Goal: Book appointment/travel/reservation

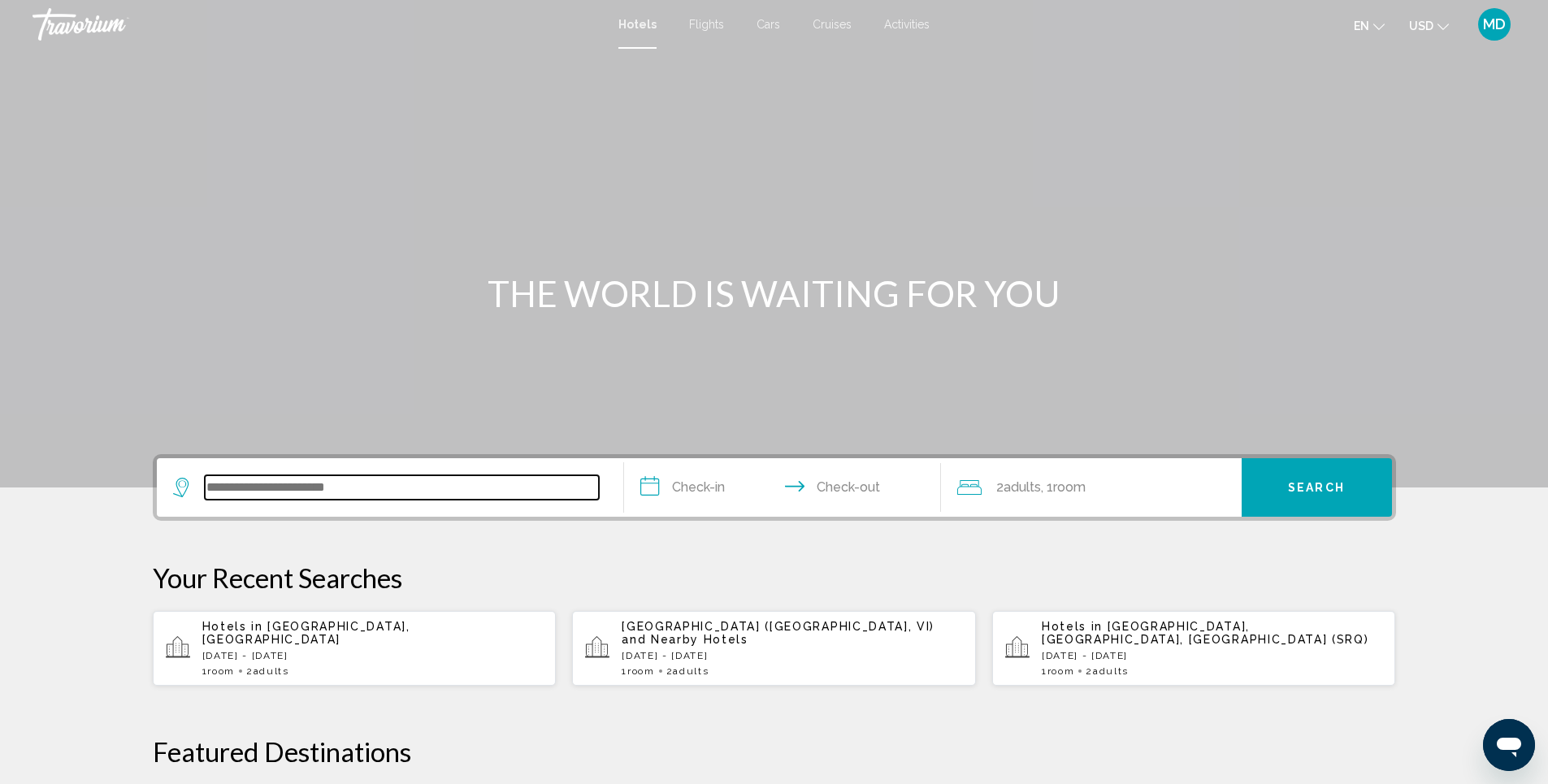
click at [415, 482] on input "Search widget" at bounding box center [402, 488] width 394 height 25
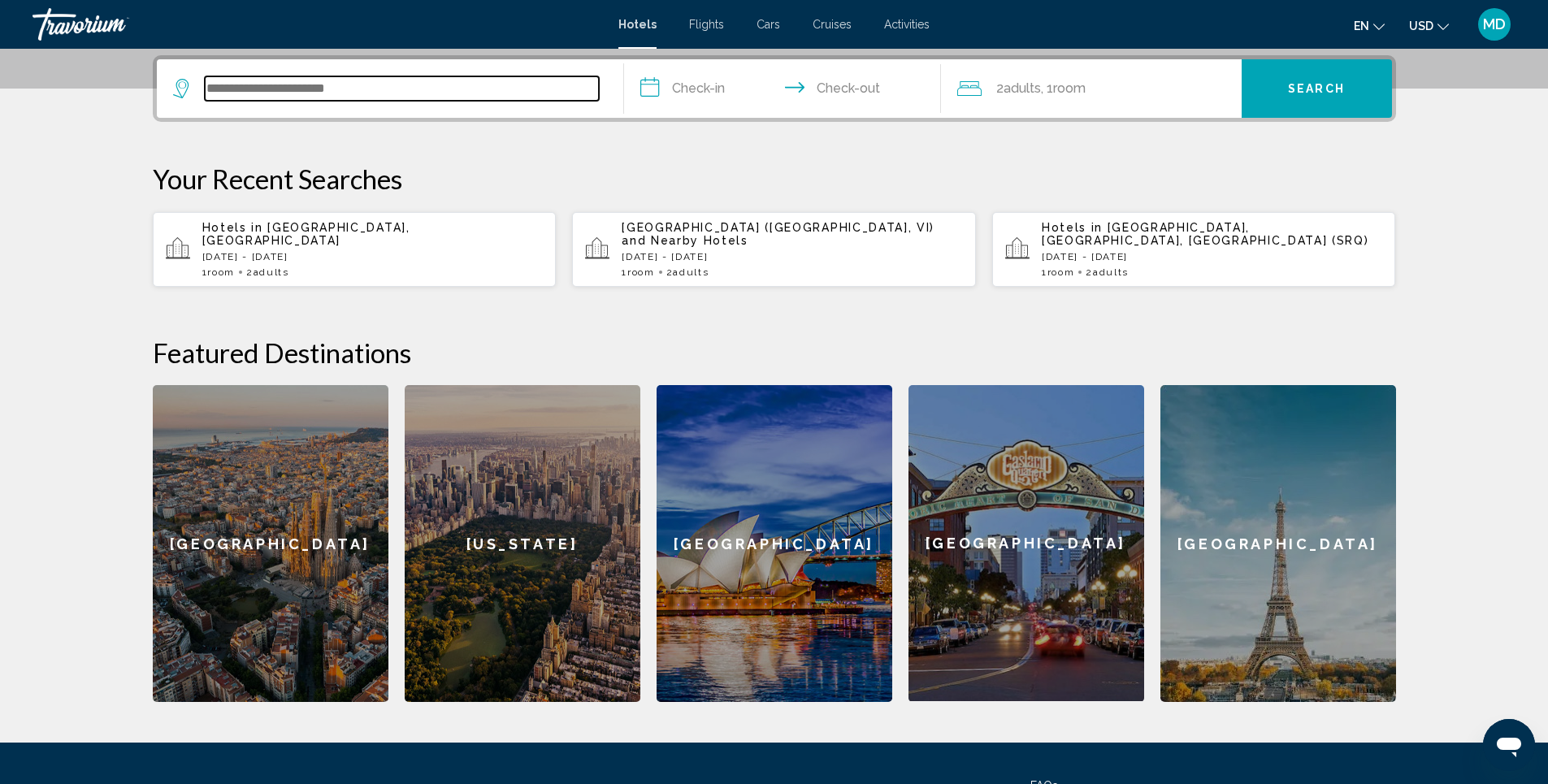
scroll to position [401, 0]
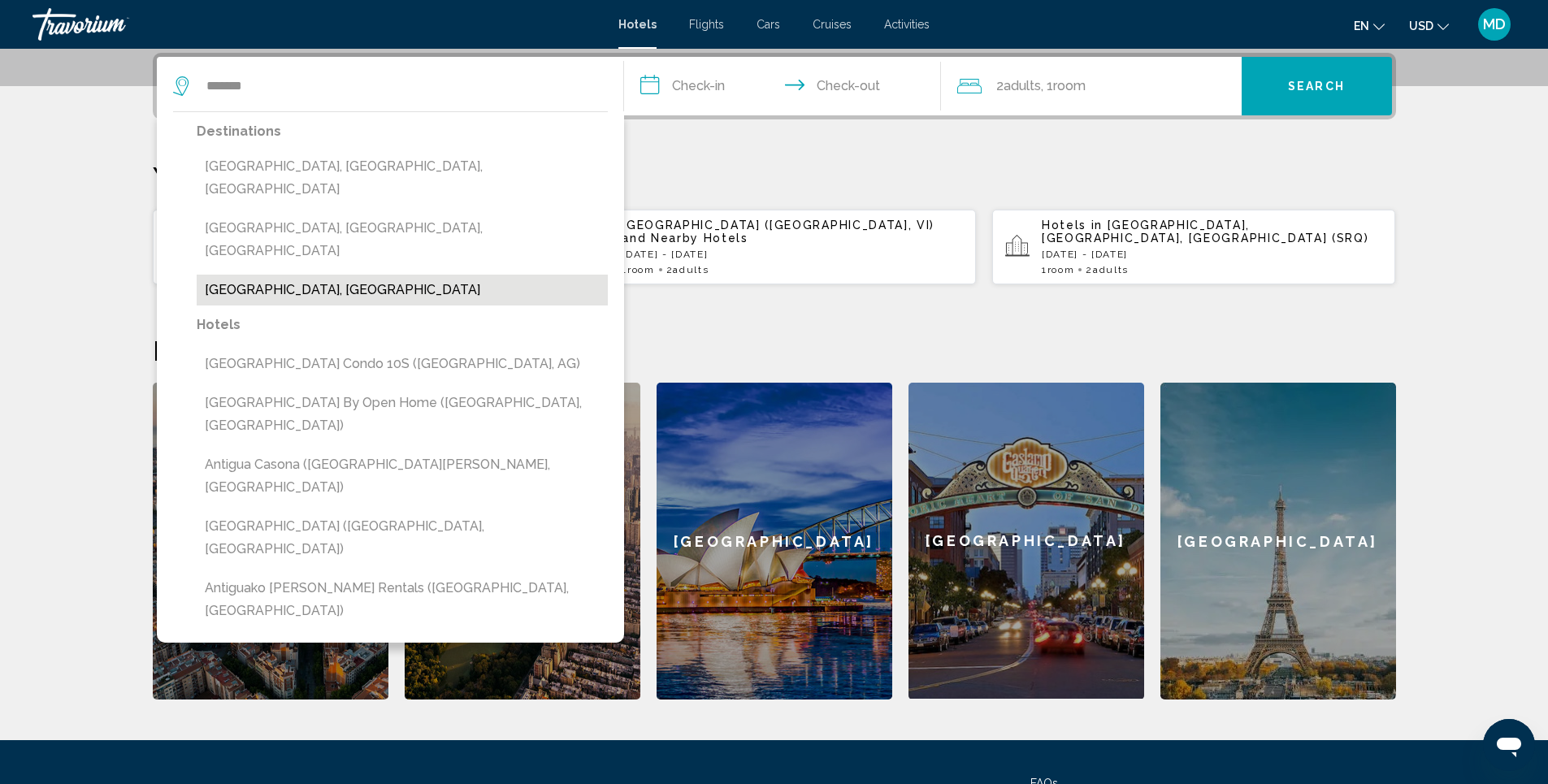
click at [403, 274] on button "Antigua And Barbuda, Antigua And Barbuda" at bounding box center [402, 290] width 411 height 31
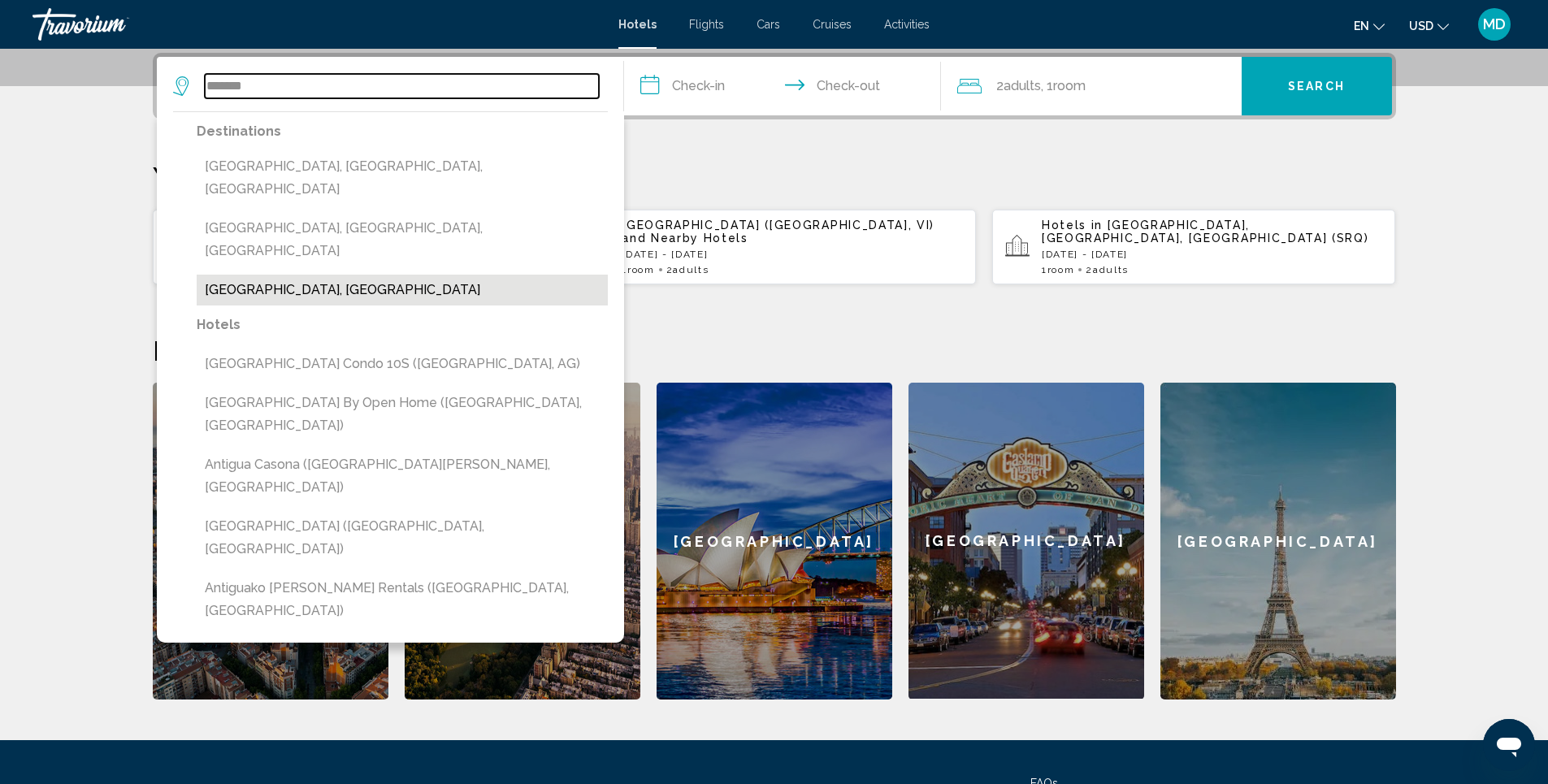
type input "**********"
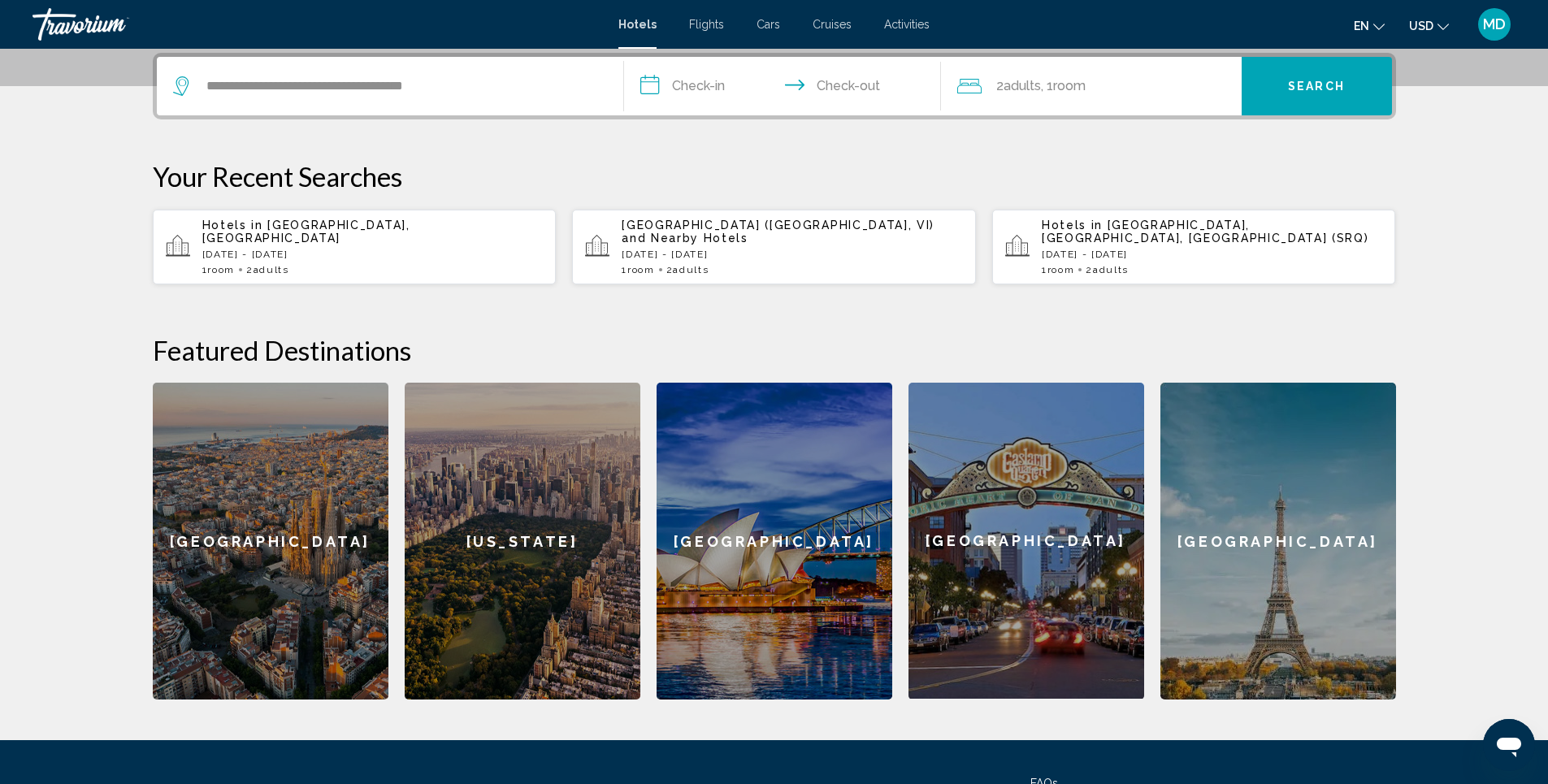
click at [711, 84] on input "**********" at bounding box center [786, 88] width 324 height 64
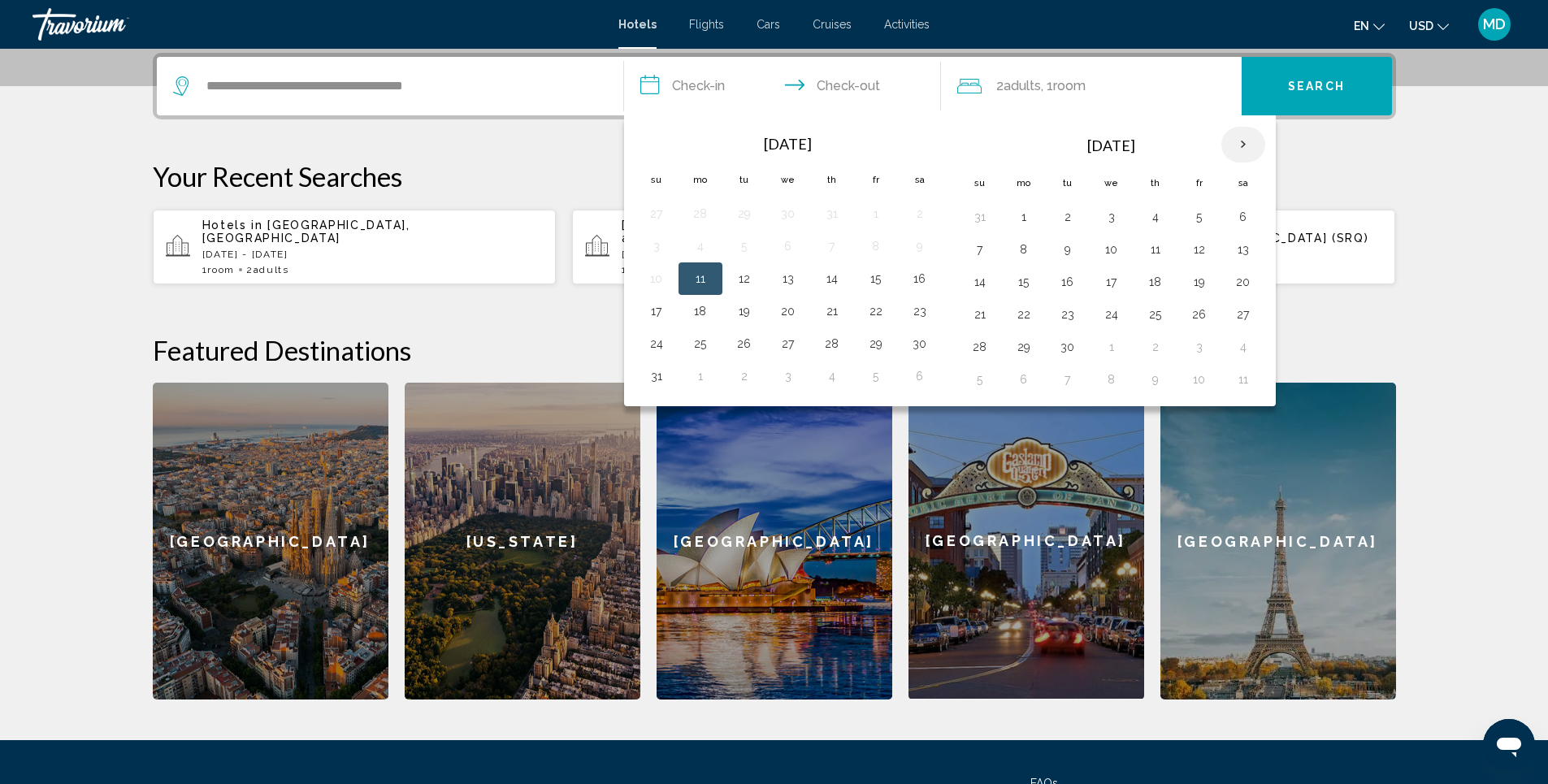
click at [1243, 149] on th "Next month" at bounding box center [1244, 144] width 44 height 36
click at [1244, 143] on th "Next month" at bounding box center [1244, 144] width 44 height 36
click at [1021, 315] on button "19" at bounding box center [1024, 314] width 26 height 23
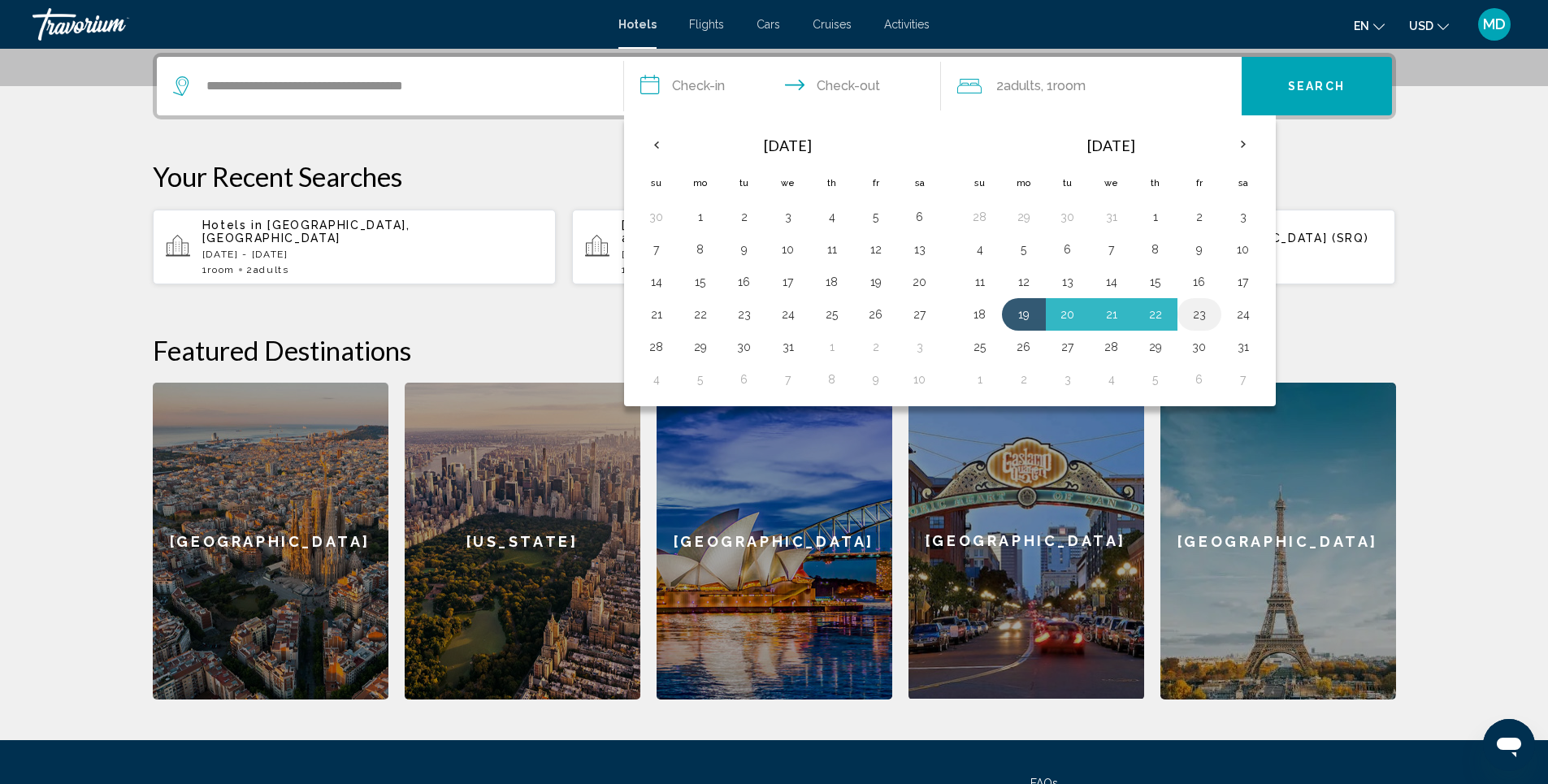
click at [1194, 313] on button "23" at bounding box center [1199, 314] width 26 height 23
type input "**********"
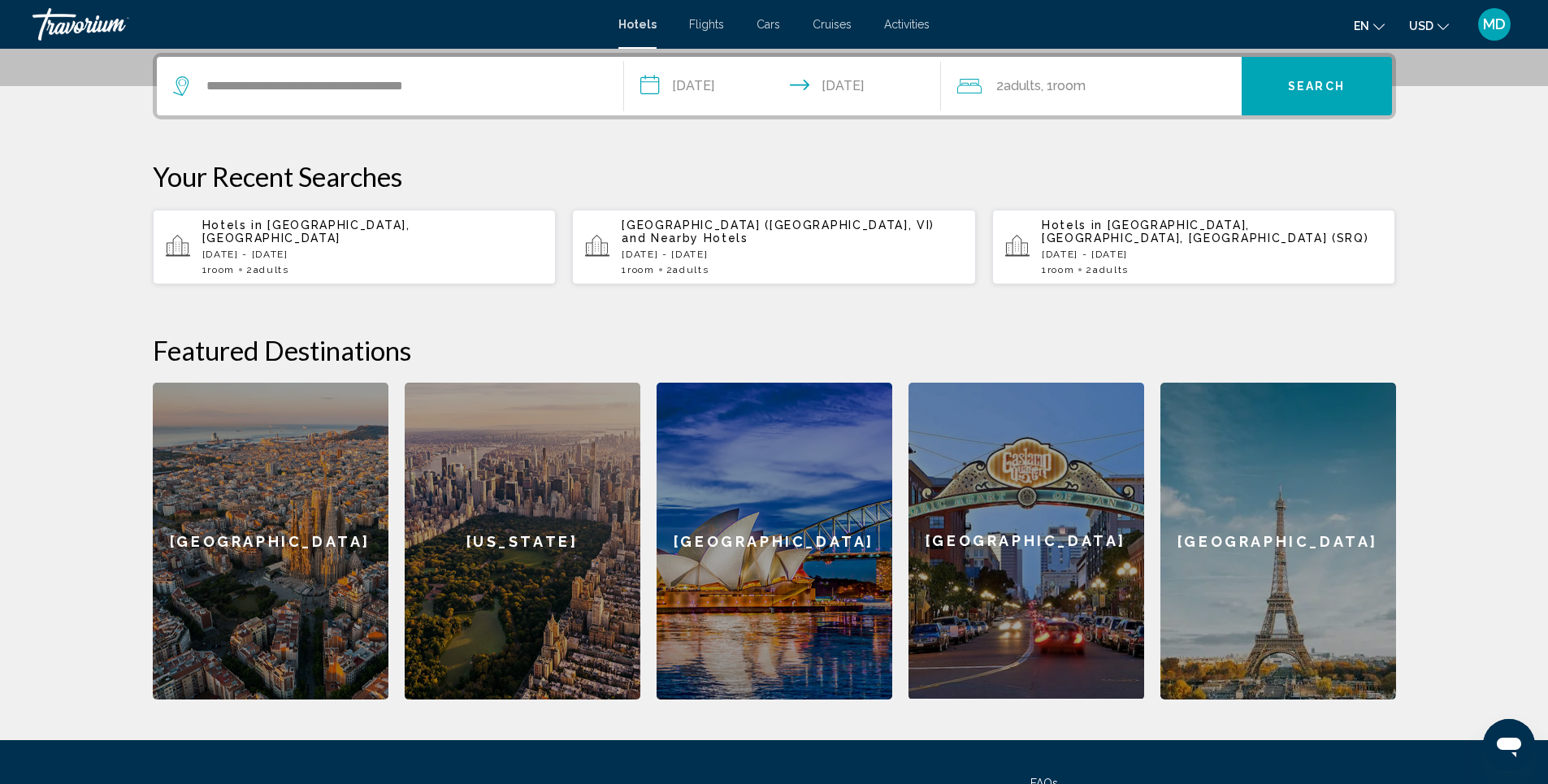
click at [1315, 86] on span "Search" at bounding box center [1316, 87] width 57 height 13
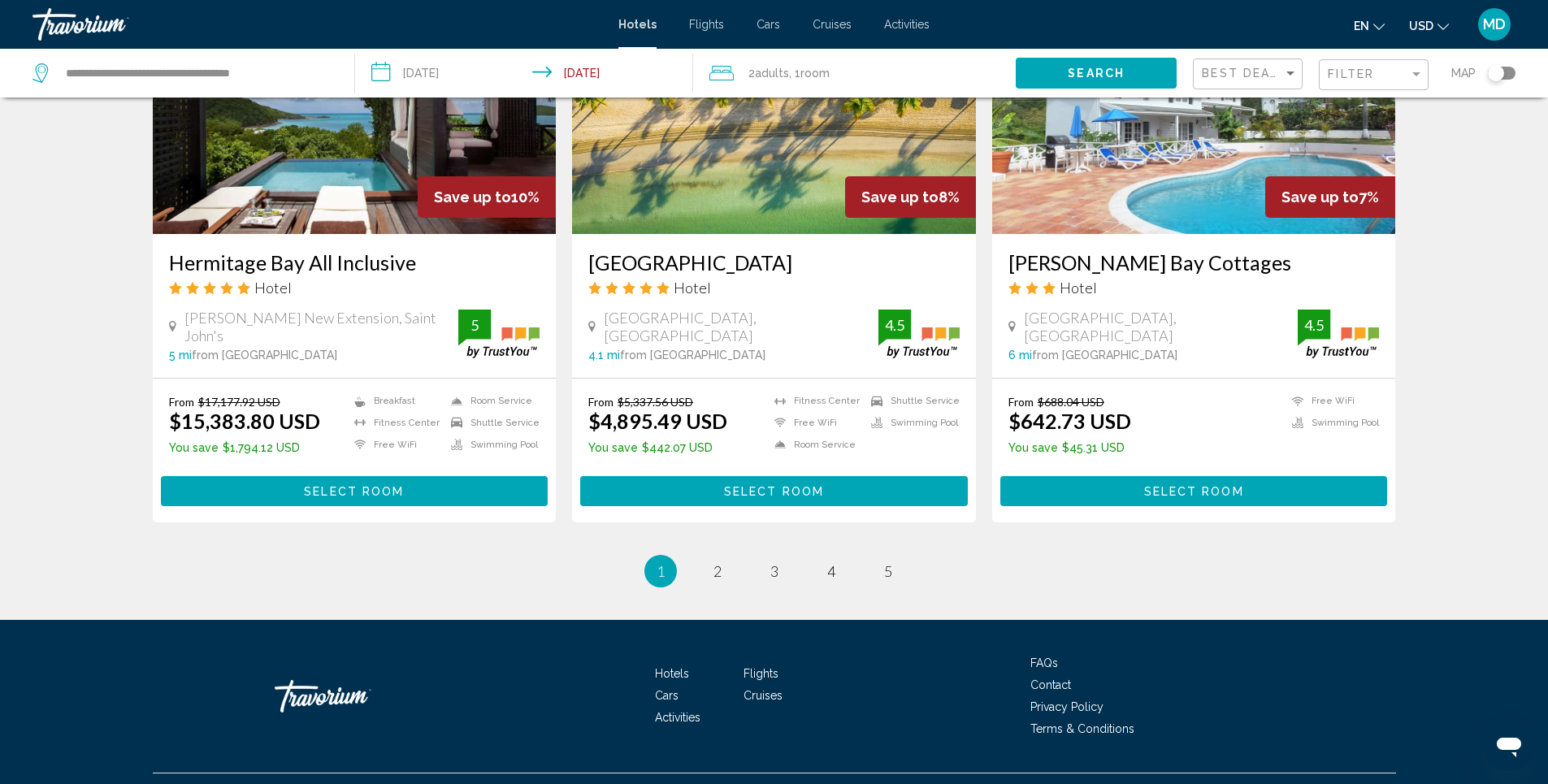
scroll to position [2003, 0]
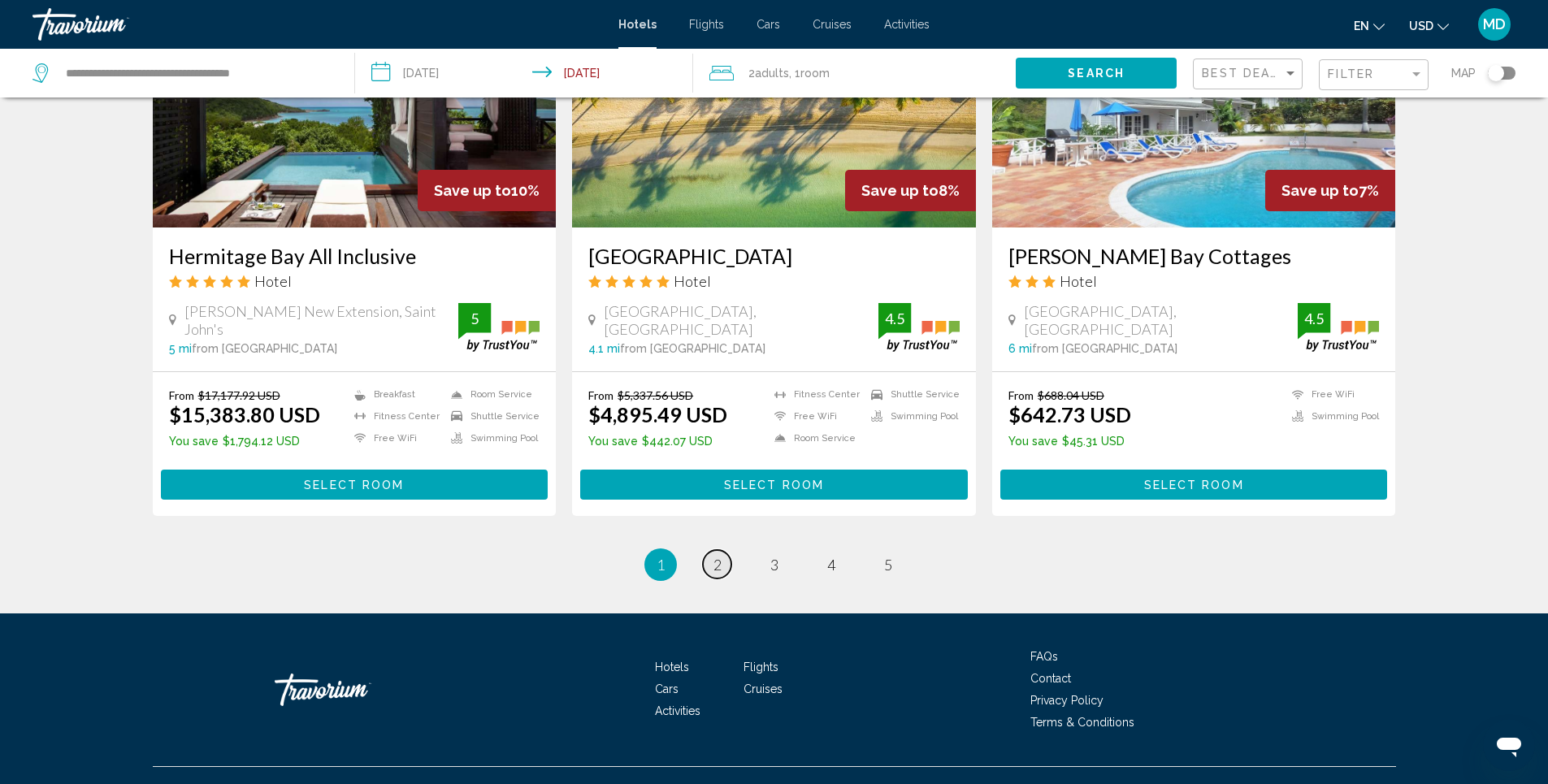
click at [719, 556] on span "2" at bounding box center [718, 564] width 8 height 18
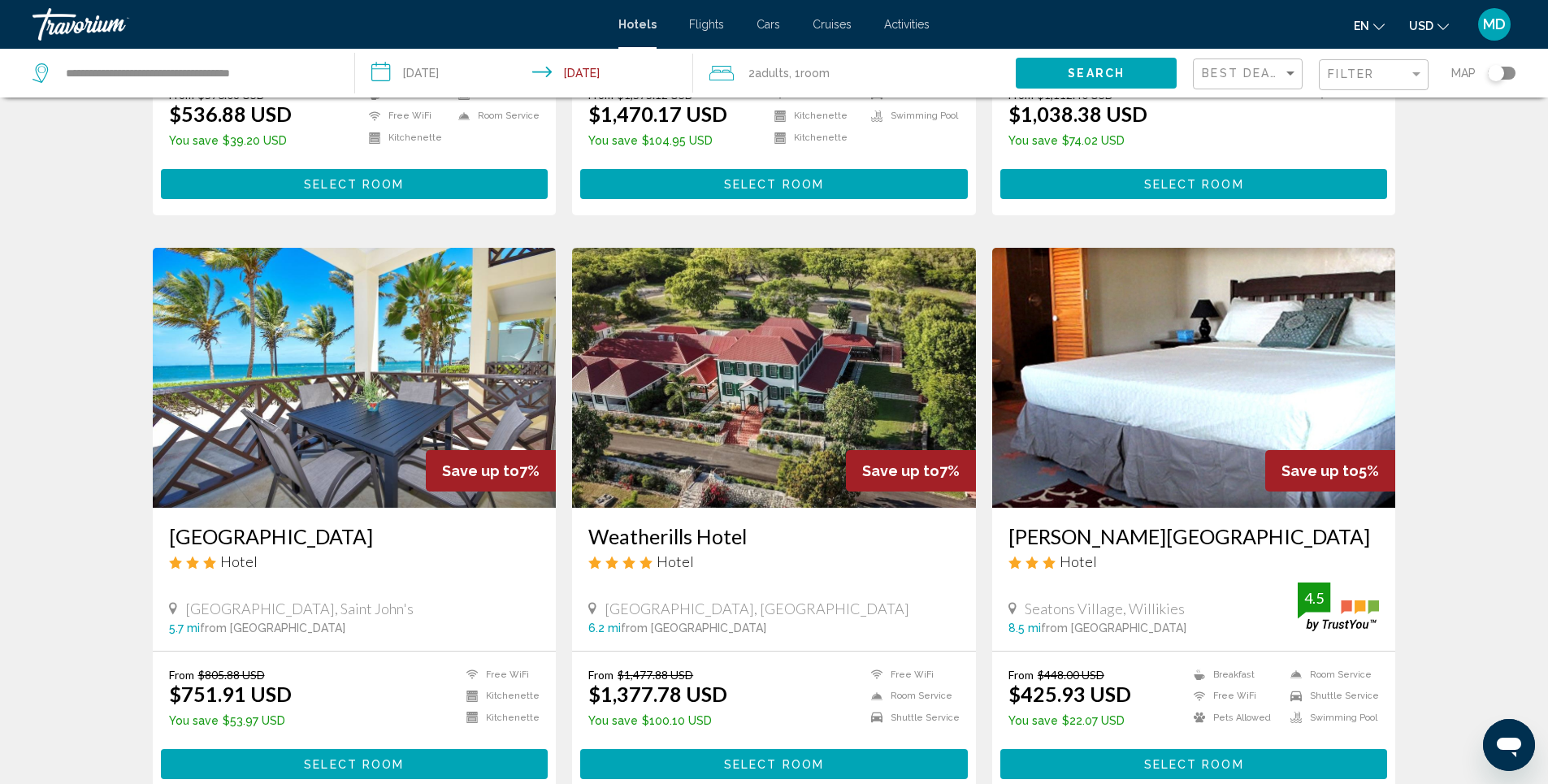
scroll to position [569, 0]
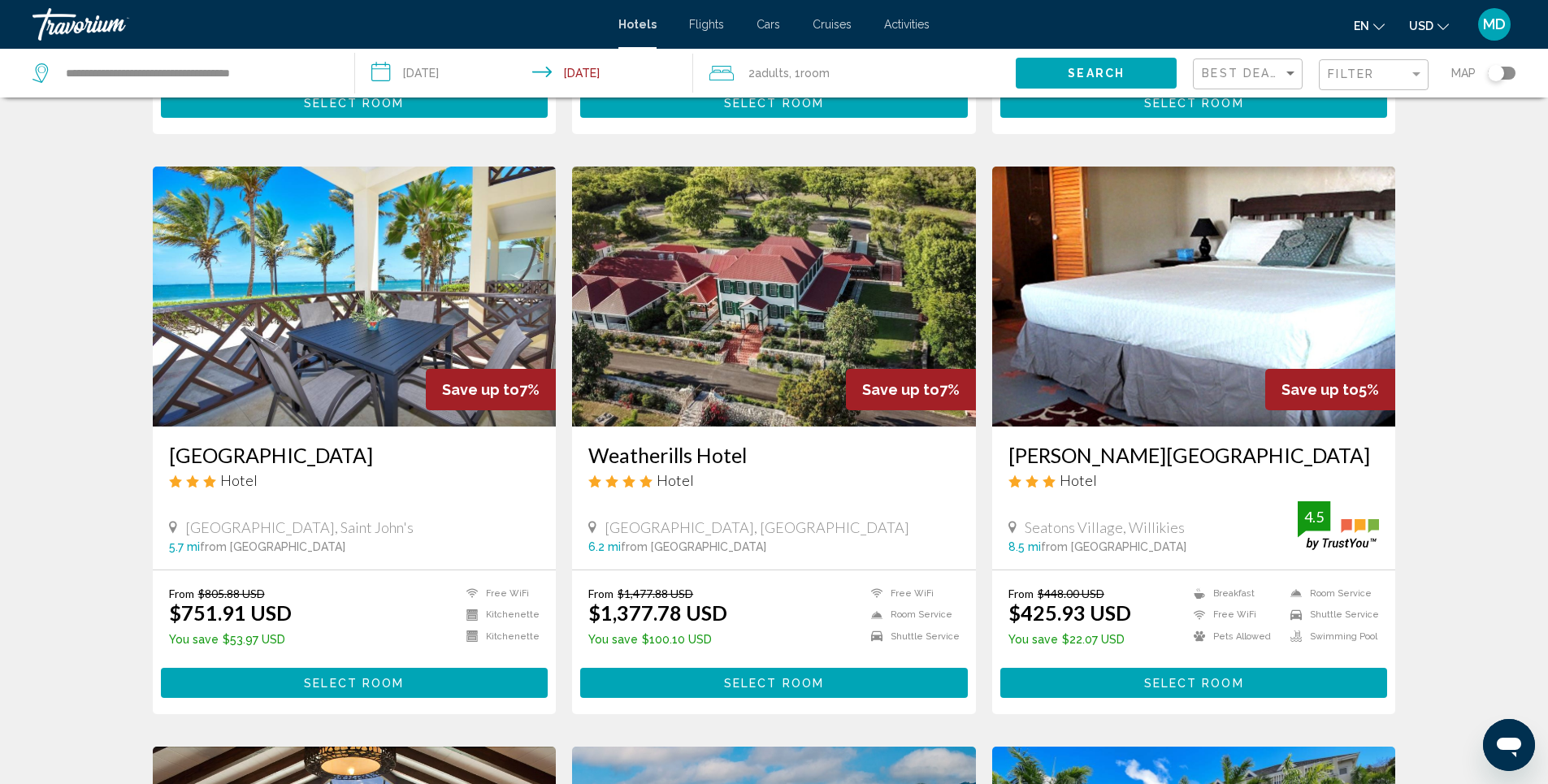
click at [368, 317] on img "Main content" at bounding box center [354, 296] width 404 height 260
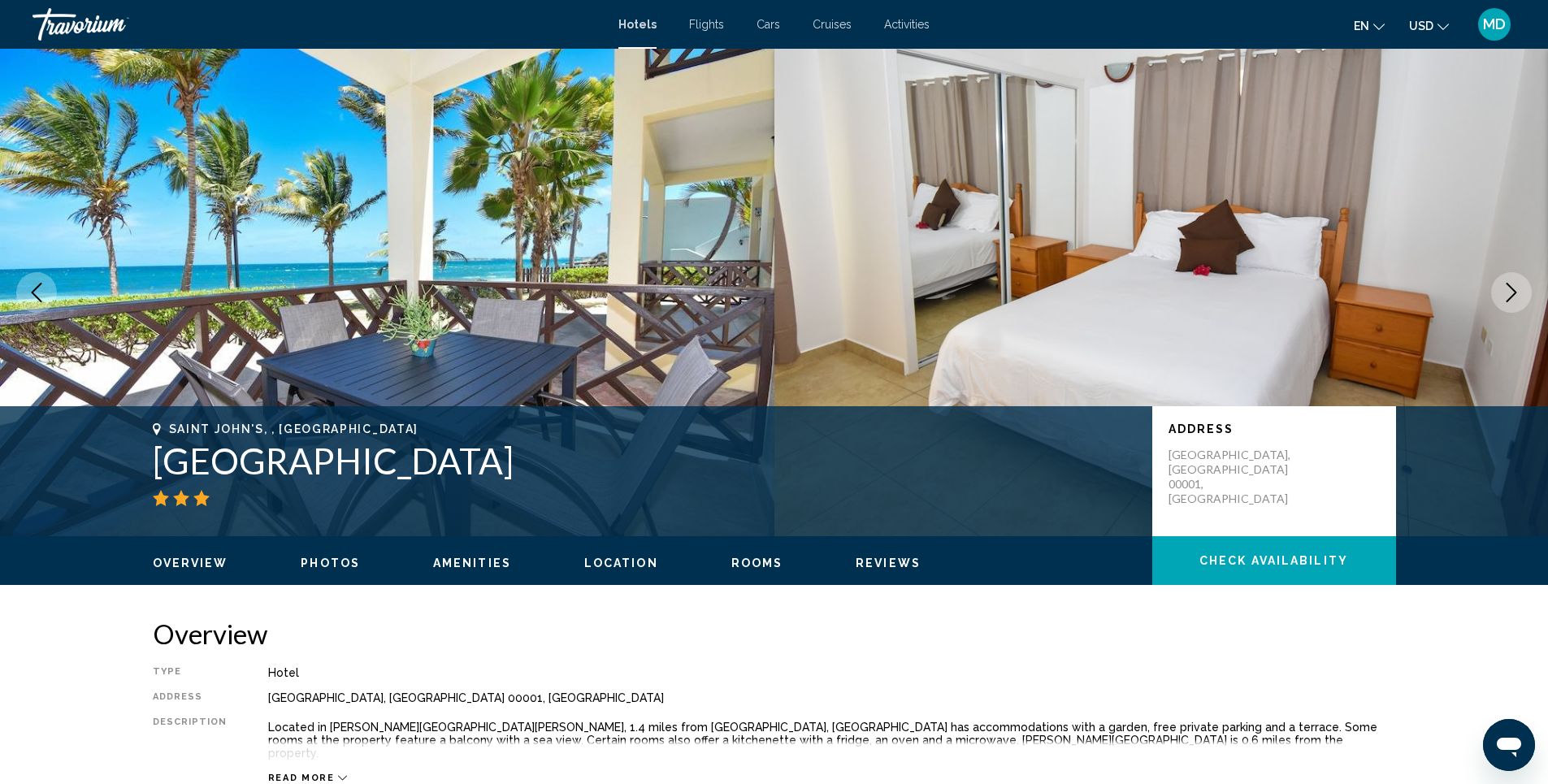
click at [1515, 290] on icon "Next image" at bounding box center [1511, 292] width 10 height 20
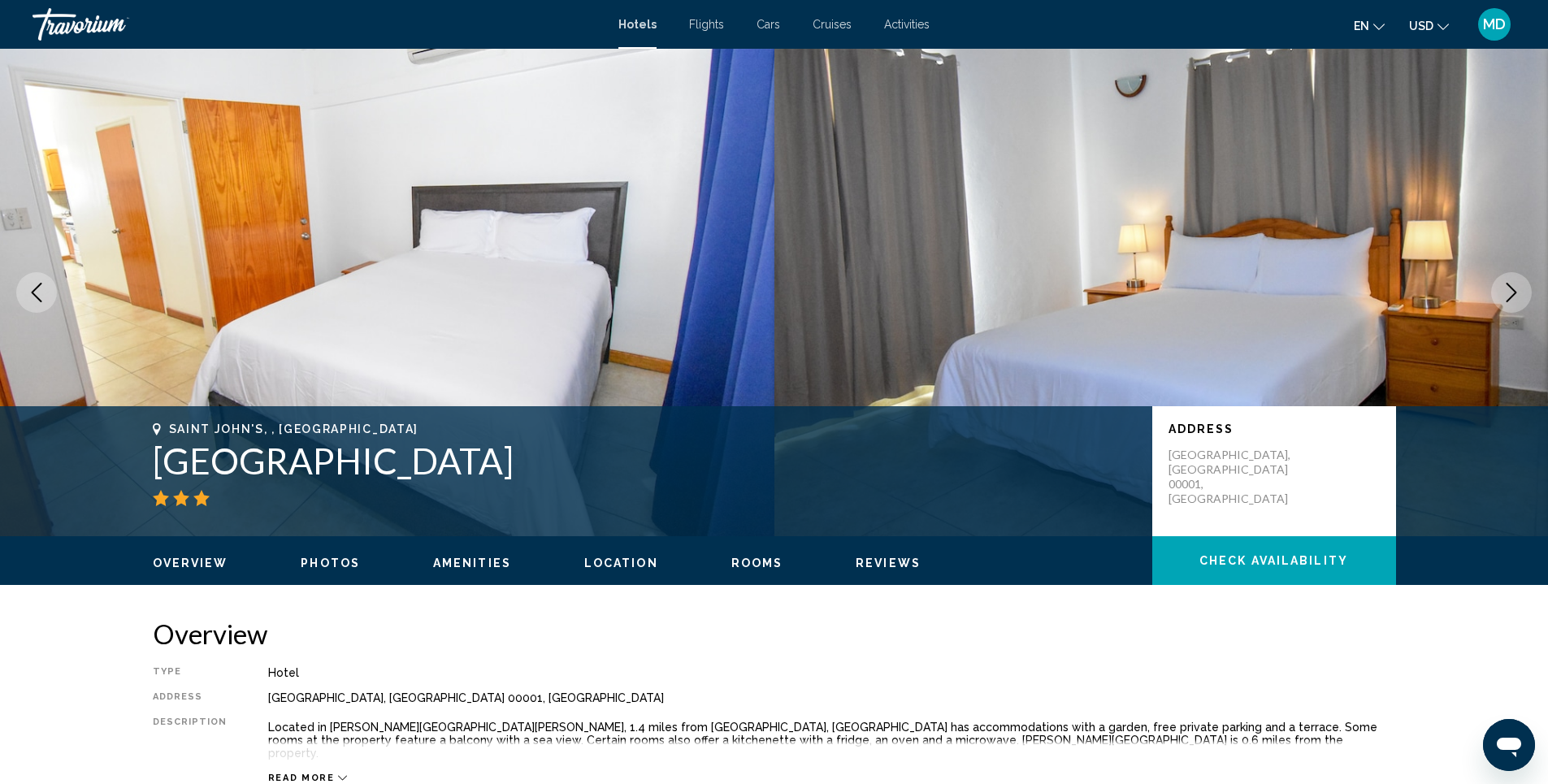
click at [1515, 290] on icon "Next image" at bounding box center [1511, 292] width 10 height 20
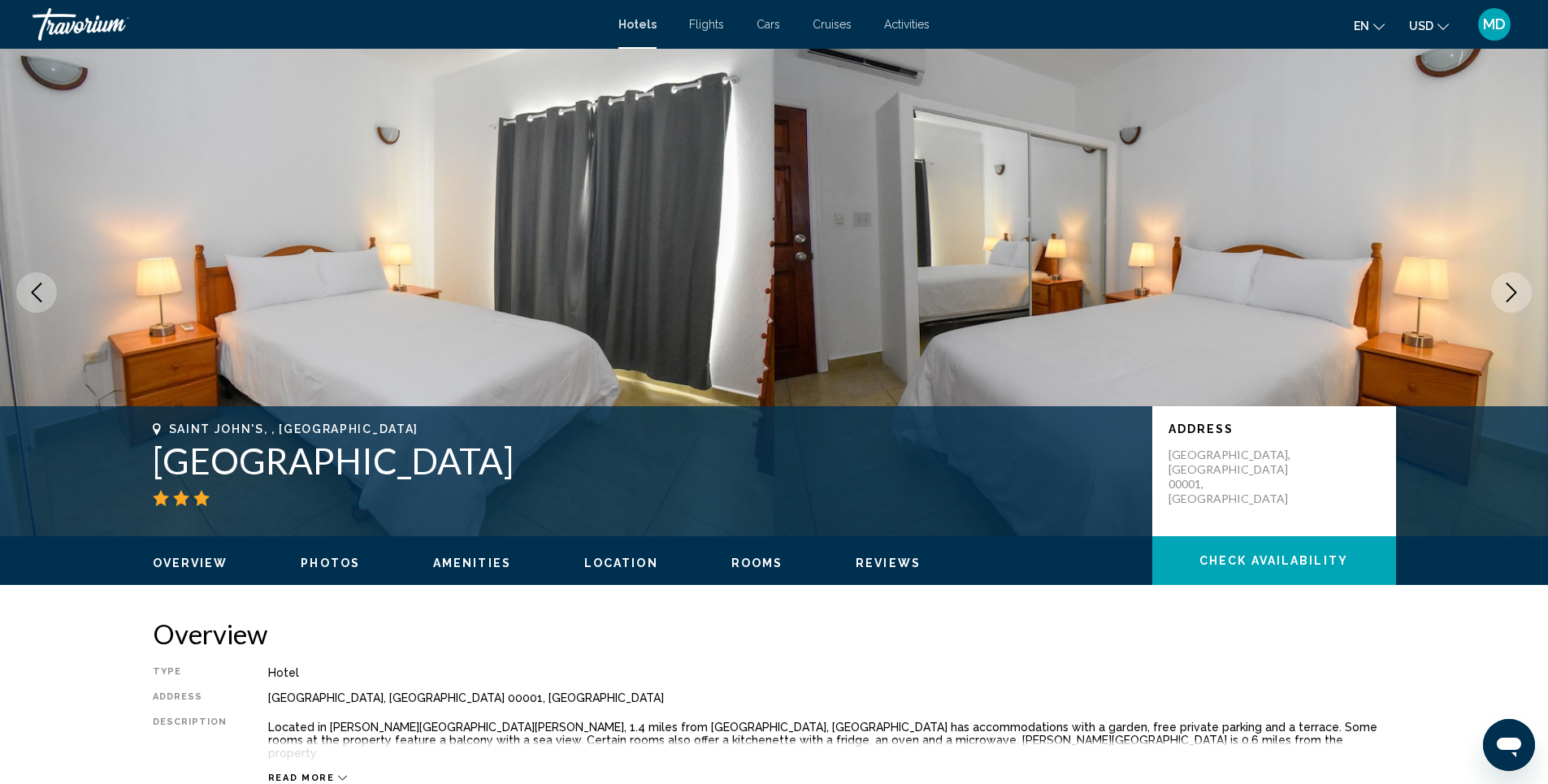
click at [1515, 290] on icon "Next image" at bounding box center [1511, 292] width 10 height 20
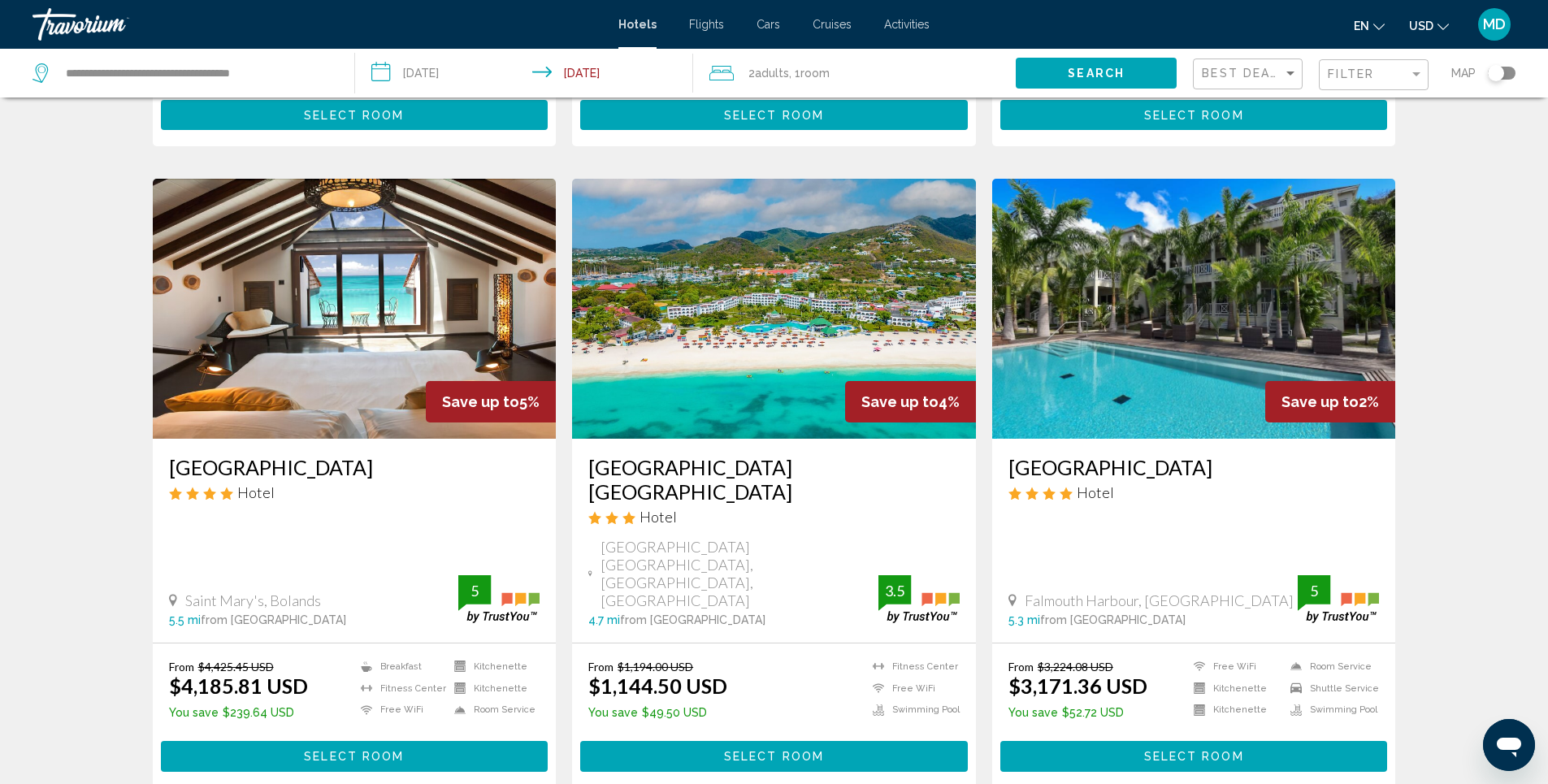
scroll to position [1137, 0]
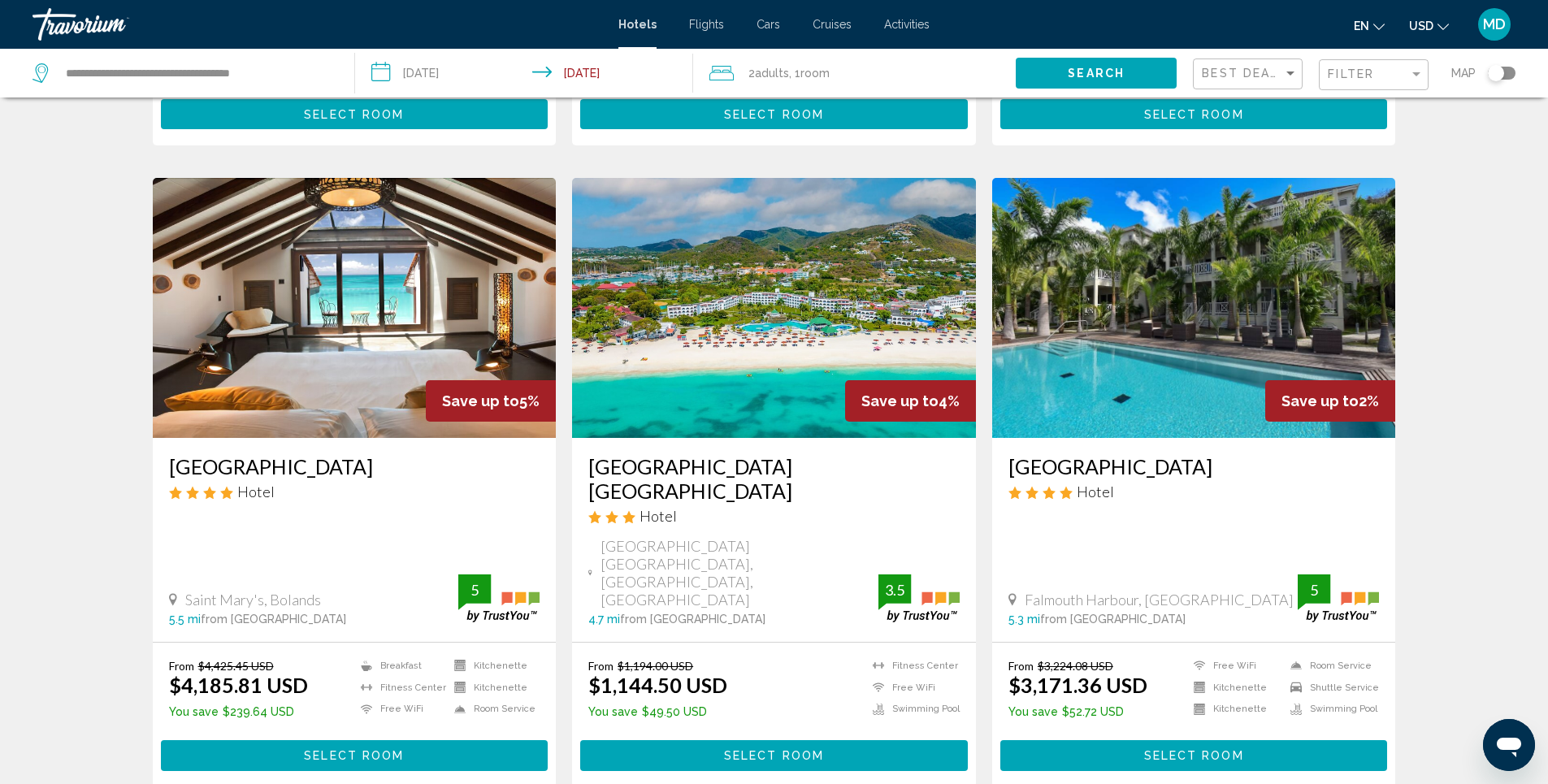
click at [749, 305] on img "Main content" at bounding box center [773, 307] width 404 height 260
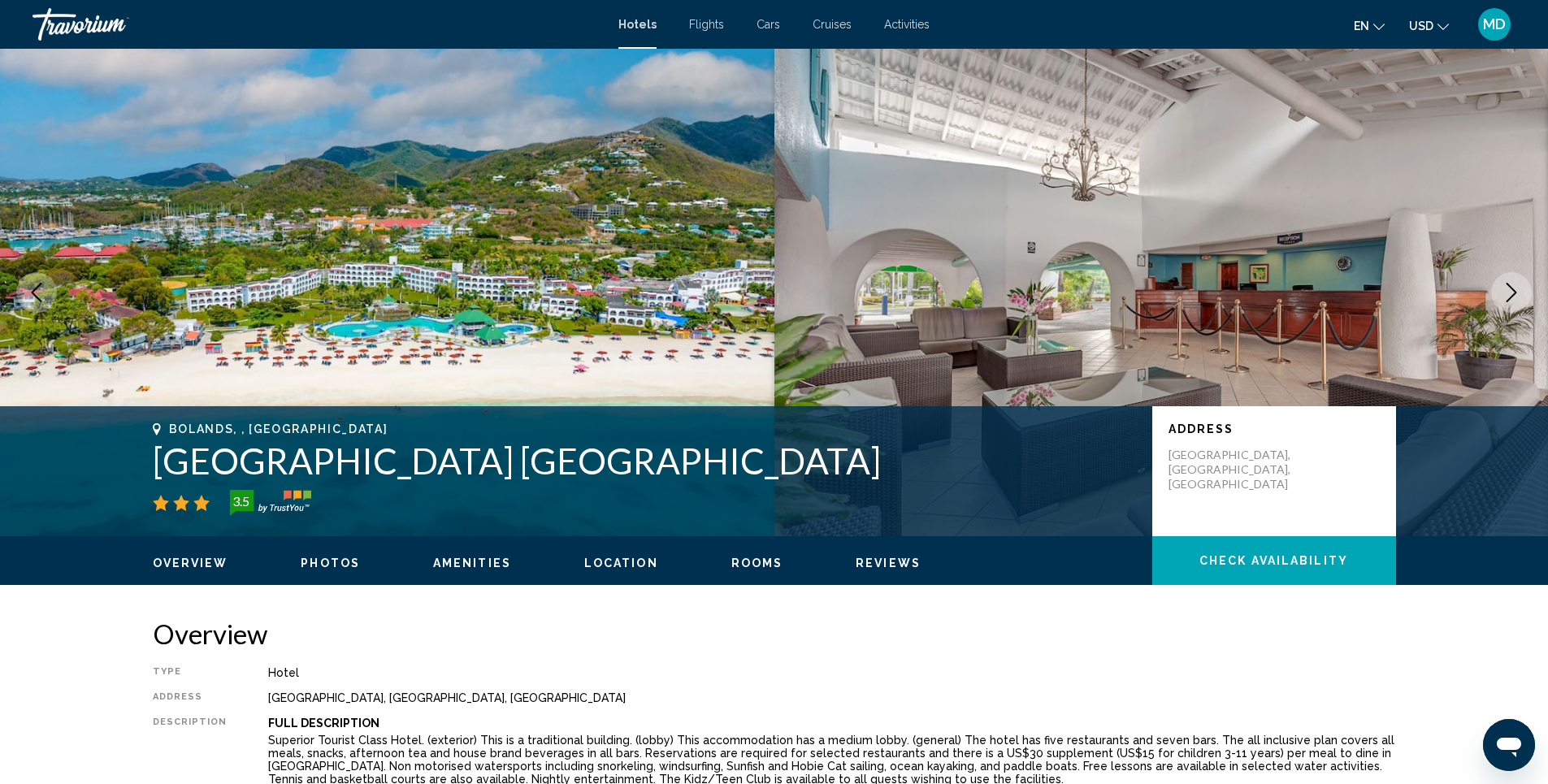
click at [339, 565] on span "Photos" at bounding box center [331, 562] width 59 height 13
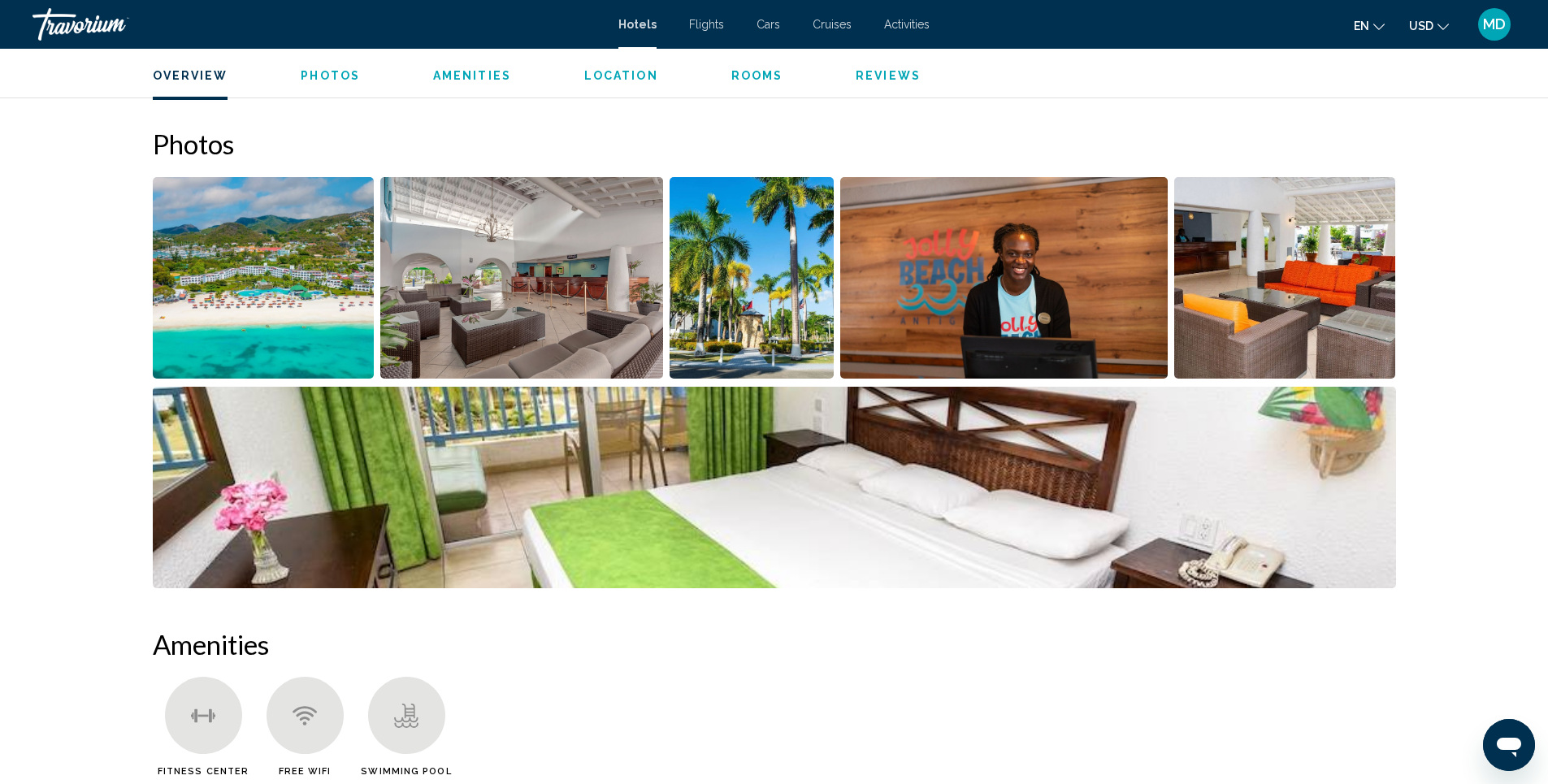
scroll to position [793, 0]
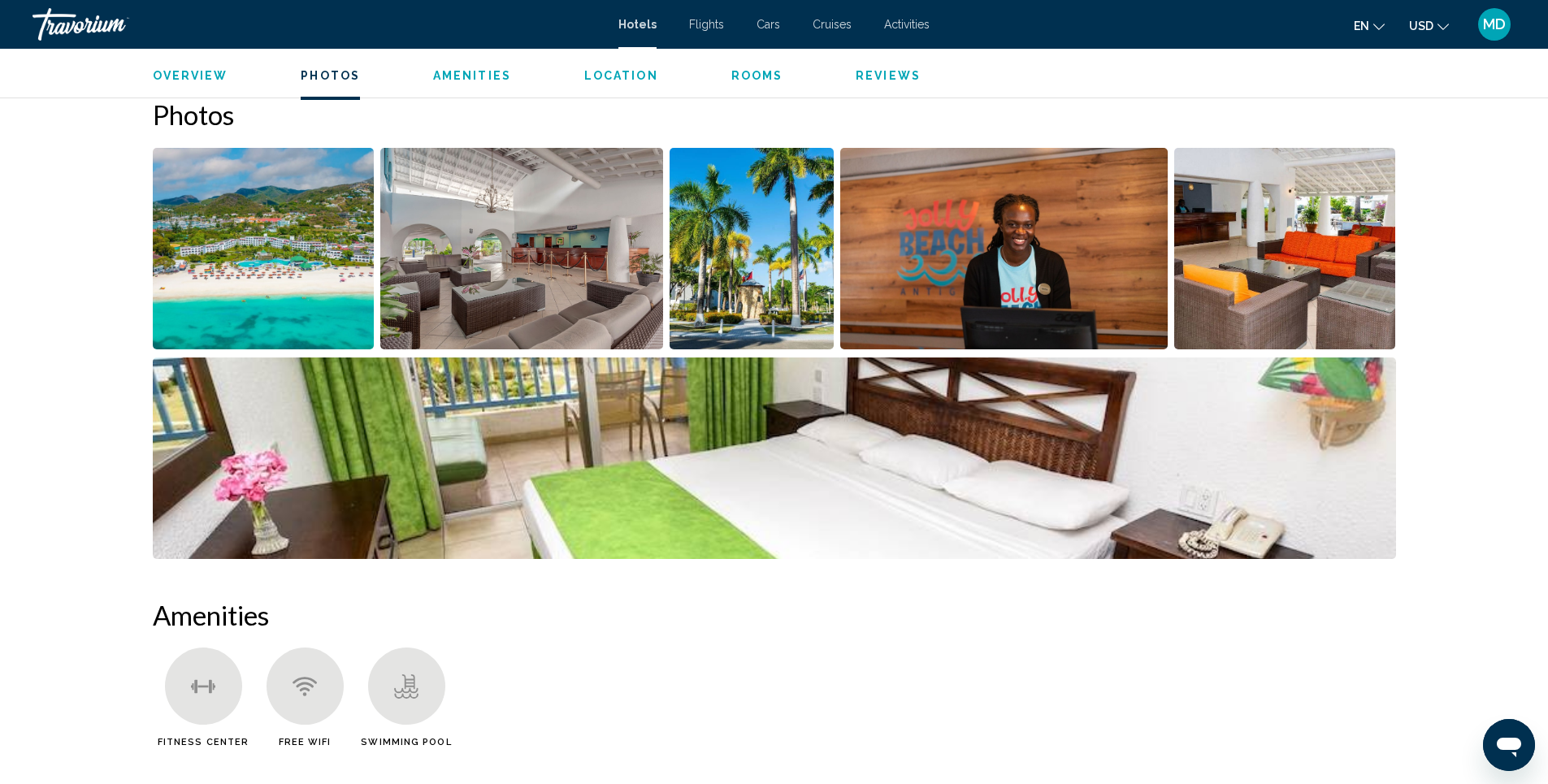
click at [251, 242] on img "Open full-screen image slider" at bounding box center [263, 248] width 222 height 201
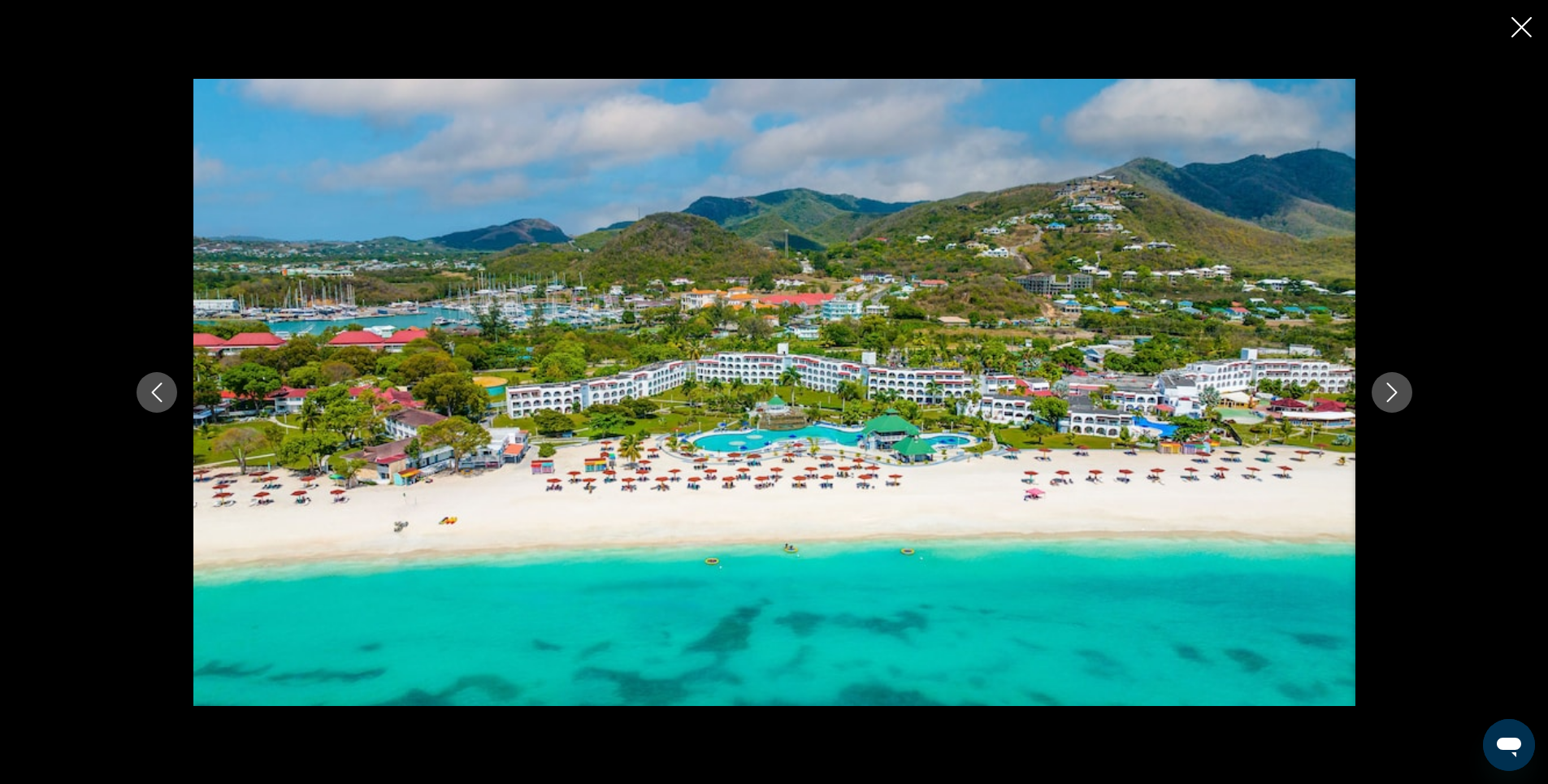
click at [1388, 398] on icon "Next image" at bounding box center [1392, 392] width 20 height 20
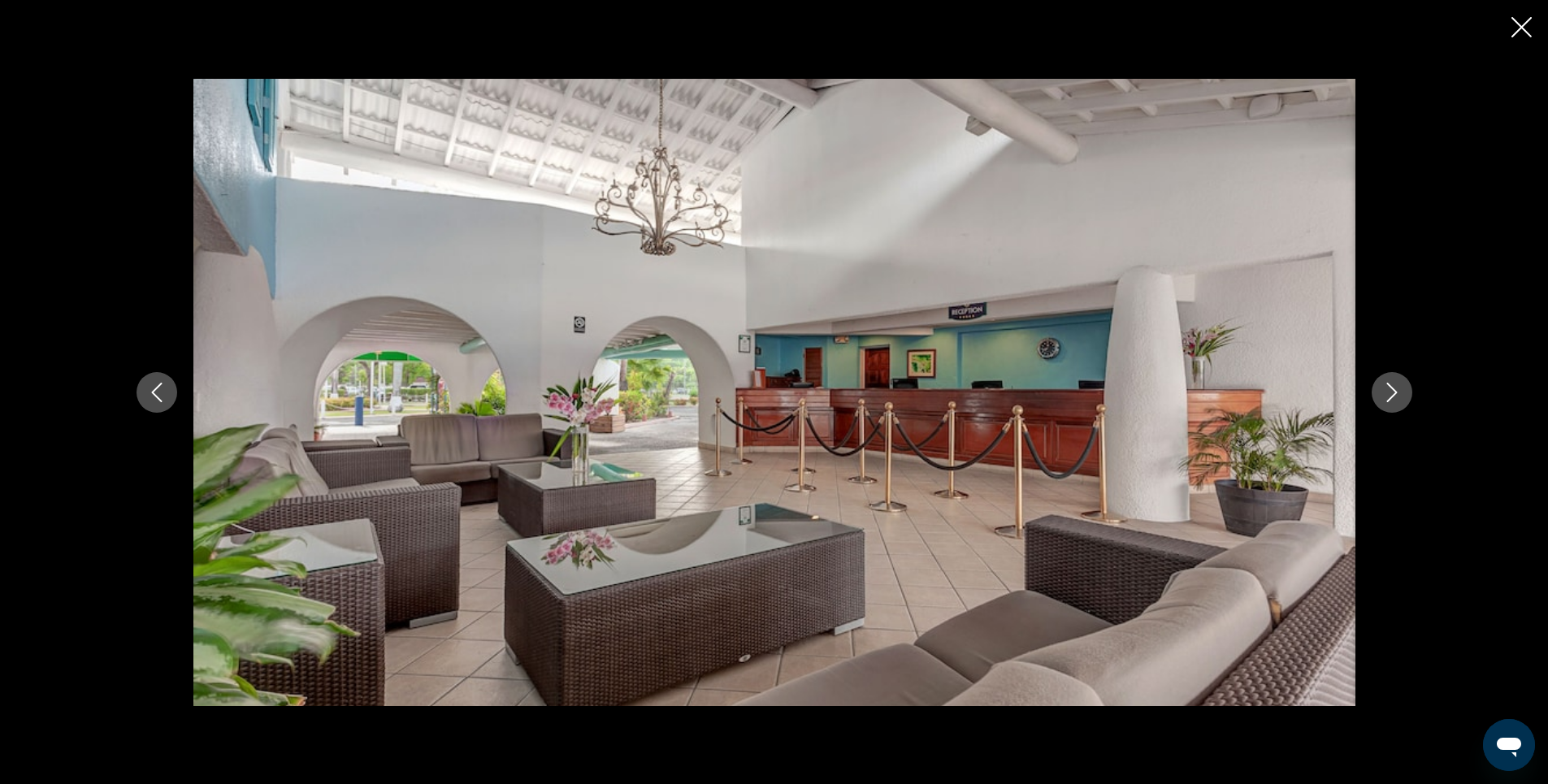
click at [1388, 398] on icon "Next image" at bounding box center [1392, 392] width 20 height 20
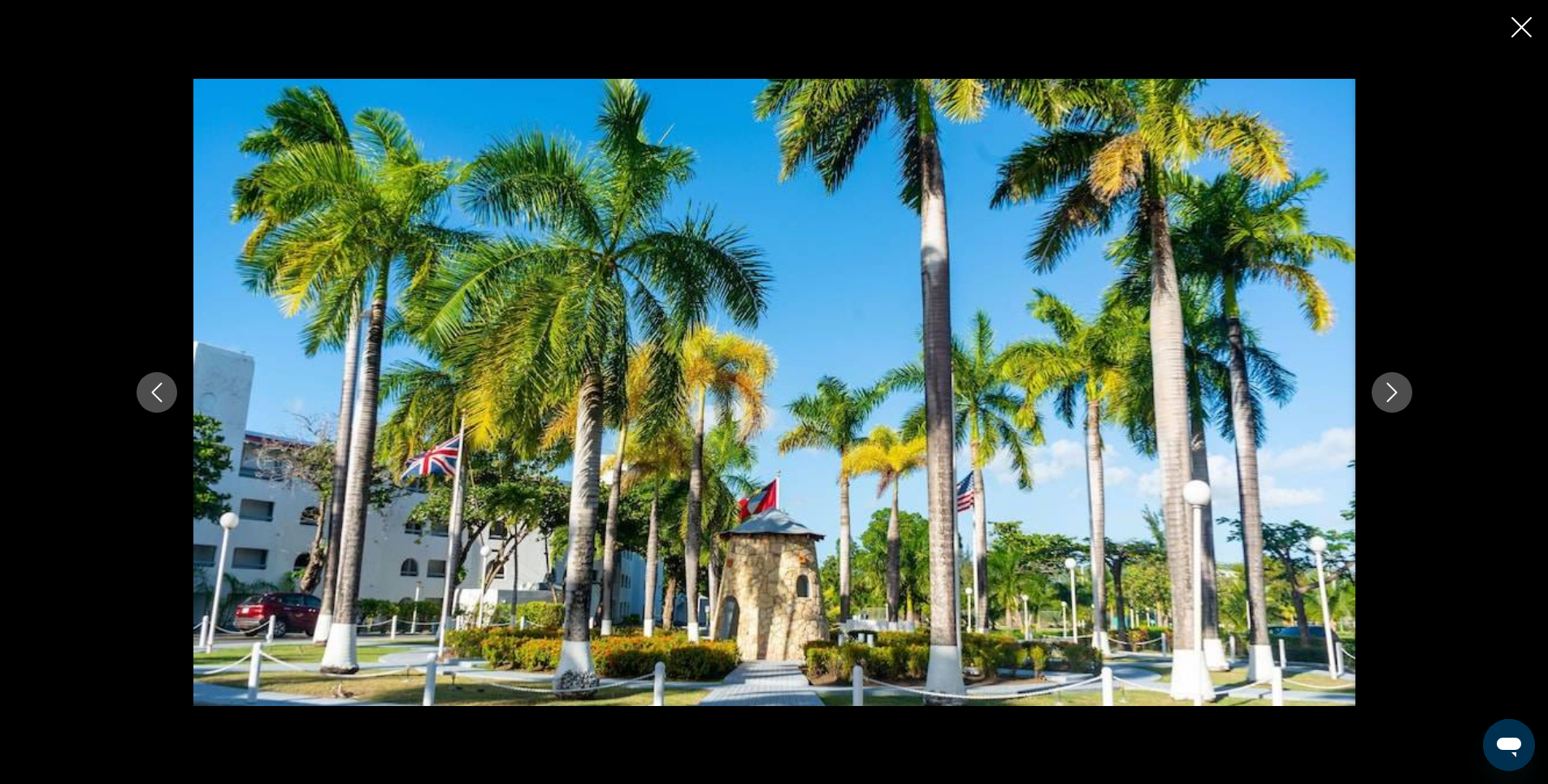
click at [1388, 398] on icon "Next image" at bounding box center [1392, 392] width 20 height 20
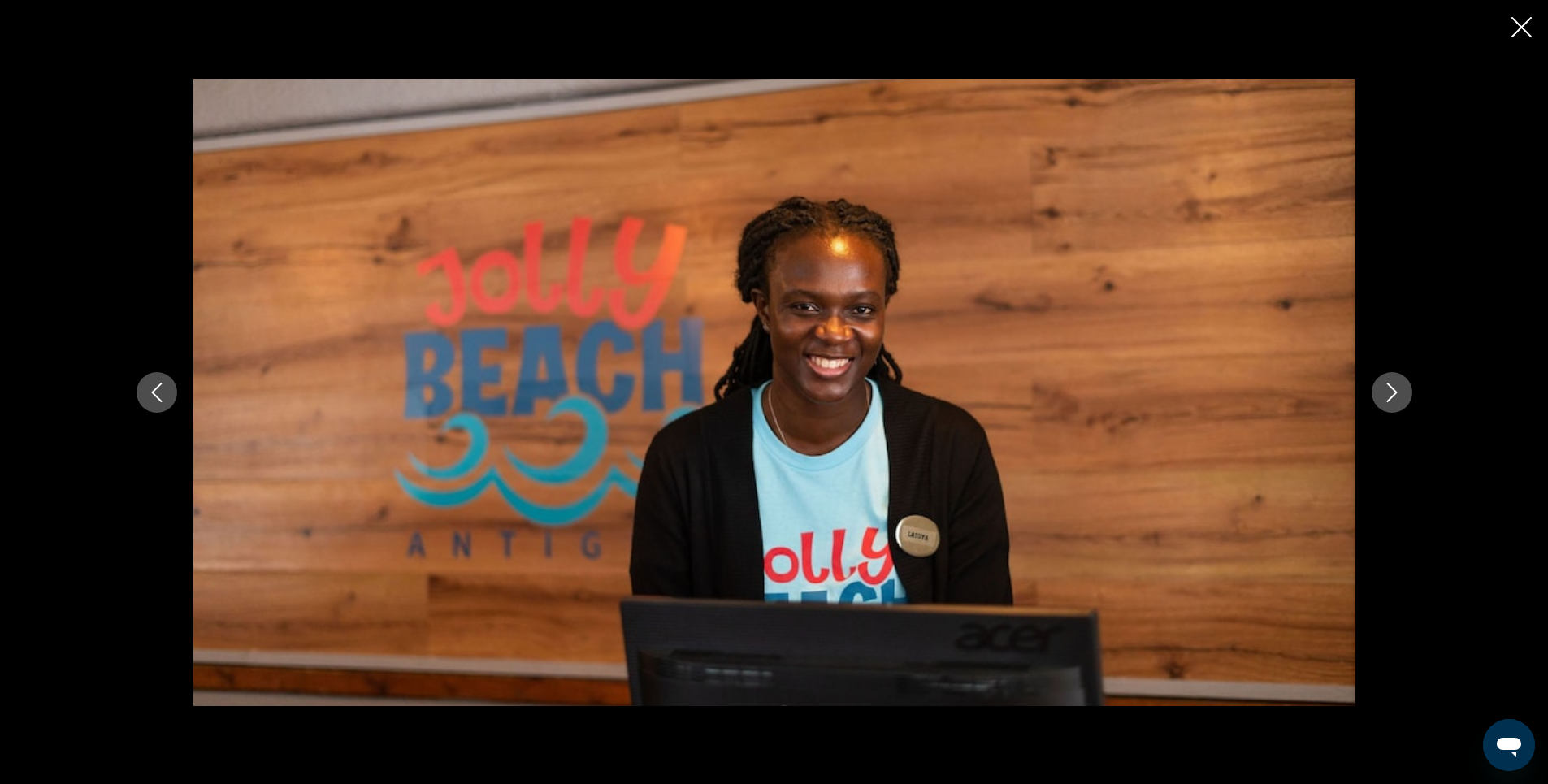
click at [1388, 398] on icon "Next image" at bounding box center [1392, 392] width 20 height 20
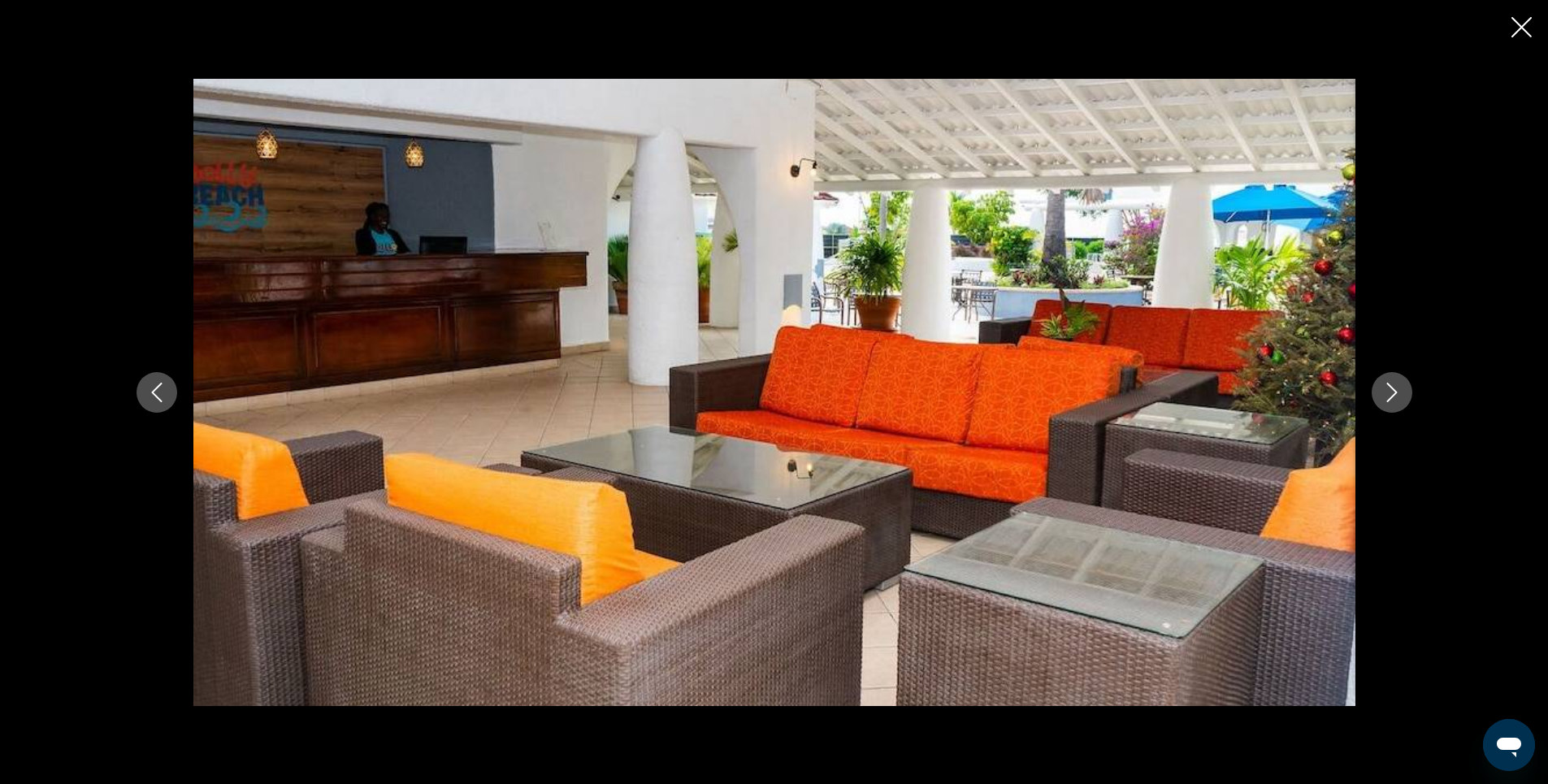
click at [1388, 398] on icon "Next image" at bounding box center [1392, 392] width 20 height 20
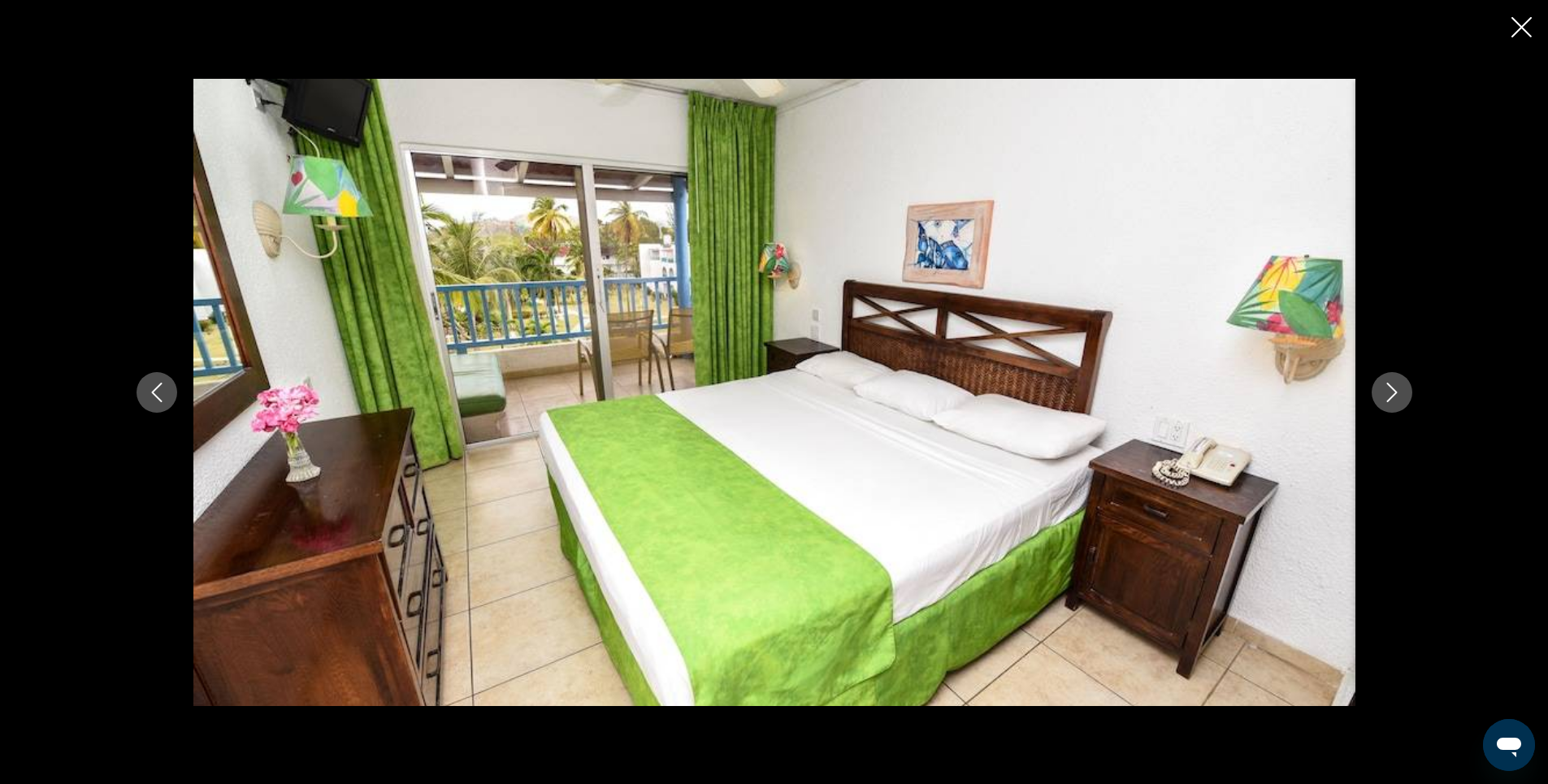
click at [1388, 398] on icon "Next image" at bounding box center [1392, 392] width 20 height 20
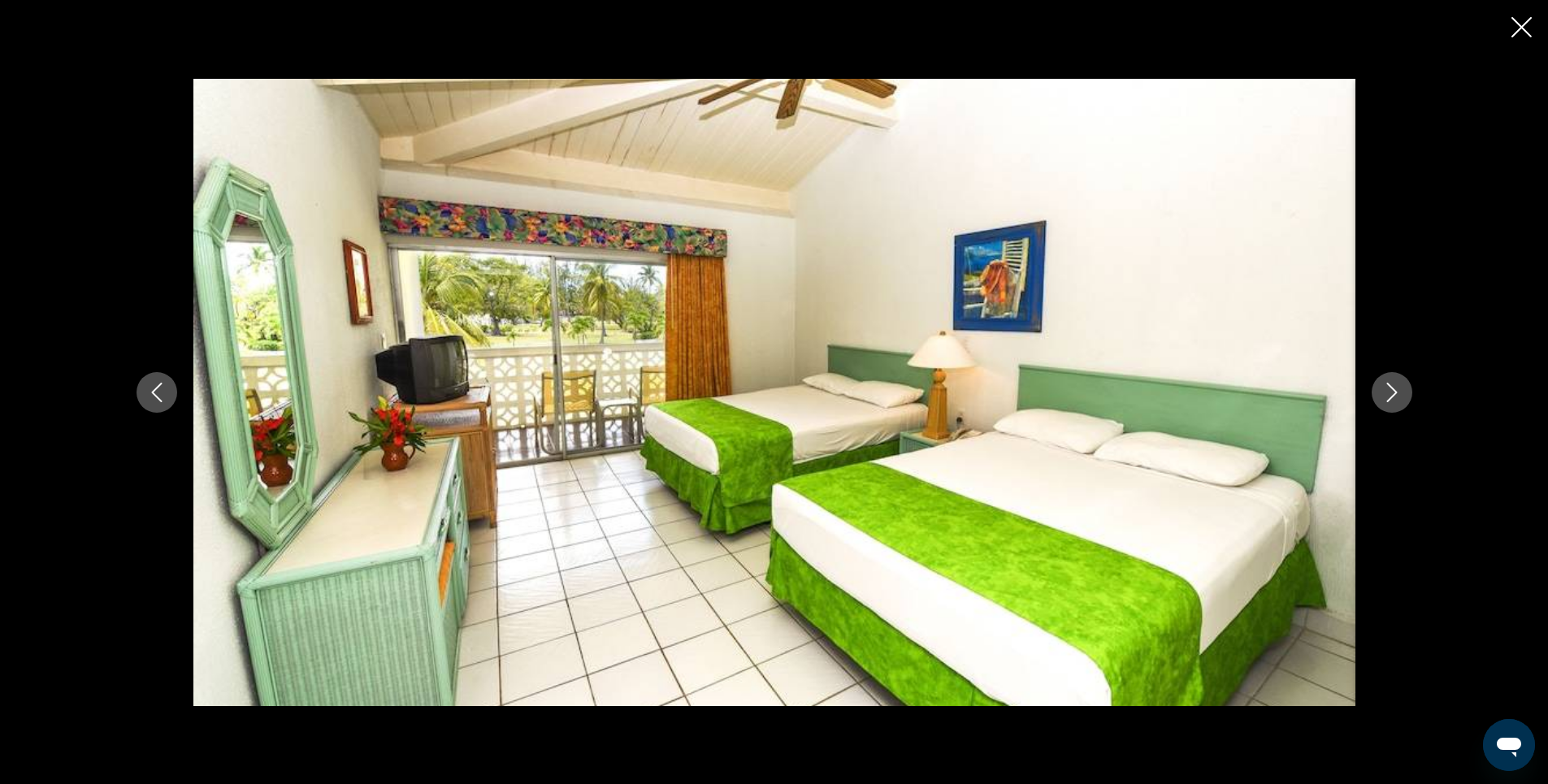
click at [1388, 398] on icon "Next image" at bounding box center [1392, 392] width 20 height 20
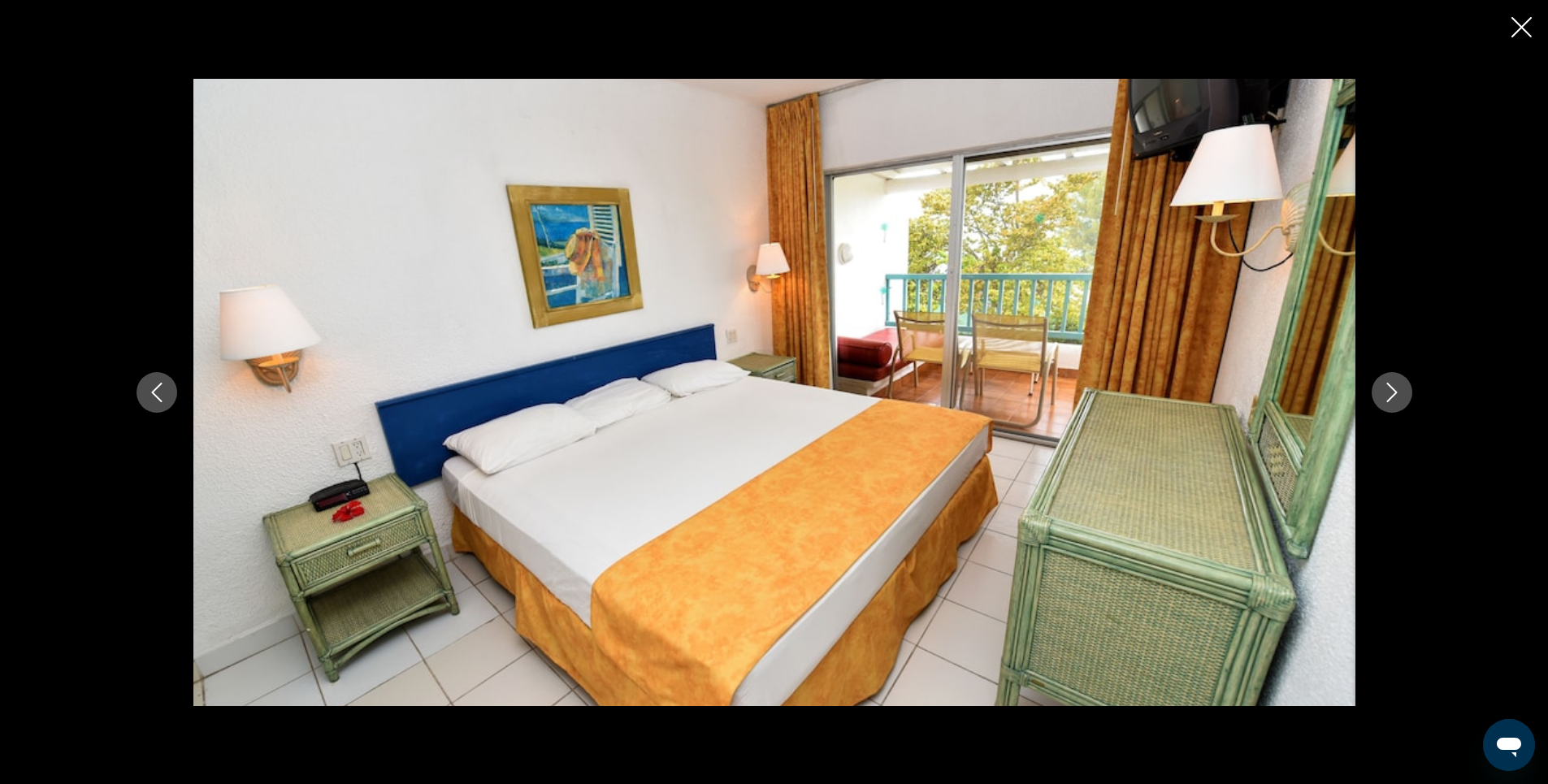
click at [1388, 398] on icon "Next image" at bounding box center [1392, 392] width 20 height 20
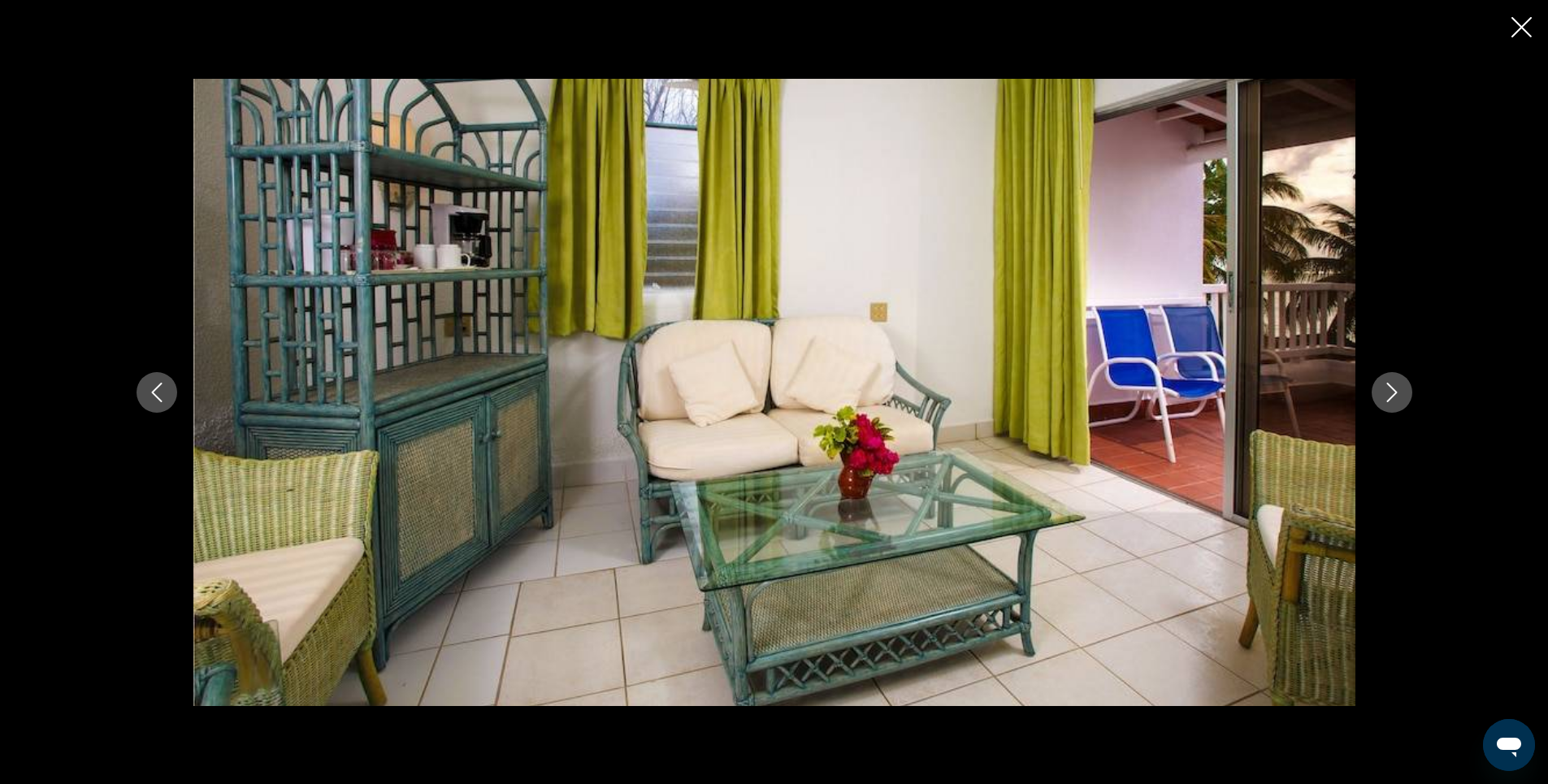
click at [1388, 398] on icon "Next image" at bounding box center [1392, 392] width 20 height 20
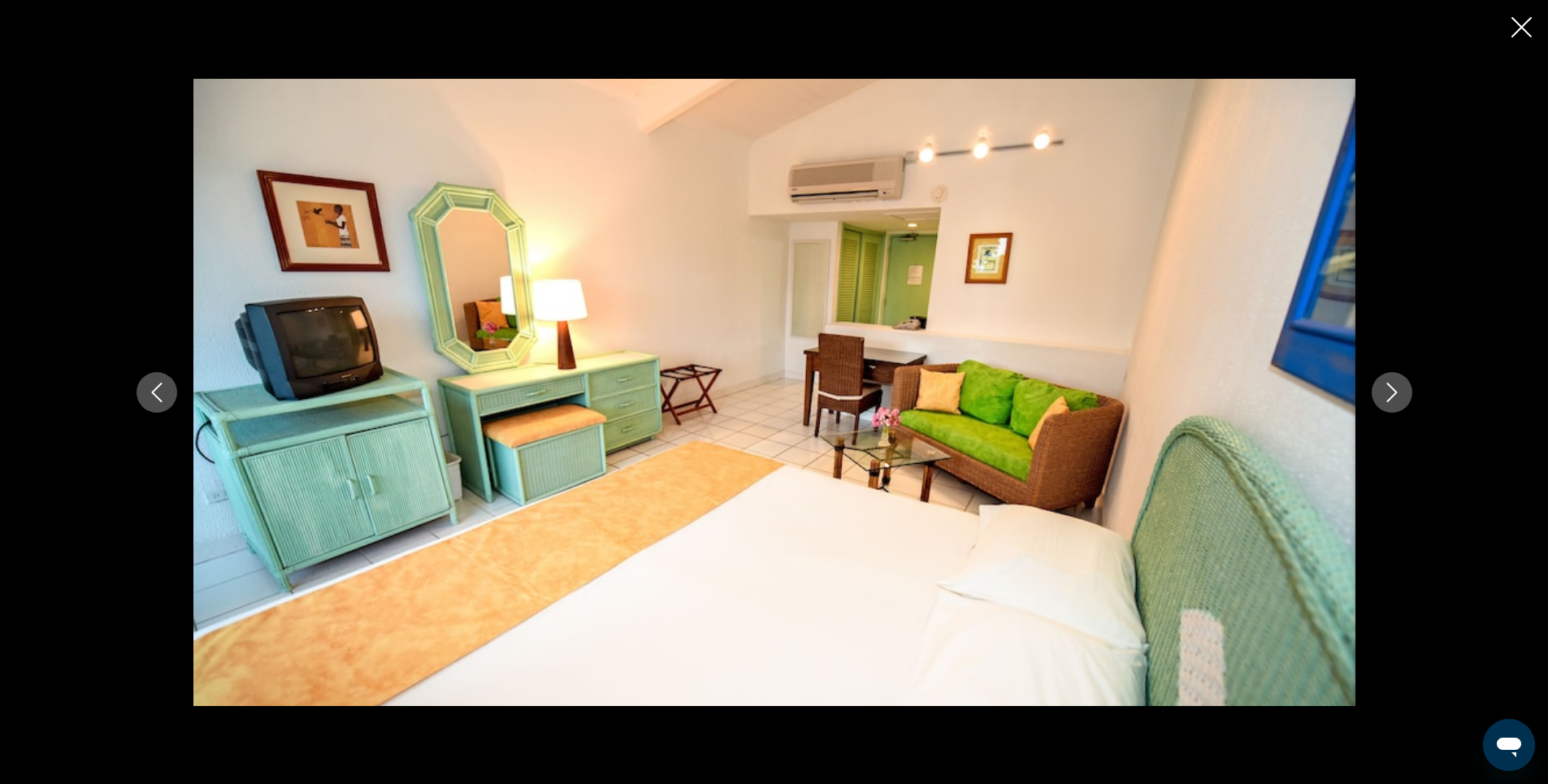
click at [1516, 26] on icon "Close slideshow" at bounding box center [1522, 27] width 20 height 20
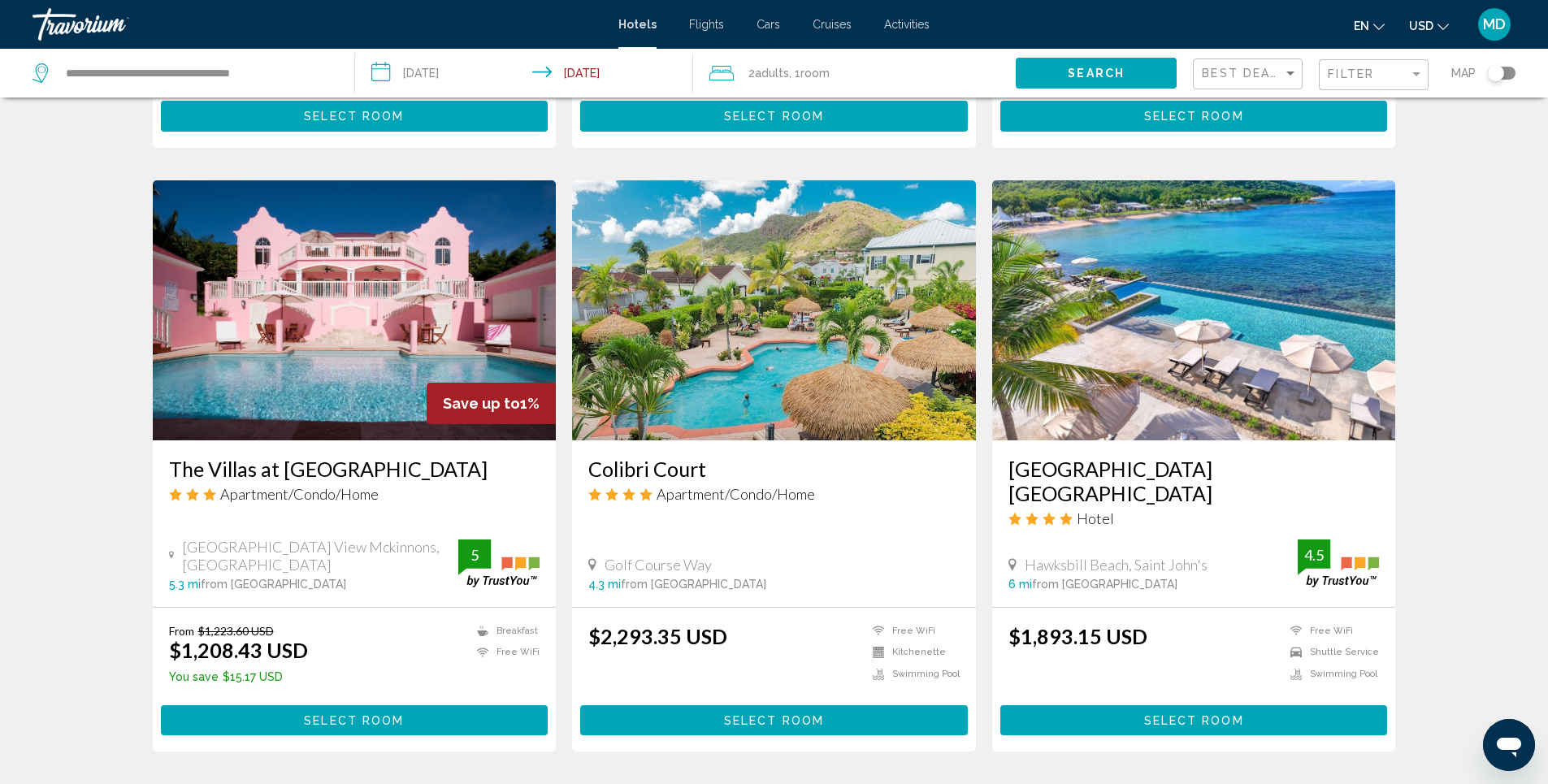
scroll to position [1955, 0]
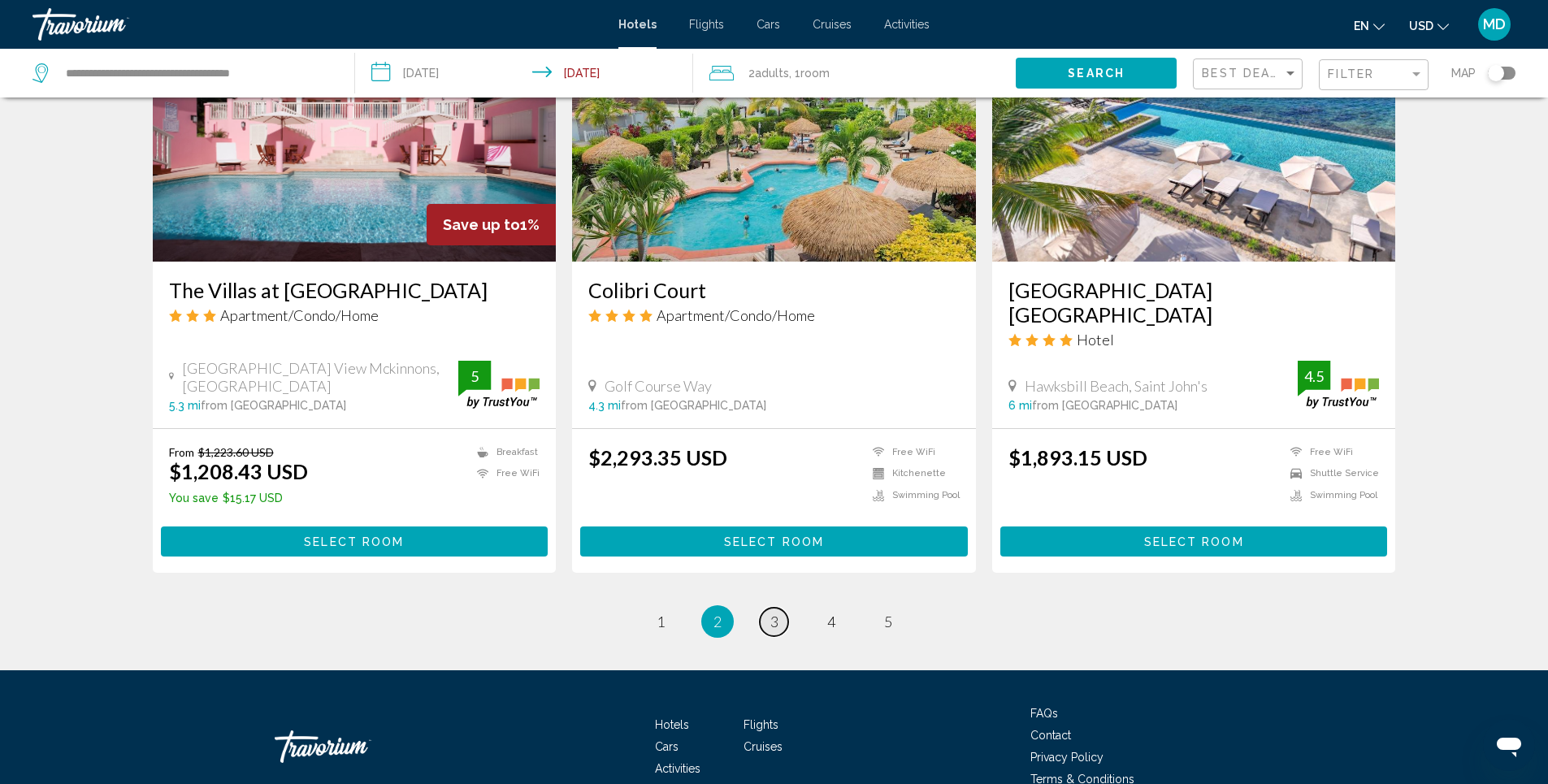
click at [769, 607] on link "page 3" at bounding box center [773, 621] width 28 height 28
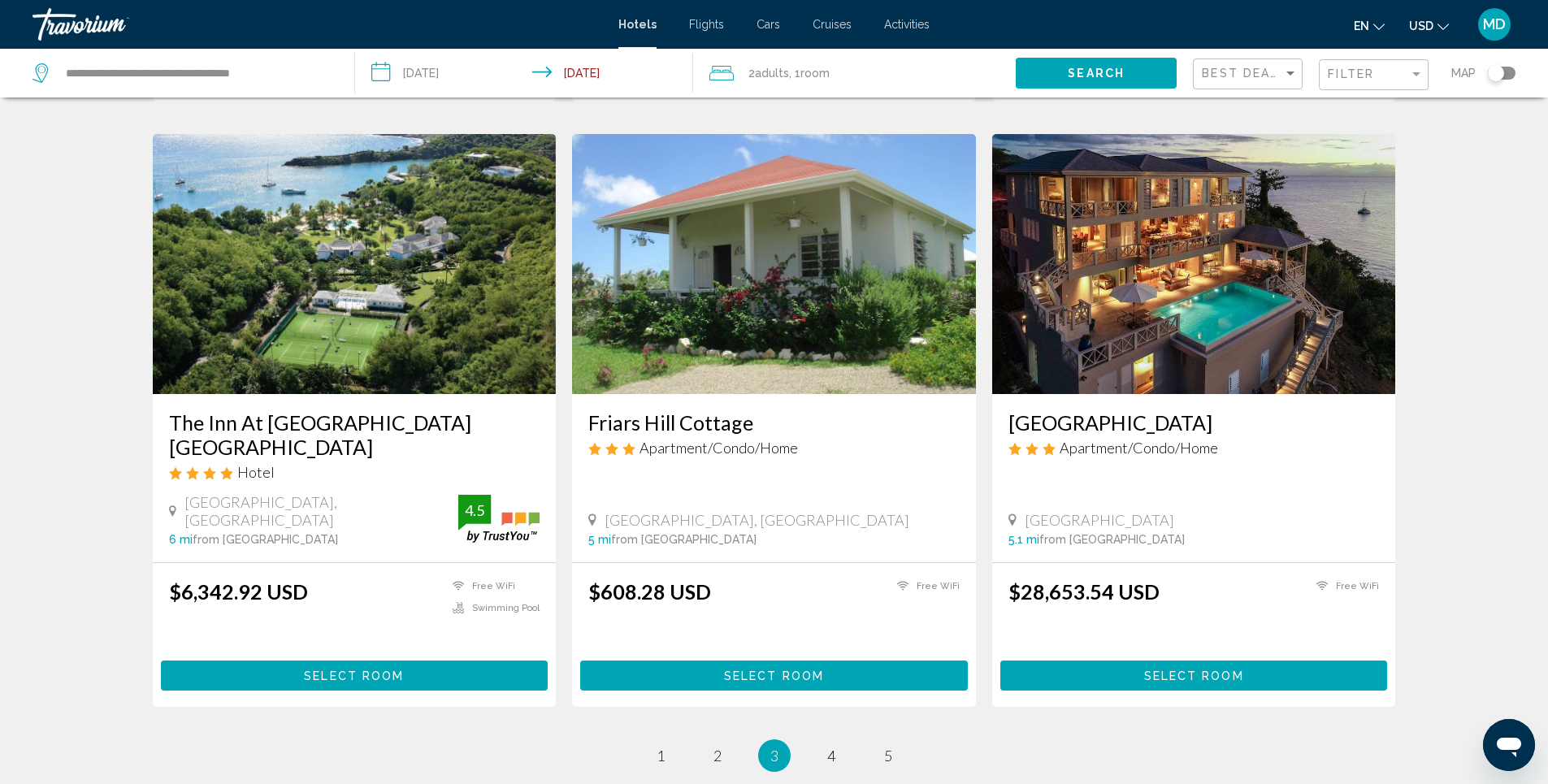
scroll to position [1787, 0]
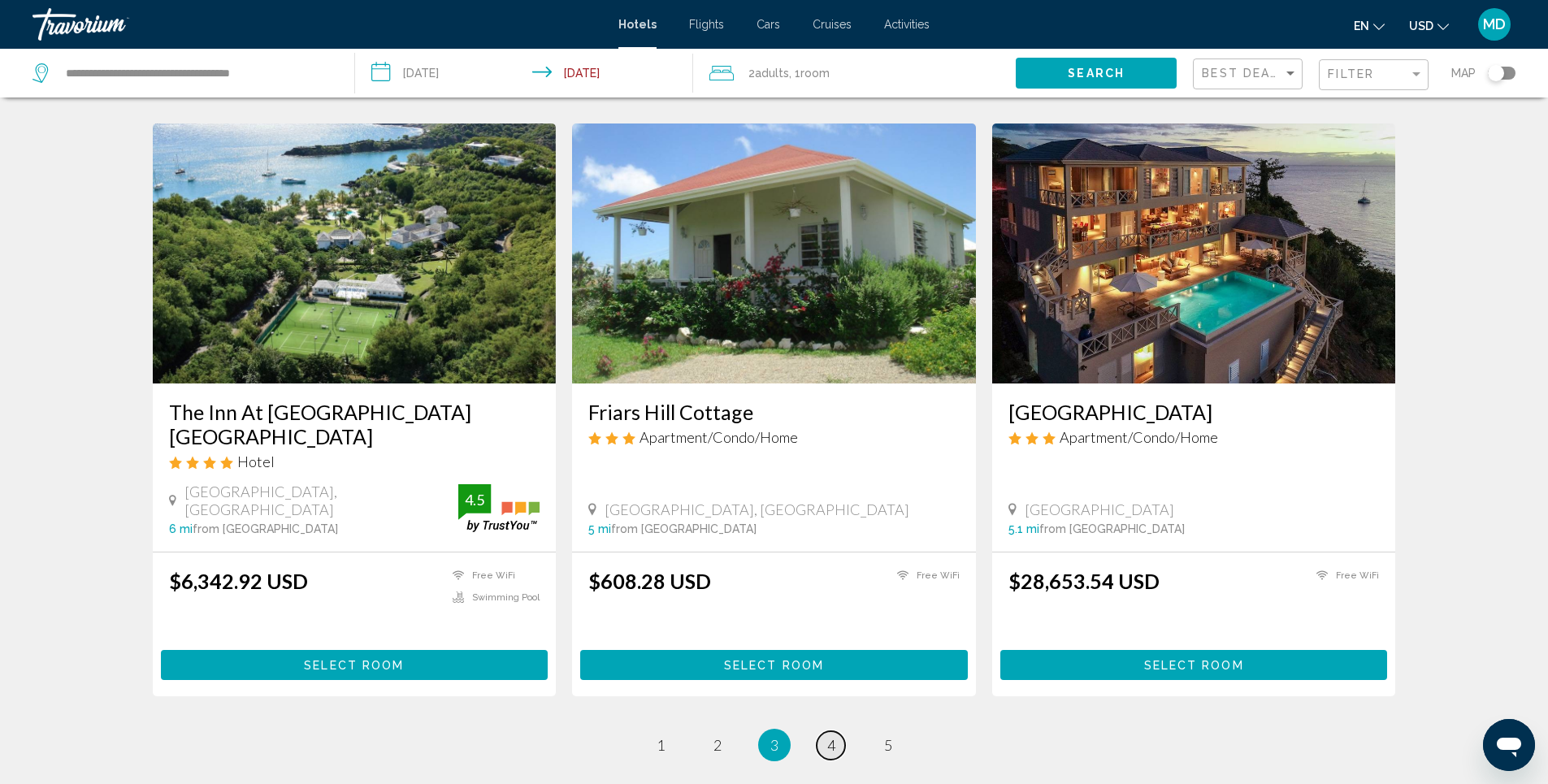
click at [837, 731] on link "page 4" at bounding box center [830, 745] width 28 height 28
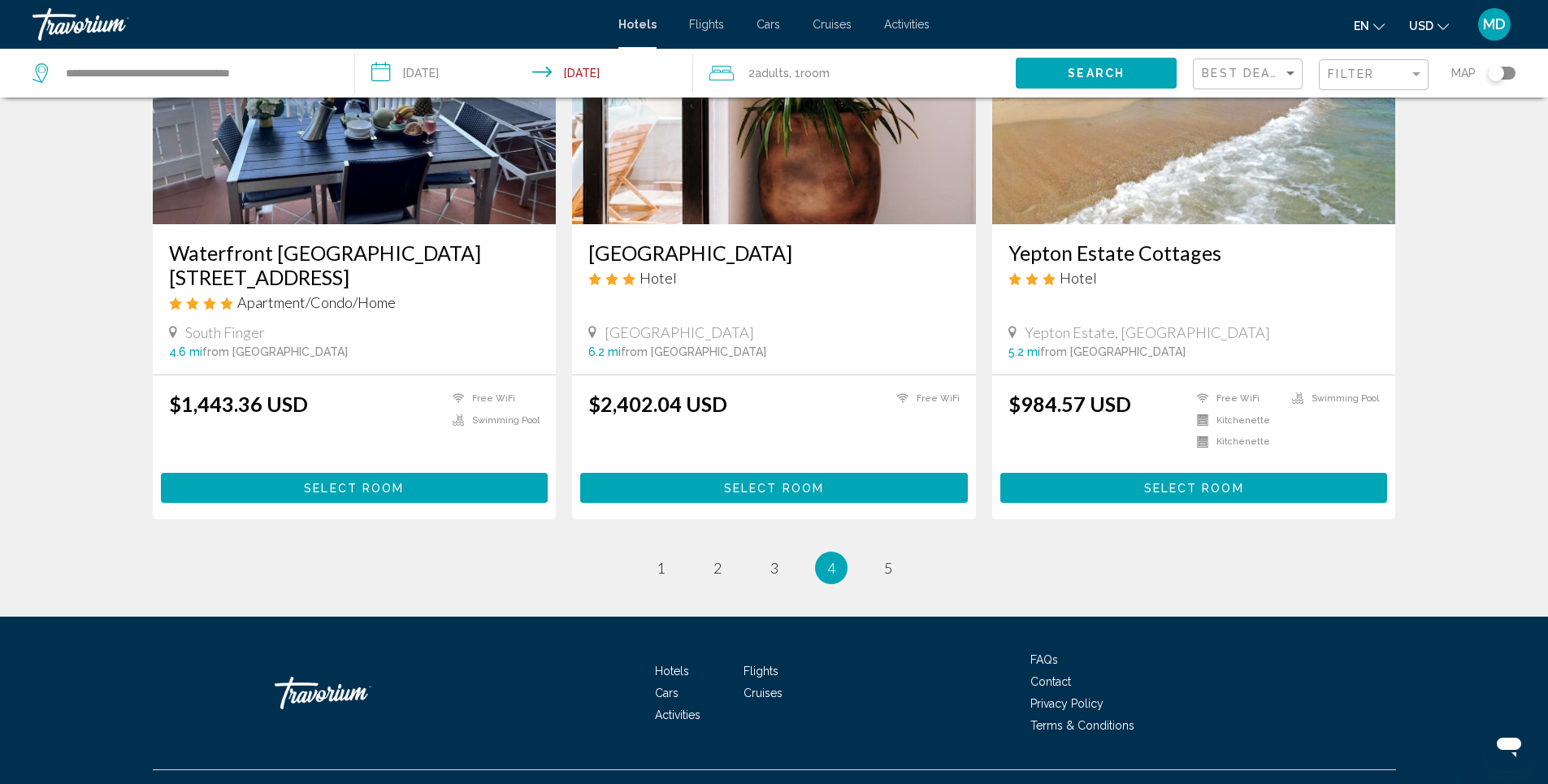
scroll to position [1969, 0]
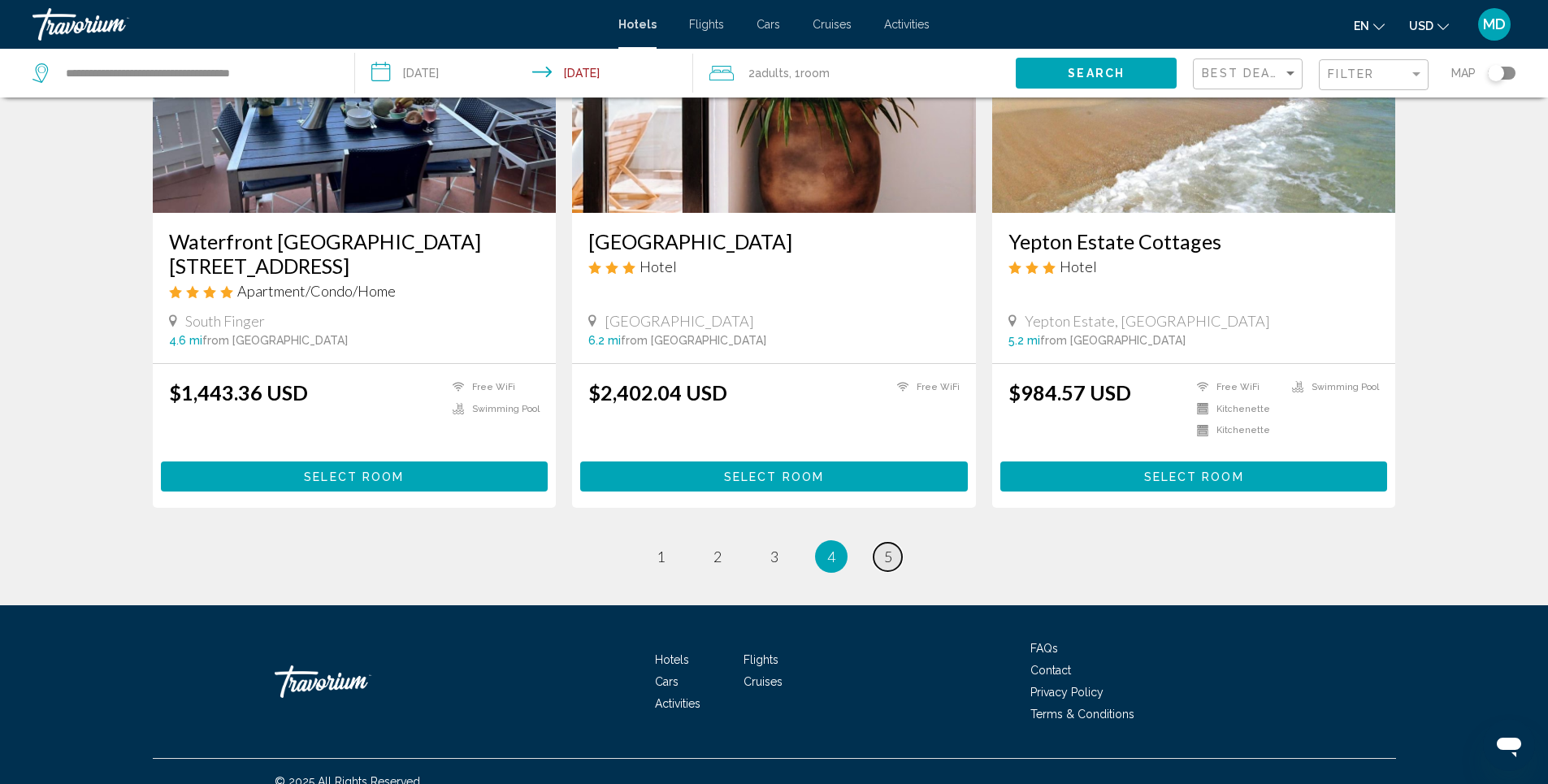
click at [880, 543] on link "page 5" at bounding box center [887, 556] width 28 height 28
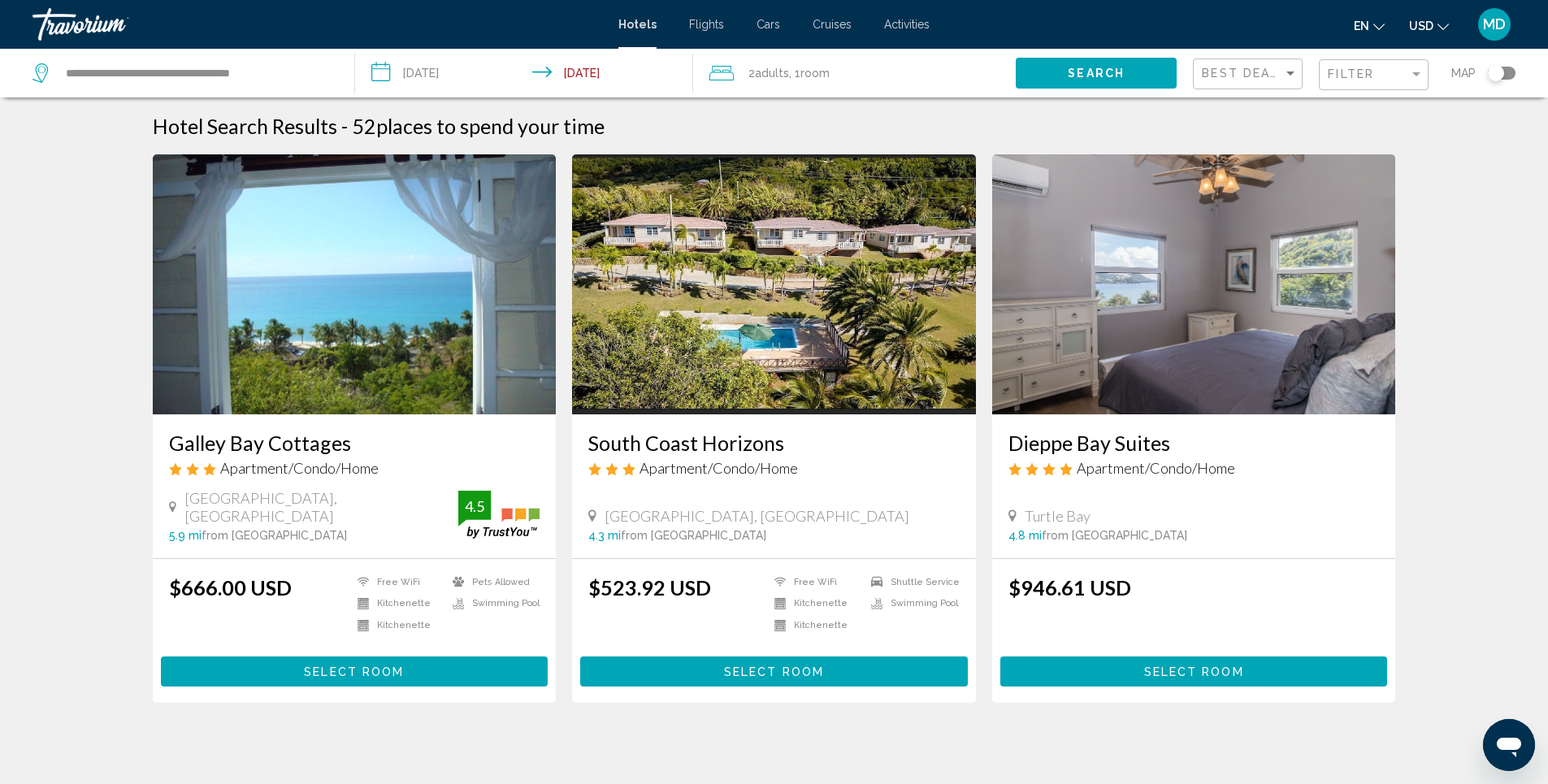
click at [363, 353] on img "Main content" at bounding box center [354, 285] width 404 height 260
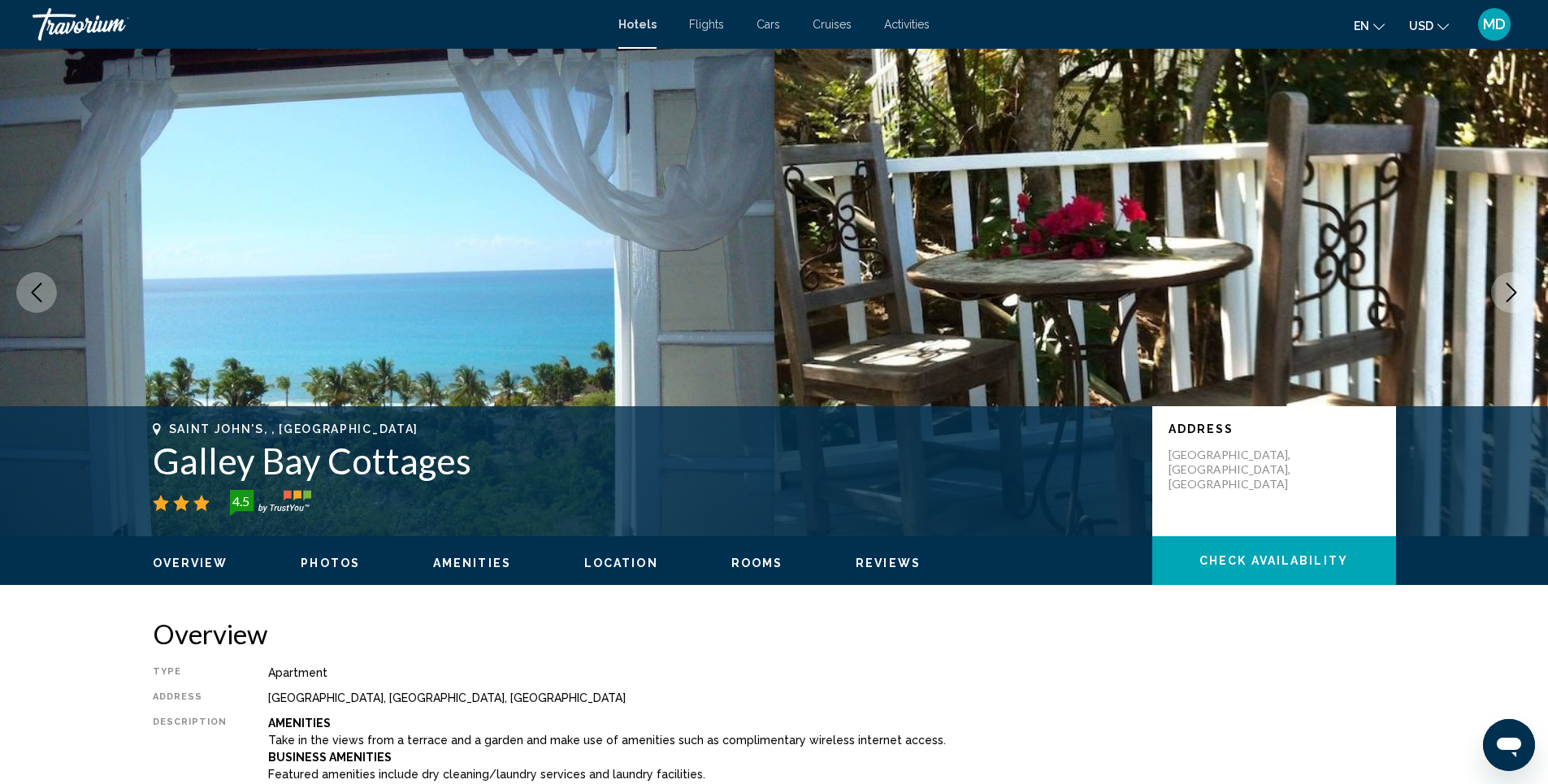
click at [325, 561] on span "Photos" at bounding box center [331, 562] width 59 height 13
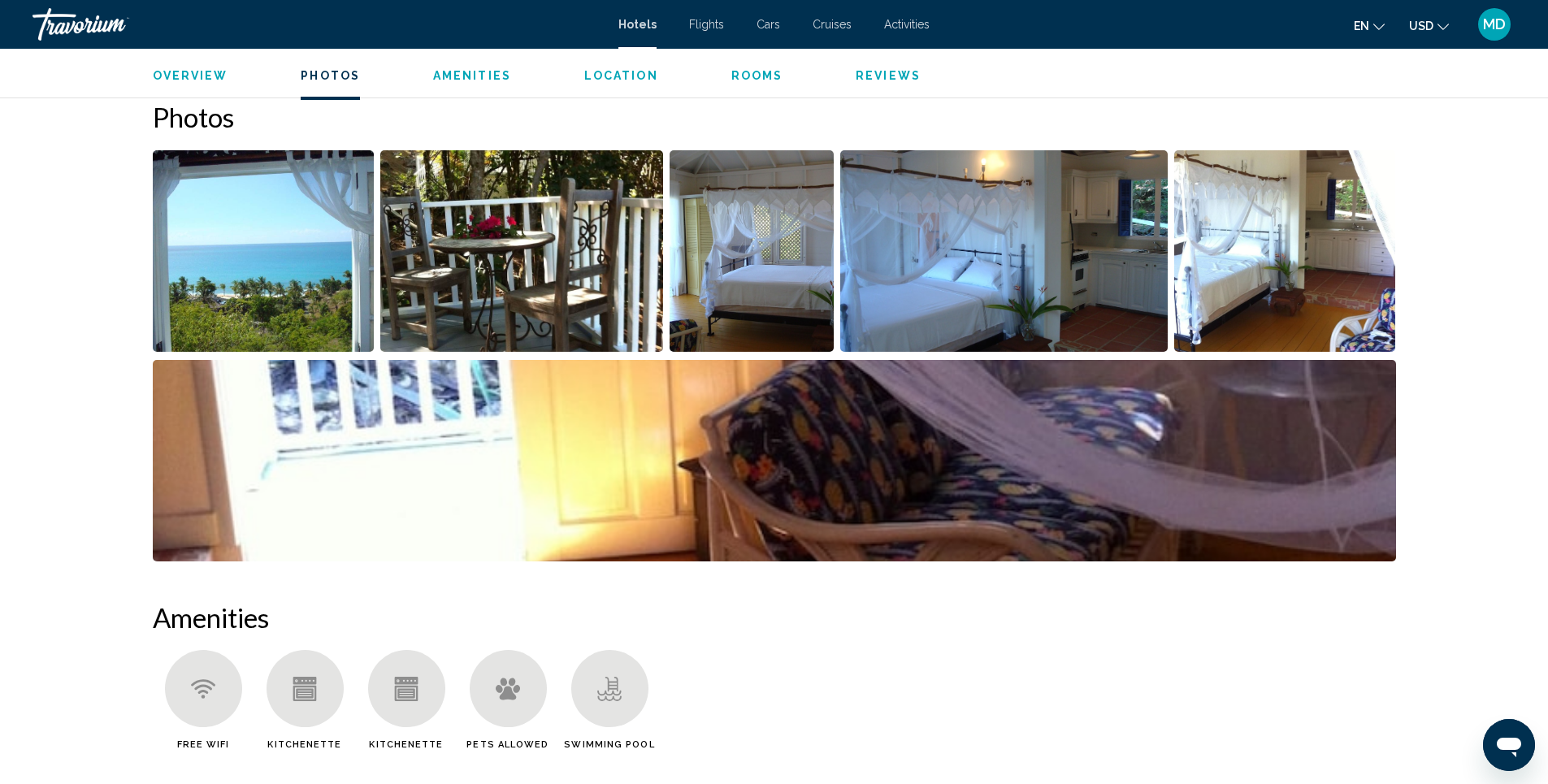
scroll to position [793, 0]
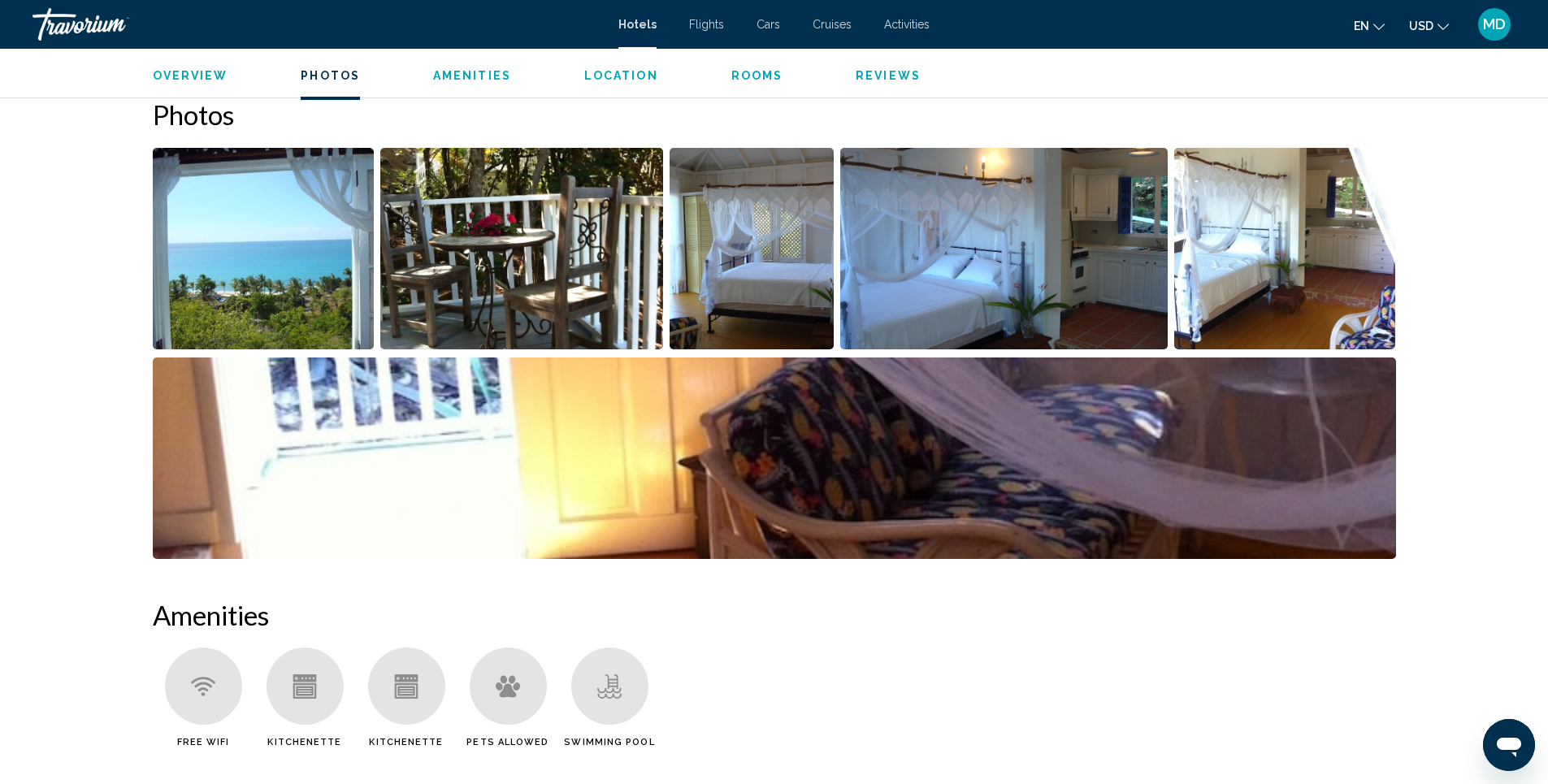
click at [528, 277] on img "Open full-screen image slider" at bounding box center [522, 248] width 283 height 201
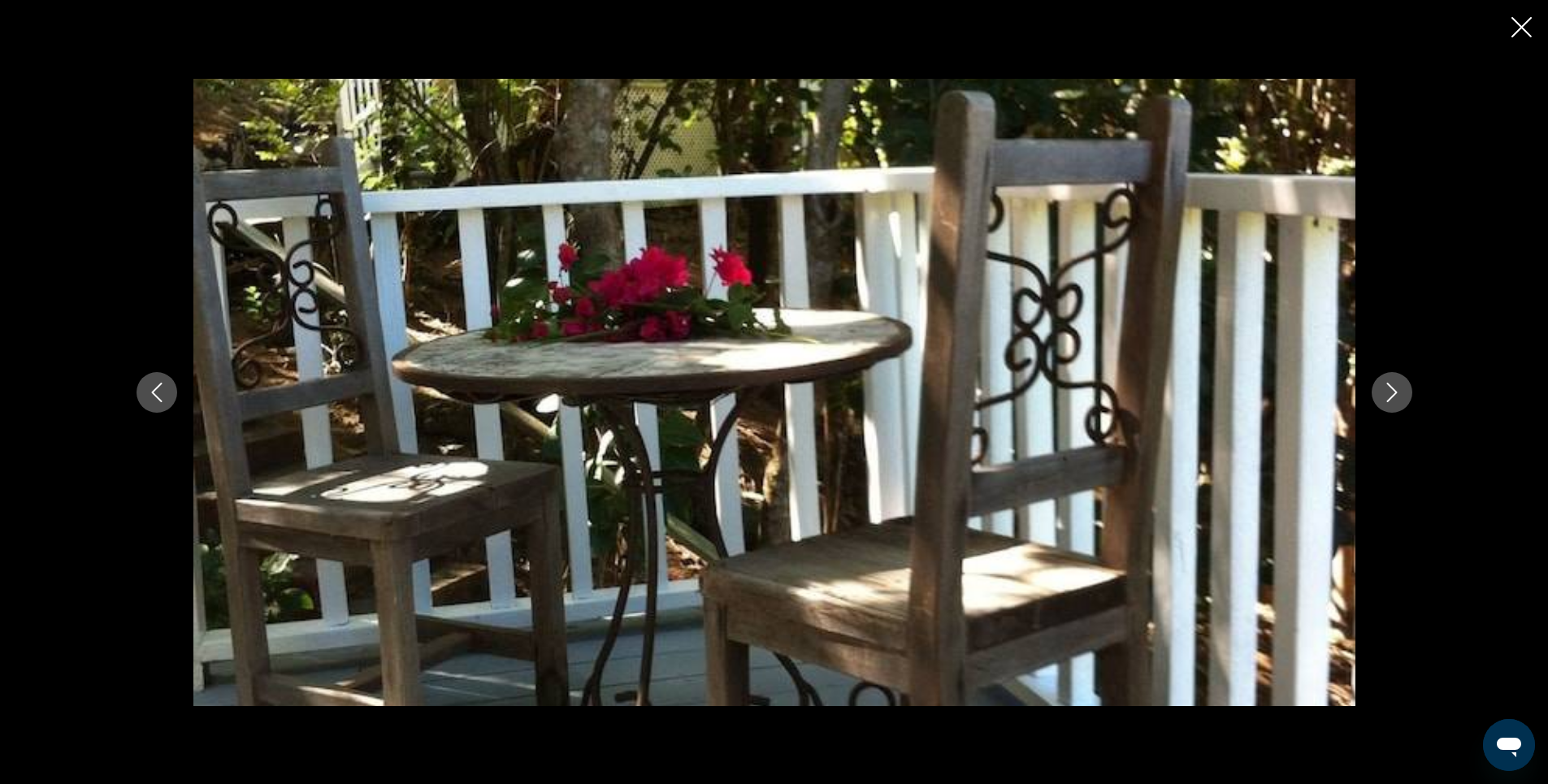
click at [1376, 392] on button "Next image" at bounding box center [1392, 392] width 41 height 41
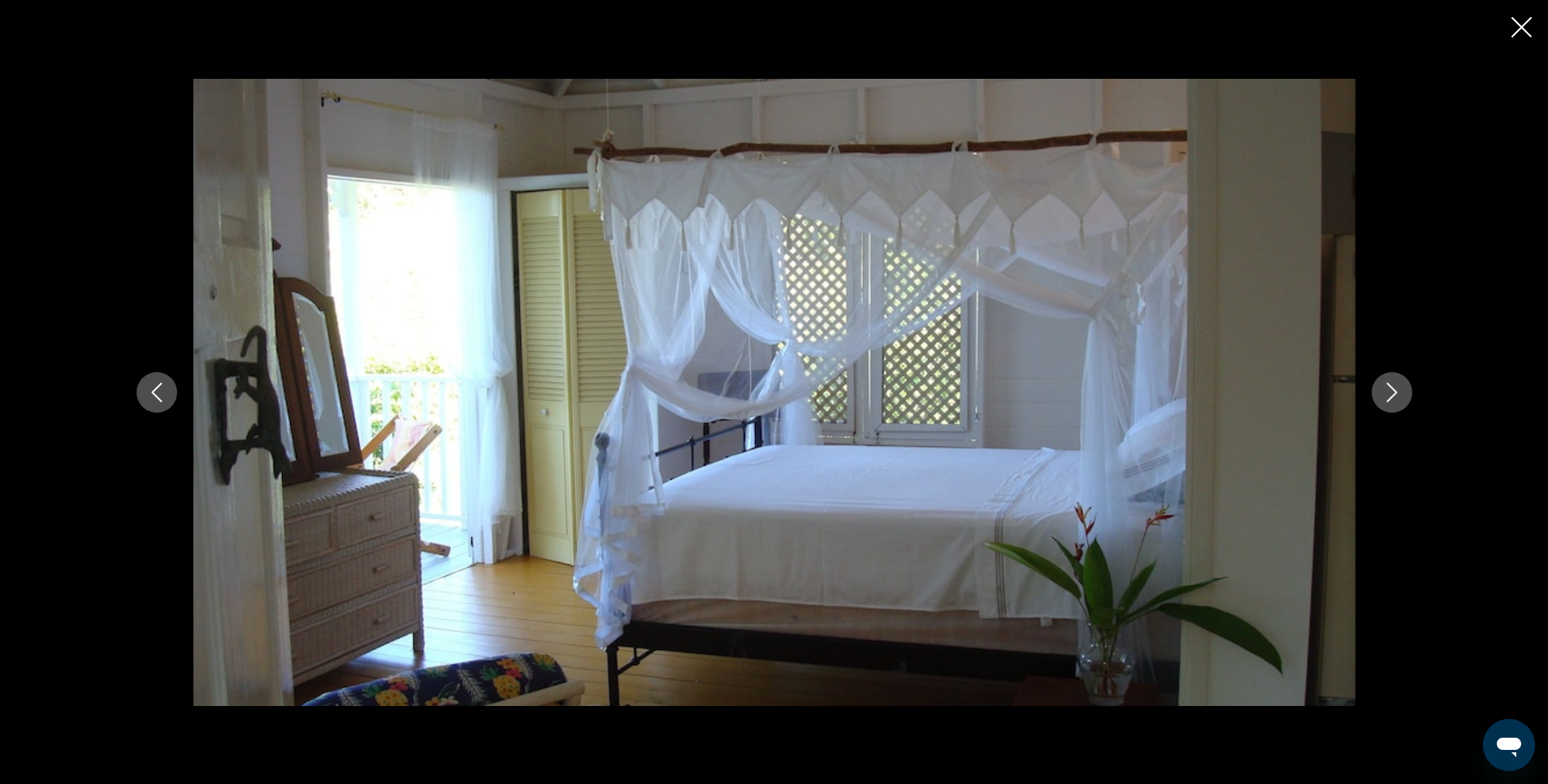
click at [1393, 393] on icon "Next image" at bounding box center [1392, 392] width 20 height 20
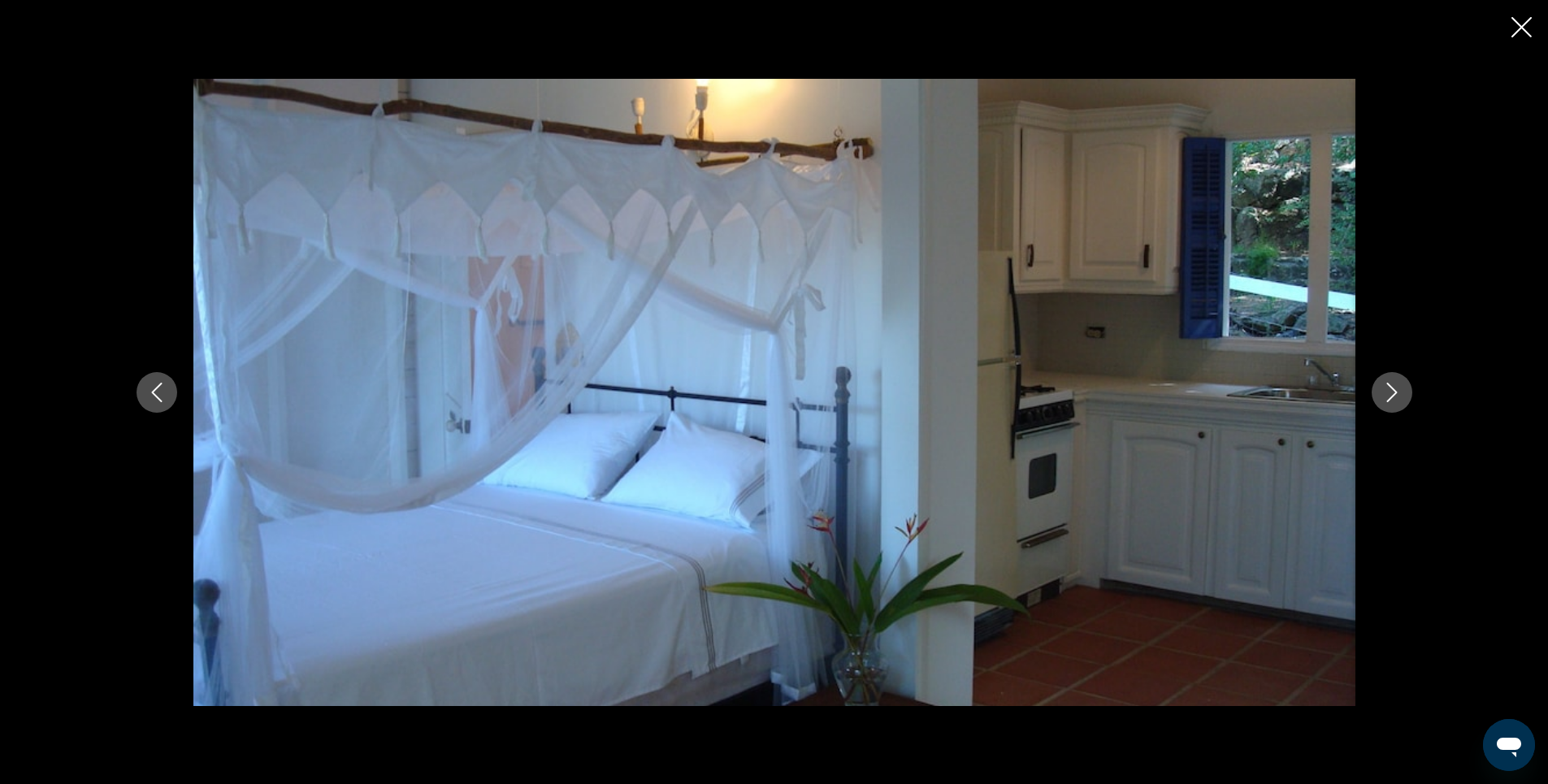
click at [1393, 393] on icon "Next image" at bounding box center [1392, 392] width 20 height 20
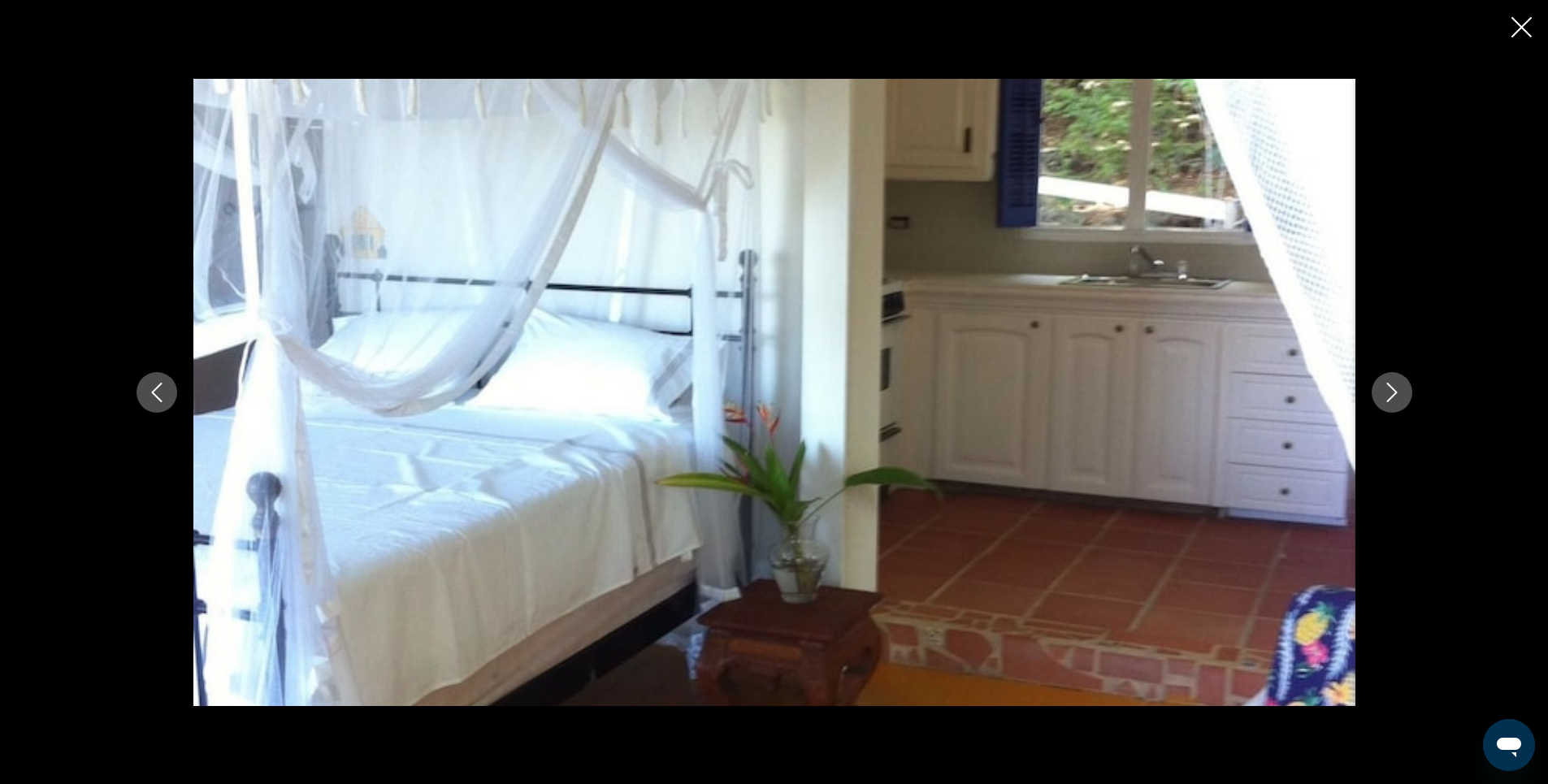
click at [1393, 393] on icon "Next image" at bounding box center [1392, 392] width 20 height 20
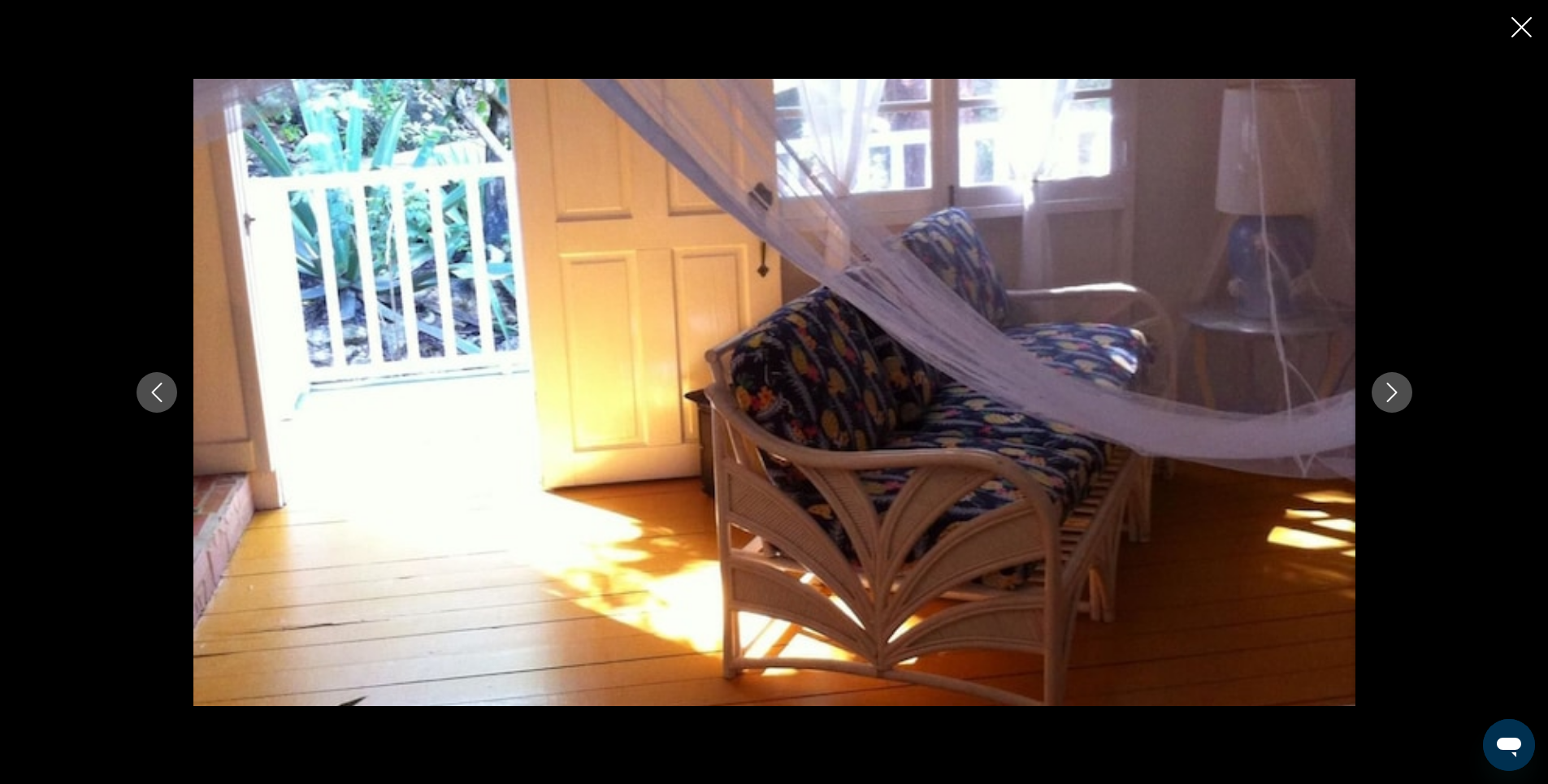
click at [1393, 393] on icon "Next image" at bounding box center [1392, 392] width 20 height 20
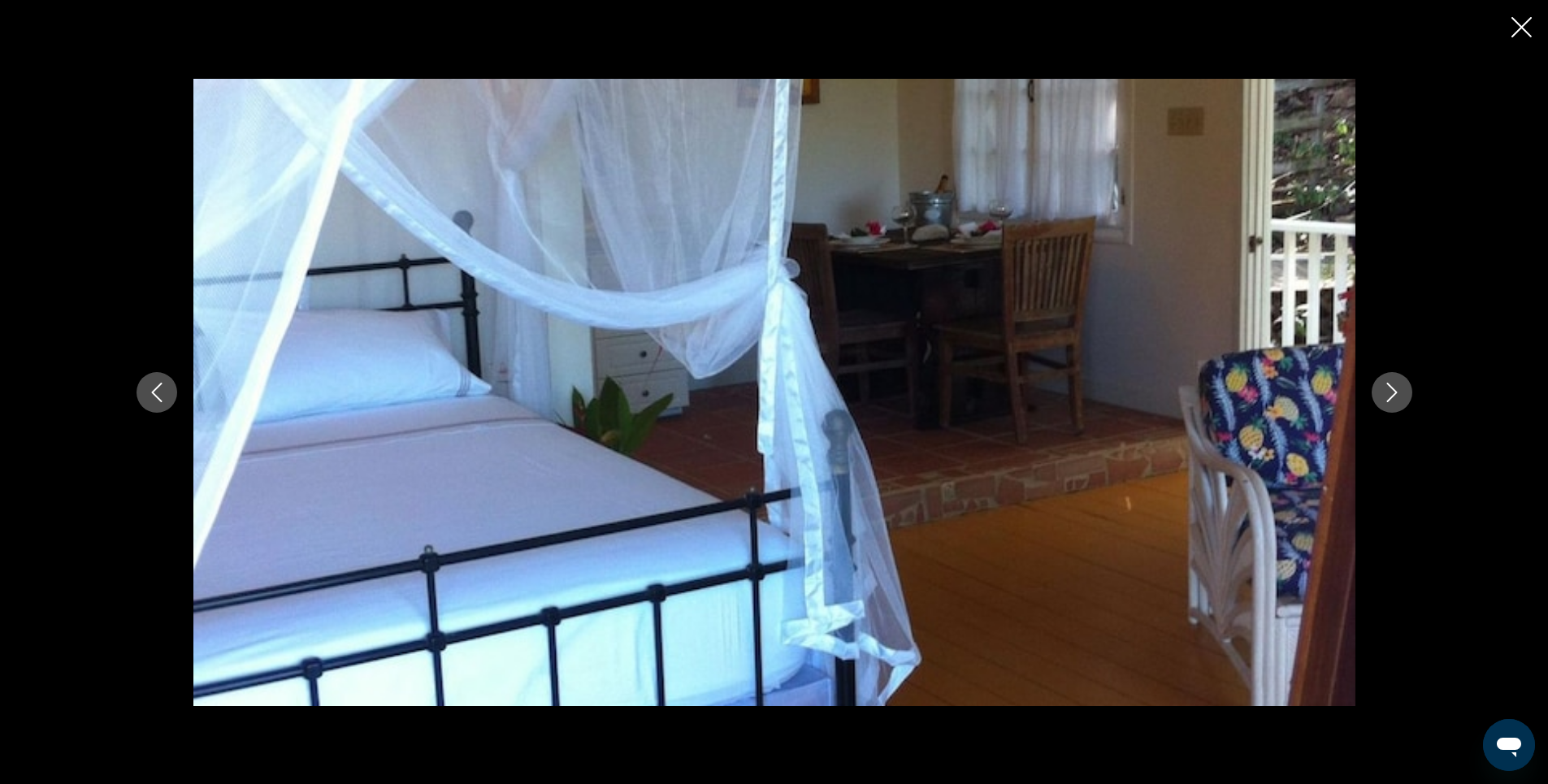
click at [1393, 393] on icon "Next image" at bounding box center [1392, 392] width 20 height 20
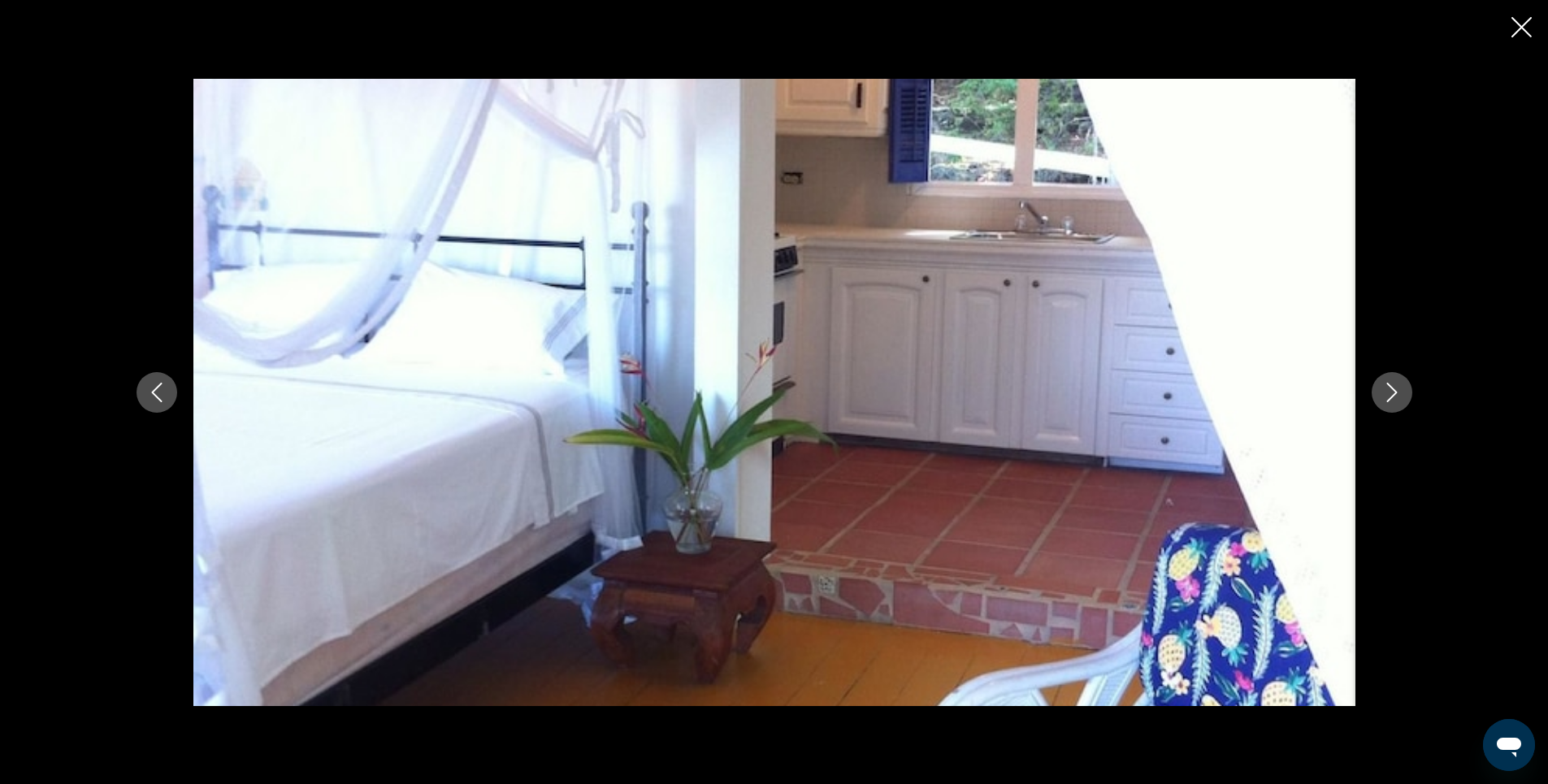
click at [1398, 394] on icon "Next image" at bounding box center [1392, 392] width 20 height 20
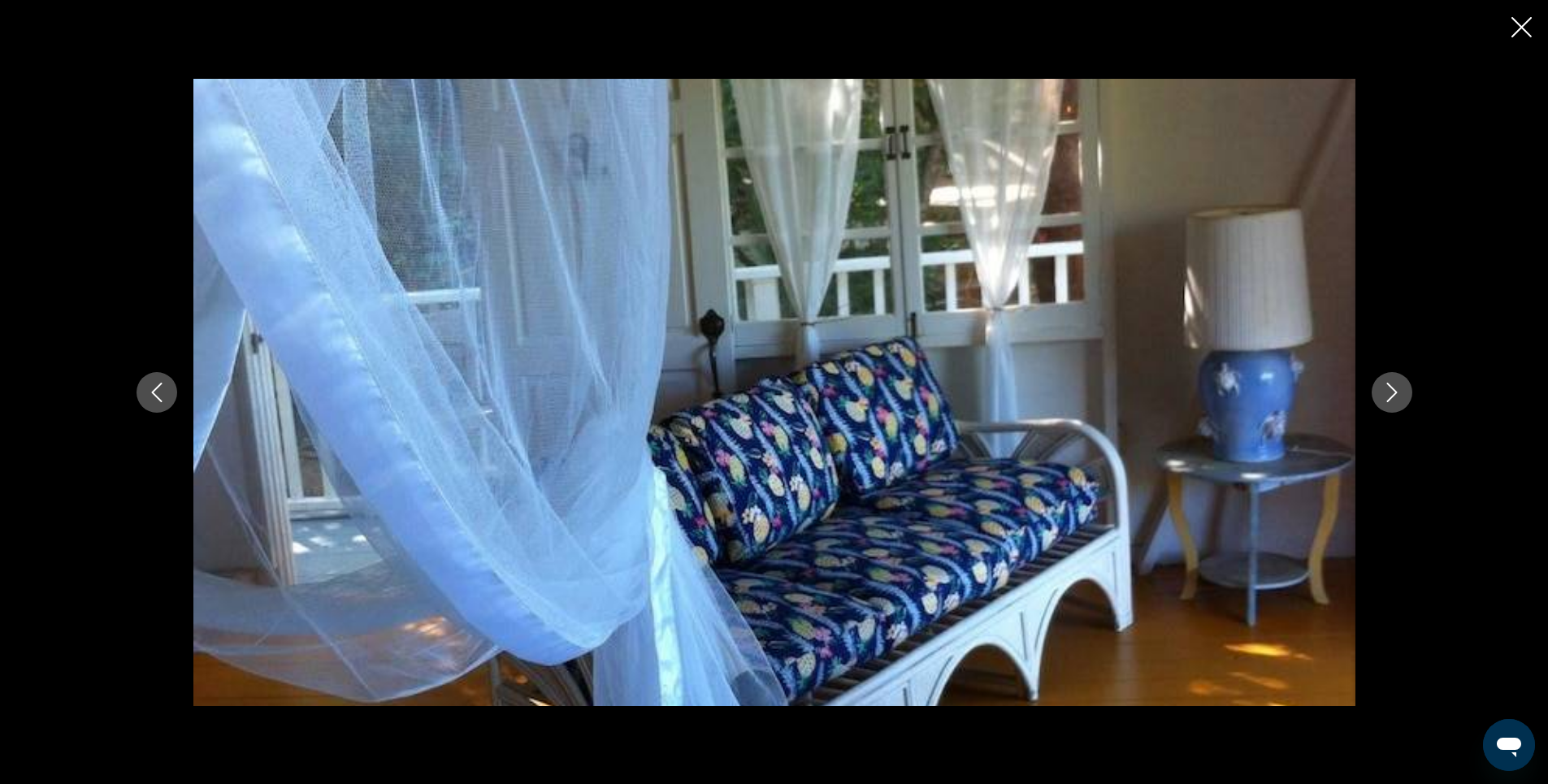
click at [1398, 394] on icon "Next image" at bounding box center [1392, 392] width 20 height 20
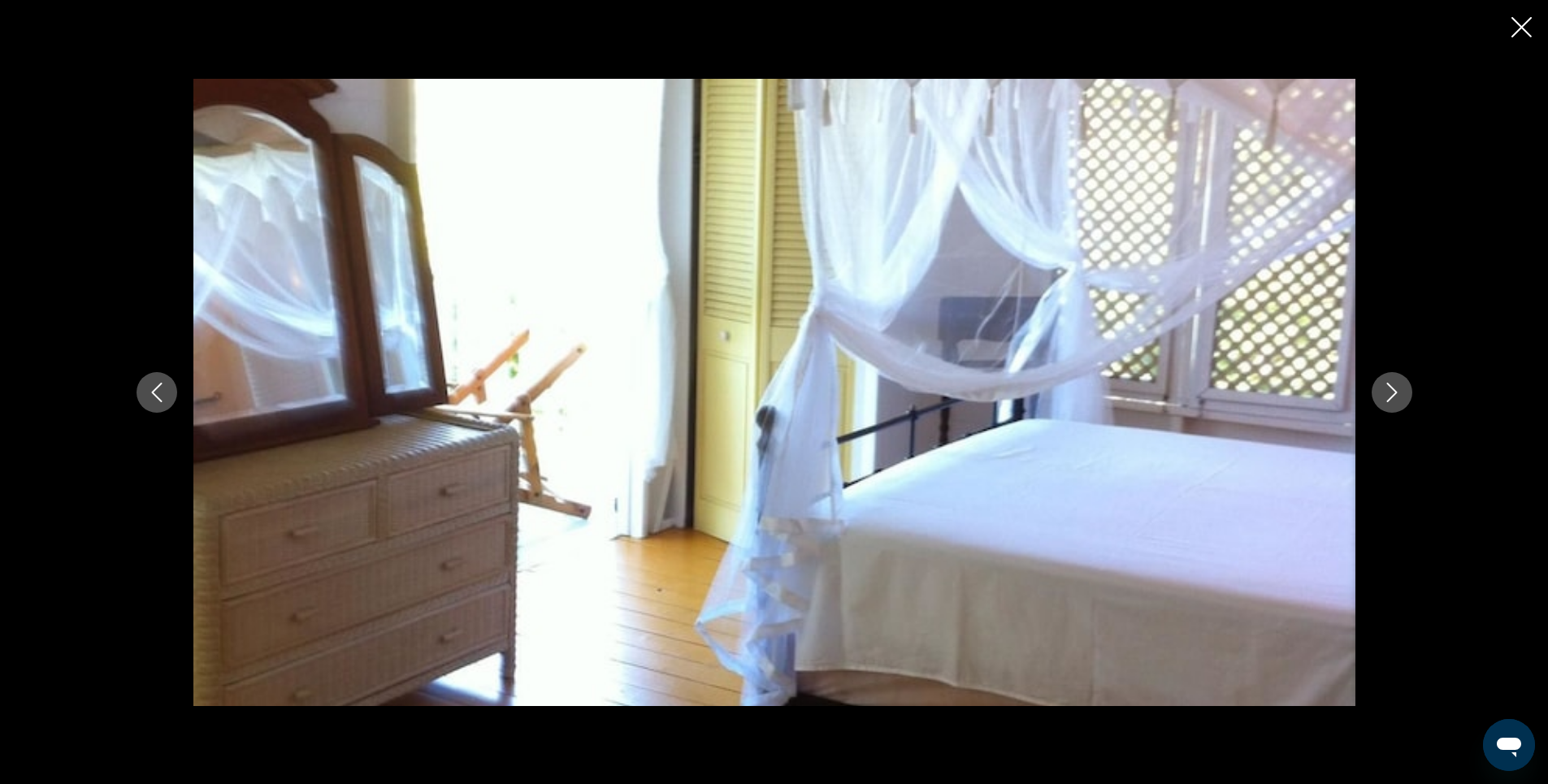
click at [1398, 394] on icon "Next image" at bounding box center [1392, 392] width 20 height 20
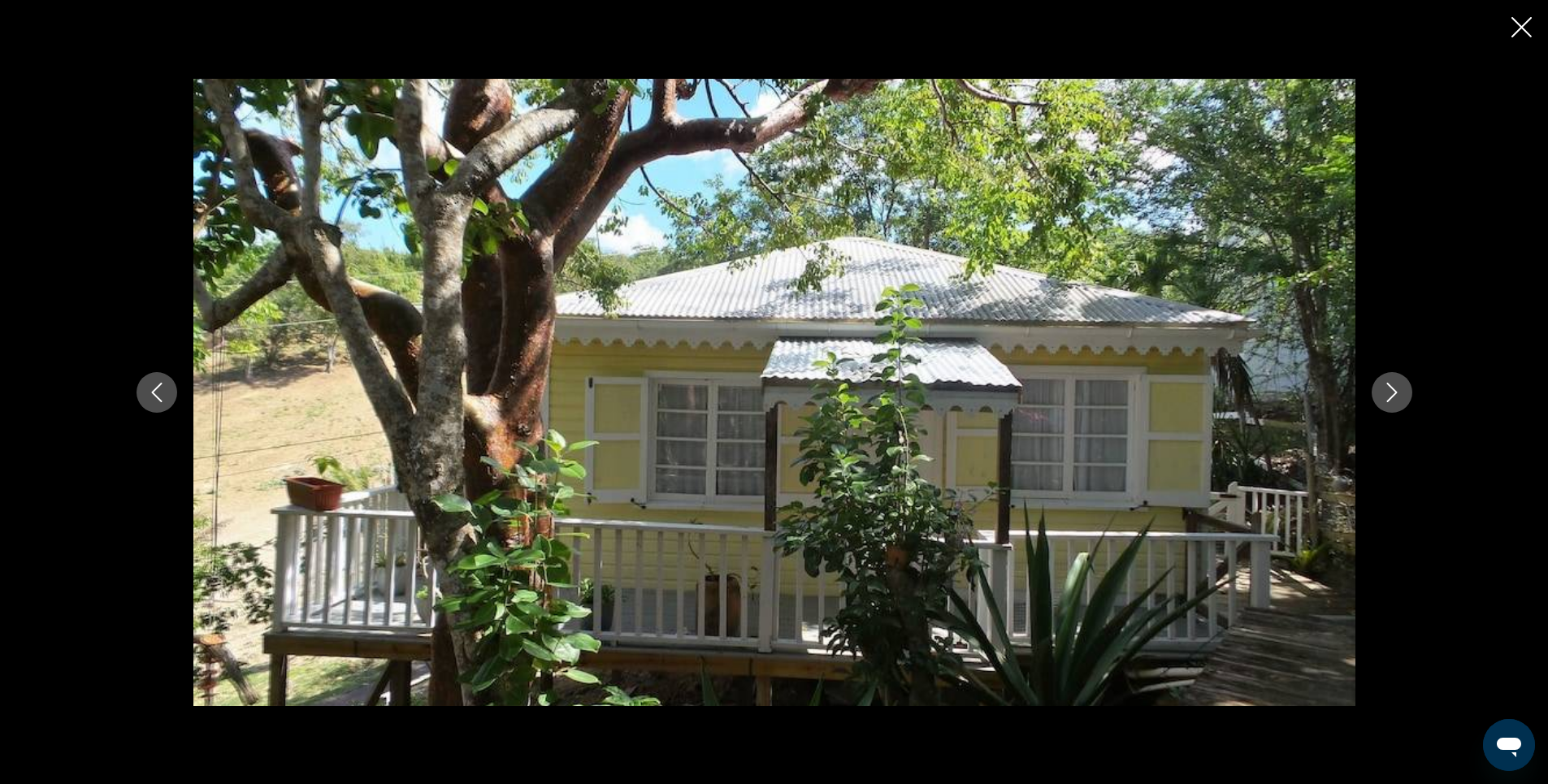
click at [1398, 394] on icon "Next image" at bounding box center [1392, 392] width 20 height 20
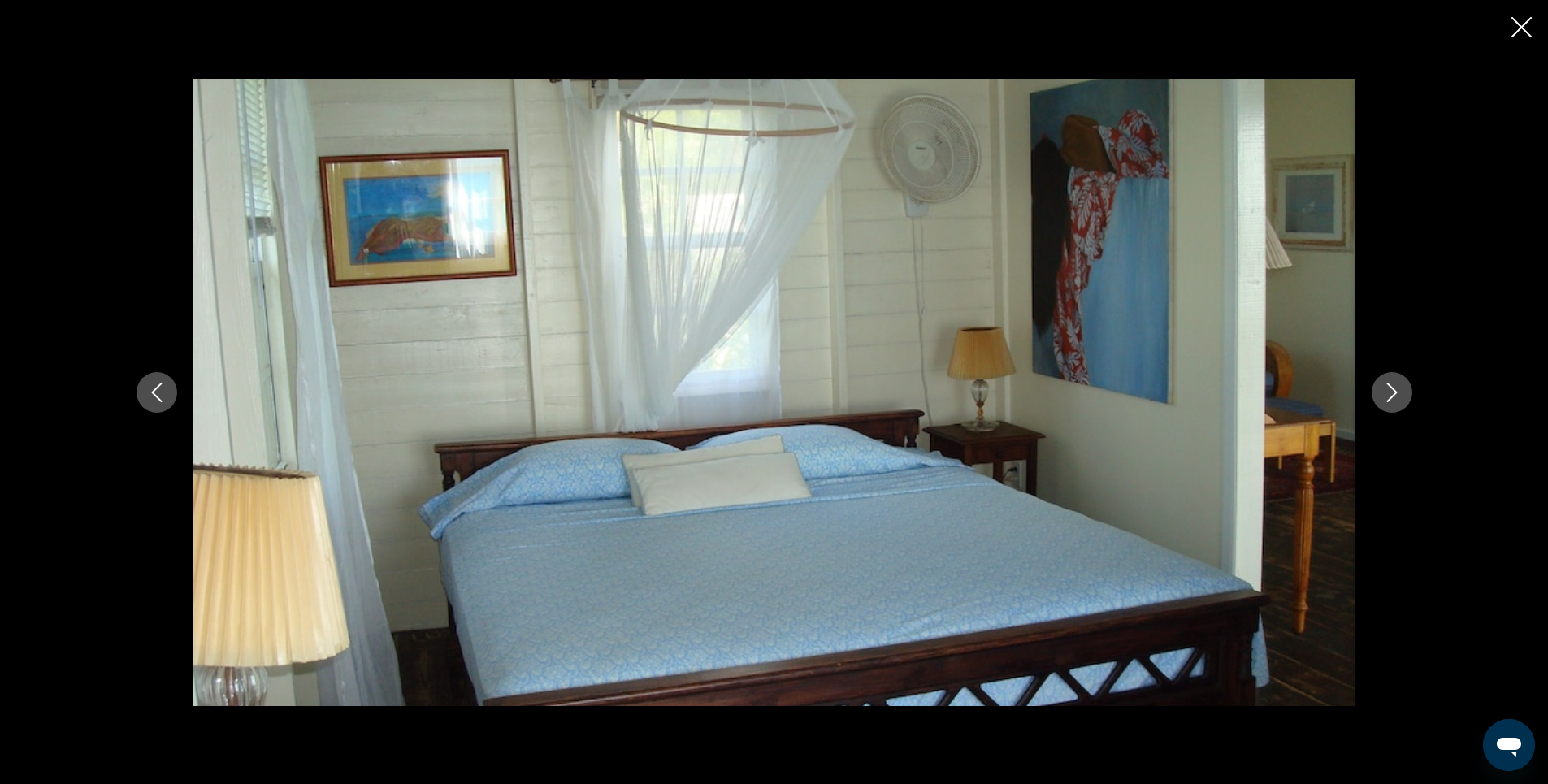
click at [1398, 394] on icon "Next image" at bounding box center [1392, 392] width 20 height 20
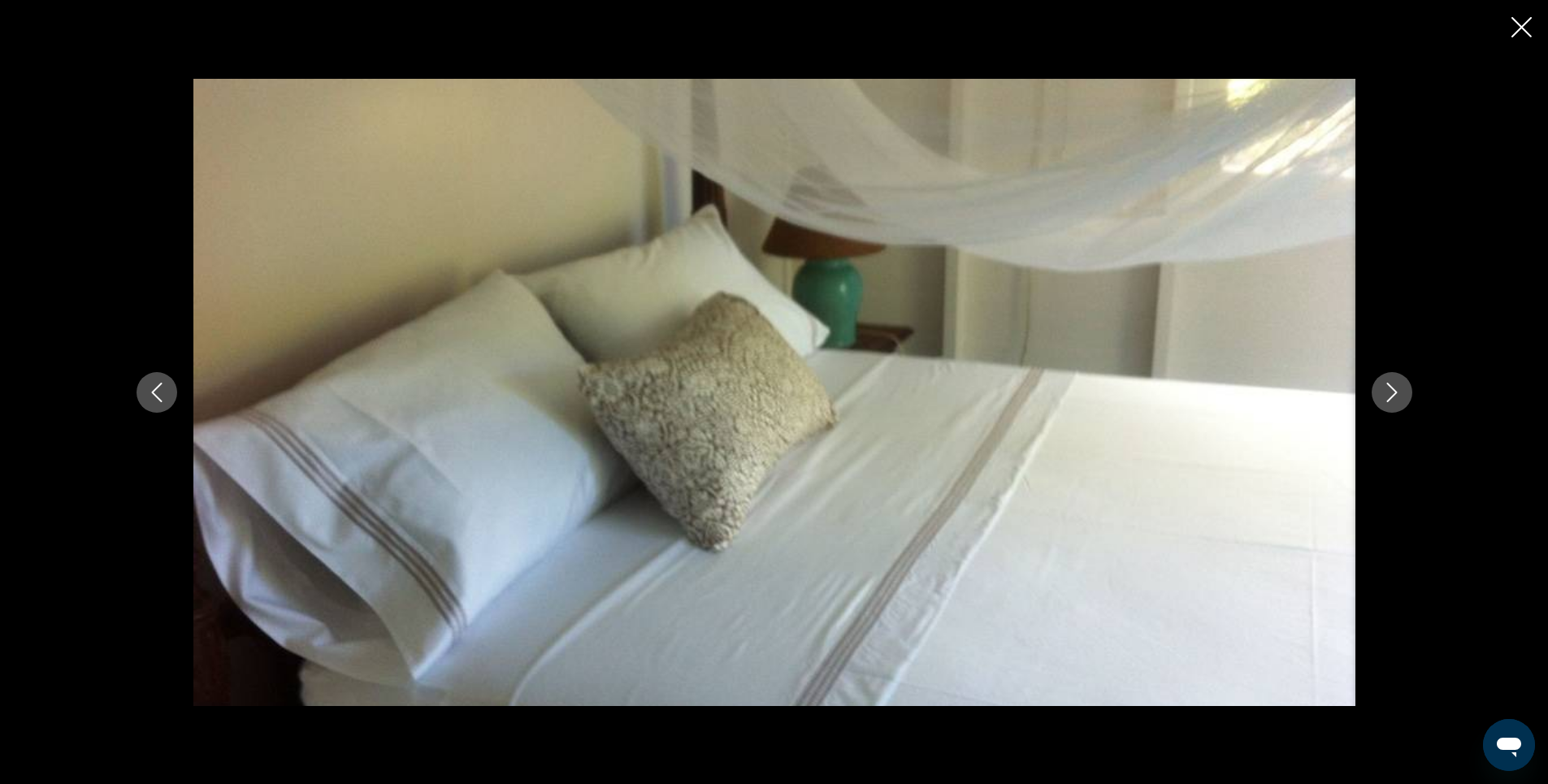
click at [1398, 394] on icon "Next image" at bounding box center [1392, 392] width 20 height 20
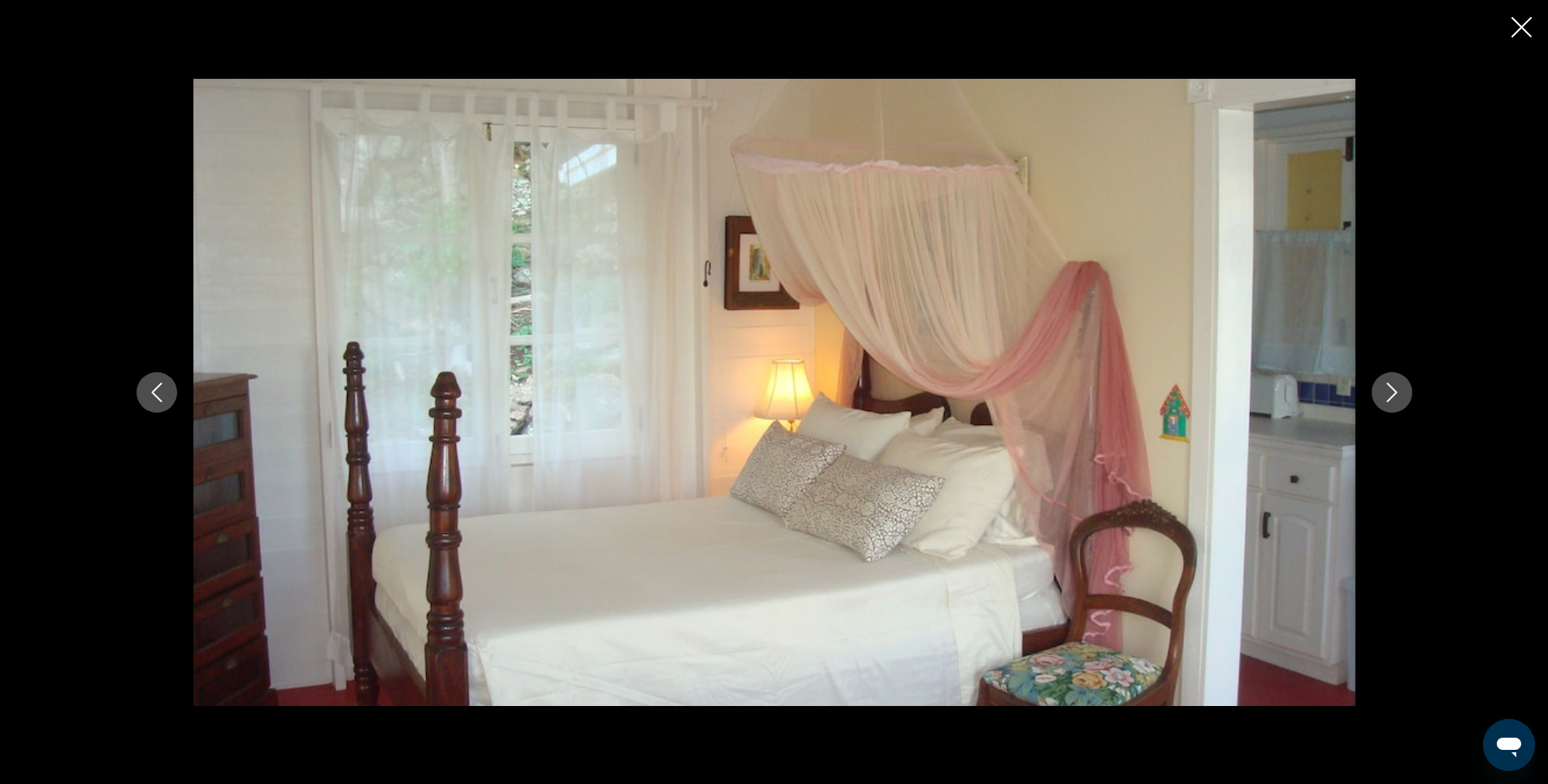
click at [1521, 29] on icon "Close slideshow" at bounding box center [1522, 27] width 20 height 20
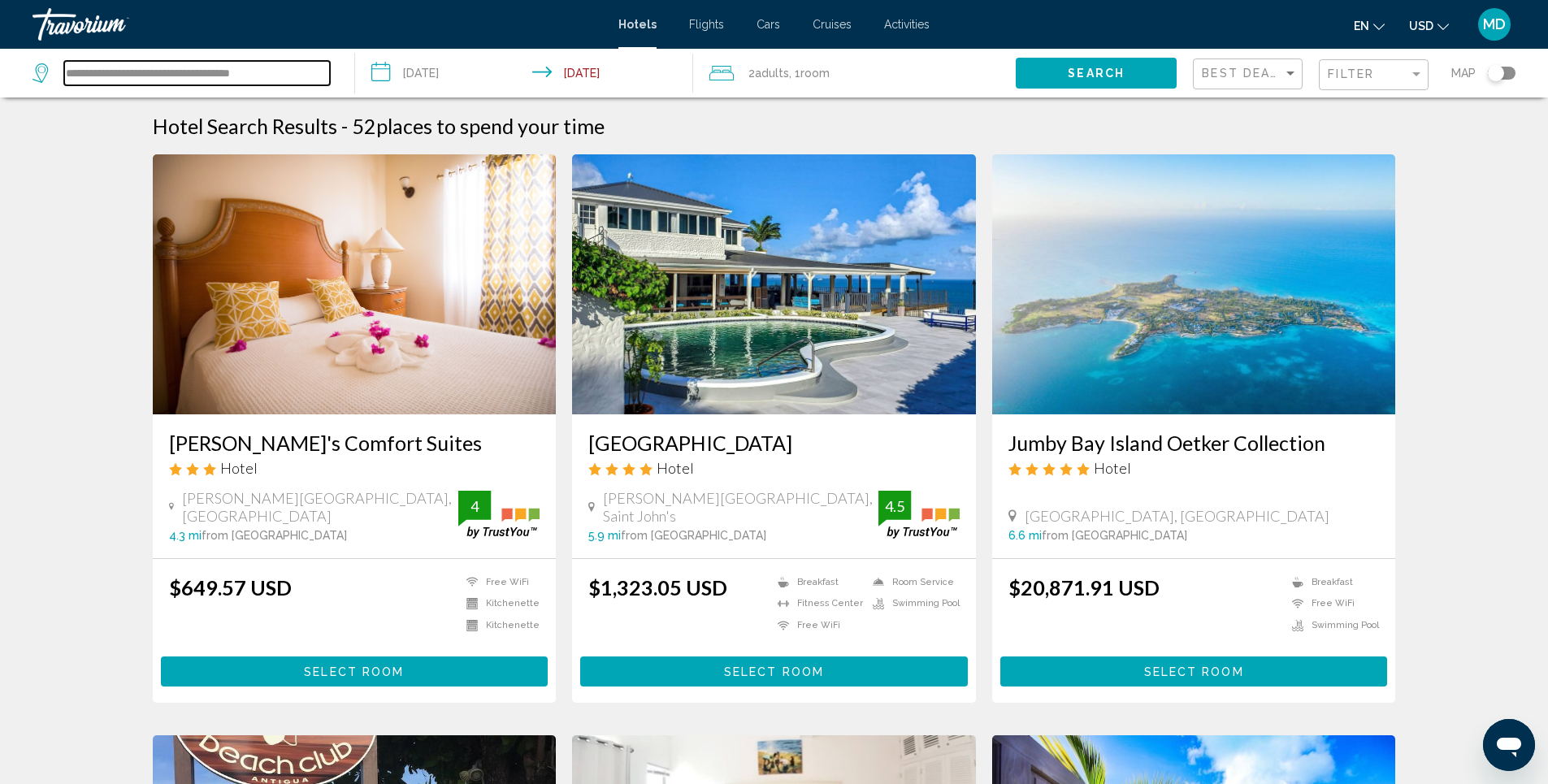
click at [309, 75] on input "**********" at bounding box center [197, 73] width 266 height 25
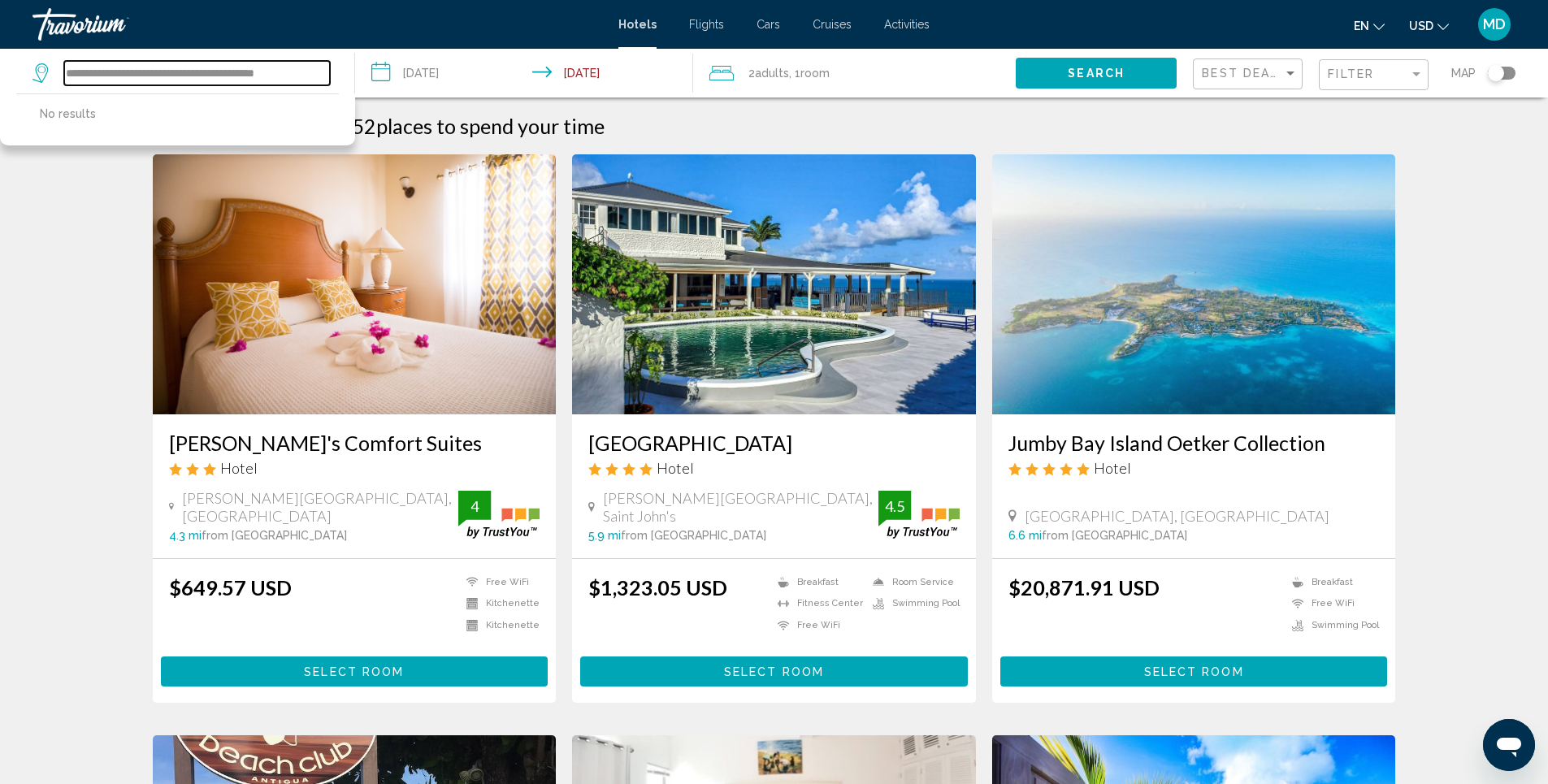
type input "**********"
drag, startPoint x: 326, startPoint y: 78, endPoint x: 8, endPoint y: 81, distance: 318.0
click at [8, 81] on app-destination-search "**********" at bounding box center [178, 72] width 355 height 48
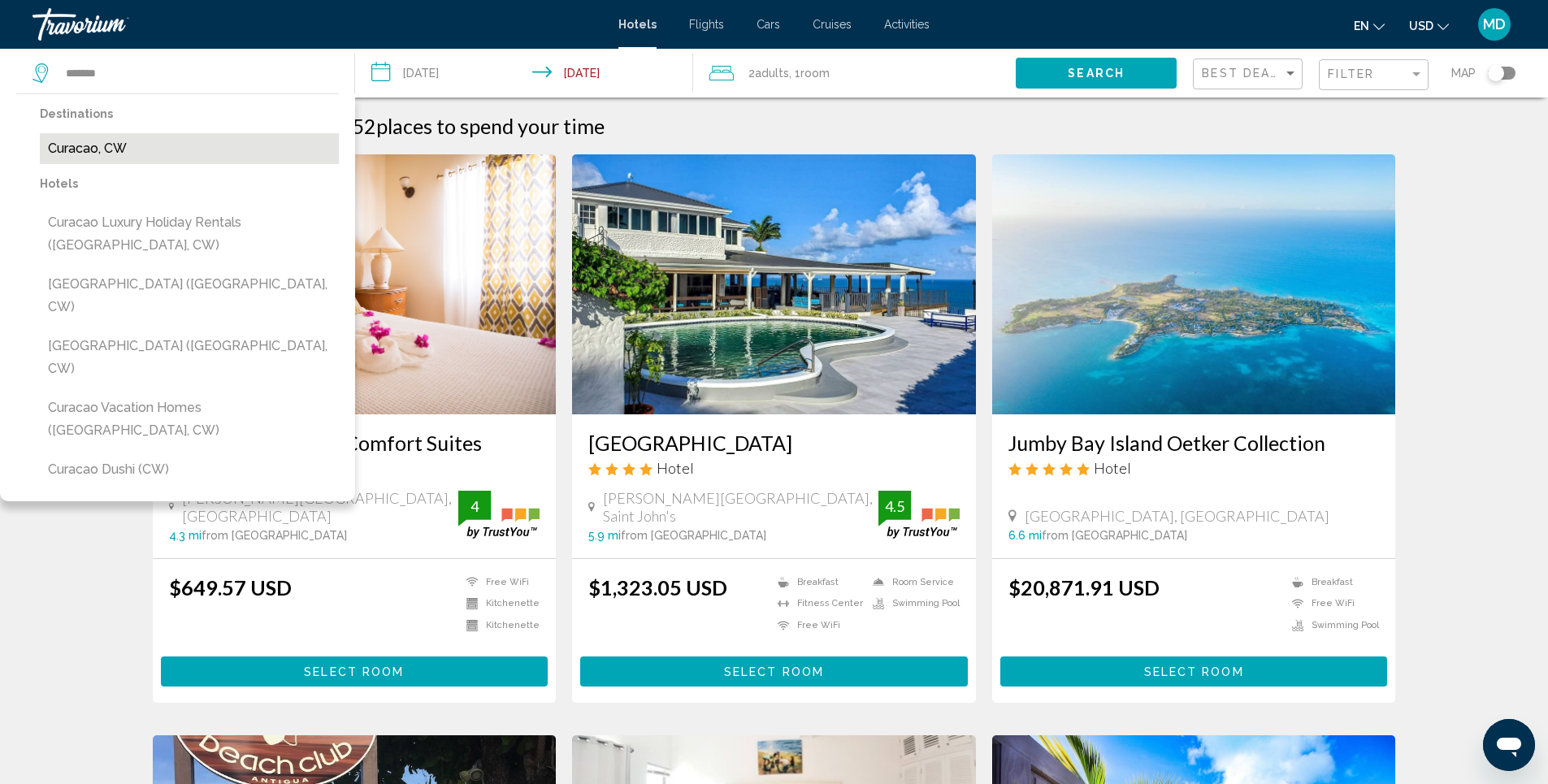
click at [150, 143] on button "Curacao, CW" at bounding box center [189, 149] width 299 height 31
type input "**********"
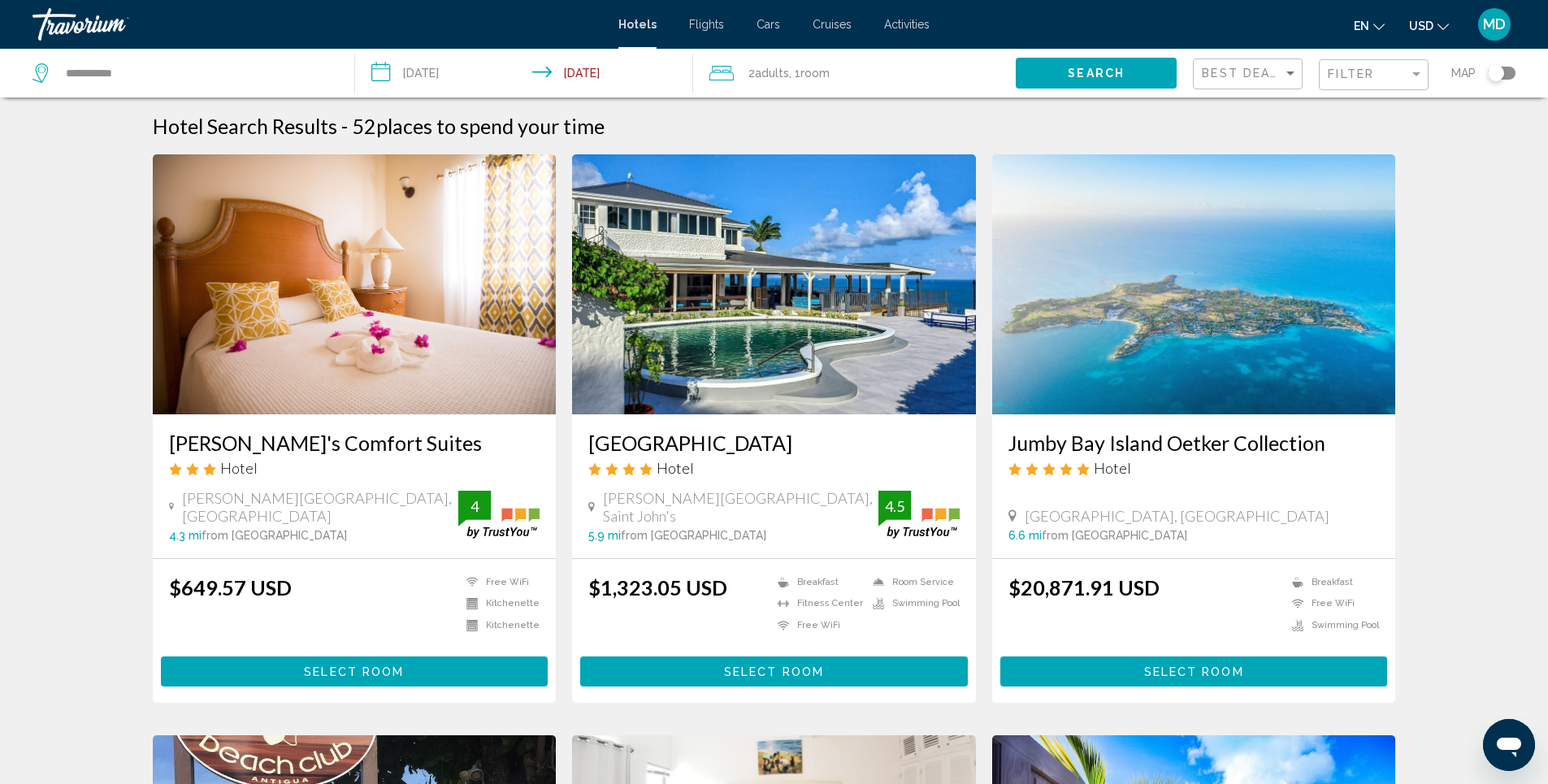
click at [485, 80] on input "**********" at bounding box center [528, 75] width 345 height 54
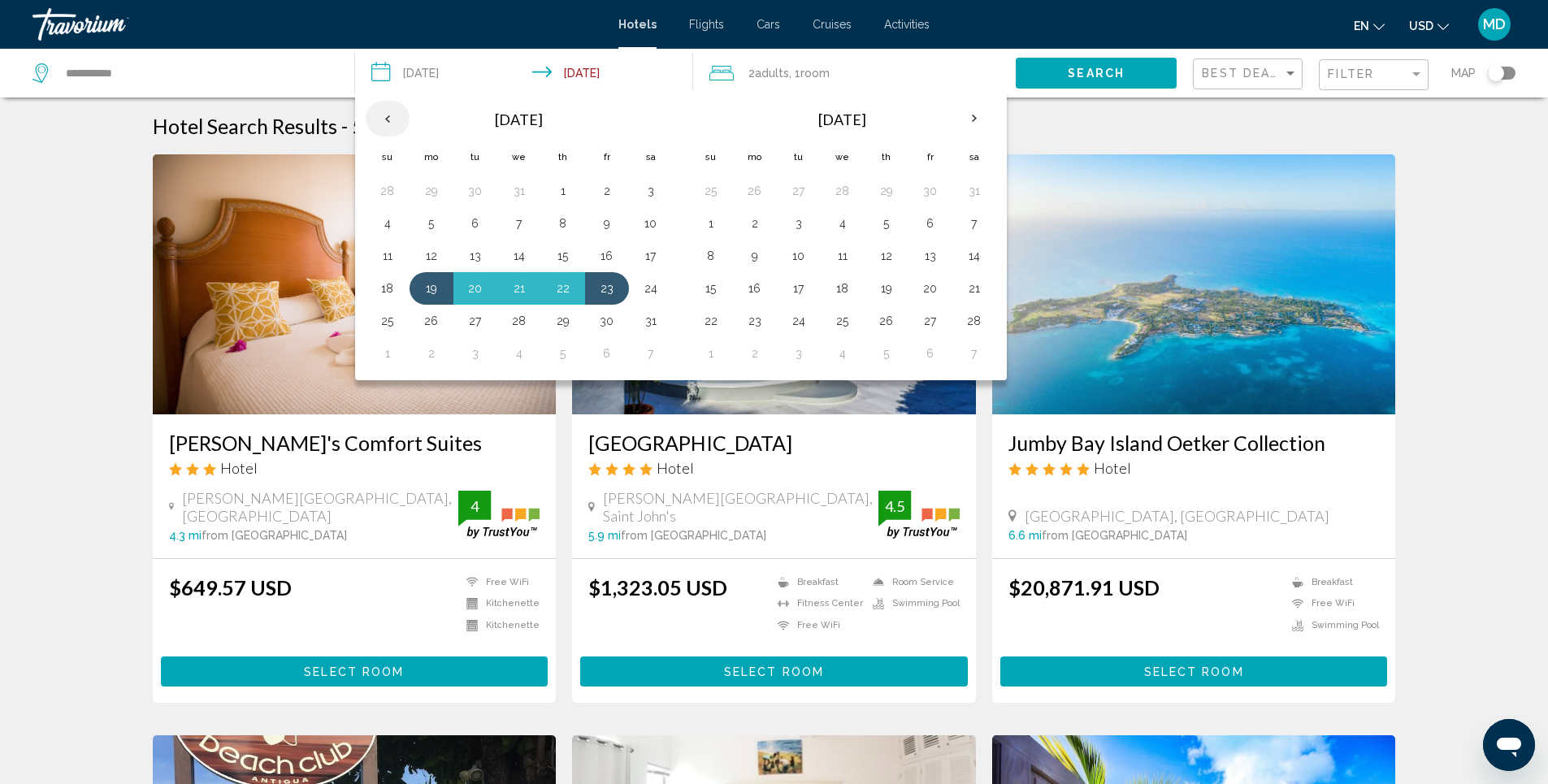
click at [382, 121] on th "Previous month" at bounding box center [387, 119] width 44 height 36
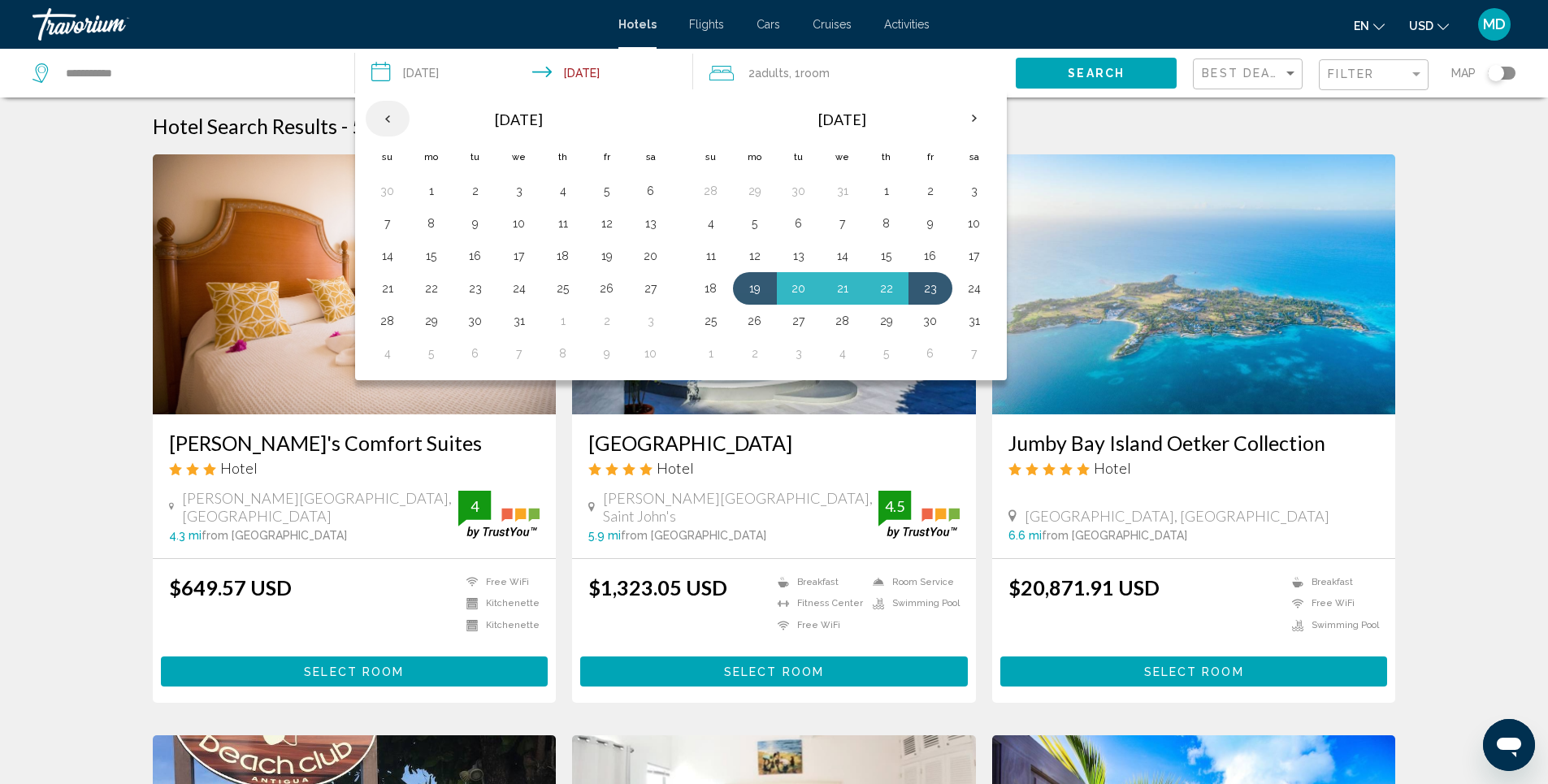
click at [382, 121] on th "Previous month" at bounding box center [387, 119] width 44 height 36
click at [975, 121] on th "Next month" at bounding box center [975, 119] width 44 height 36
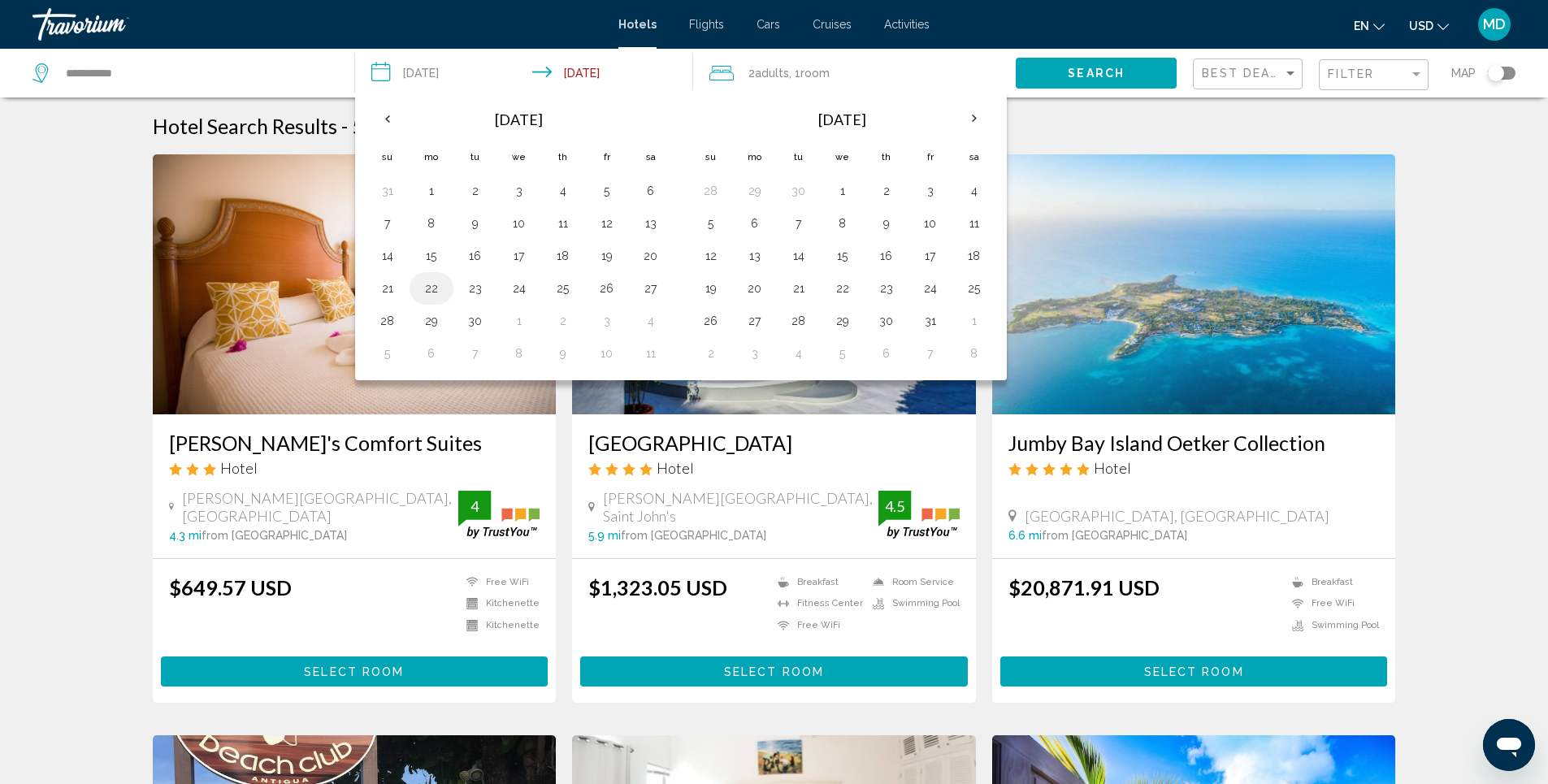
click at [426, 288] on button "22" at bounding box center [432, 288] width 26 height 23
click at [608, 289] on button "26" at bounding box center [607, 288] width 26 height 23
type input "**********"
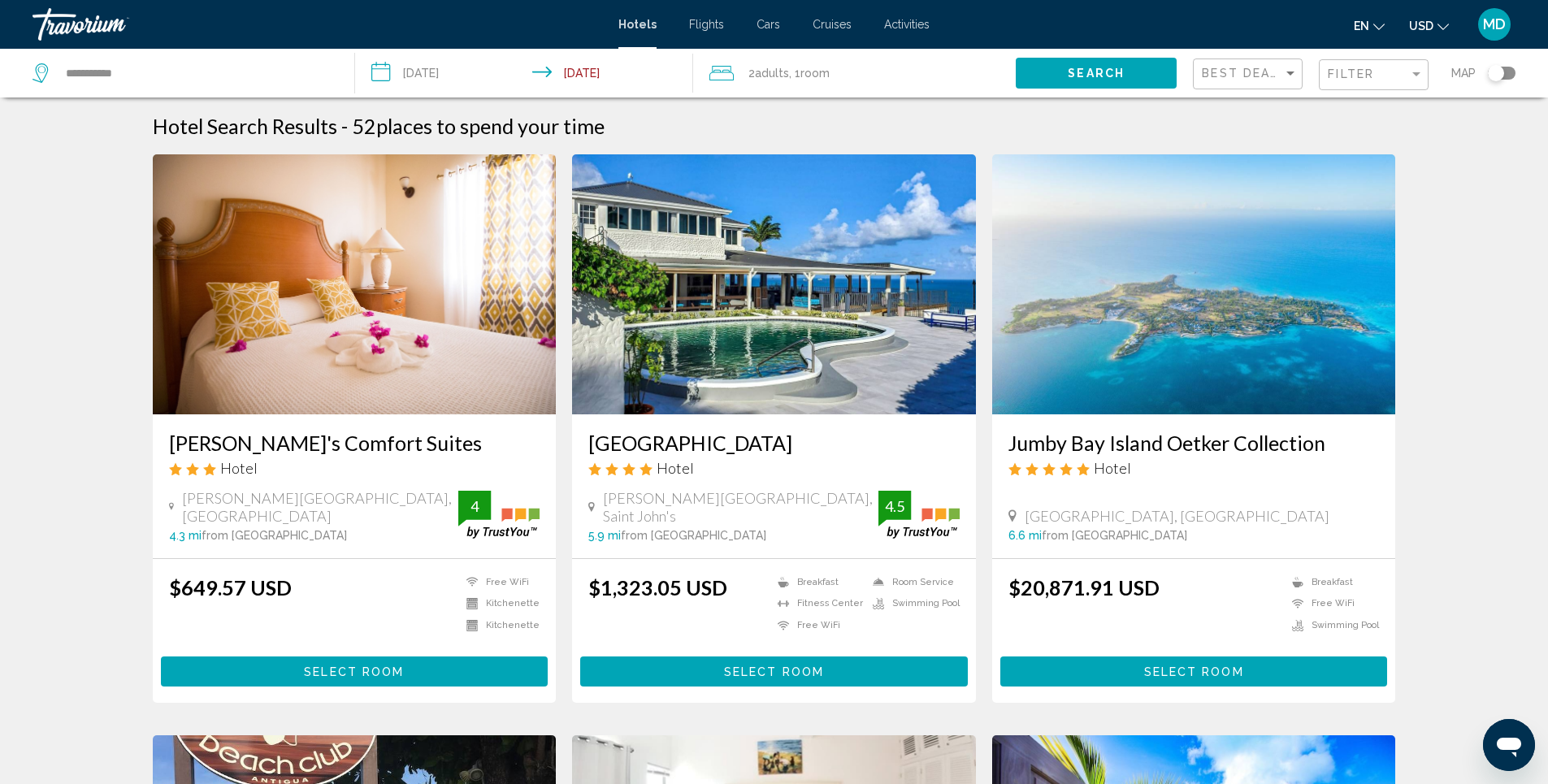
click at [1110, 69] on span "Search" at bounding box center [1096, 73] width 57 height 13
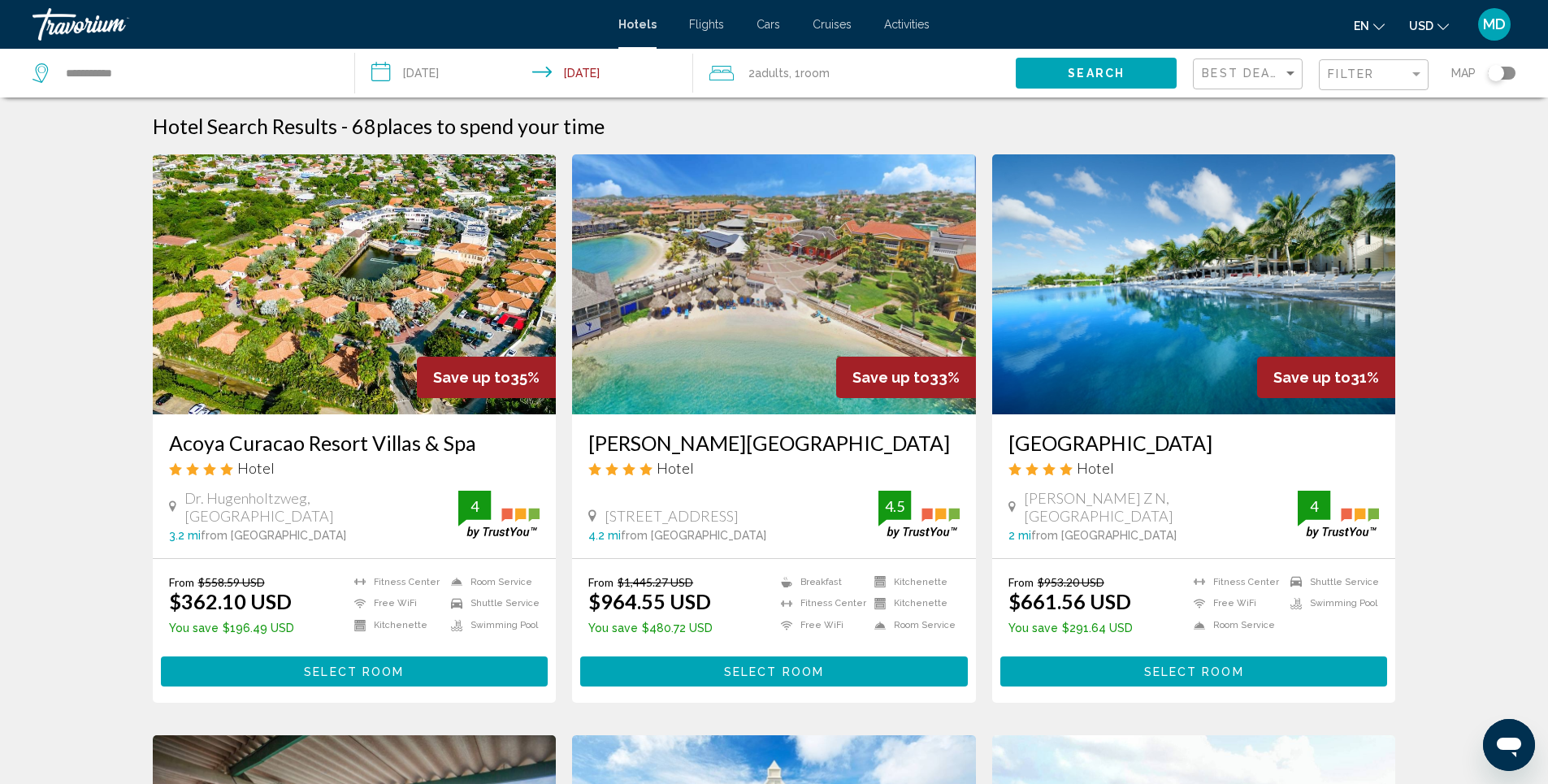
click at [1184, 300] on img "Main content" at bounding box center [1194, 285] width 404 height 260
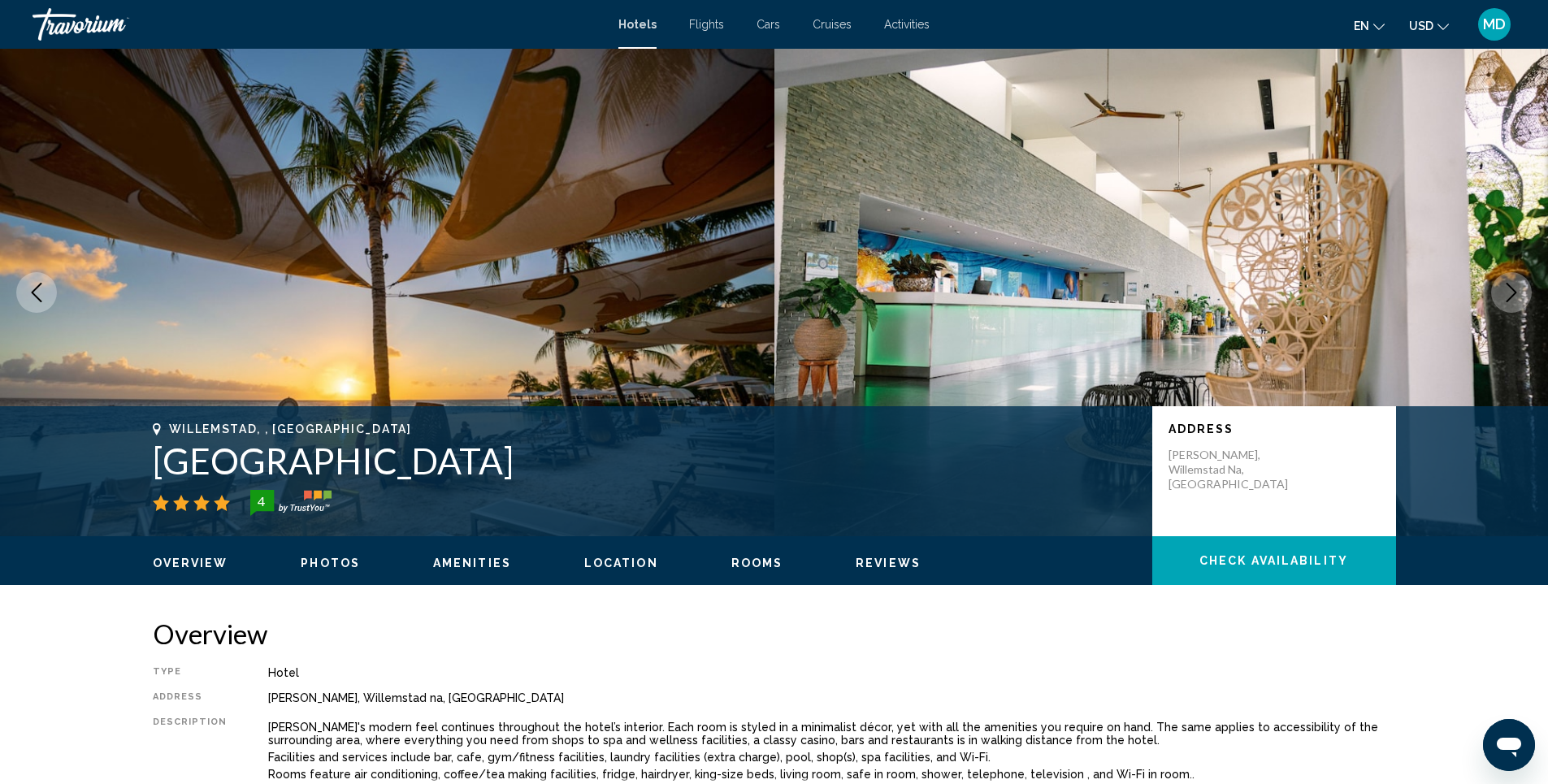
click at [326, 566] on span "Photos" at bounding box center [331, 562] width 59 height 13
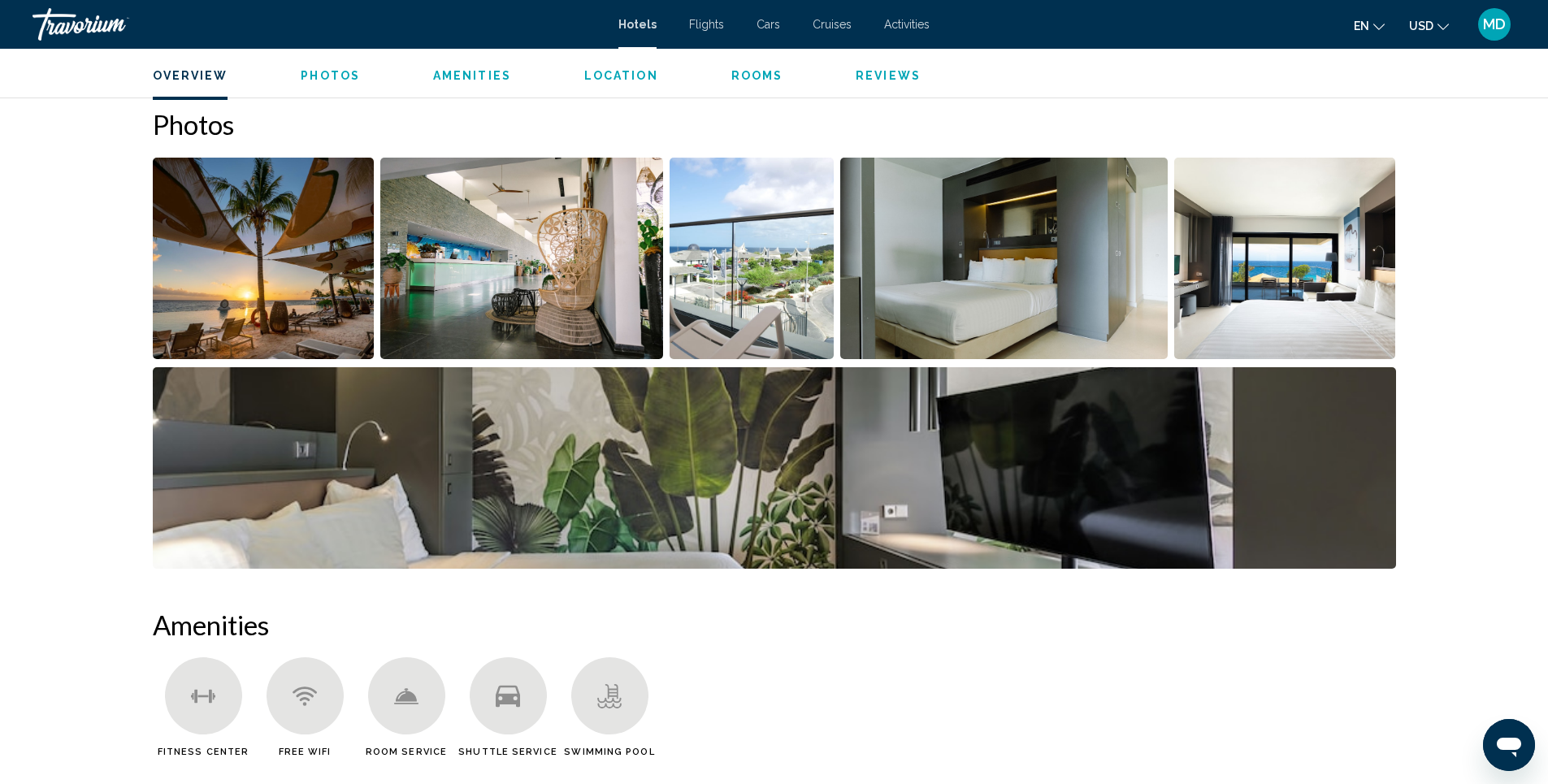
scroll to position [757, 0]
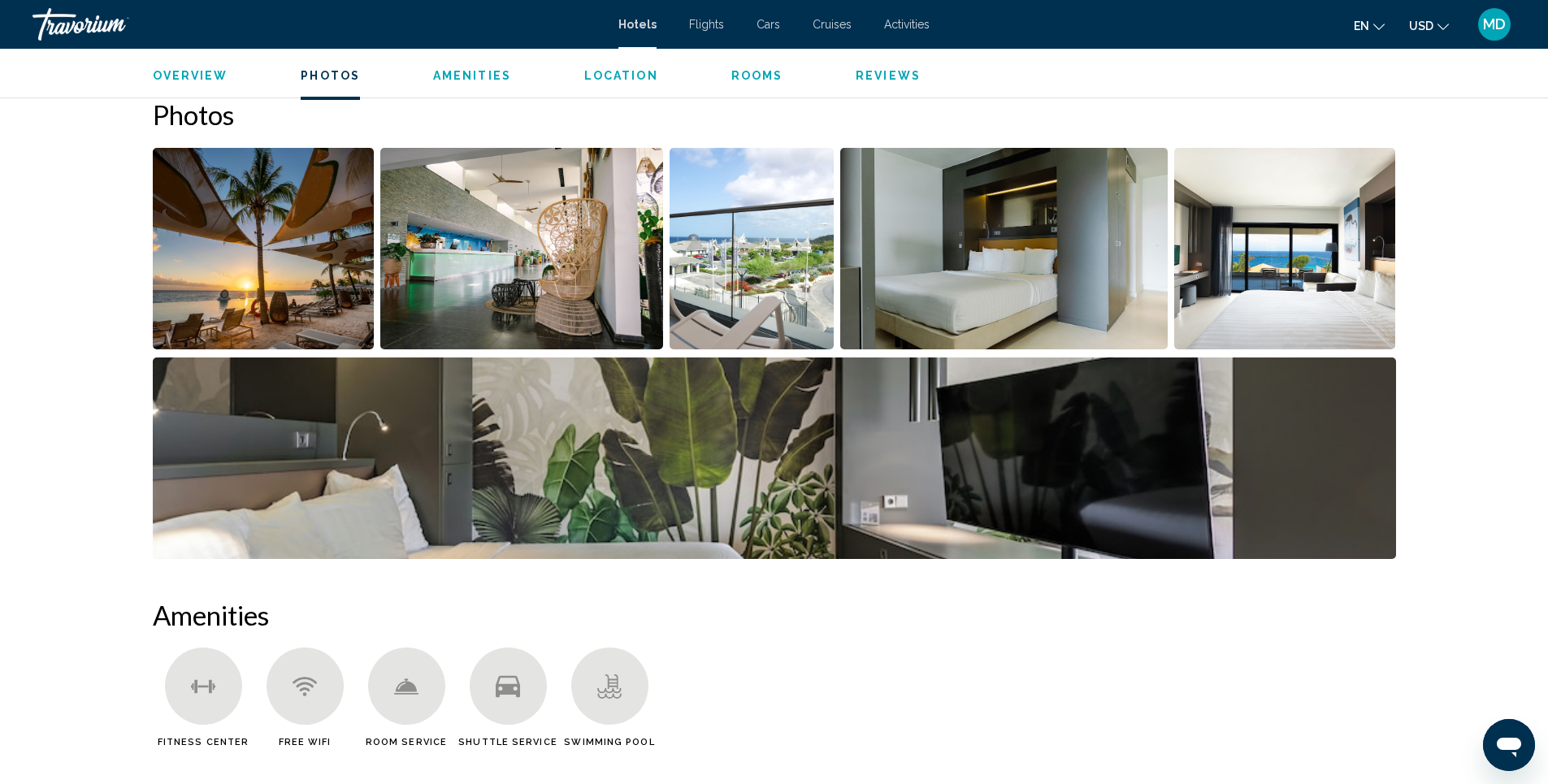
click at [295, 284] on img "Open full-screen image slider" at bounding box center [263, 248] width 222 height 201
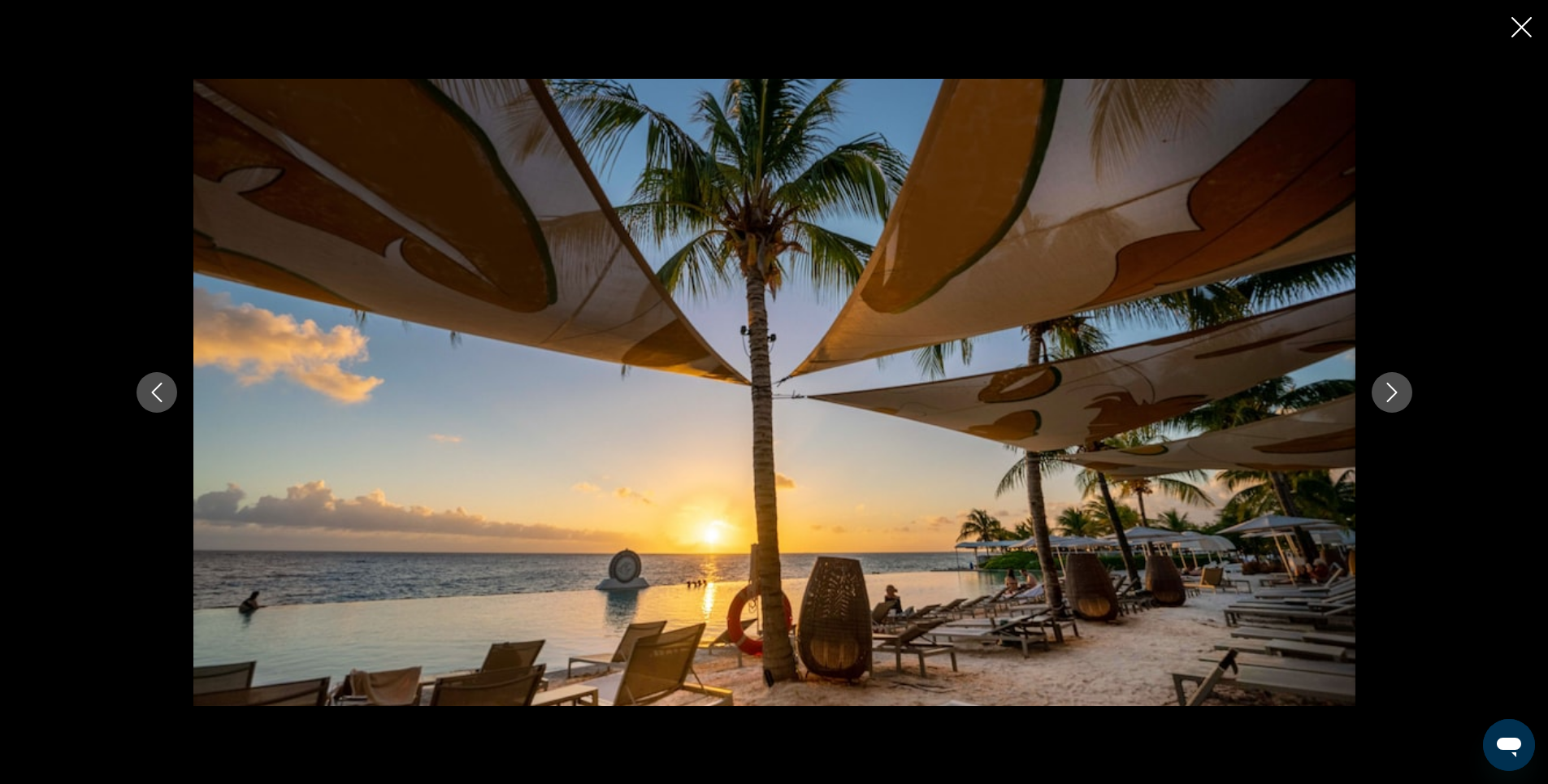
click at [1390, 397] on icon "Next image" at bounding box center [1392, 392] width 20 height 20
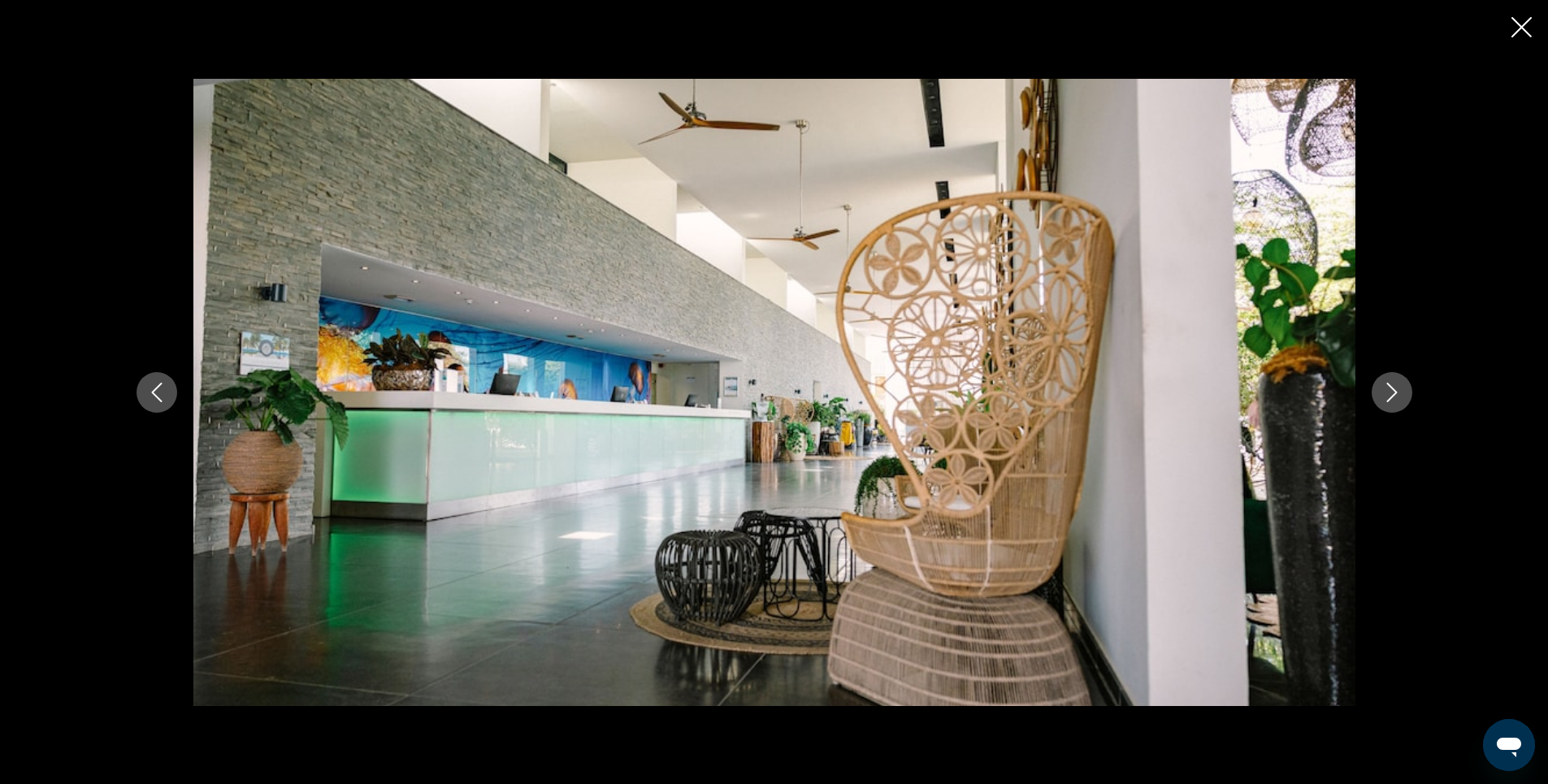
click at [1390, 397] on icon "Next image" at bounding box center [1392, 392] width 20 height 20
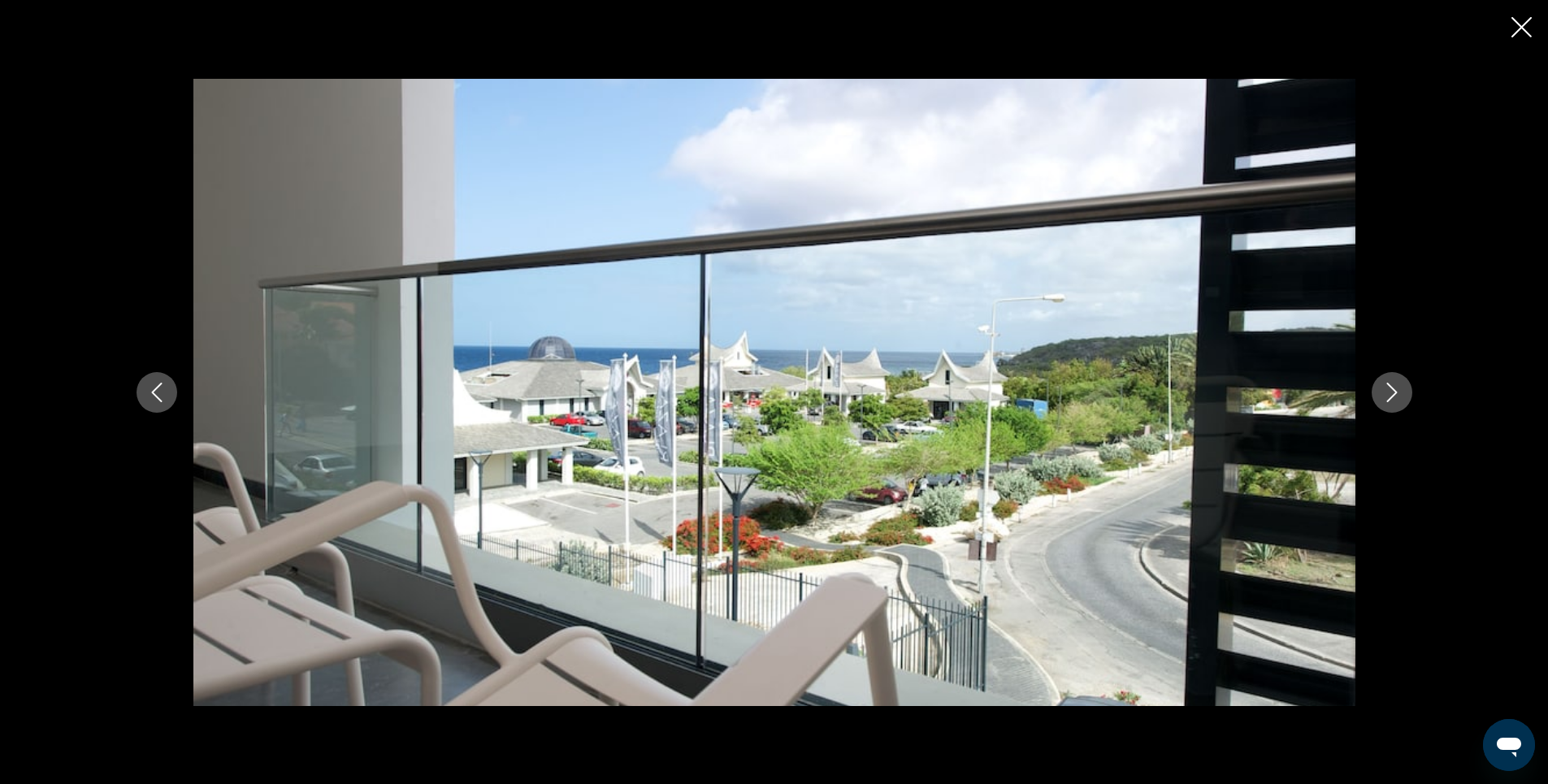
click at [1390, 397] on icon "Next image" at bounding box center [1392, 392] width 20 height 20
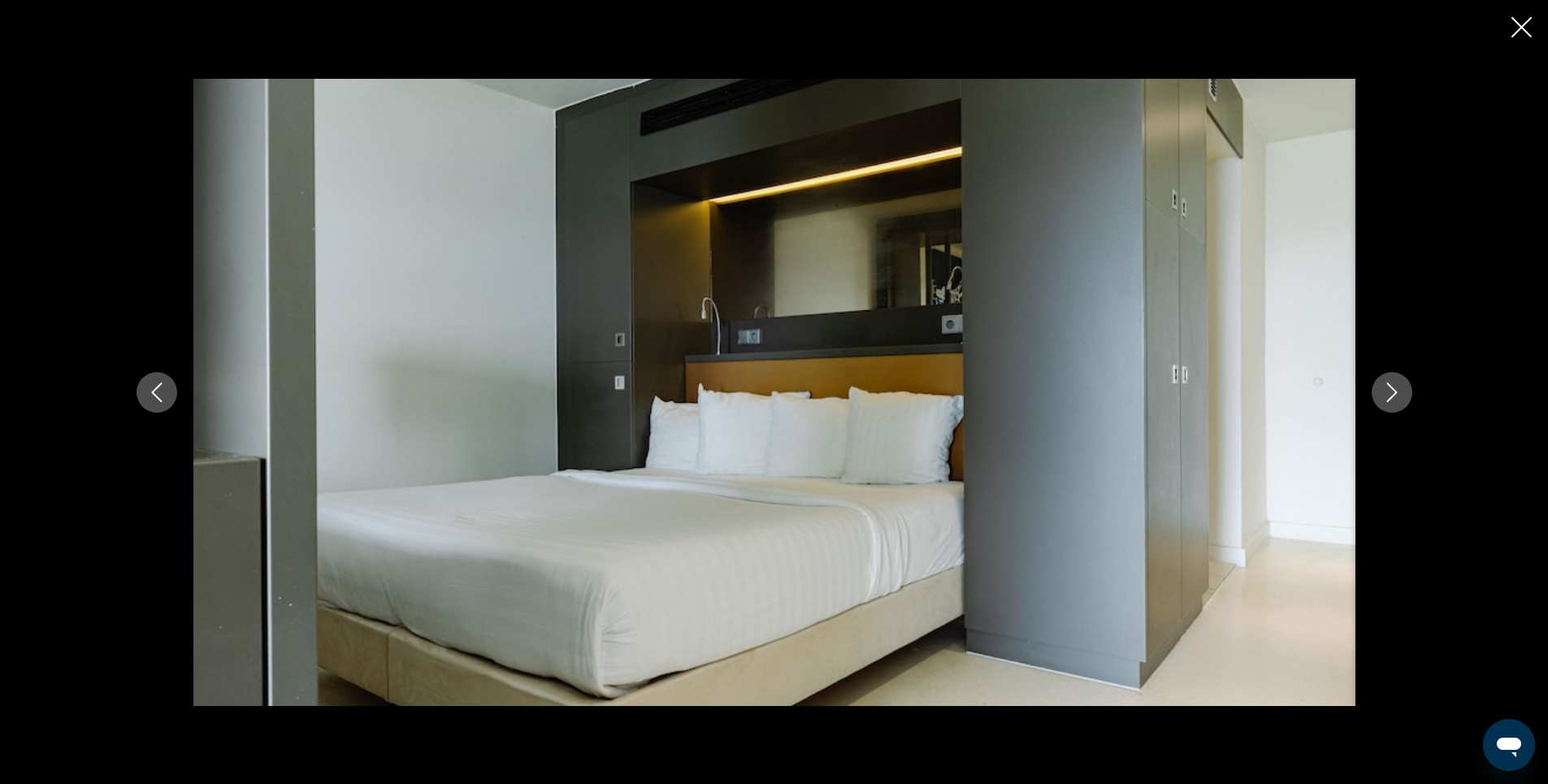
click at [1390, 397] on icon "Next image" at bounding box center [1392, 392] width 20 height 20
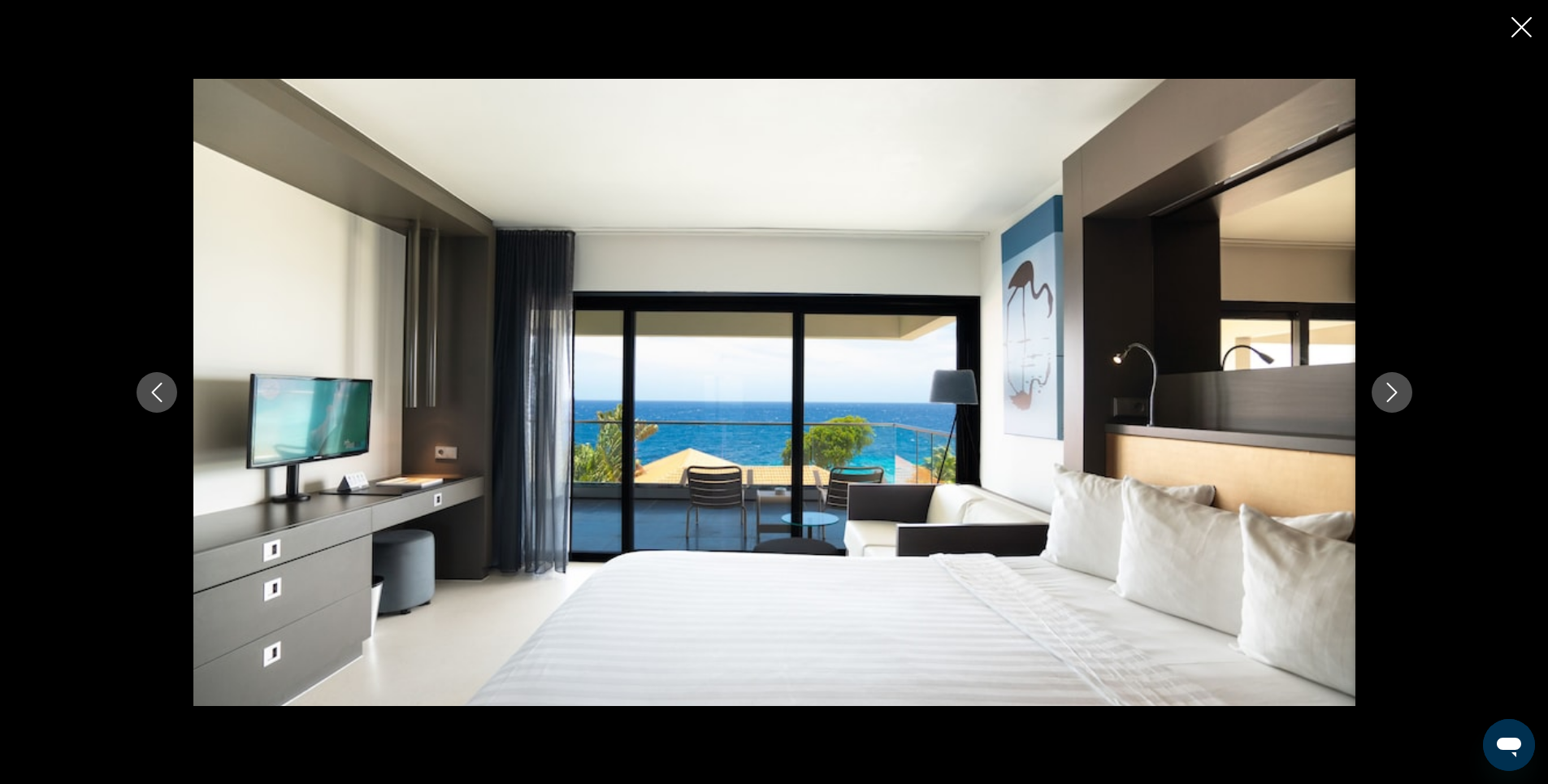
click at [1390, 397] on icon "Next image" at bounding box center [1392, 392] width 20 height 20
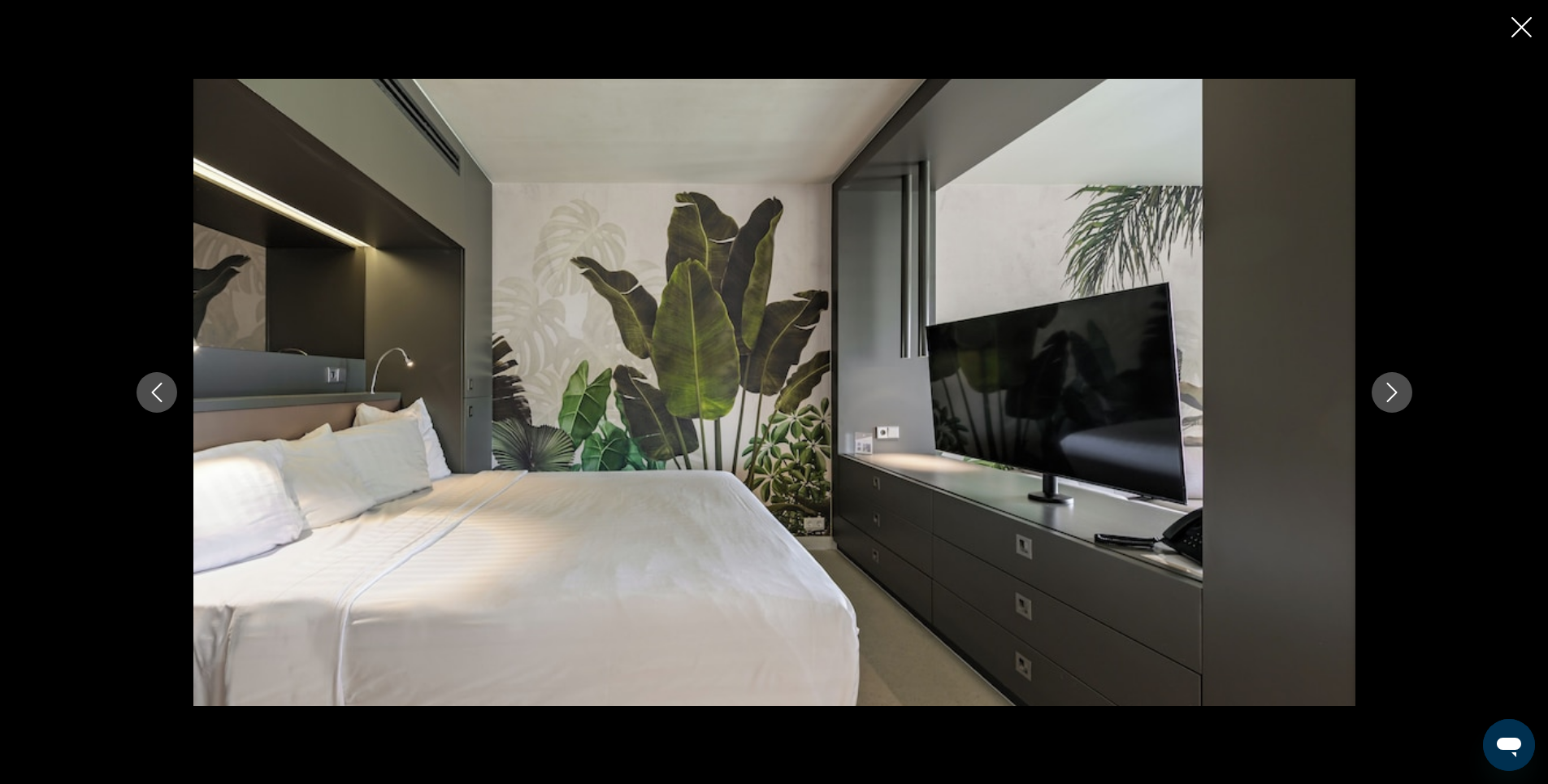
click at [1390, 397] on icon "Next image" at bounding box center [1392, 392] width 20 height 20
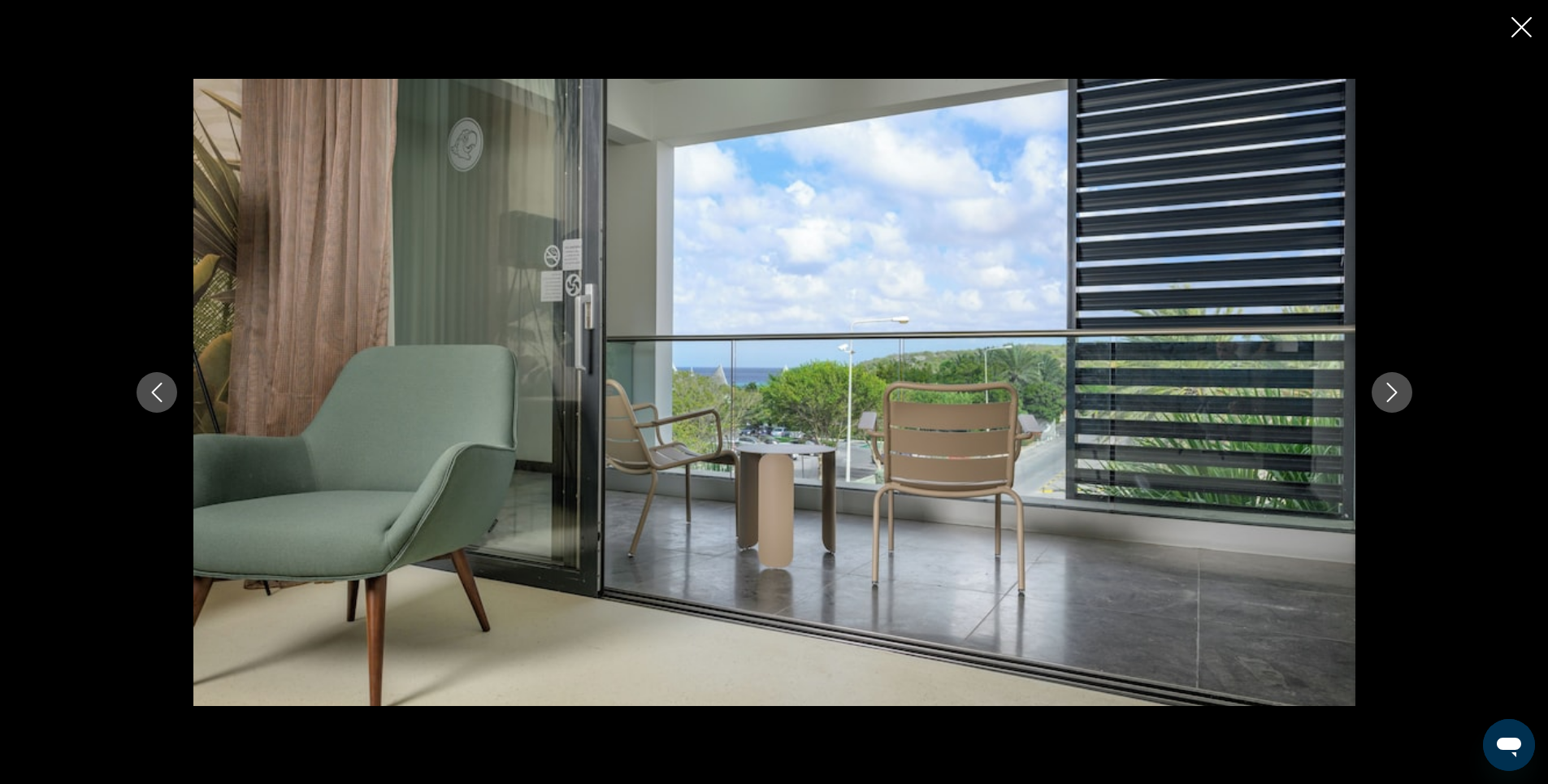
click at [1390, 397] on icon "Next image" at bounding box center [1392, 392] width 20 height 20
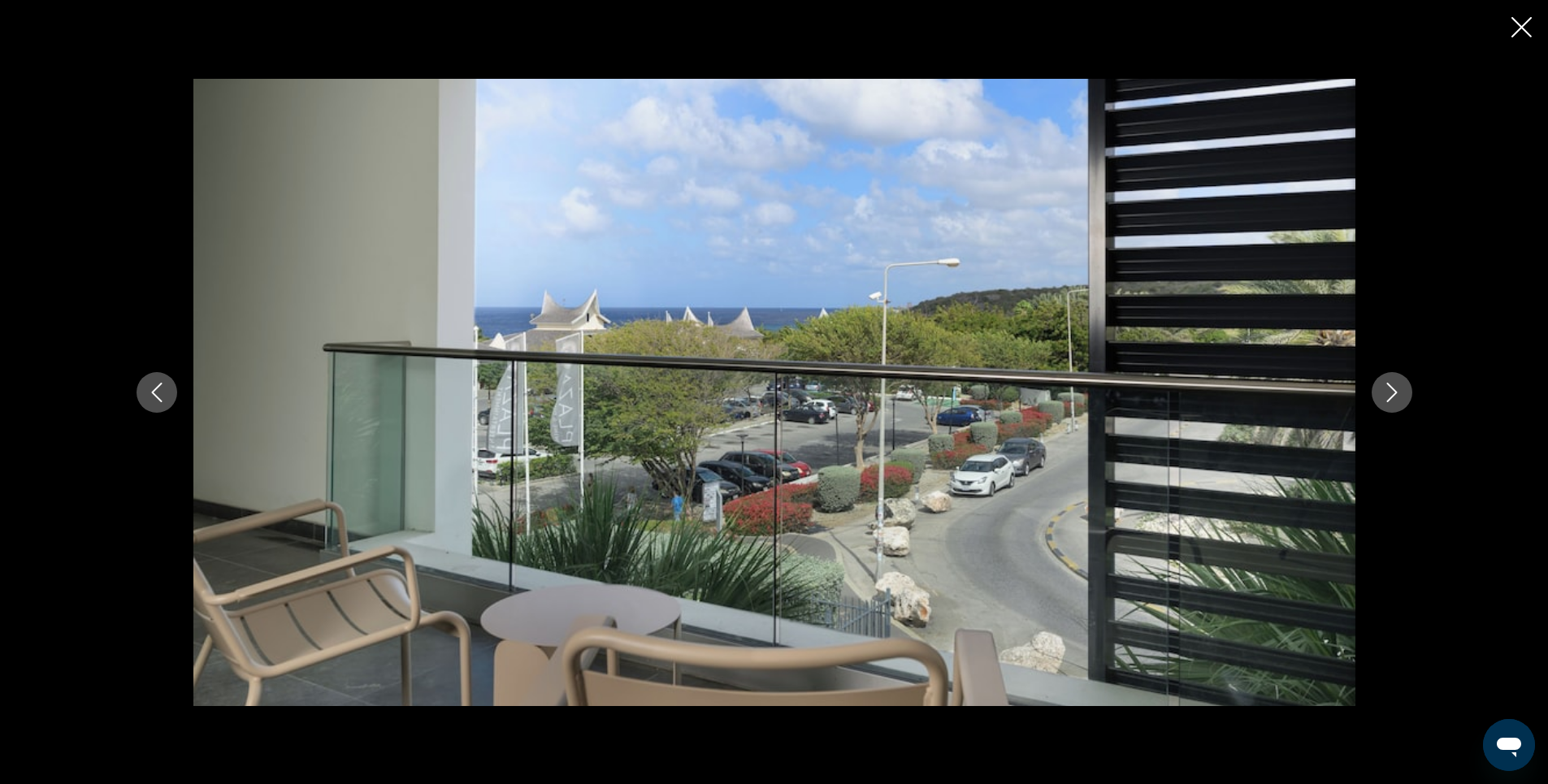
click at [1390, 397] on icon "Next image" at bounding box center [1392, 392] width 20 height 20
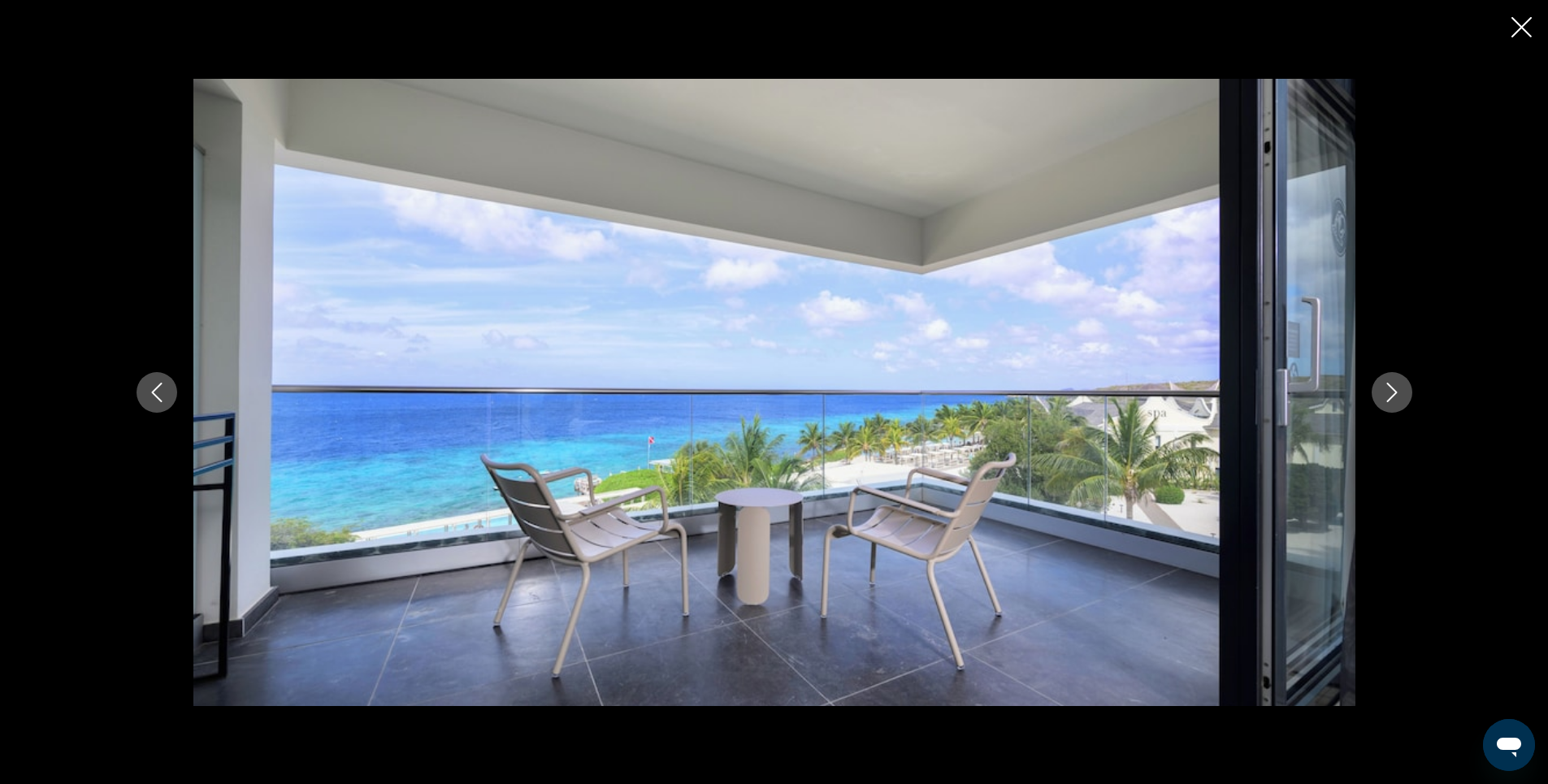
click at [1385, 390] on icon "Next image" at bounding box center [1392, 392] width 20 height 20
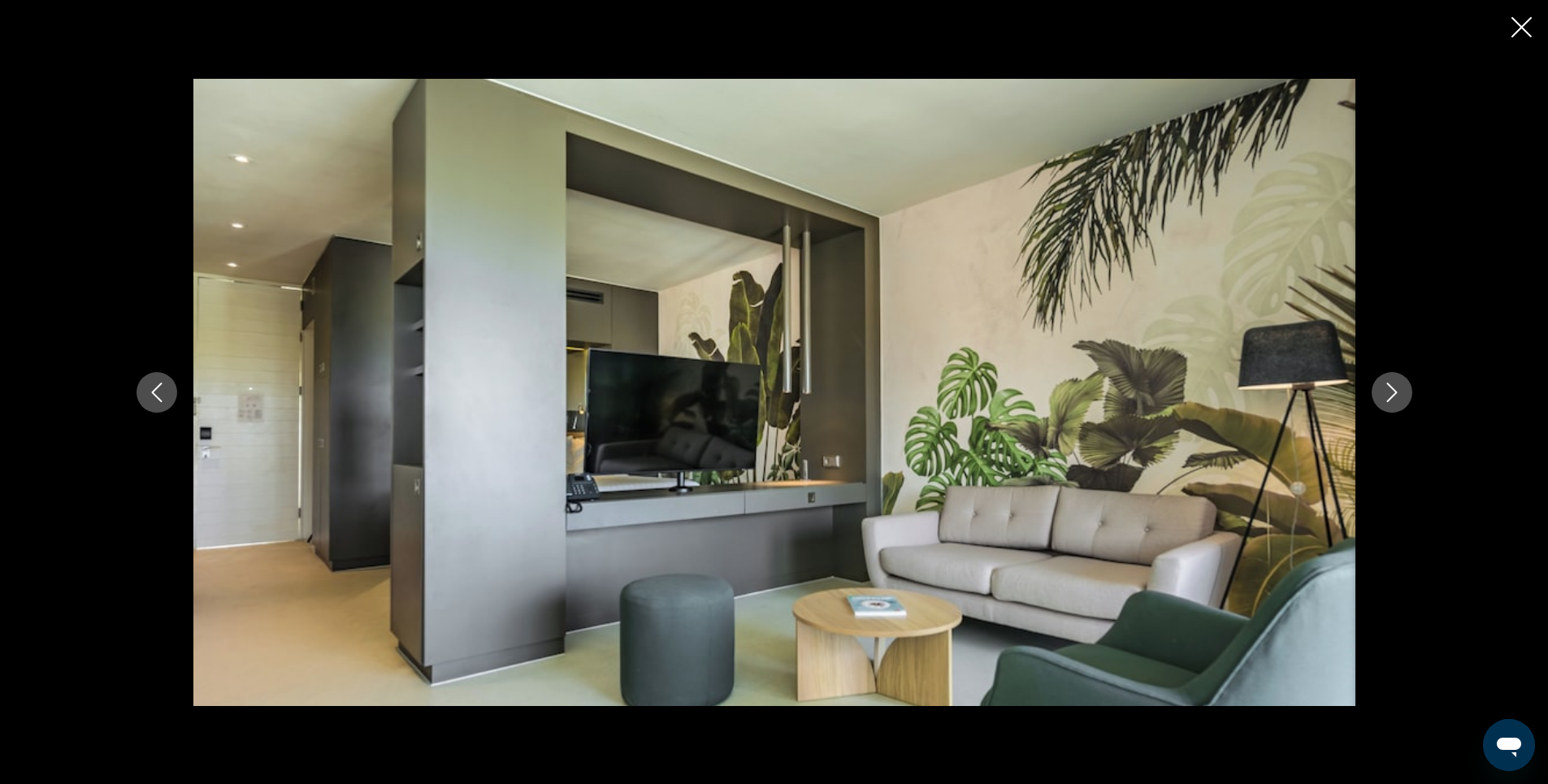
click at [1385, 390] on icon "Next image" at bounding box center [1392, 392] width 20 height 20
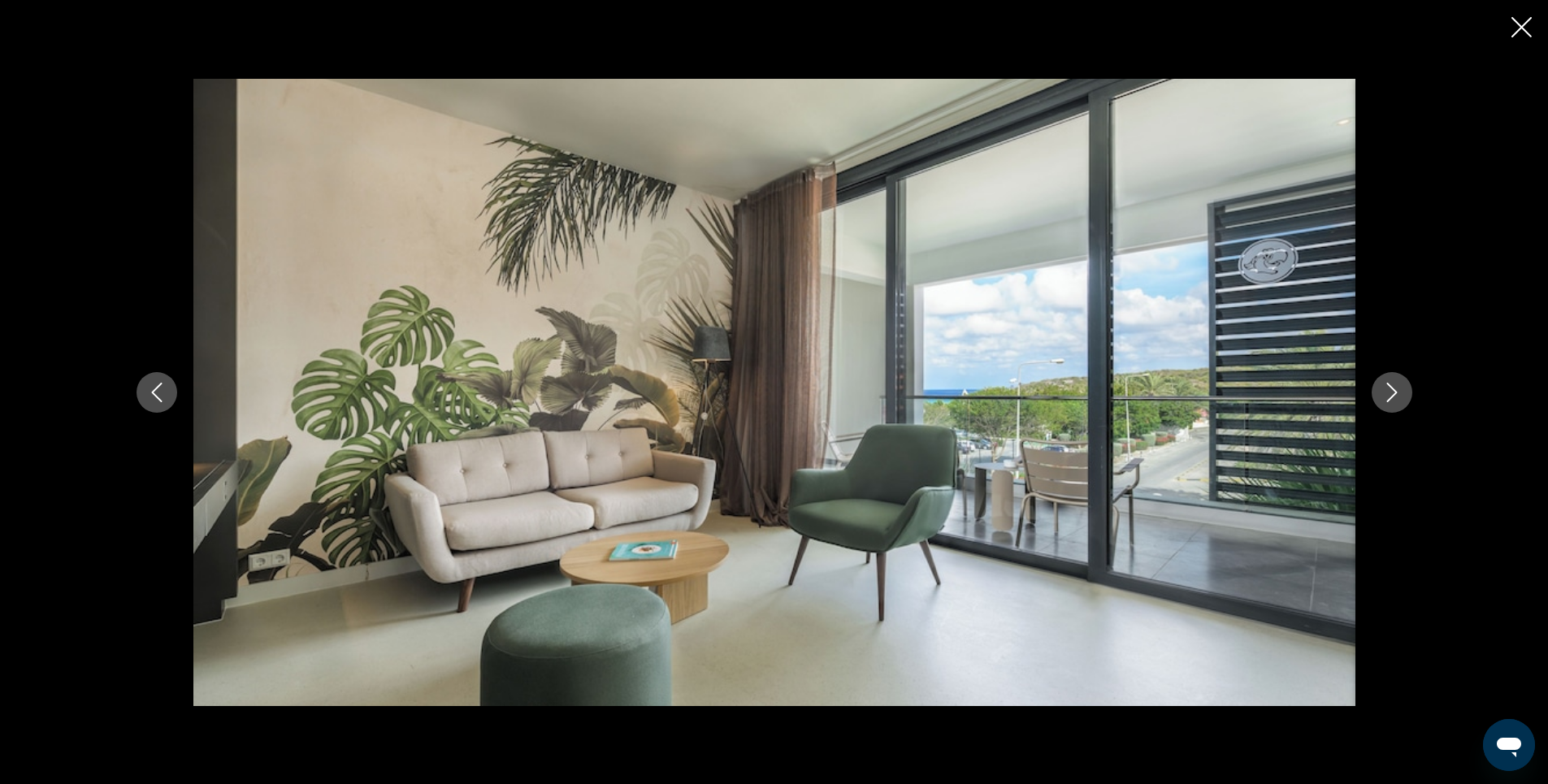
click at [1385, 390] on icon "Next image" at bounding box center [1392, 392] width 20 height 20
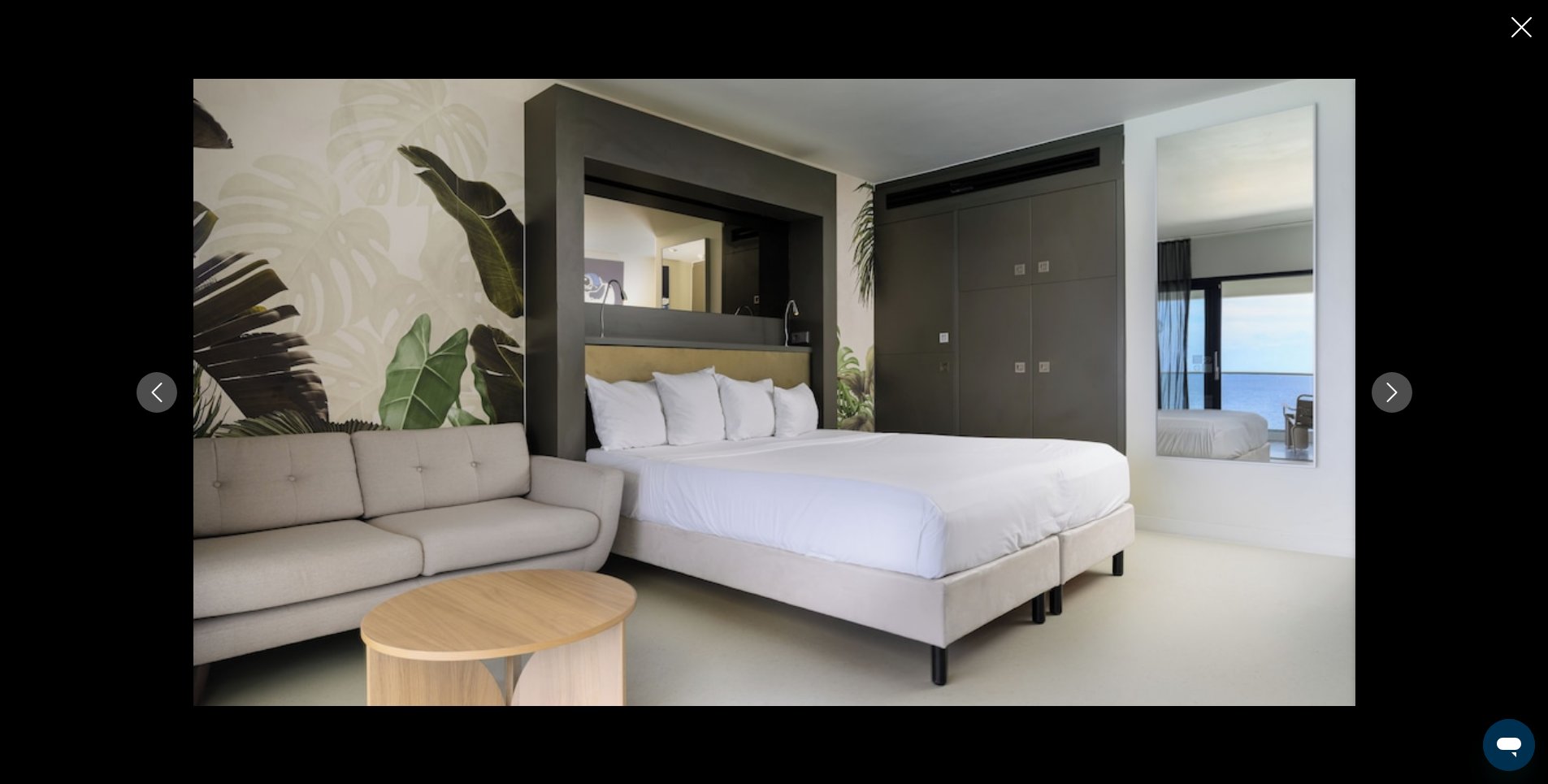
click at [1385, 390] on icon "Next image" at bounding box center [1392, 392] width 20 height 20
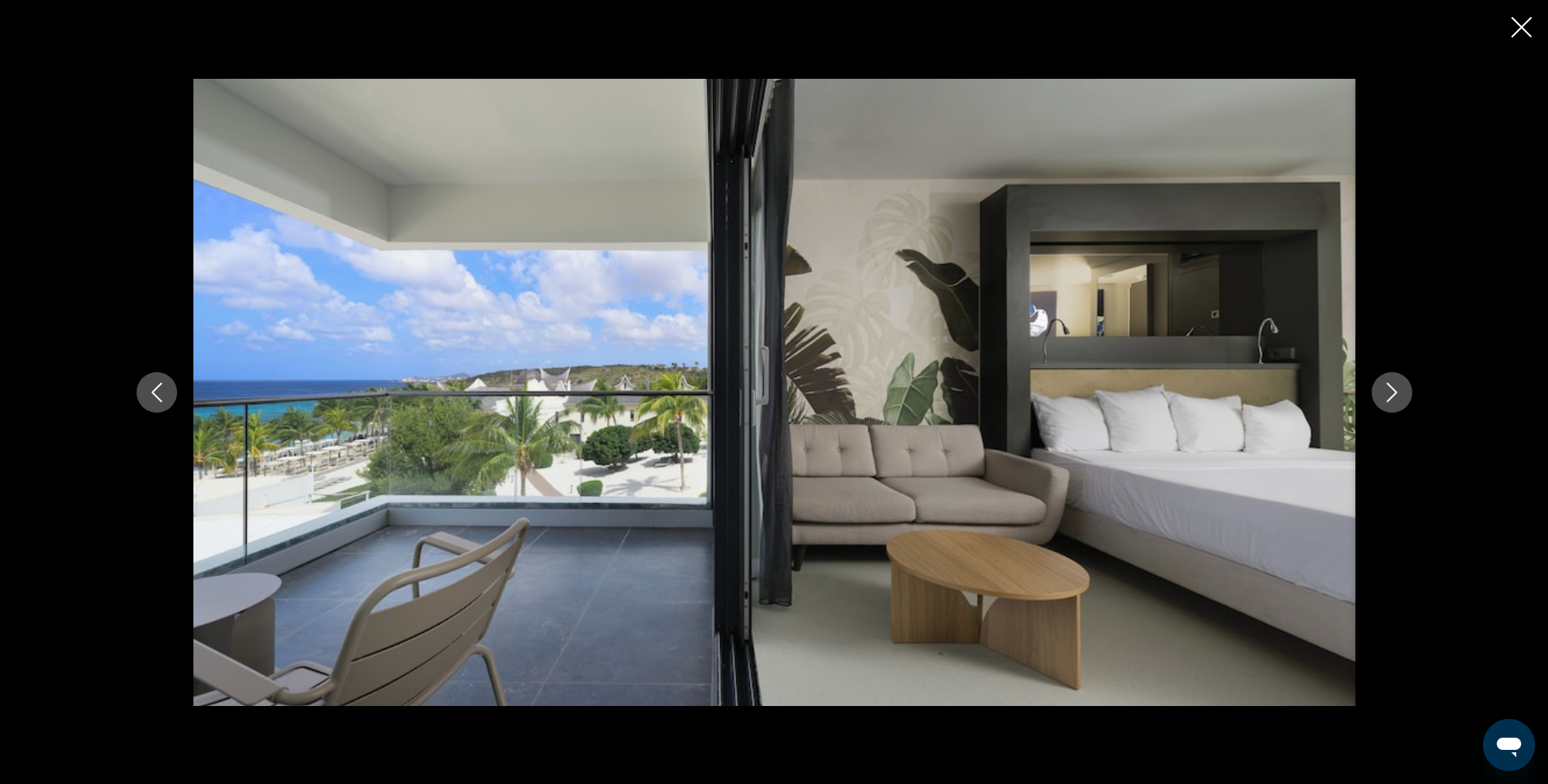
click at [1387, 391] on icon "Next image" at bounding box center [1392, 392] width 20 height 20
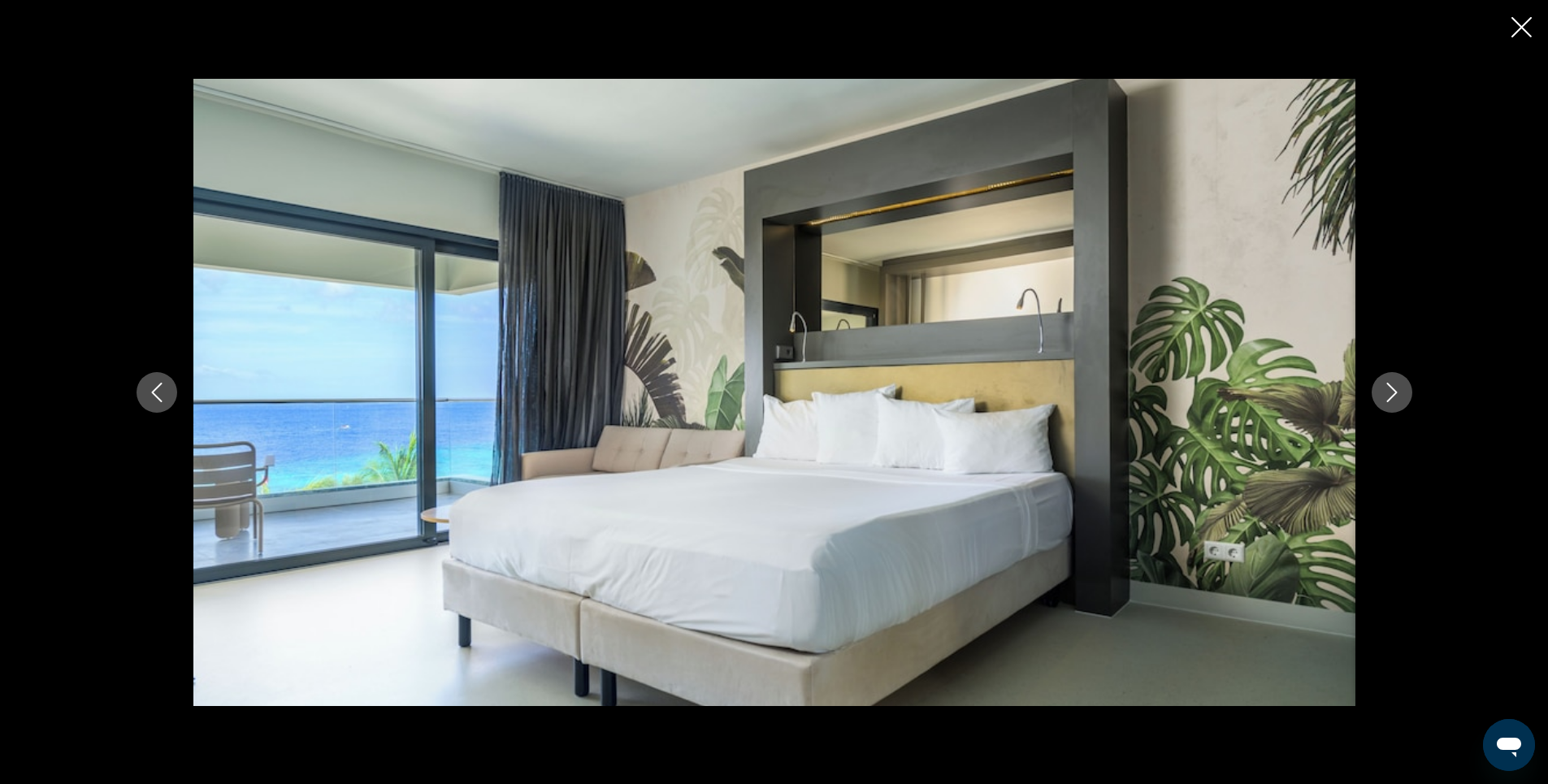
click at [1387, 391] on icon "Next image" at bounding box center [1392, 392] width 20 height 20
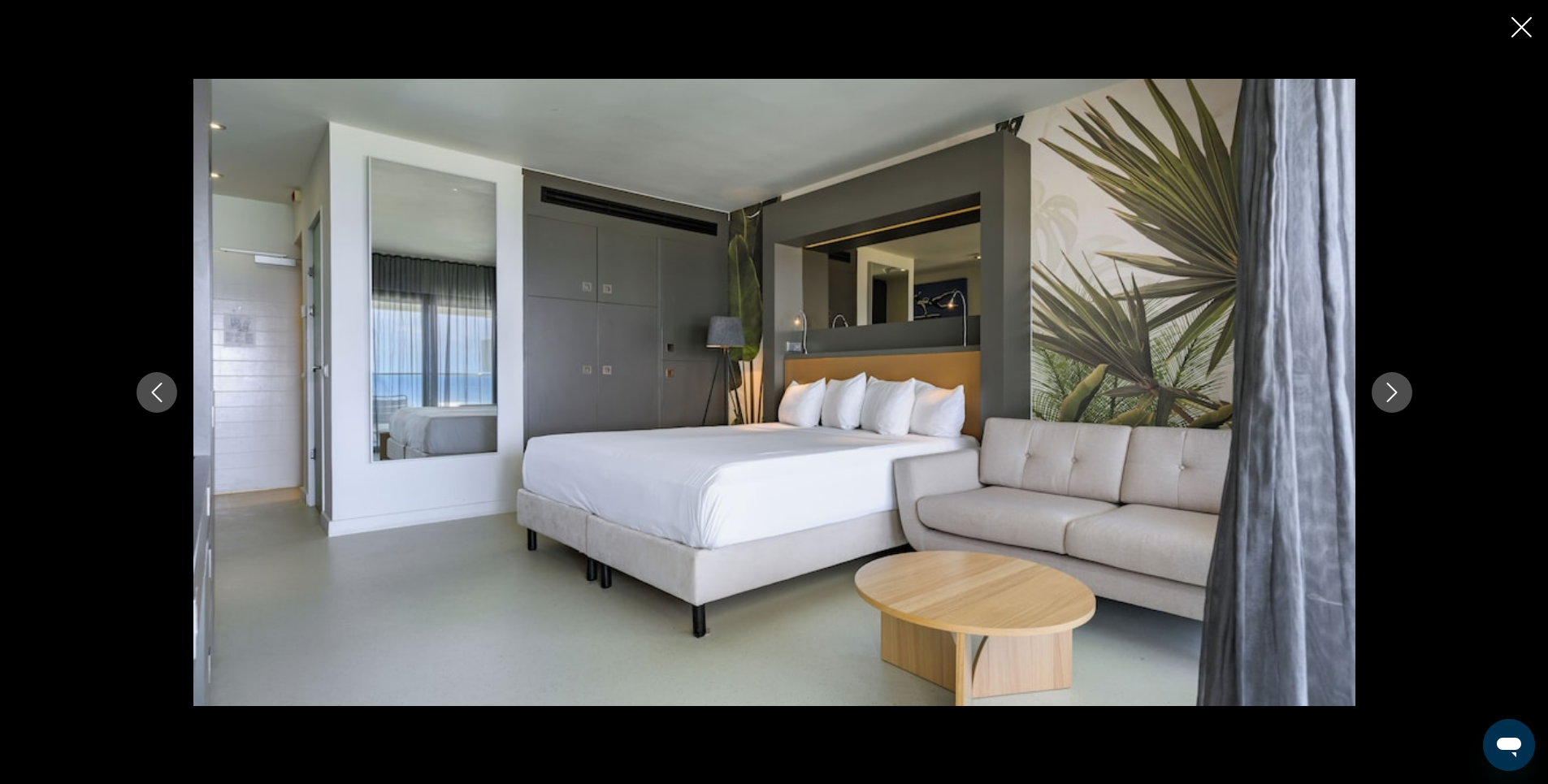
click at [159, 386] on icon "Previous image" at bounding box center [156, 392] width 20 height 20
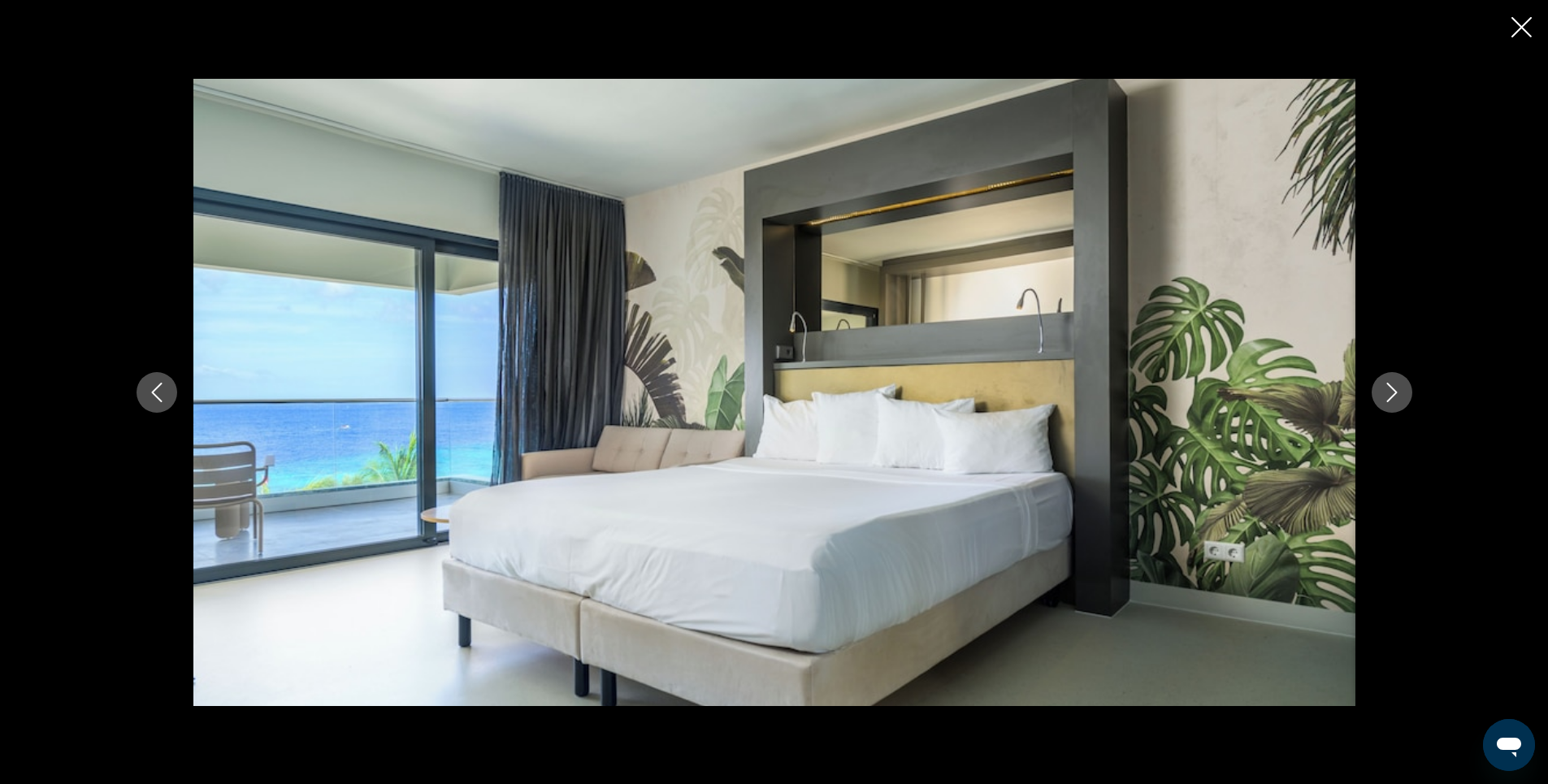
click at [1387, 393] on icon "Next image" at bounding box center [1392, 392] width 20 height 20
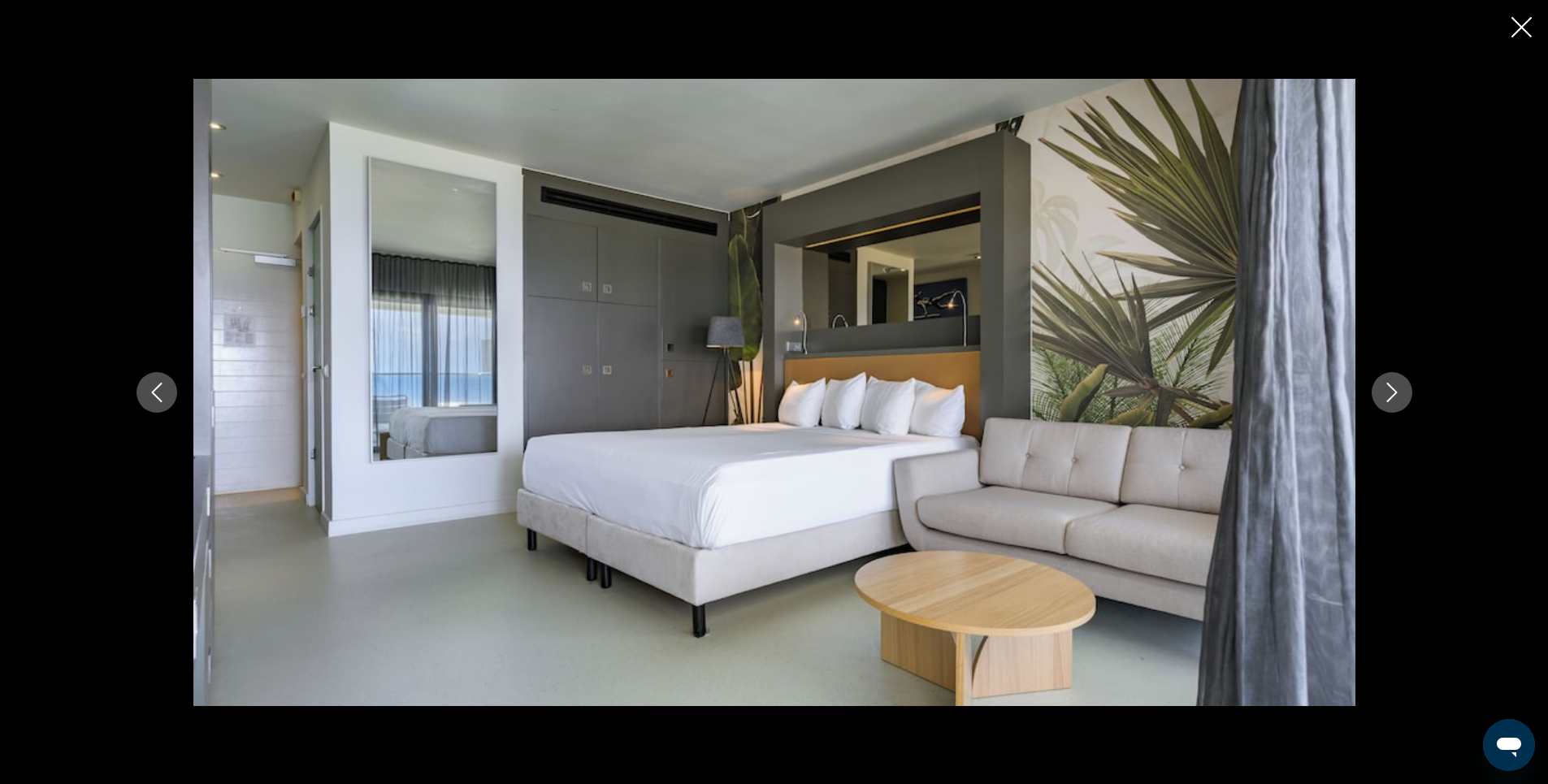
click at [1512, 25] on icon "Close slideshow" at bounding box center [1522, 27] width 20 height 20
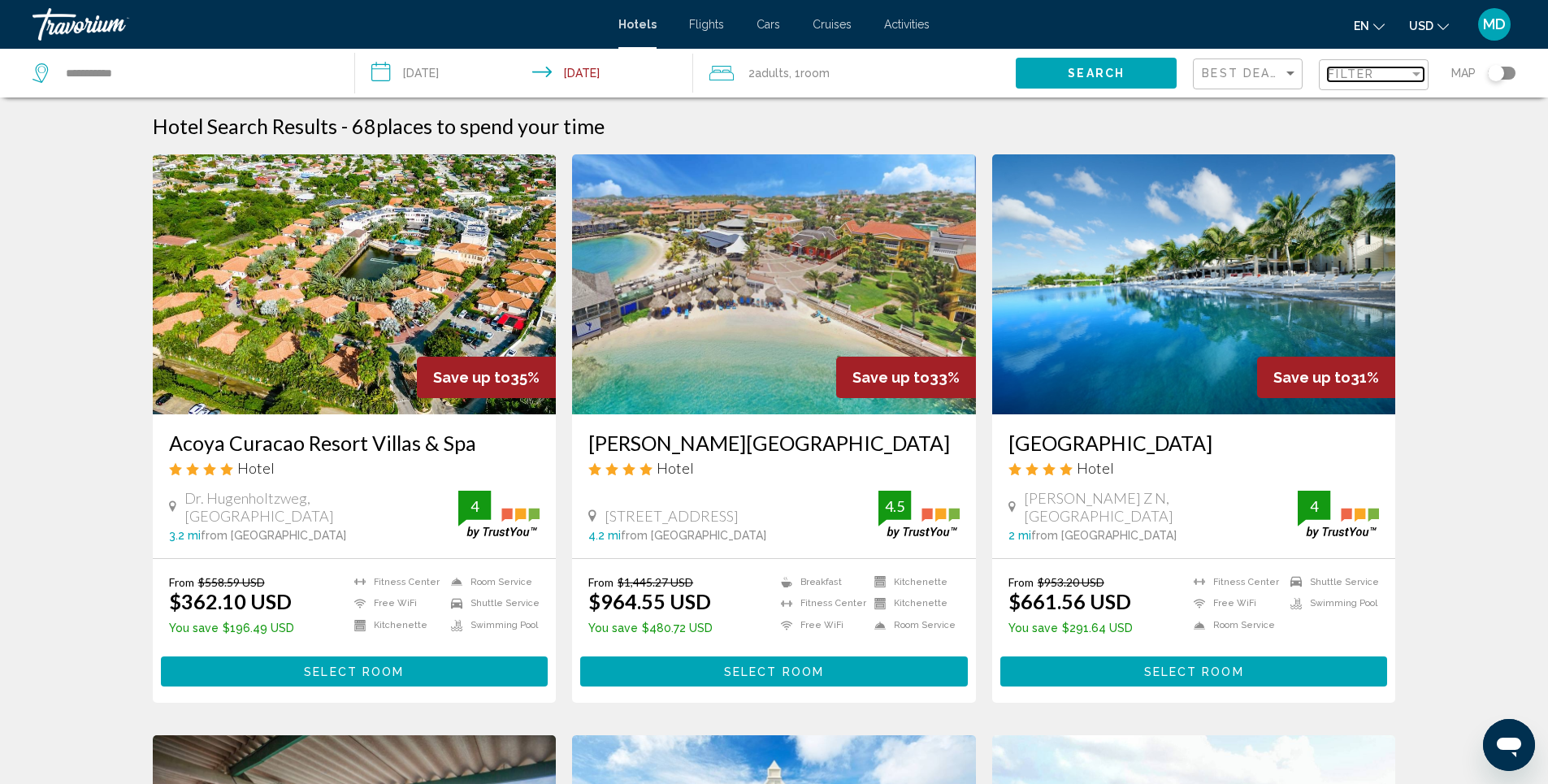
click at [1340, 76] on span "Filter" at bounding box center [1351, 73] width 47 height 13
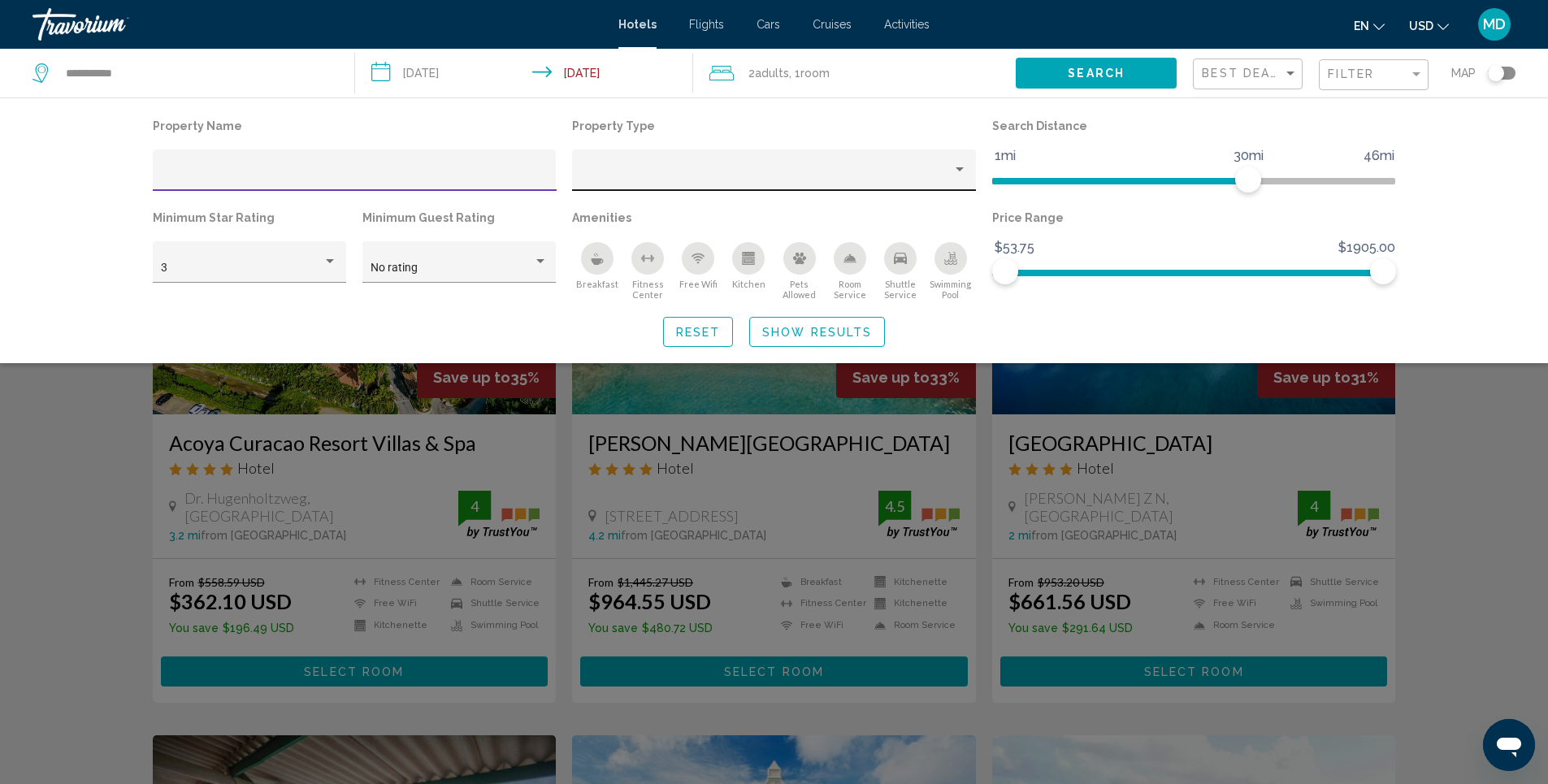
click at [960, 171] on div "Property type" at bounding box center [960, 169] width 8 height 4
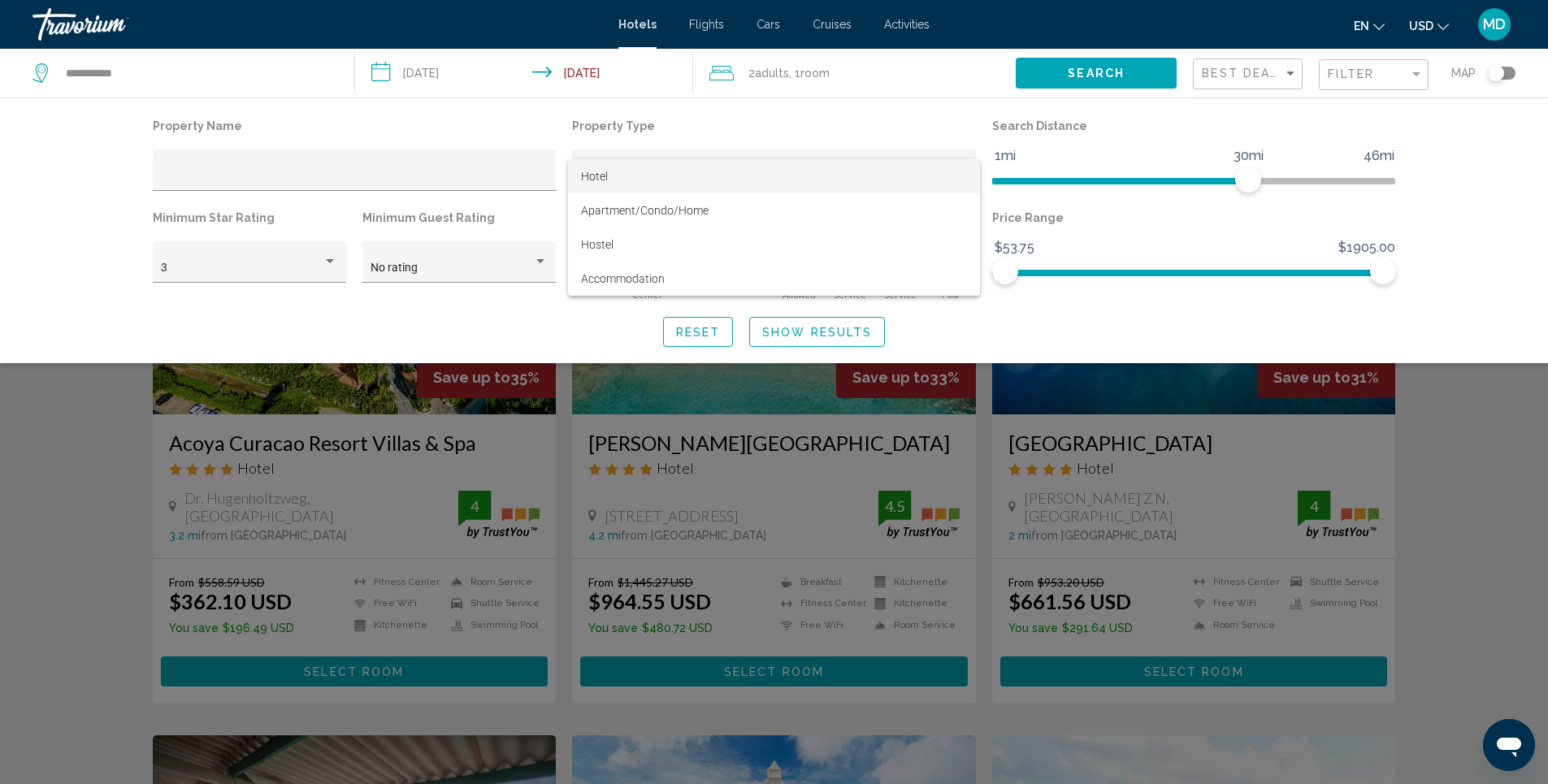
click at [960, 171] on span "Hotel" at bounding box center [774, 176] width 387 height 34
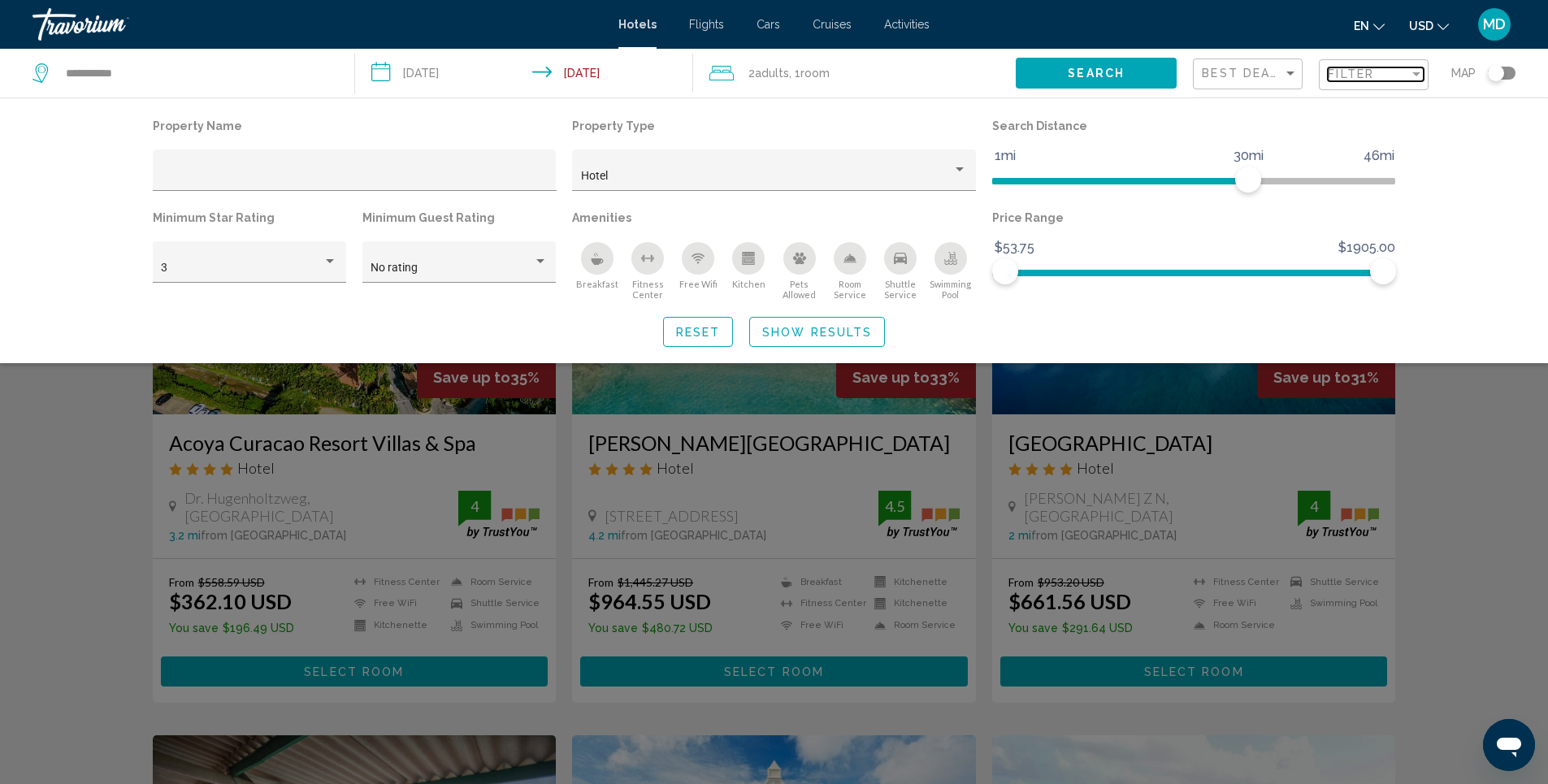
click at [1417, 75] on div "Filter" at bounding box center [1416, 74] width 8 height 4
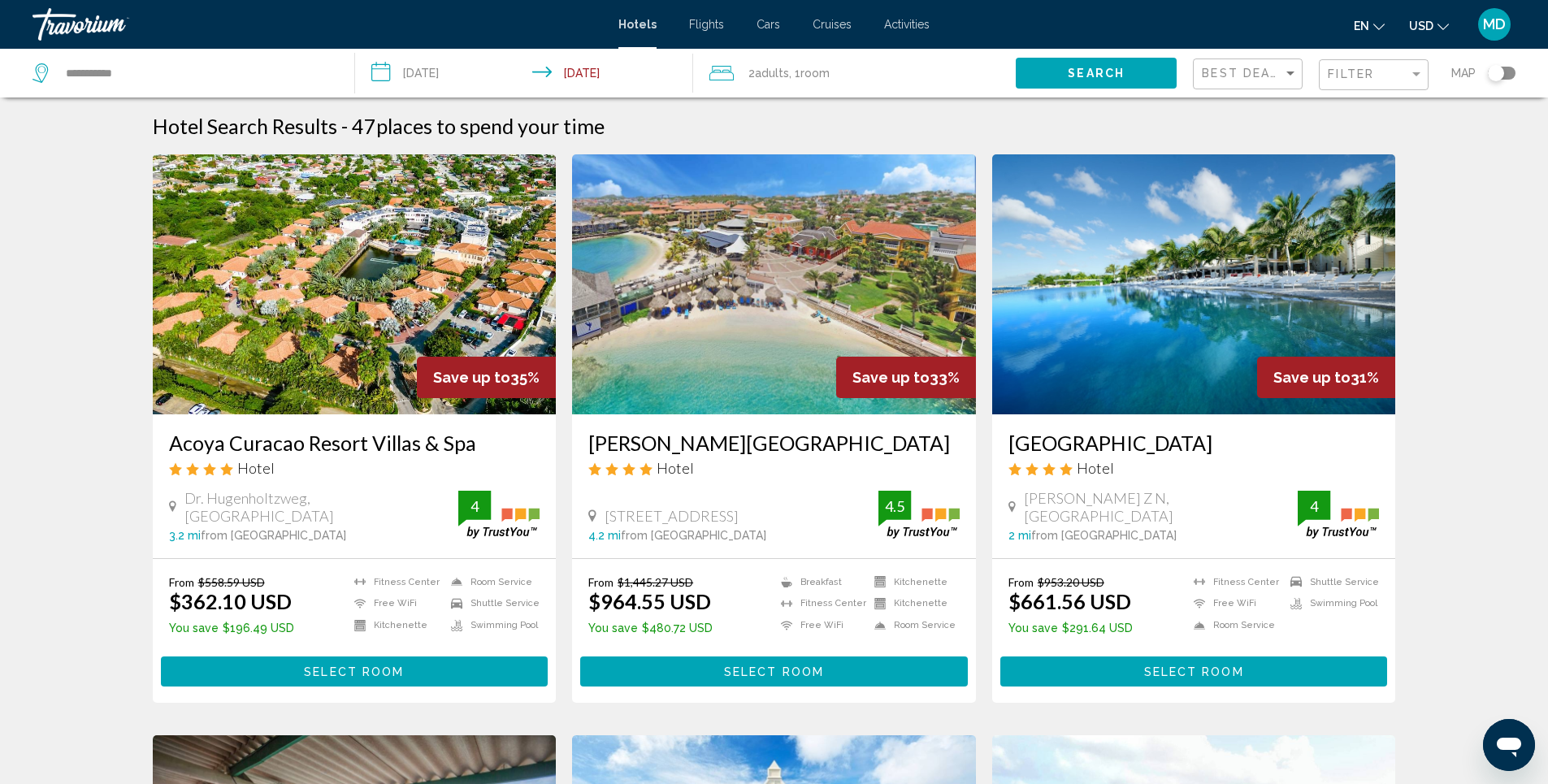
click at [288, 271] on img "Main content" at bounding box center [354, 285] width 404 height 260
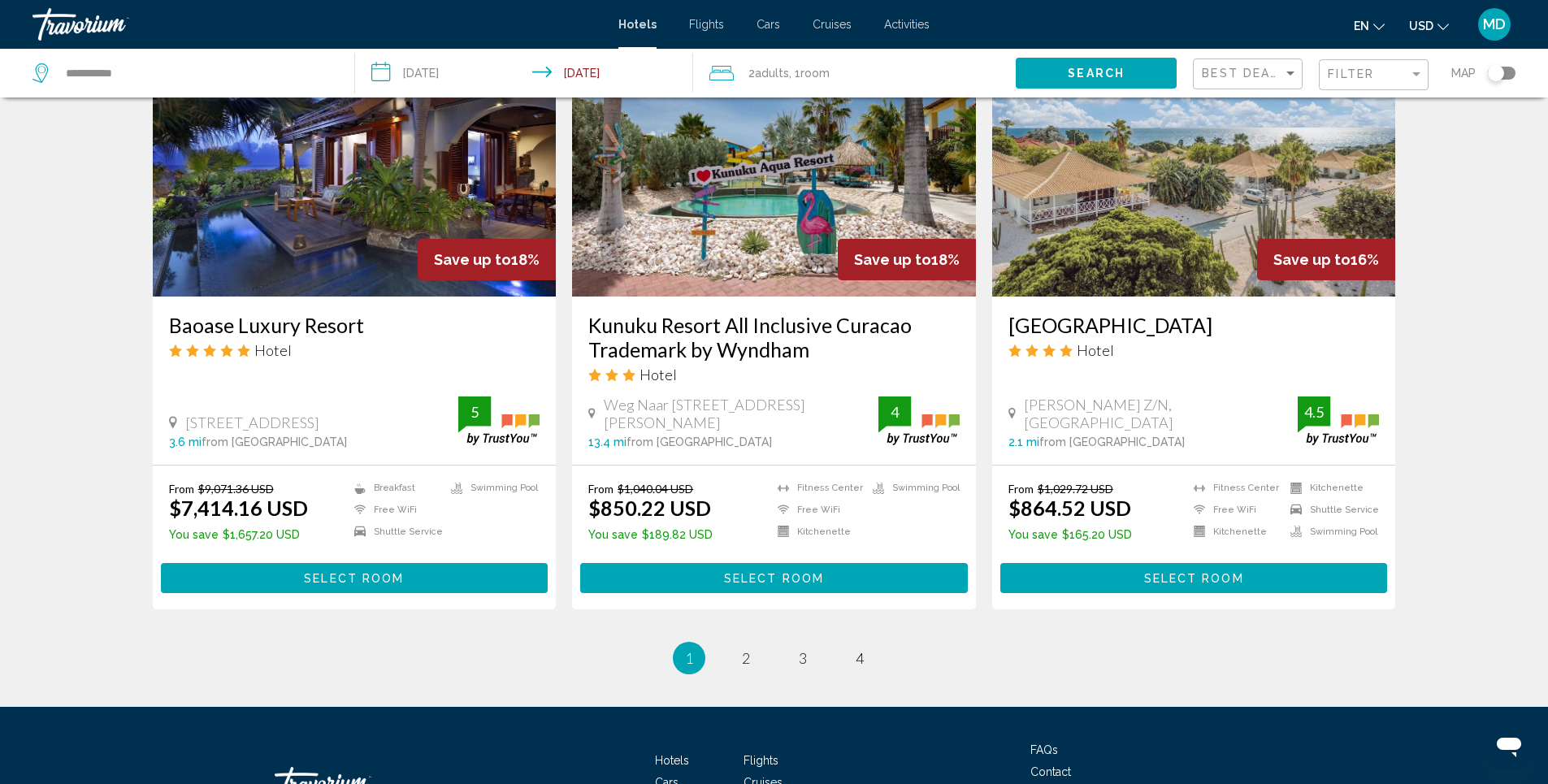
scroll to position [1869, 0]
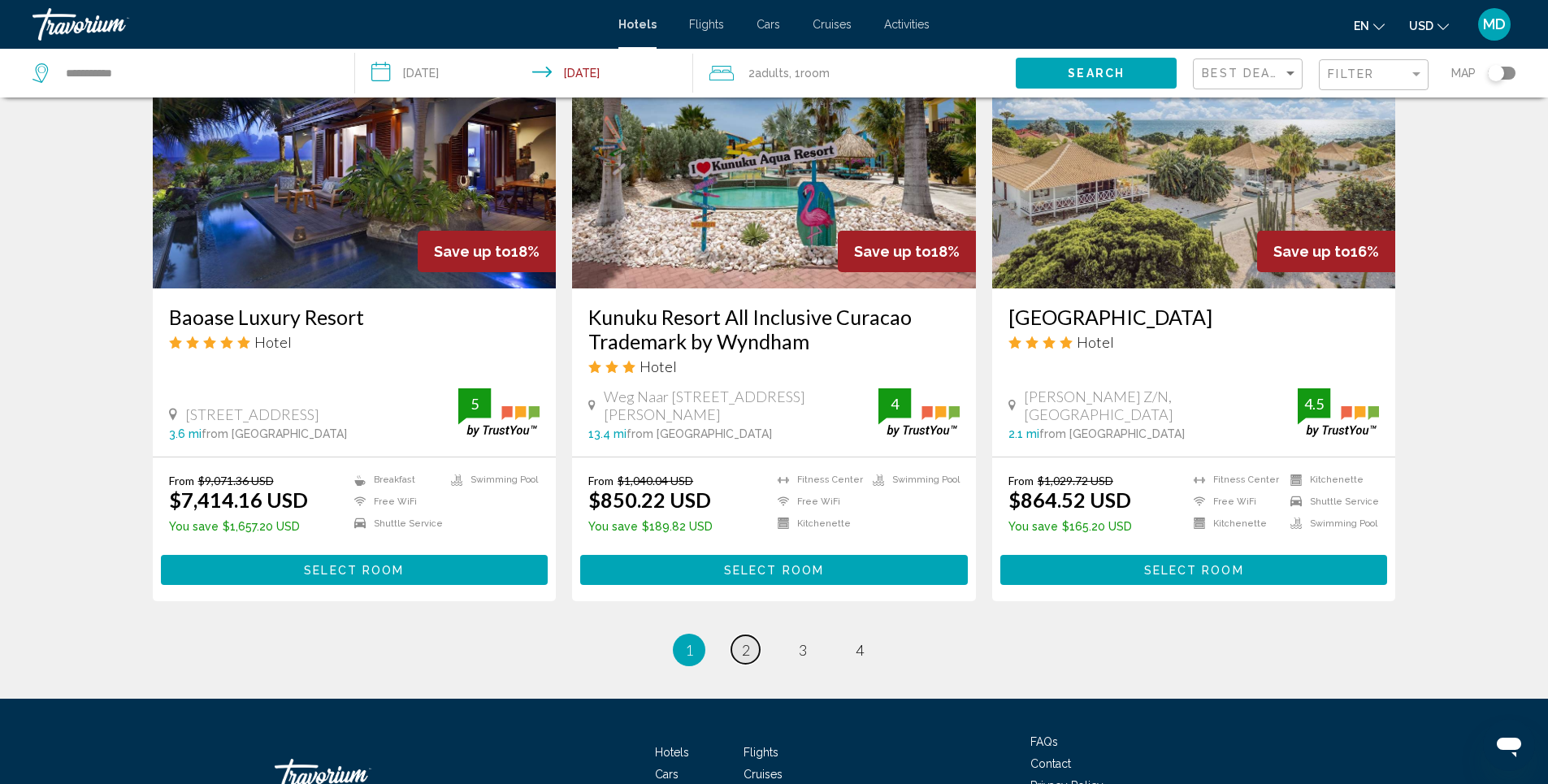
click at [742, 643] on span "2" at bounding box center [746, 650] width 8 height 18
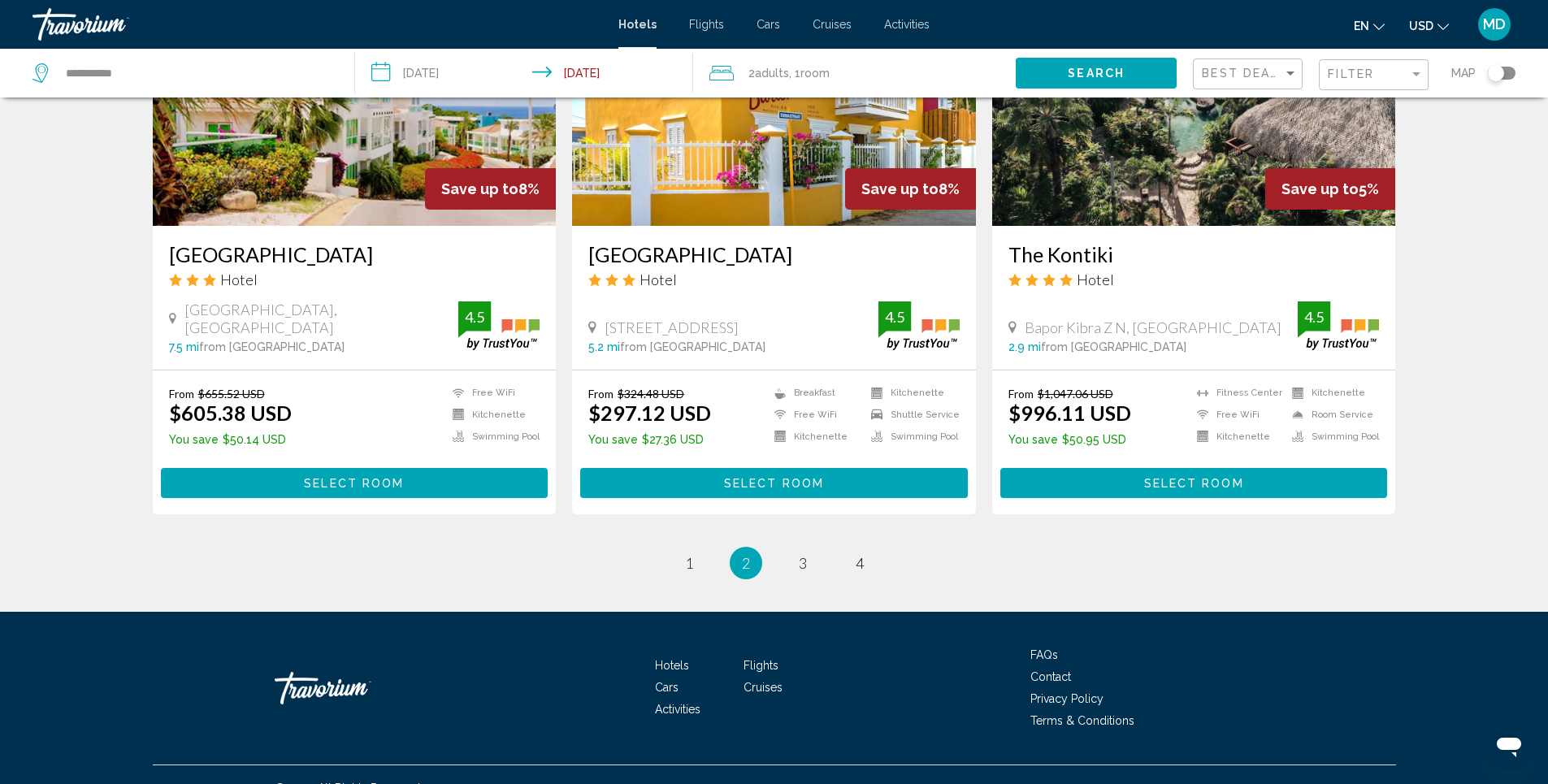
scroll to position [1980, 0]
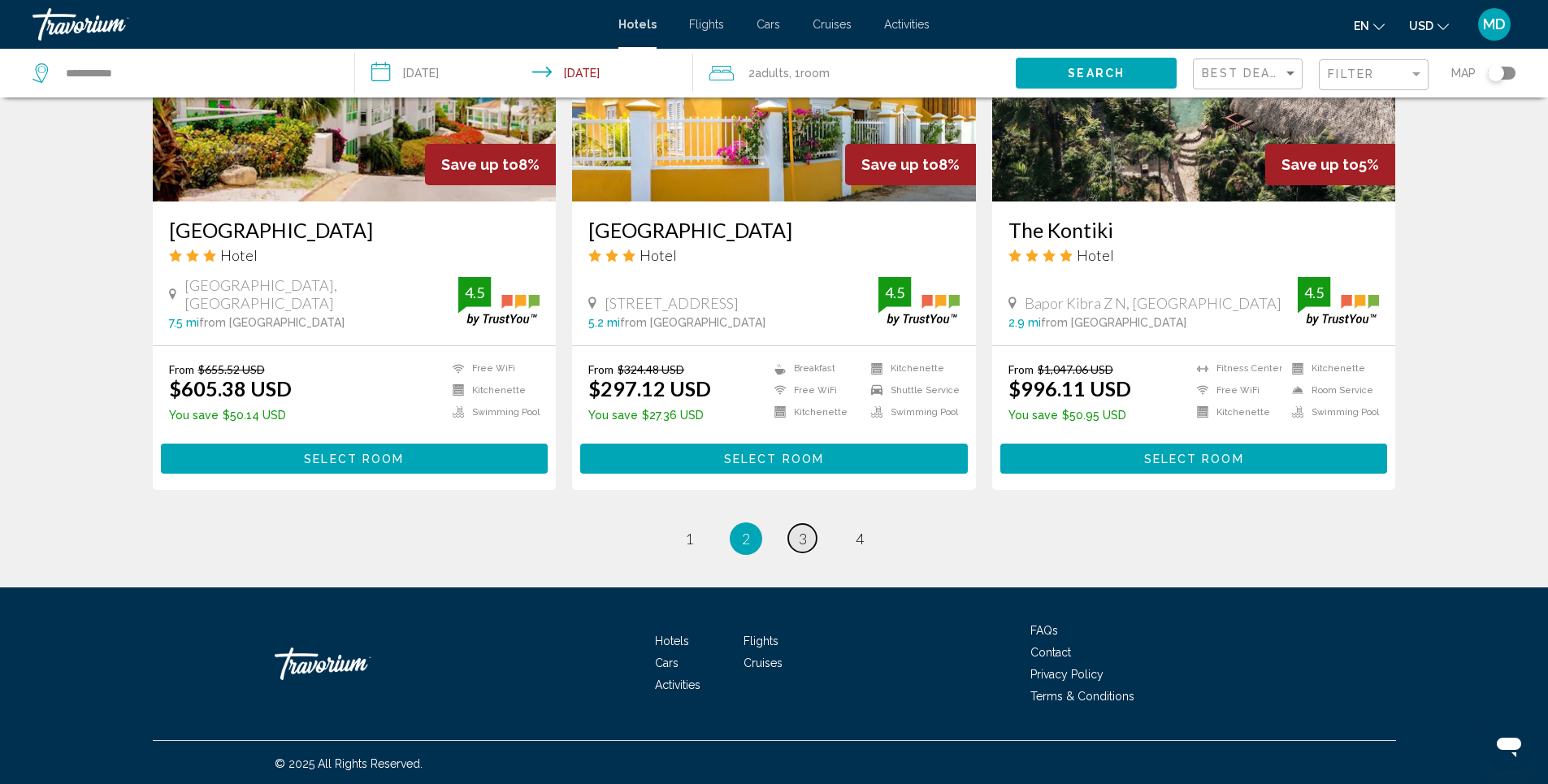
click at [799, 543] on span "3" at bounding box center [803, 539] width 8 height 18
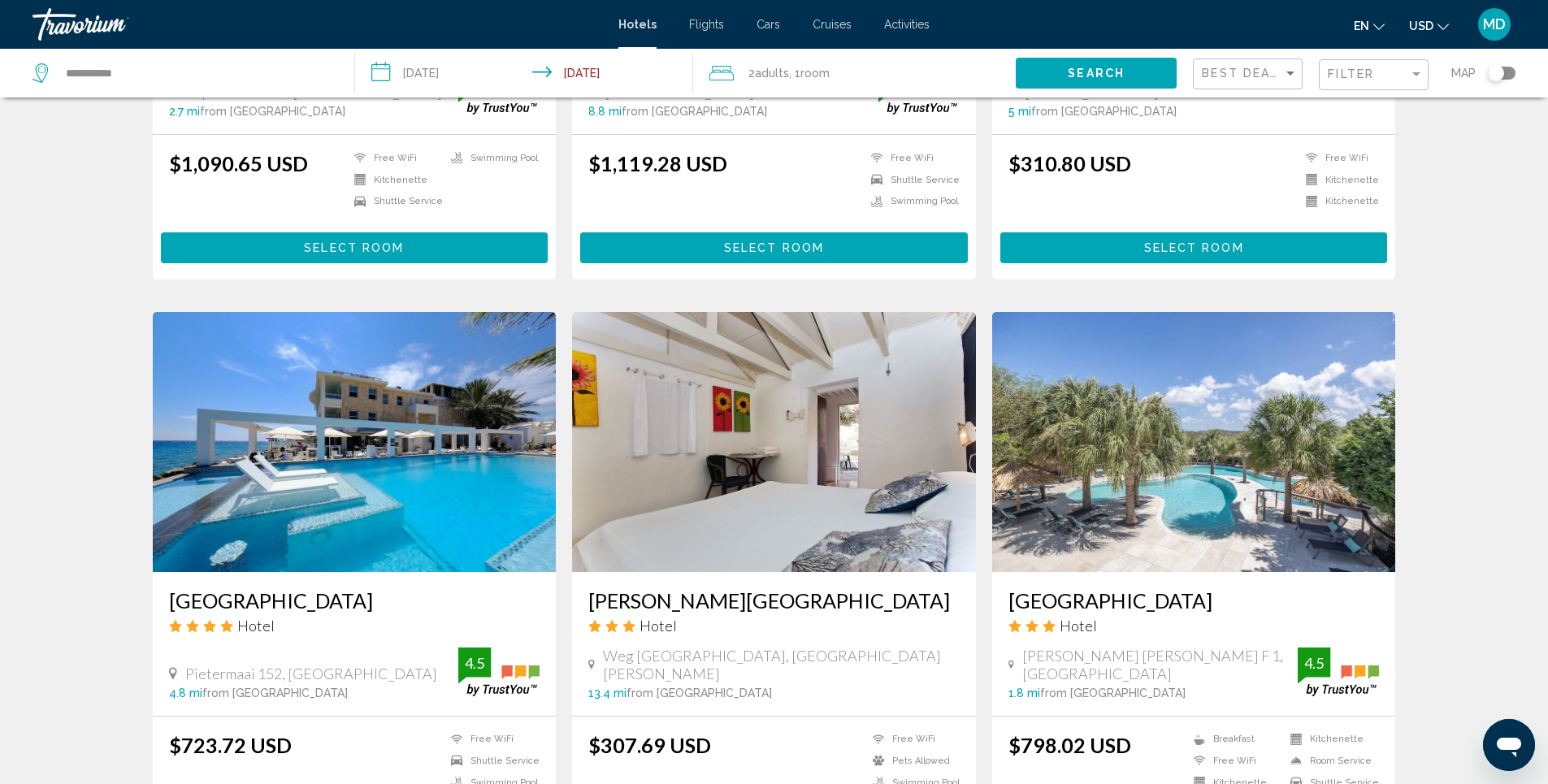
scroll to position [1706, 0]
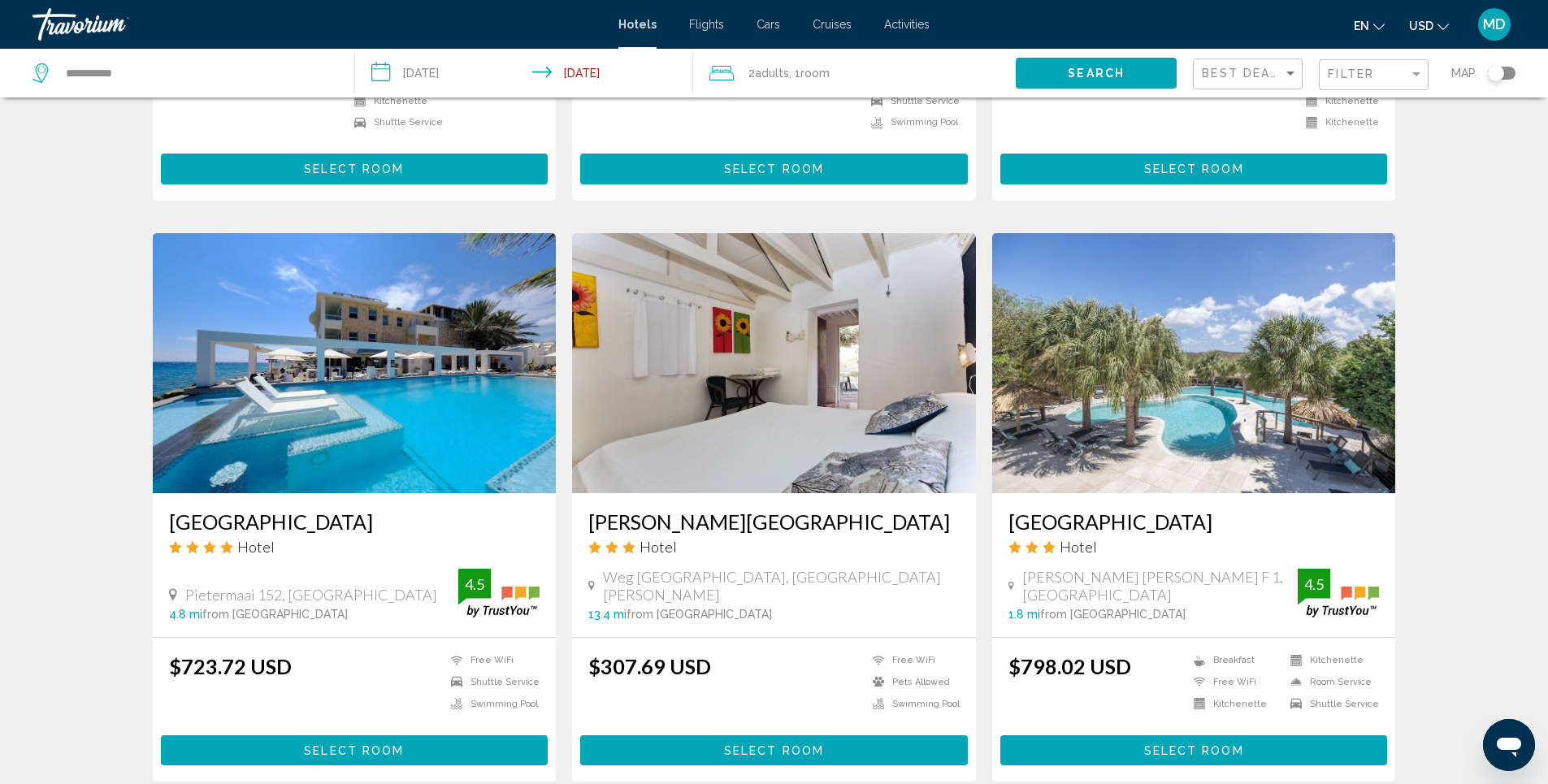
click at [377, 419] on img "Main content" at bounding box center [354, 363] width 404 height 260
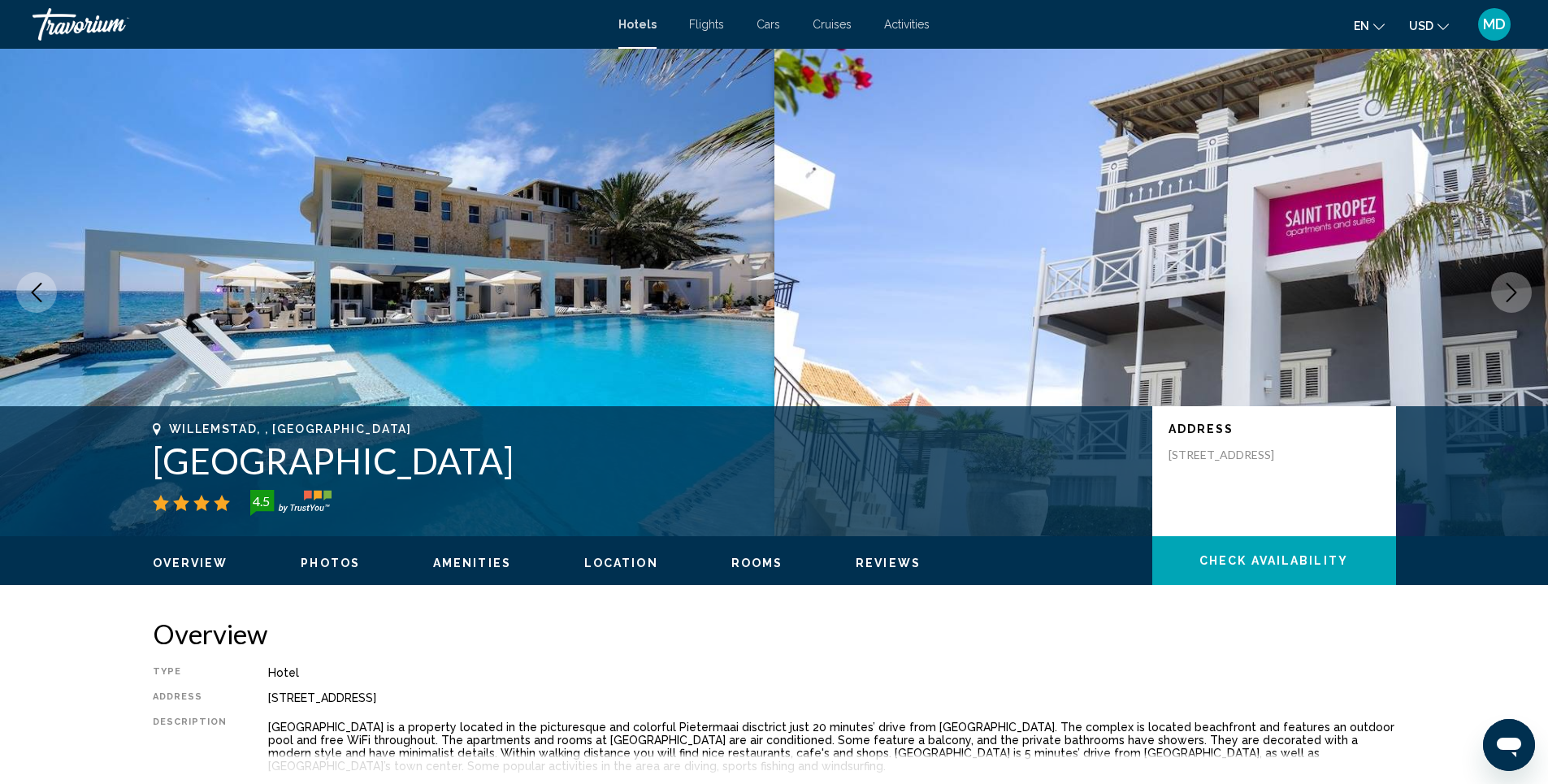
click at [323, 561] on span "Photos" at bounding box center [331, 562] width 59 height 13
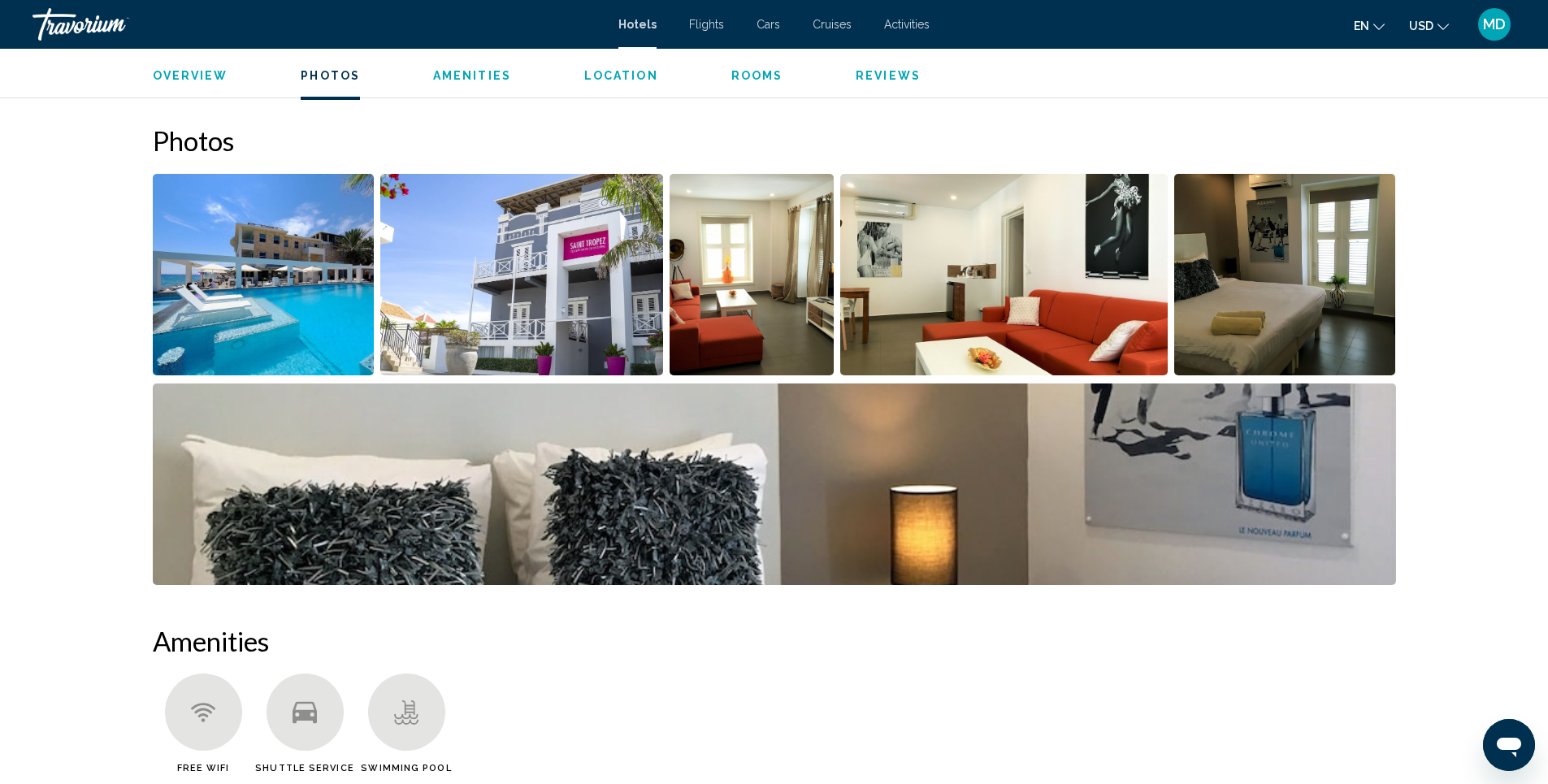
scroll to position [732, 0]
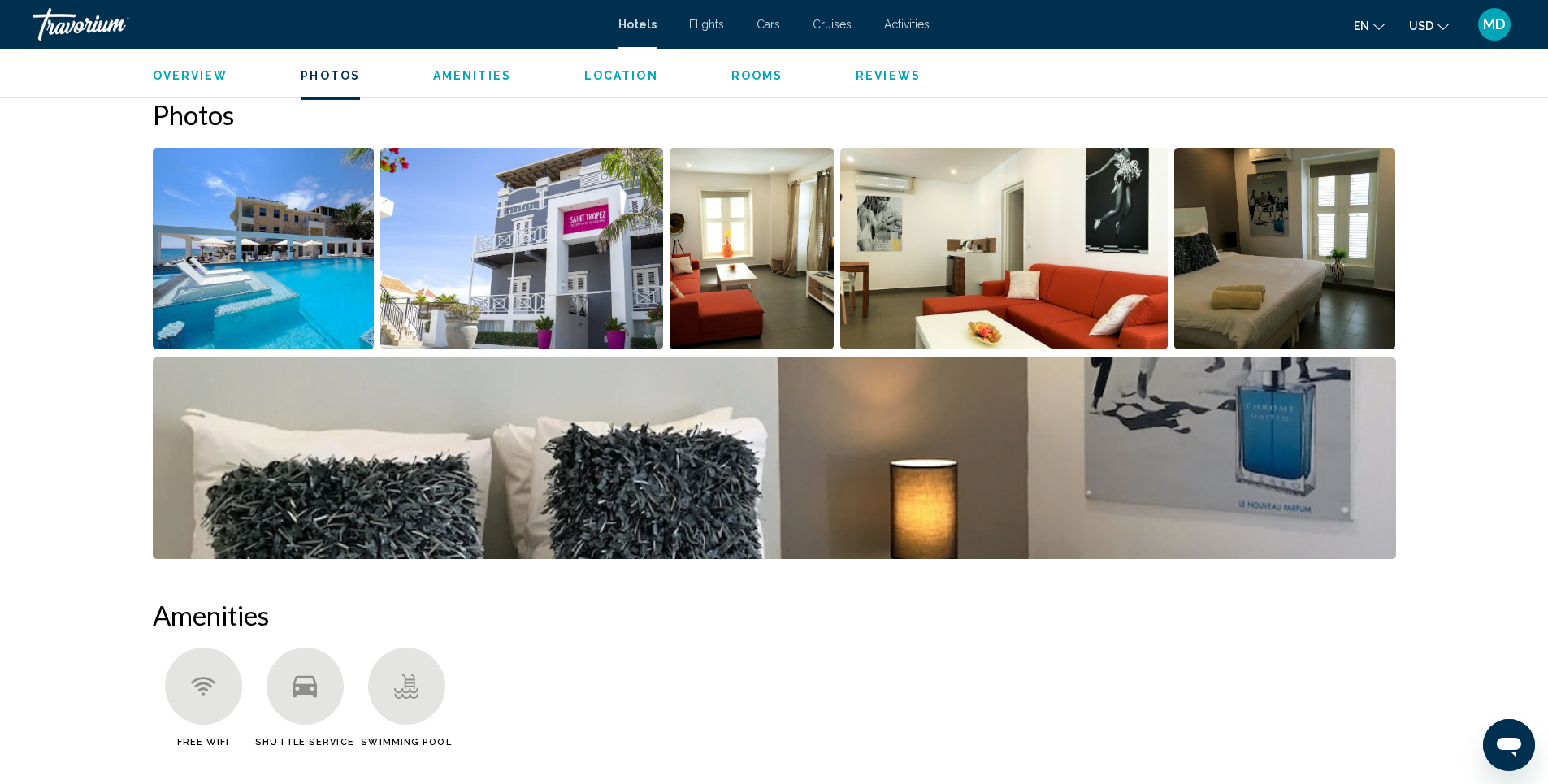
click at [286, 275] on img "Open full-screen image slider" at bounding box center [263, 248] width 222 height 201
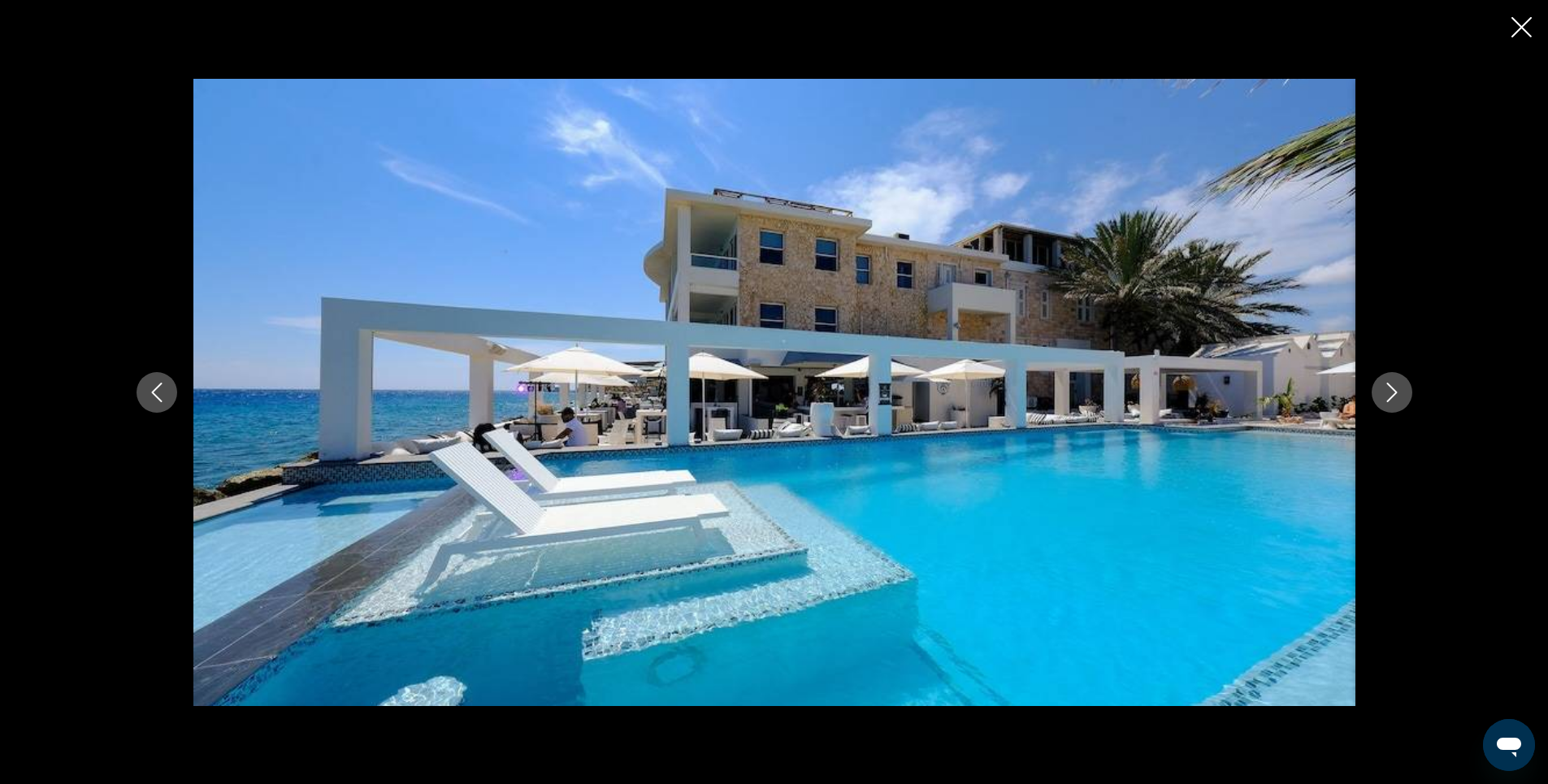
click at [1389, 390] on icon "Next image" at bounding box center [1392, 392] width 20 height 20
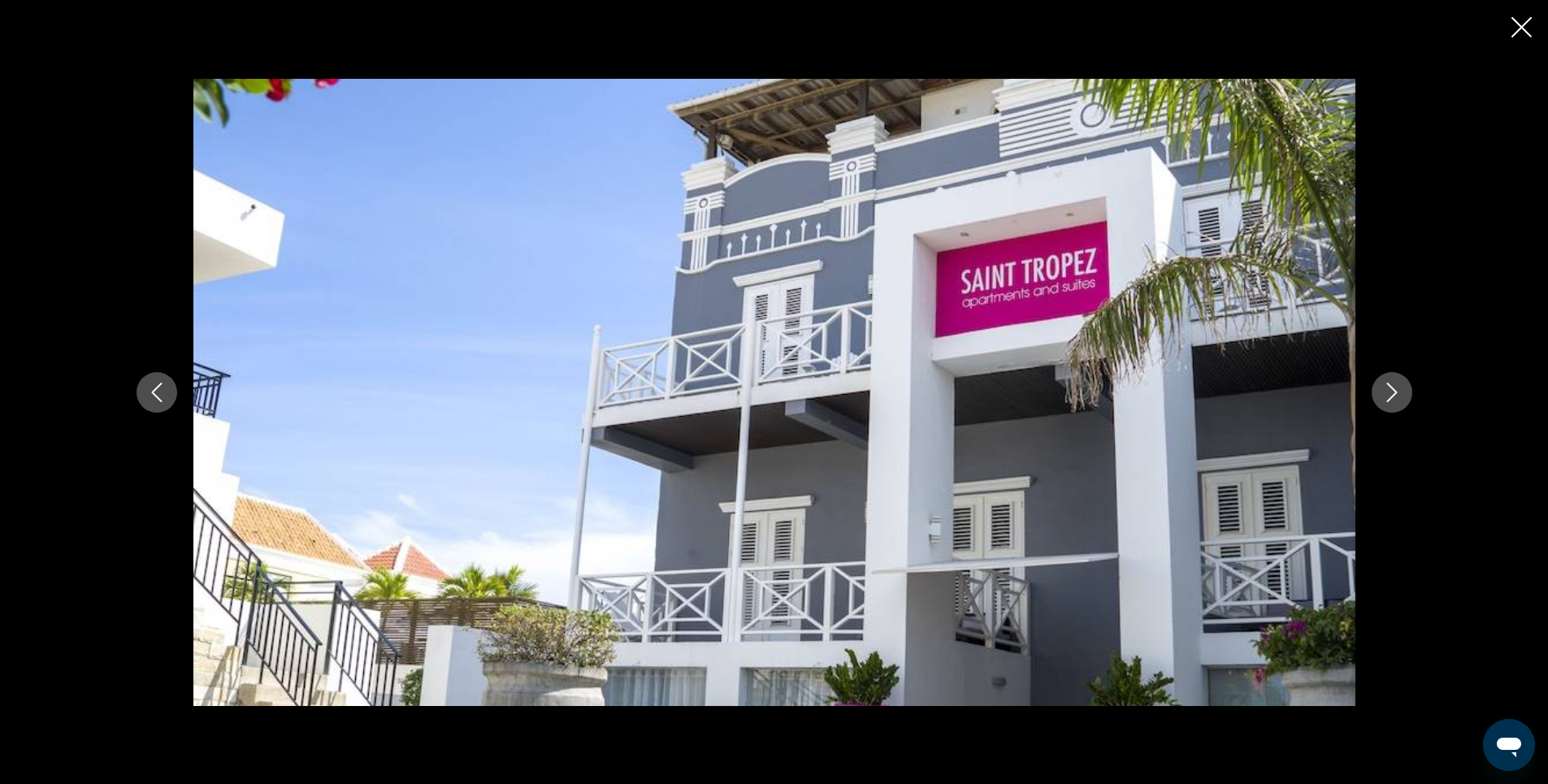
click at [1389, 390] on icon "Next image" at bounding box center [1392, 392] width 20 height 20
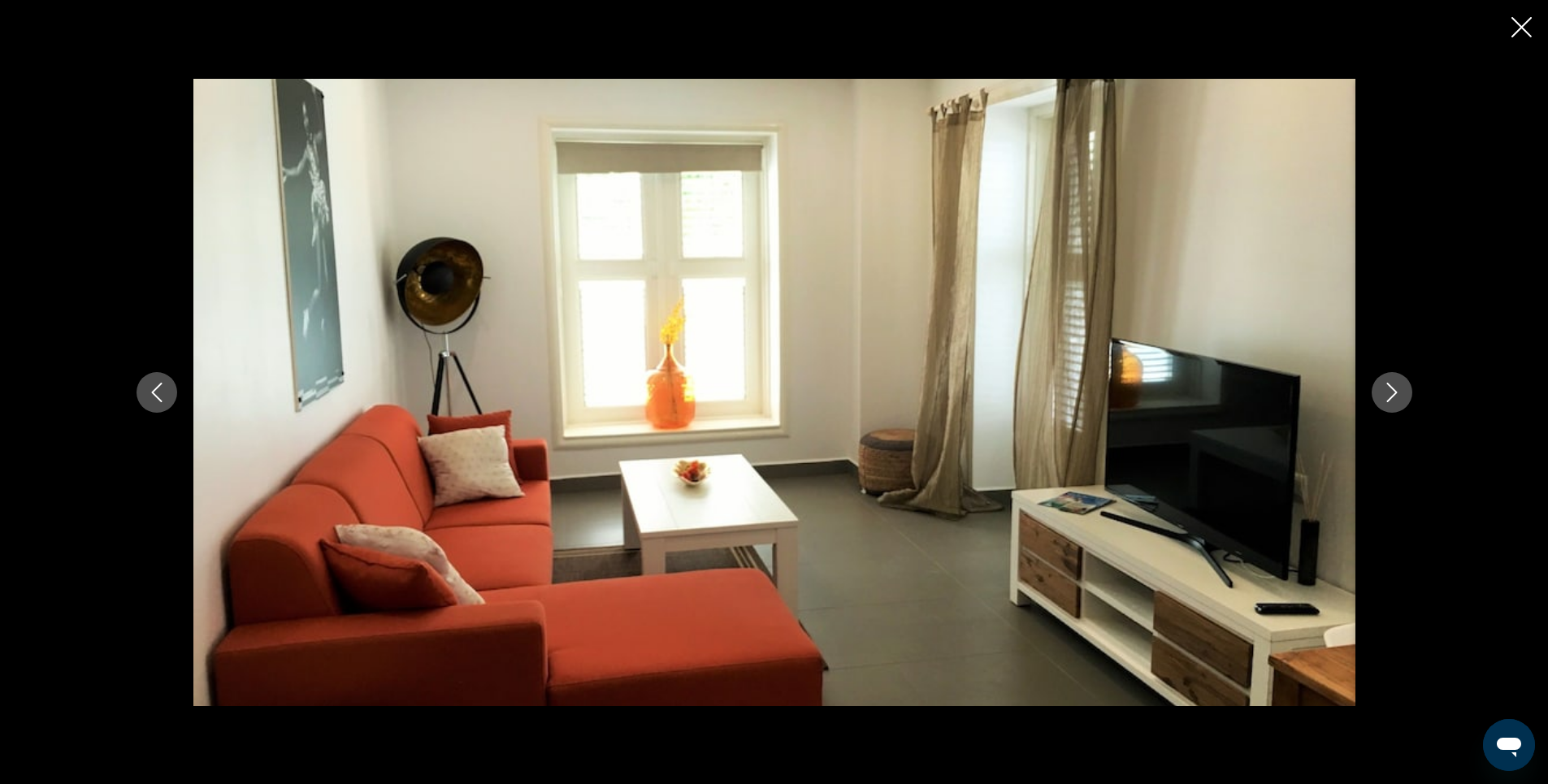
click at [1389, 390] on icon "Next image" at bounding box center [1392, 392] width 20 height 20
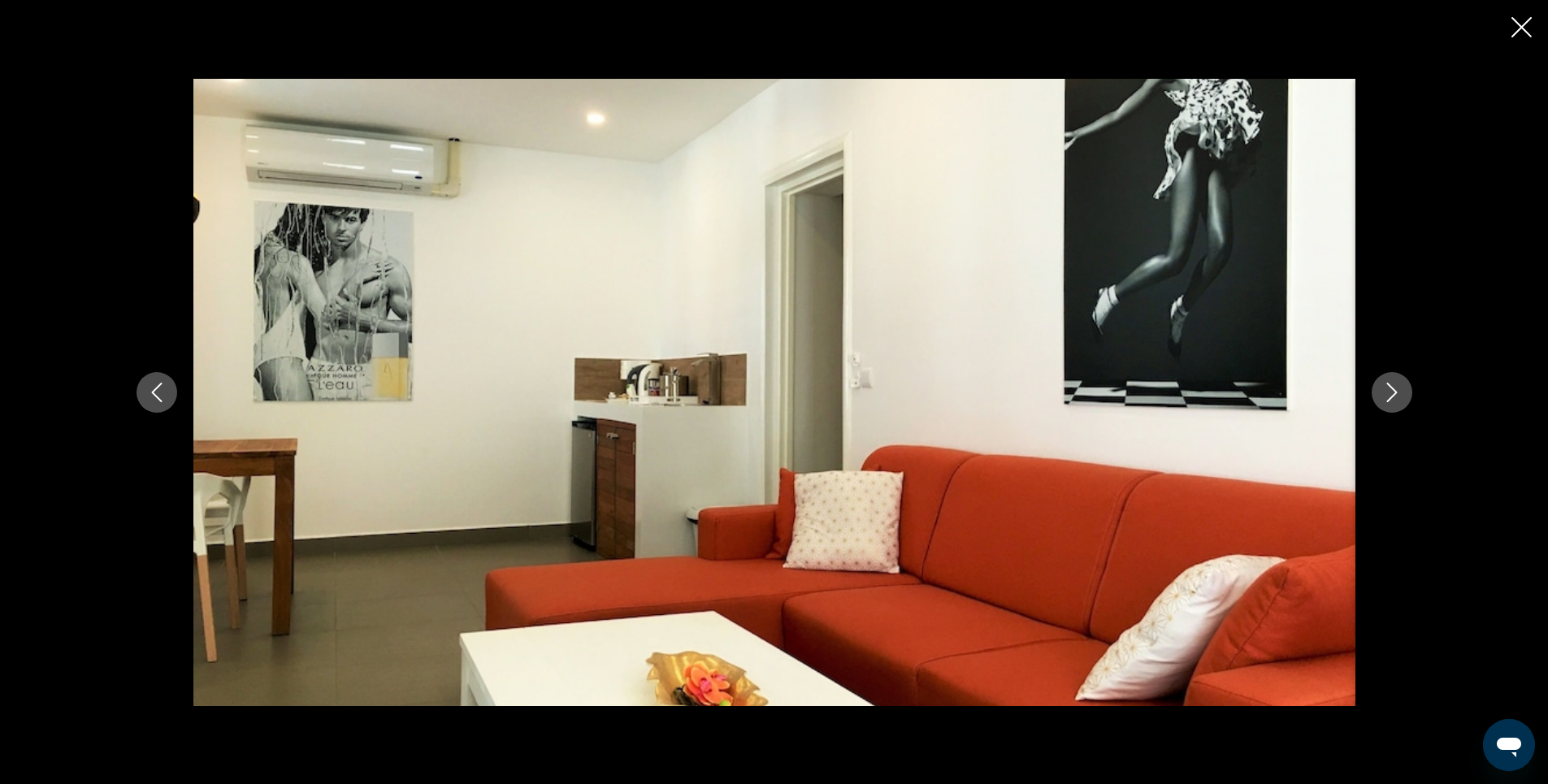
click at [1389, 390] on icon "Next image" at bounding box center [1392, 392] width 20 height 20
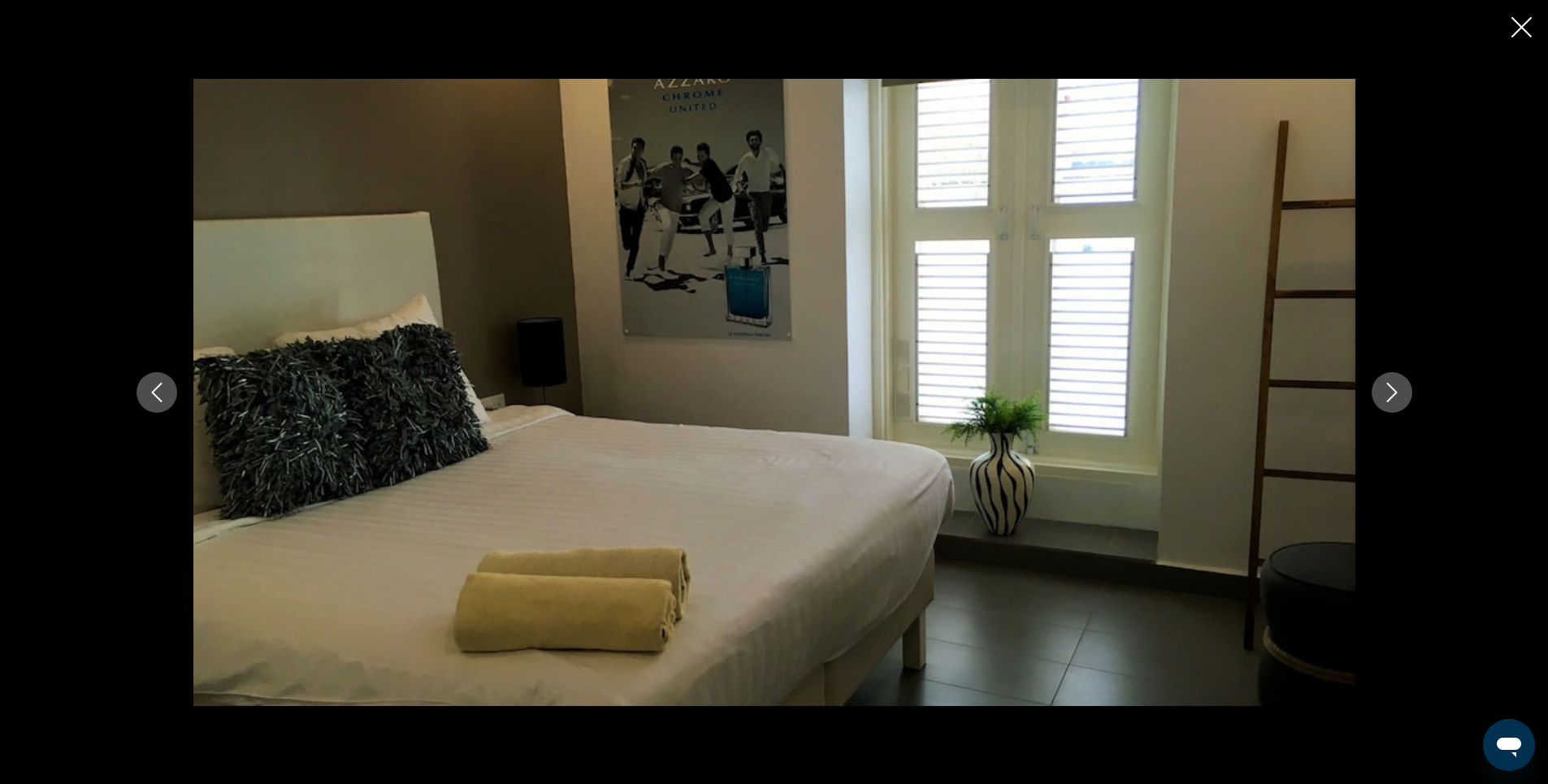
click at [1389, 390] on icon "Next image" at bounding box center [1392, 392] width 20 height 20
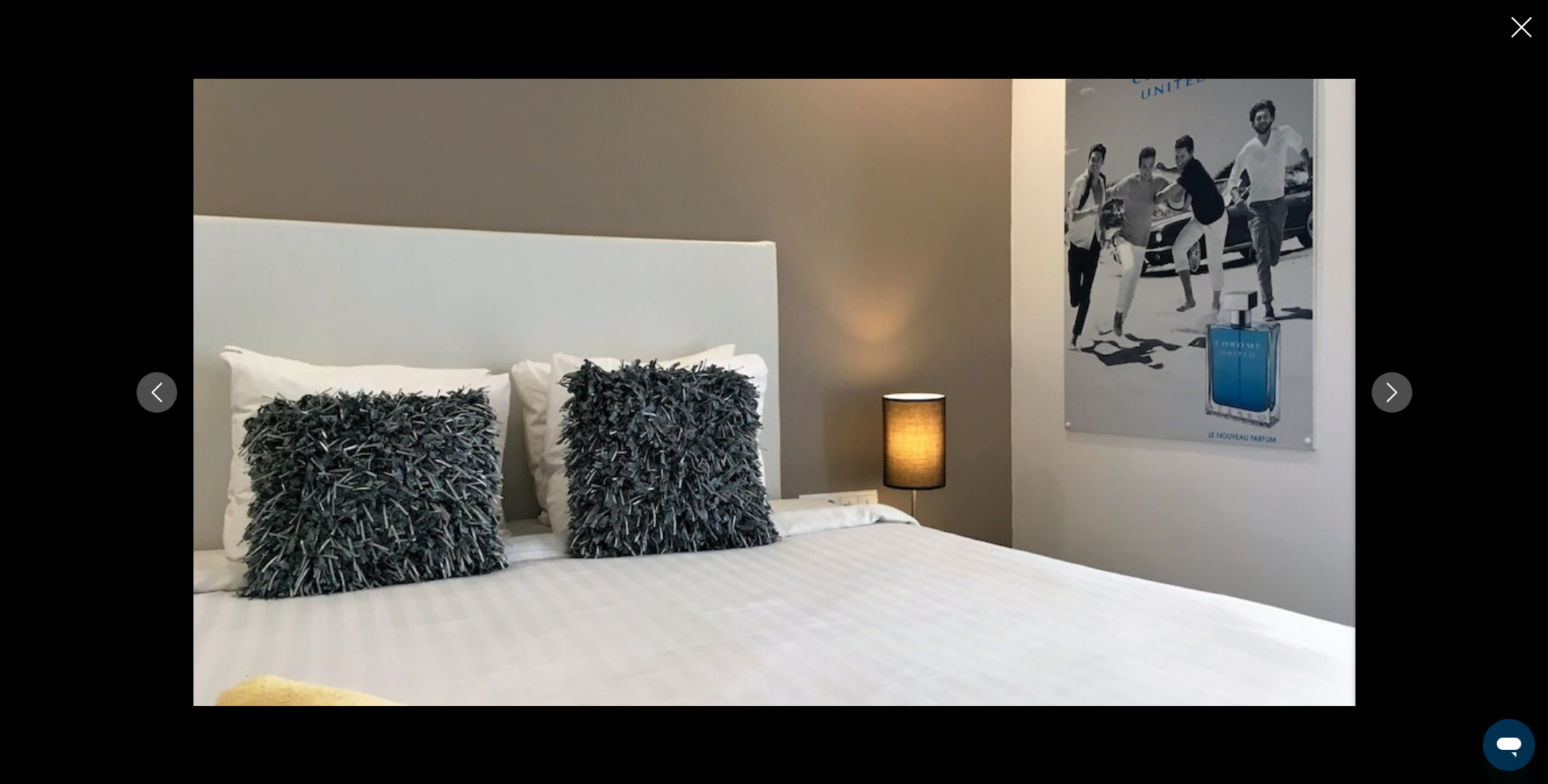
click at [1389, 390] on icon "Next image" at bounding box center [1392, 392] width 20 height 20
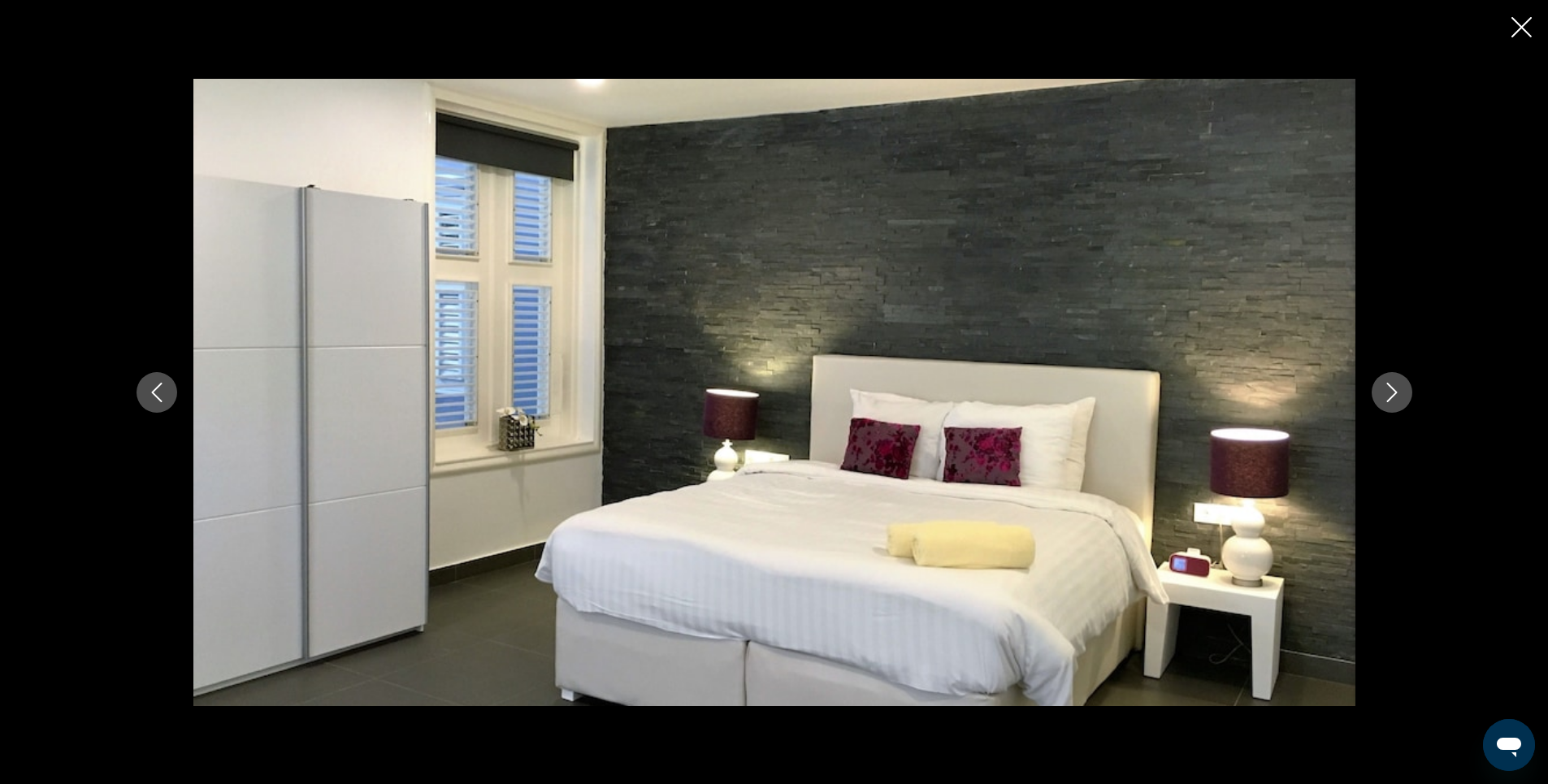
click at [1389, 390] on icon "Next image" at bounding box center [1392, 392] width 20 height 20
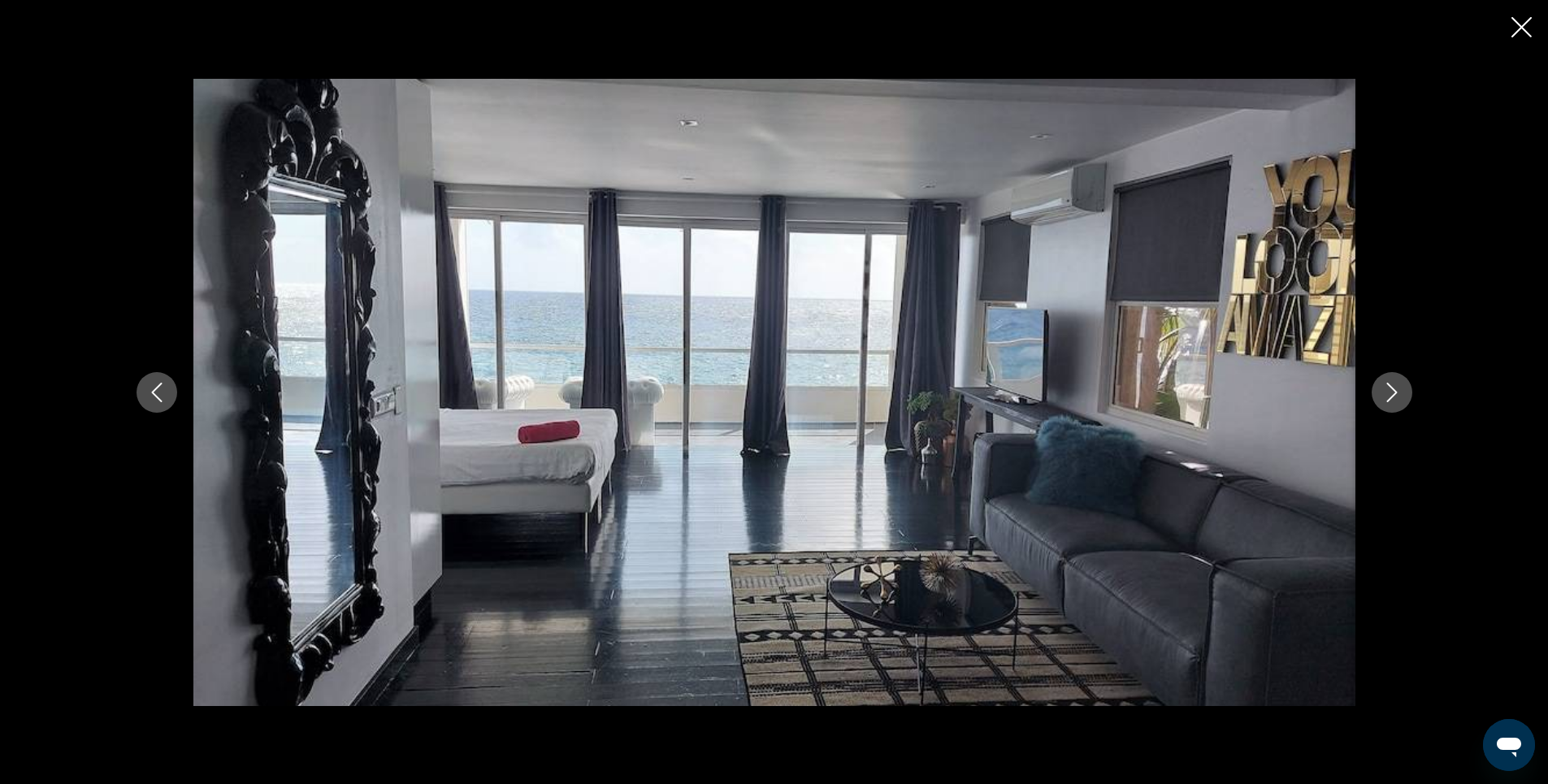
click at [1389, 390] on icon "Next image" at bounding box center [1392, 392] width 20 height 20
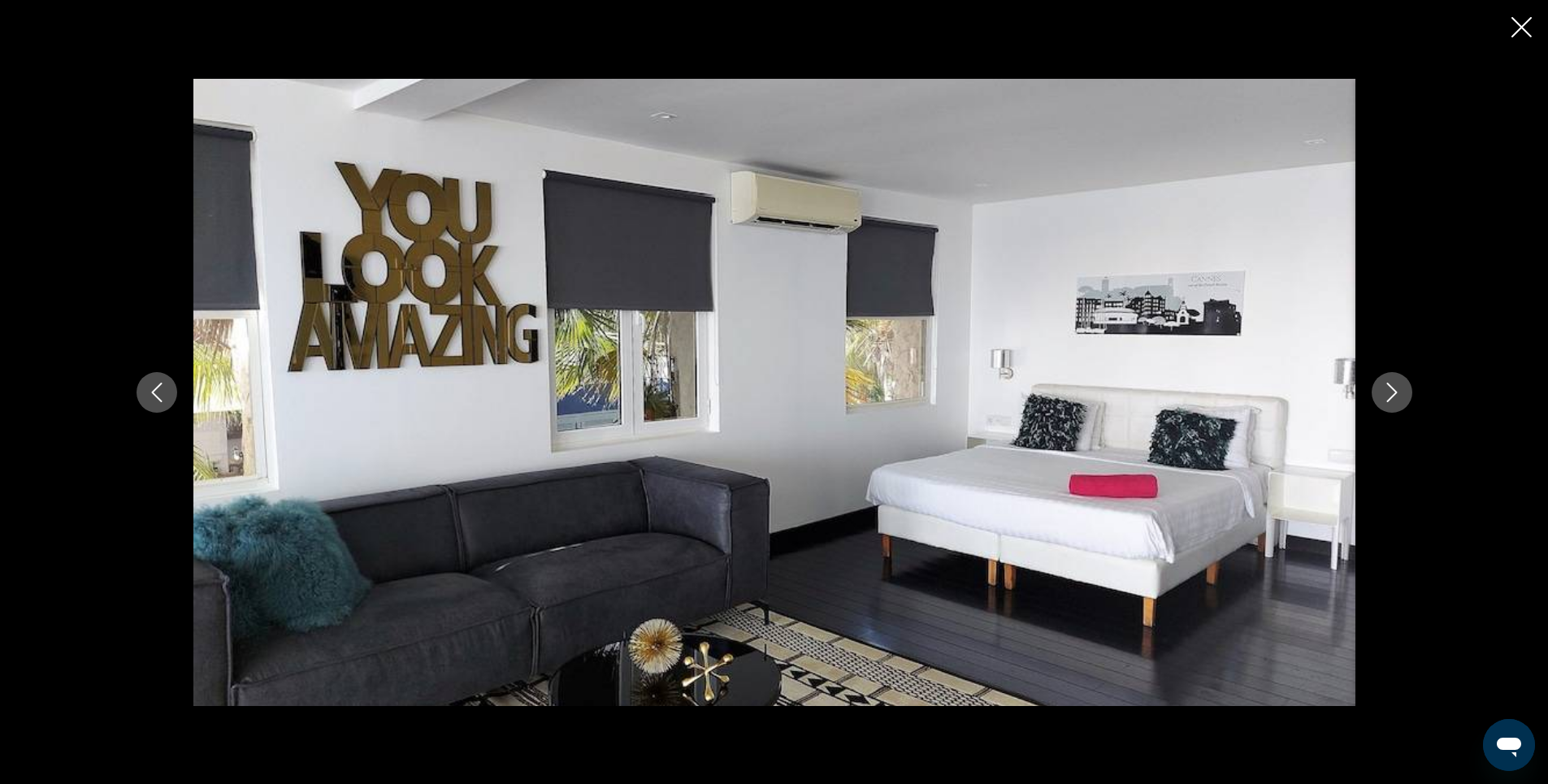
click at [1389, 390] on icon "Next image" at bounding box center [1392, 392] width 20 height 20
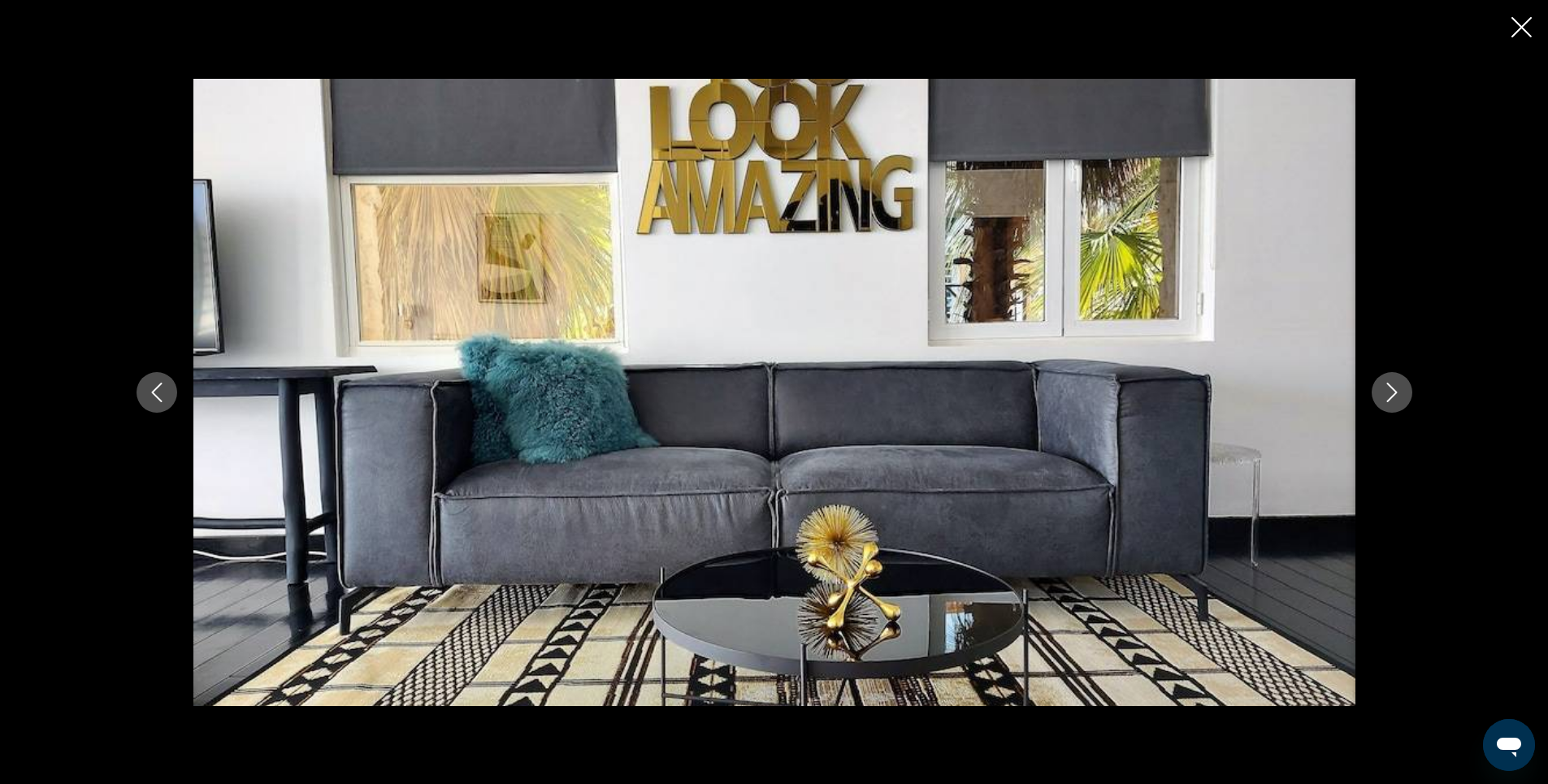
click at [1389, 390] on icon "Next image" at bounding box center [1392, 392] width 20 height 20
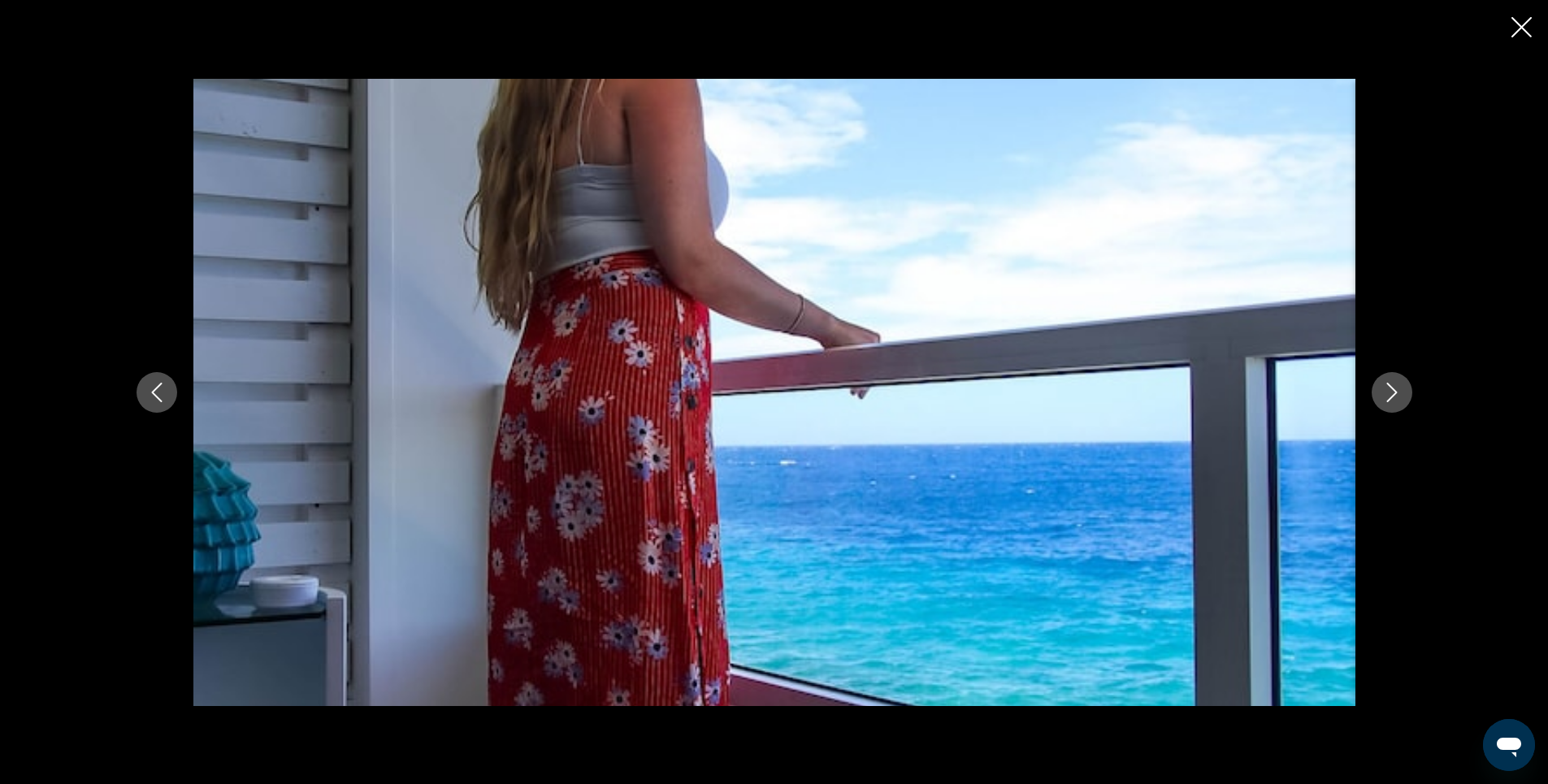
click at [1389, 390] on icon "Next image" at bounding box center [1392, 392] width 20 height 20
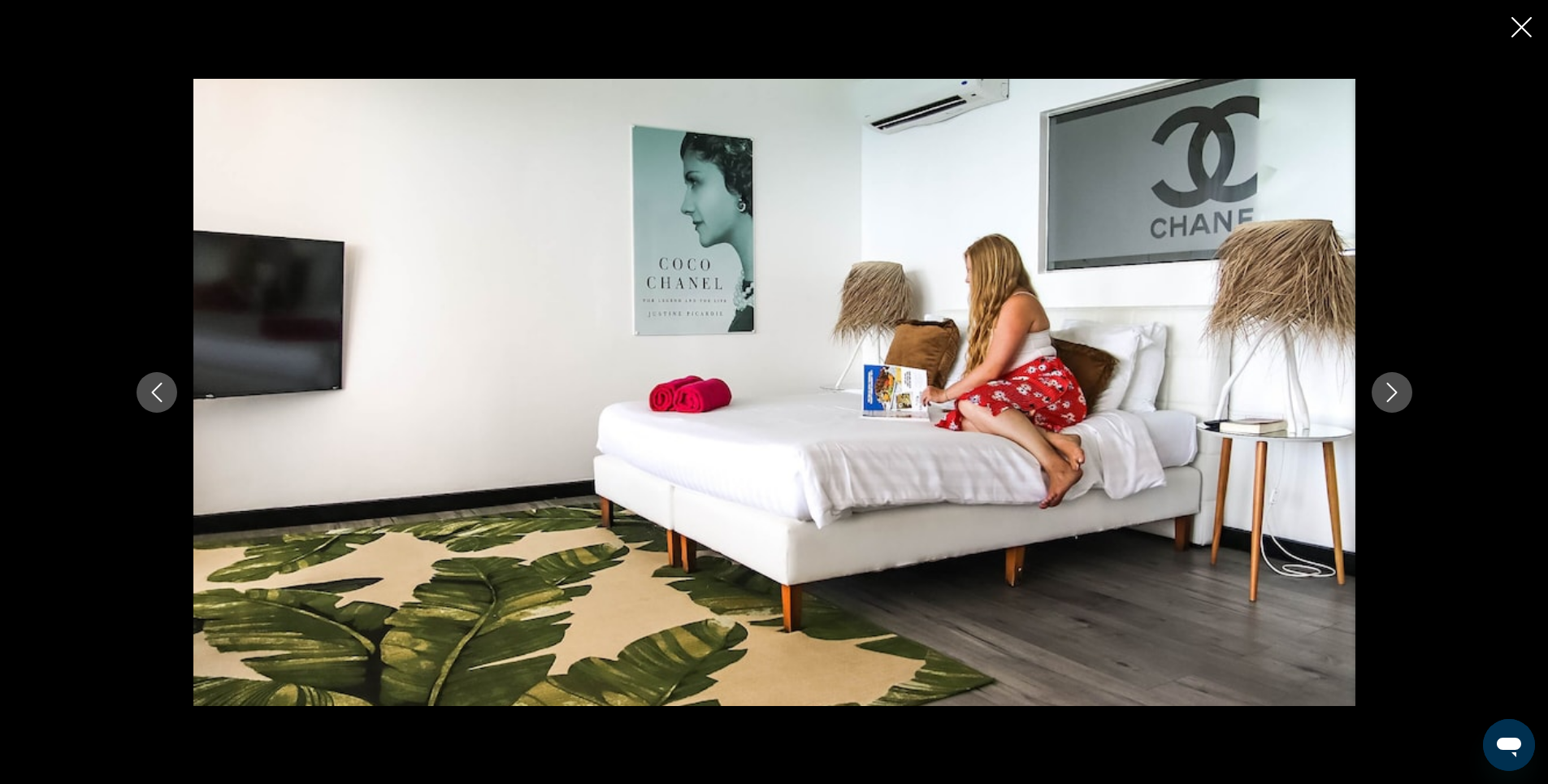
click at [1389, 390] on icon "Next image" at bounding box center [1392, 392] width 20 height 20
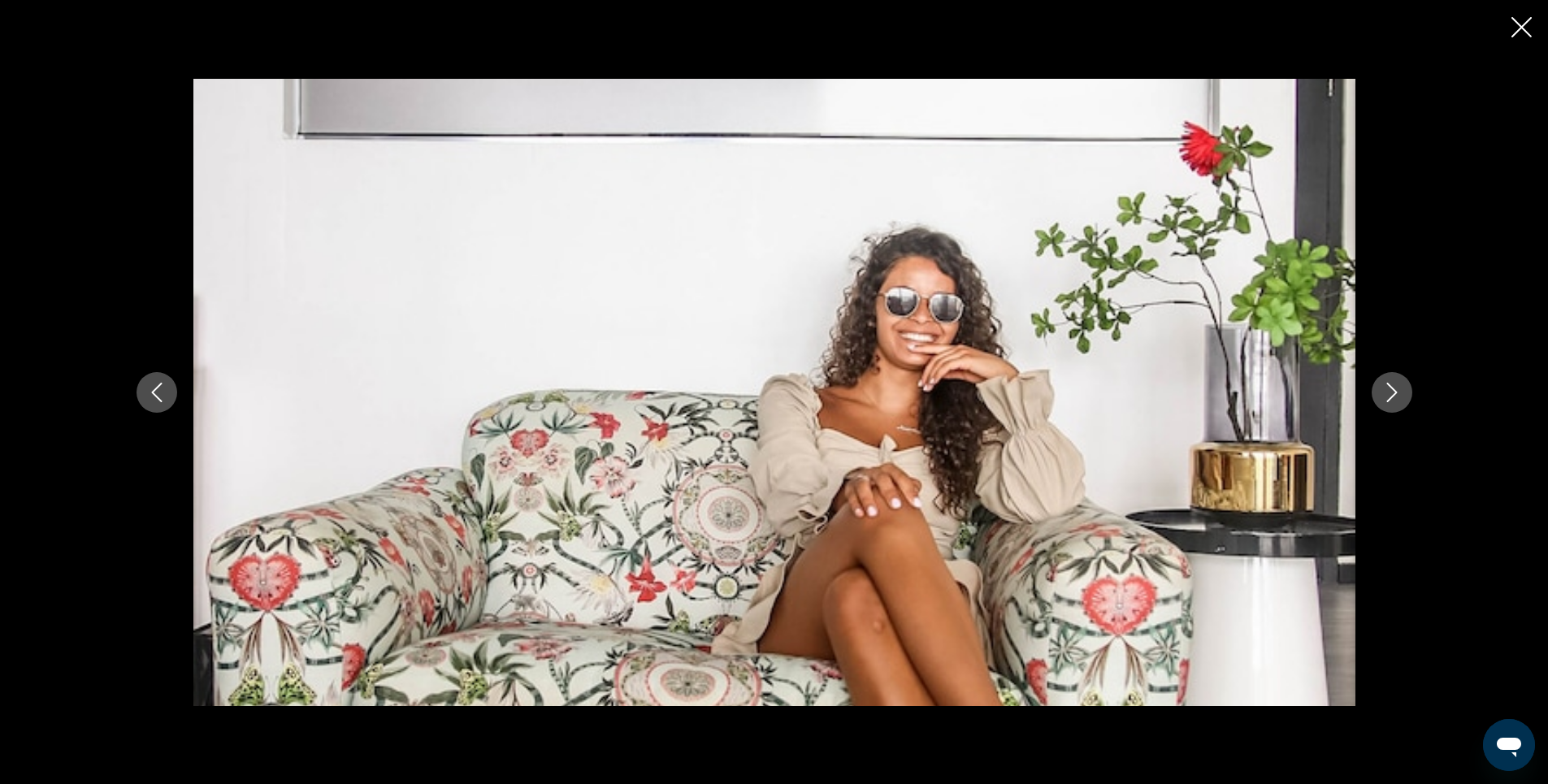
click at [1389, 390] on icon "Next image" at bounding box center [1392, 392] width 20 height 20
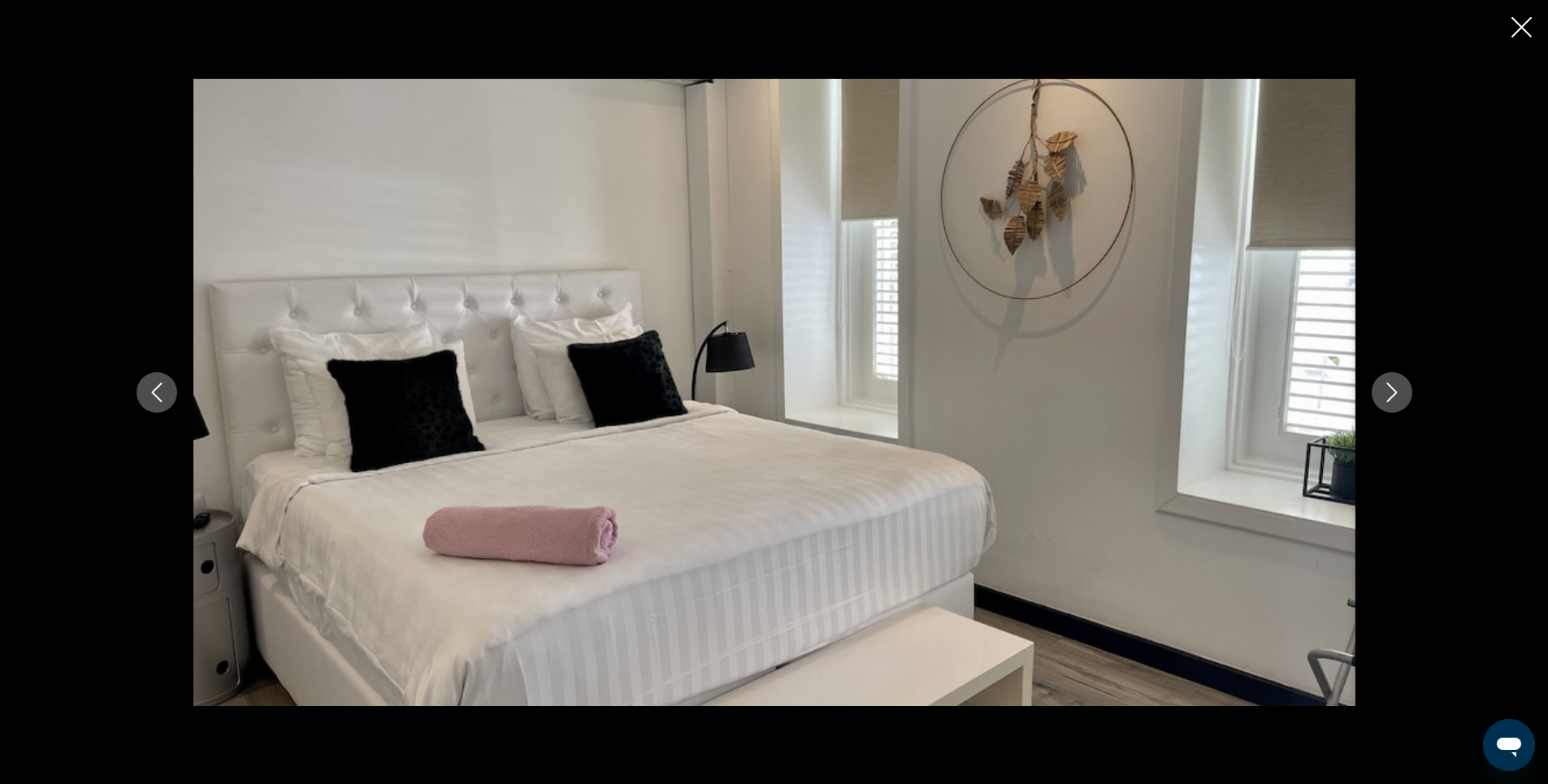
click at [1389, 390] on icon "Next image" at bounding box center [1392, 392] width 20 height 20
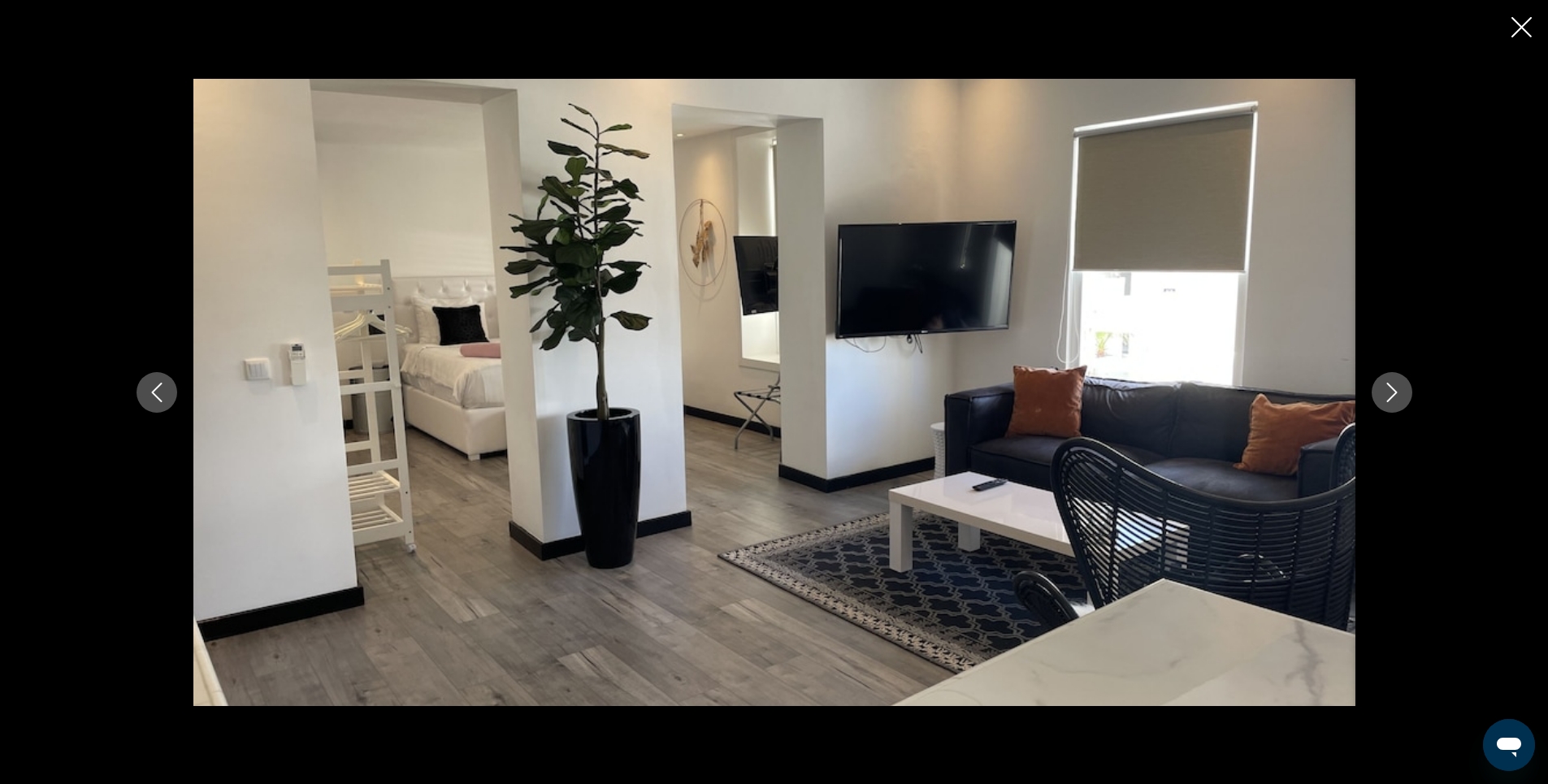
click at [1389, 390] on icon "Next image" at bounding box center [1392, 392] width 20 height 20
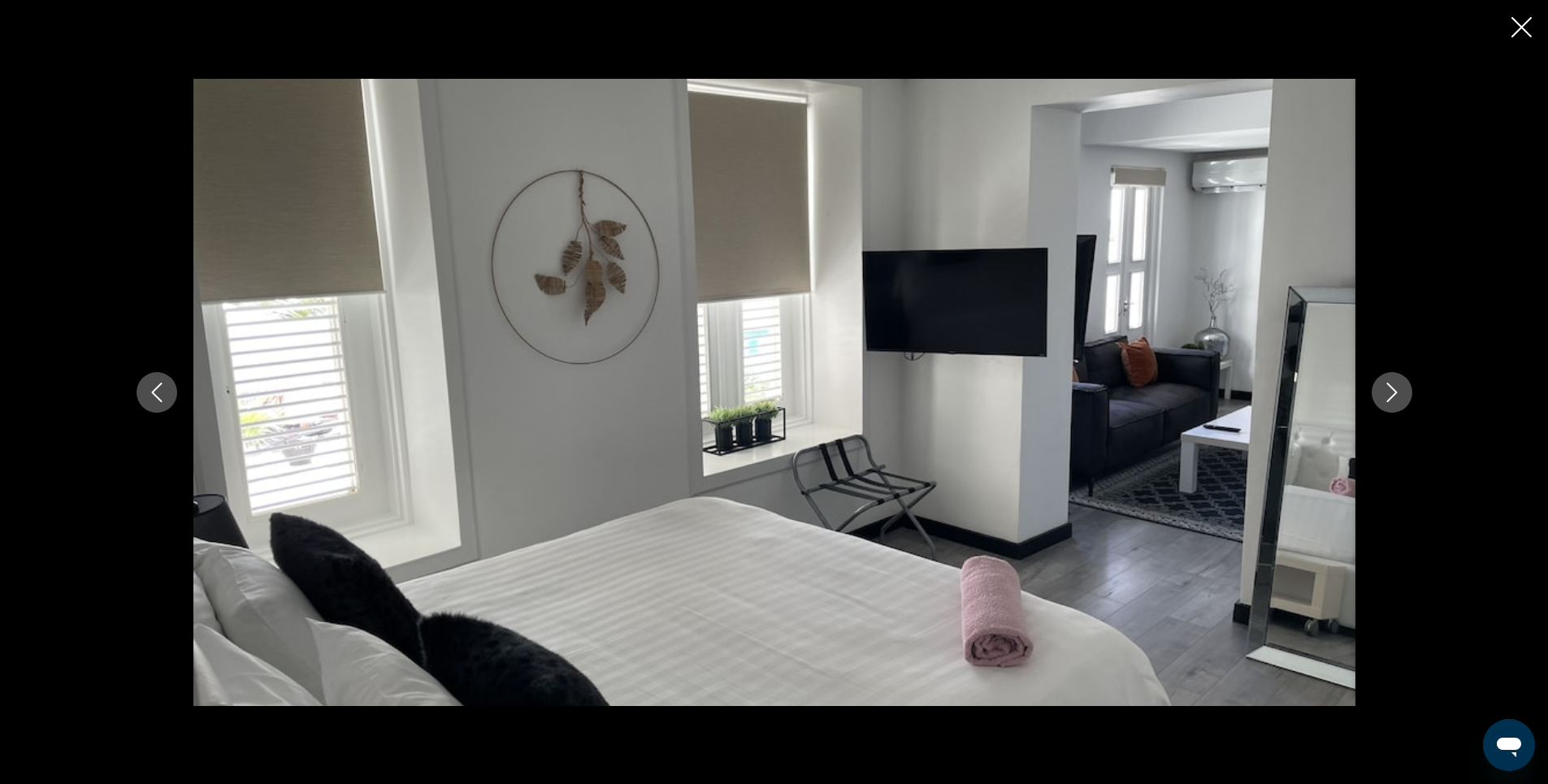
click at [1389, 390] on icon "Next image" at bounding box center [1392, 392] width 20 height 20
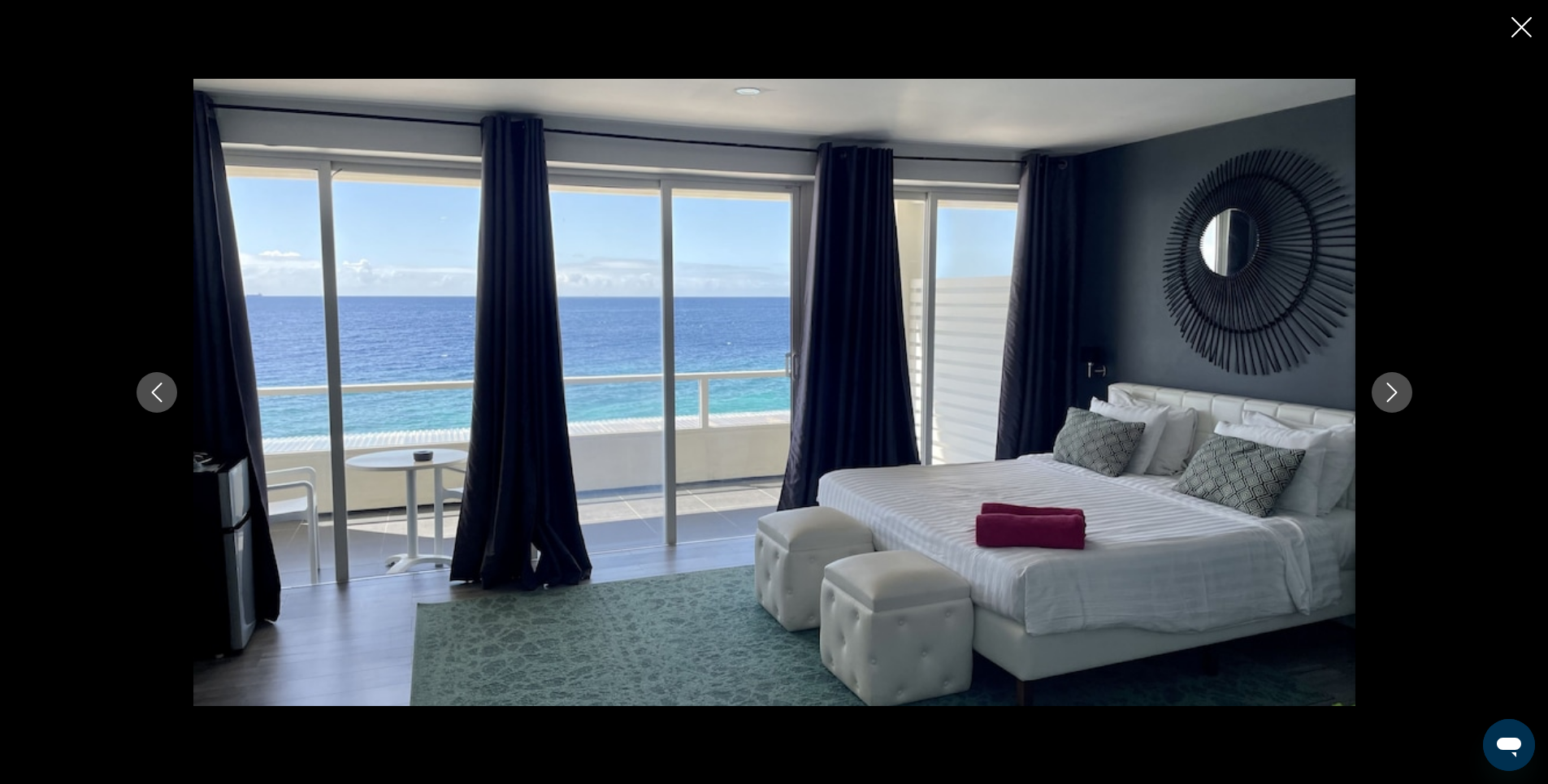
click at [1524, 30] on icon "Close slideshow" at bounding box center [1522, 27] width 20 height 20
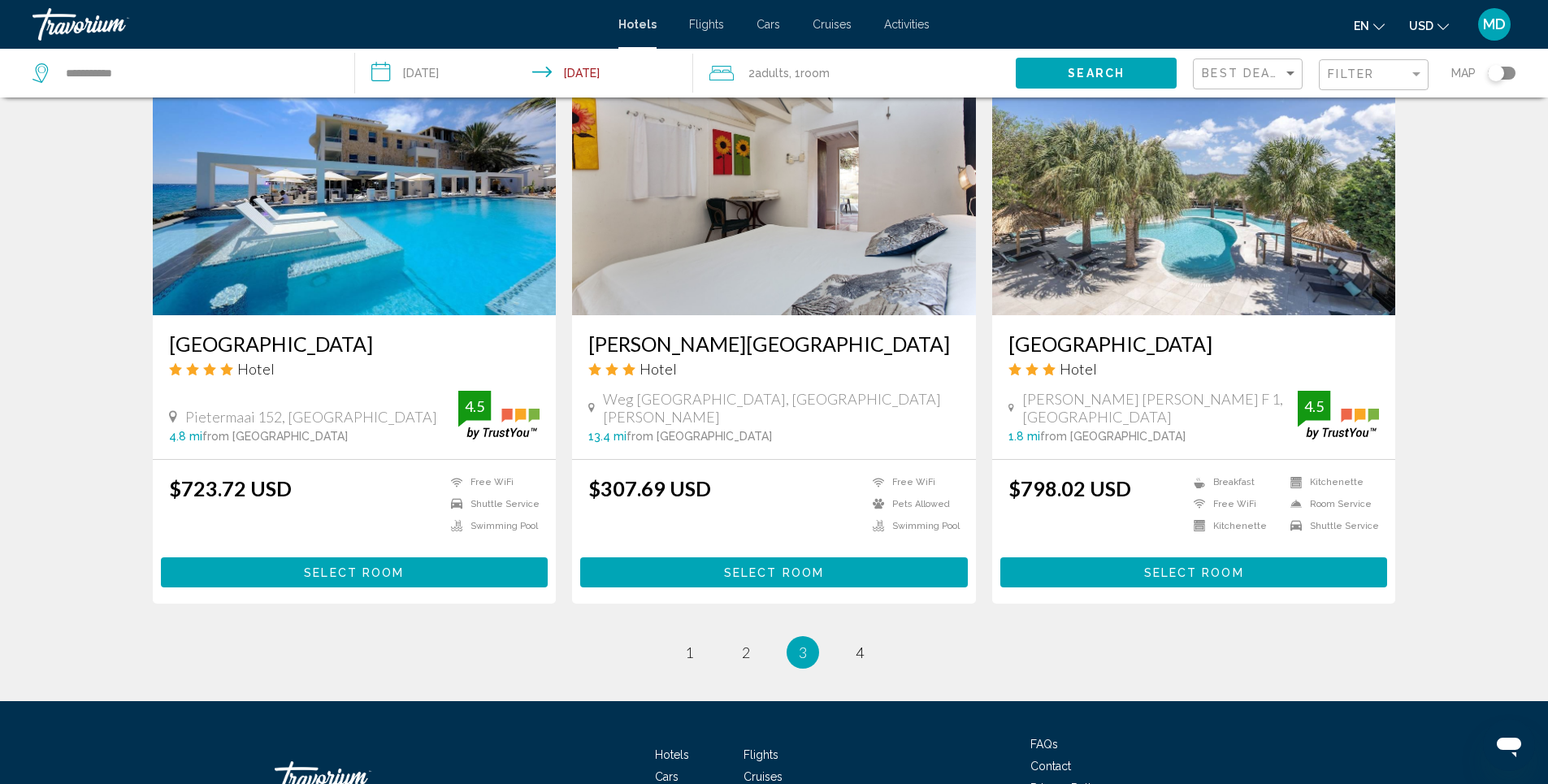
scroll to position [1978, 0]
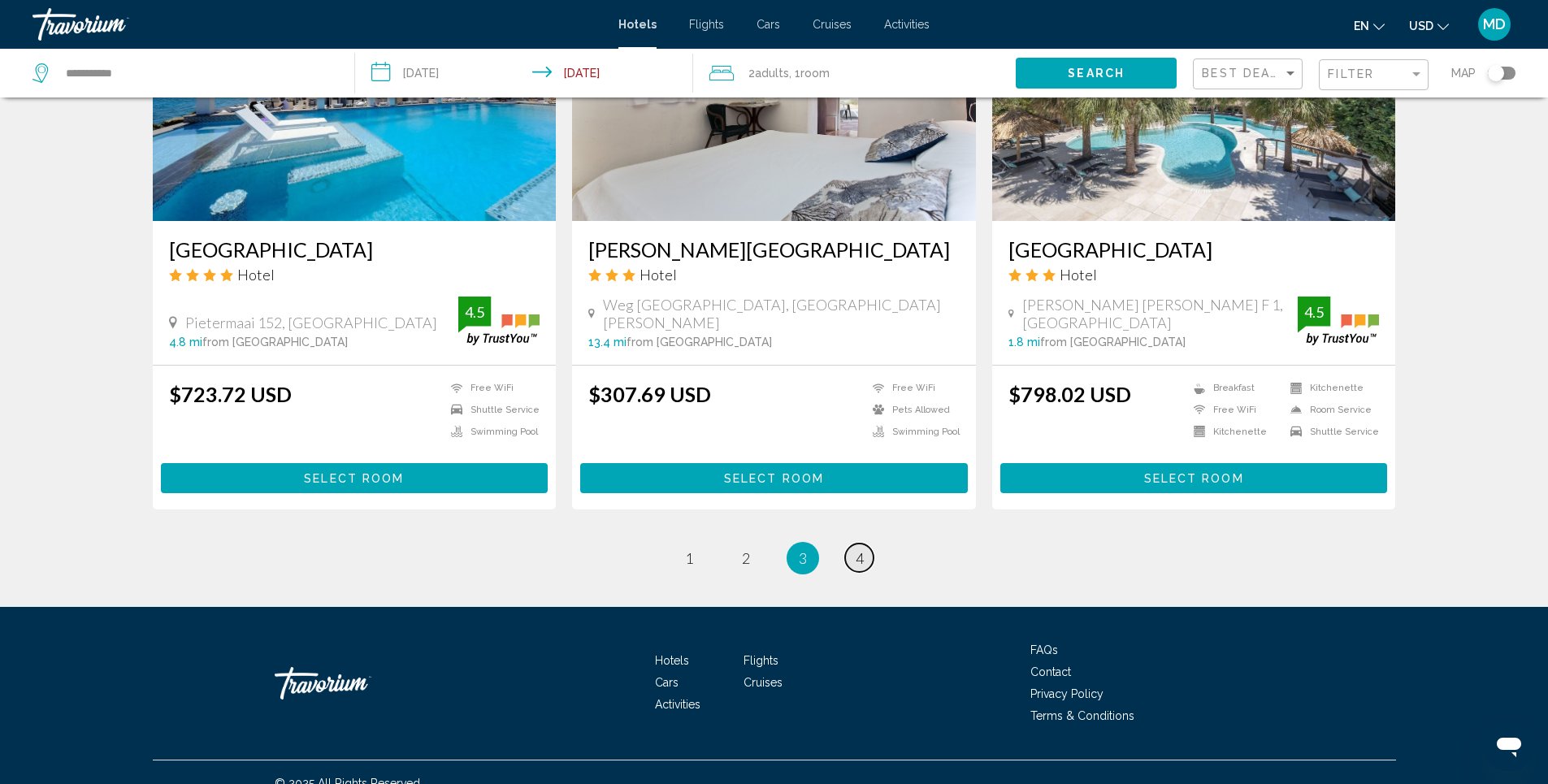
click at [857, 550] on span "4" at bounding box center [860, 558] width 8 height 18
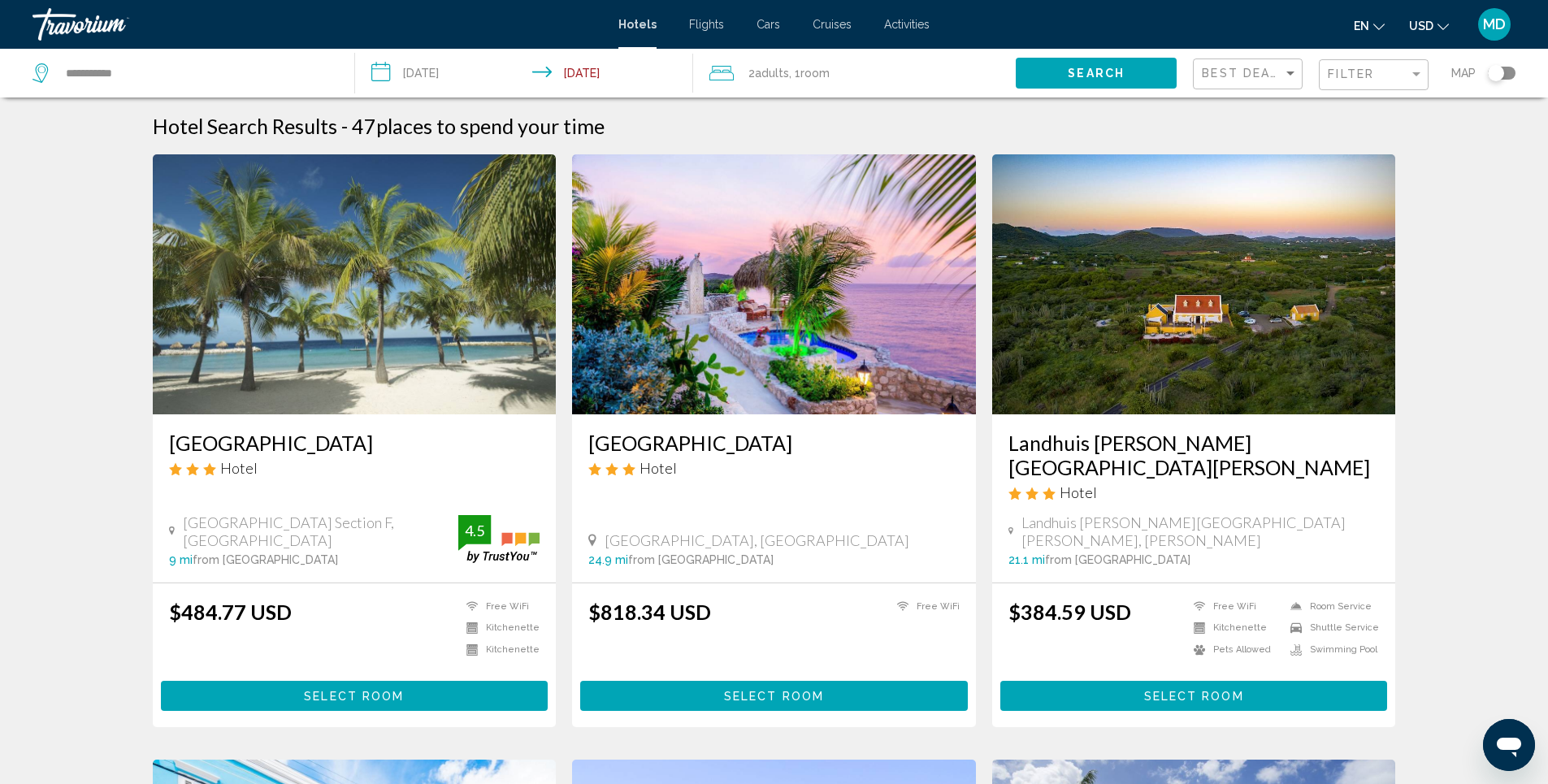
click at [389, 310] on img "Main content" at bounding box center [354, 285] width 404 height 260
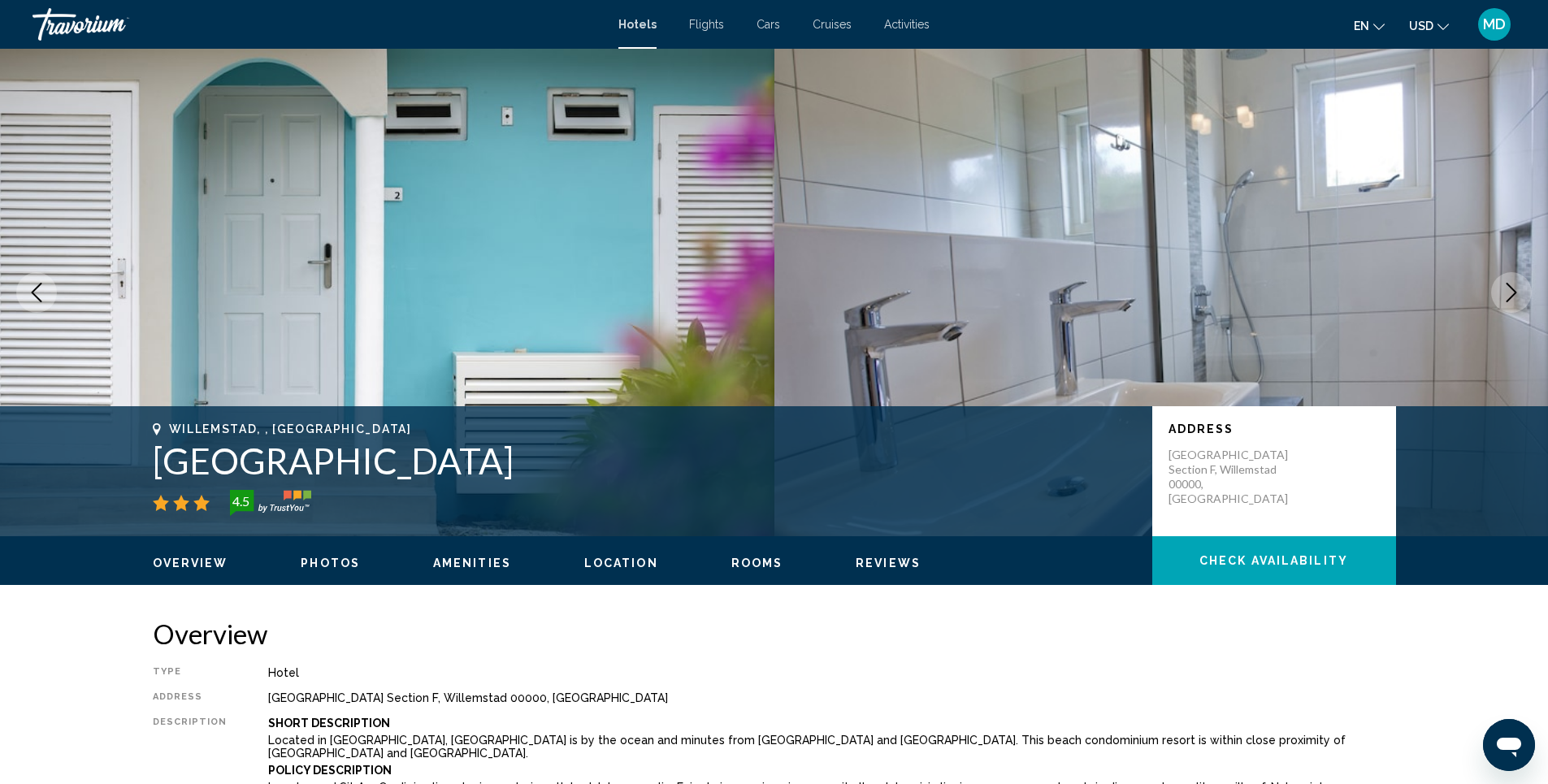
click at [1506, 290] on icon "Next image" at bounding box center [1511, 292] width 20 height 20
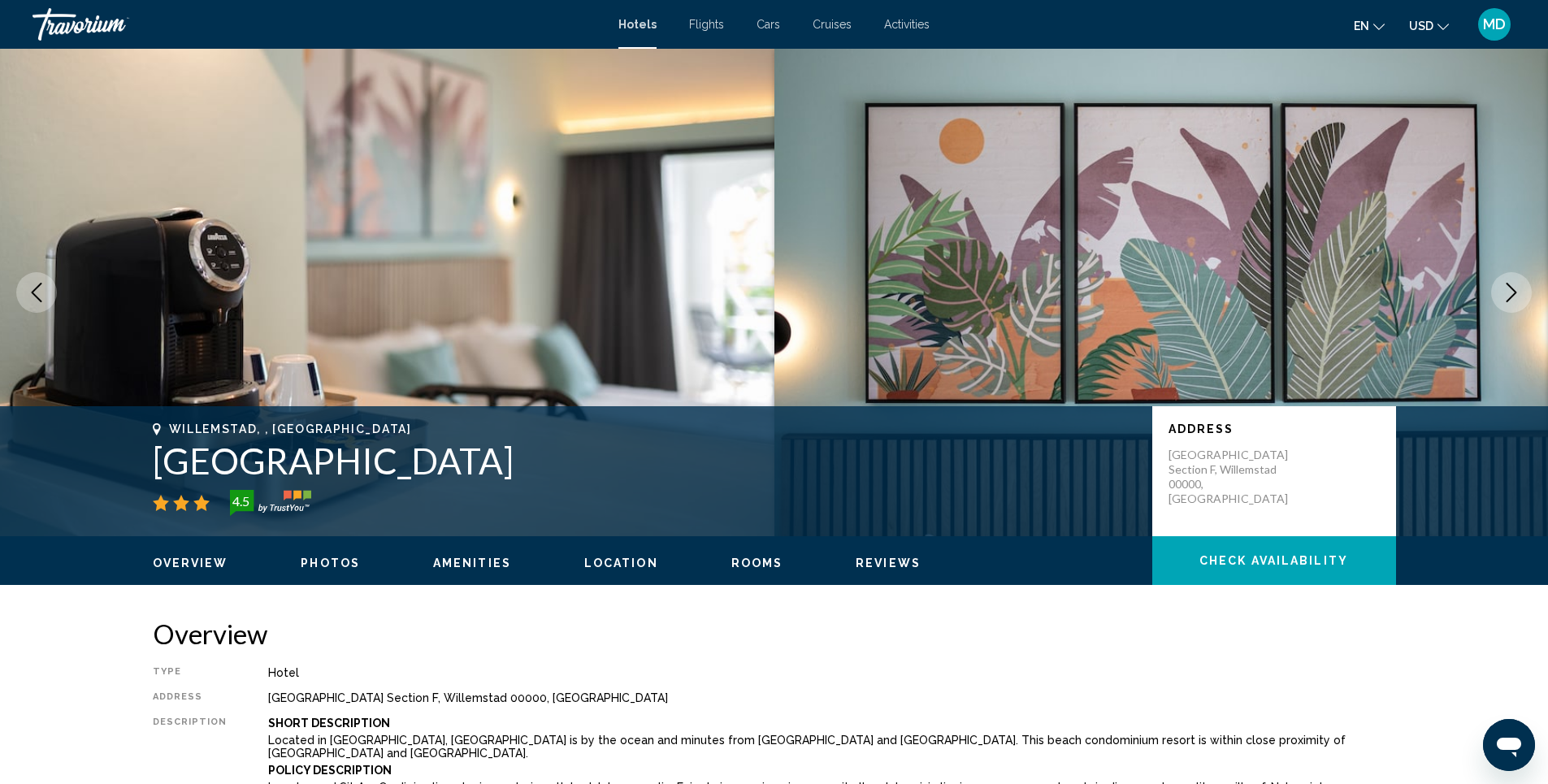
click at [1506, 290] on icon "Next image" at bounding box center [1511, 292] width 20 height 20
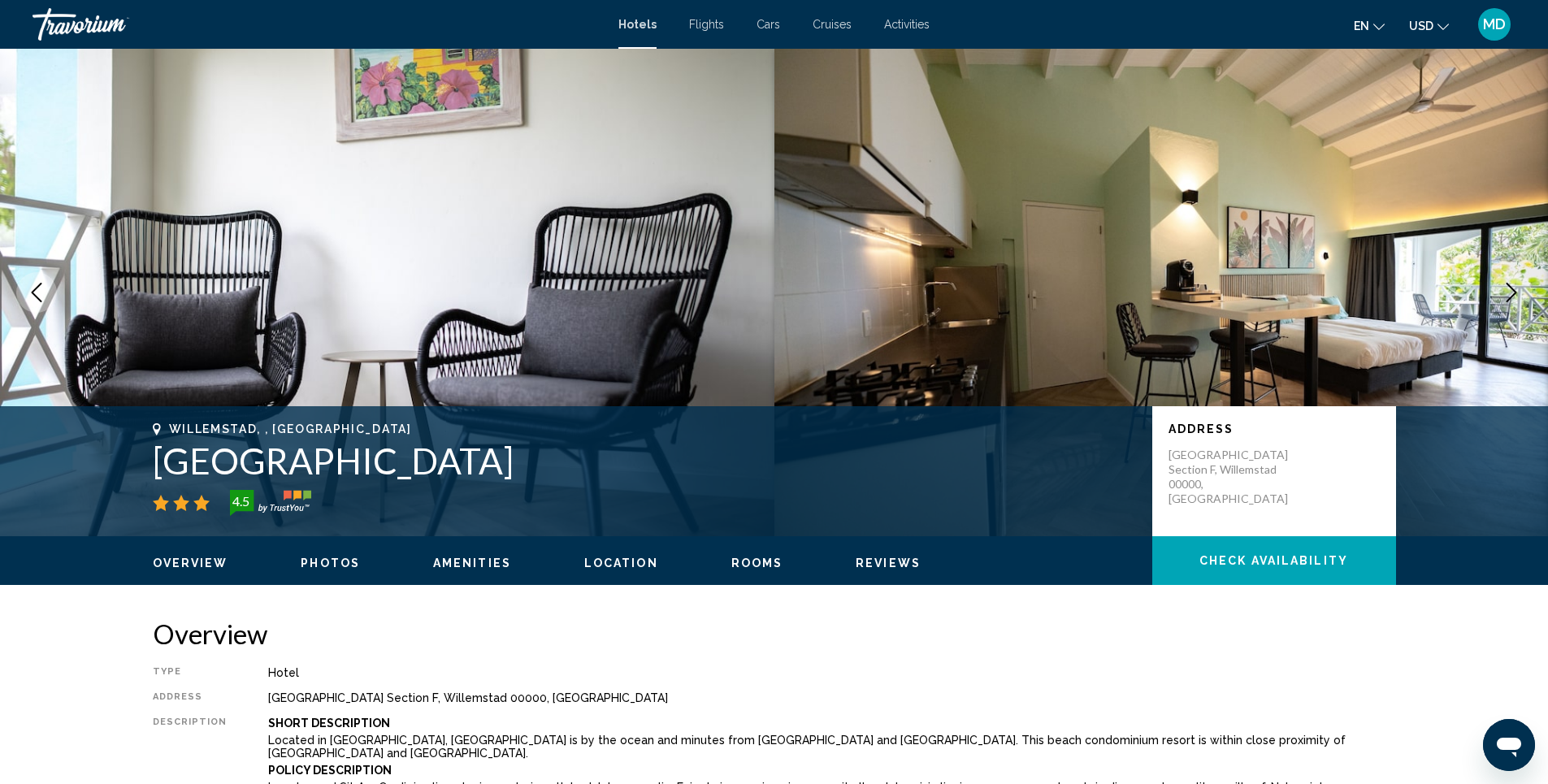
click at [1506, 290] on icon "Next image" at bounding box center [1511, 292] width 20 height 20
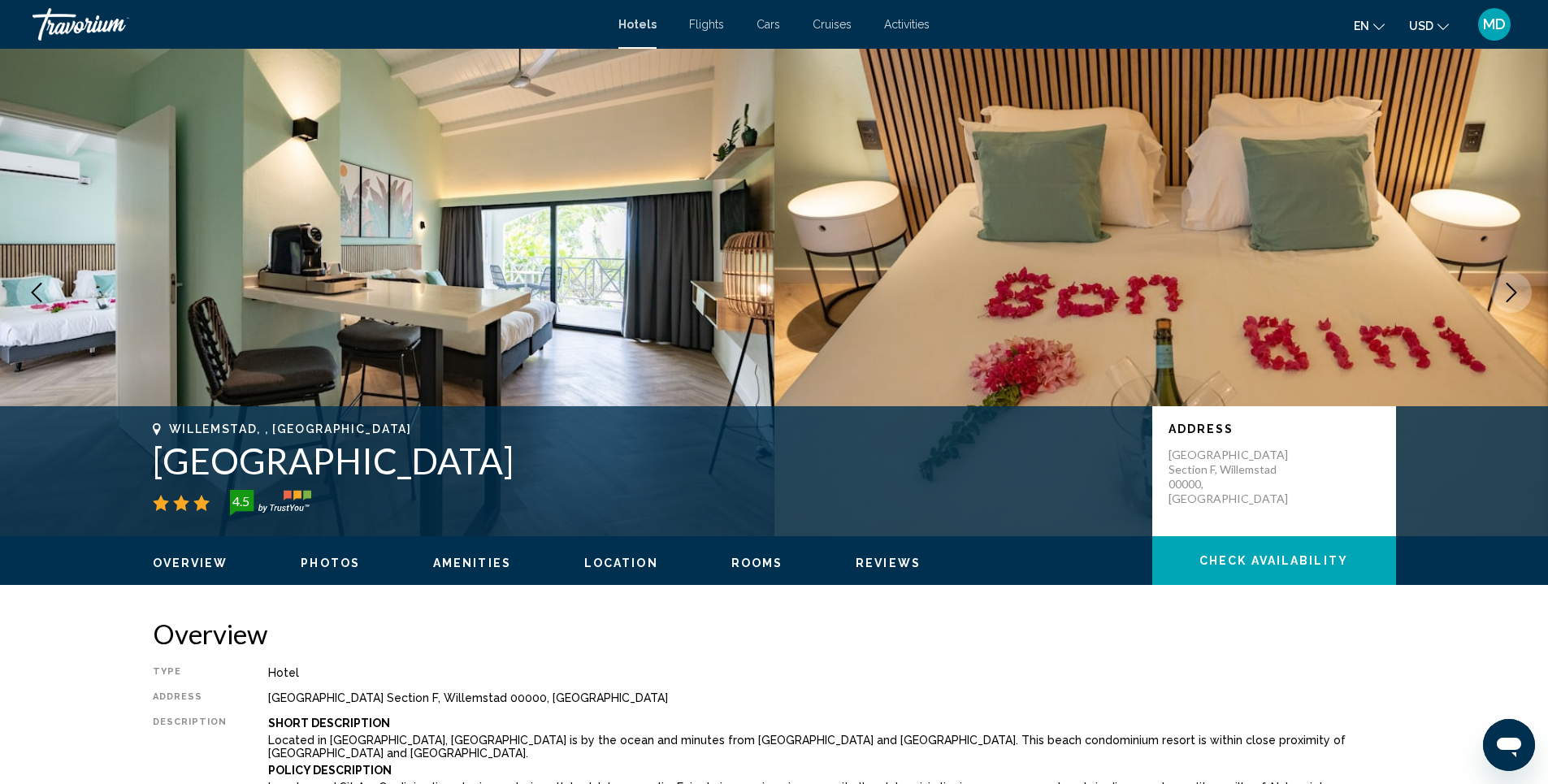
click at [1506, 290] on icon "Next image" at bounding box center [1511, 292] width 20 height 20
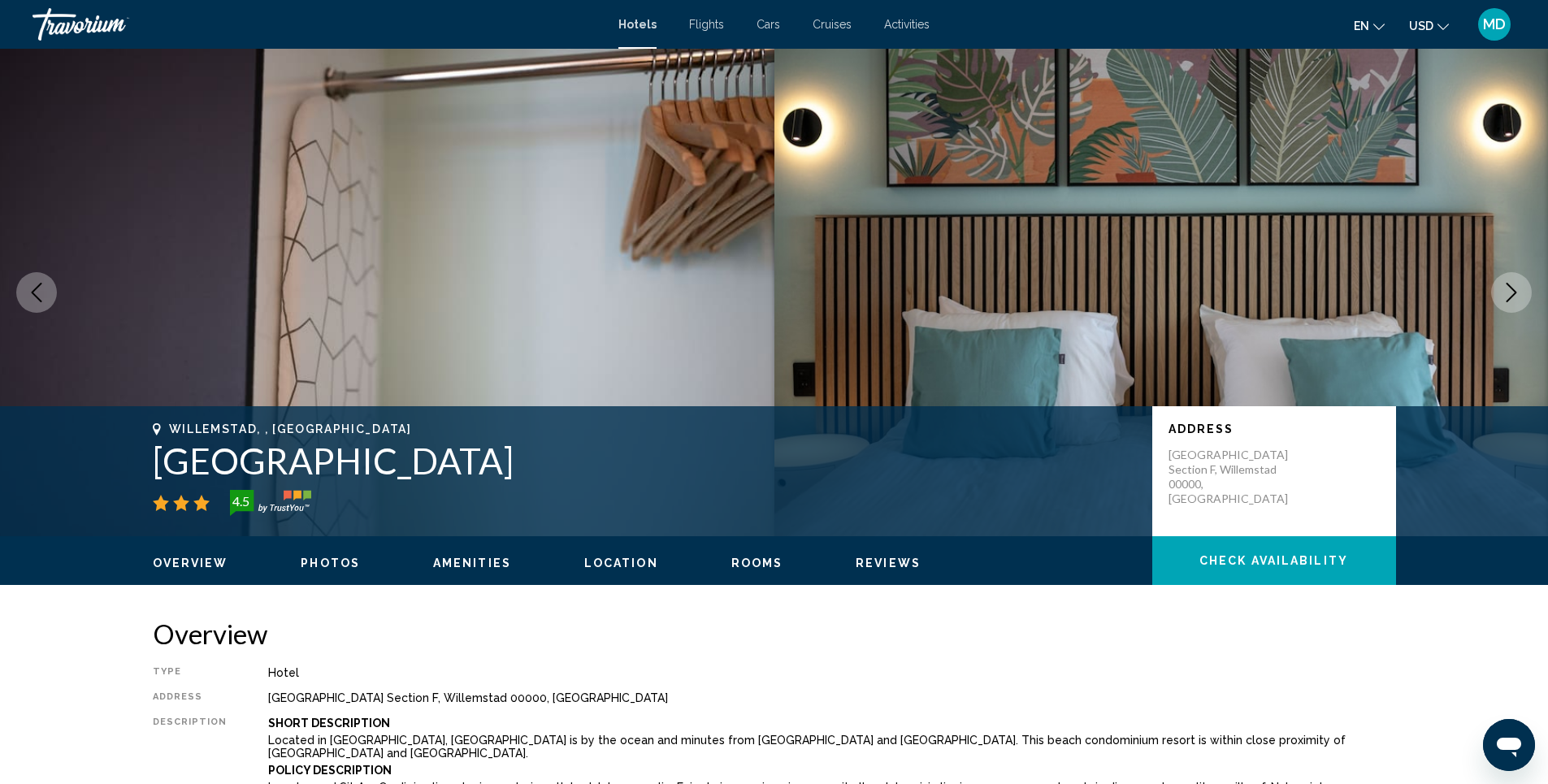
click at [1506, 290] on icon "Next image" at bounding box center [1511, 292] width 20 height 20
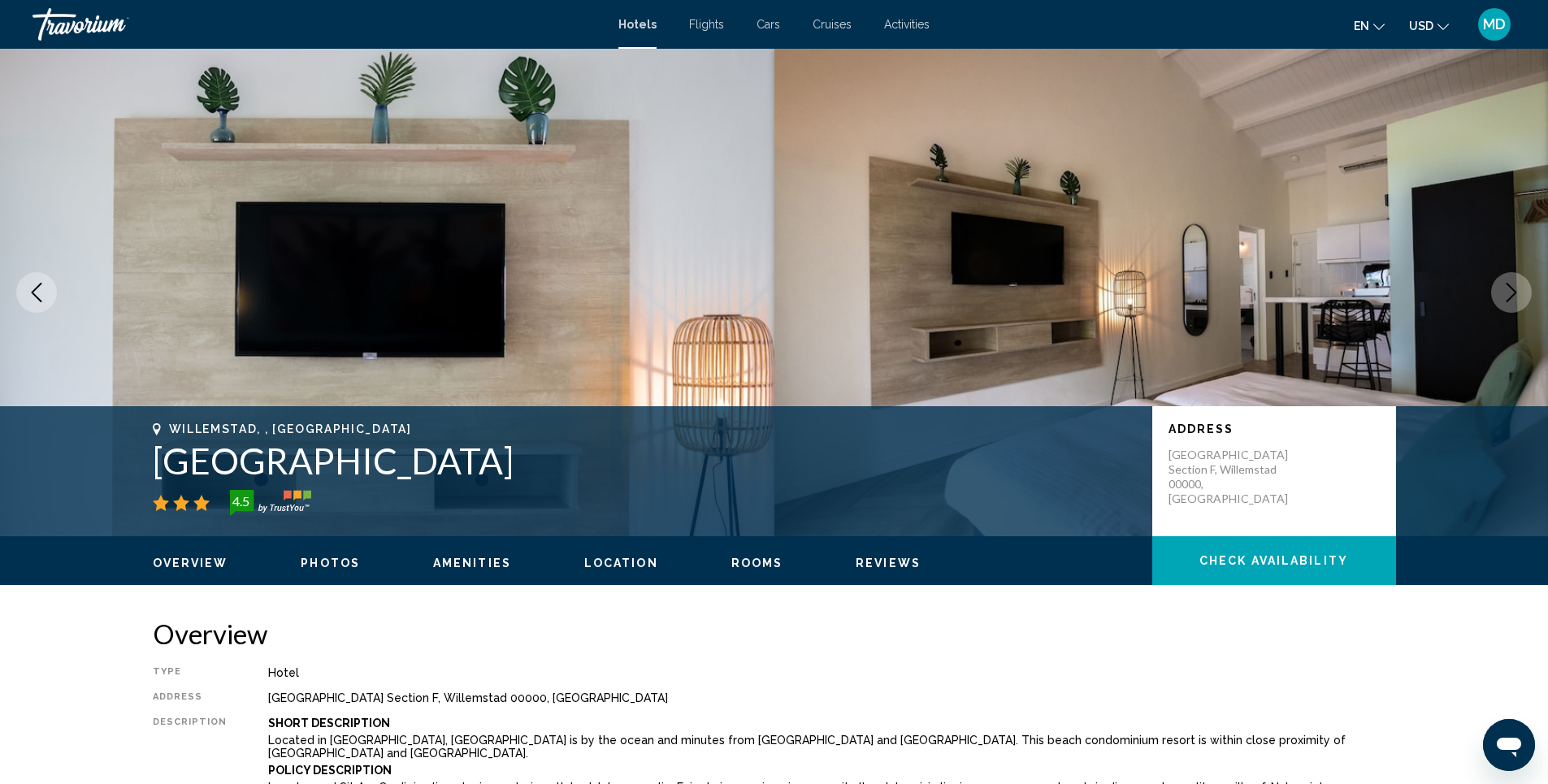
click at [1506, 290] on icon "Next image" at bounding box center [1511, 292] width 20 height 20
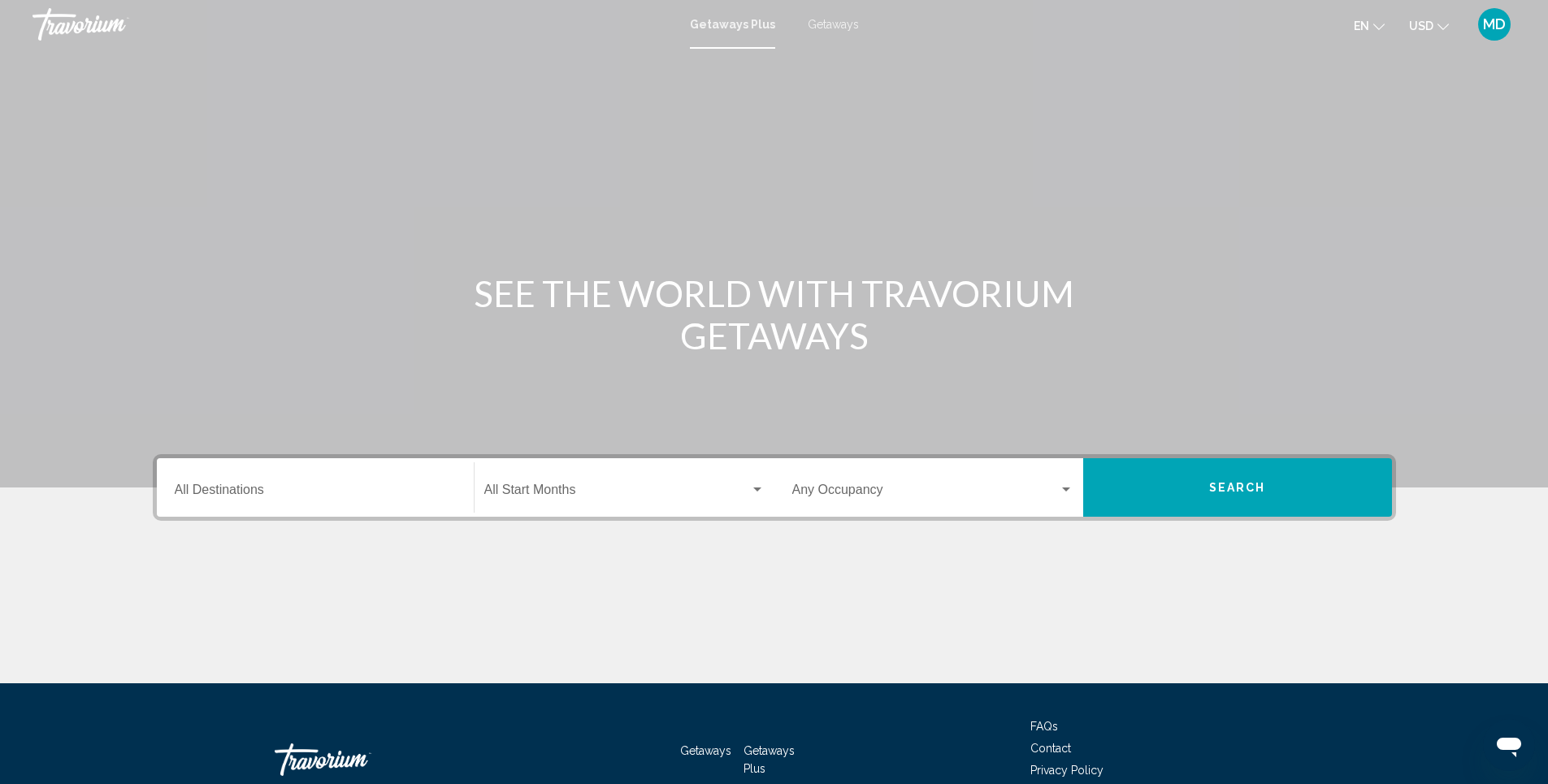
click at [842, 25] on span "Getaways" at bounding box center [833, 24] width 51 height 13
click at [296, 500] on div "Destination All Destinations" at bounding box center [315, 488] width 281 height 51
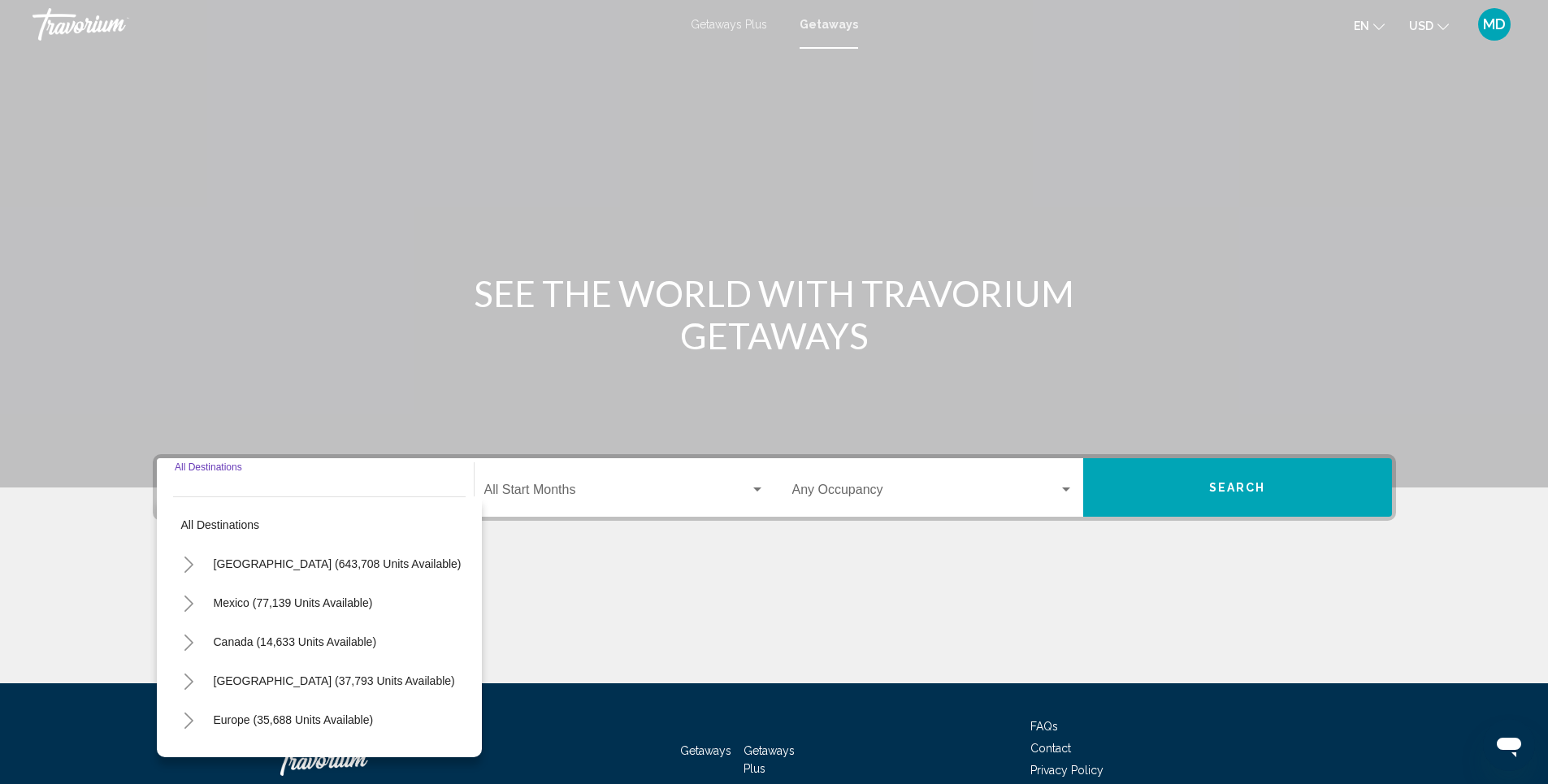
scroll to position [99, 0]
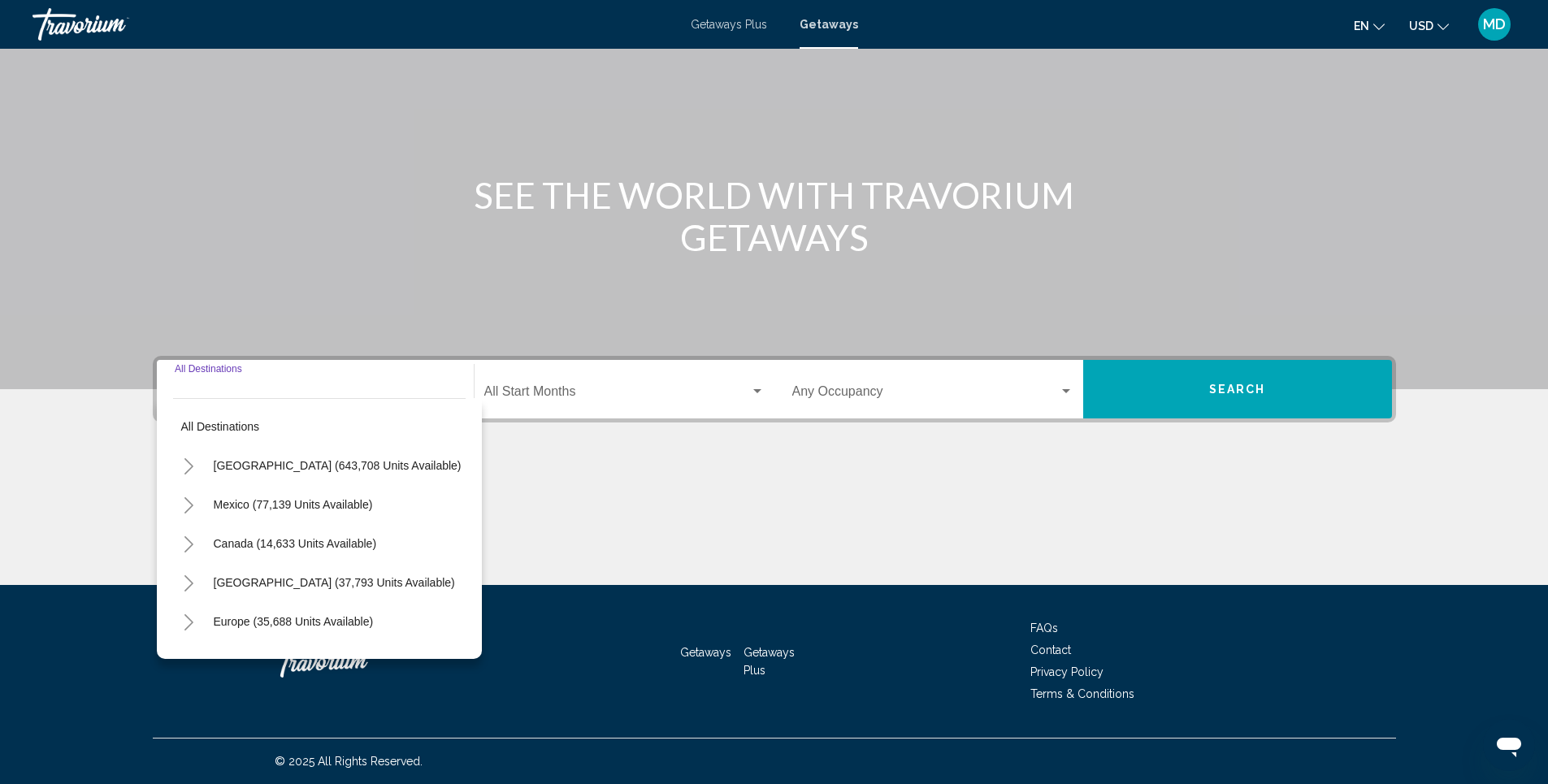
click at [189, 584] on icon "Toggle Caribbean & Atlantic Islands (37,793 units available)" at bounding box center [189, 583] width 12 height 16
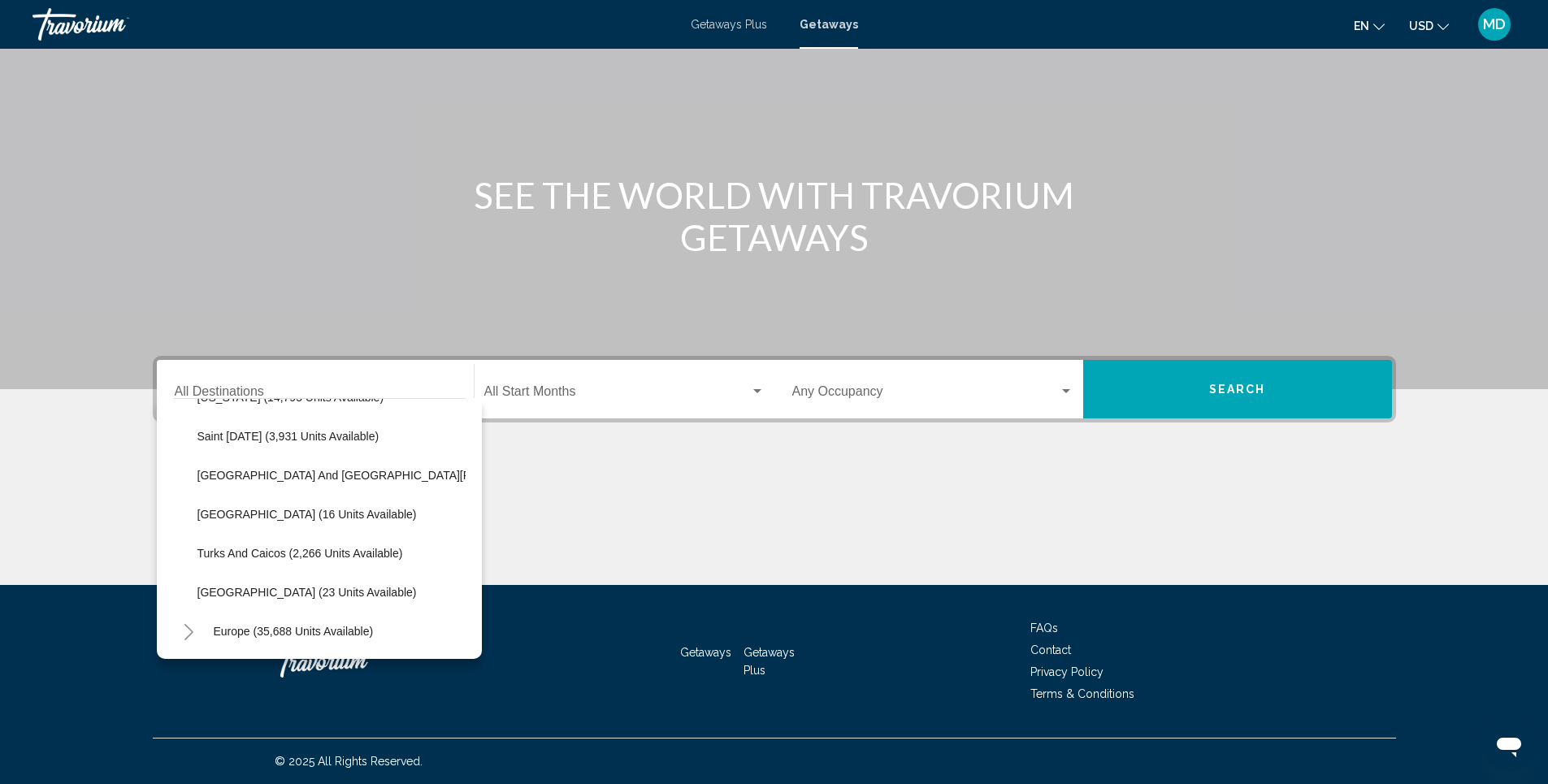
scroll to position [504, 0]
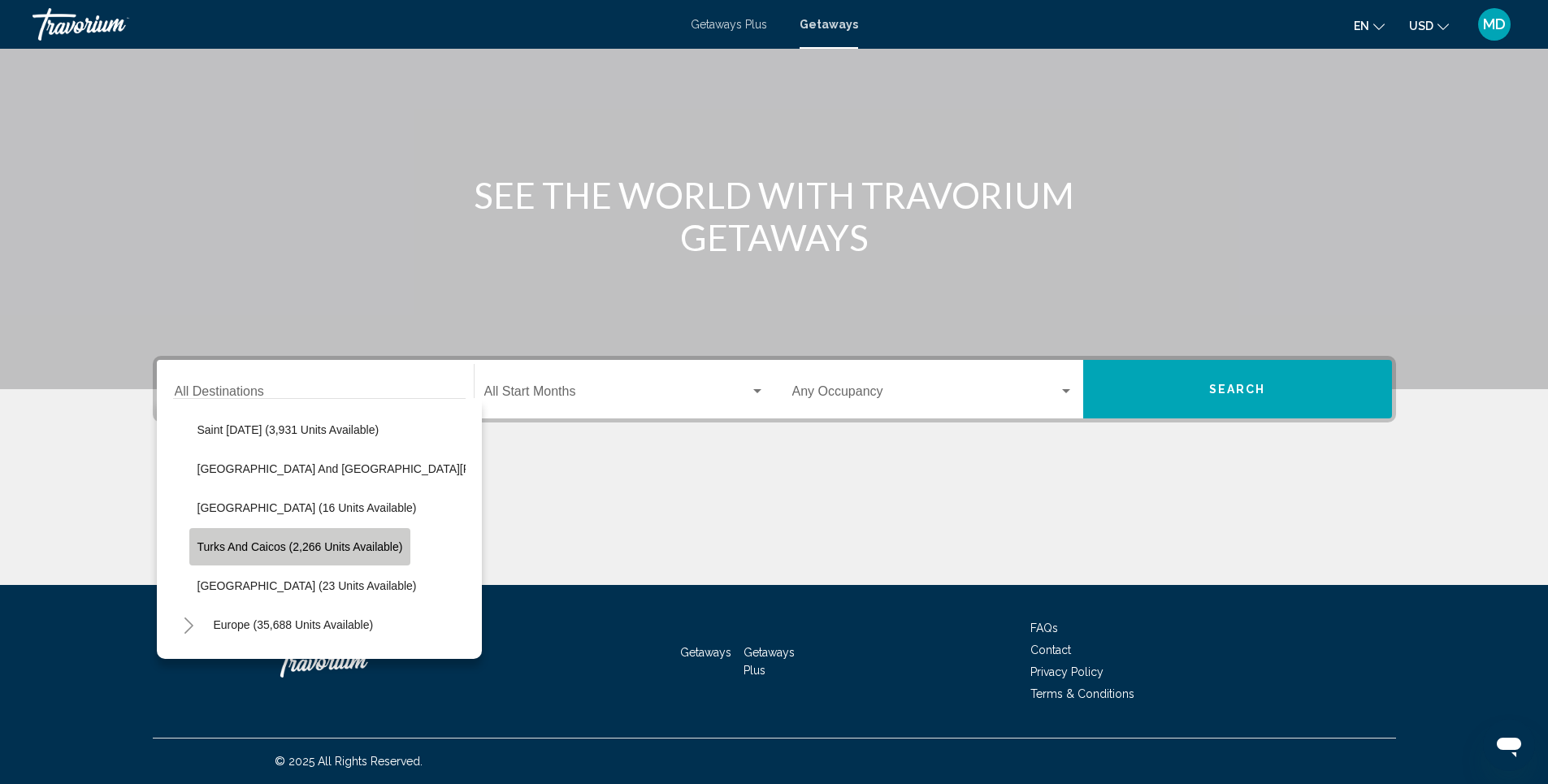
click at [334, 553] on button "Turks and Caicos (2,266 units available)" at bounding box center [300, 547] width 222 height 37
type input "**********"
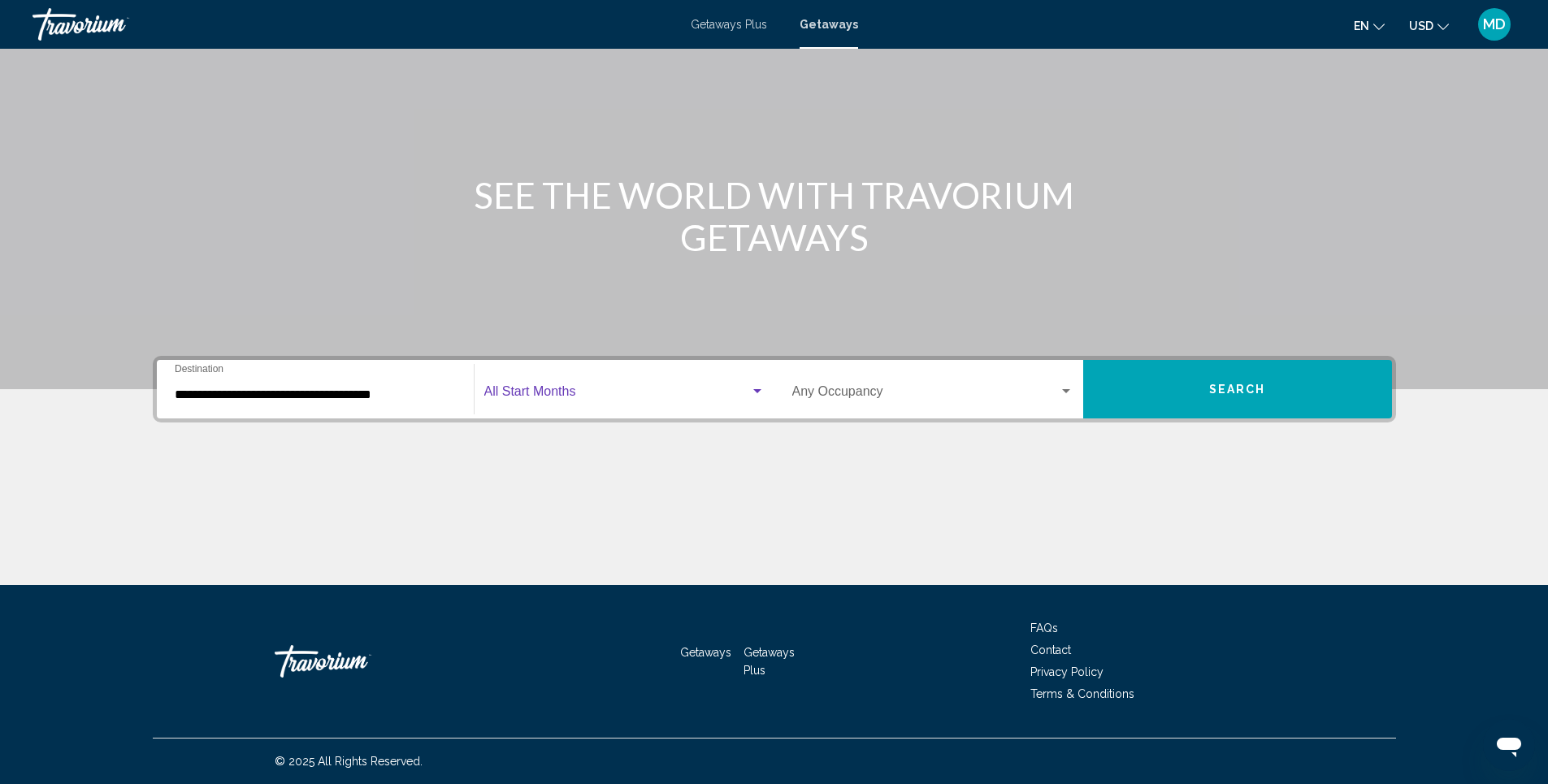
click at [758, 390] on div "Search widget" at bounding box center [758, 391] width 8 height 4
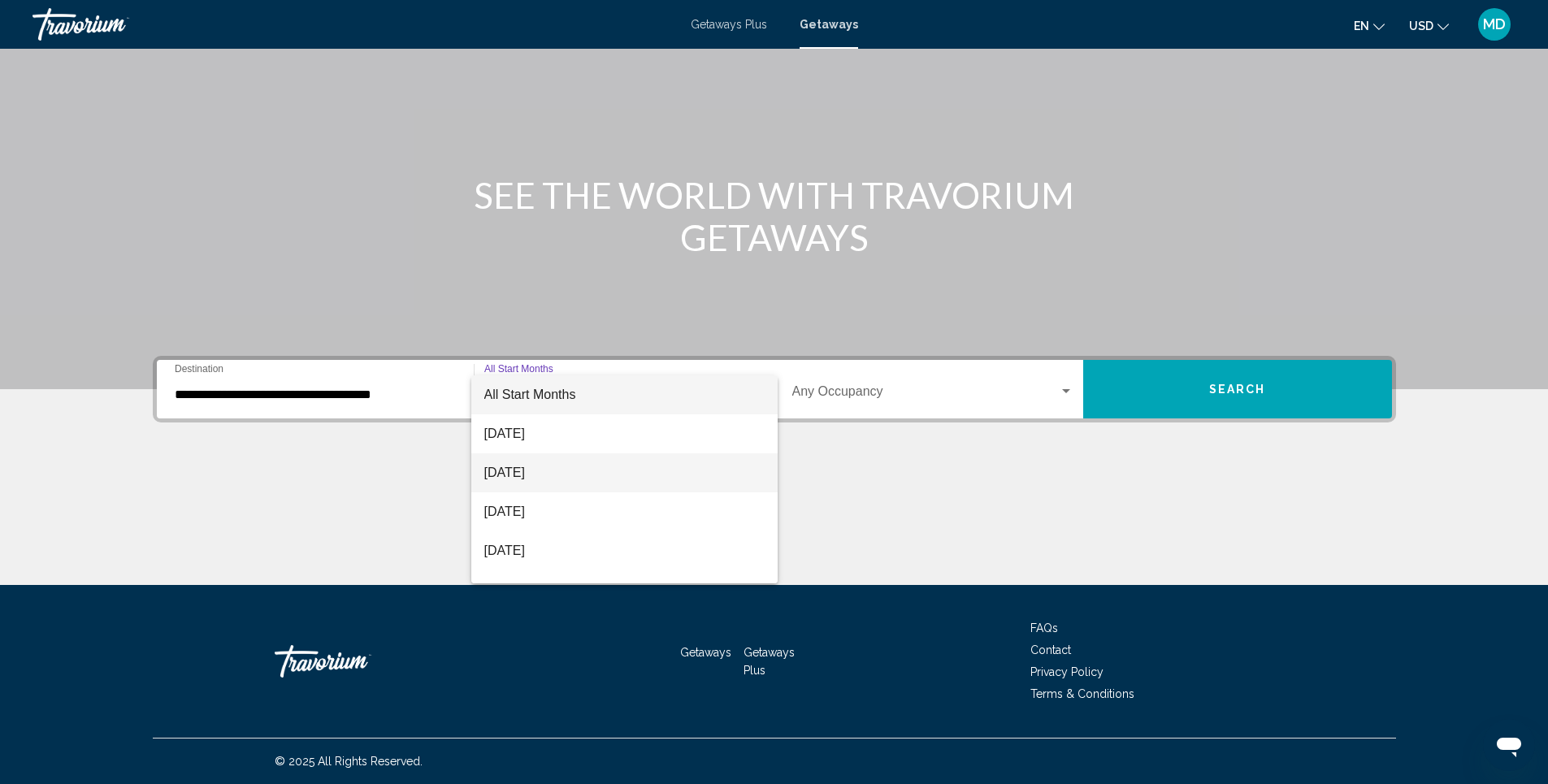
click at [536, 471] on span "[DATE]" at bounding box center [624, 473] width 280 height 39
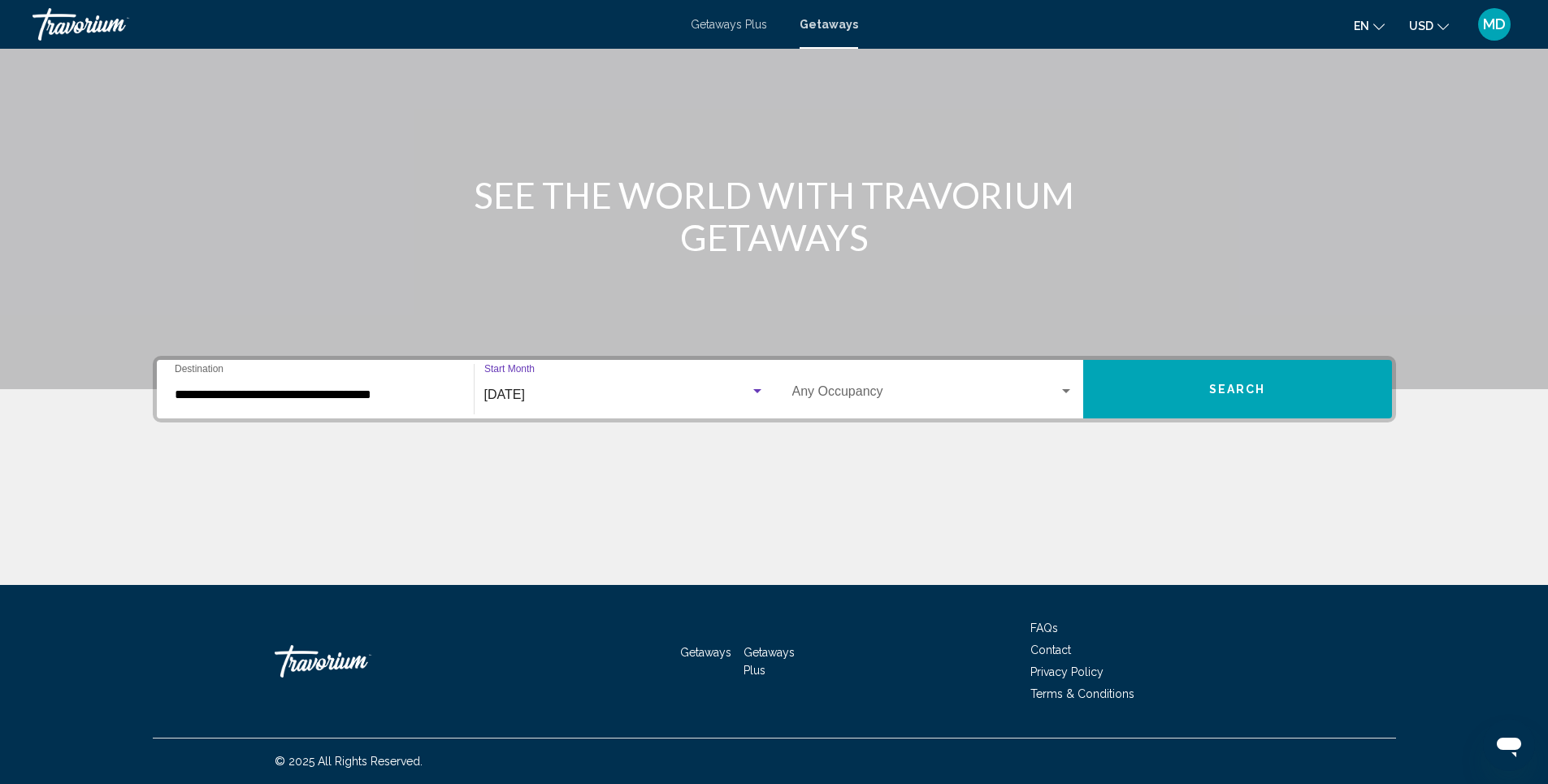
click at [1231, 393] on span "Search" at bounding box center [1237, 389] width 57 height 13
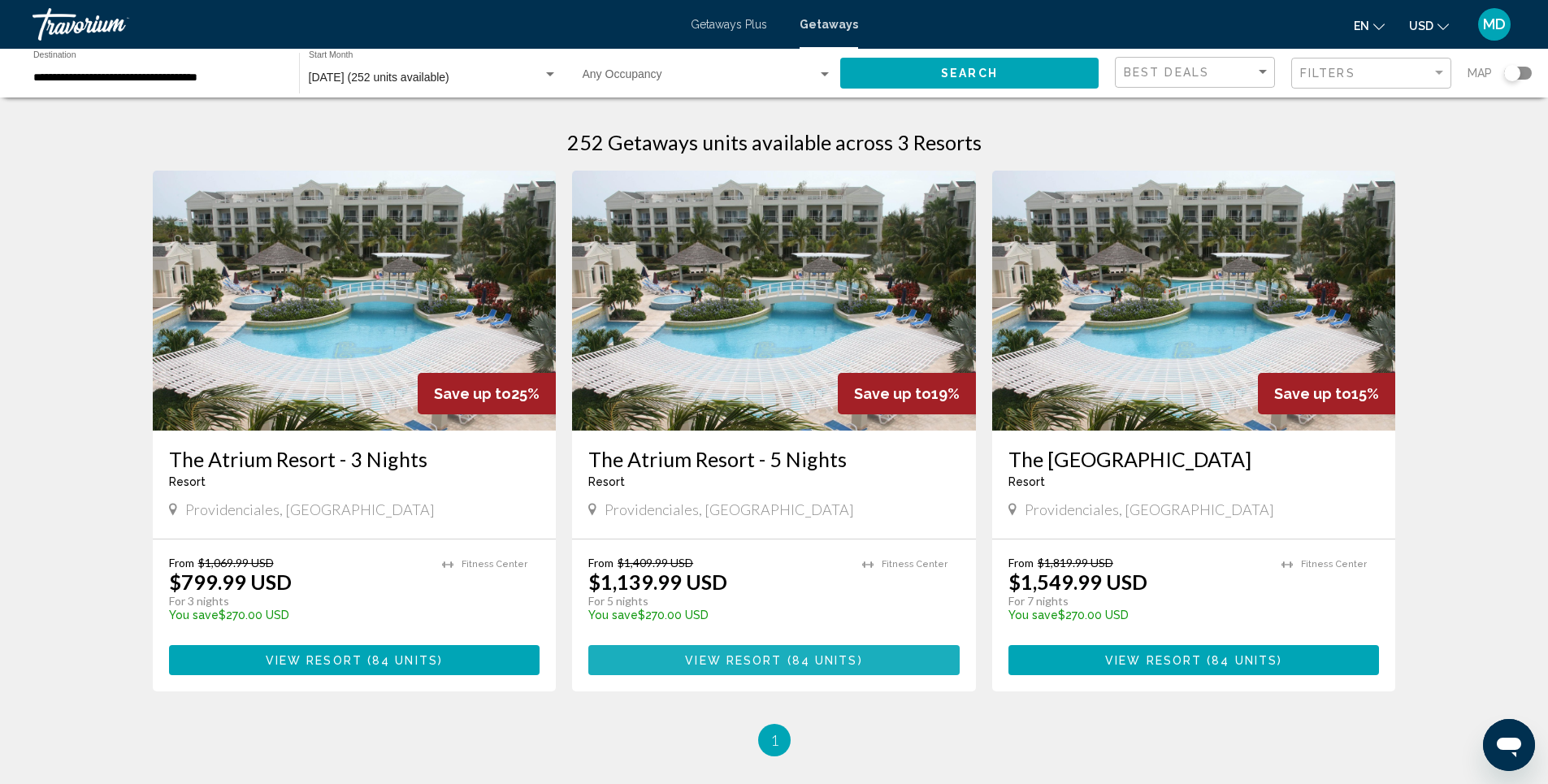
click at [749, 662] on span "View Resort" at bounding box center [733, 660] width 97 height 13
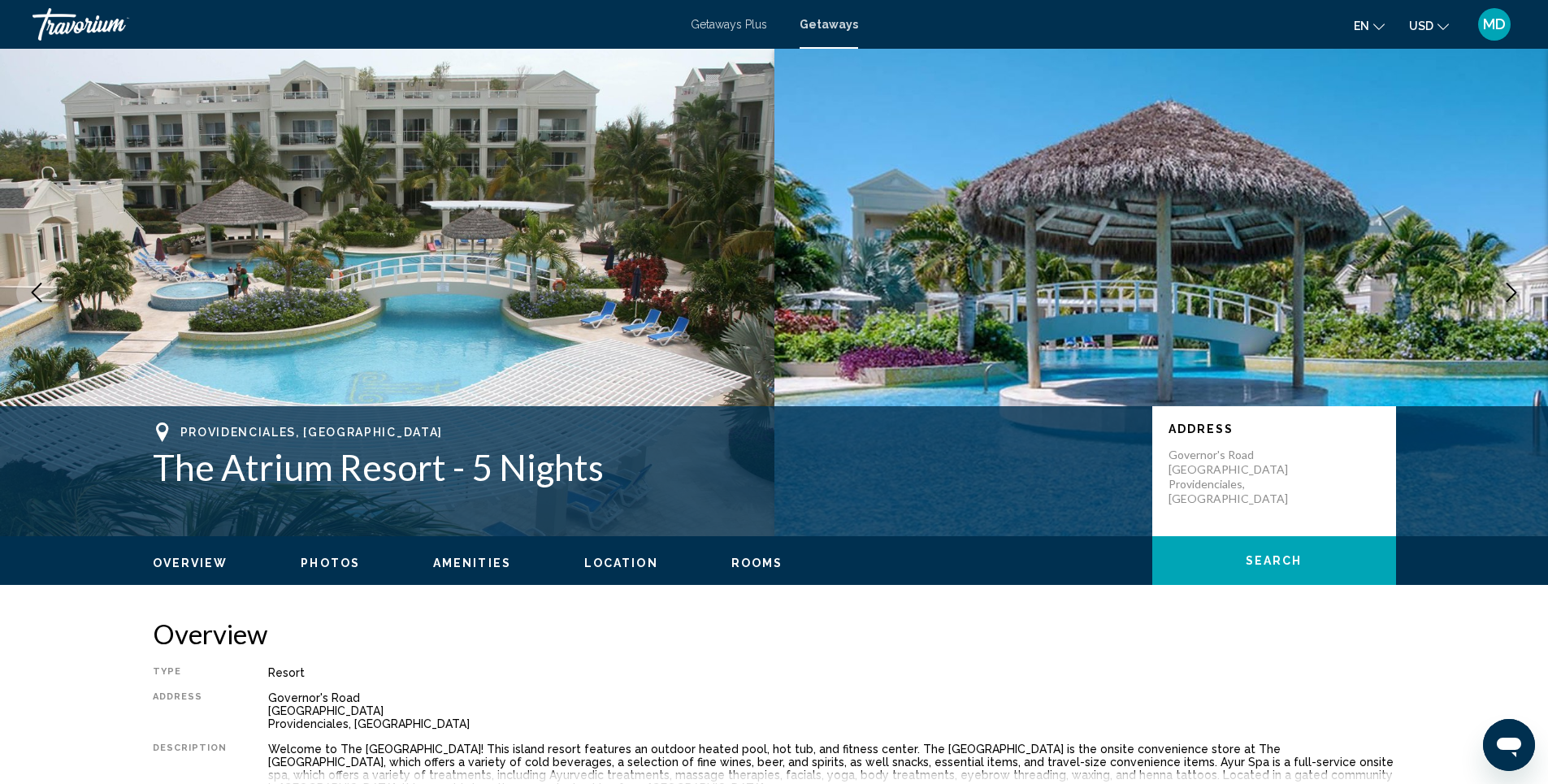
click at [323, 562] on span "Photos" at bounding box center [331, 562] width 59 height 13
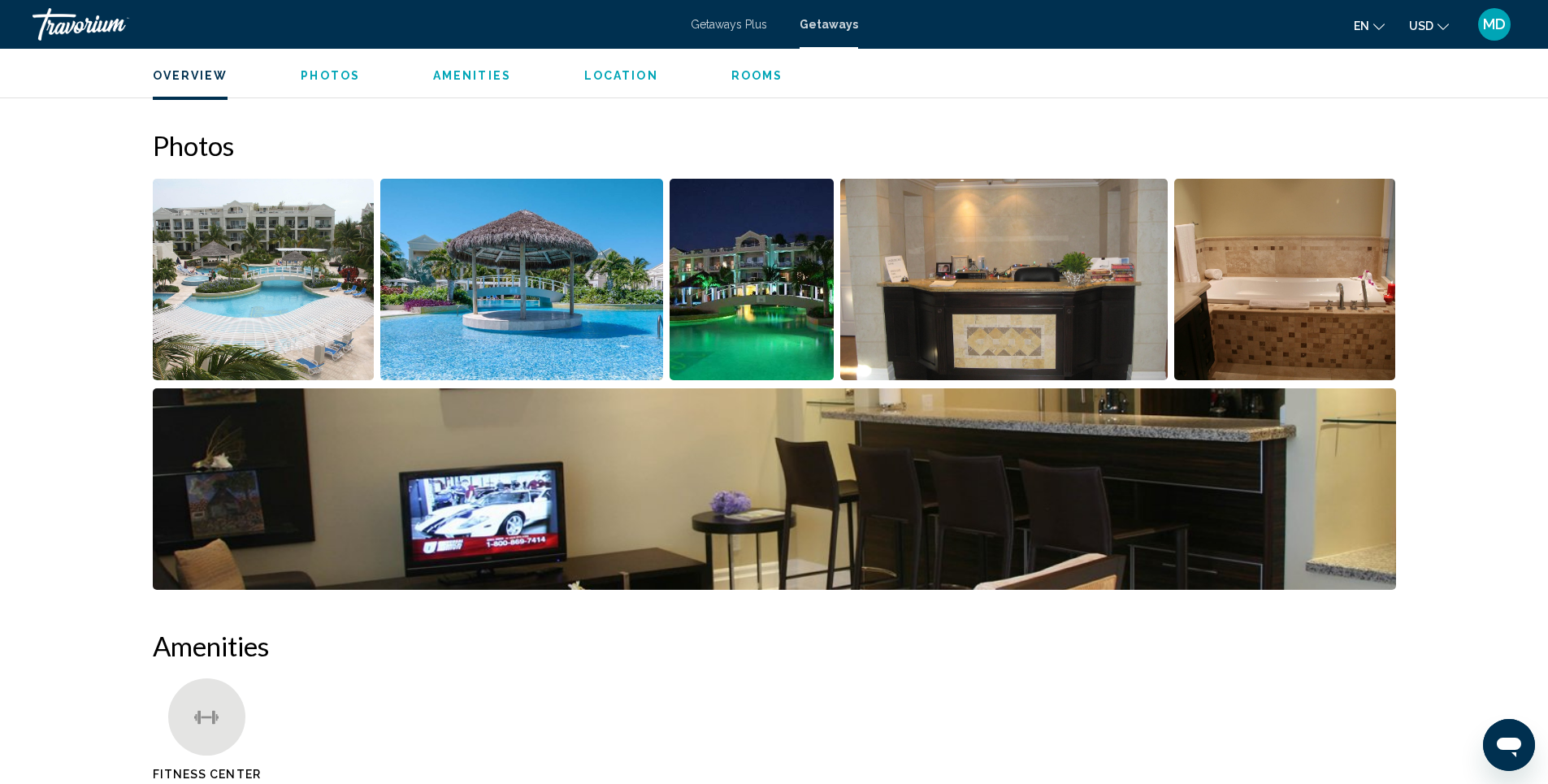
scroll to position [750, 0]
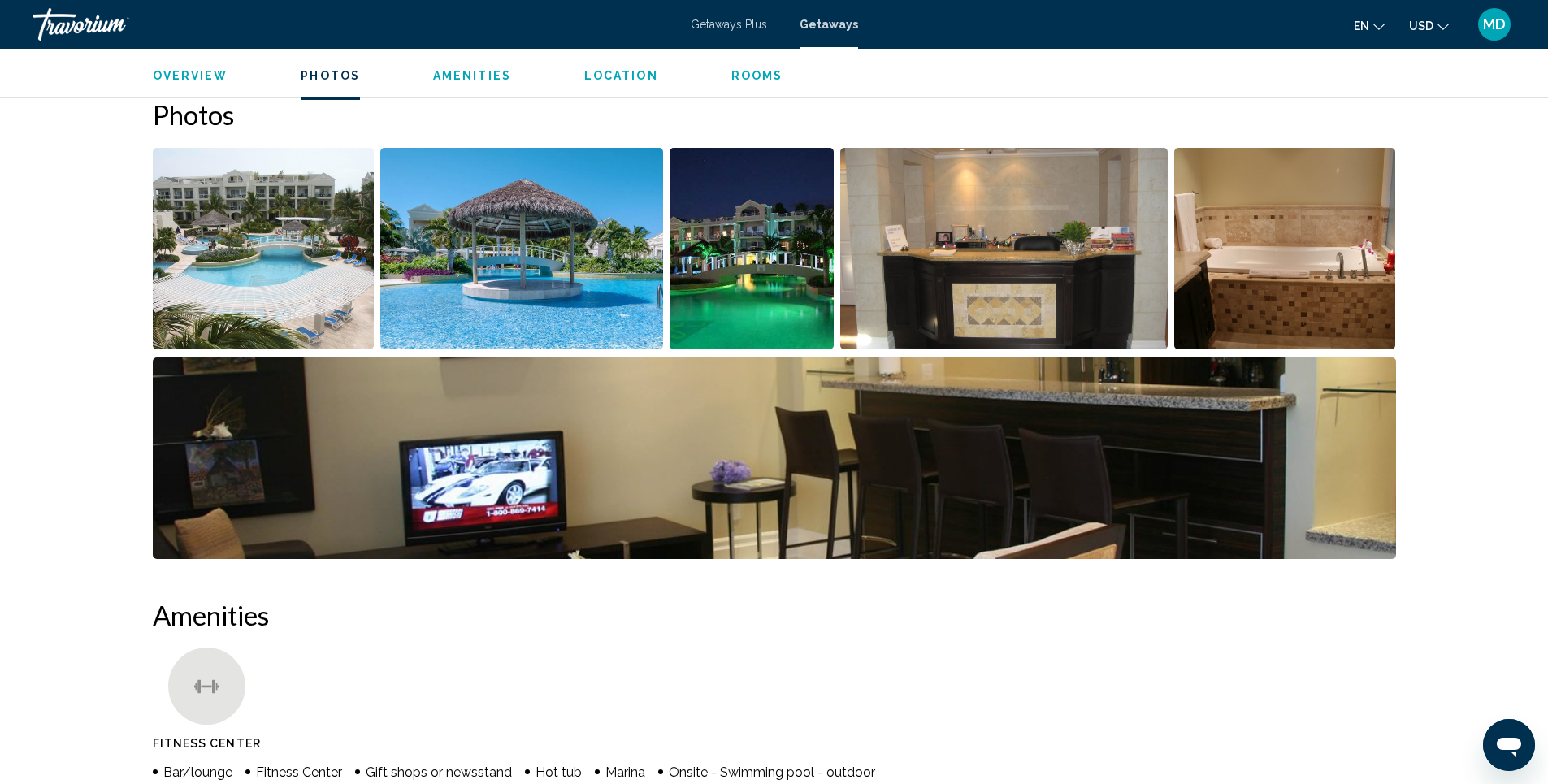
click at [514, 323] on img "Open full-screen image slider" at bounding box center [522, 248] width 283 height 201
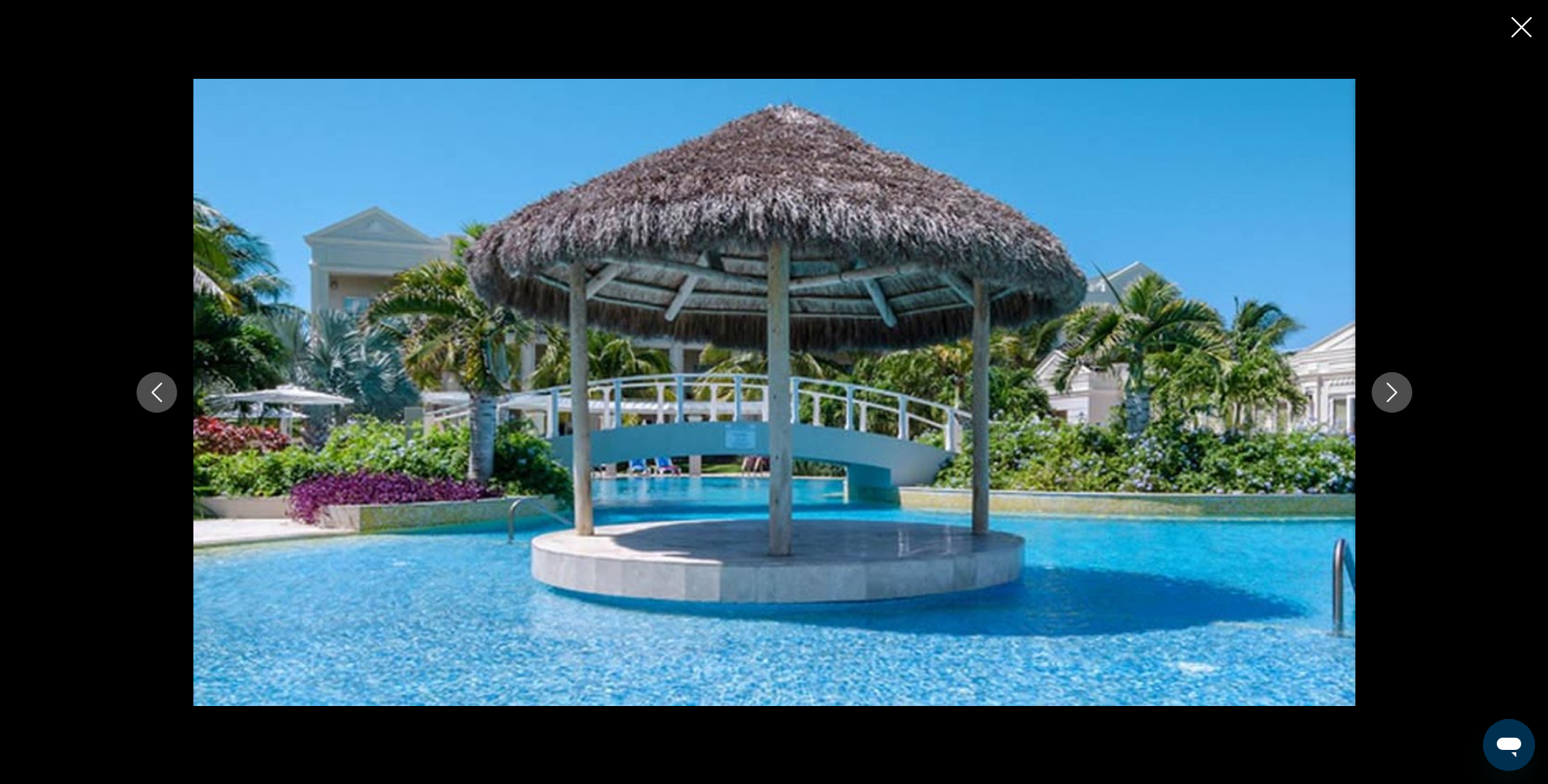
click at [1398, 394] on icon "Next image" at bounding box center [1392, 392] width 20 height 20
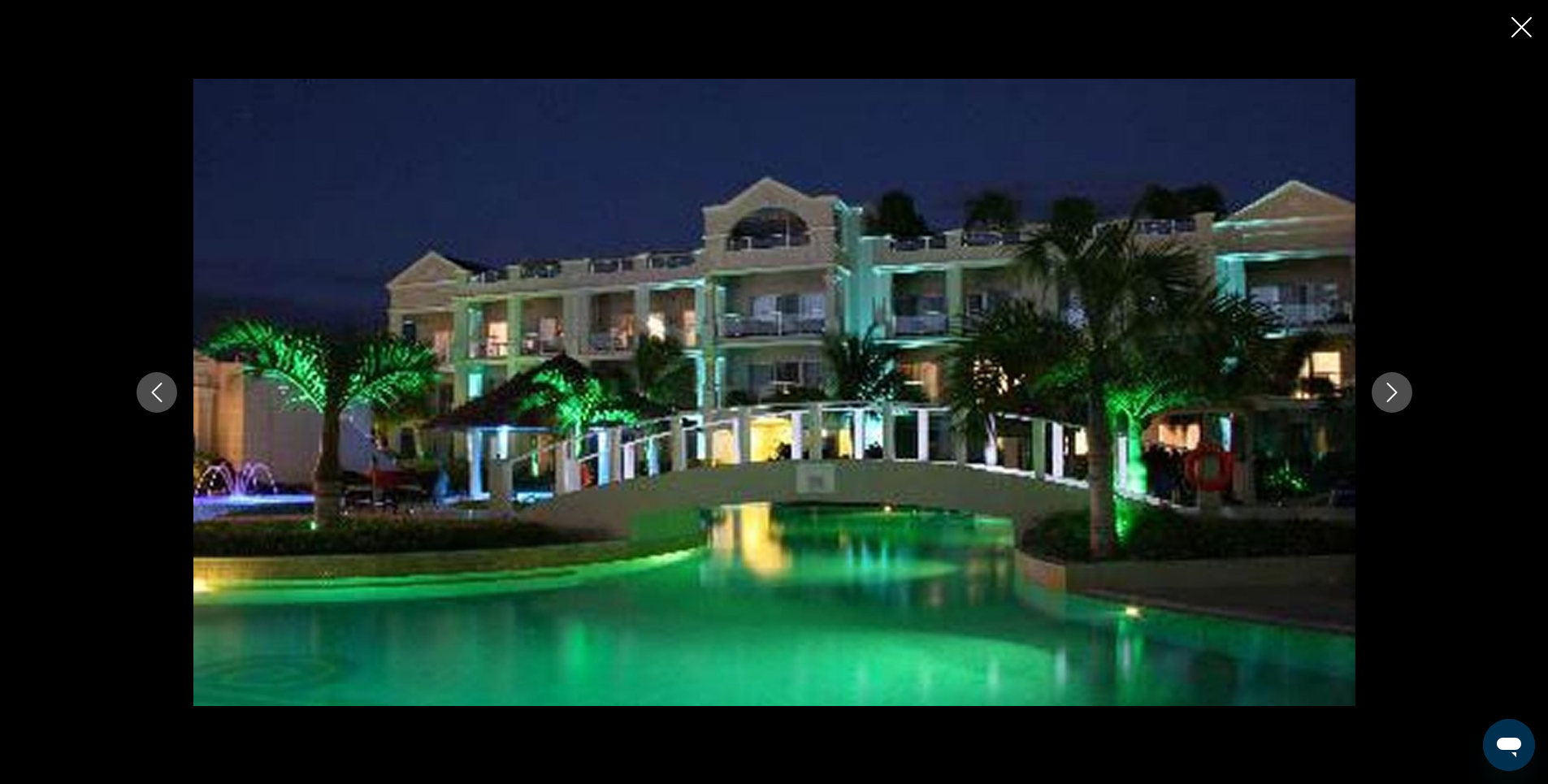
click at [1398, 394] on icon "Next image" at bounding box center [1392, 392] width 20 height 20
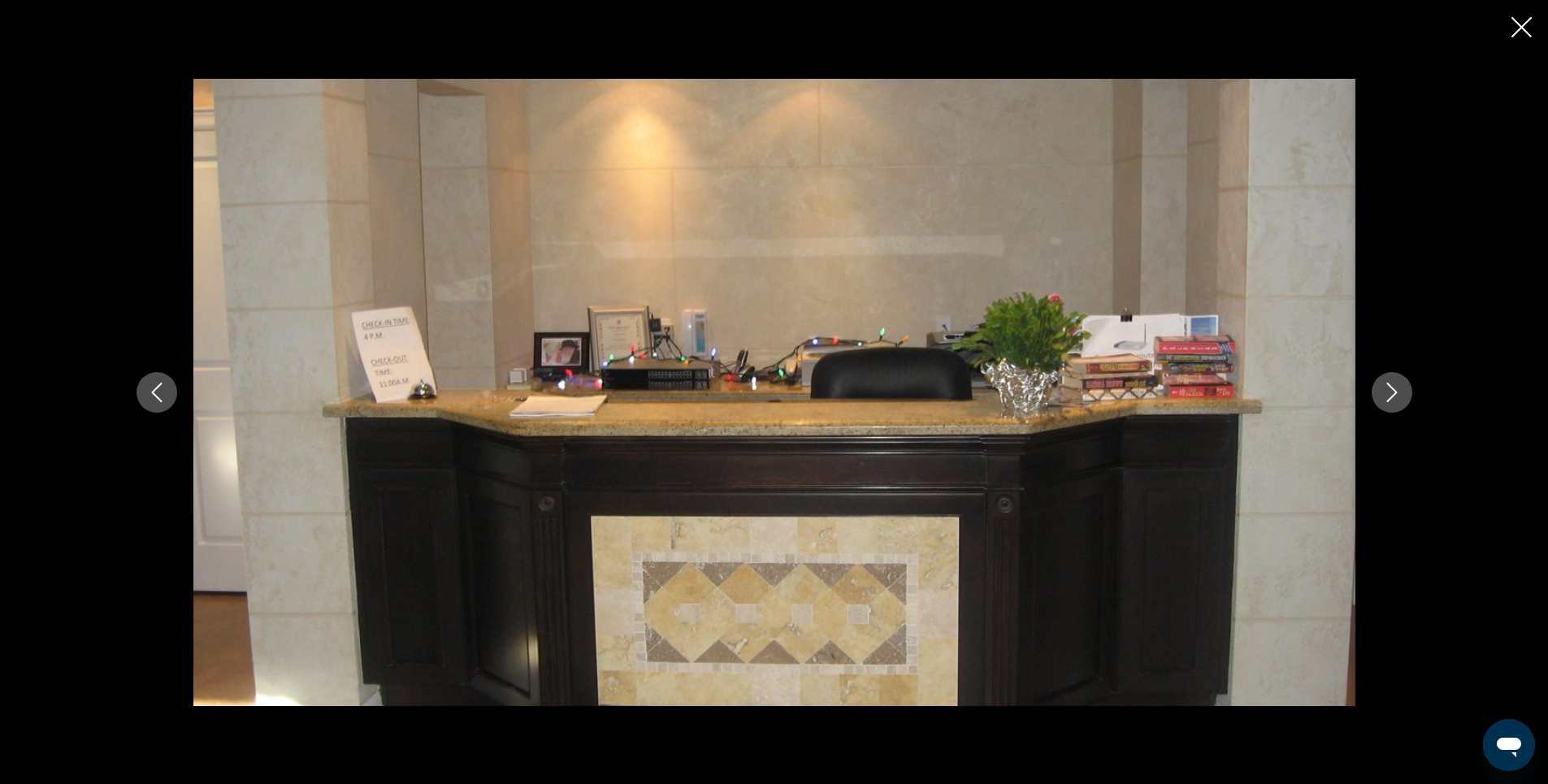
click at [1398, 394] on icon "Next image" at bounding box center [1392, 392] width 20 height 20
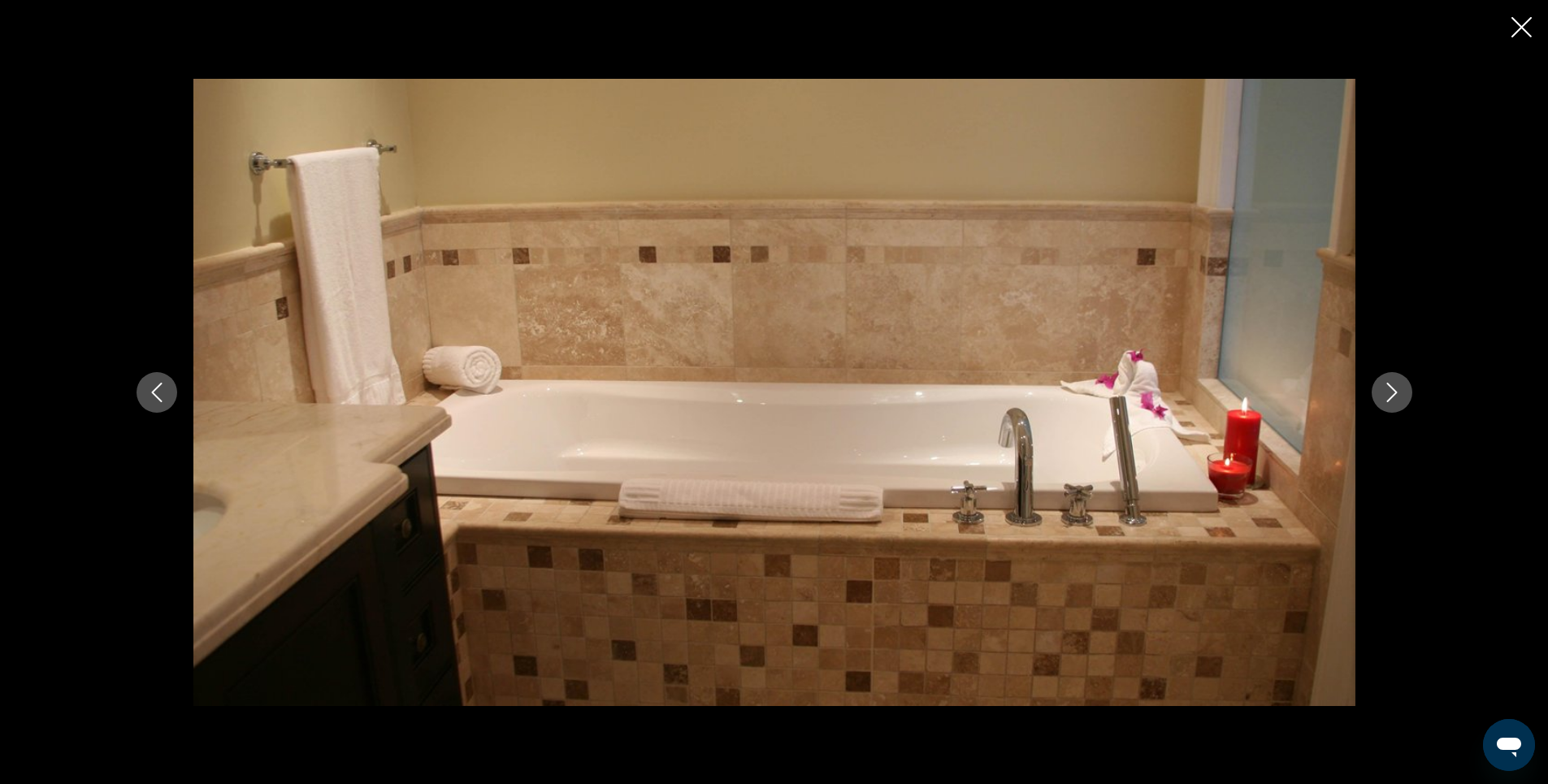
click at [1398, 394] on icon "Next image" at bounding box center [1392, 392] width 20 height 20
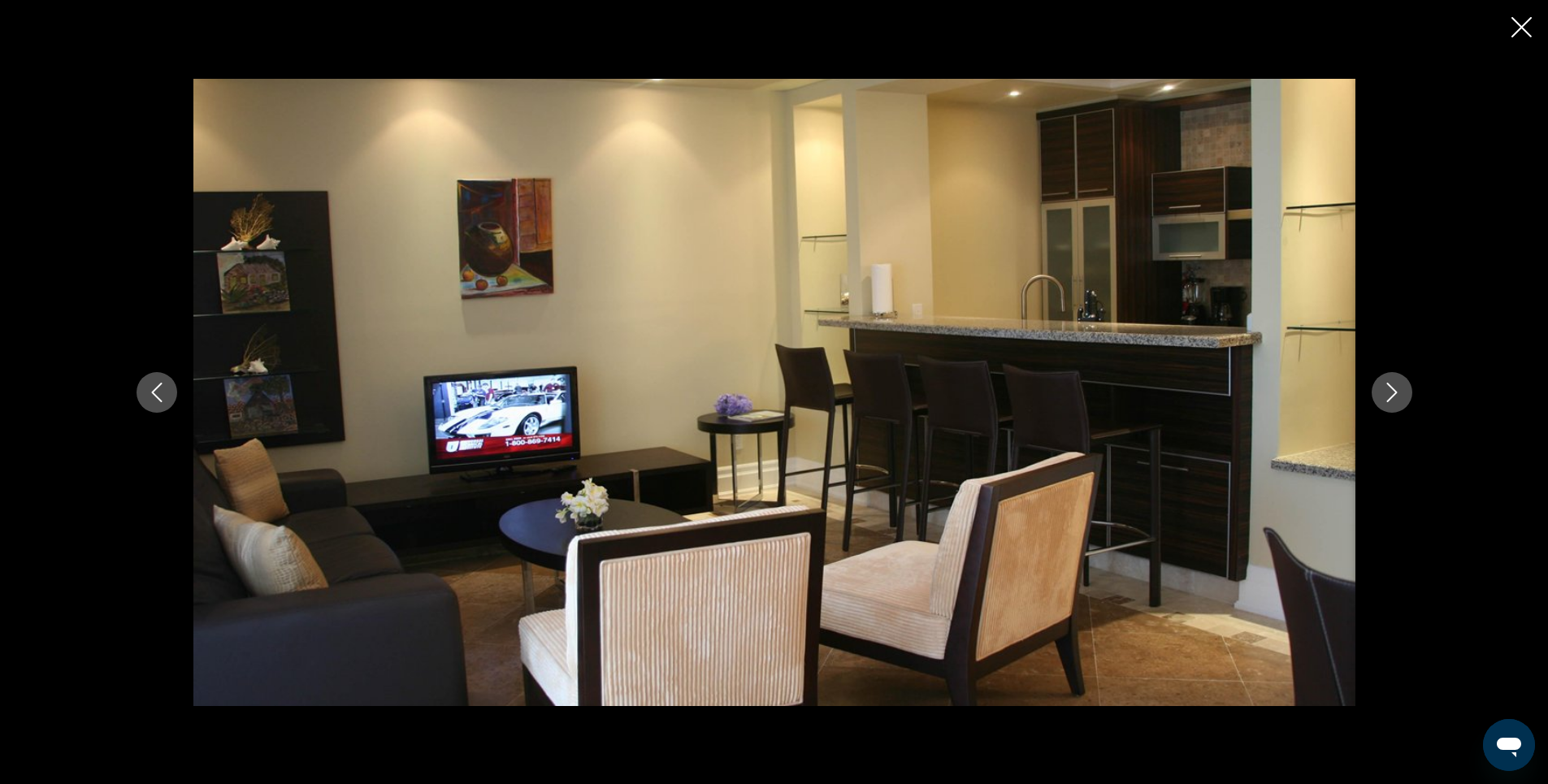
click at [1398, 394] on icon "Next image" at bounding box center [1392, 392] width 20 height 20
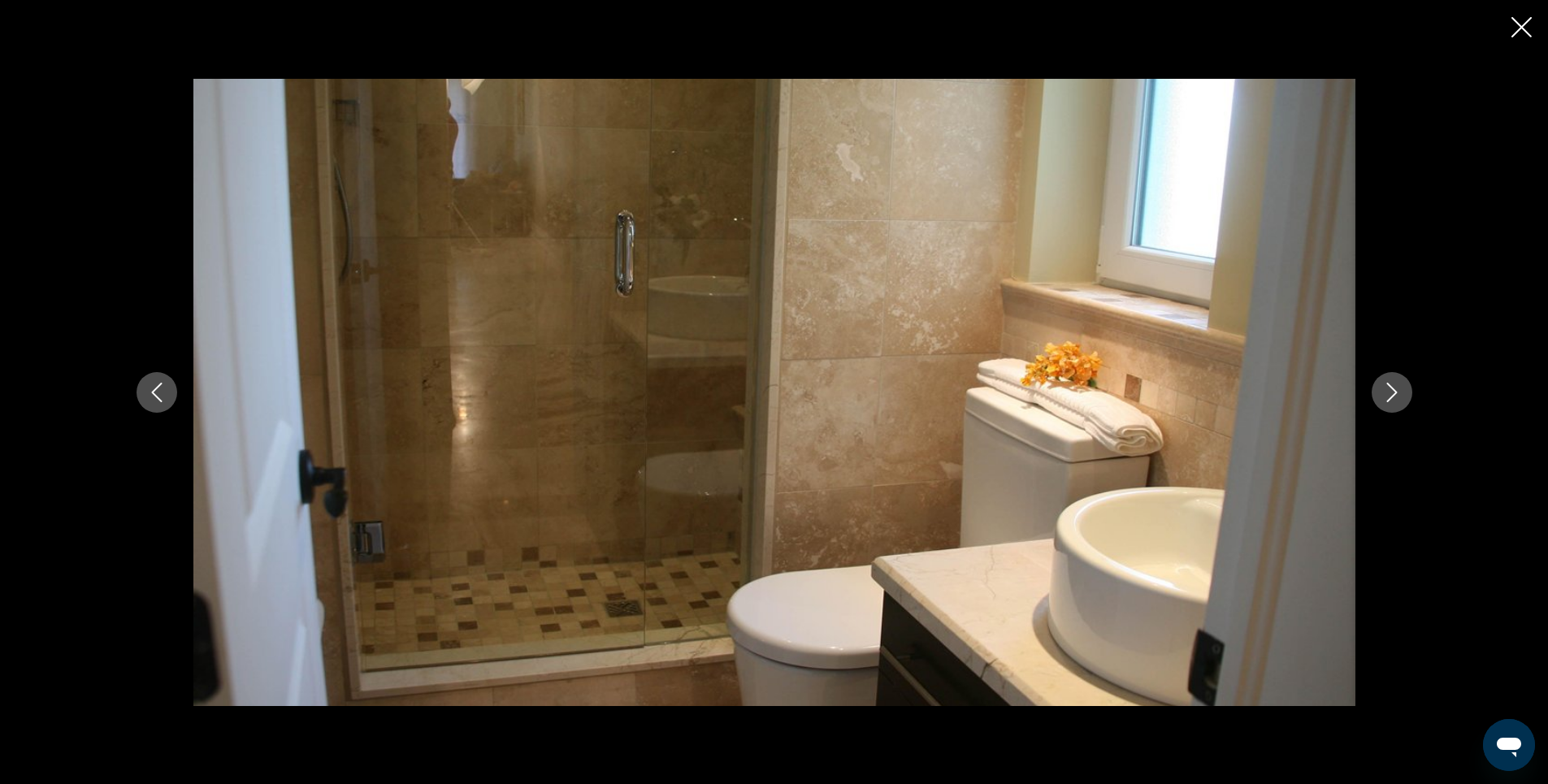
click at [1398, 394] on icon "Next image" at bounding box center [1392, 392] width 20 height 20
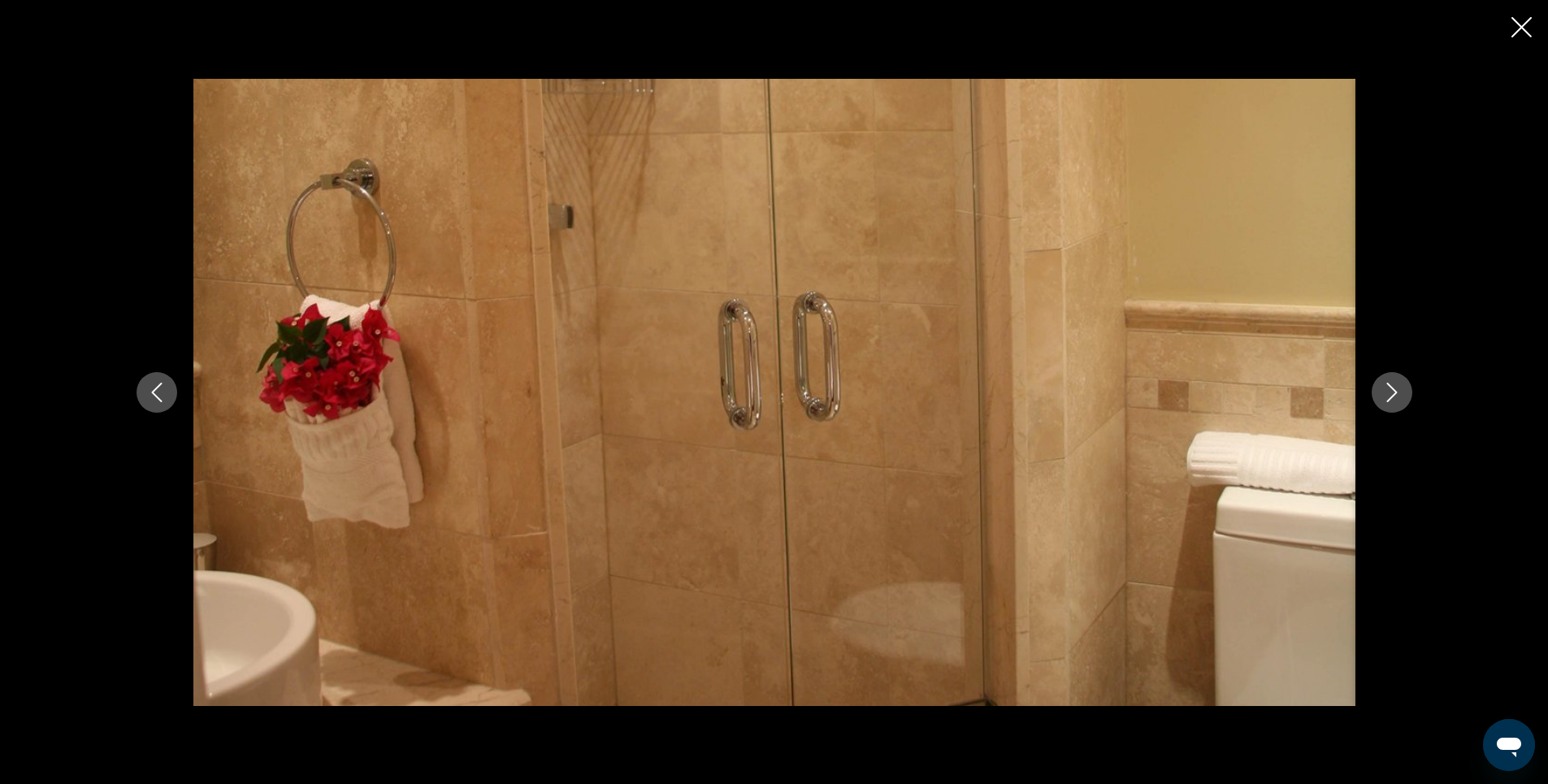
click at [1398, 394] on icon "Next image" at bounding box center [1392, 392] width 20 height 20
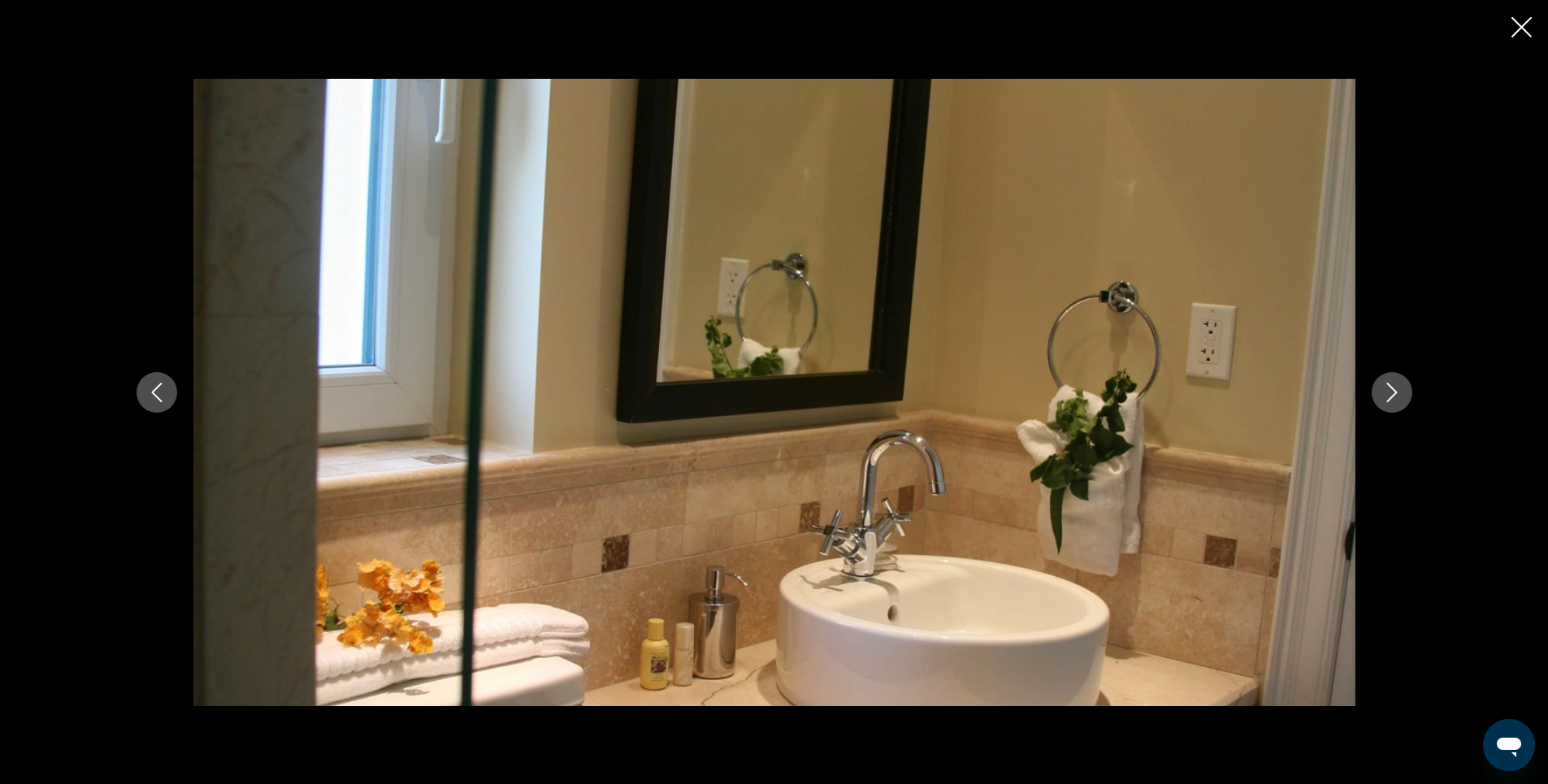
click at [1523, 31] on icon "Close slideshow" at bounding box center [1522, 27] width 20 height 20
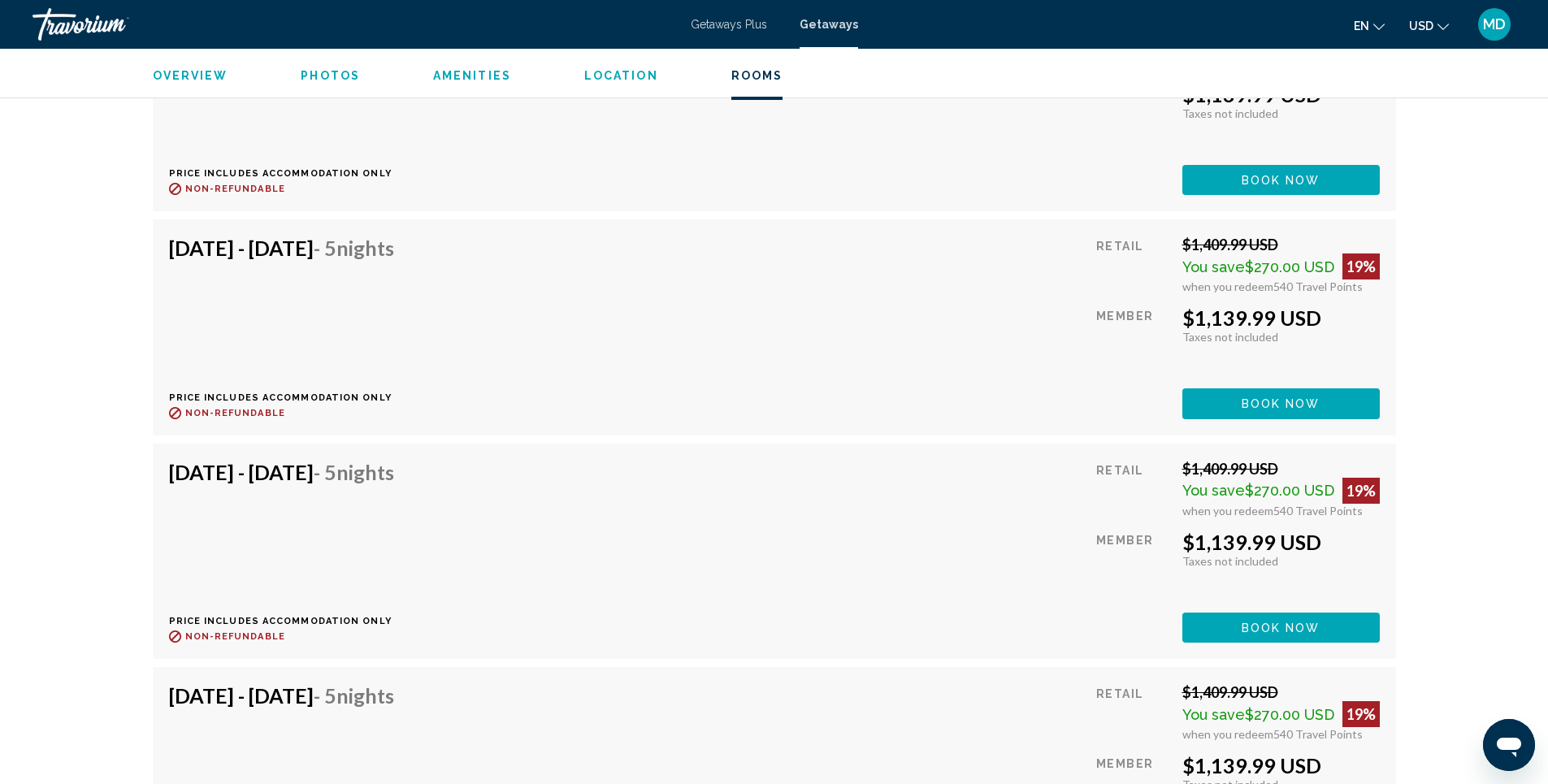
scroll to position [3593, 0]
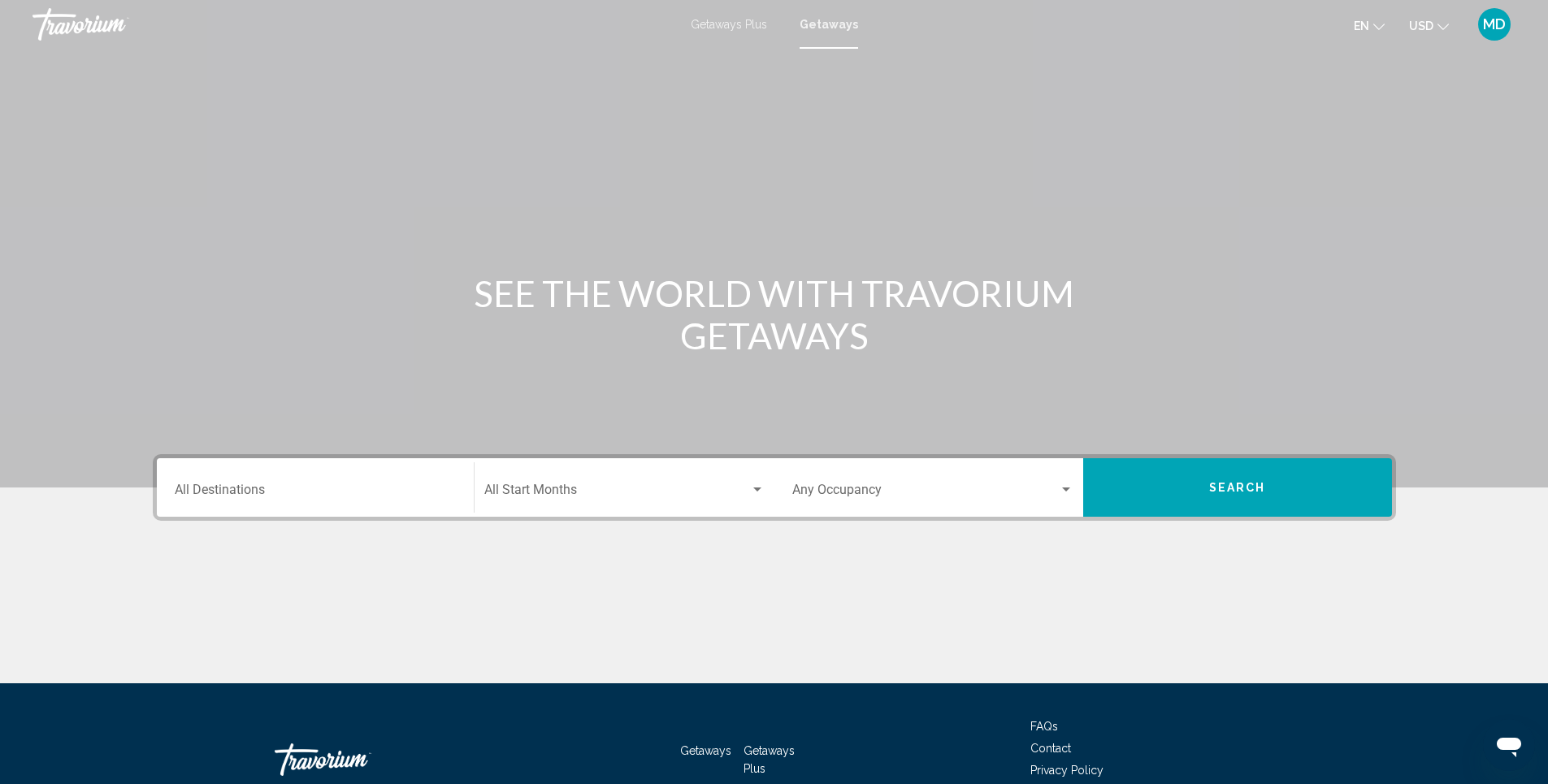
click at [451, 497] on input "Destination All Destinations" at bounding box center [315, 493] width 281 height 14
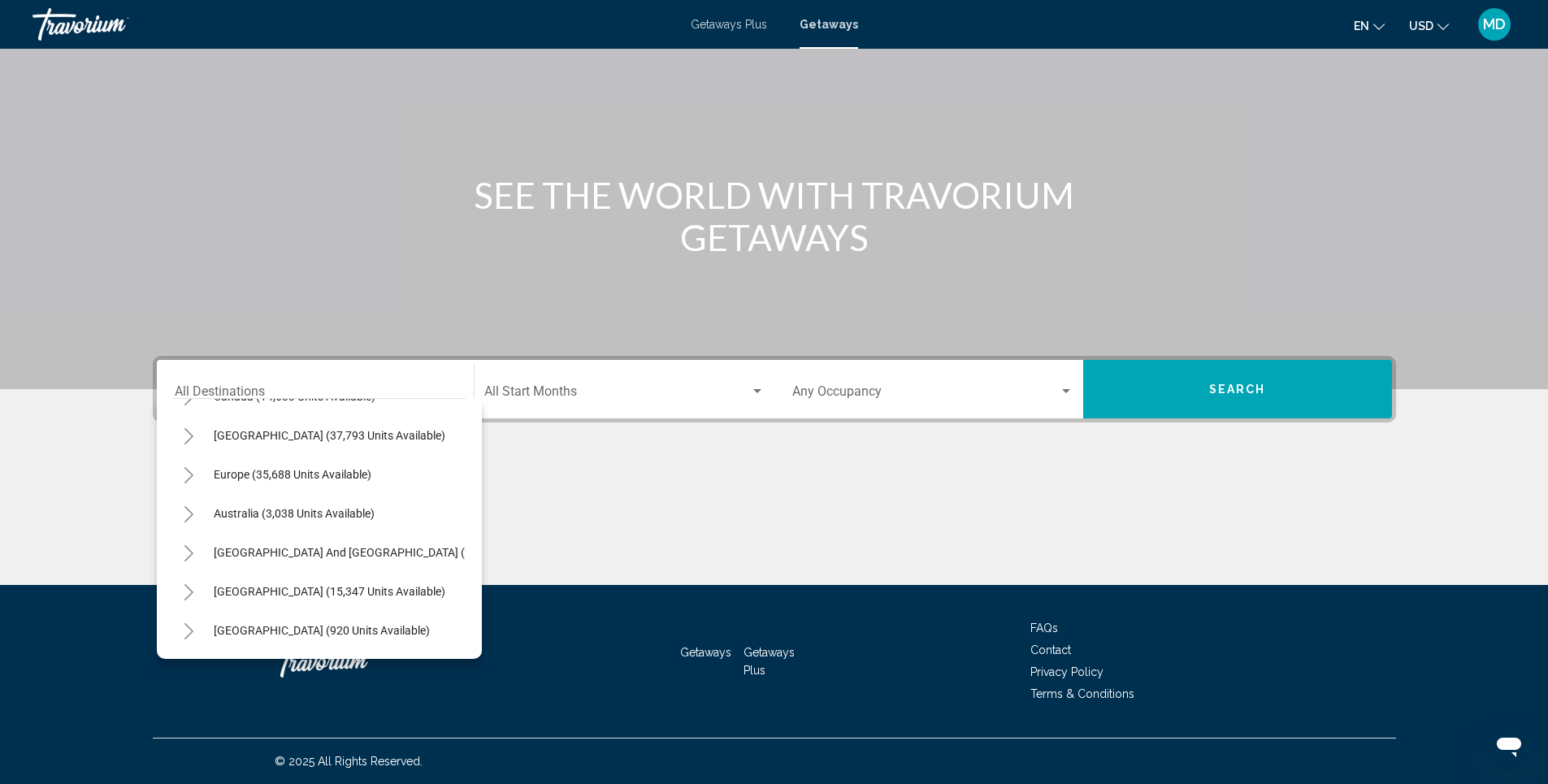
scroll to position [162, 0]
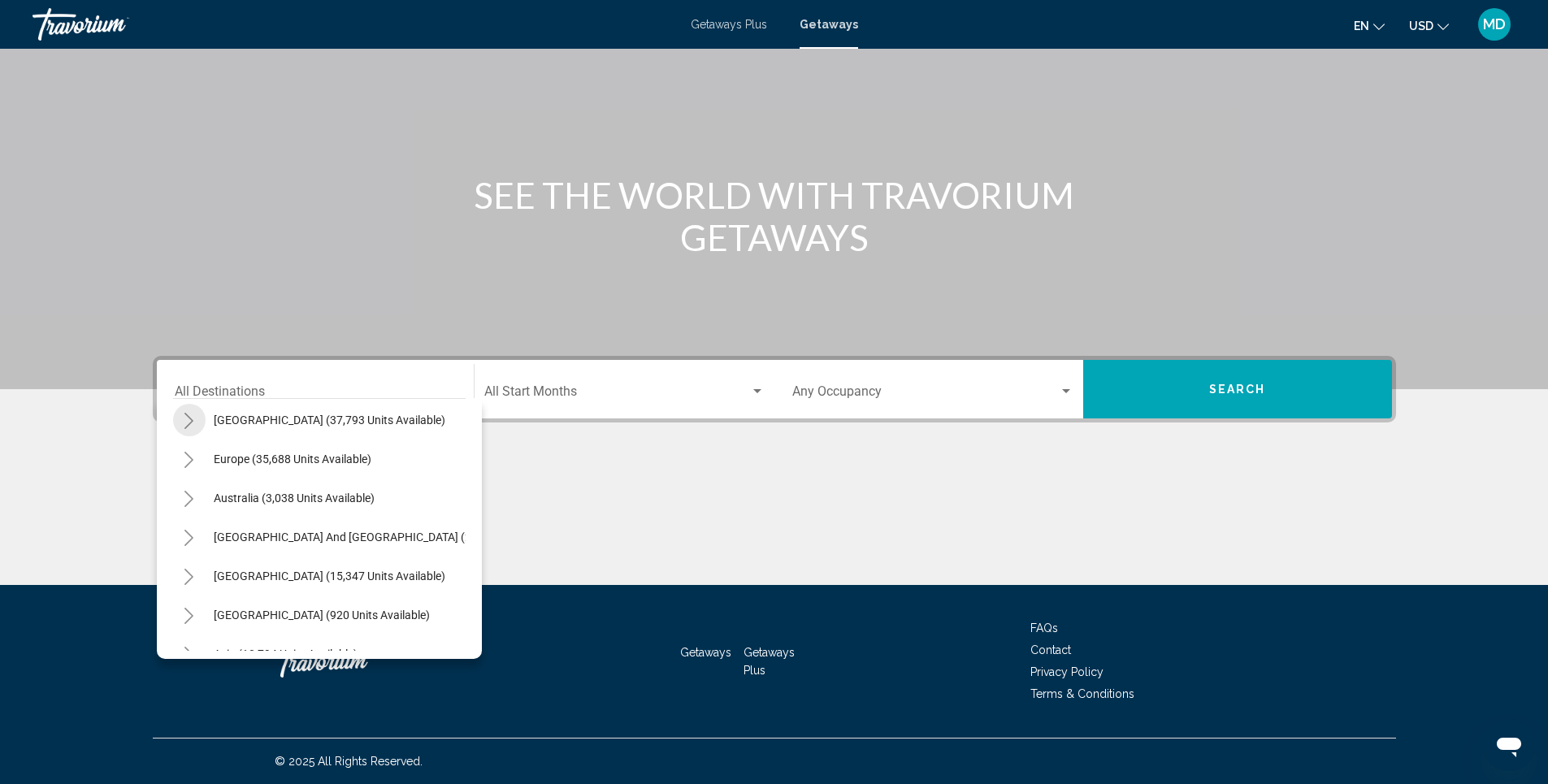
click at [191, 419] on icon "Toggle Caribbean & Atlantic Islands (37,793 units available)" at bounding box center [189, 420] width 12 height 16
click at [287, 459] on span "Aruba (2,604 units available)" at bounding box center [270, 459] width 146 height 13
type input "**********"
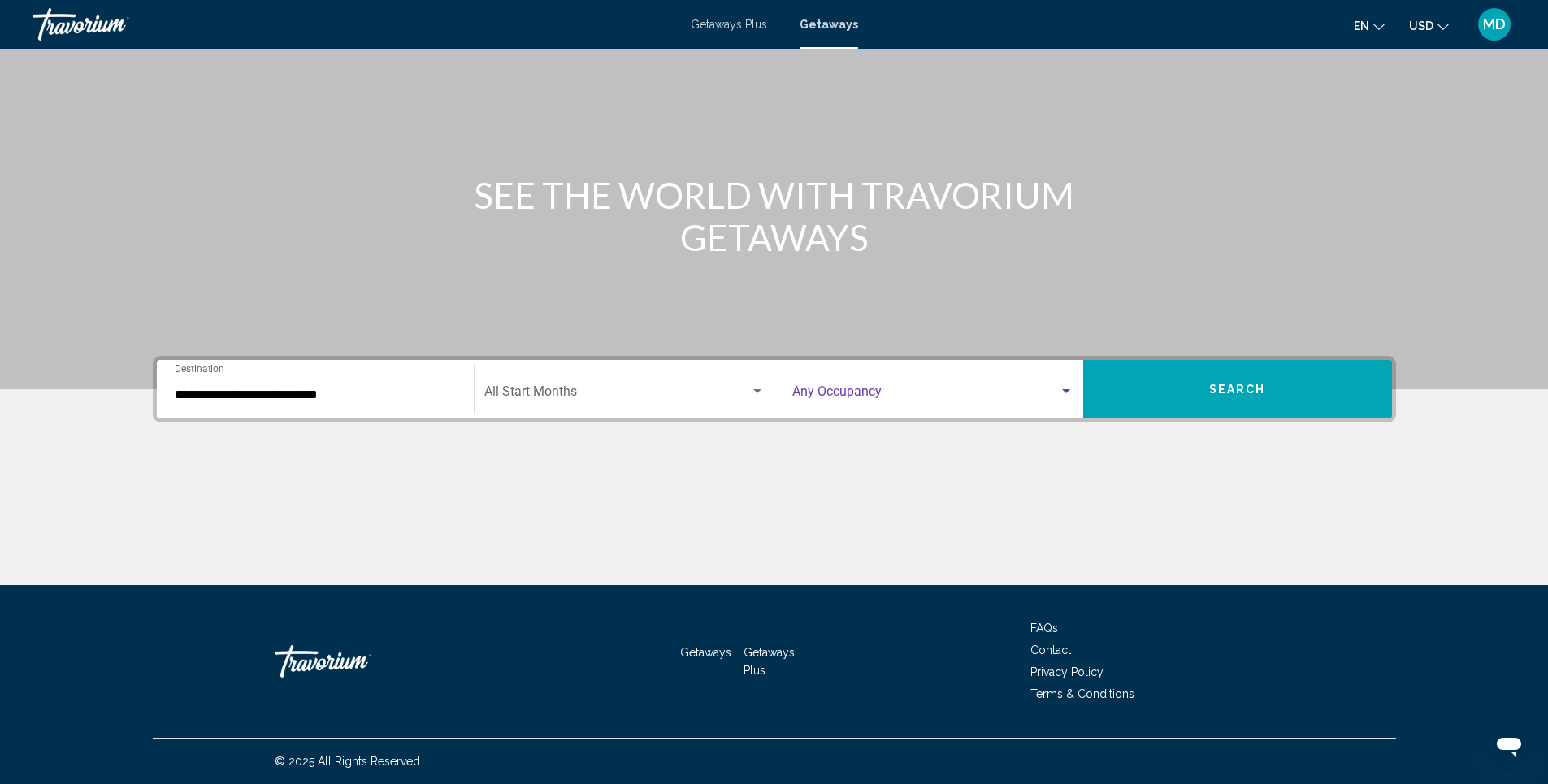
click at [1066, 388] on div "Search widget" at bounding box center [1065, 391] width 14 height 13
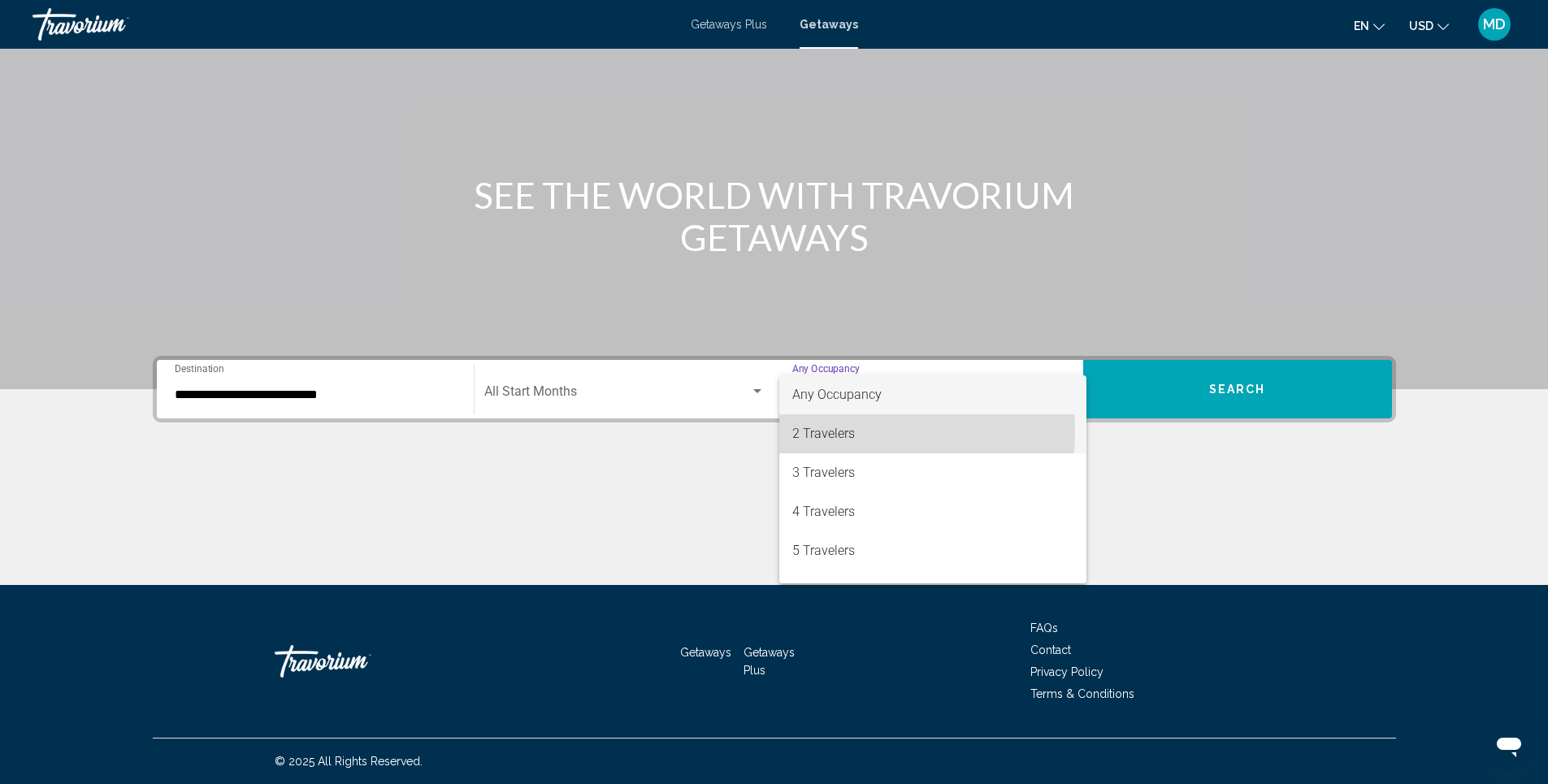
click at [896, 431] on span "2 Travelers" at bounding box center [933, 434] width 281 height 39
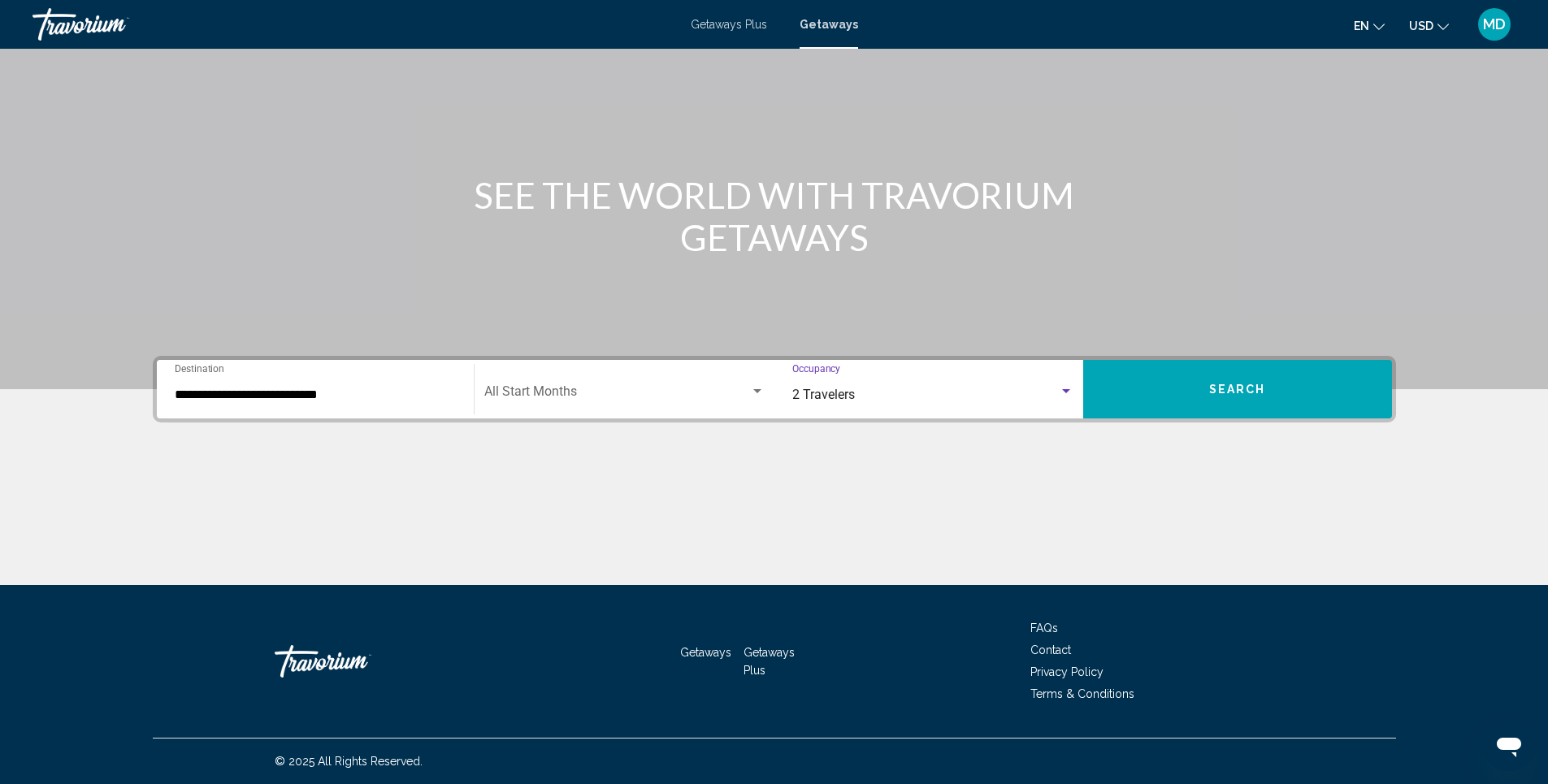
click at [754, 392] on div "Search widget" at bounding box center [758, 391] width 8 height 4
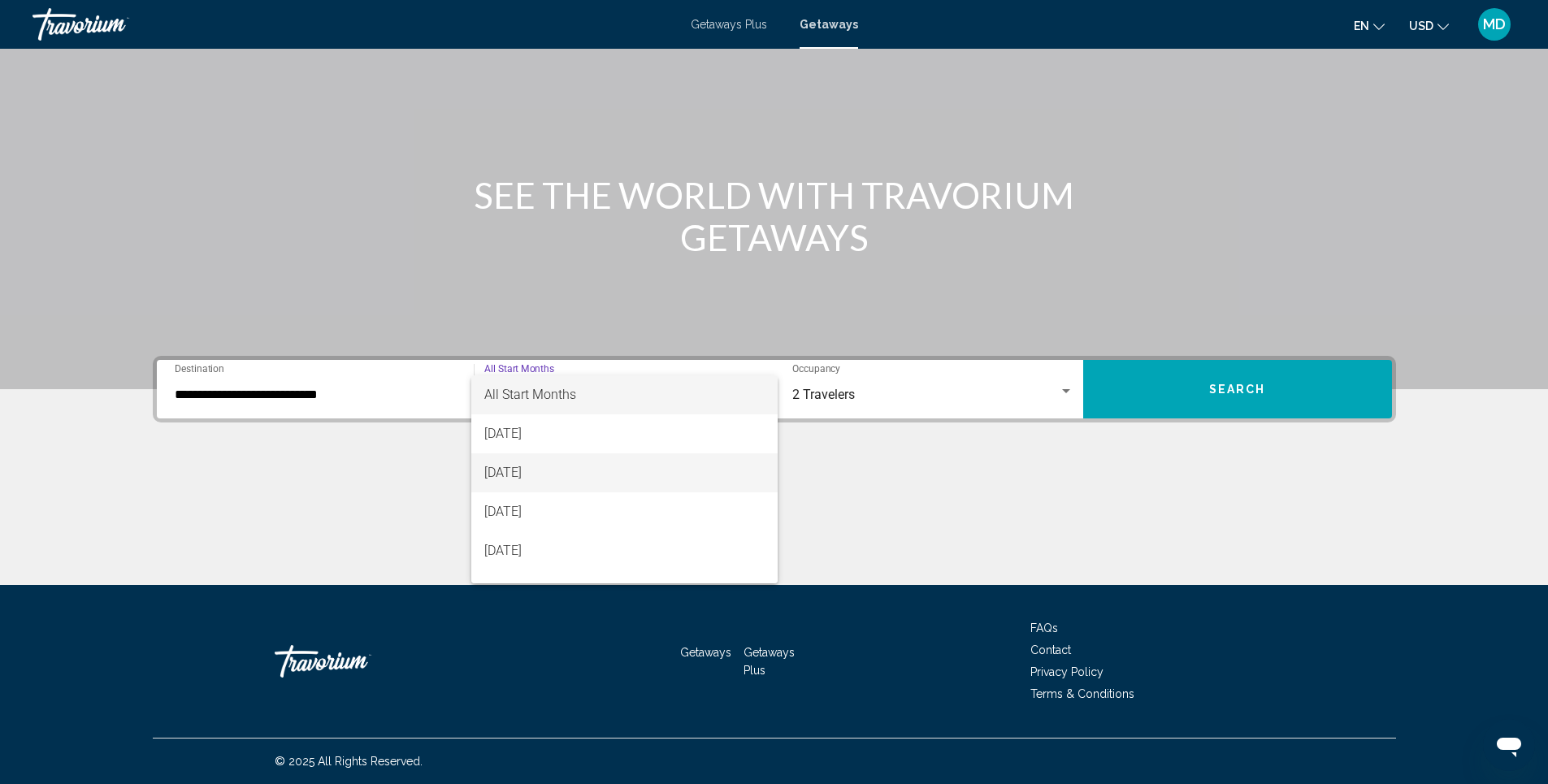
click at [592, 482] on span "[DATE]" at bounding box center [624, 473] width 280 height 39
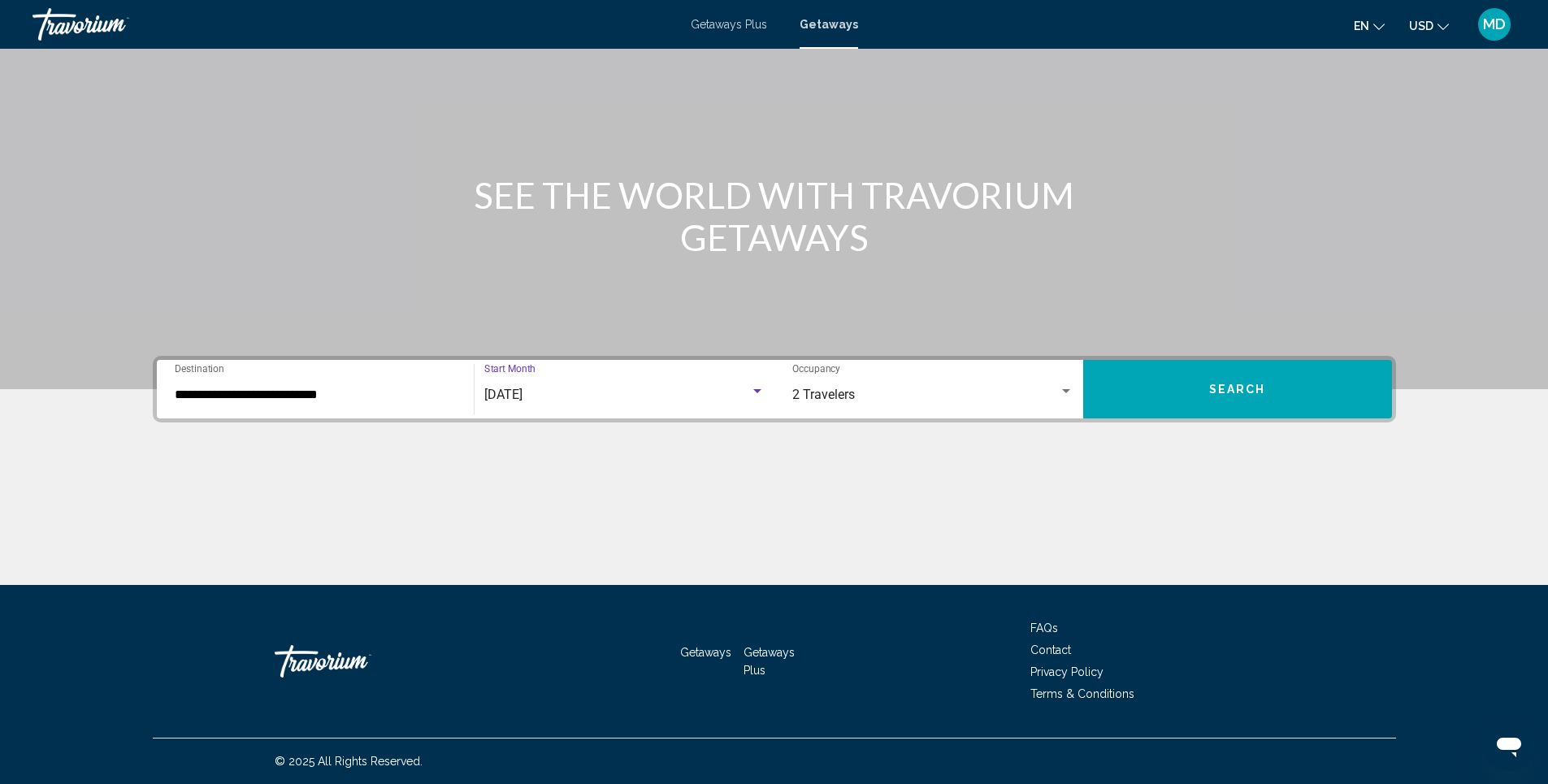
click at [1219, 390] on span "Search" at bounding box center [1237, 389] width 57 height 13
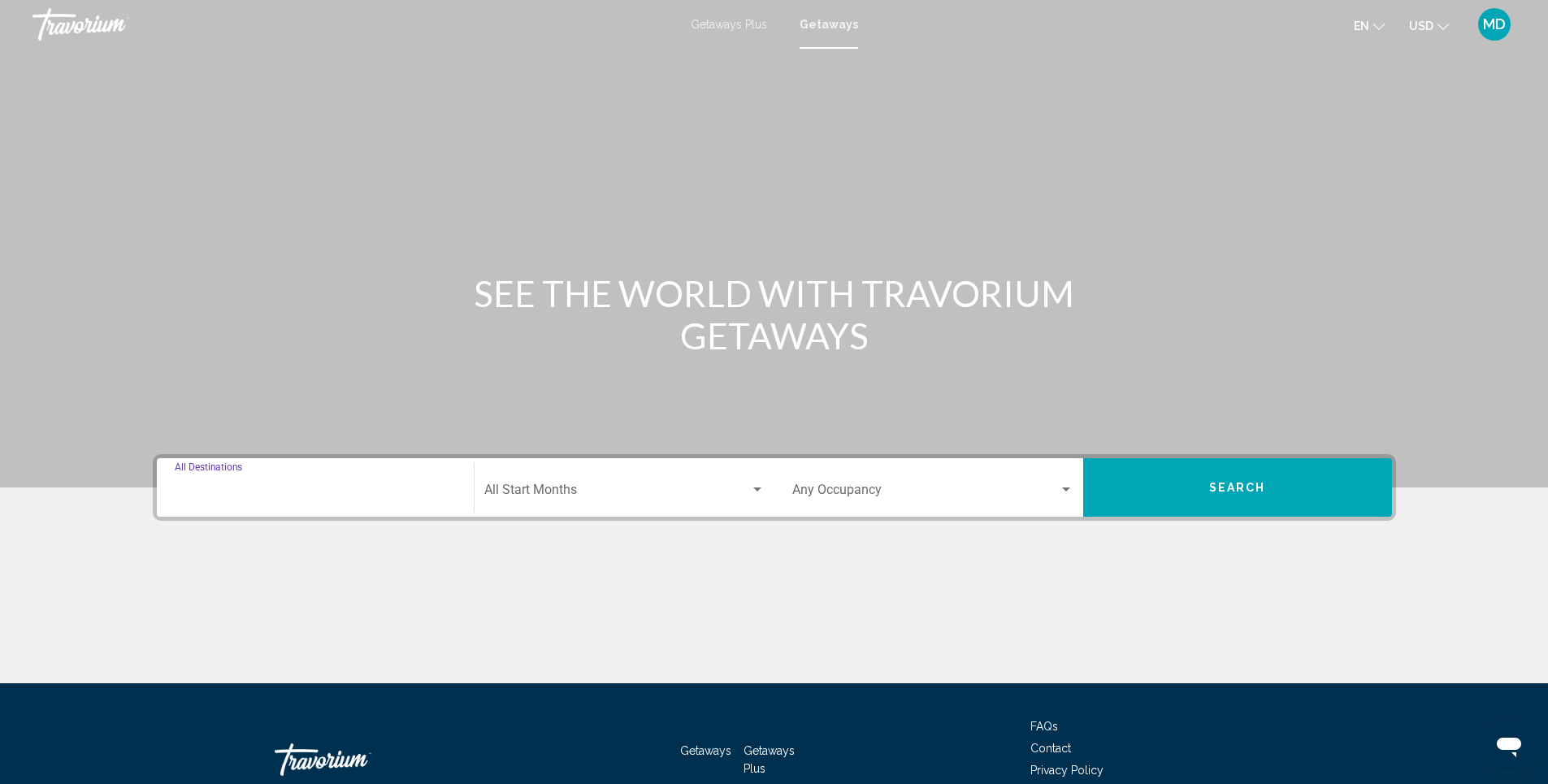
click at [338, 486] on input "Destination All Destinations" at bounding box center [315, 493] width 281 height 14
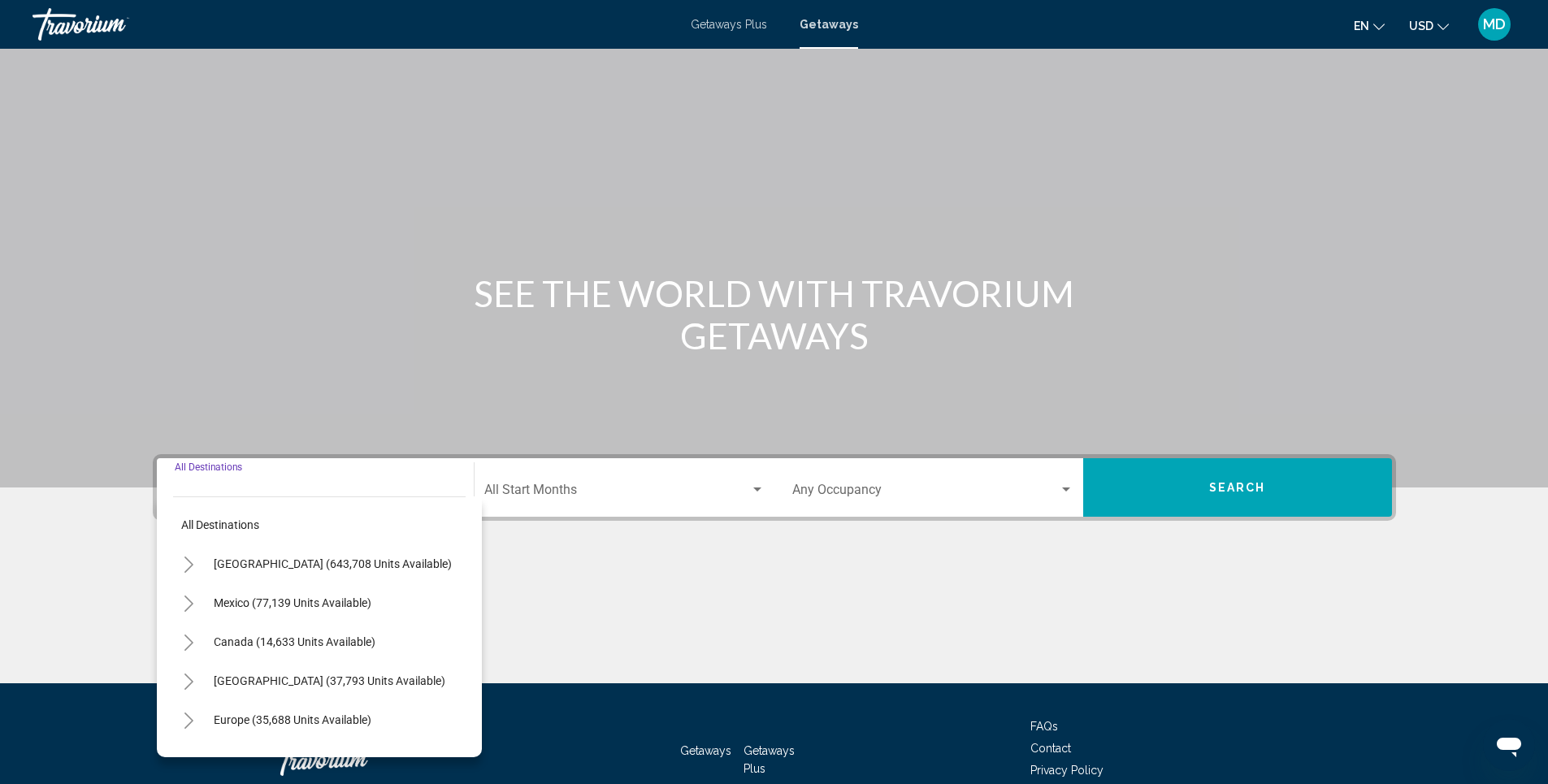
scroll to position [99, 0]
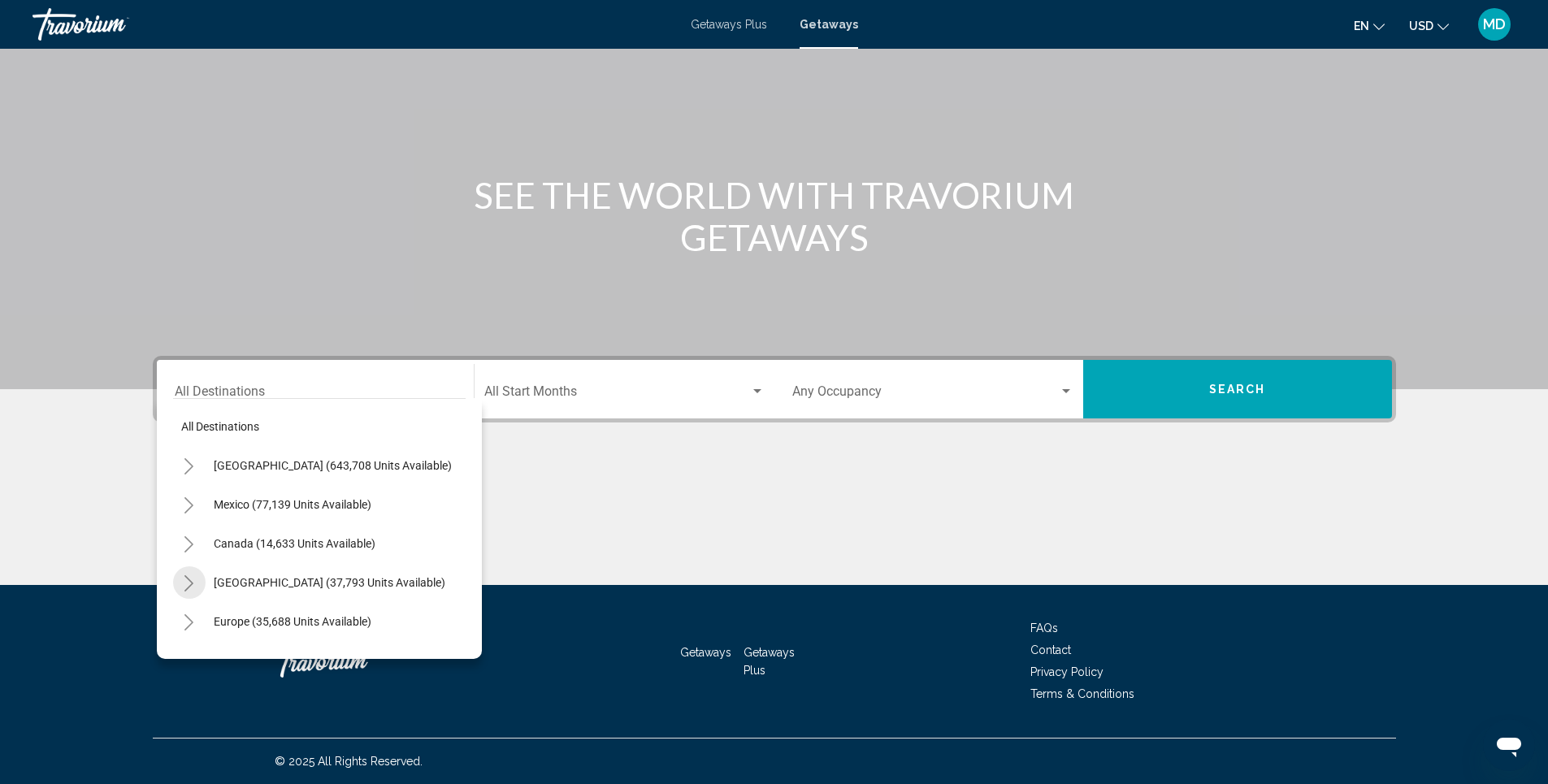
click at [188, 586] on icon "Toggle Caribbean & Atlantic Islands (37,793 units available)" at bounding box center [189, 583] width 12 height 16
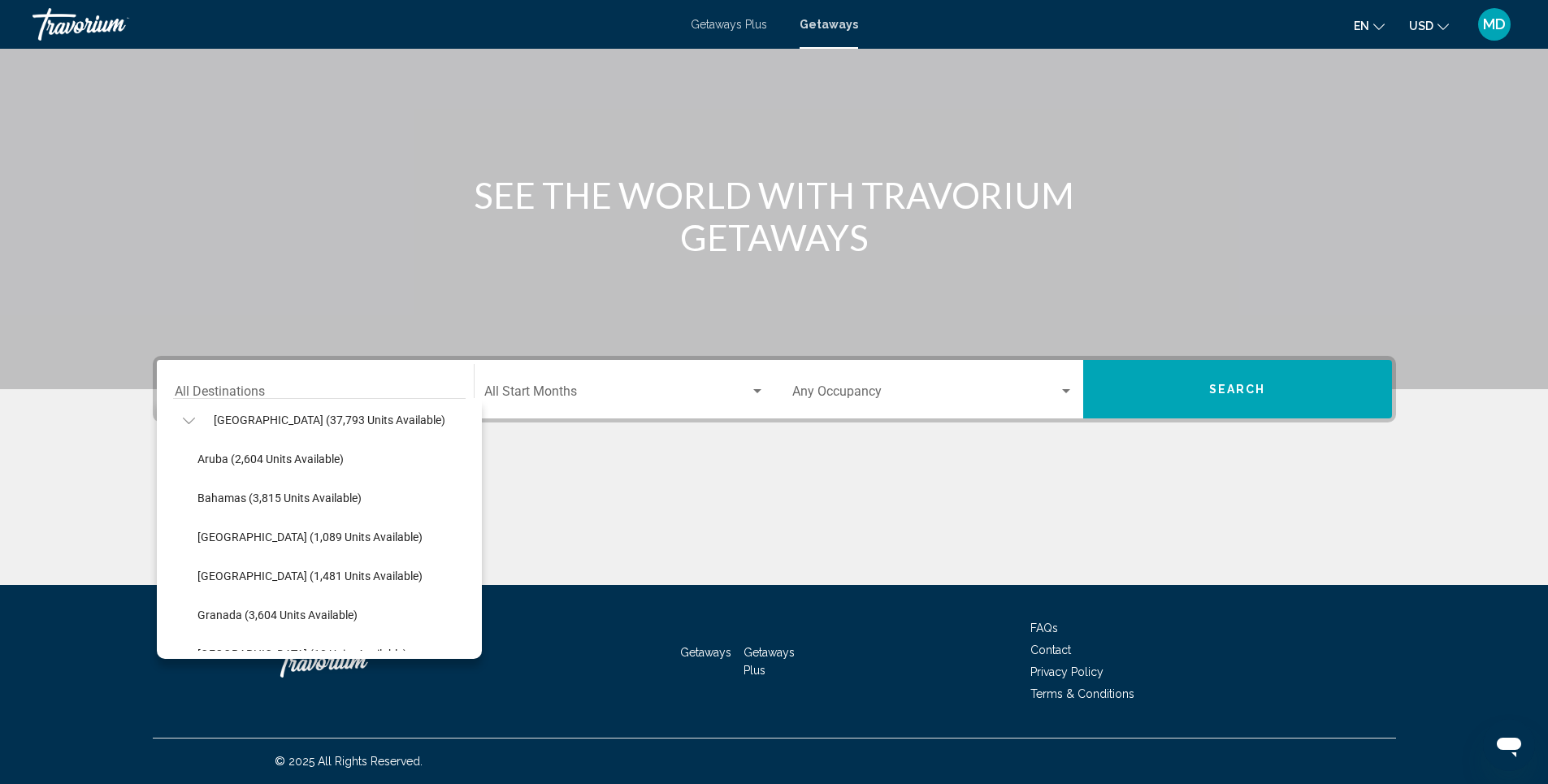
scroll to position [195, 0]
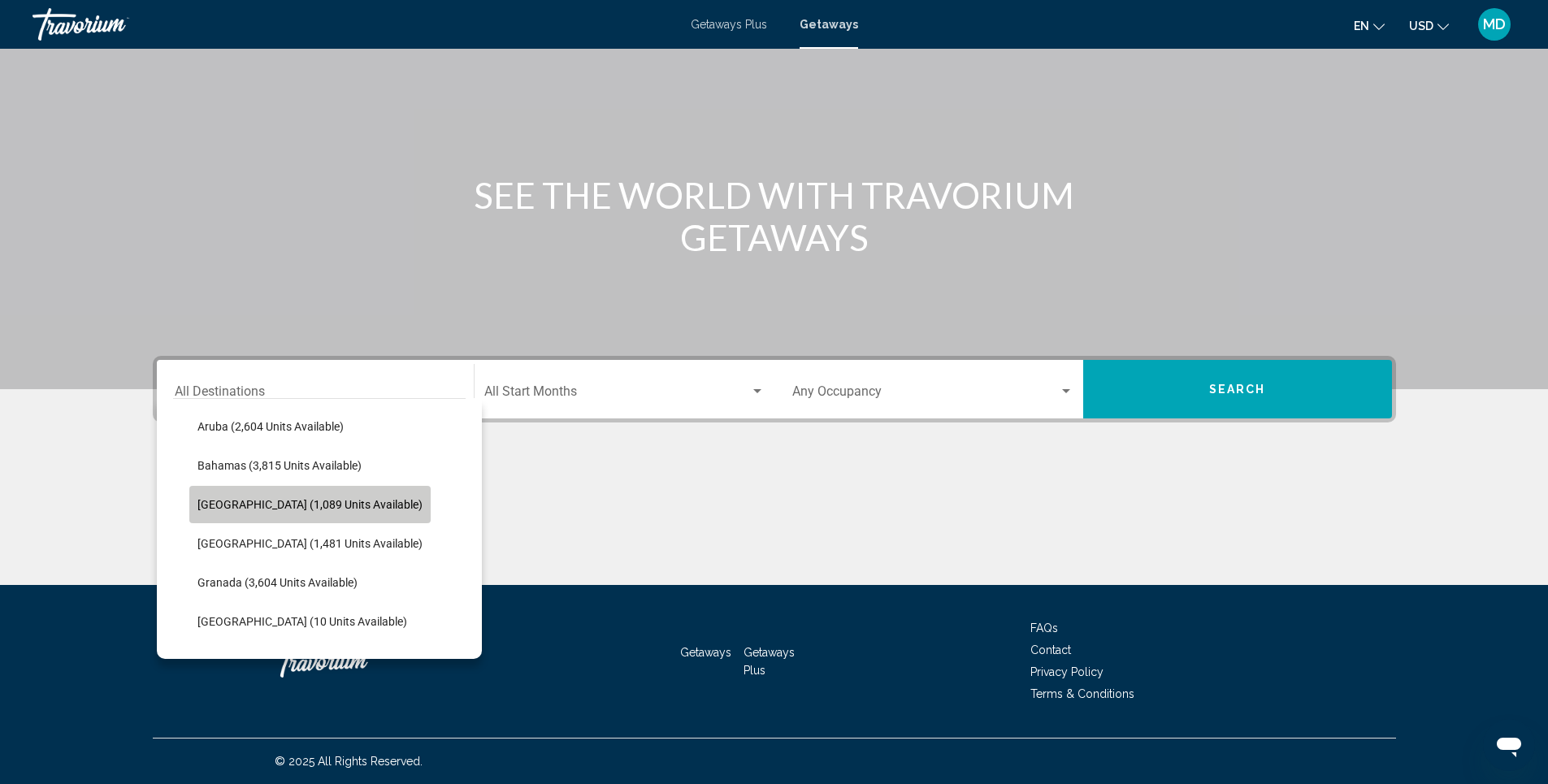
click at [336, 501] on span "[GEOGRAPHIC_DATA] (1,089 units available)" at bounding box center [309, 504] width 225 height 13
type input "**********"
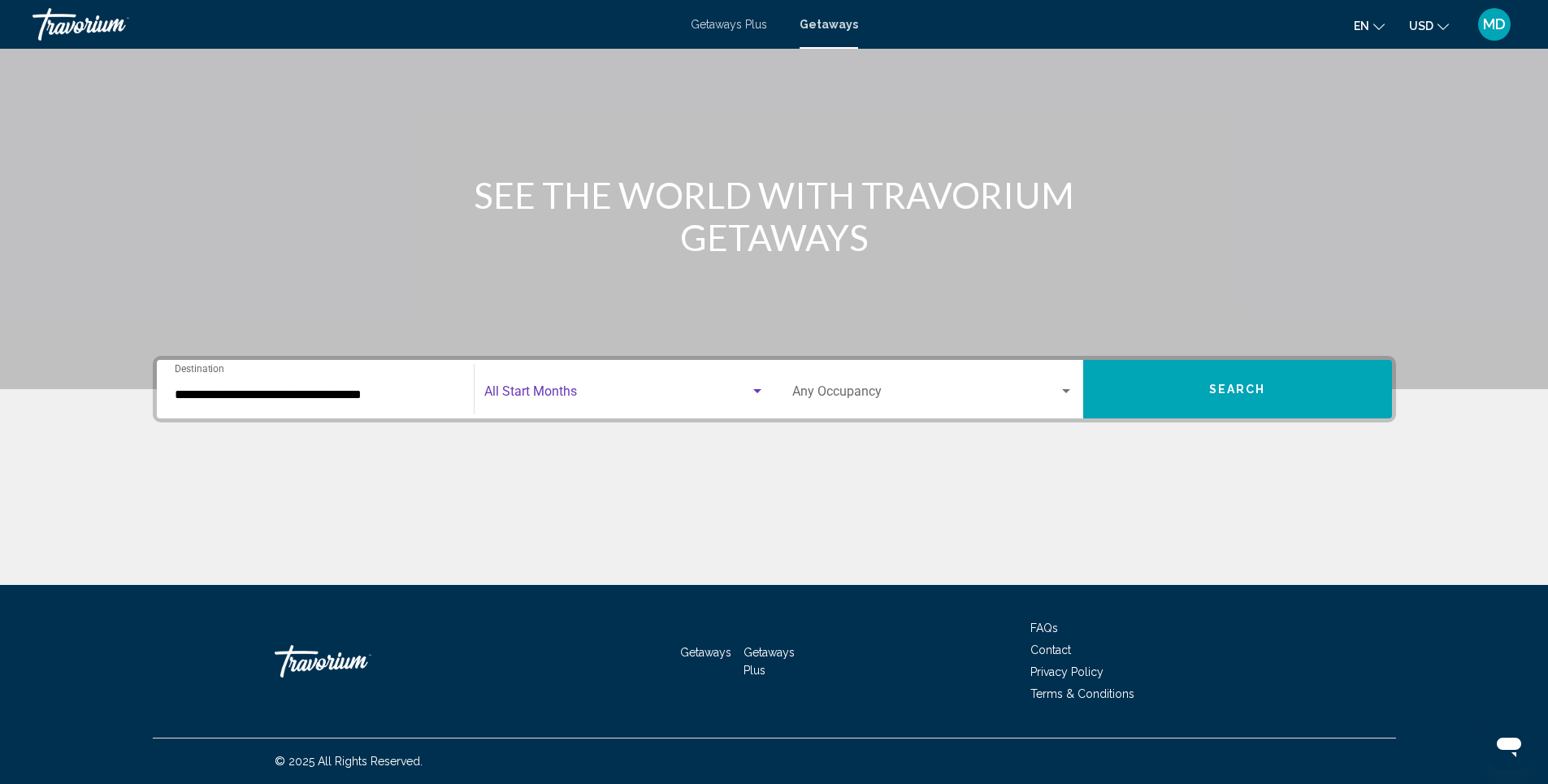
click at [745, 393] on span "Search widget" at bounding box center [617, 394] width 266 height 14
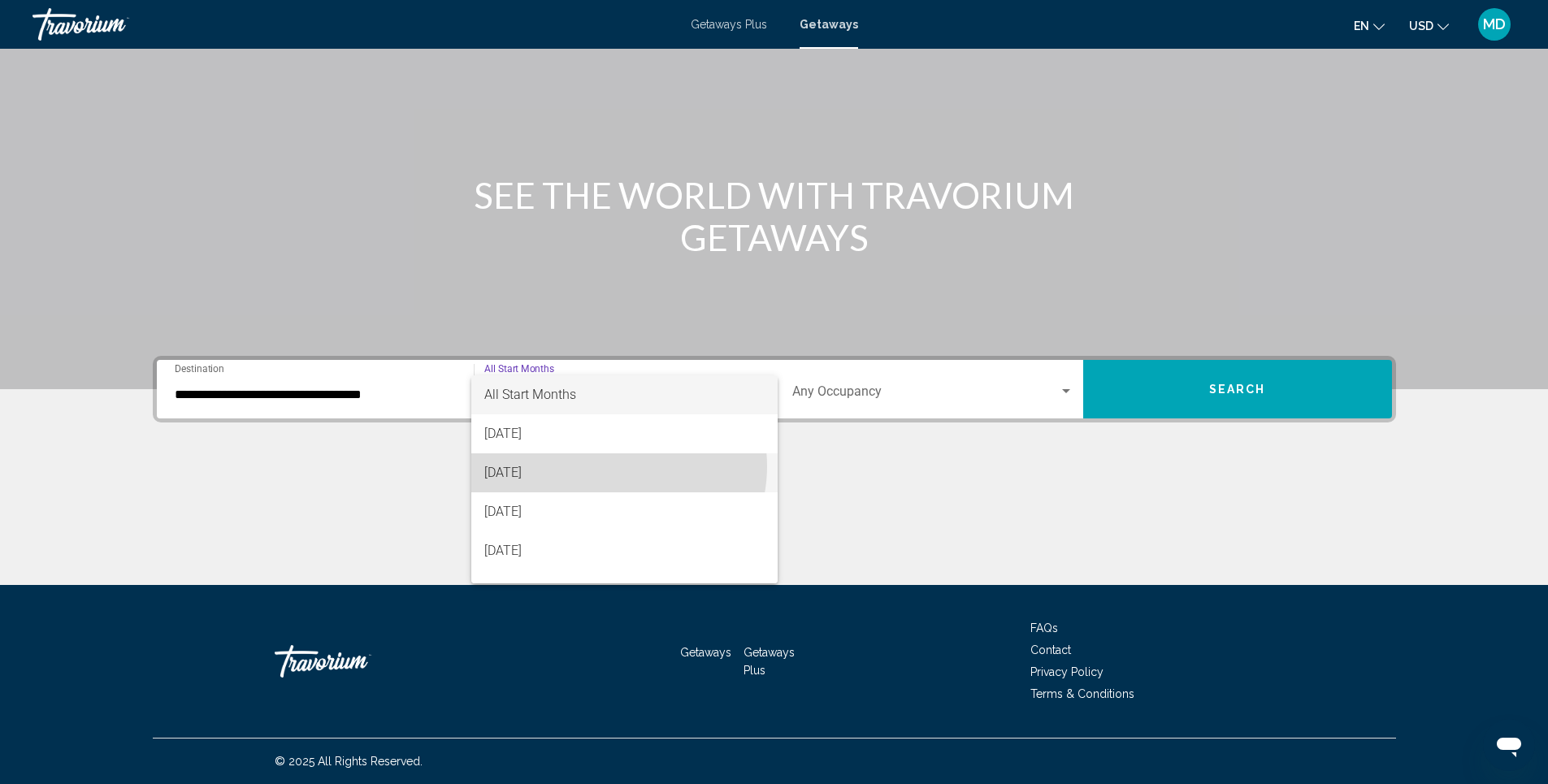
click at [615, 466] on span "[DATE]" at bounding box center [624, 473] width 280 height 39
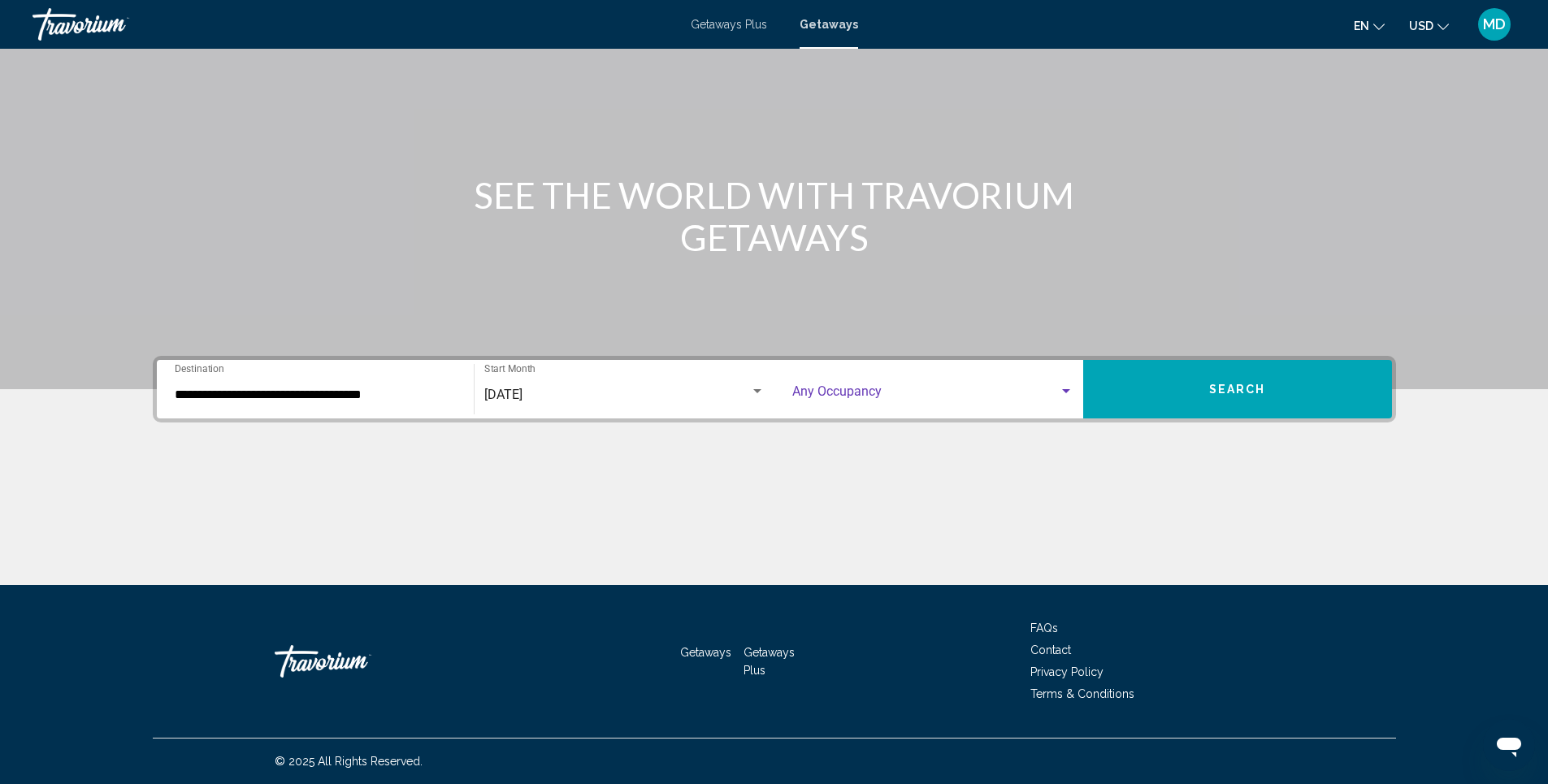
click at [1067, 388] on div "Search widget" at bounding box center [1065, 391] width 14 height 13
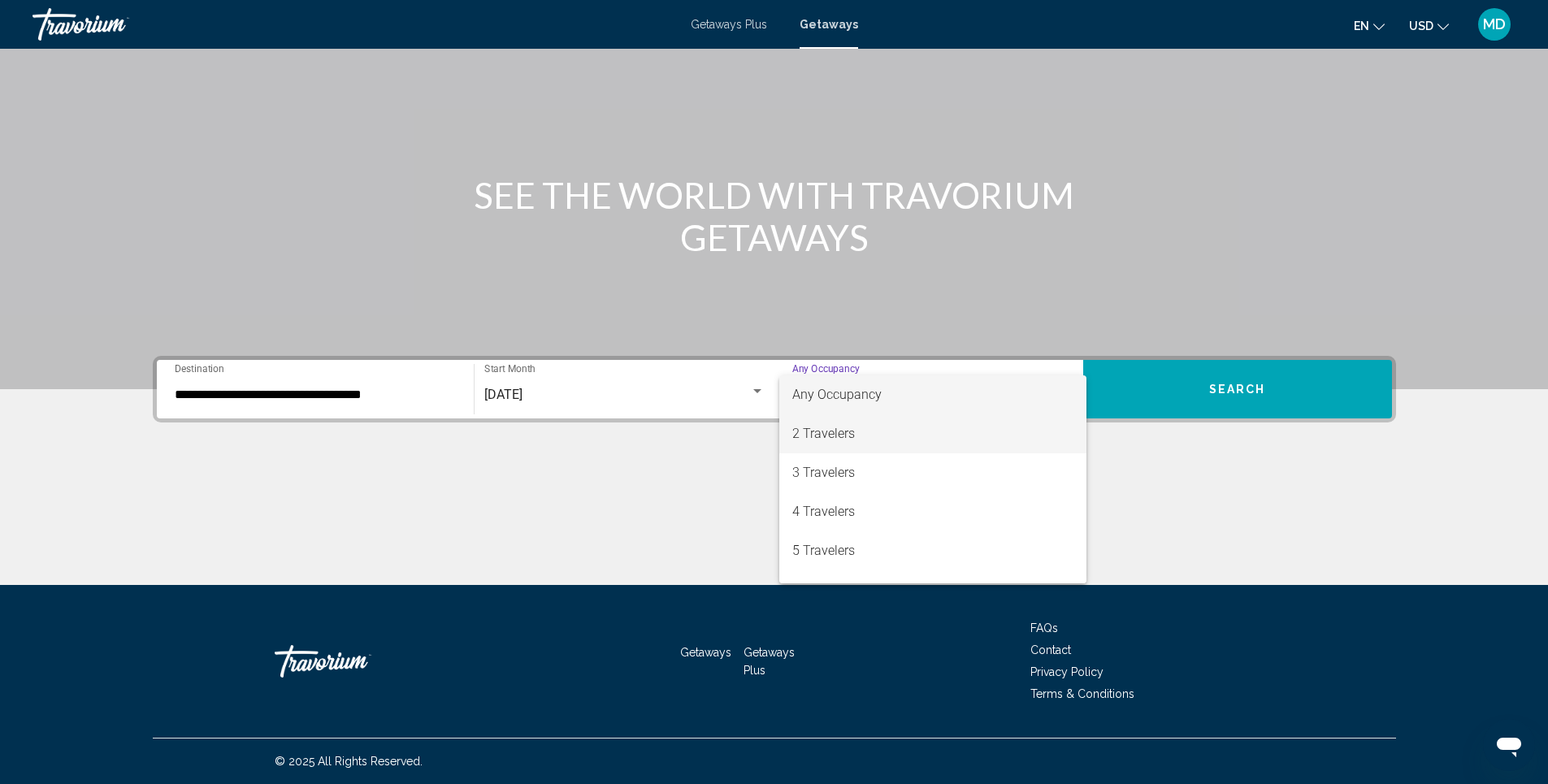
click at [862, 434] on span "2 Travelers" at bounding box center [933, 434] width 281 height 39
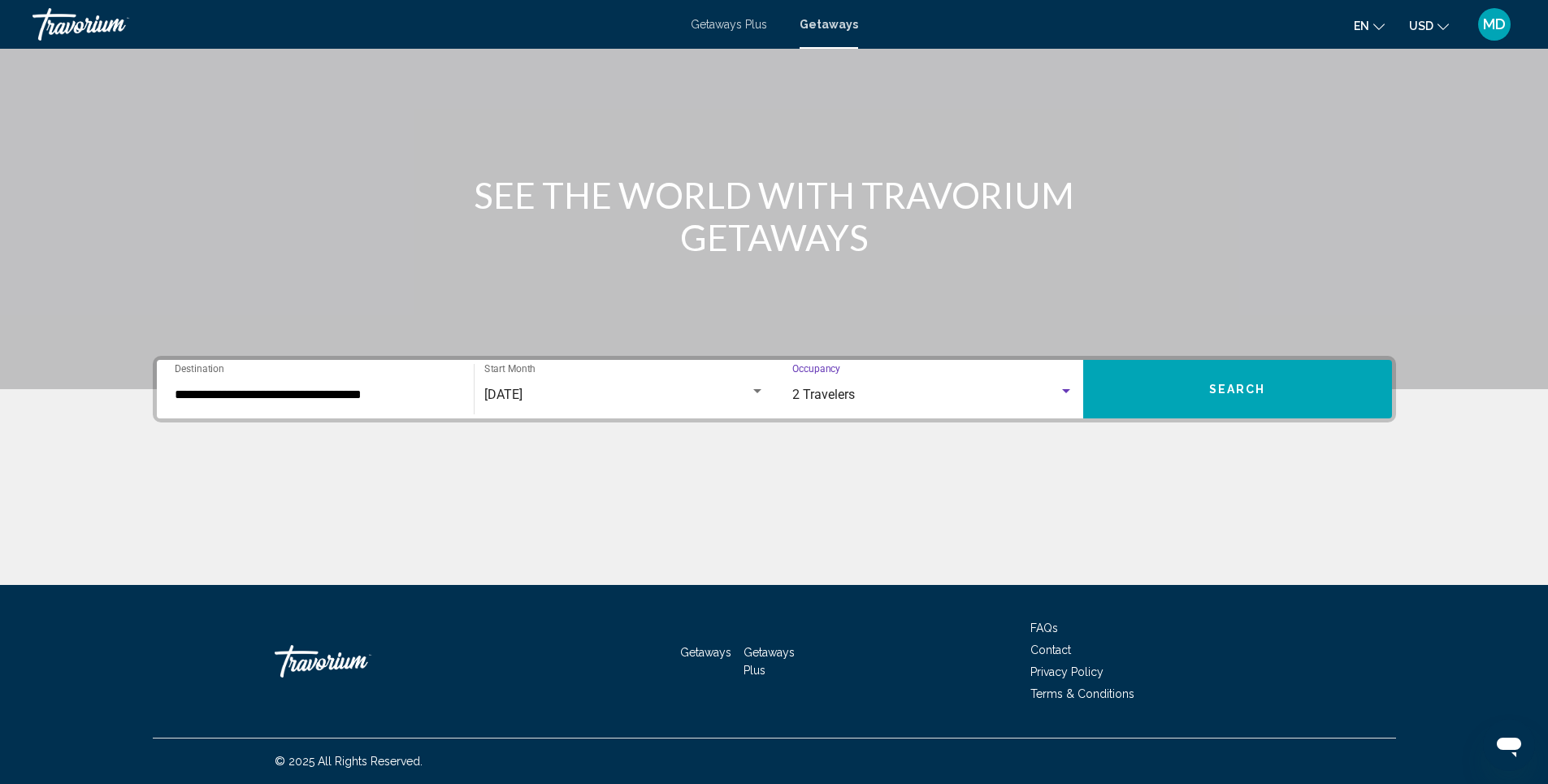
click at [1248, 393] on span "Search" at bounding box center [1237, 389] width 57 height 13
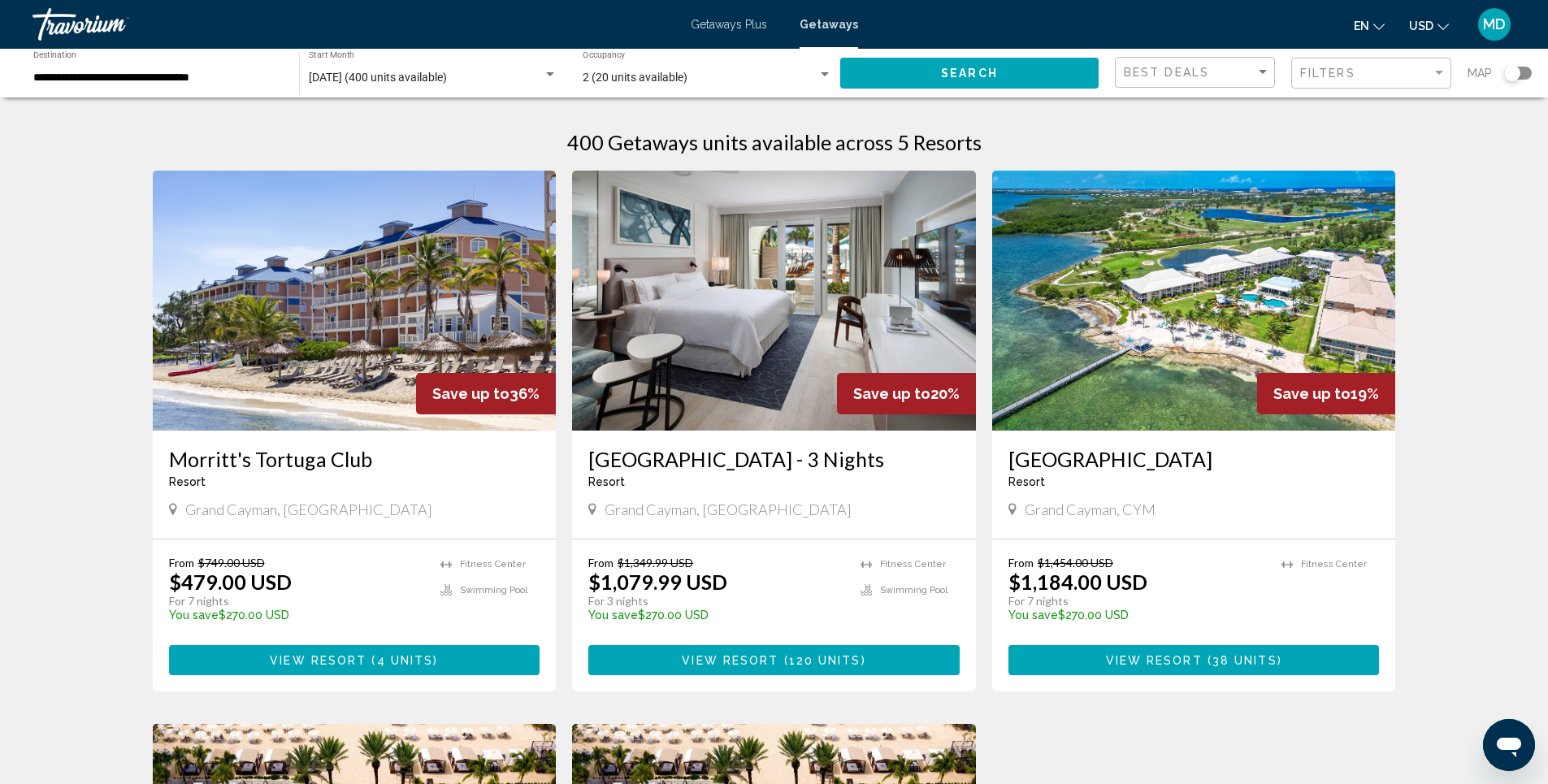
click at [768, 334] on img "Main content" at bounding box center [773, 301] width 404 height 260
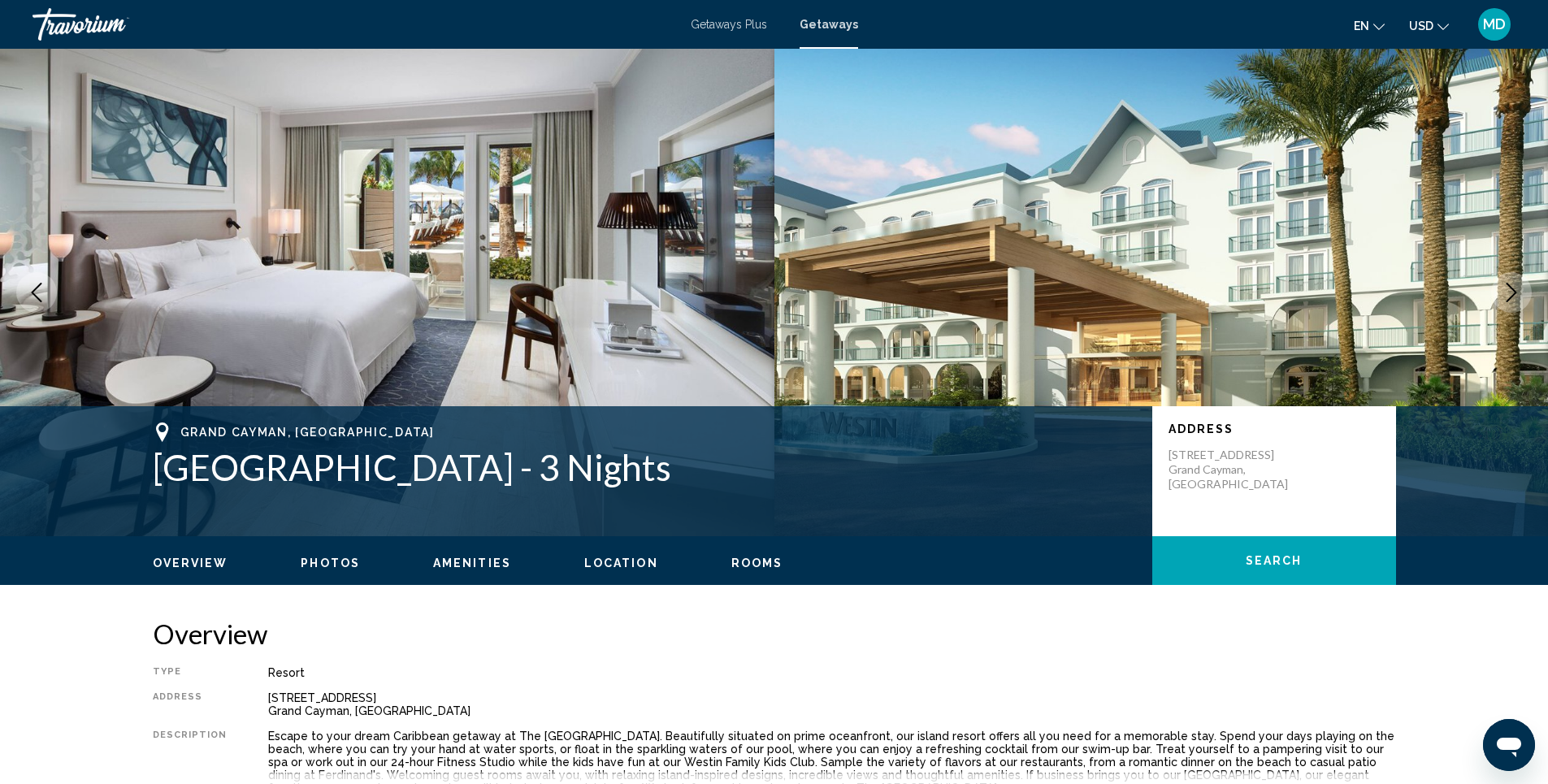
click at [320, 565] on span "Photos" at bounding box center [331, 562] width 59 height 13
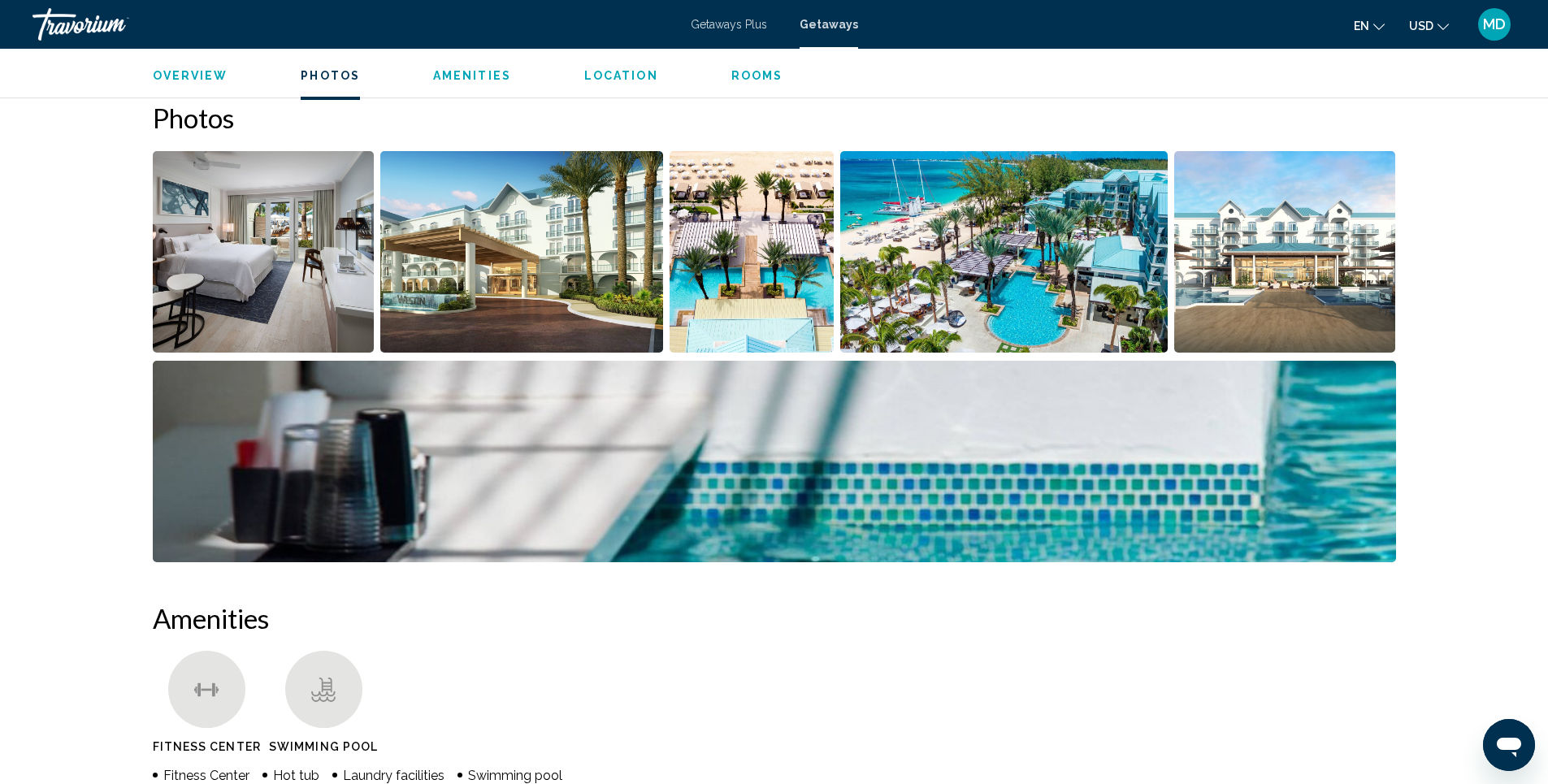
scroll to position [750, 0]
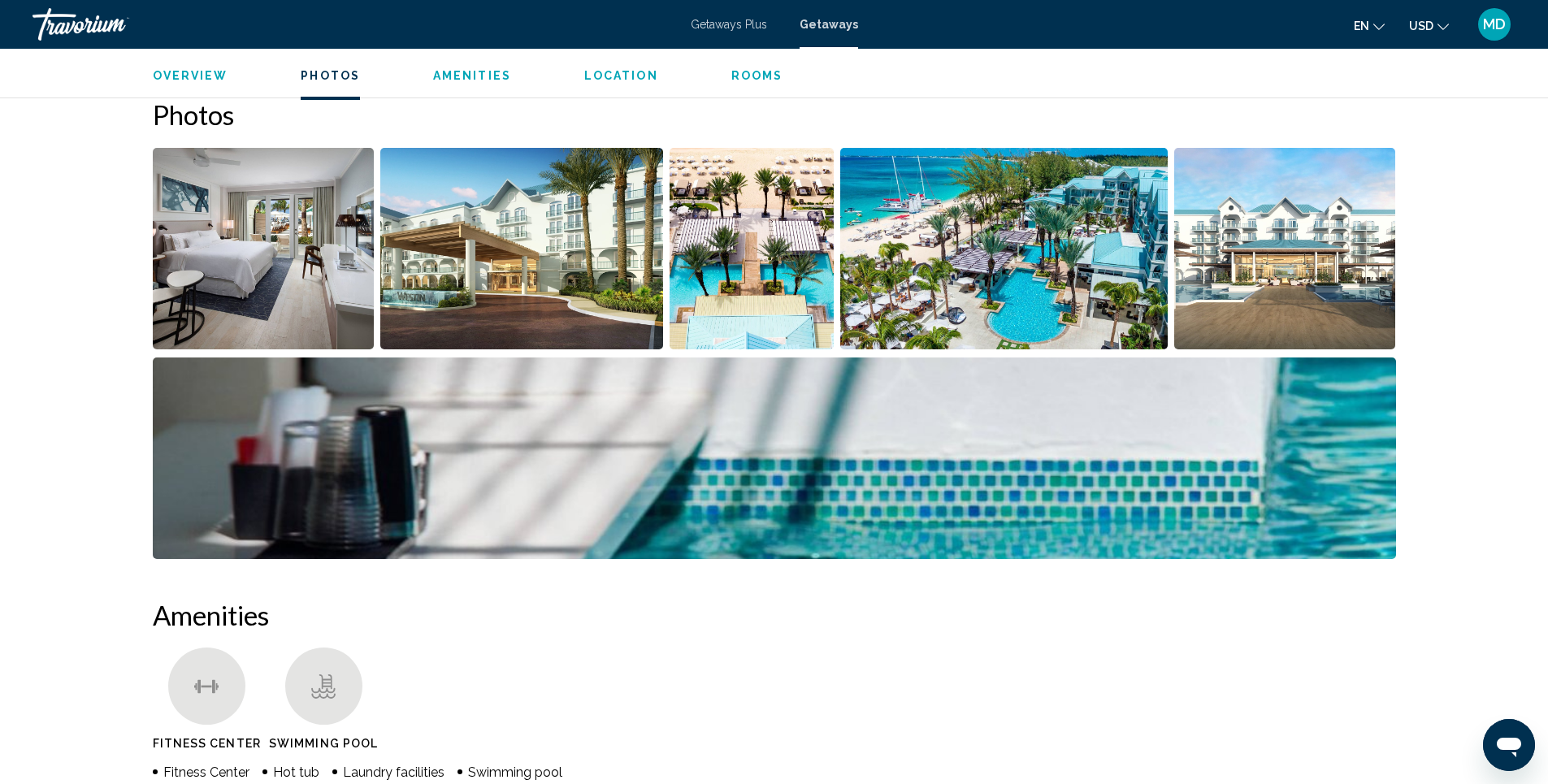
click at [763, 283] on img "Open full-screen image slider" at bounding box center [752, 248] width 165 height 201
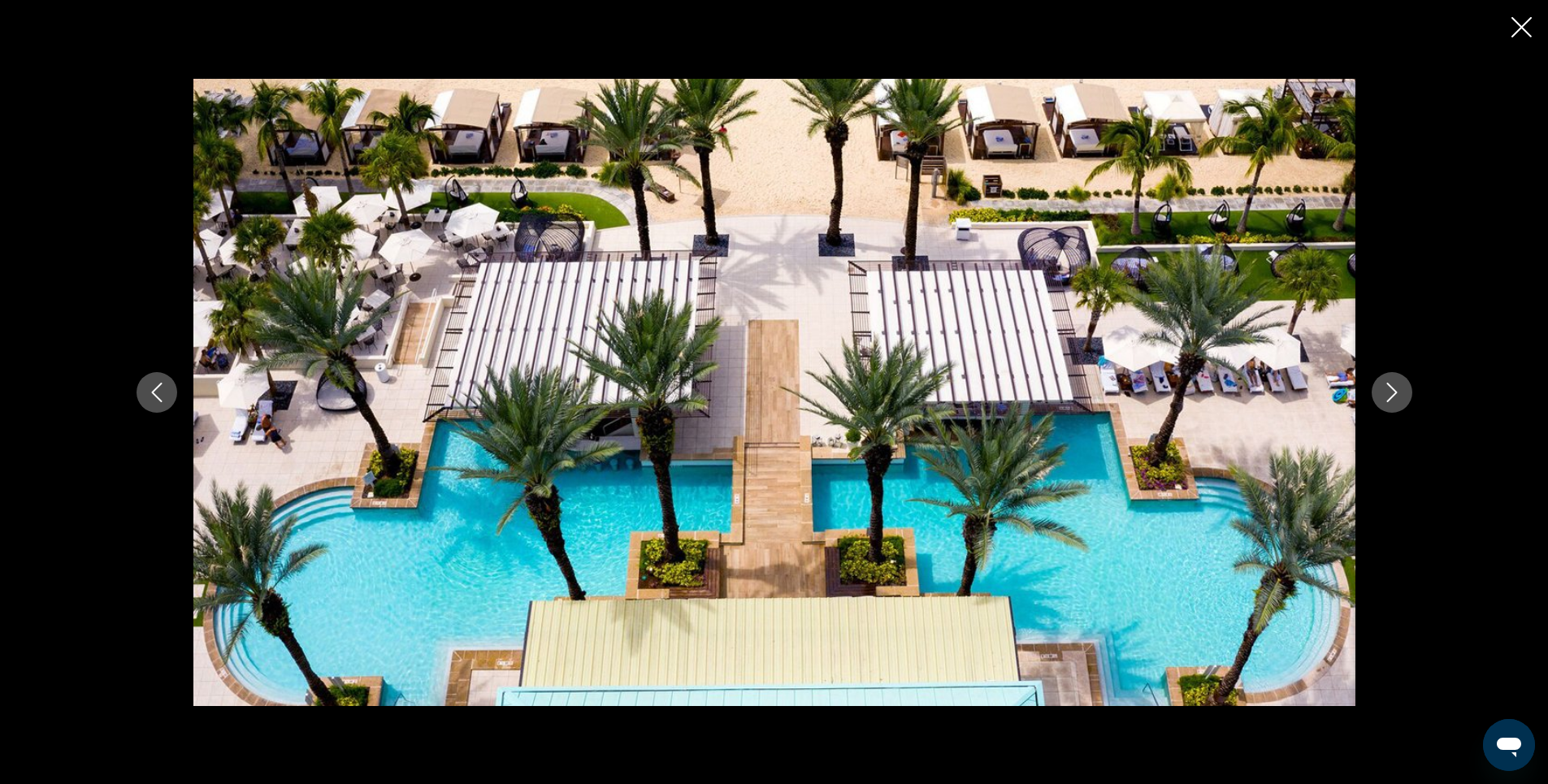
click at [1393, 397] on icon "Next image" at bounding box center [1392, 392] width 20 height 20
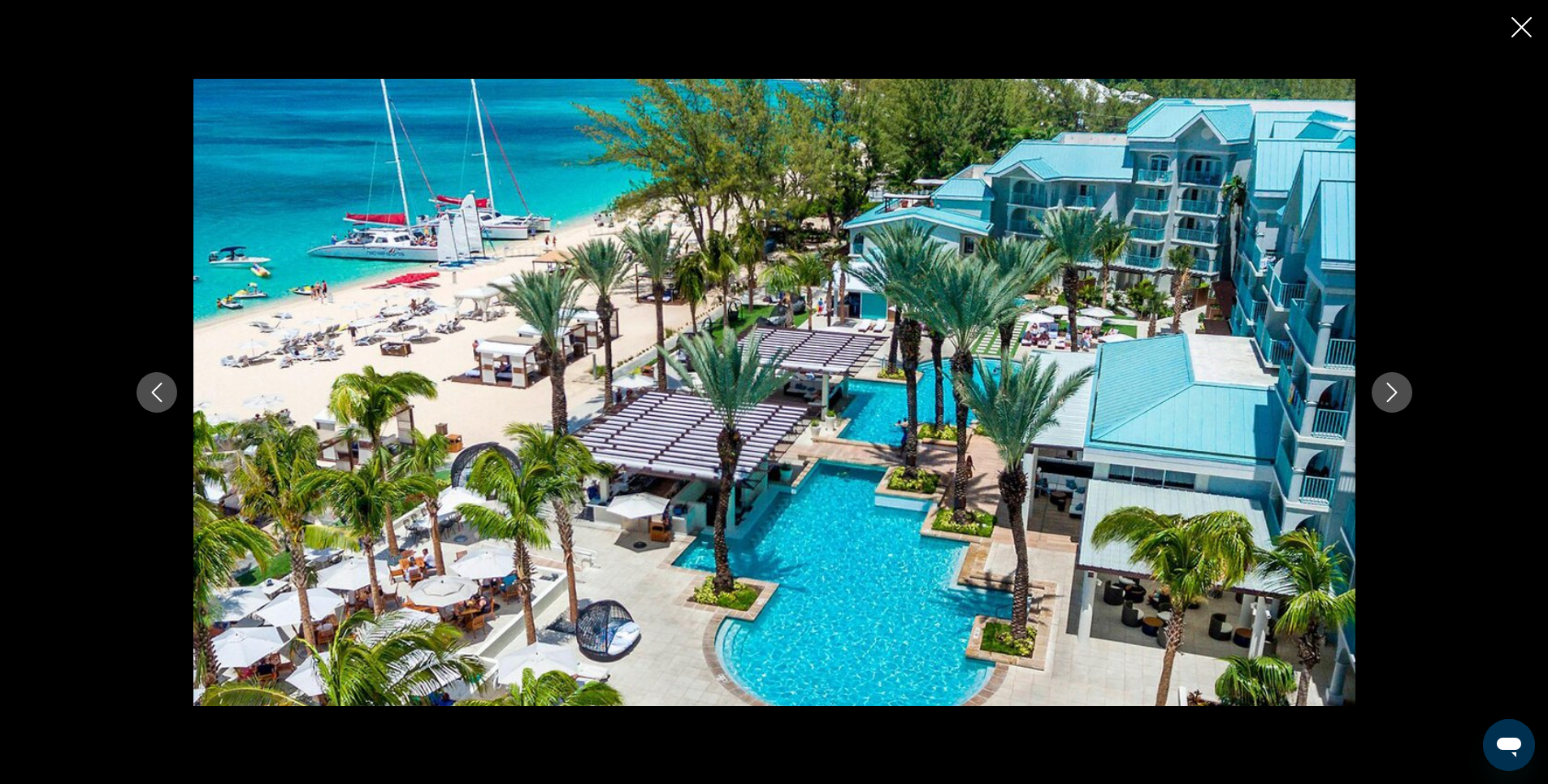
click at [1393, 390] on icon "Next image" at bounding box center [1392, 392] width 20 height 20
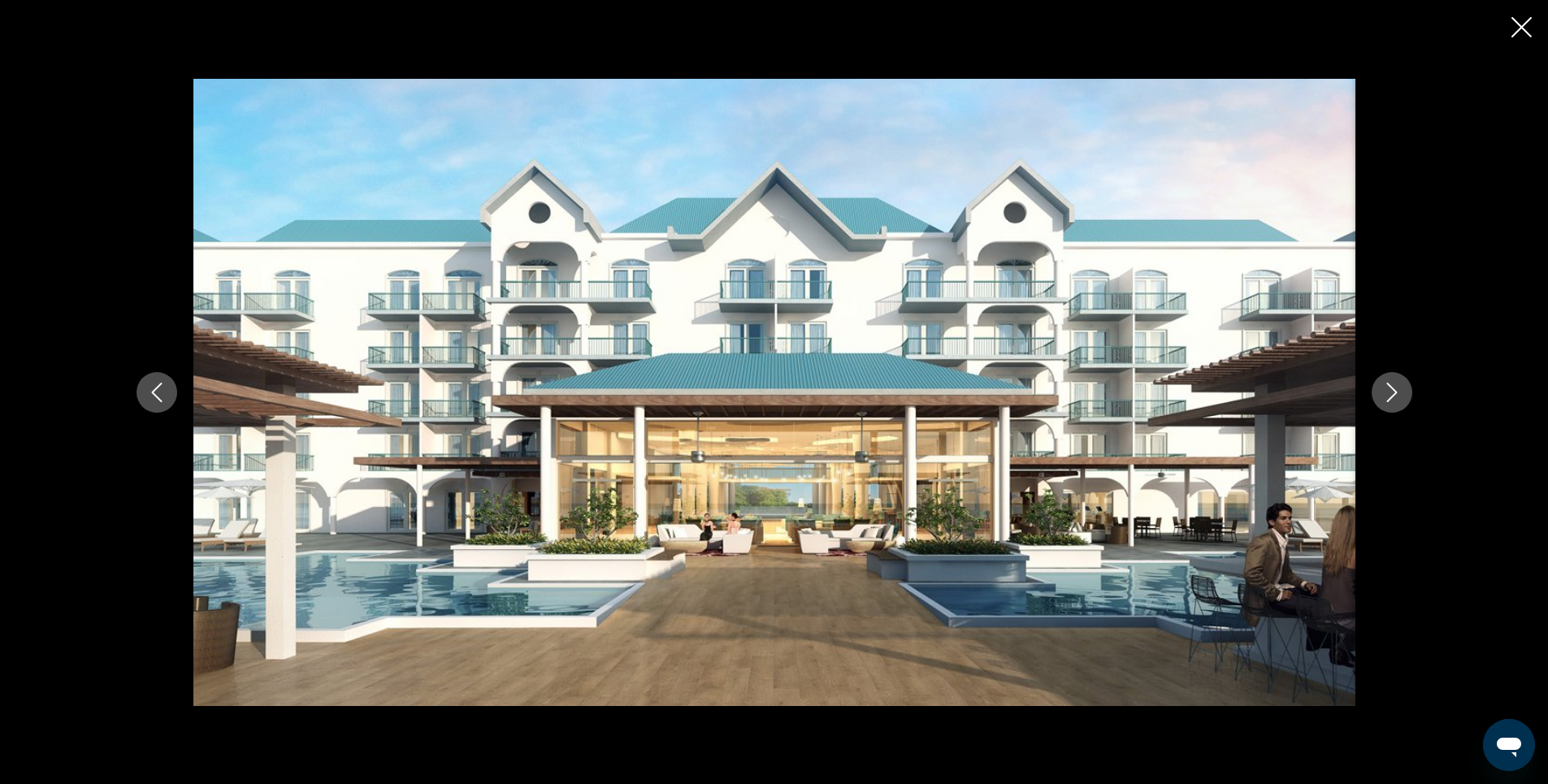
click at [1393, 390] on icon "Next image" at bounding box center [1392, 392] width 20 height 20
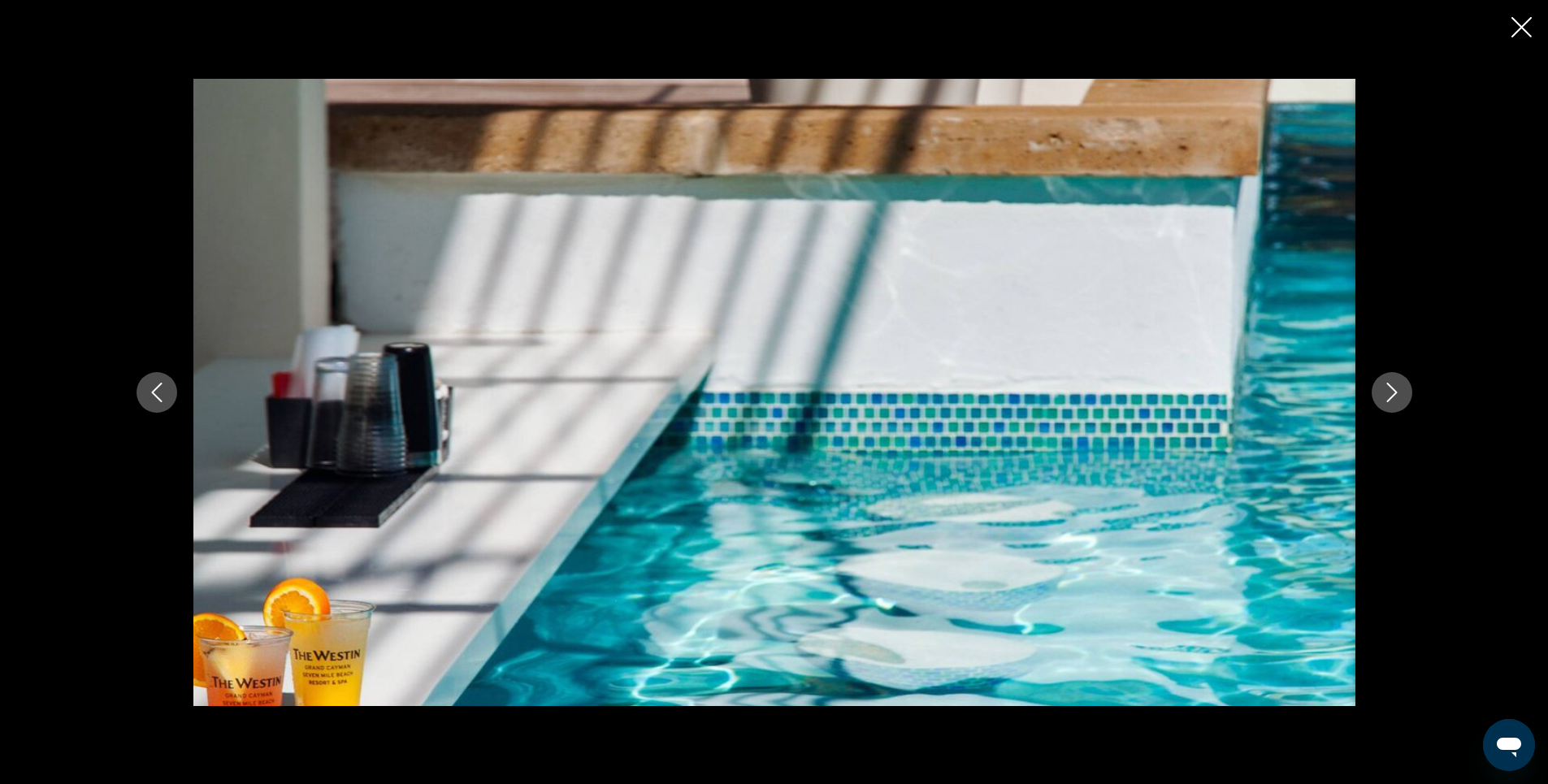
click at [1393, 390] on icon "Next image" at bounding box center [1392, 392] width 20 height 20
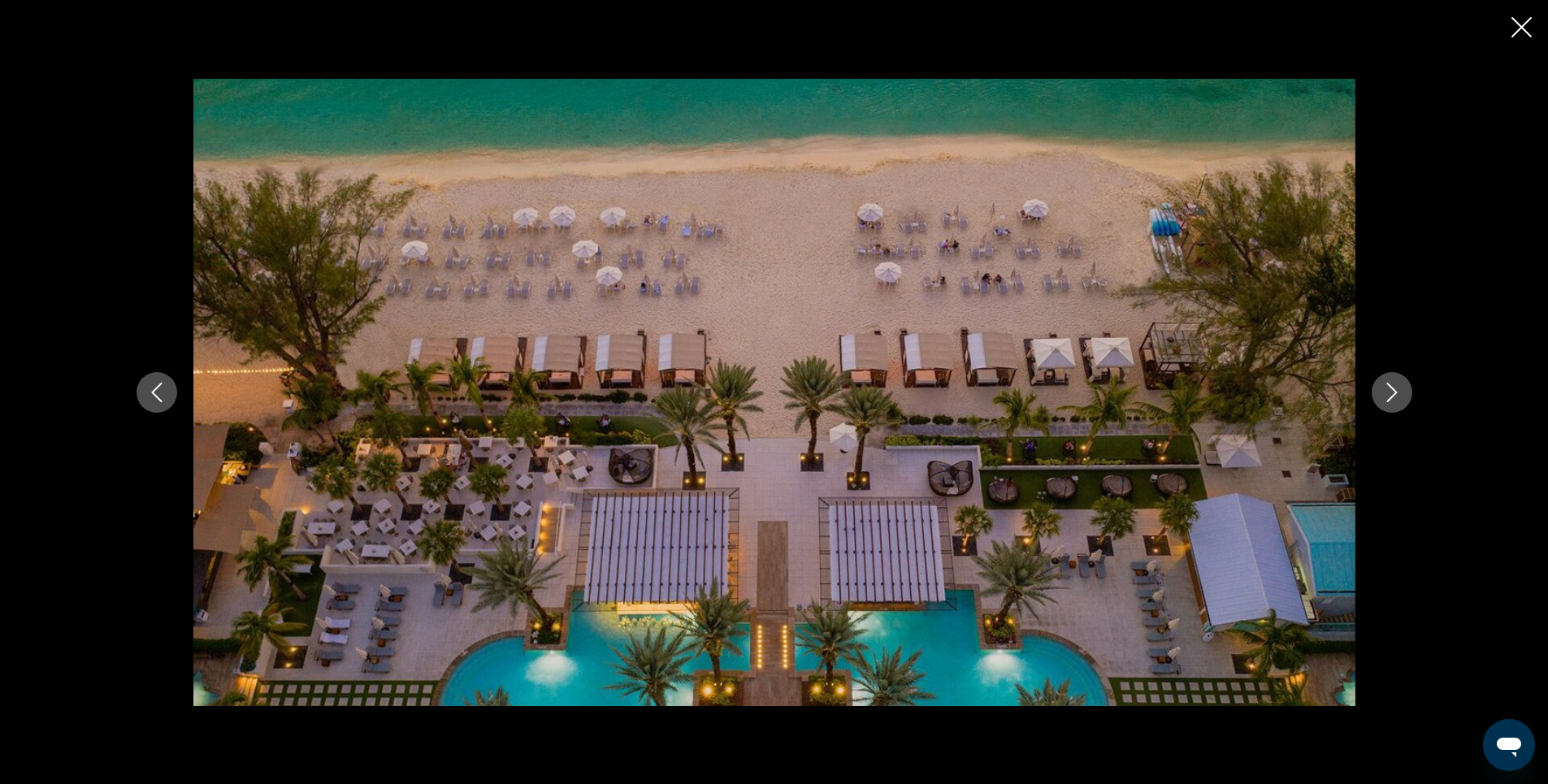
click at [1393, 390] on icon "Next image" at bounding box center [1392, 392] width 20 height 20
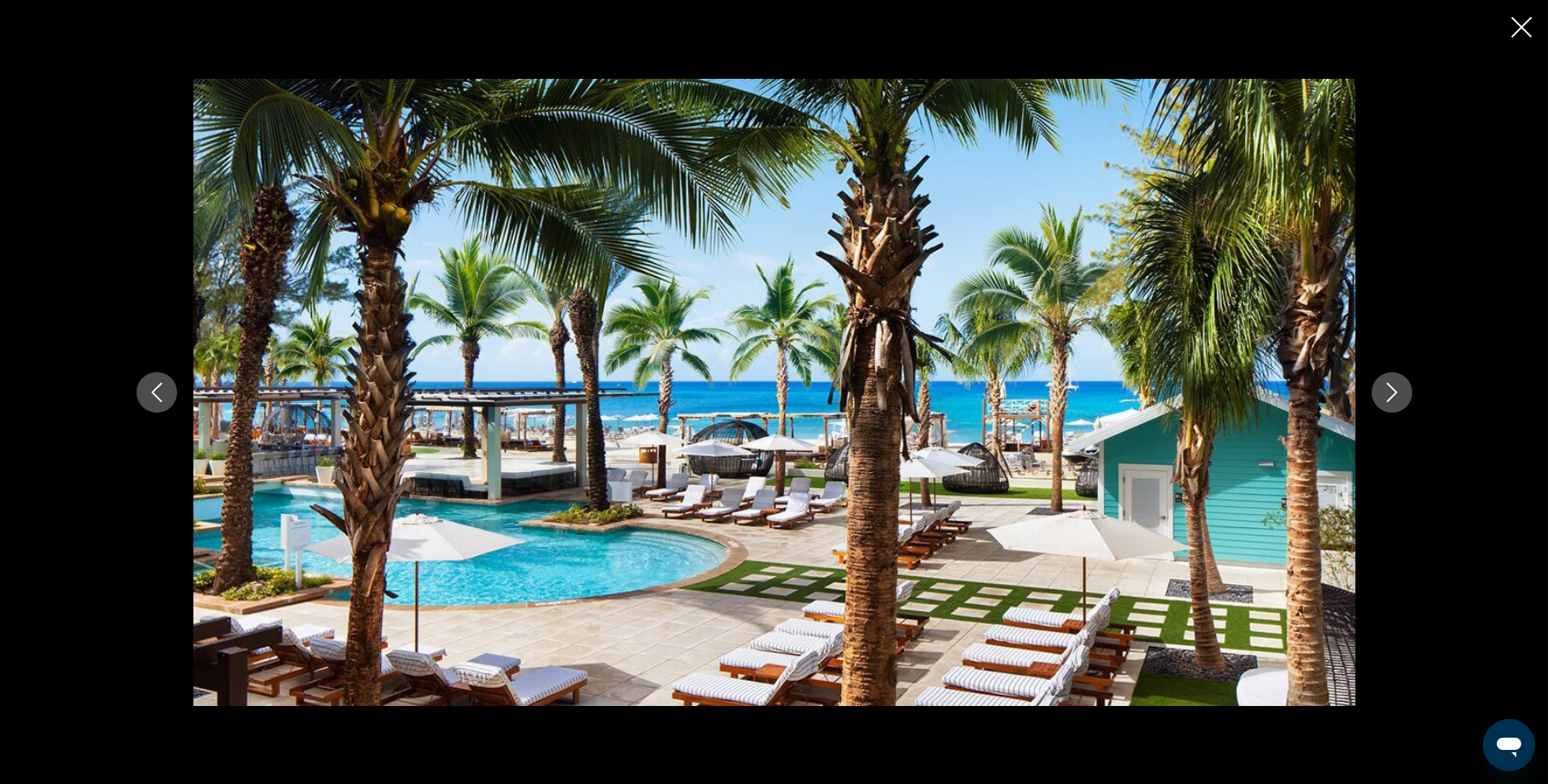
click at [1393, 390] on icon "Next image" at bounding box center [1392, 392] width 20 height 20
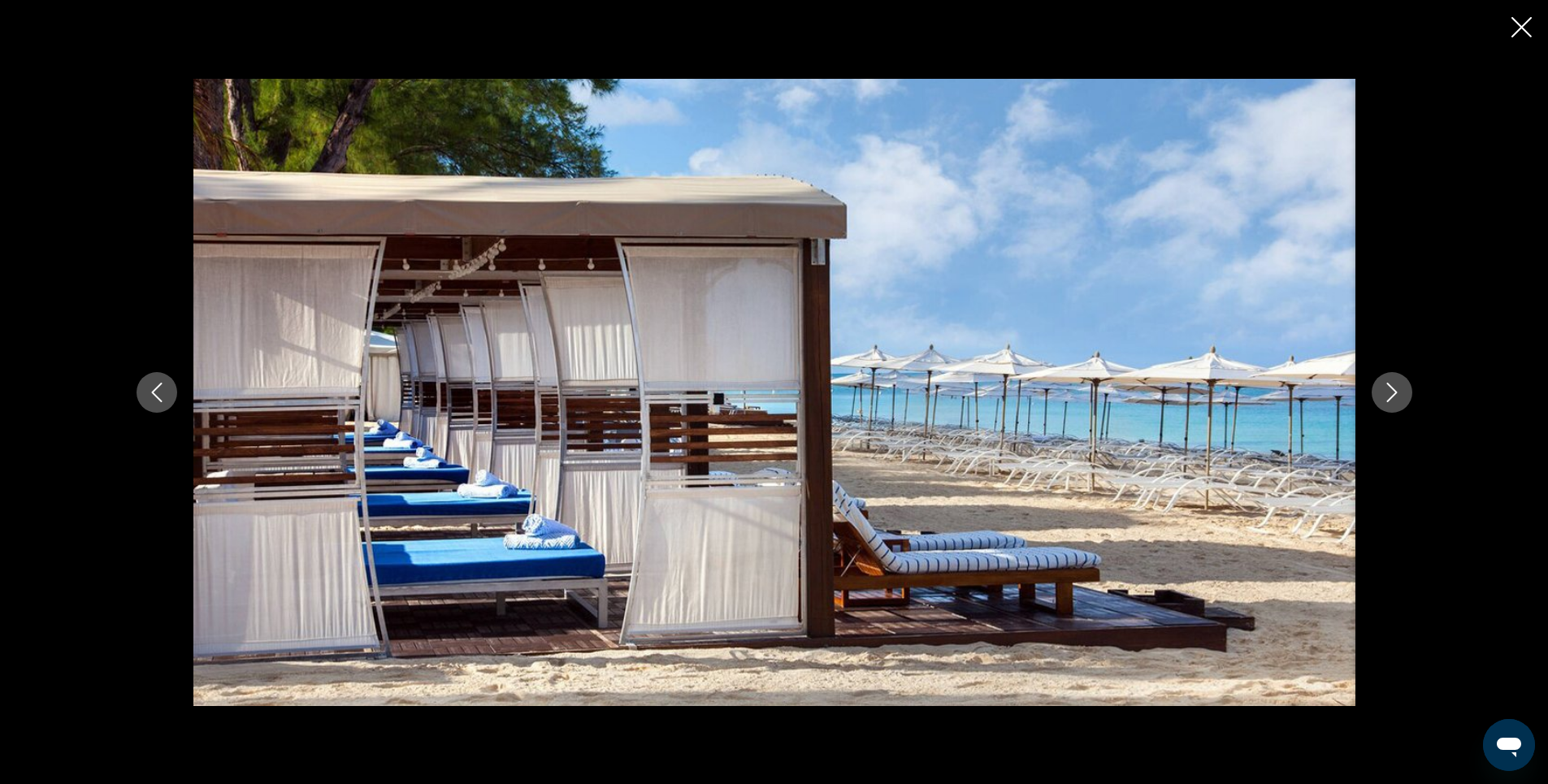
click at [1393, 390] on icon "Next image" at bounding box center [1392, 392] width 20 height 20
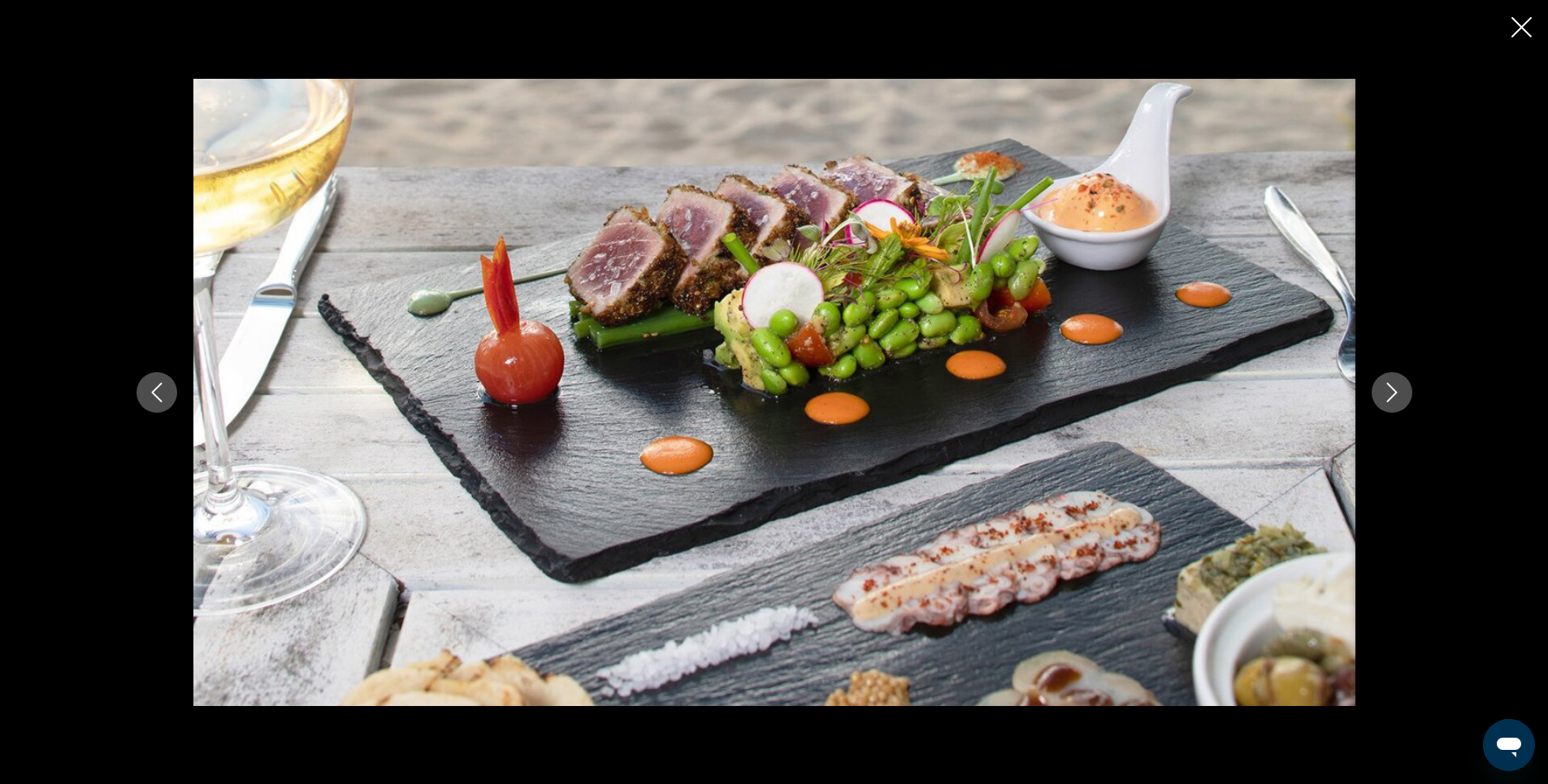
click at [1520, 31] on icon "Close slideshow" at bounding box center [1522, 27] width 20 height 20
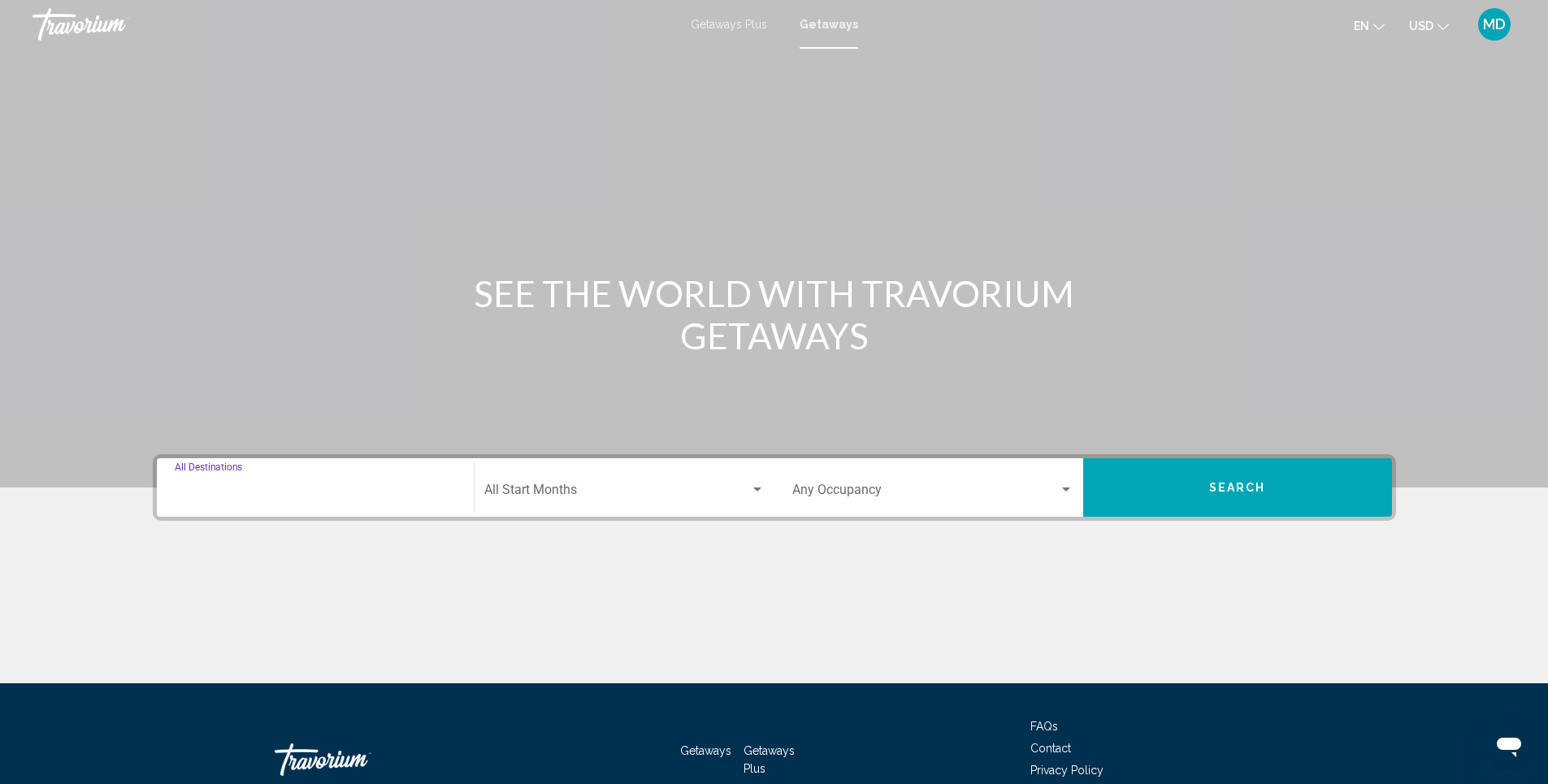
click at [364, 494] on input "Destination All Destinations" at bounding box center [315, 493] width 281 height 14
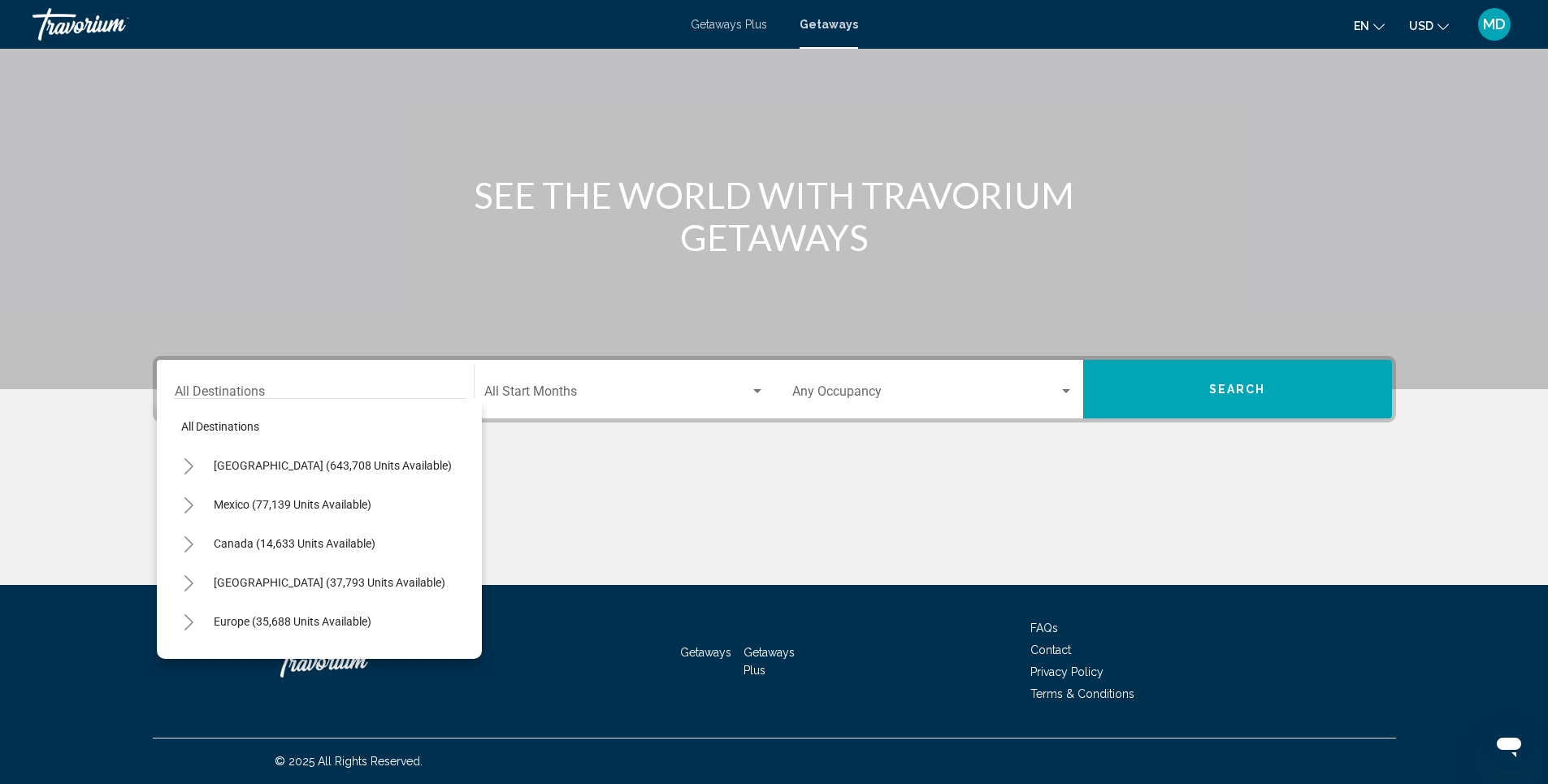
scroll to position [9, 0]
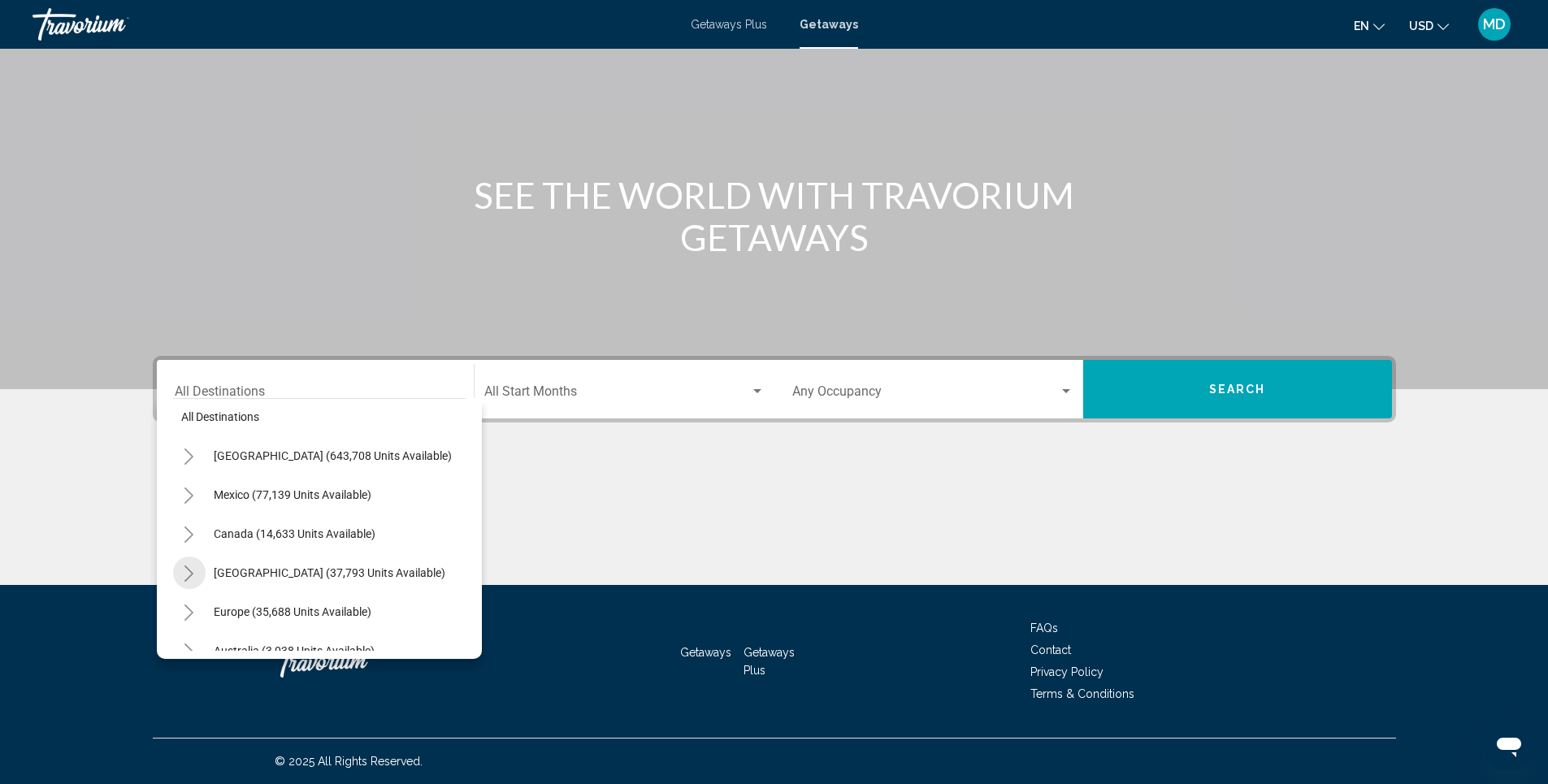
click at [186, 570] on icon "Toggle Caribbean & Atlantic Islands (37,793 units available)" at bounding box center [189, 573] width 12 height 16
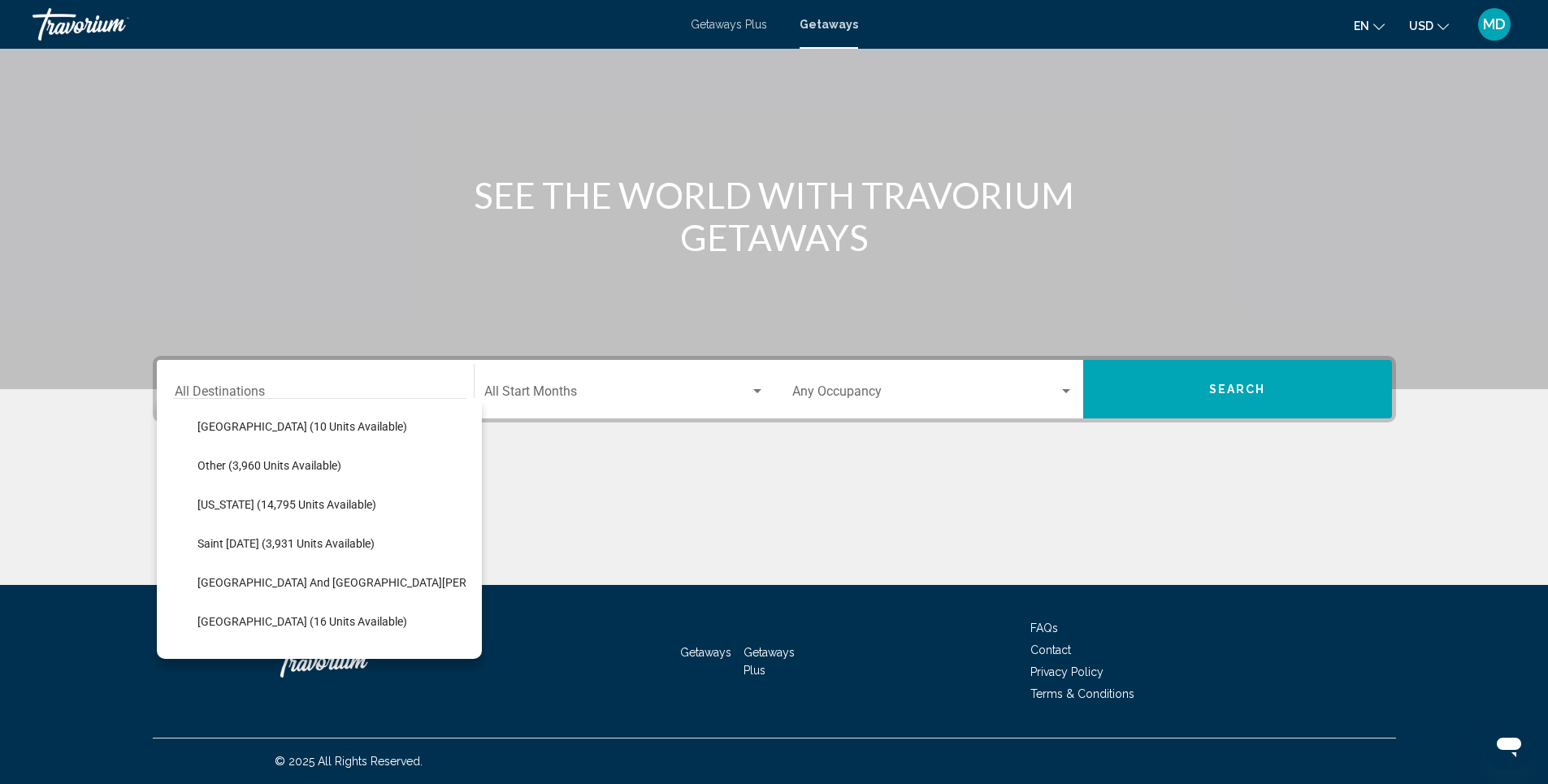
scroll to position [400, 0]
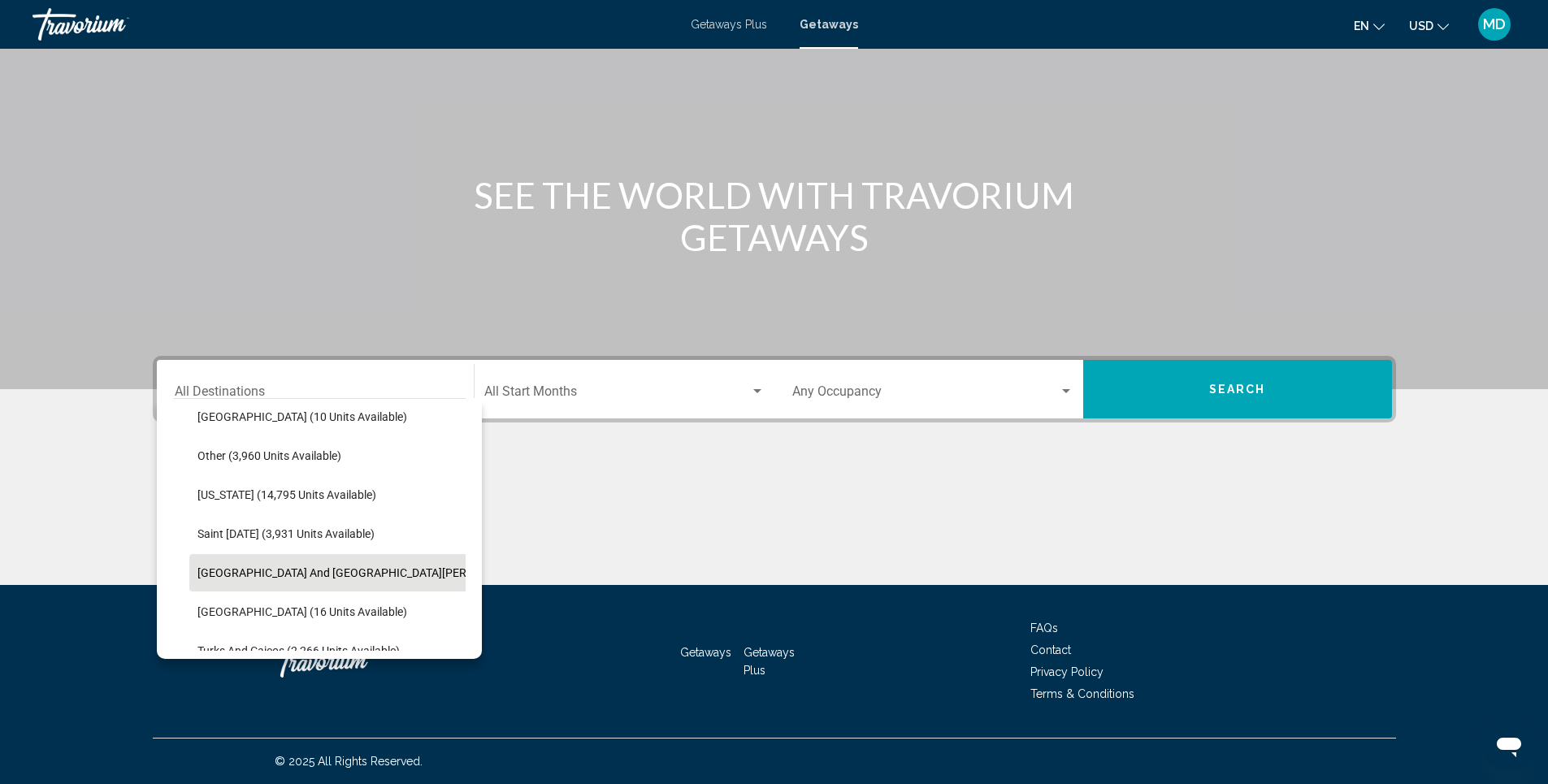
click at [336, 572] on span "[GEOGRAPHIC_DATA] and [GEOGRAPHIC_DATA][PERSON_NAME] (199 units available)" at bounding box center [416, 572] width 438 height 13
type input "**********"
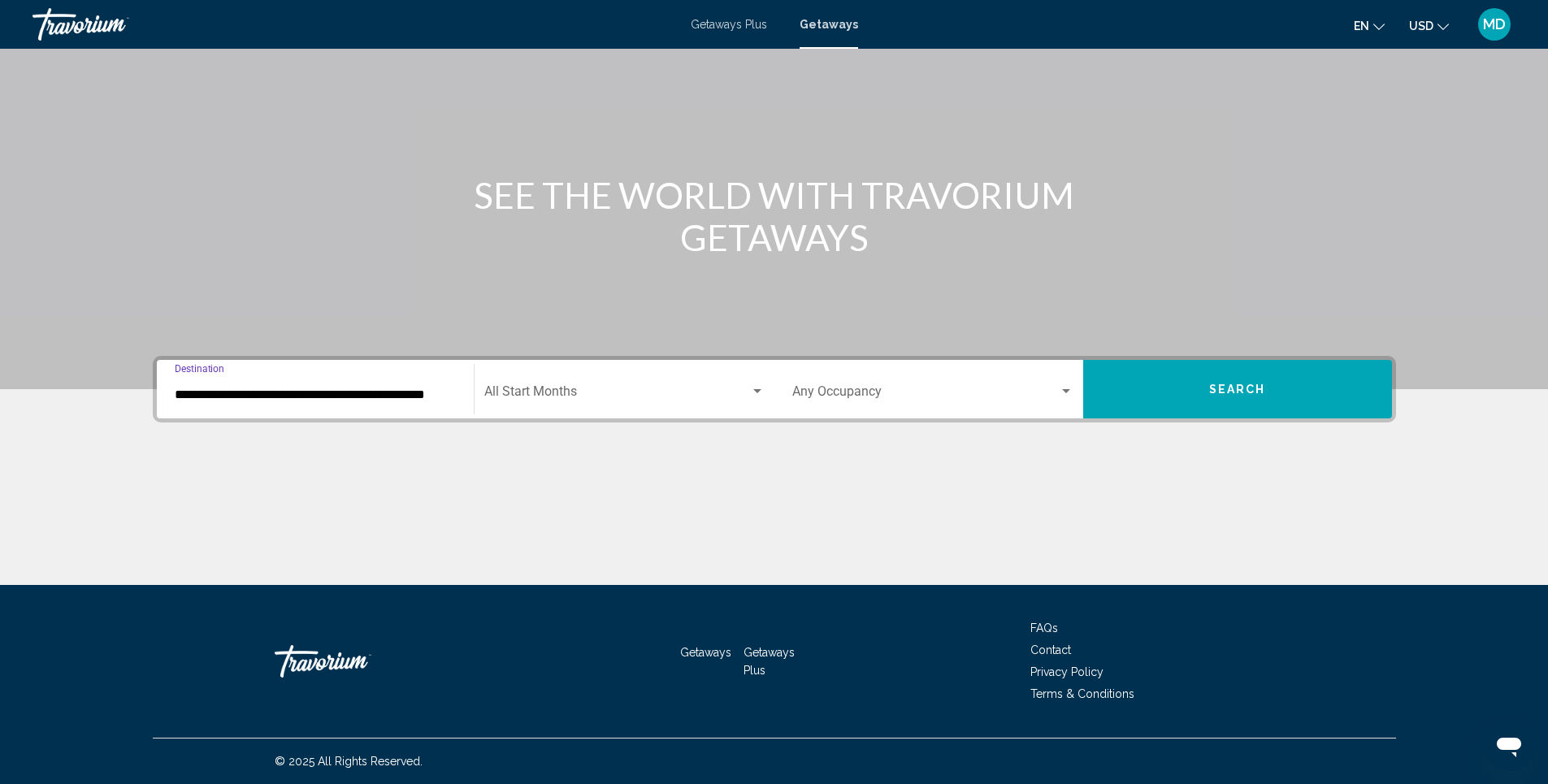
click at [717, 381] on div "Start Month All Start Months" at bounding box center [624, 389] width 280 height 51
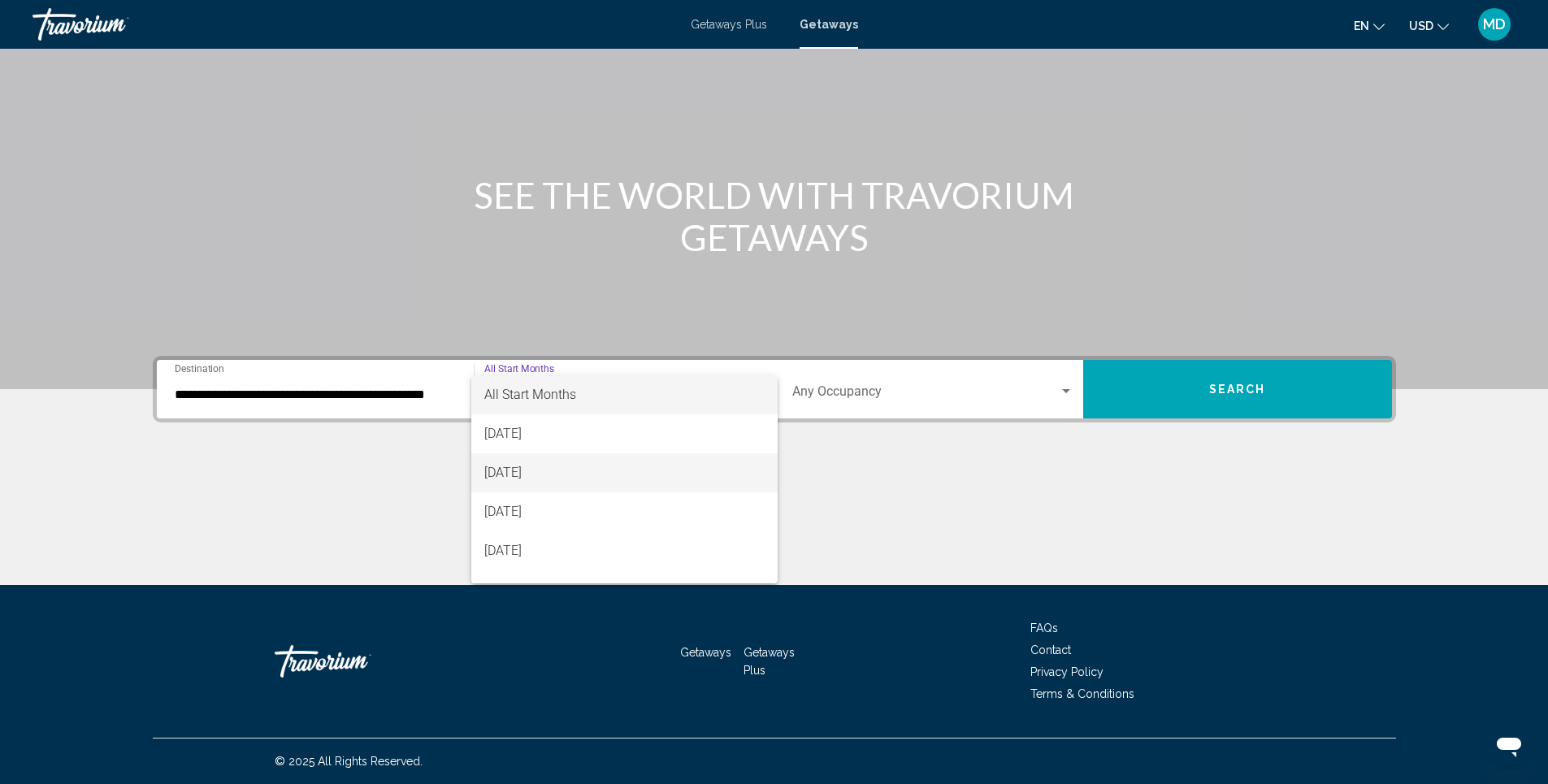
click at [593, 471] on span "[DATE]" at bounding box center [624, 473] width 280 height 39
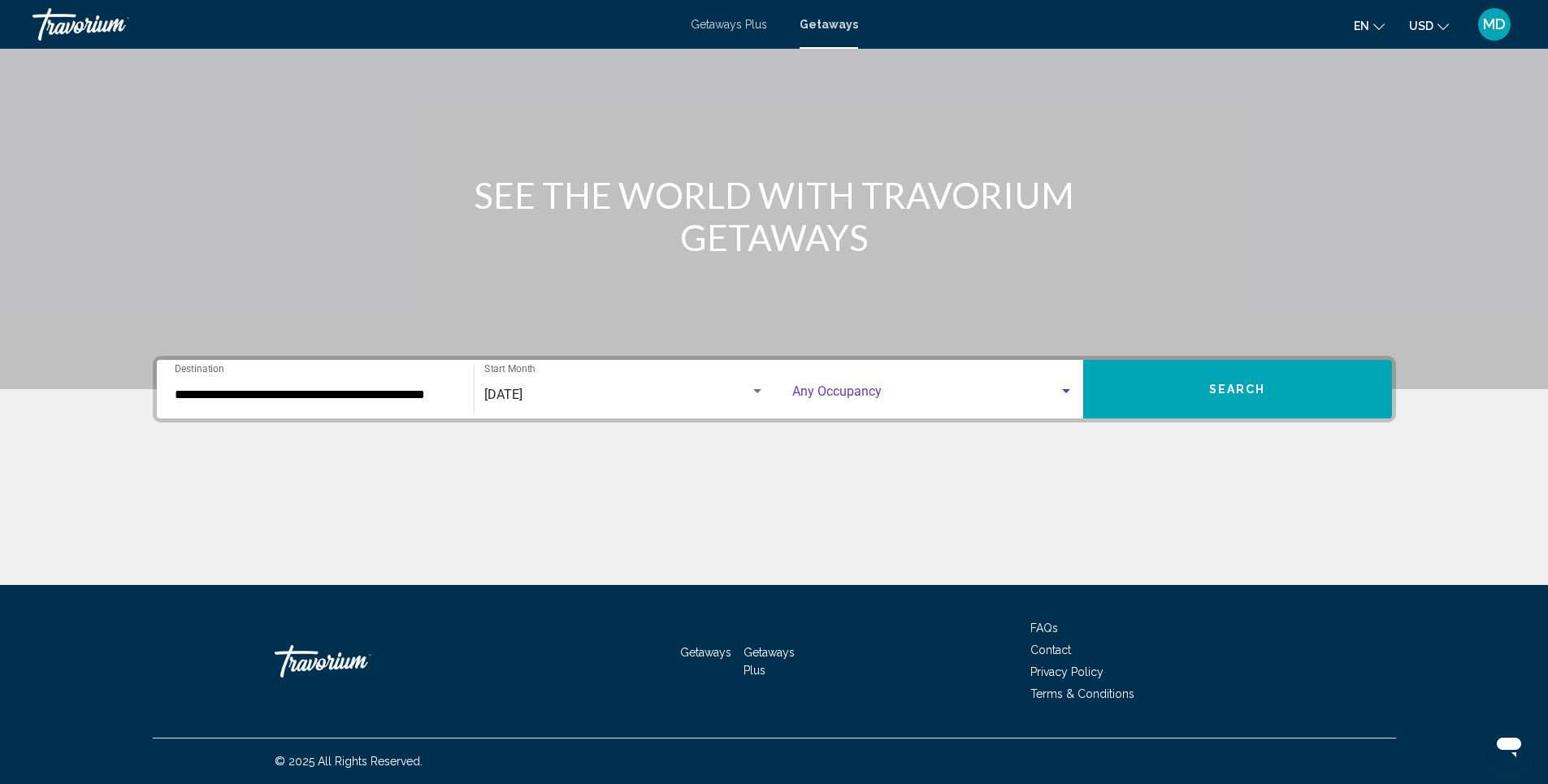
click at [1035, 398] on span "Search widget" at bounding box center [926, 394] width 267 height 14
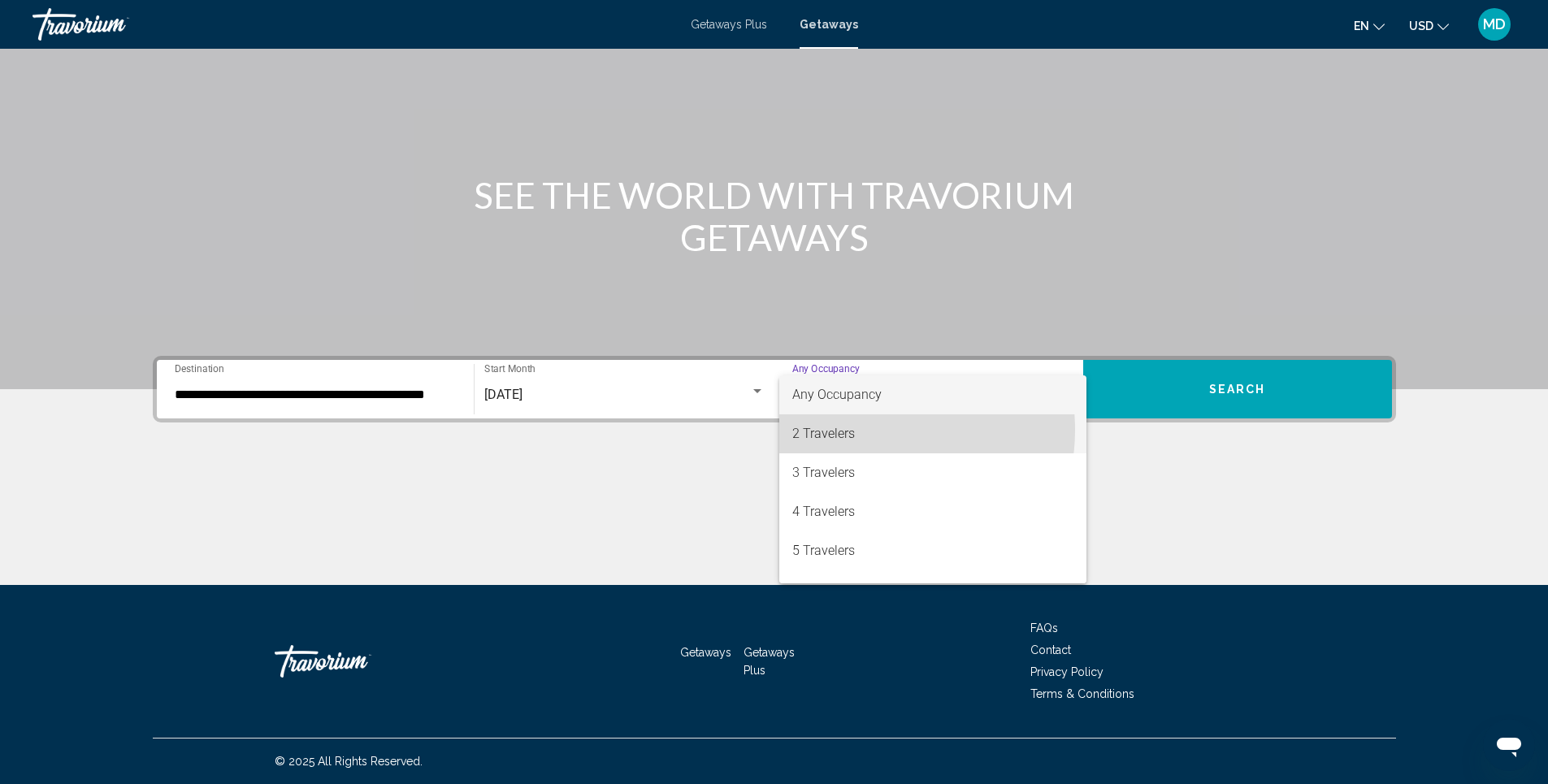
click at [862, 430] on span "2 Travelers" at bounding box center [933, 434] width 281 height 39
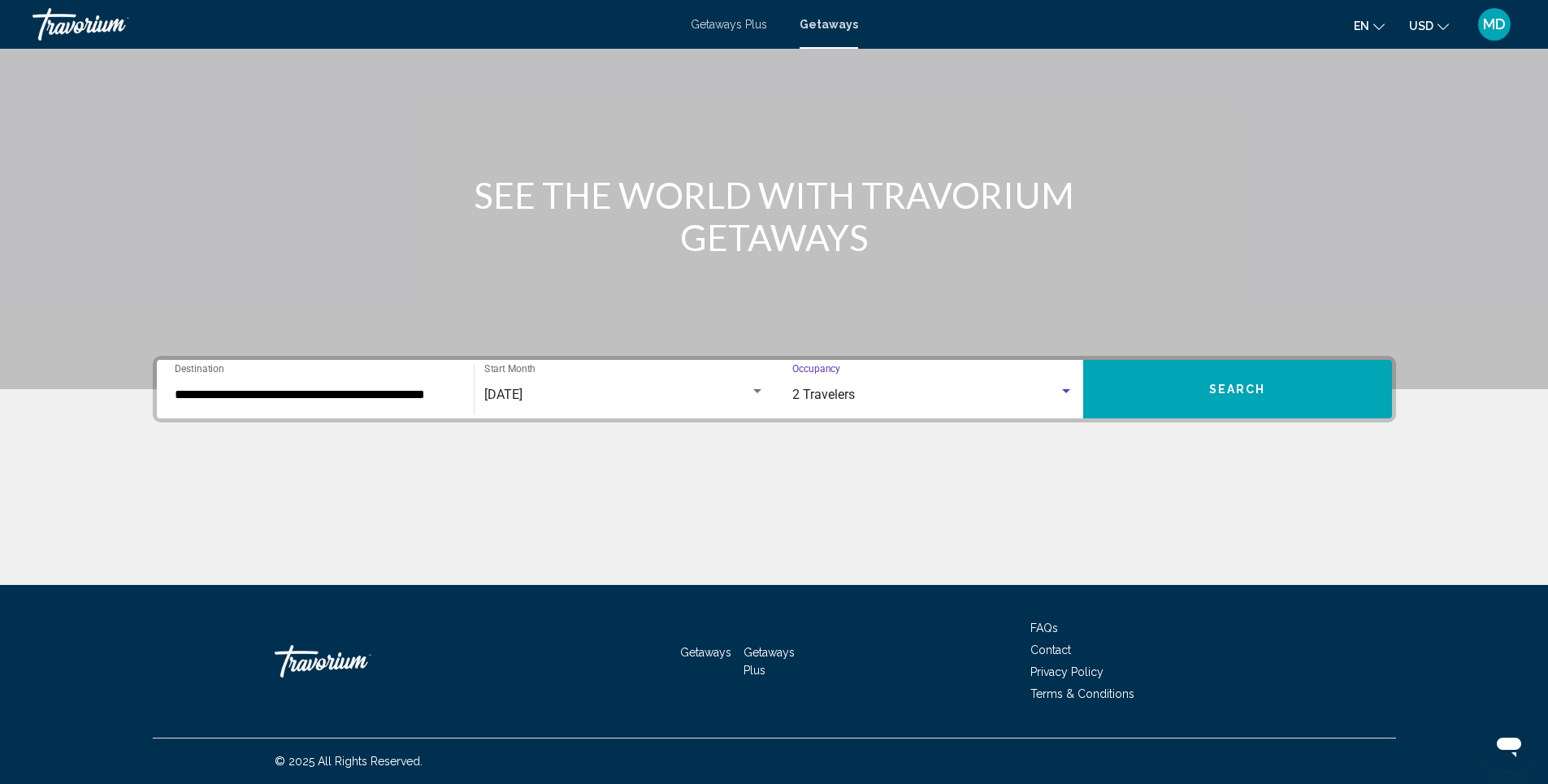
click at [1229, 394] on span "Search" at bounding box center [1237, 389] width 57 height 13
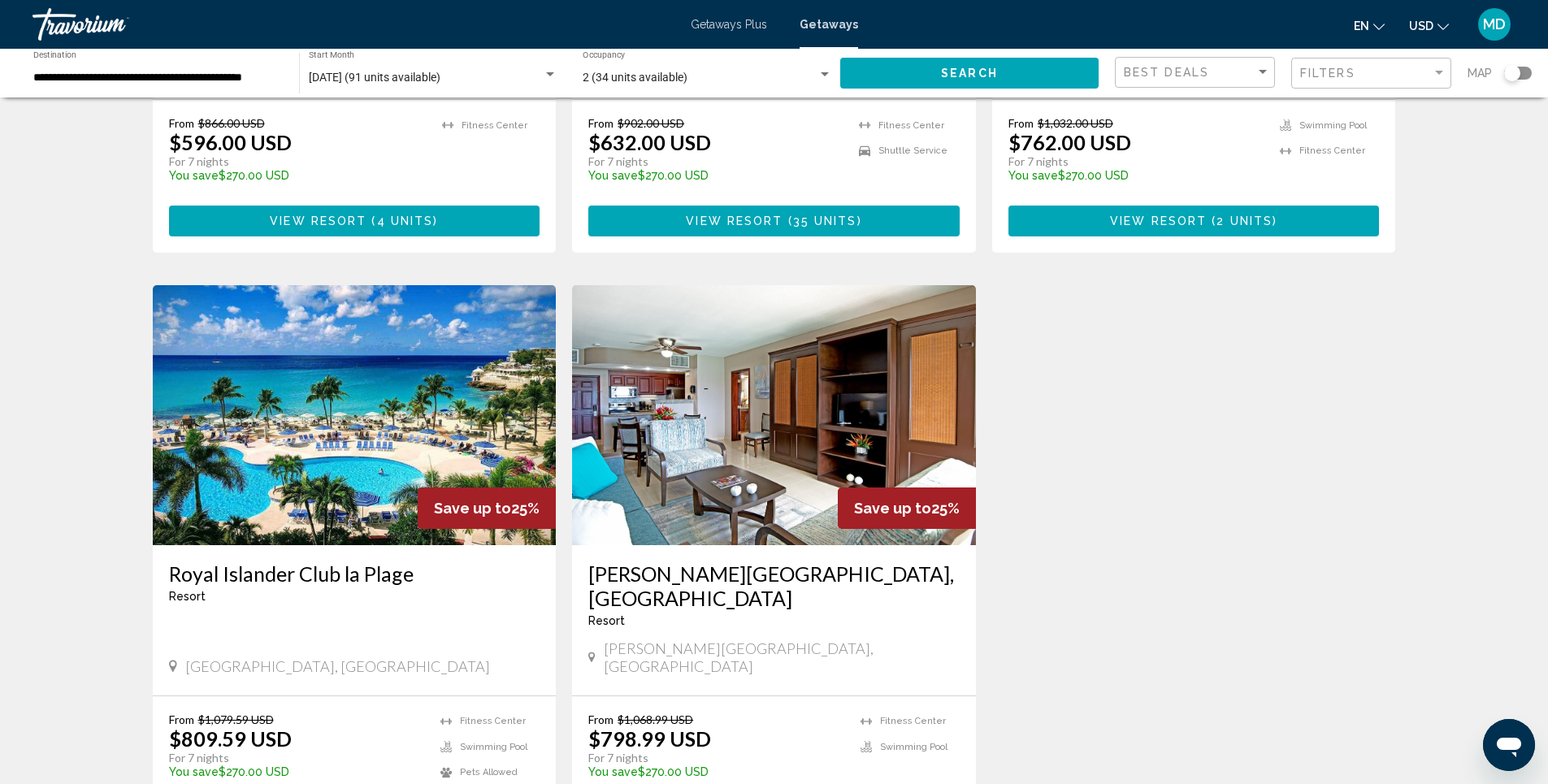
scroll to position [1137, 0]
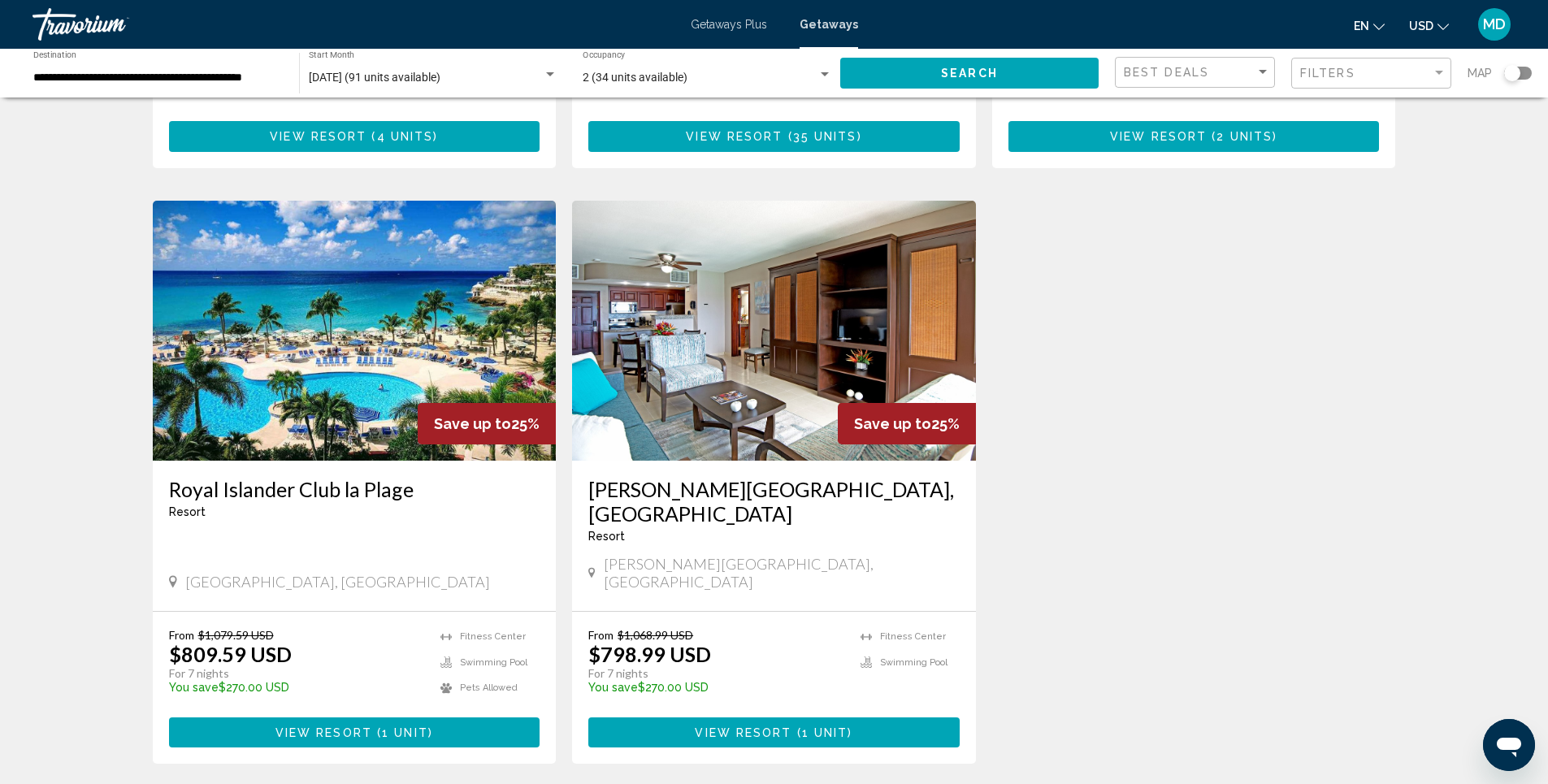
click at [760, 312] on img "Main content" at bounding box center [773, 330] width 404 height 260
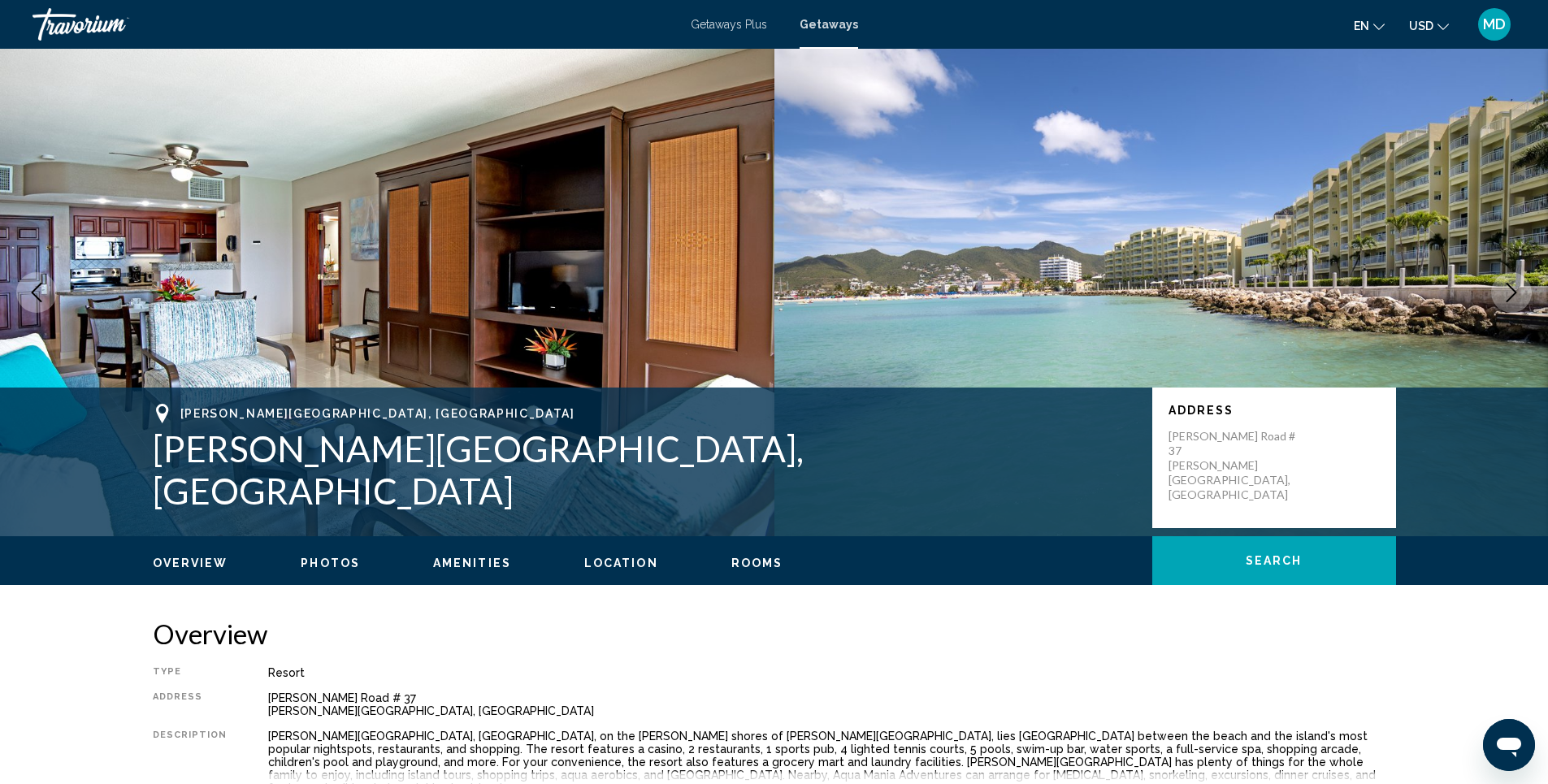
click at [334, 567] on span "Photos" at bounding box center [331, 562] width 59 height 13
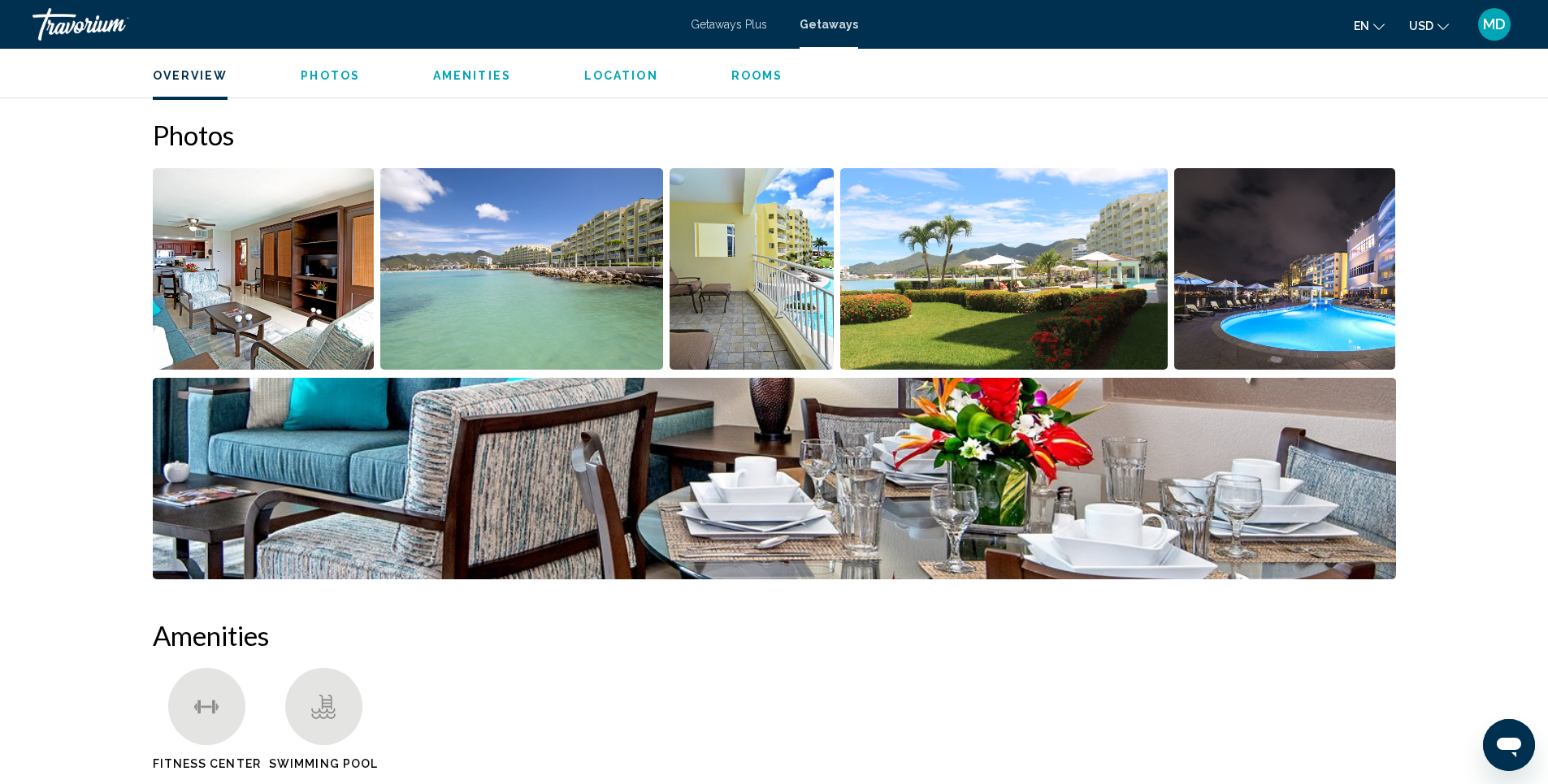
scroll to position [736, 0]
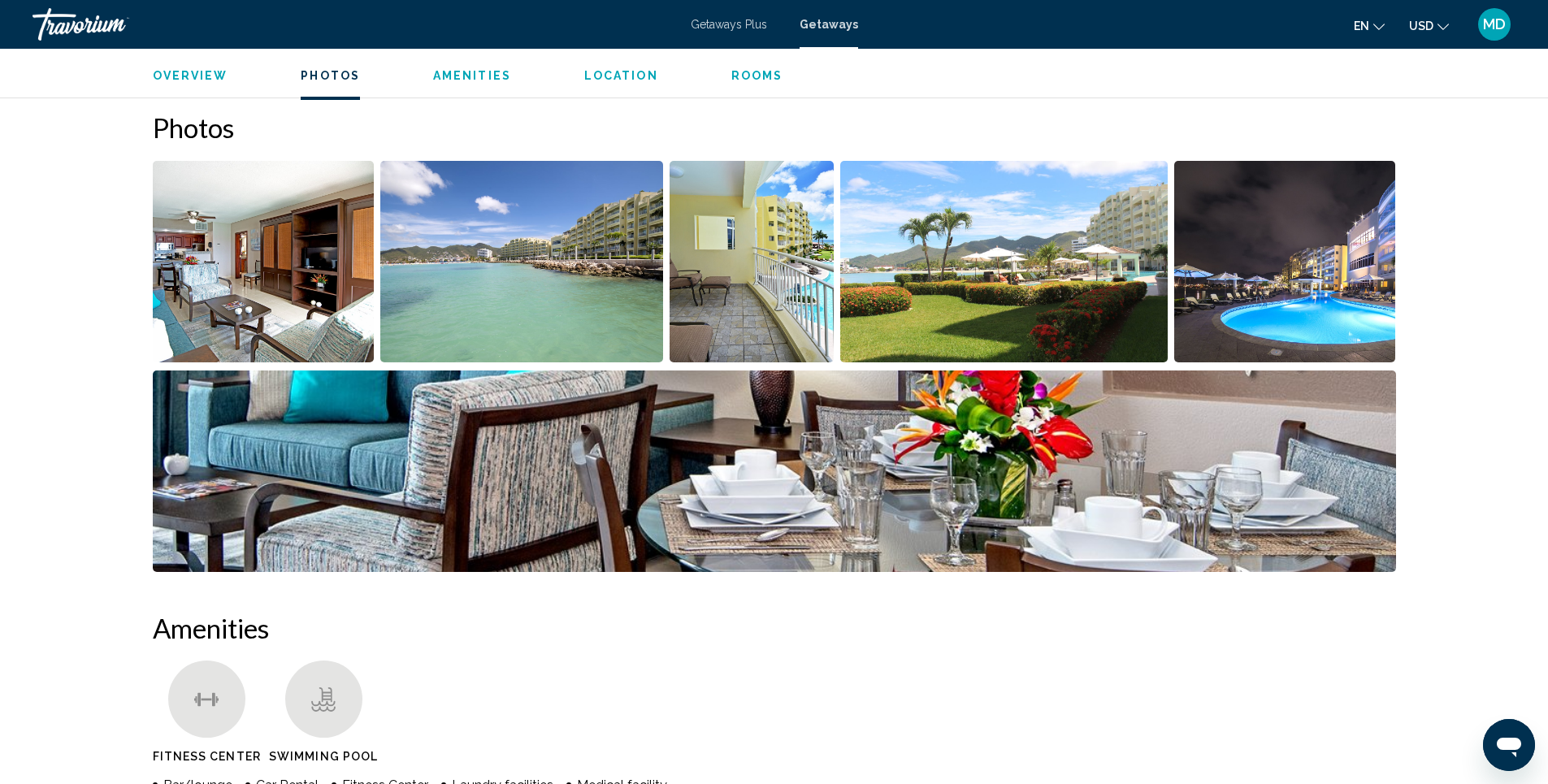
click at [602, 269] on img "Open full-screen image slider" at bounding box center [522, 261] width 283 height 201
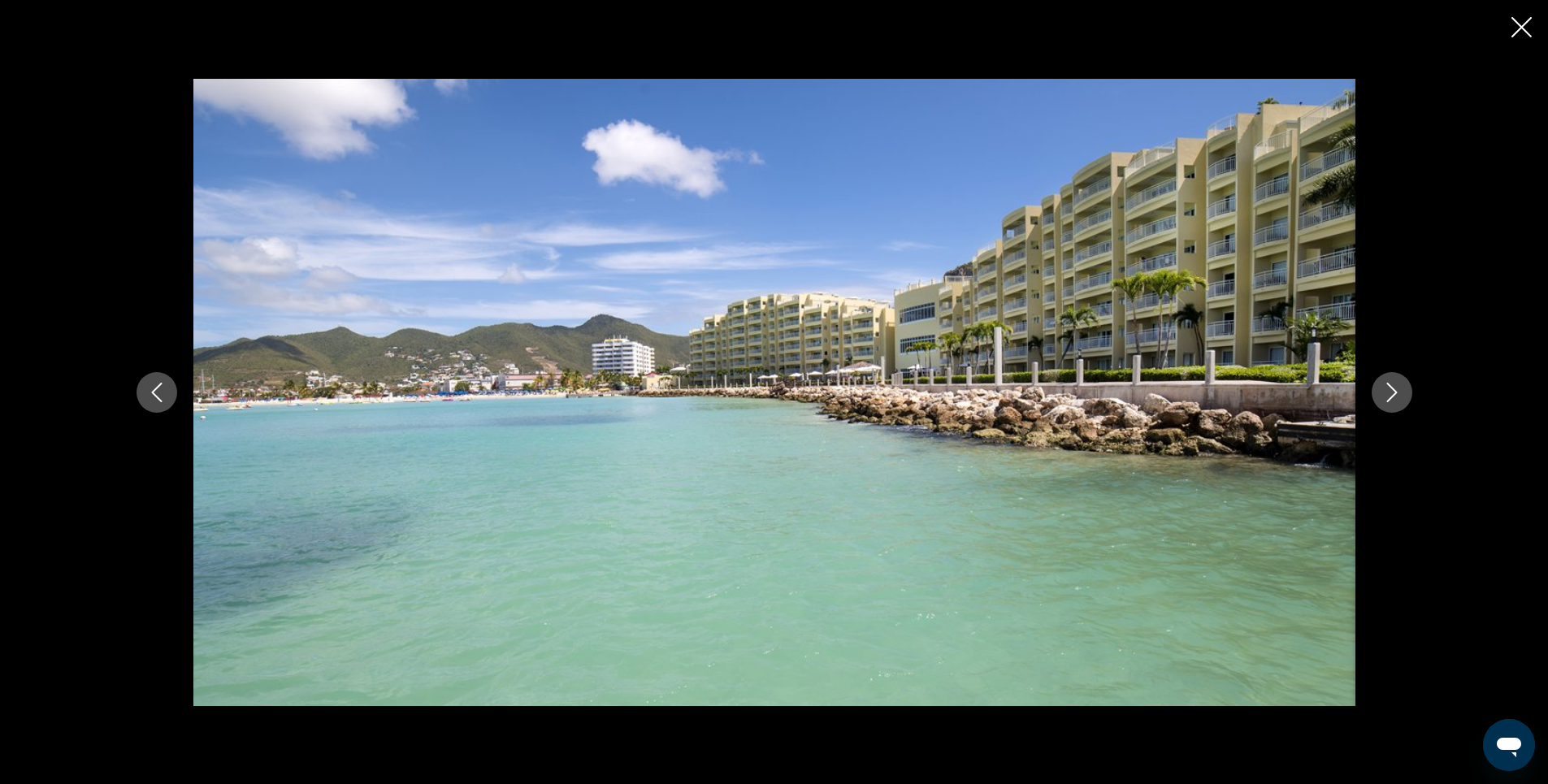
click at [1385, 387] on icon "Next image" at bounding box center [1392, 392] width 20 height 20
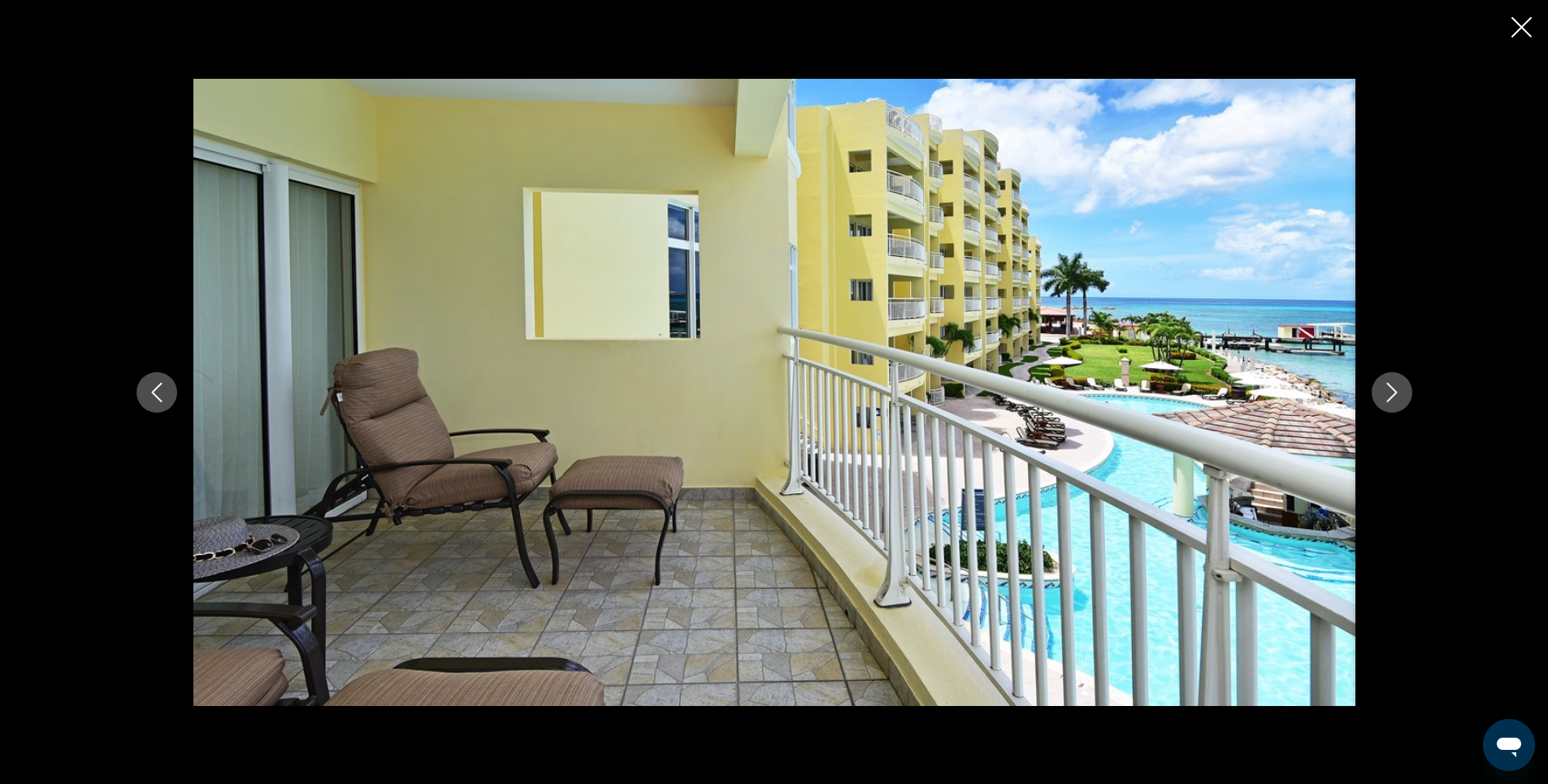
click at [1385, 387] on icon "Next image" at bounding box center [1392, 392] width 20 height 20
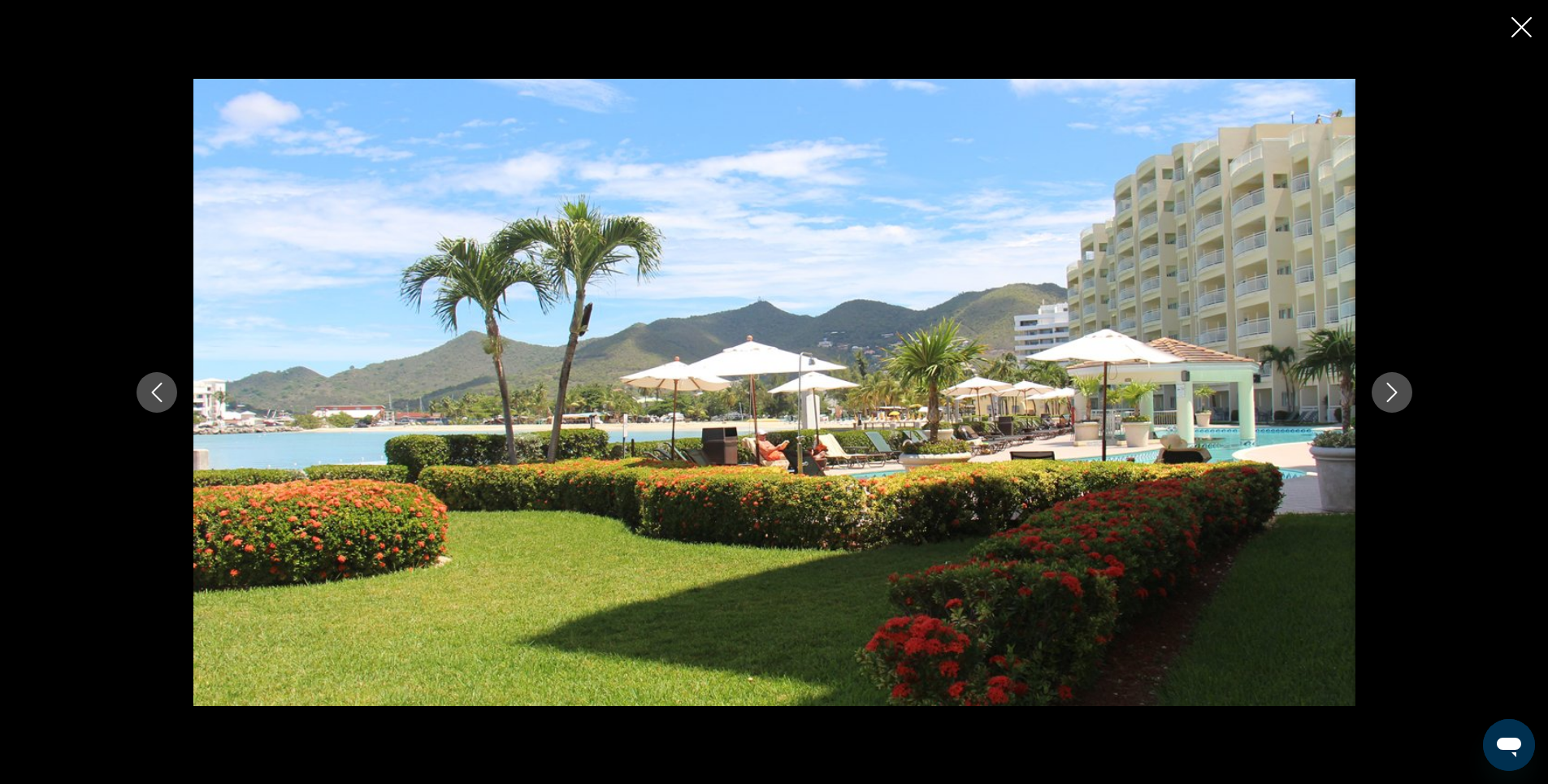
click at [1385, 387] on icon "Next image" at bounding box center [1392, 392] width 20 height 20
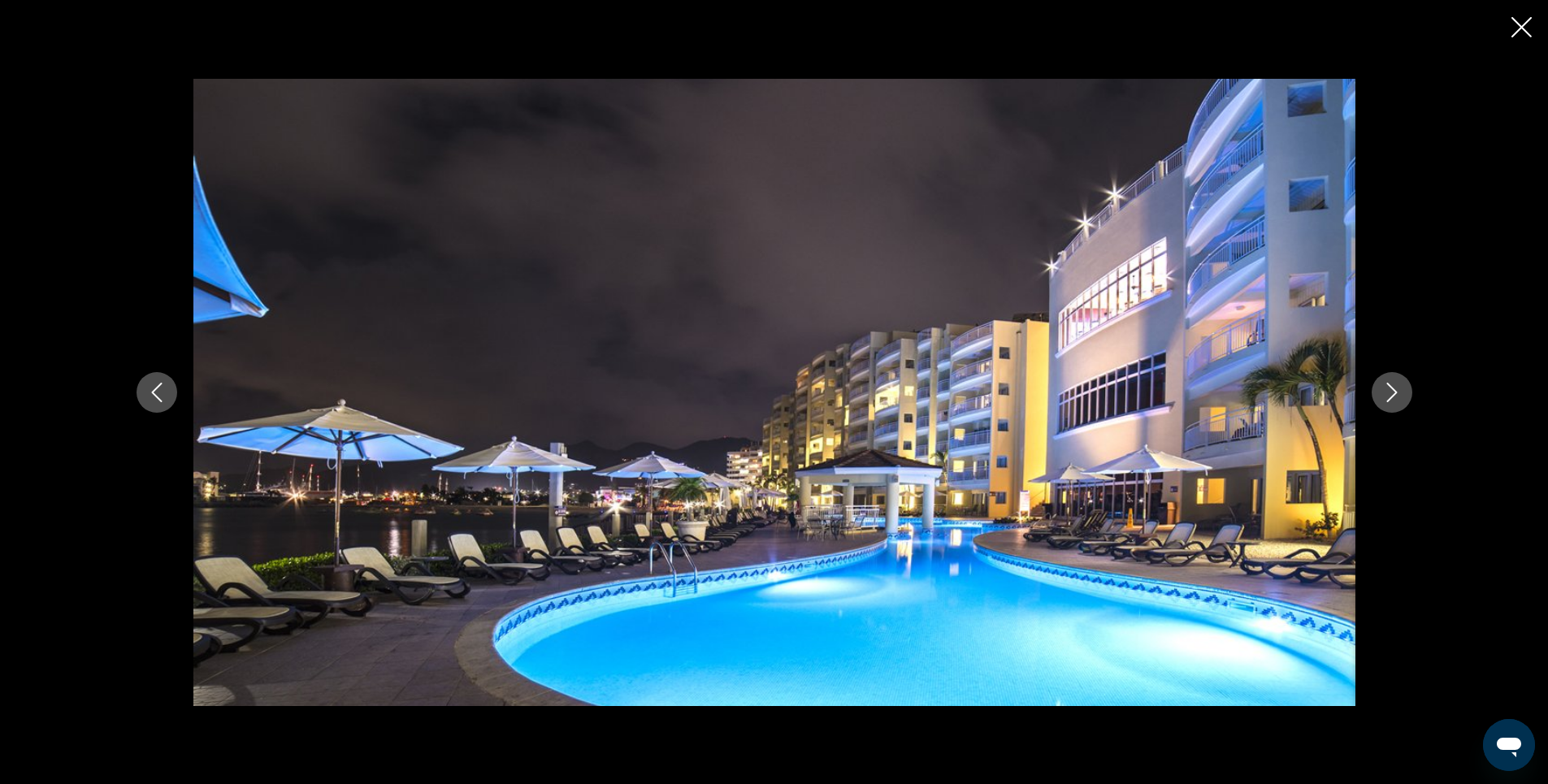
click at [1385, 387] on icon "Next image" at bounding box center [1392, 392] width 20 height 20
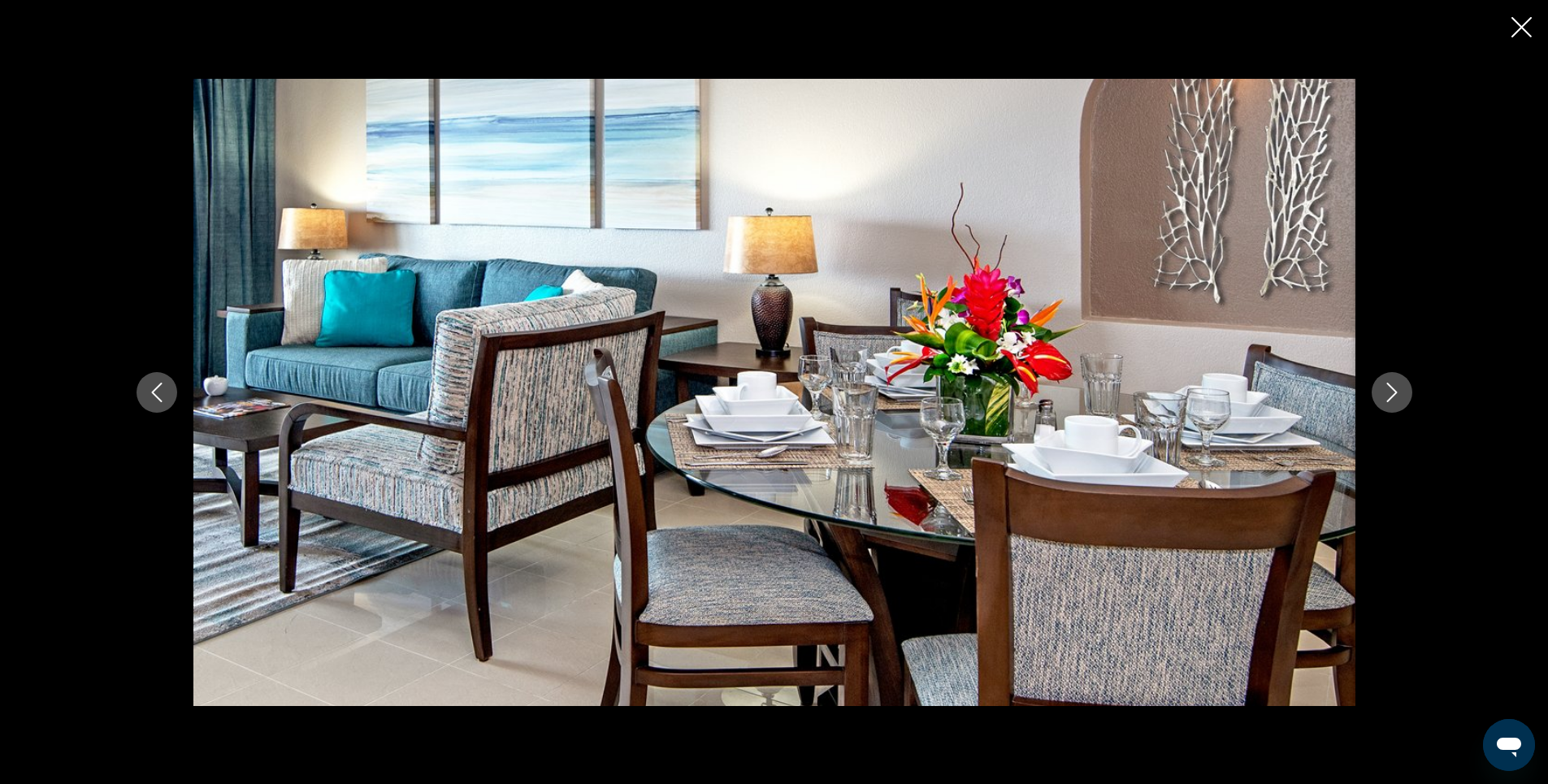
click at [1385, 387] on icon "Next image" at bounding box center [1392, 392] width 20 height 20
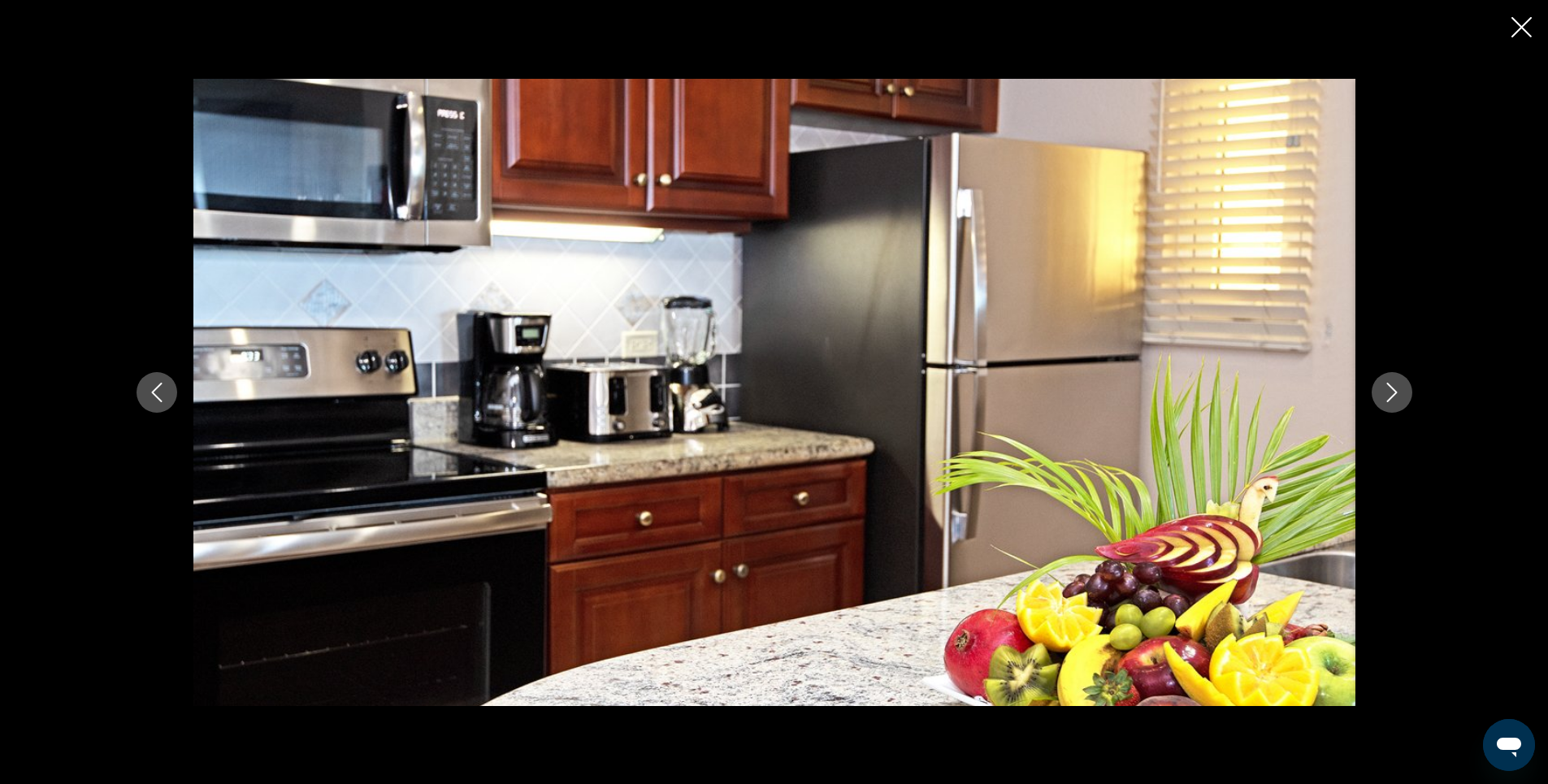
click at [1385, 387] on icon "Next image" at bounding box center [1392, 392] width 20 height 20
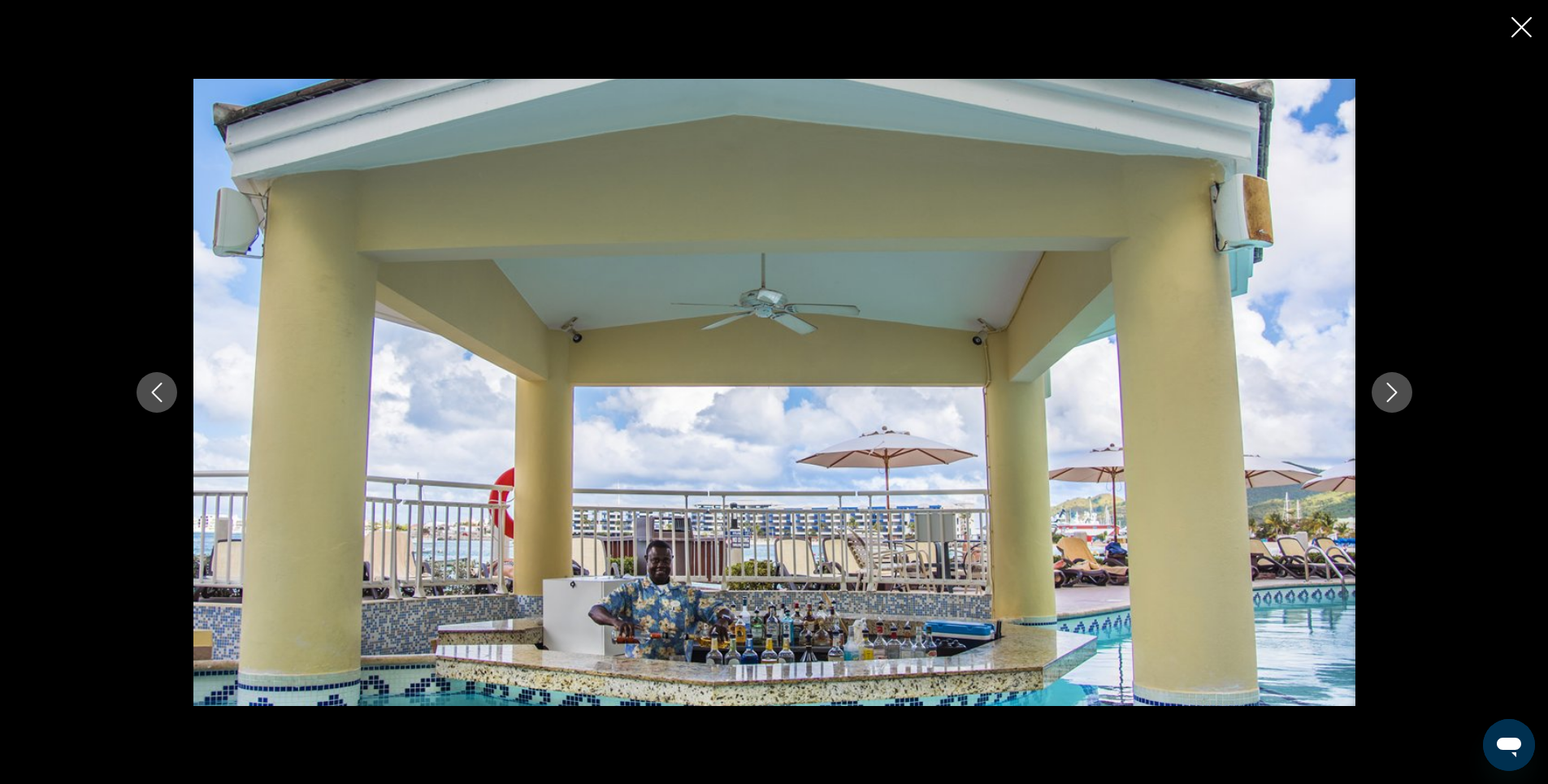
click at [1395, 398] on icon "Next image" at bounding box center [1392, 392] width 20 height 20
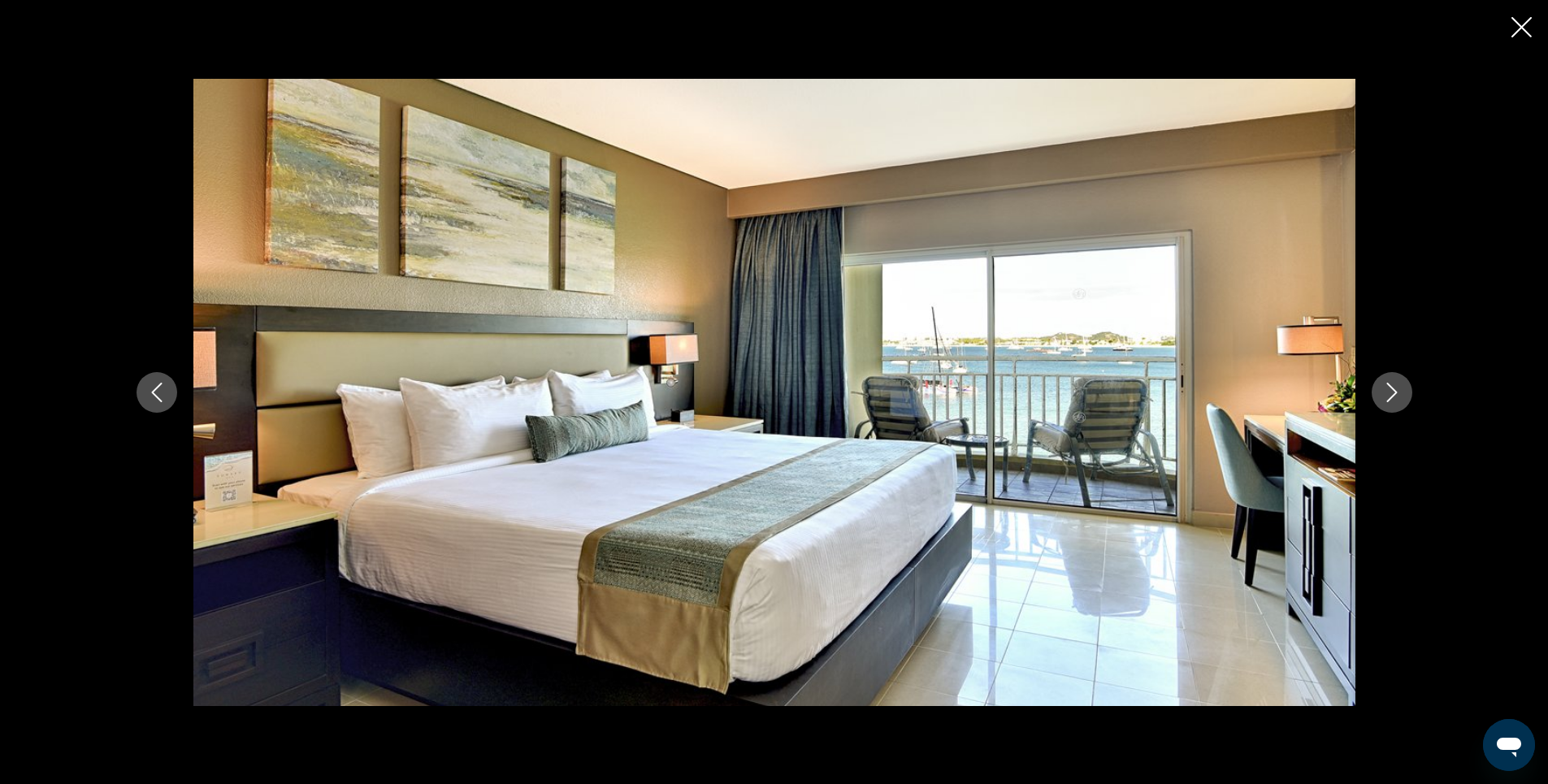
click at [1395, 398] on icon "Next image" at bounding box center [1392, 392] width 20 height 20
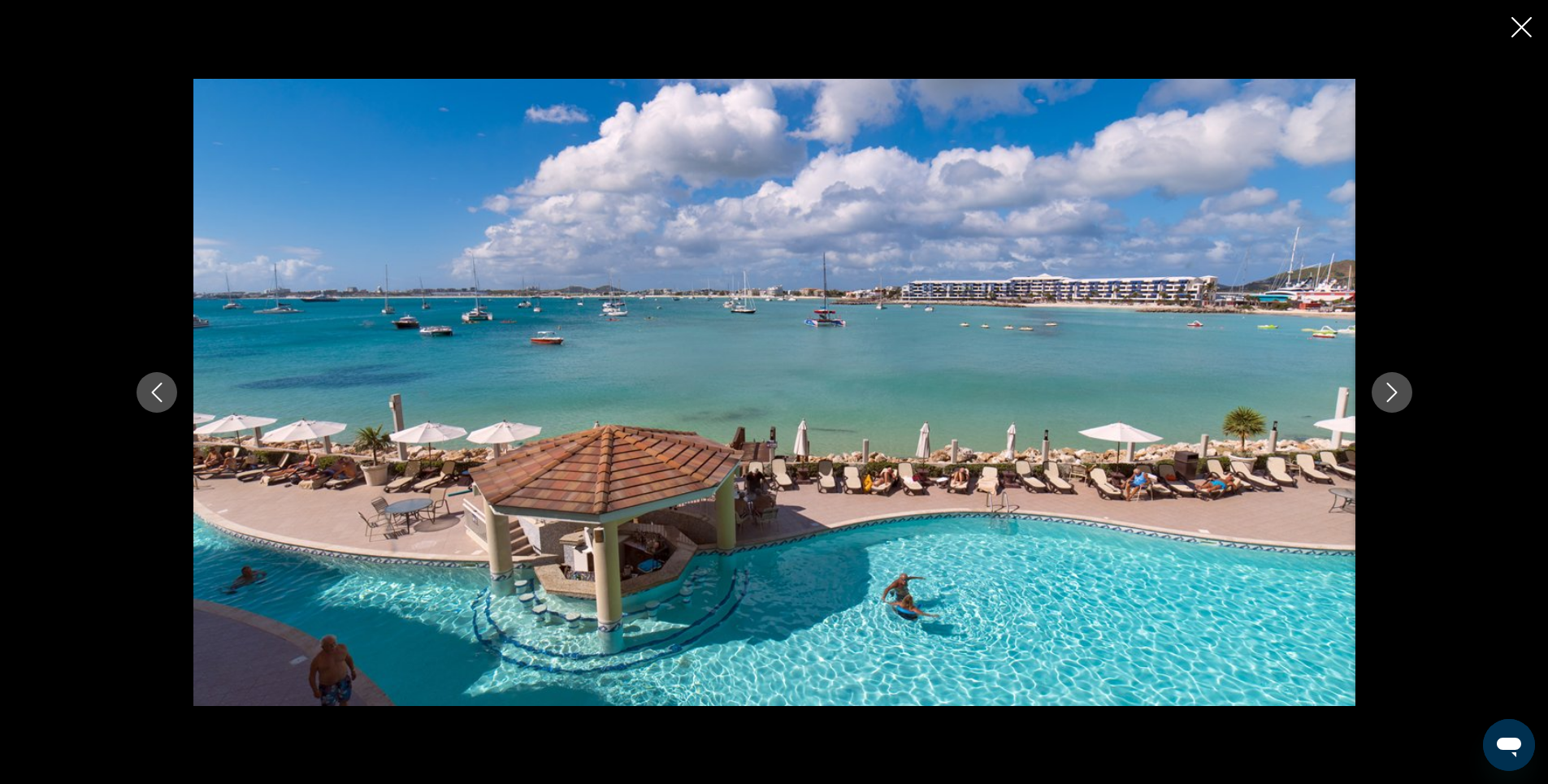
click at [1395, 398] on icon "Next image" at bounding box center [1392, 392] width 20 height 20
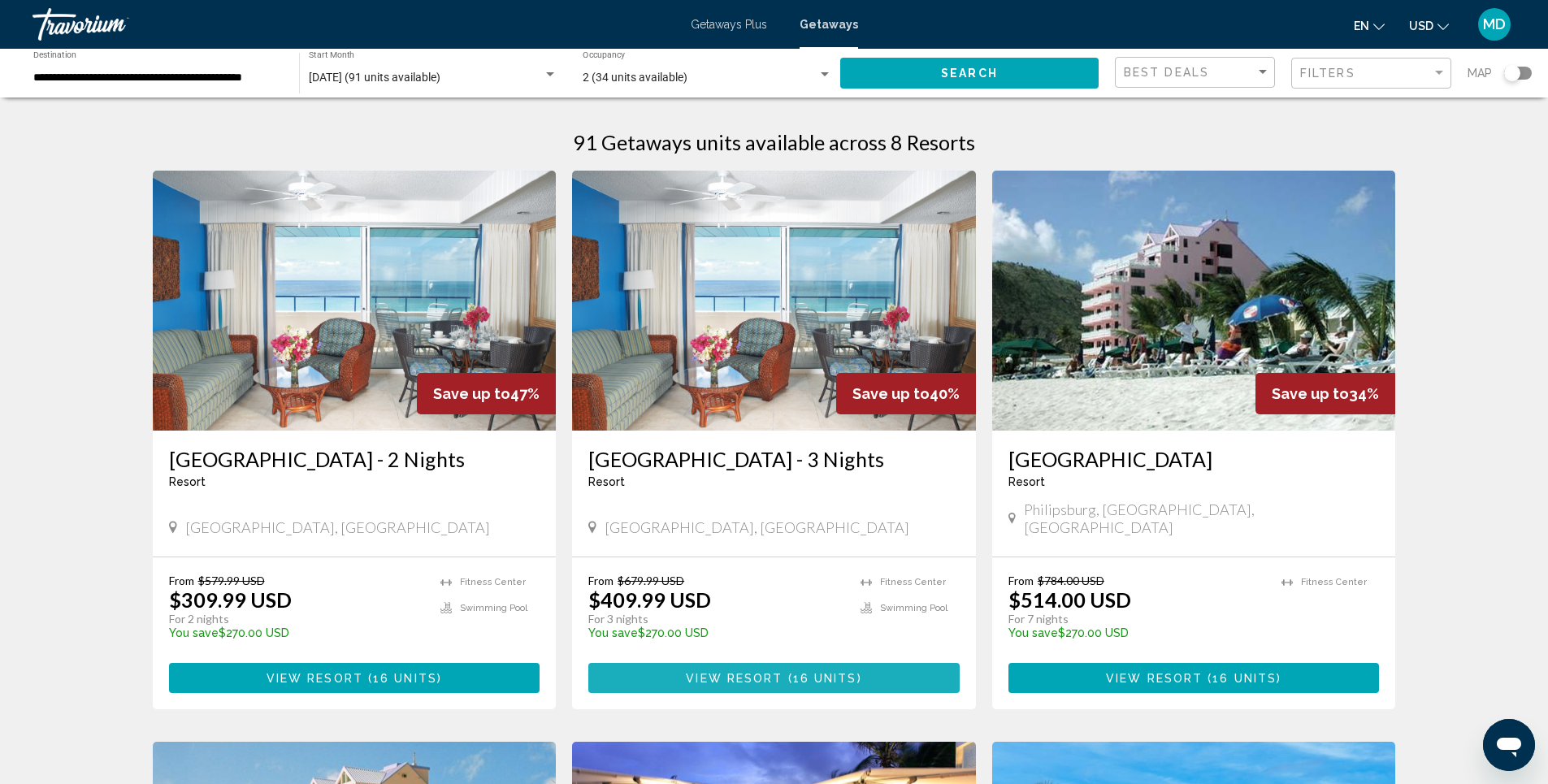
click at [771, 672] on span "View Resort" at bounding box center [734, 678] width 97 height 13
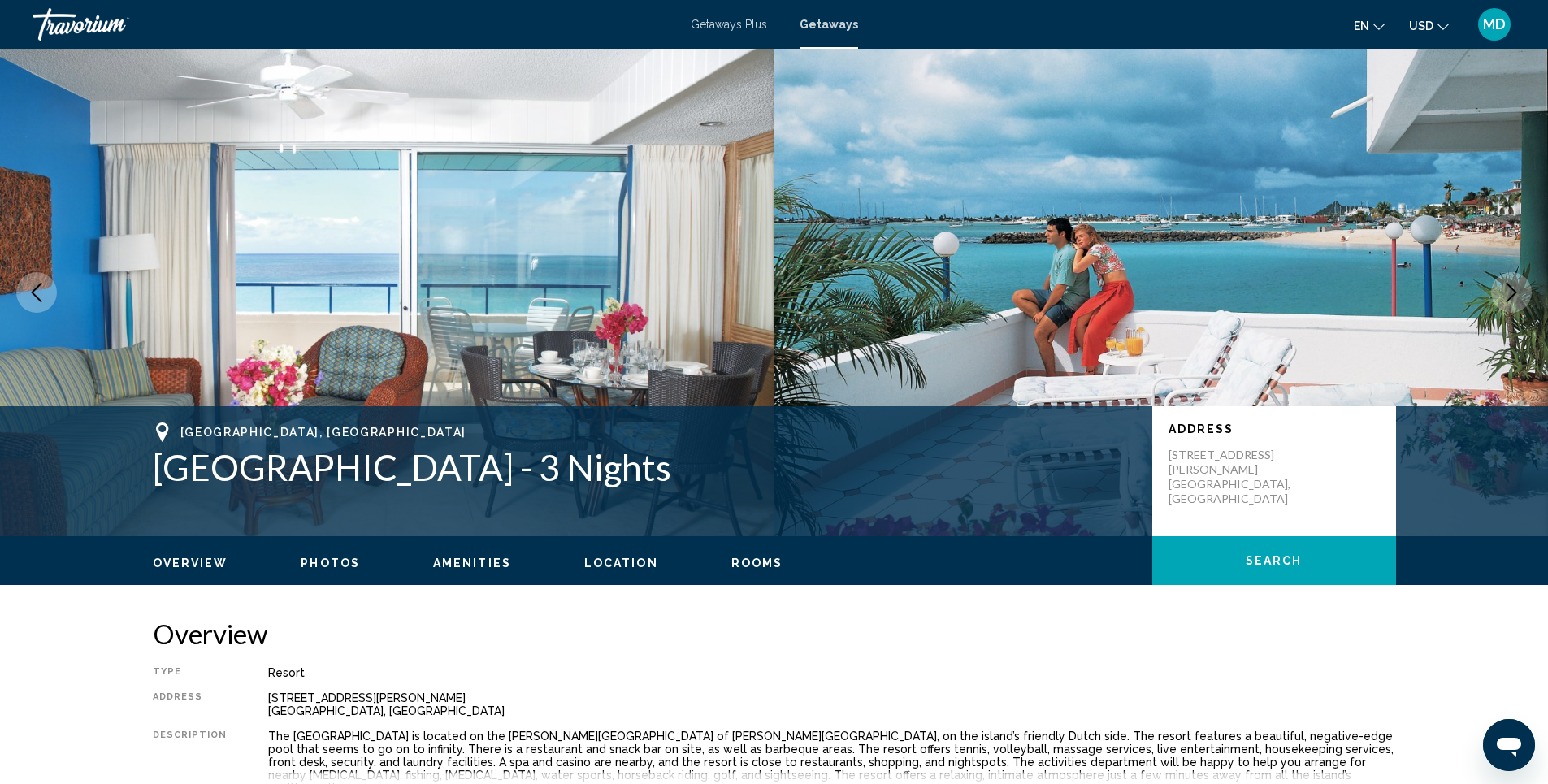
click at [341, 560] on span "Photos" at bounding box center [331, 562] width 59 height 13
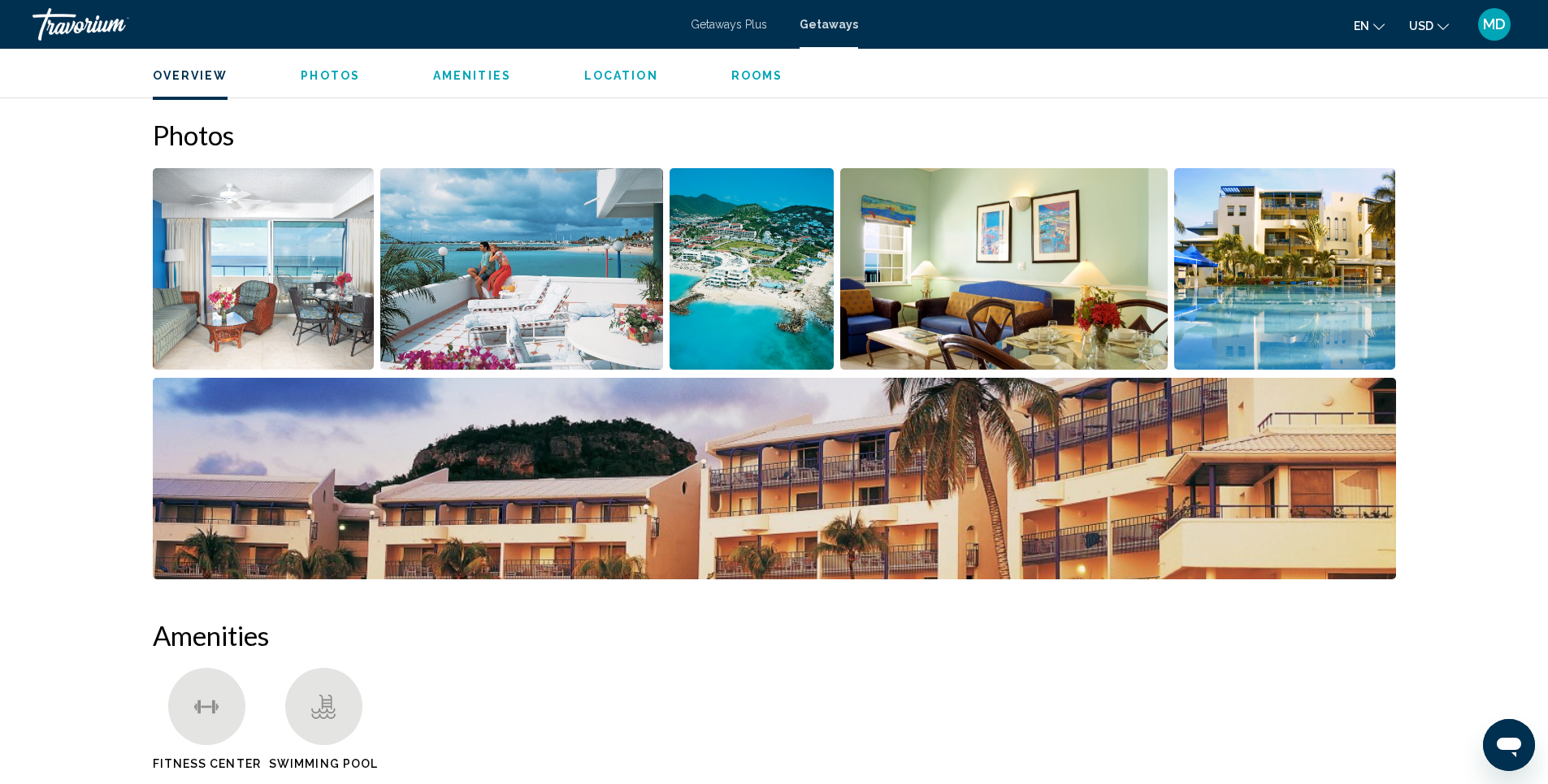
scroll to position [736, 0]
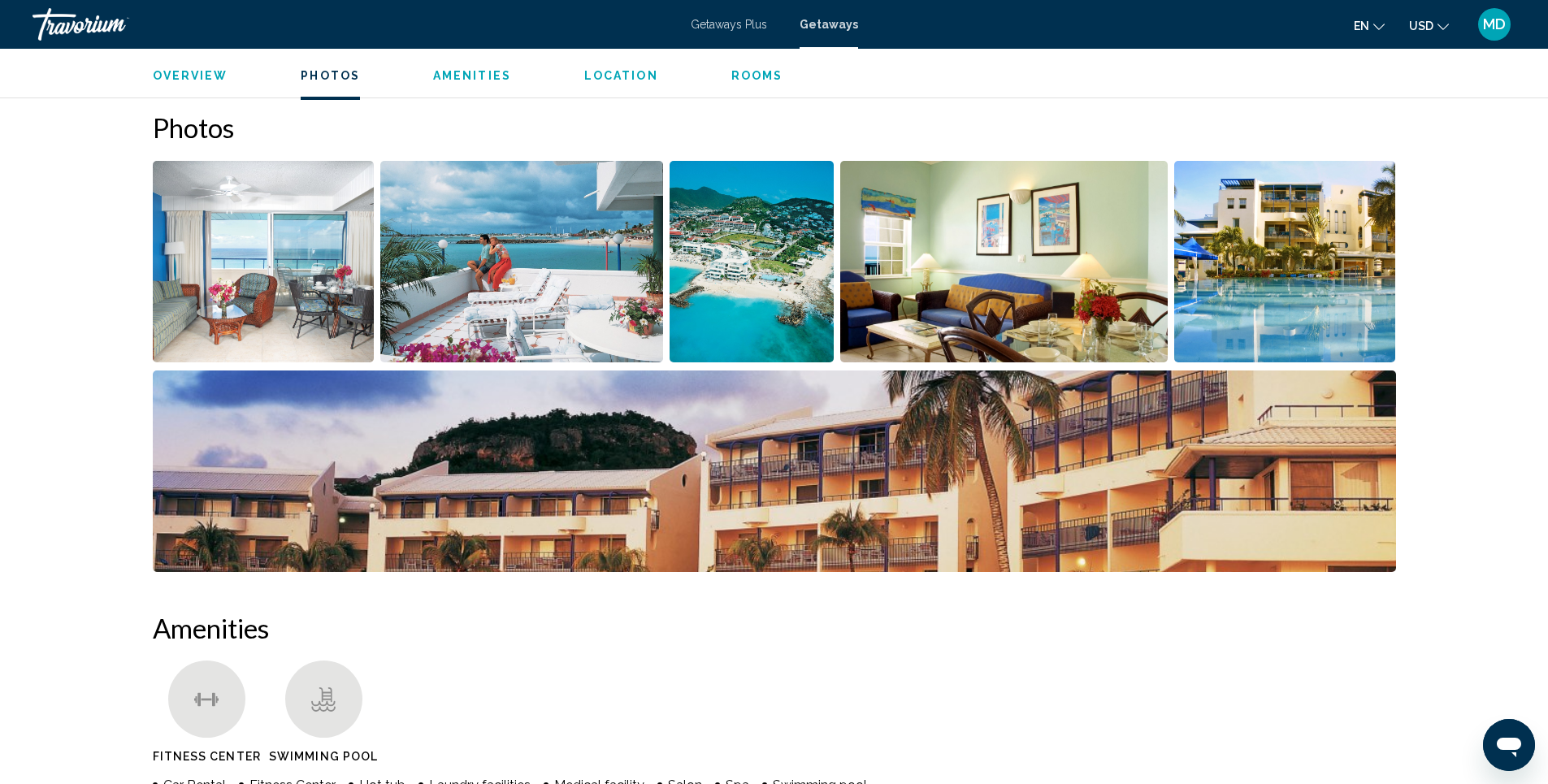
click at [238, 278] on img "Open full-screen image slider" at bounding box center [263, 261] width 222 height 201
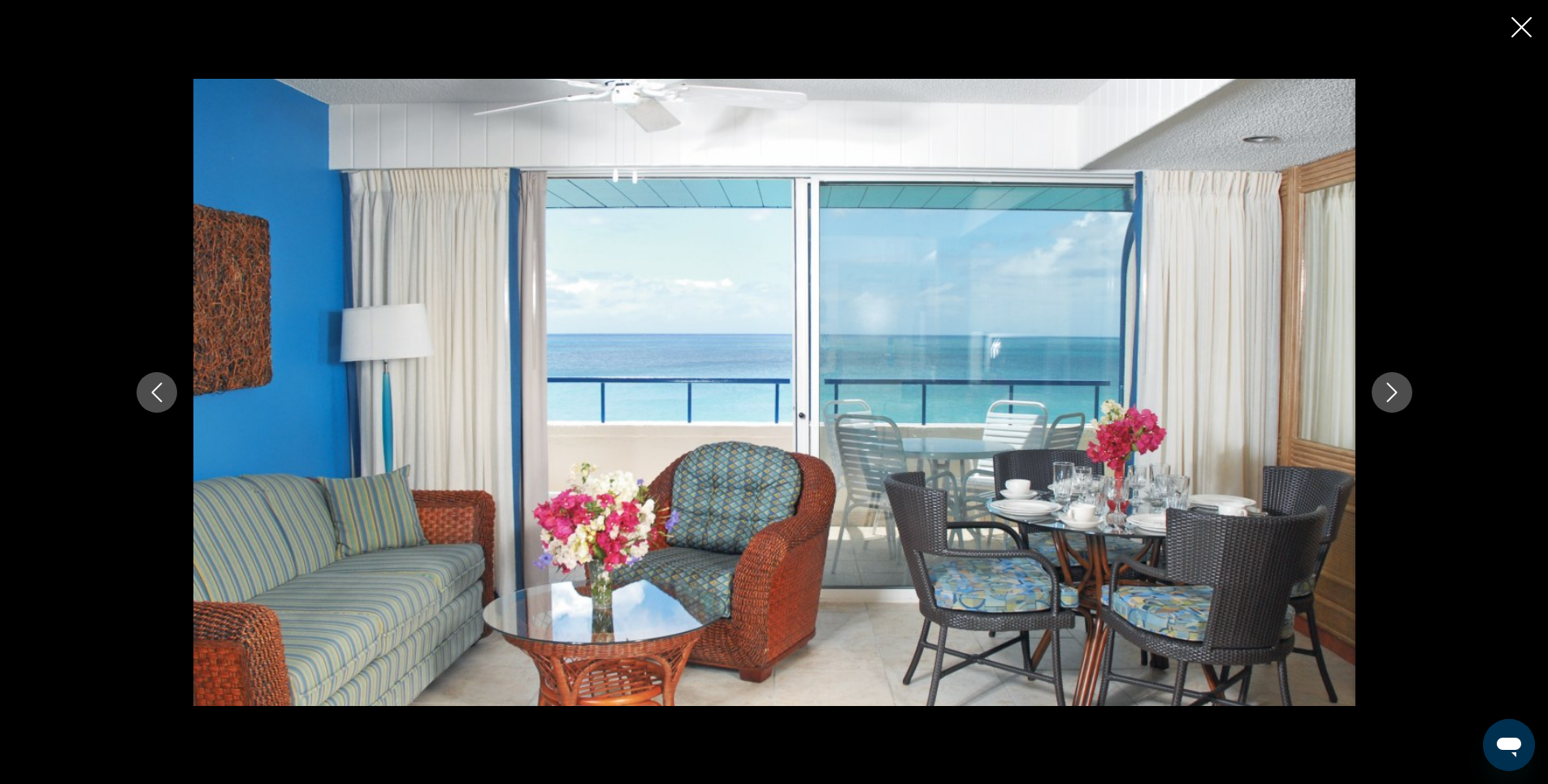
click at [1388, 393] on icon "Next image" at bounding box center [1392, 392] width 20 height 20
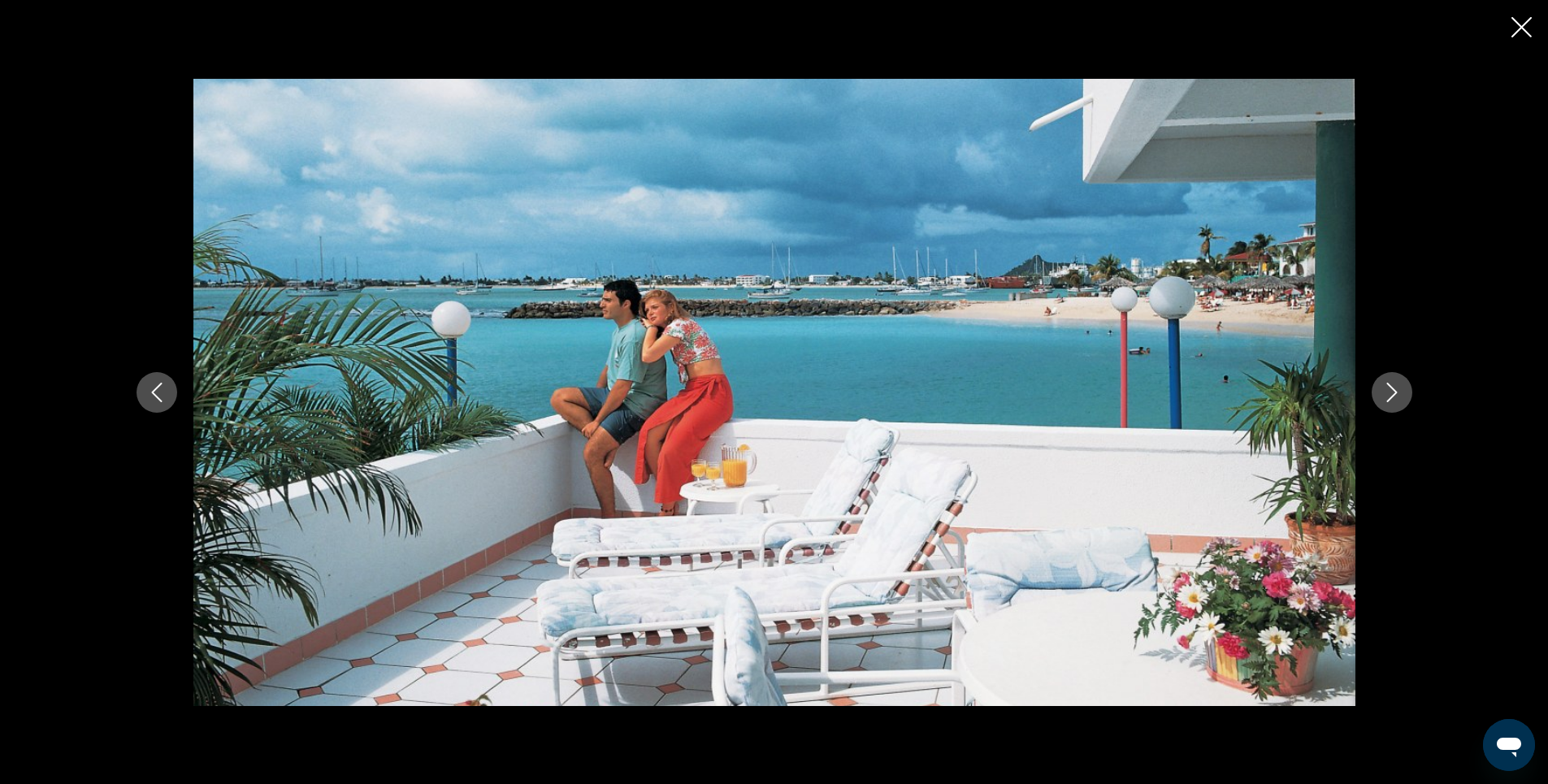
click at [1388, 393] on icon "Next image" at bounding box center [1392, 392] width 20 height 20
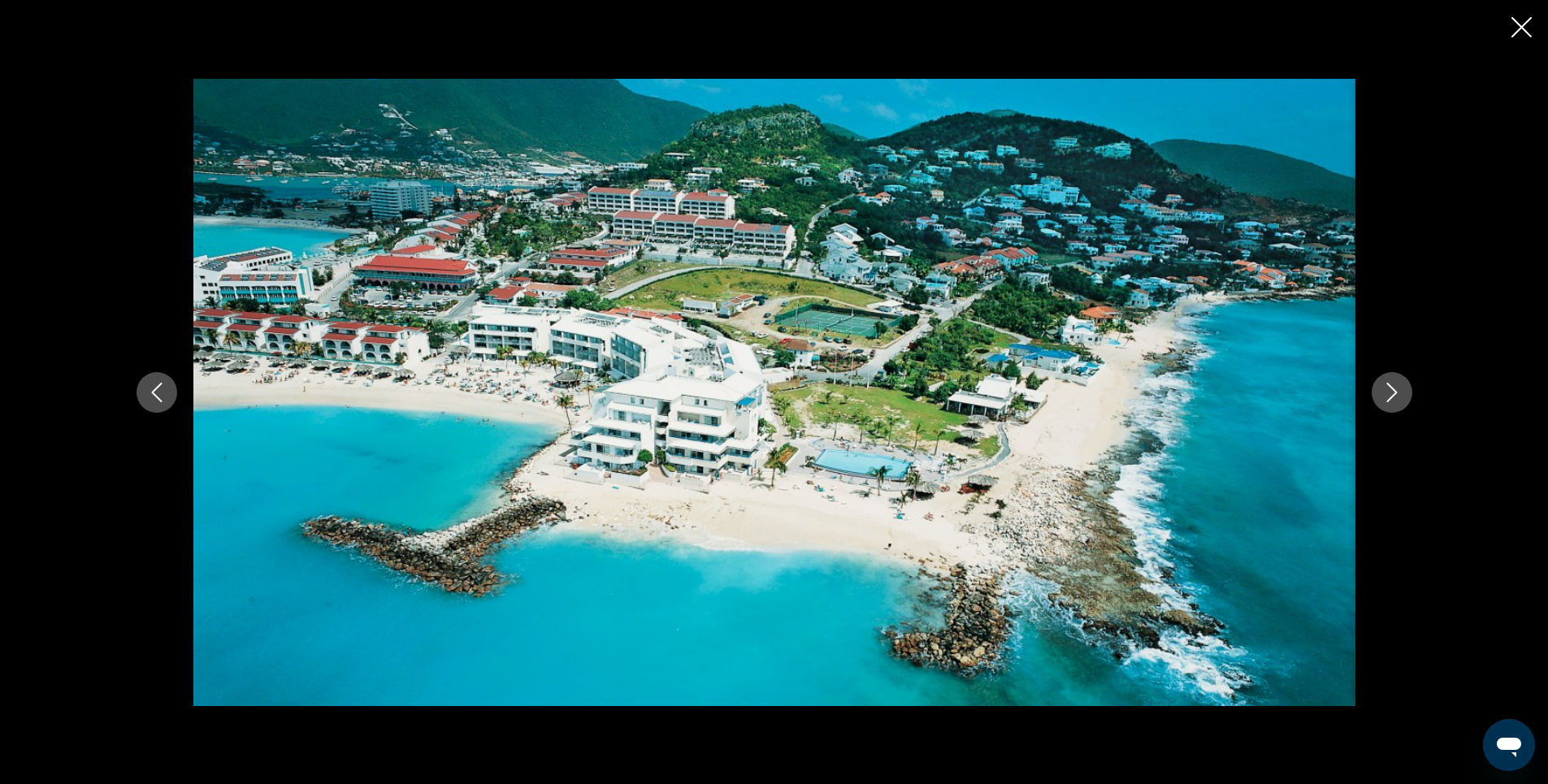
click at [1398, 399] on icon "Next image" at bounding box center [1392, 392] width 20 height 20
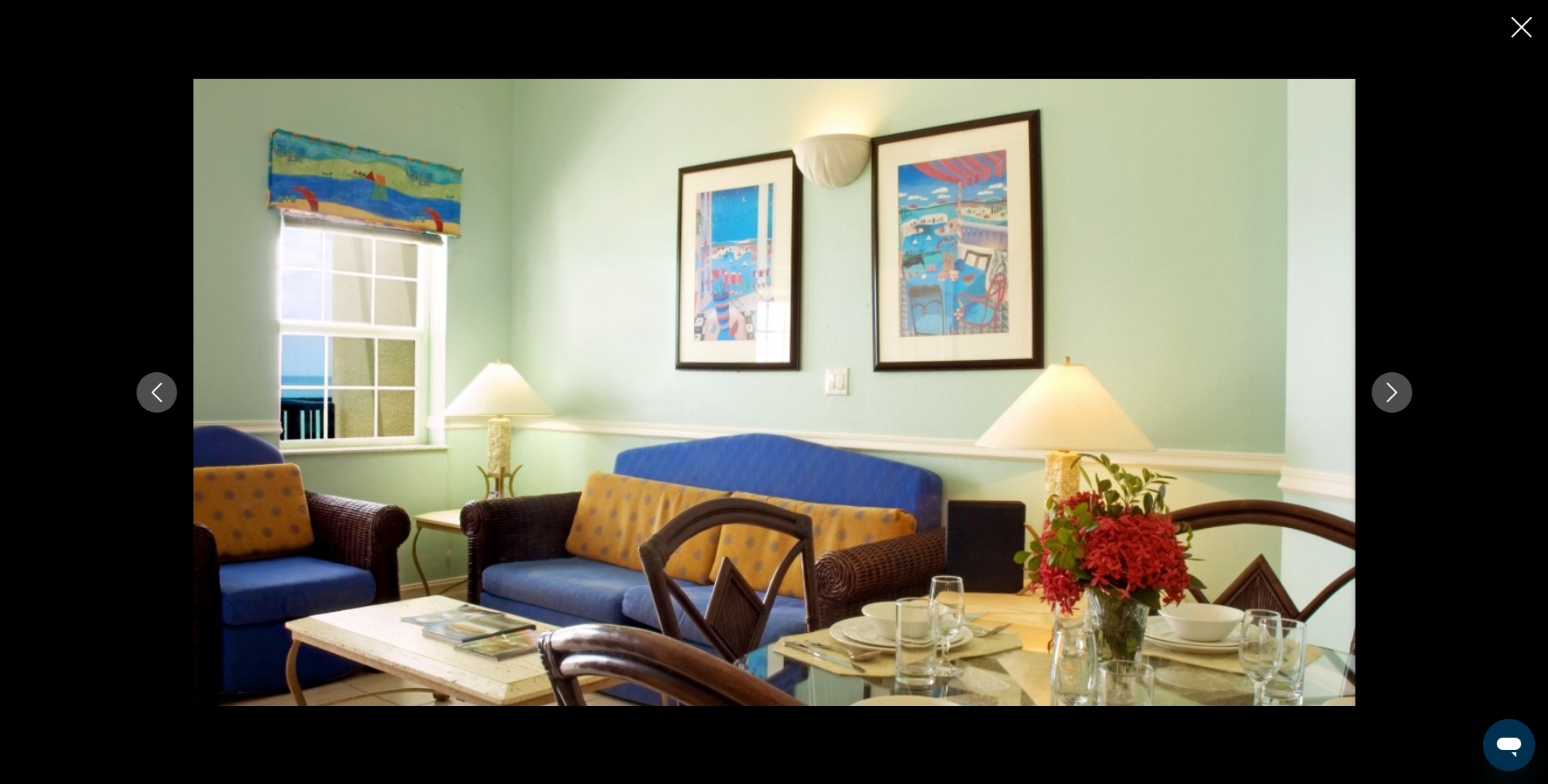
click at [1398, 399] on icon "Next image" at bounding box center [1392, 392] width 20 height 20
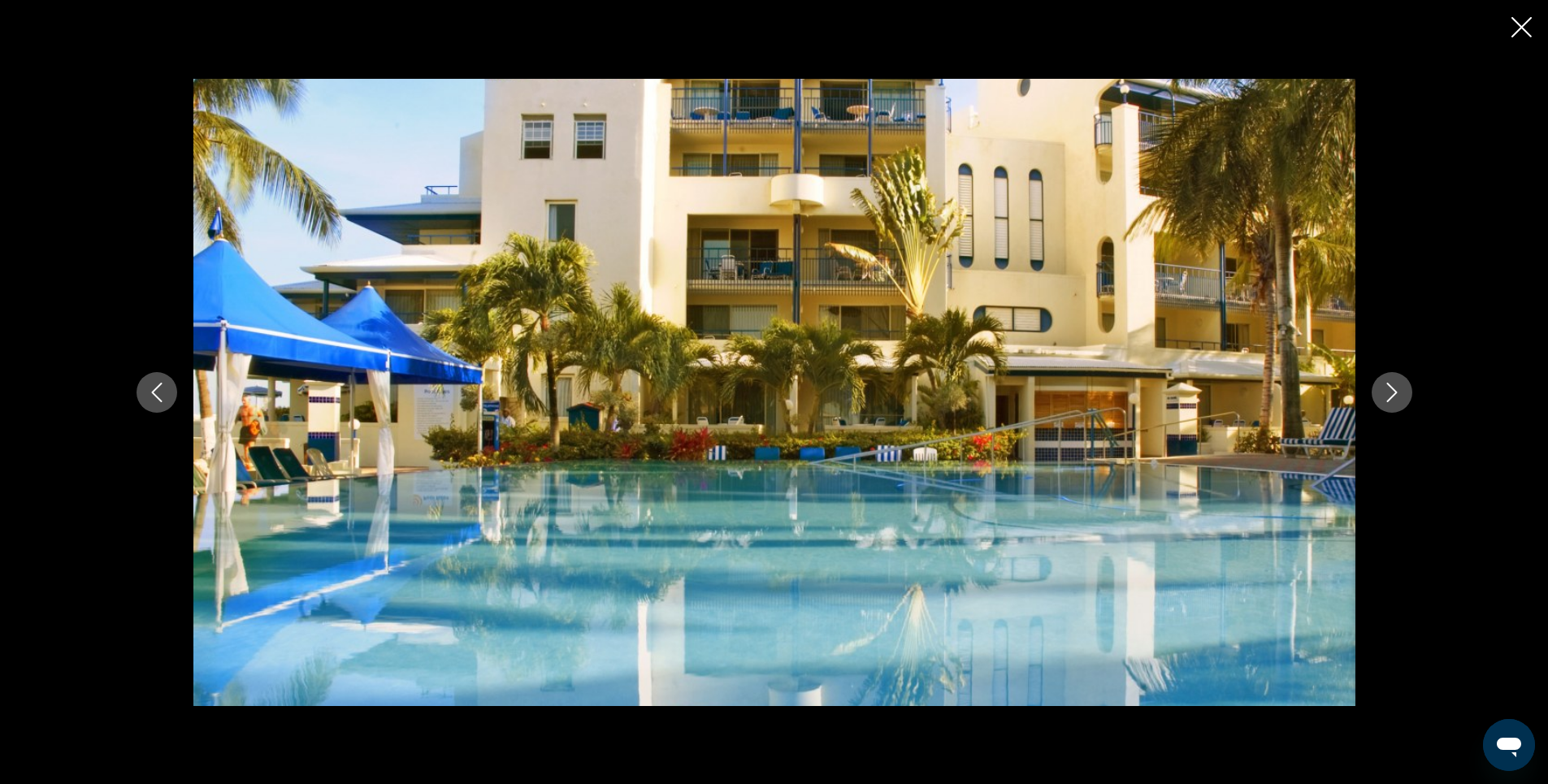
click at [1398, 399] on icon "Next image" at bounding box center [1392, 392] width 20 height 20
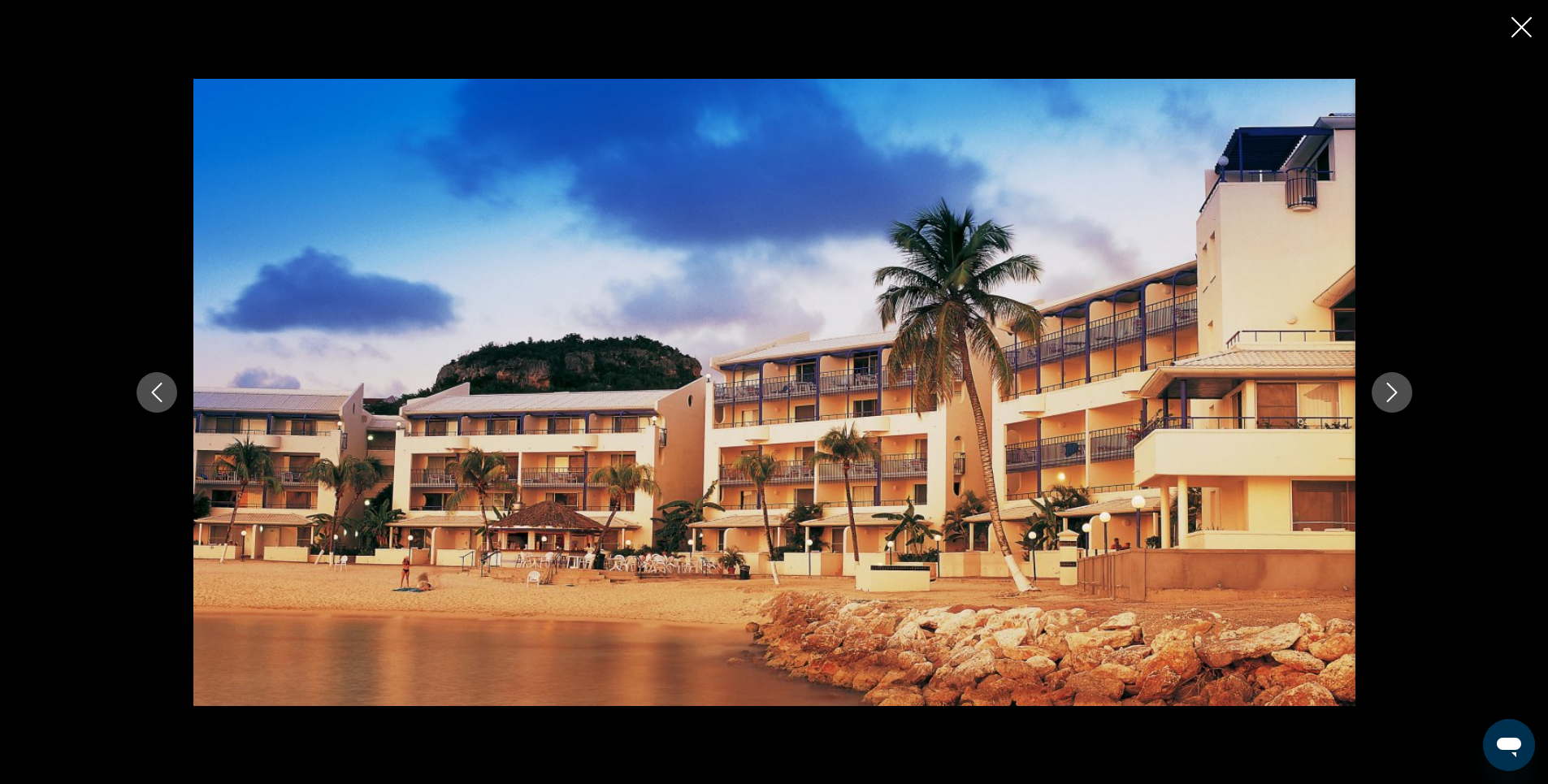
click at [1398, 399] on icon "Next image" at bounding box center [1392, 392] width 20 height 20
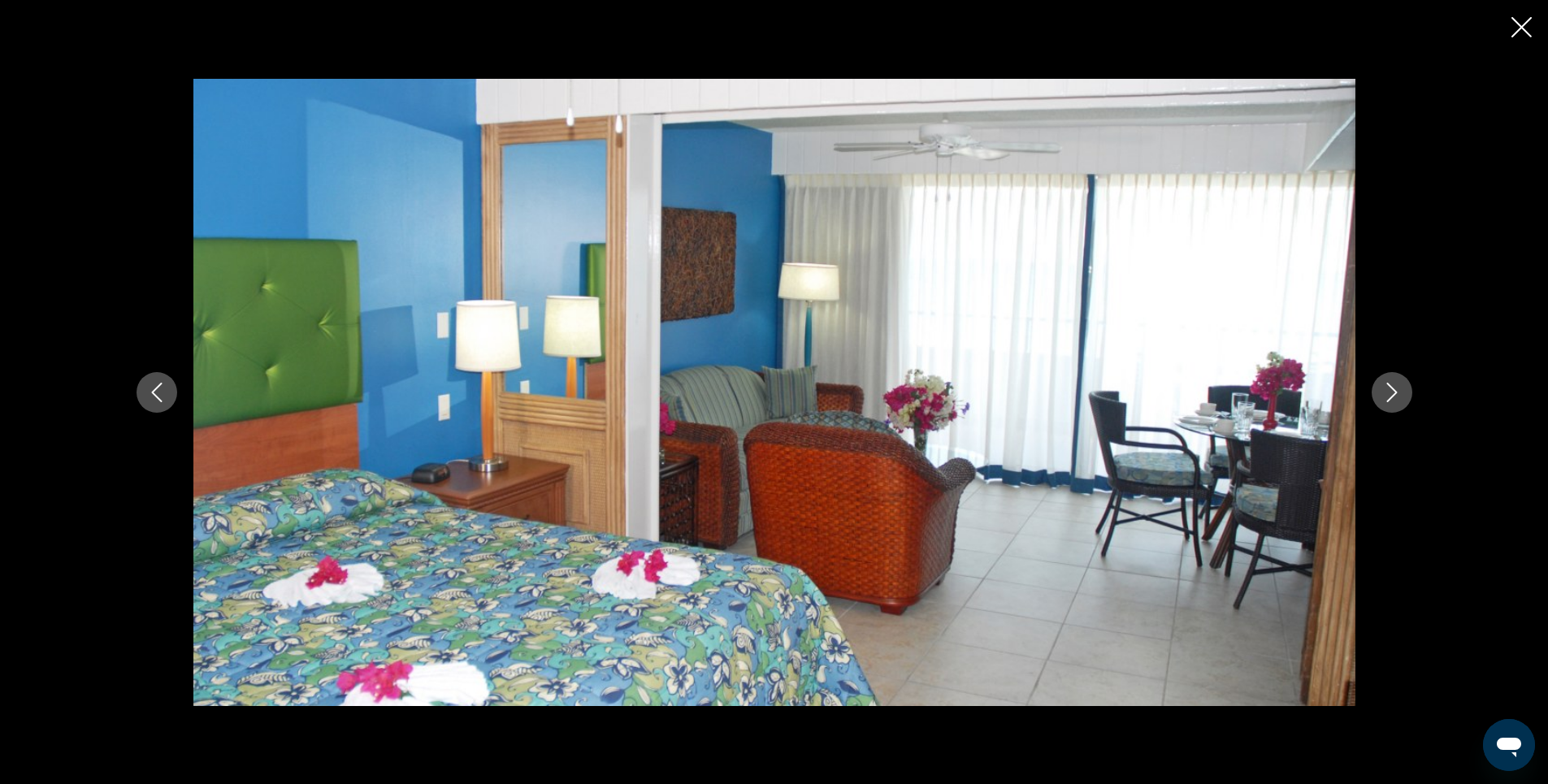
click at [1398, 399] on icon "Next image" at bounding box center [1392, 392] width 20 height 20
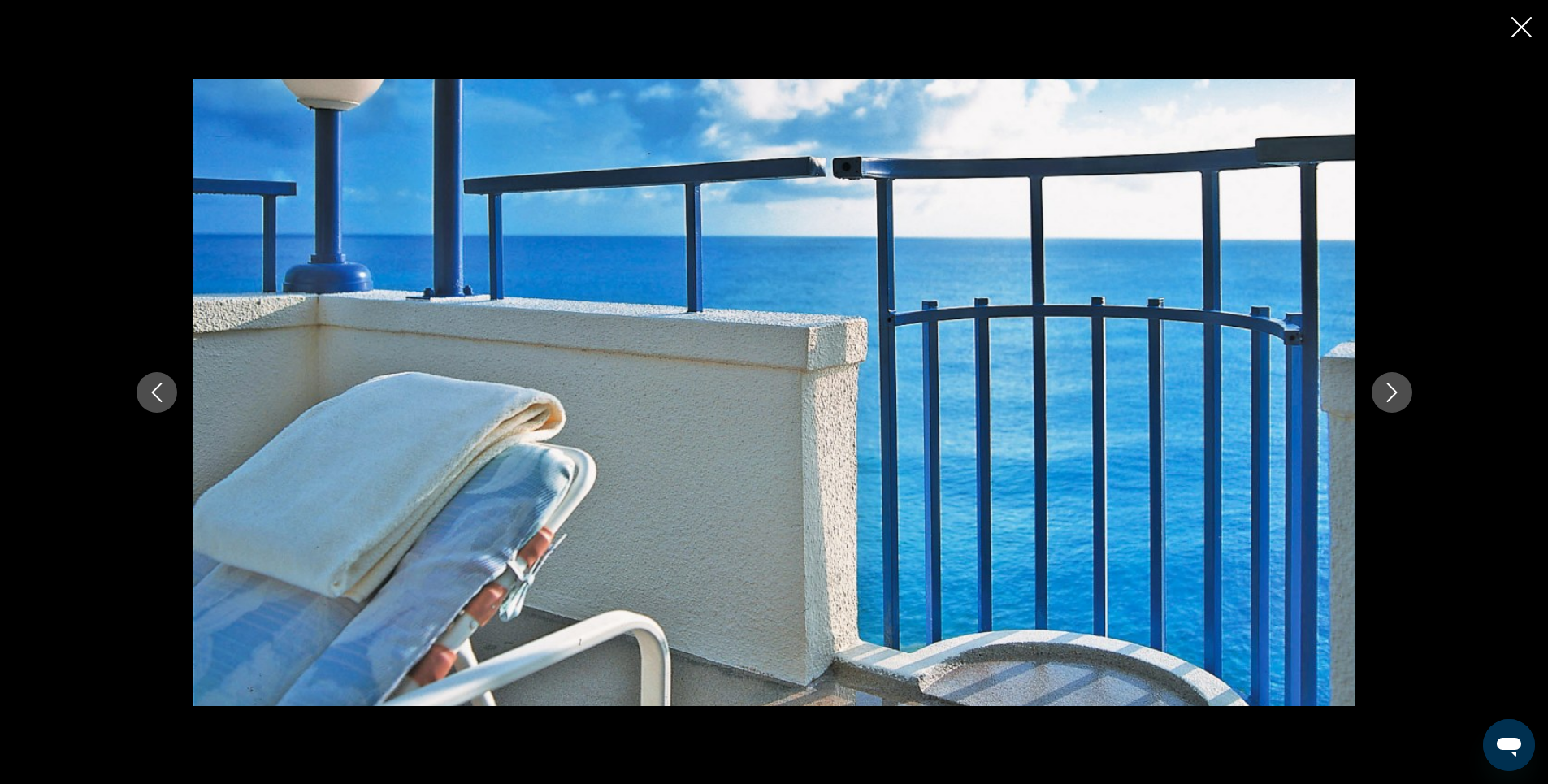
click at [1382, 392] on icon "Next image" at bounding box center [1392, 392] width 20 height 20
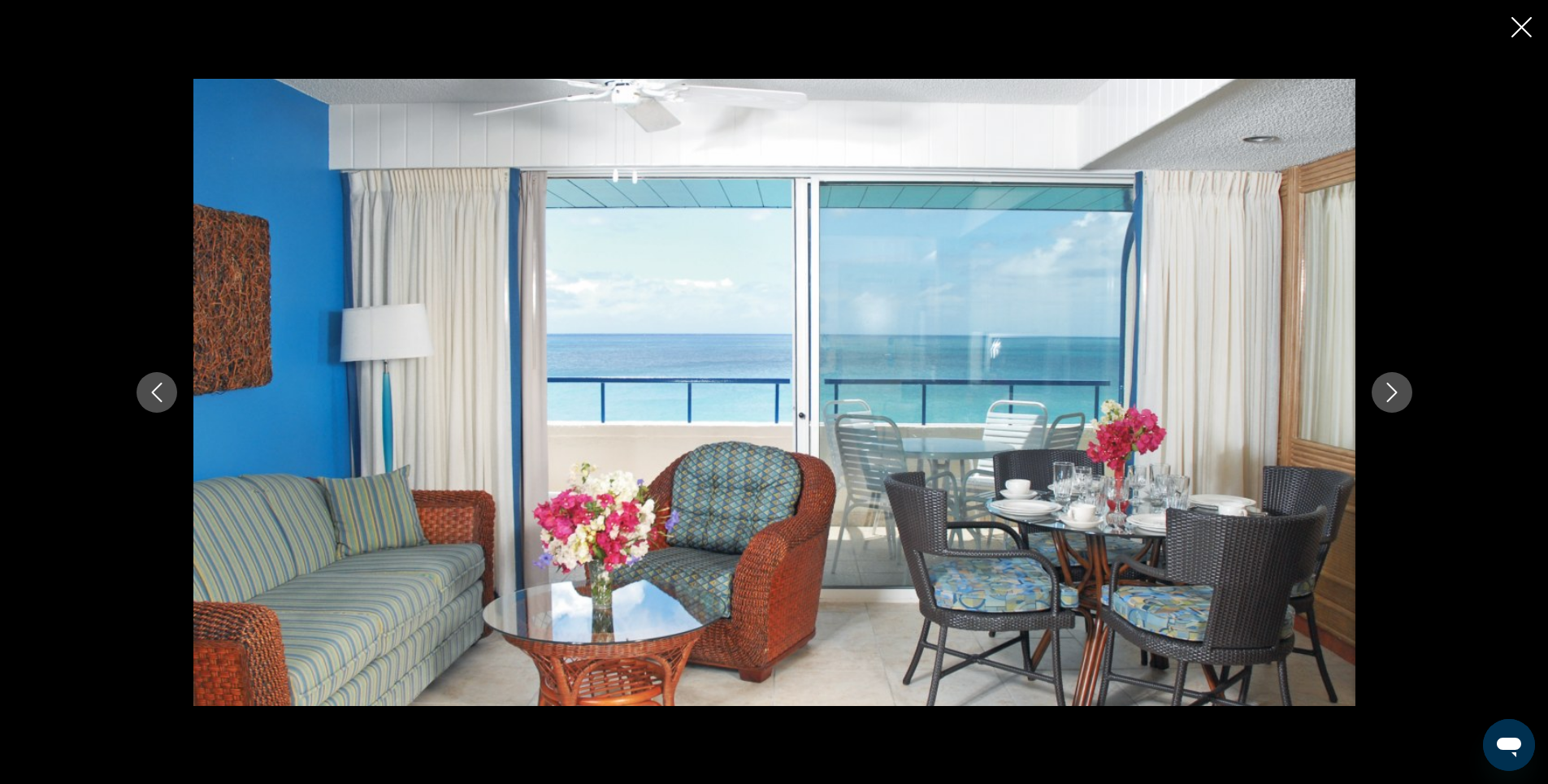
click at [1382, 392] on icon "Next image" at bounding box center [1392, 392] width 20 height 20
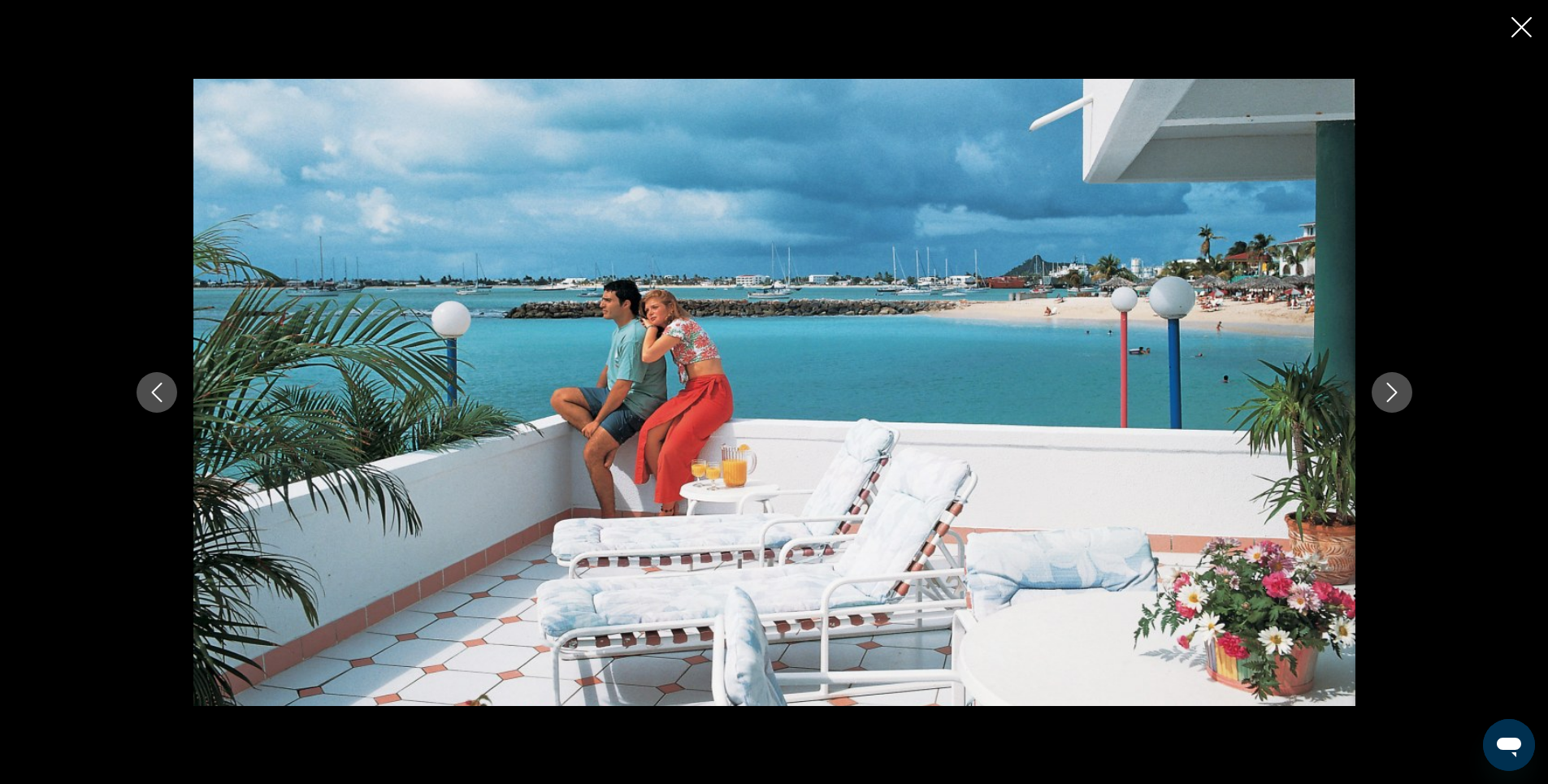
click at [1382, 392] on icon "Next image" at bounding box center [1392, 392] width 20 height 20
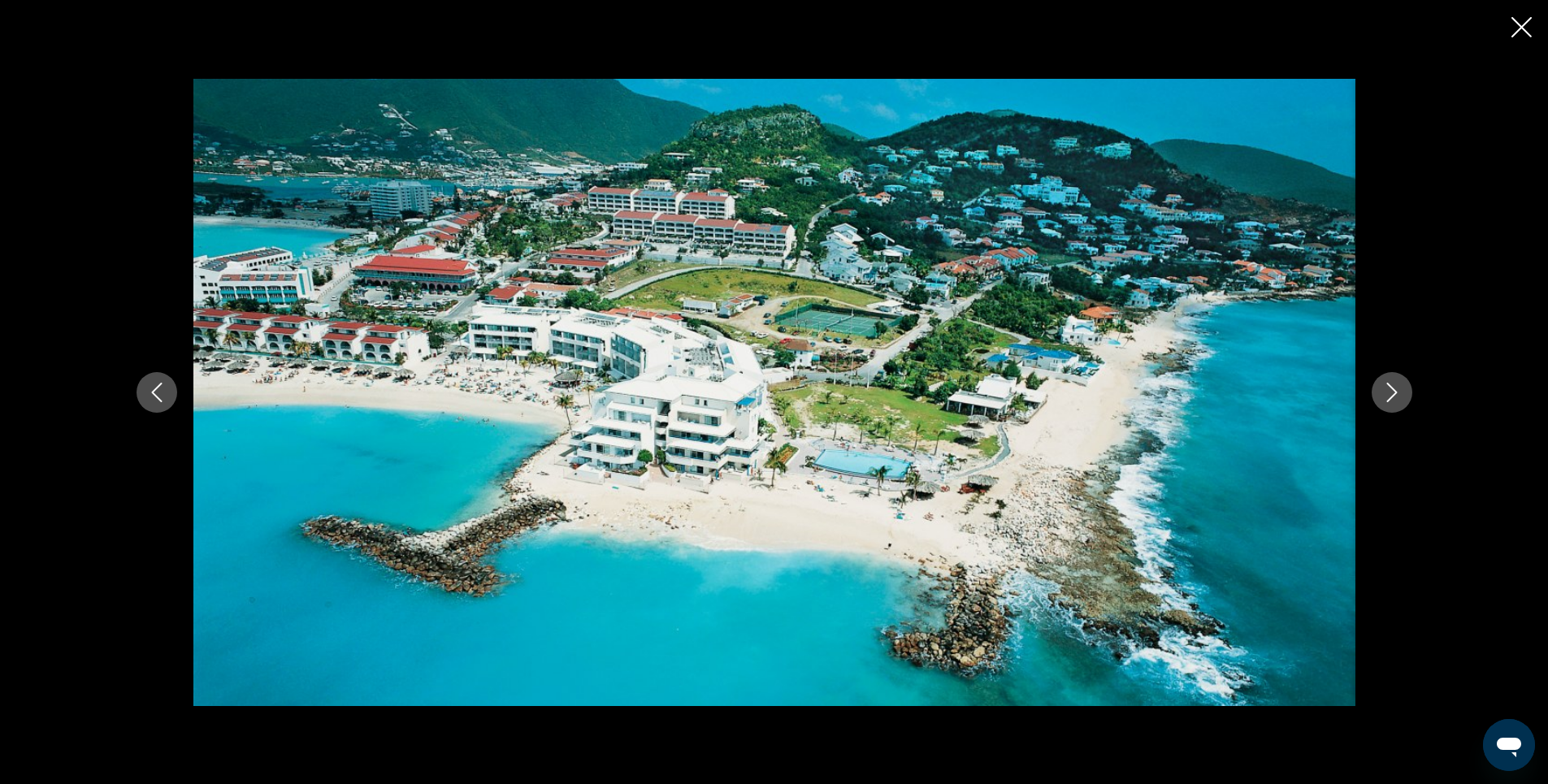
click at [1382, 392] on icon "Next image" at bounding box center [1392, 392] width 20 height 20
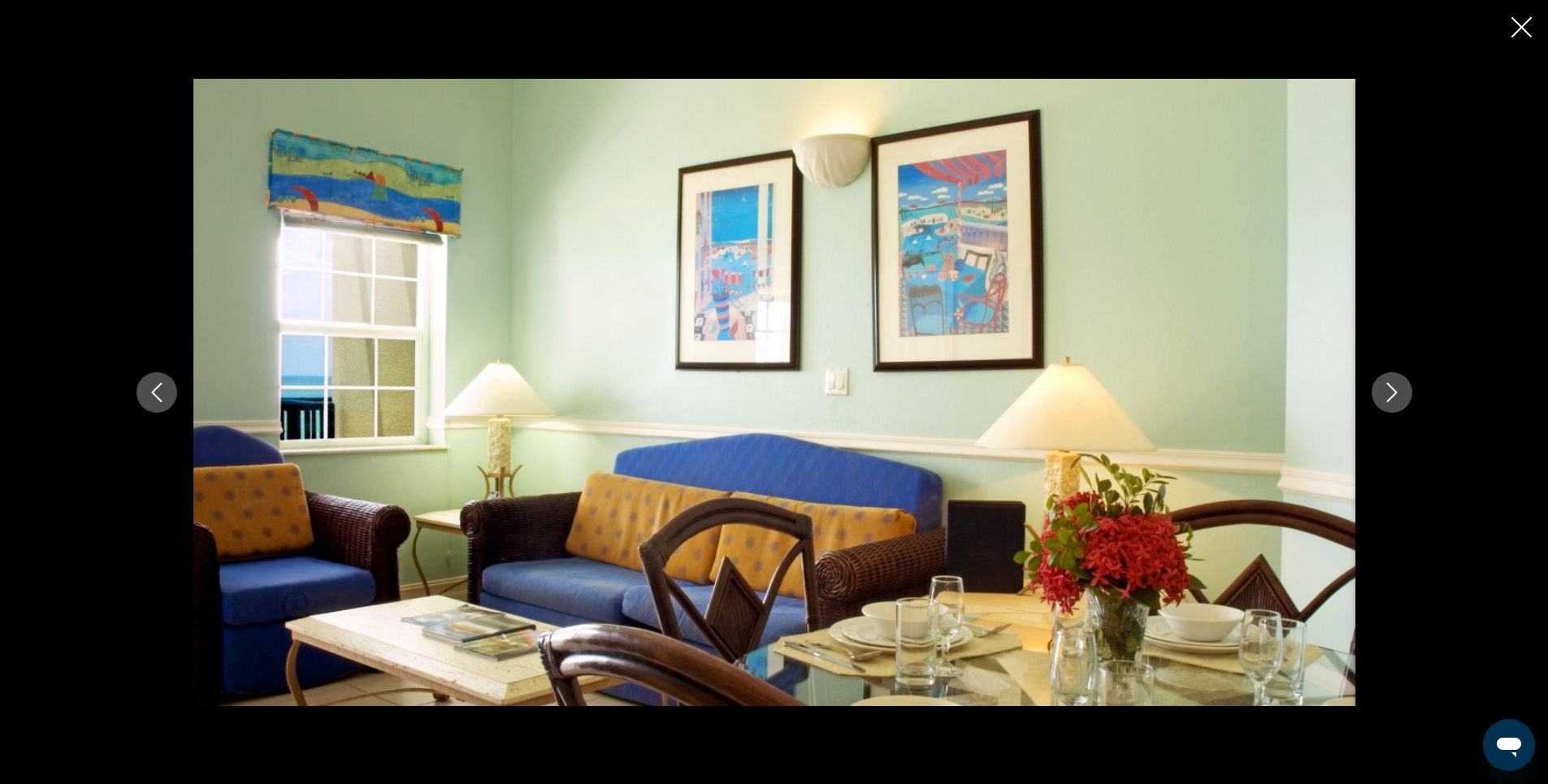
click at [1382, 392] on icon "Next image" at bounding box center [1392, 392] width 20 height 20
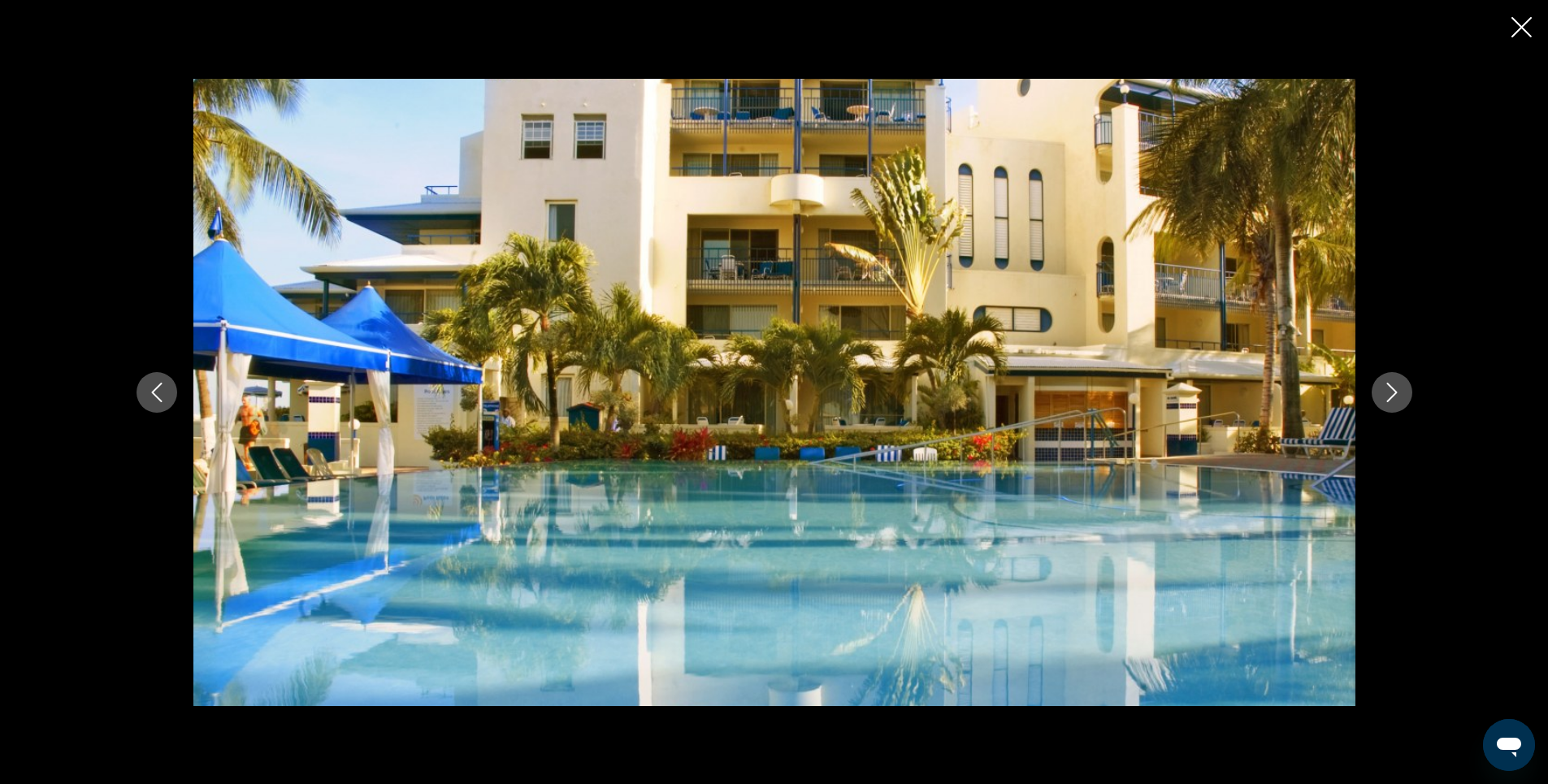
click at [1524, 35] on icon "Close slideshow" at bounding box center [1522, 27] width 20 height 20
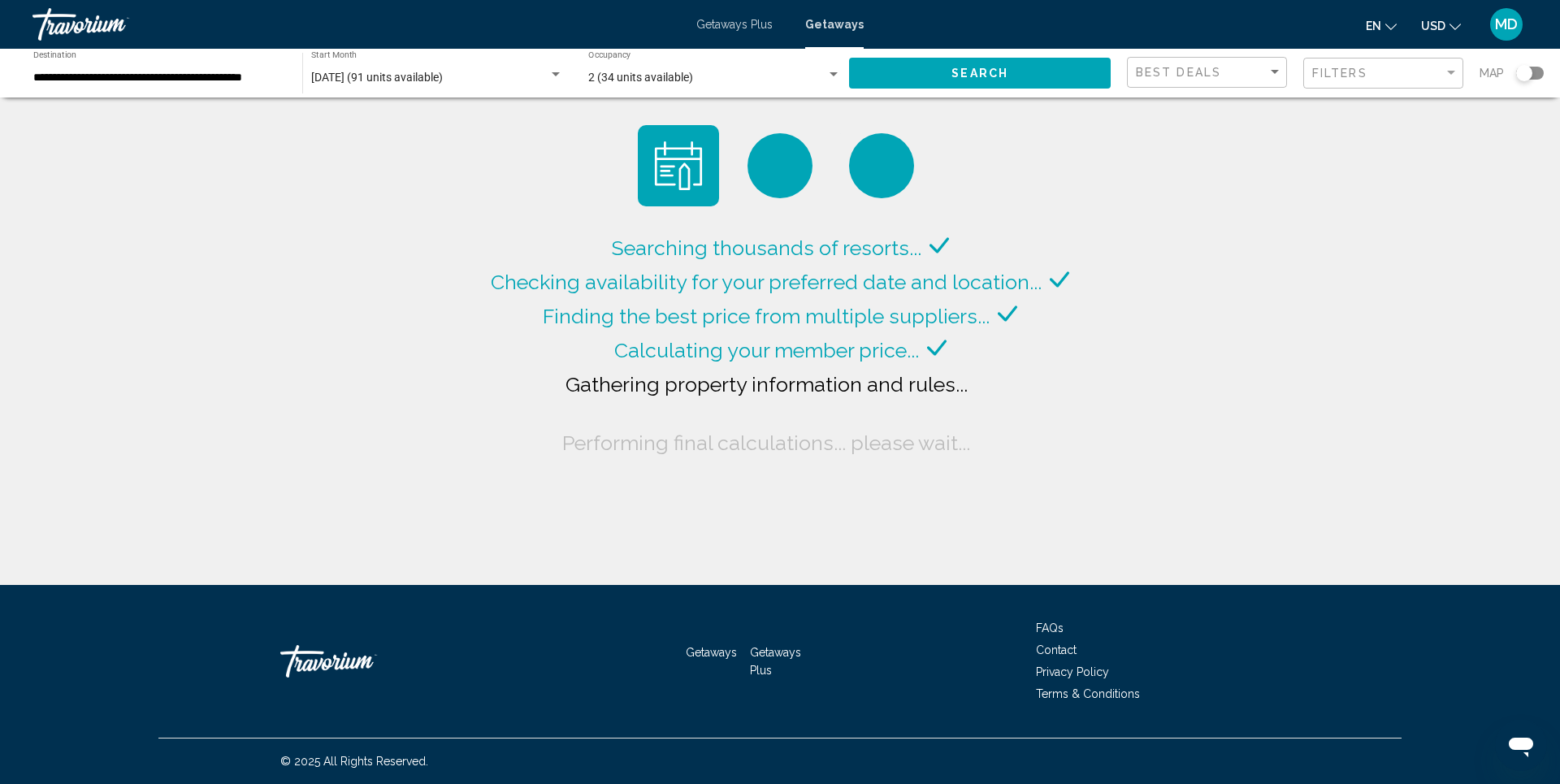
click at [736, 26] on span "Getaways Plus" at bounding box center [735, 24] width 76 height 13
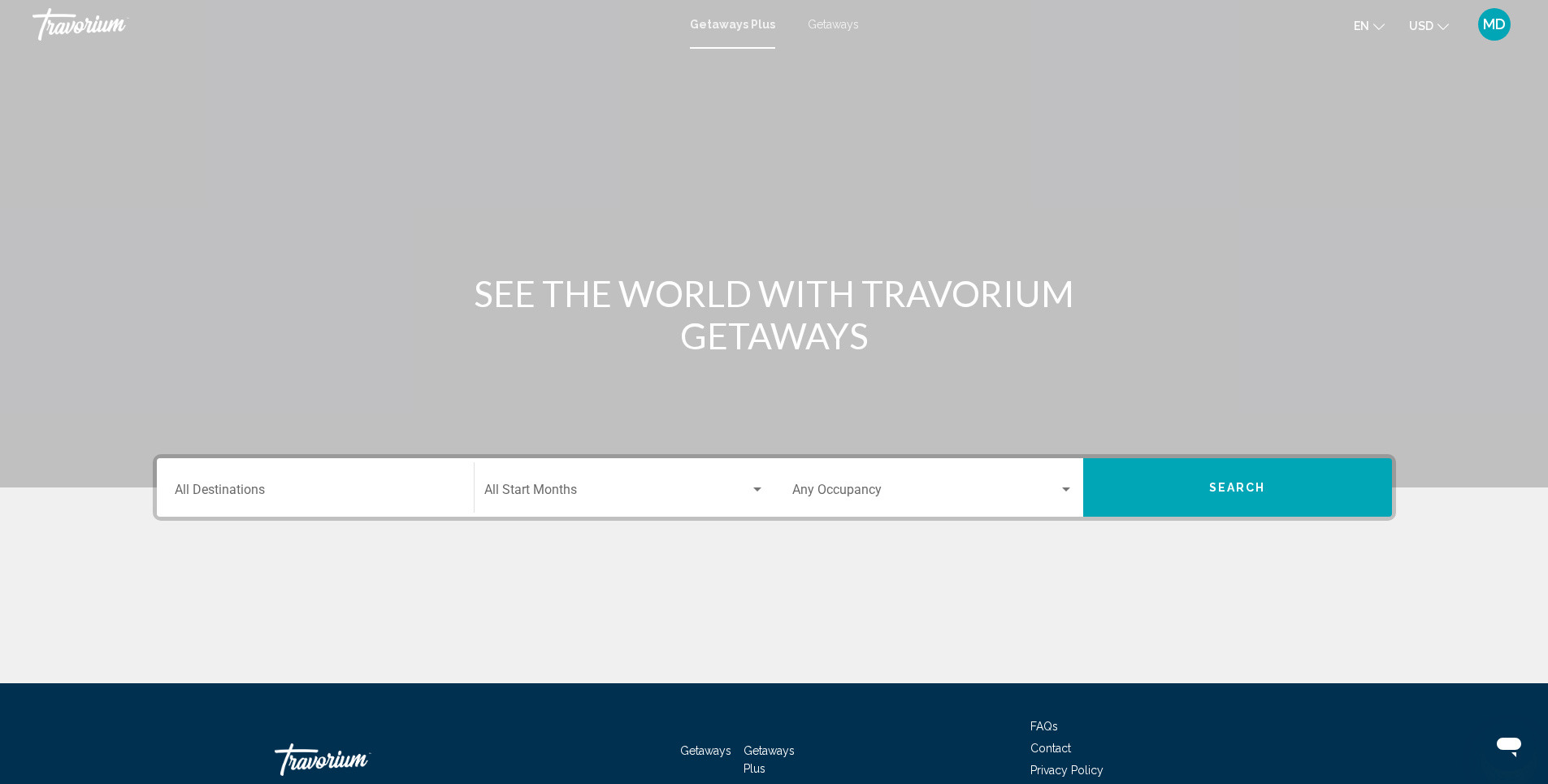
click at [399, 497] on input "Destination All Destinations" at bounding box center [315, 493] width 281 height 14
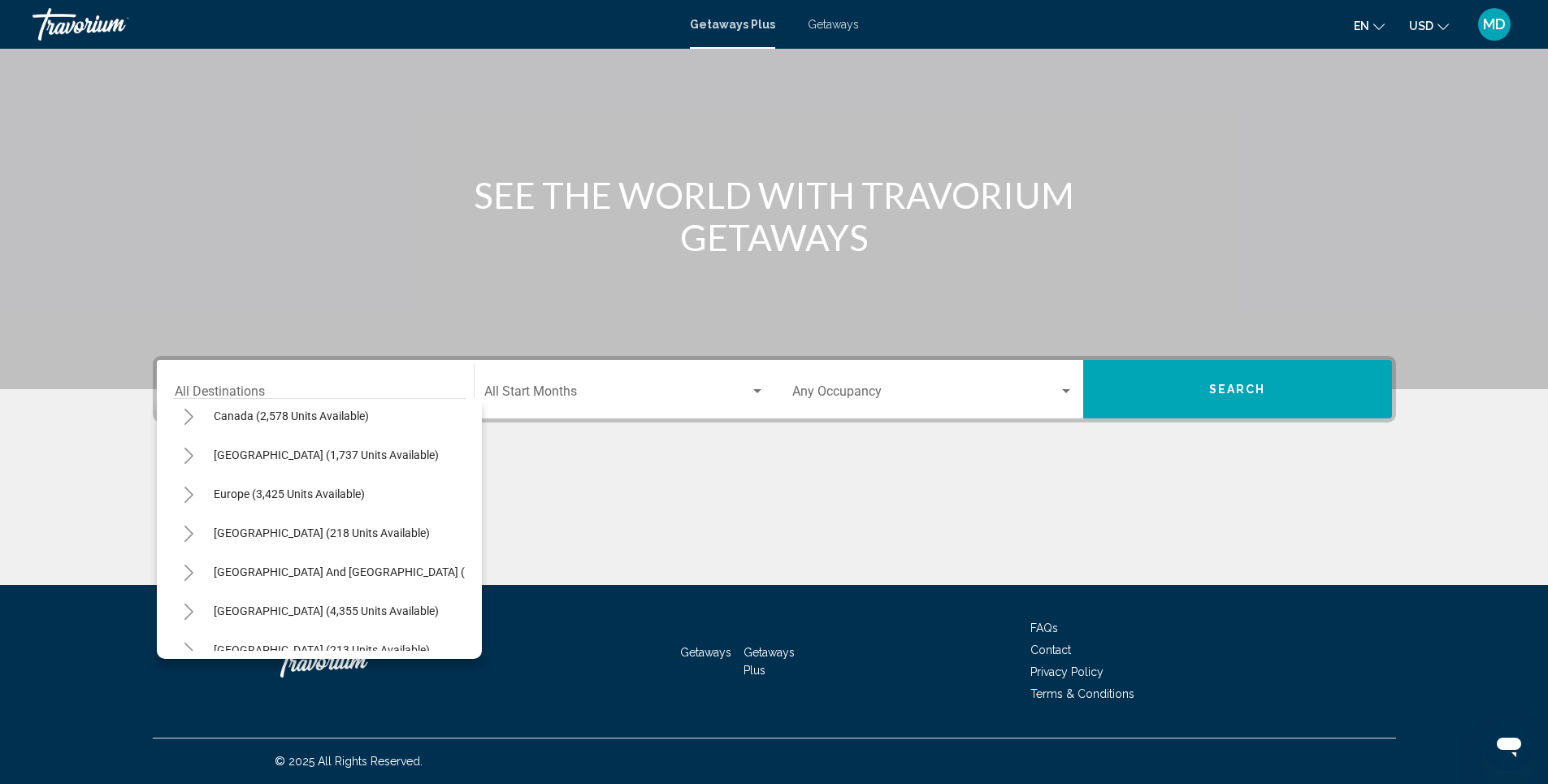
scroll to position [121, 0]
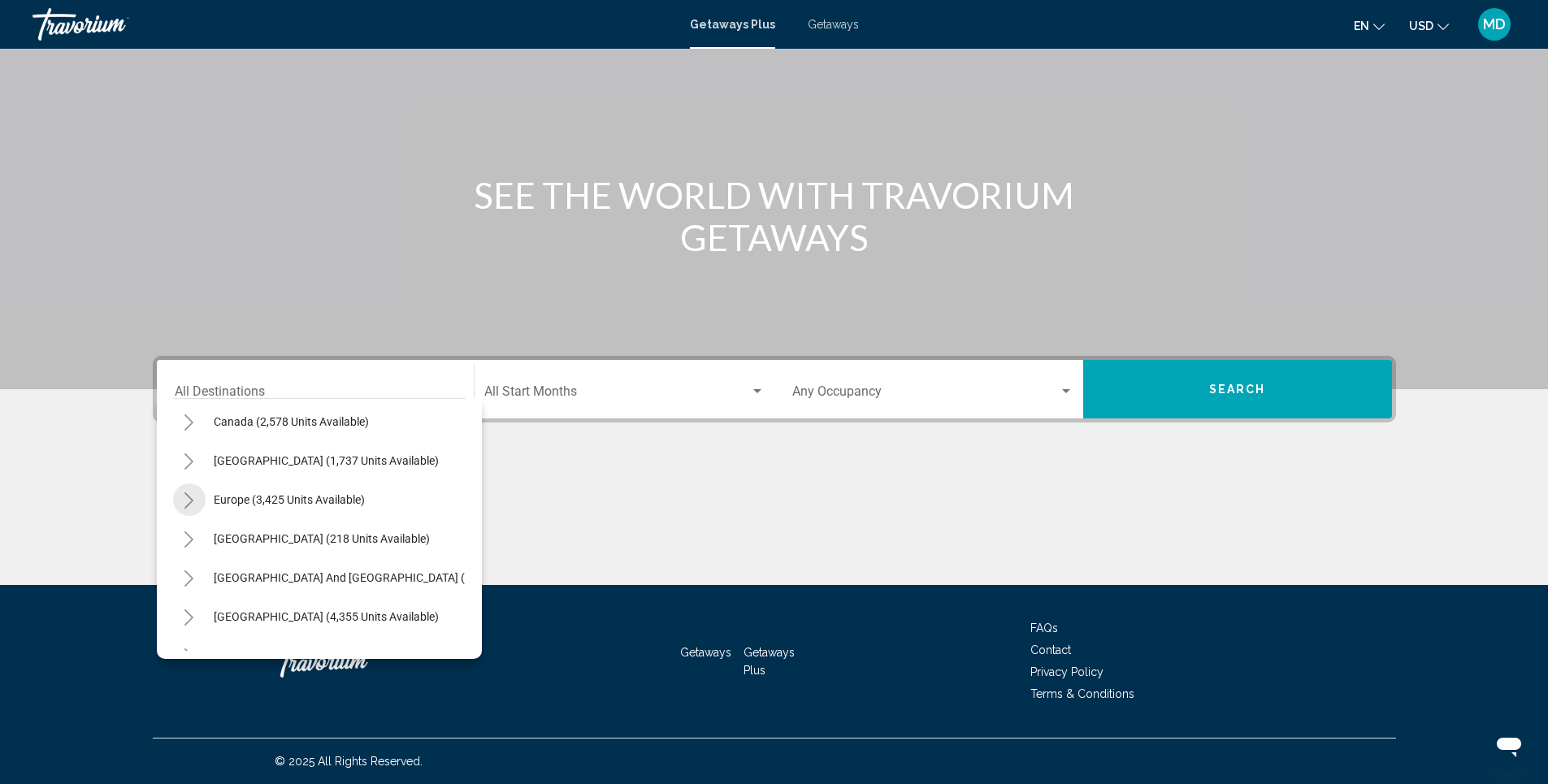
click at [189, 497] on icon "Toggle Europe (3,425 units available)" at bounding box center [189, 500] width 9 height 16
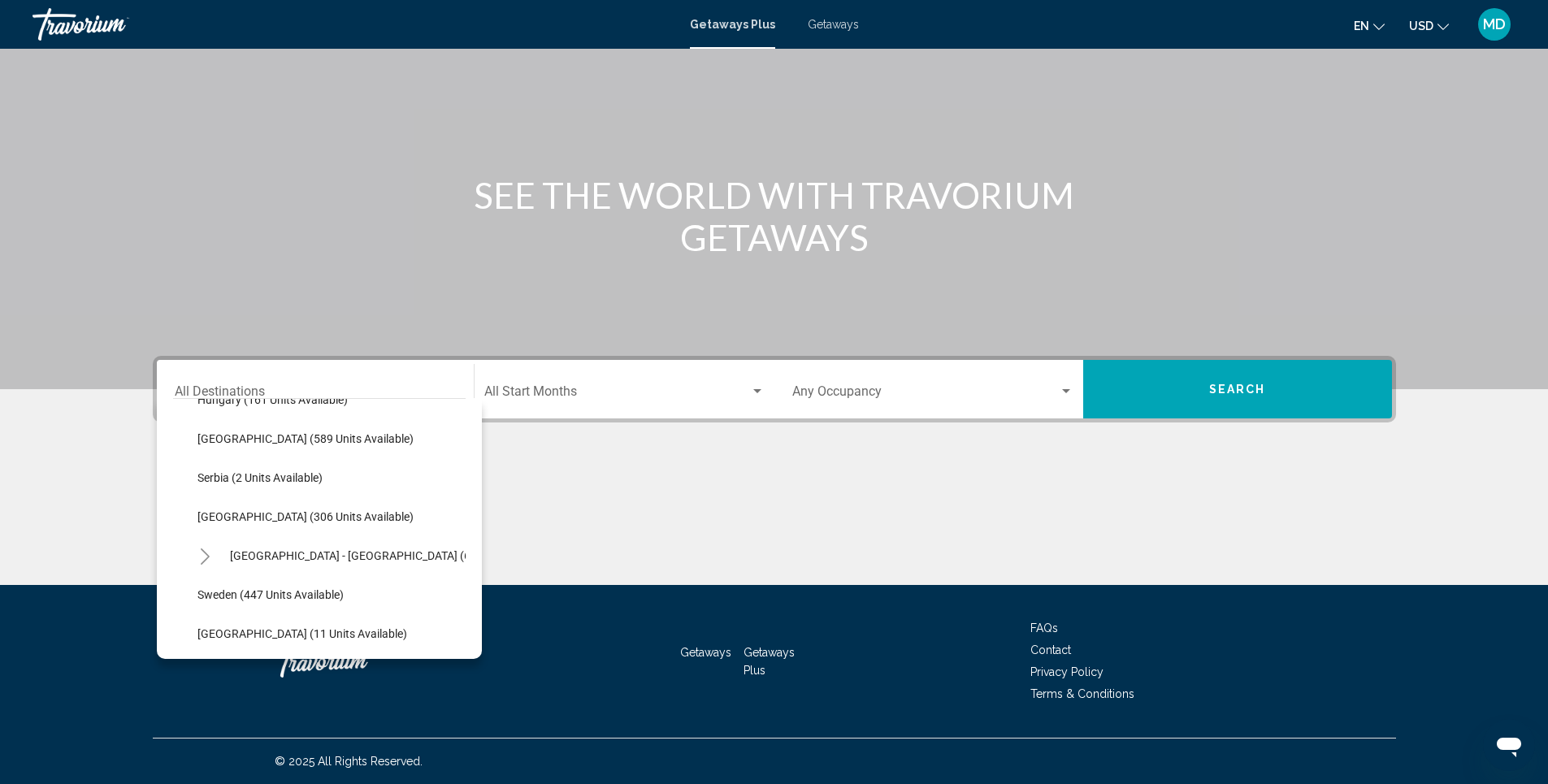
scroll to position [544, 0]
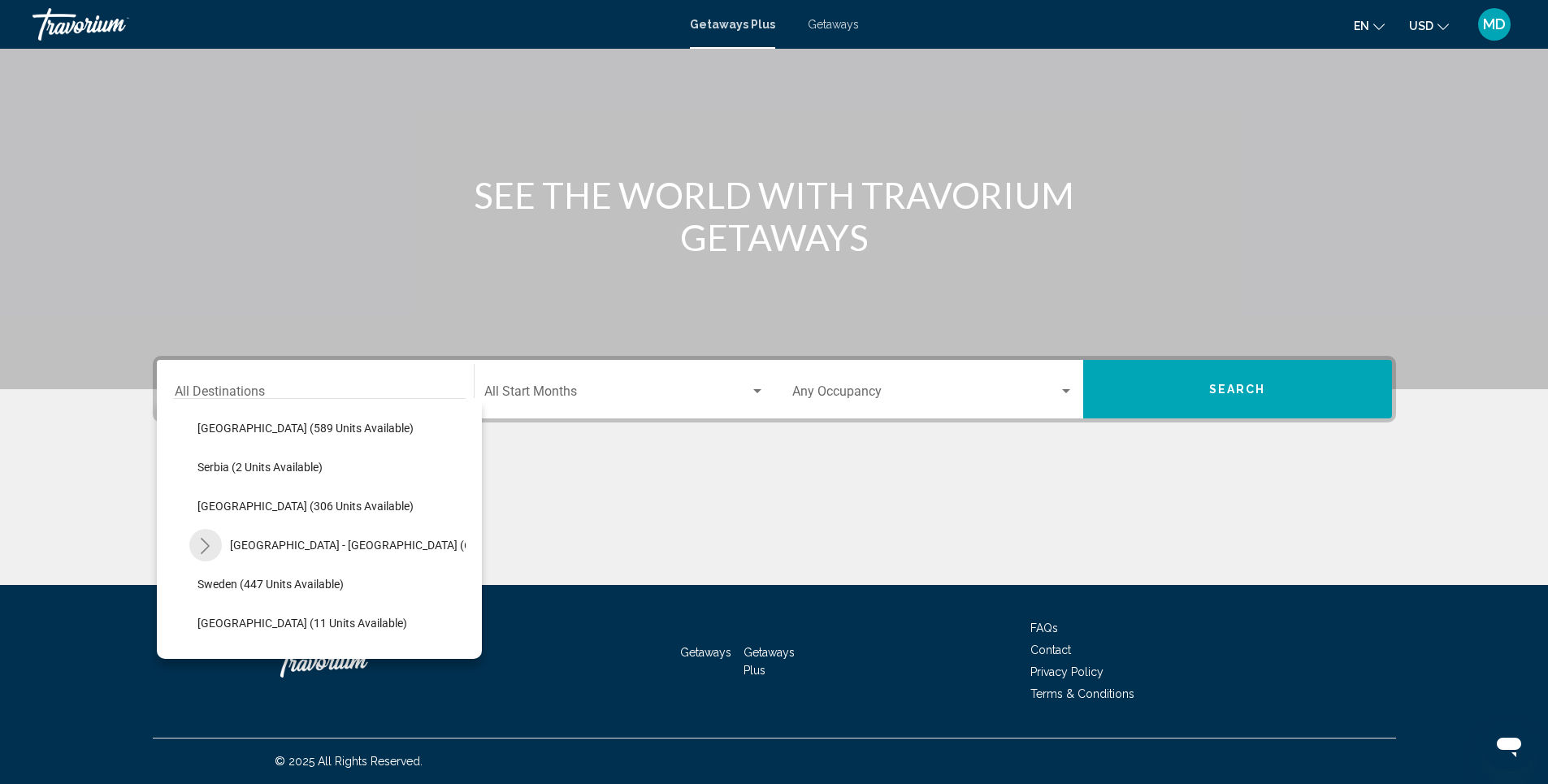
click at [208, 544] on icon "Toggle Spain - Canary Islands (65 units available)" at bounding box center [205, 545] width 12 height 16
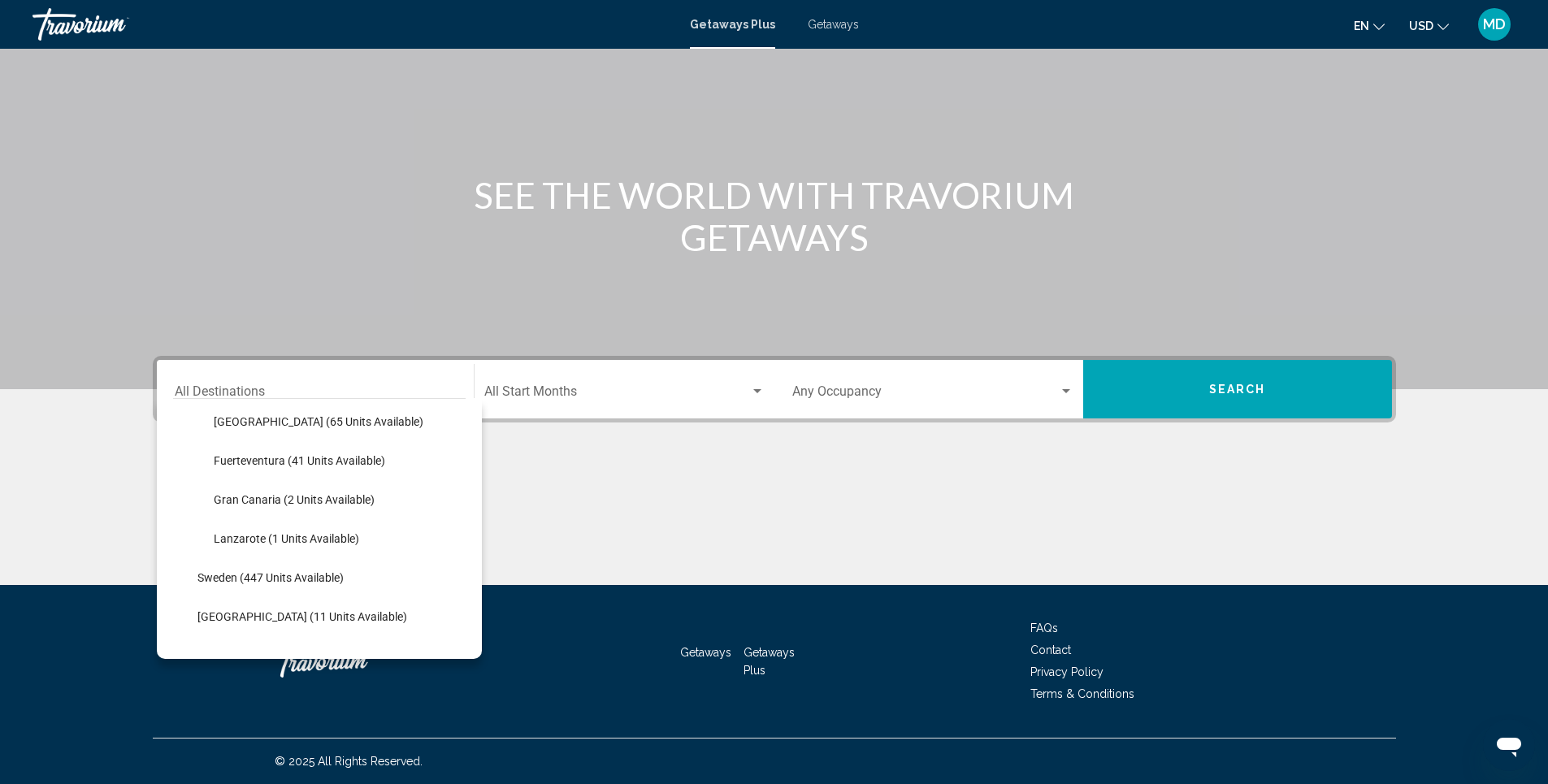
scroll to position [674, 0]
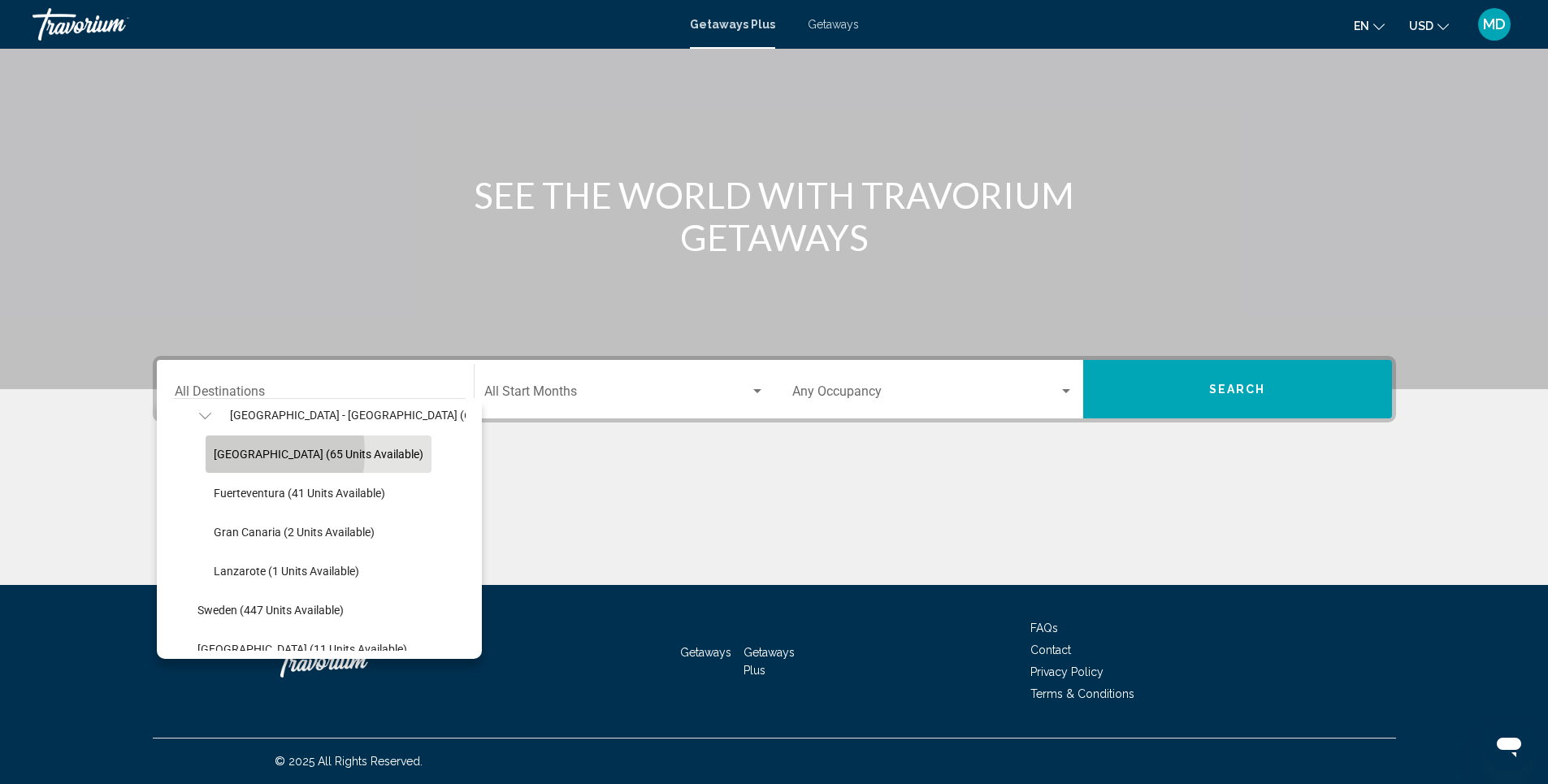
click at [234, 453] on span "[GEOGRAPHIC_DATA] (65 units available)" at bounding box center [319, 454] width 210 height 13
type input "**********"
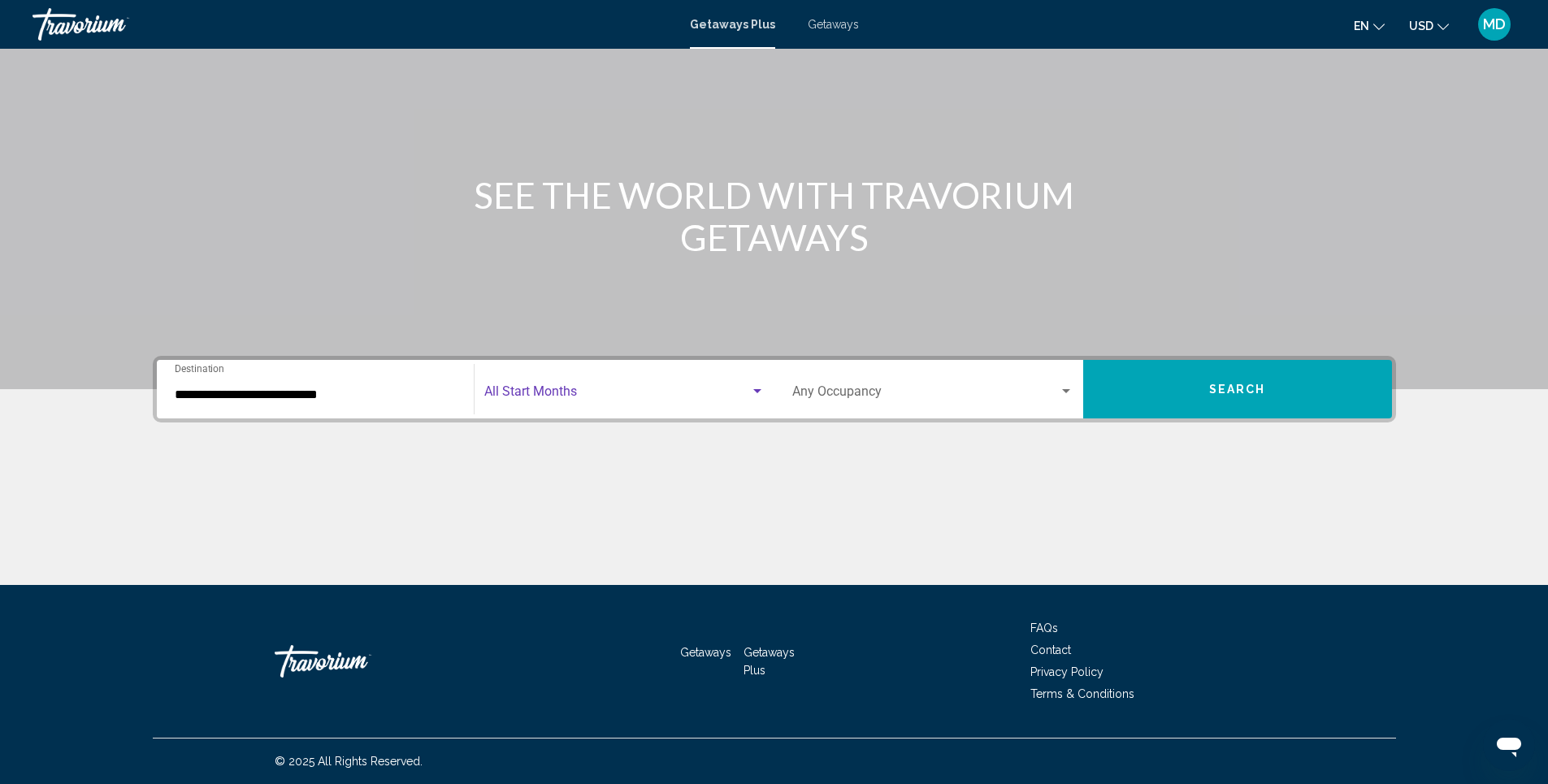
click at [684, 393] on span "Search widget" at bounding box center [617, 394] width 266 height 14
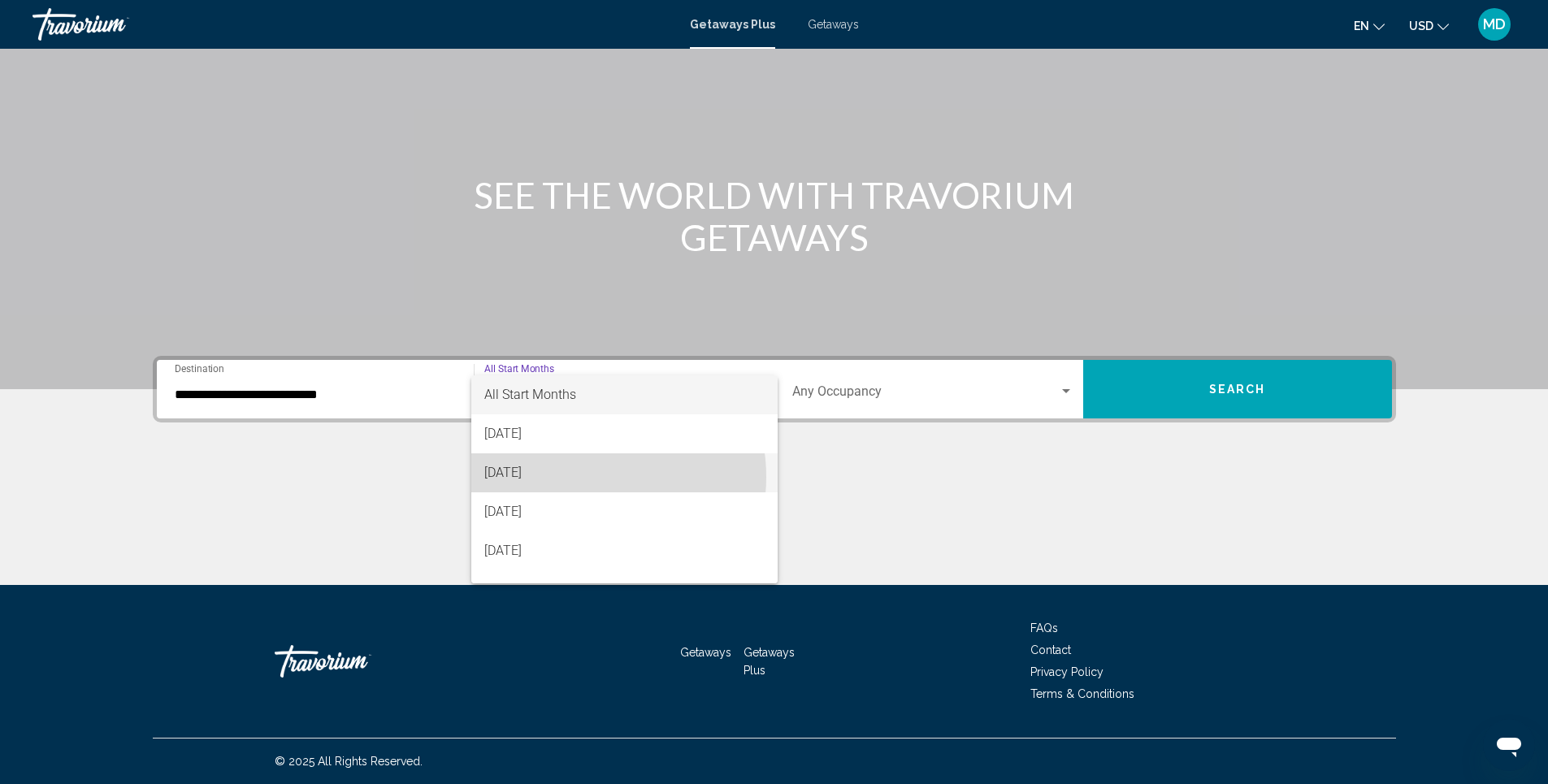
click at [581, 477] on span "[DATE]" at bounding box center [624, 473] width 280 height 39
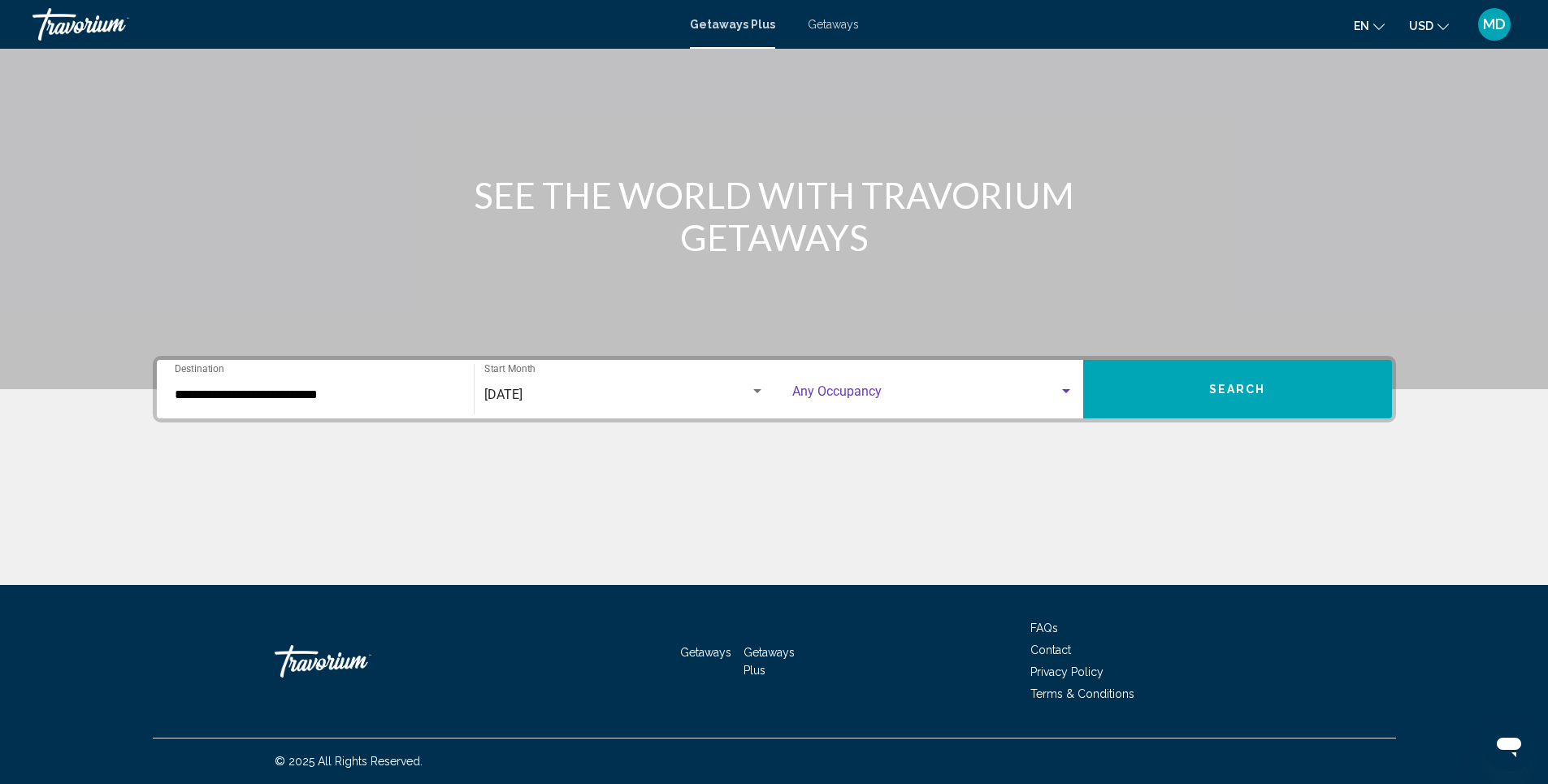
click at [1054, 389] on span "Search widget" at bounding box center [926, 394] width 267 height 14
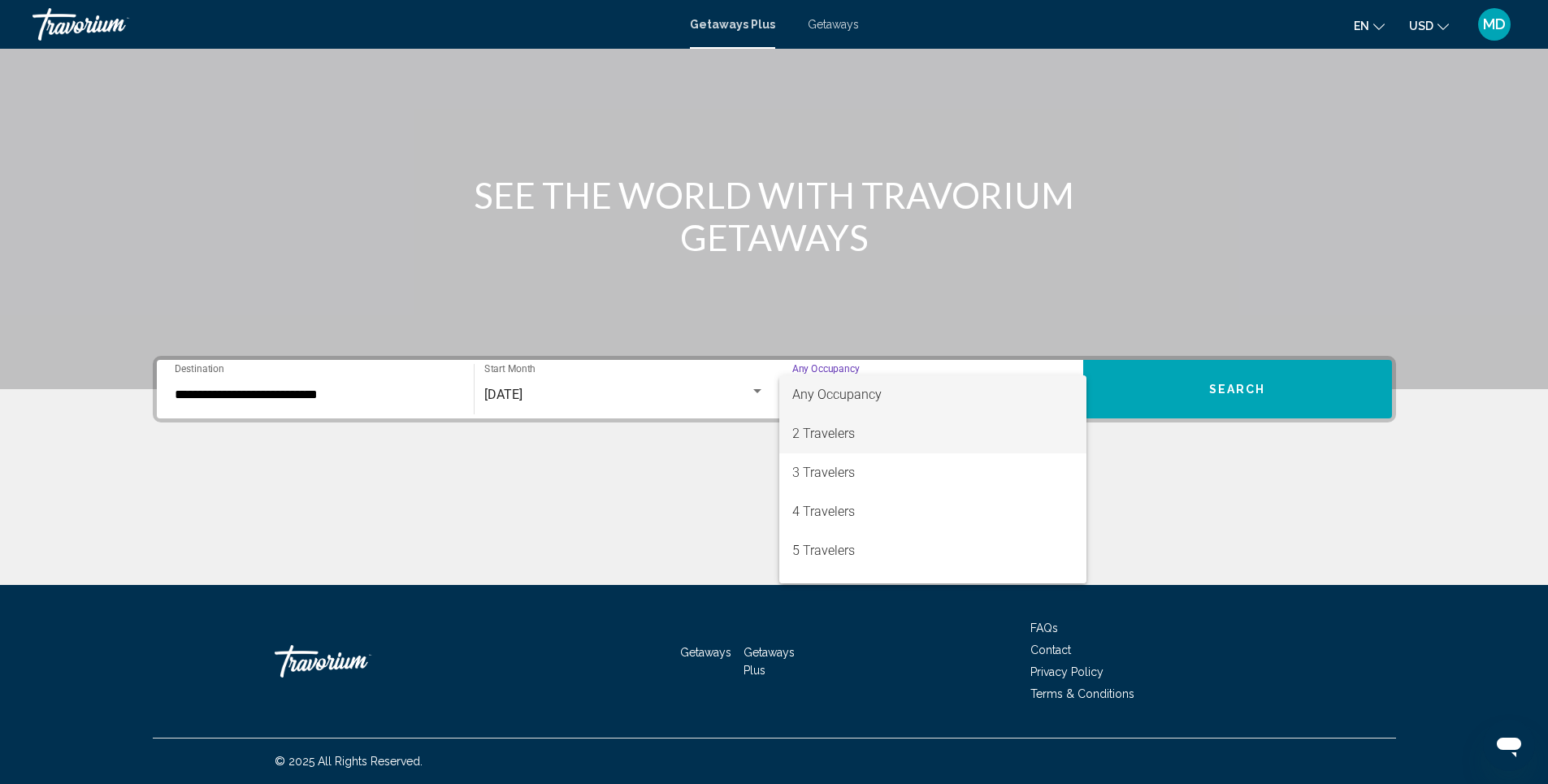
click at [850, 433] on span "2 Travelers" at bounding box center [933, 434] width 281 height 39
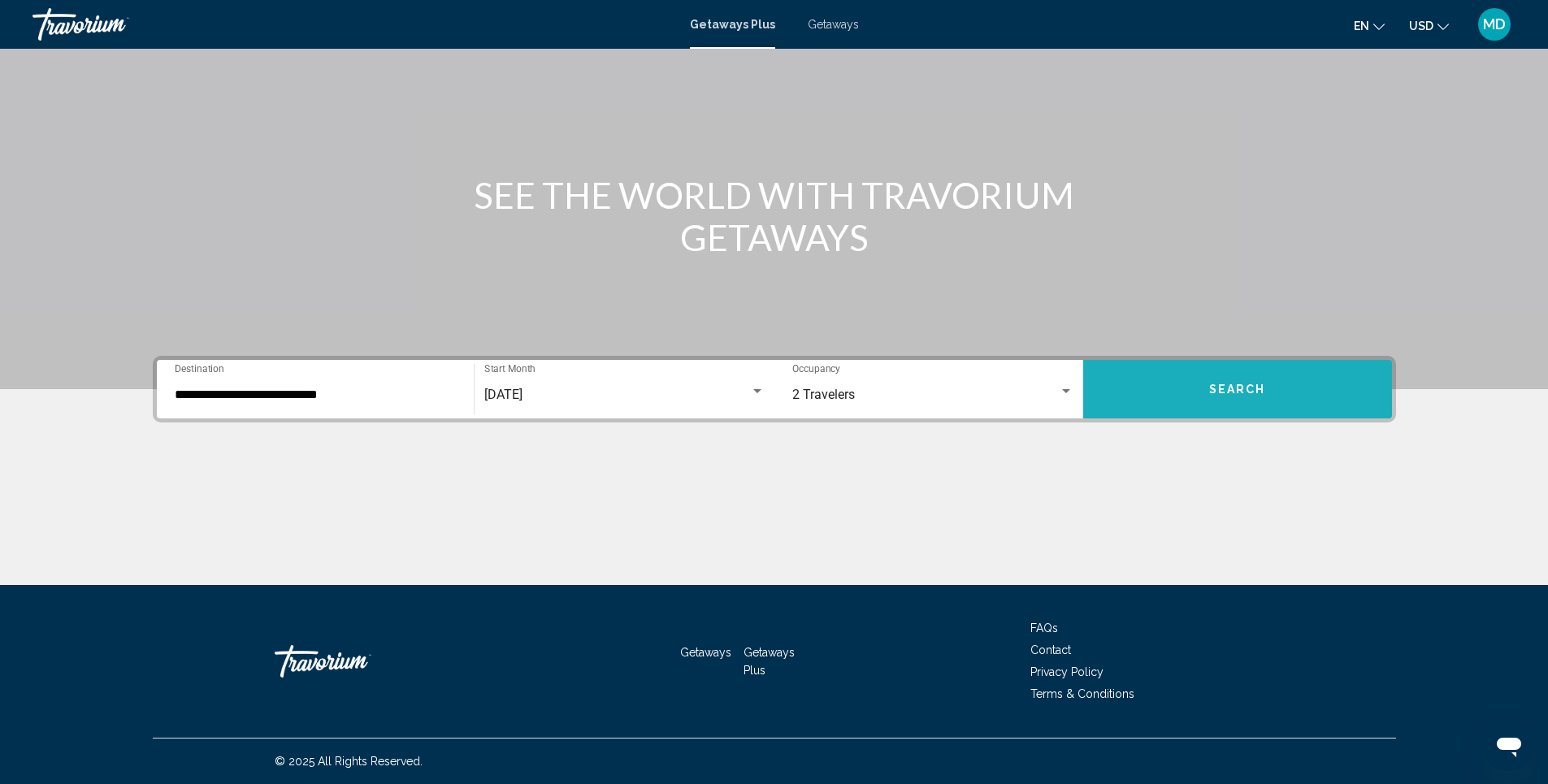
click at [1246, 393] on span "Search" at bounding box center [1237, 389] width 57 height 13
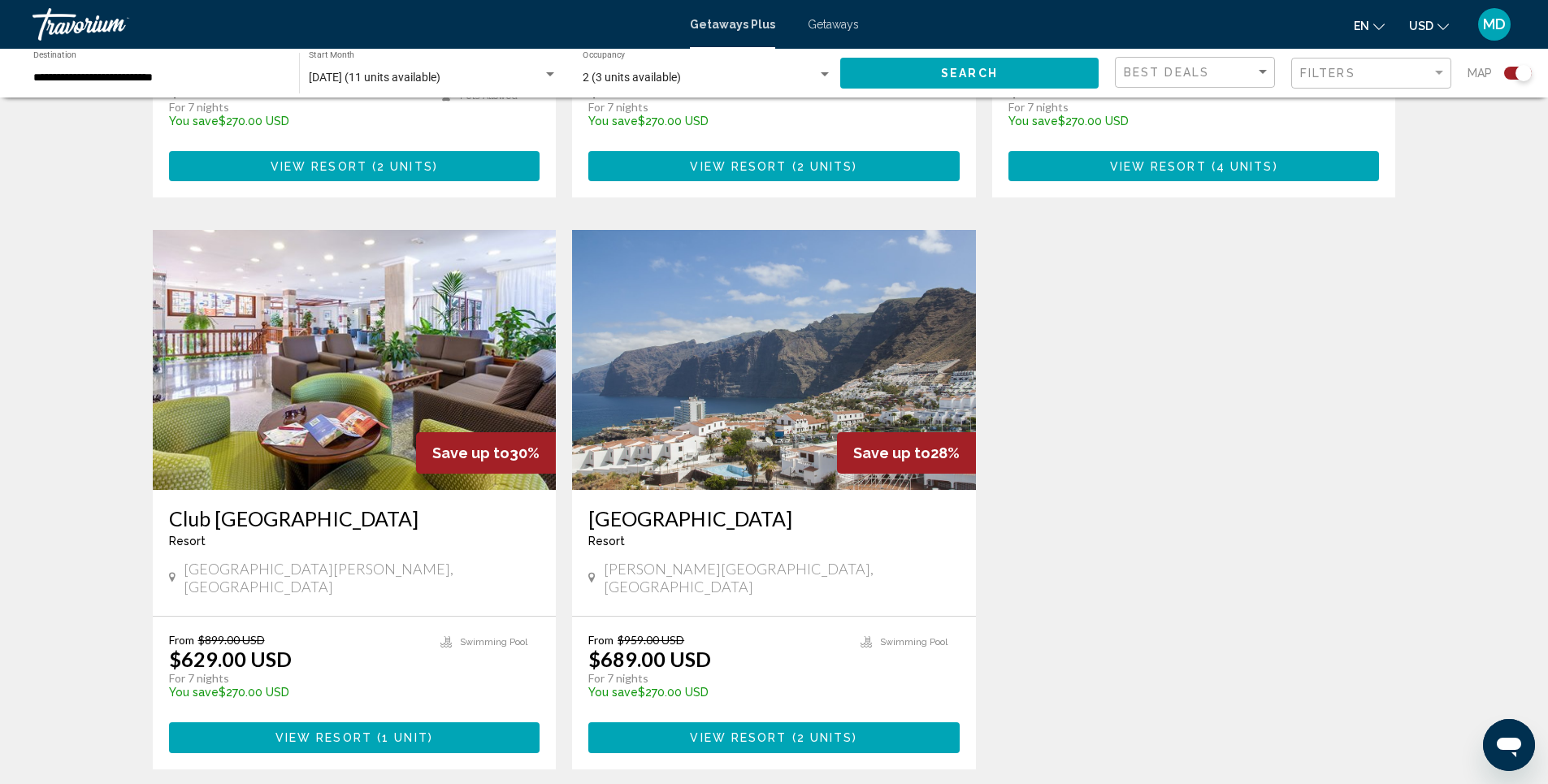
scroll to position [1056, 0]
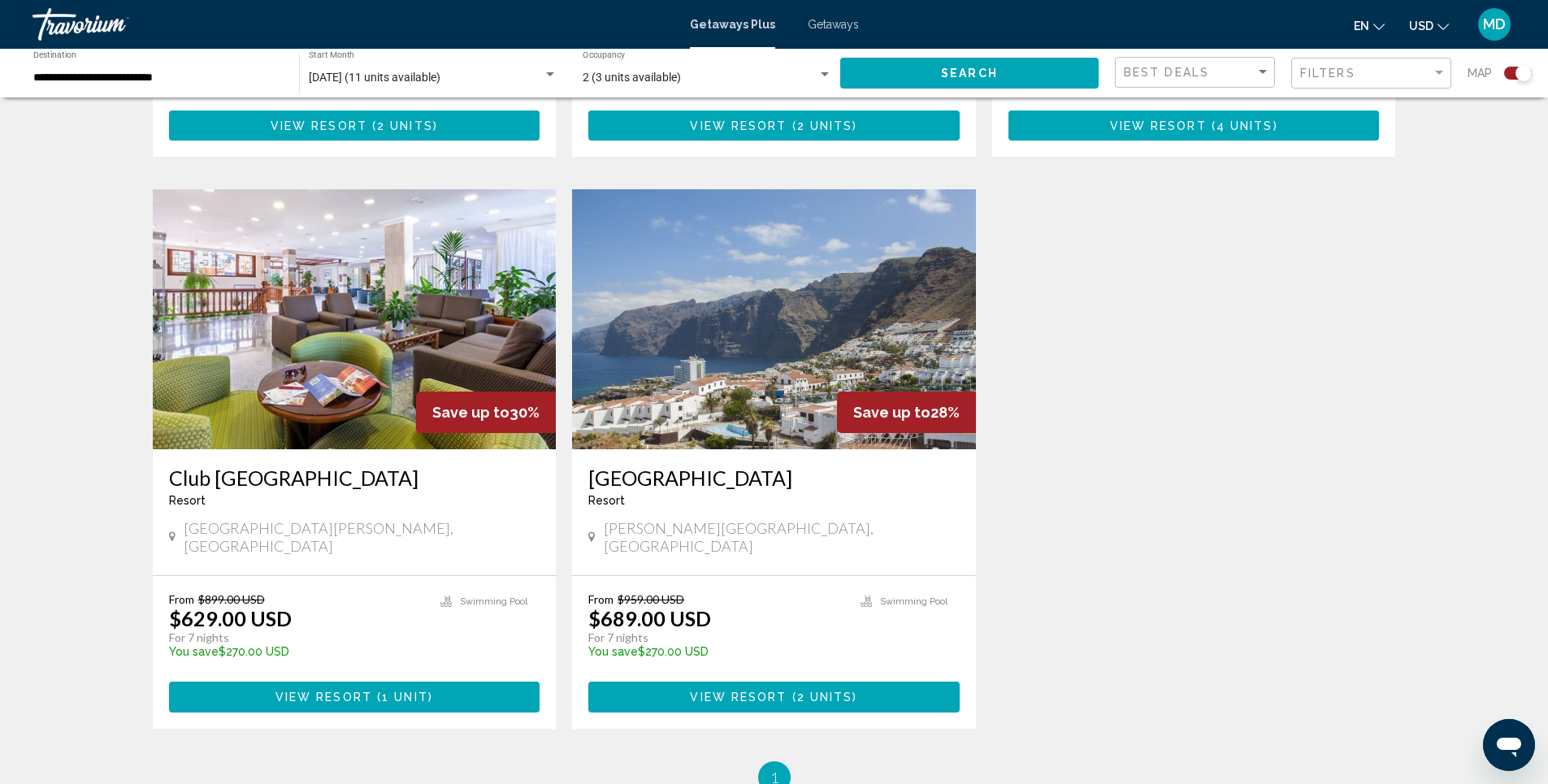
click at [326, 330] on img "Main content" at bounding box center [354, 319] width 404 height 260
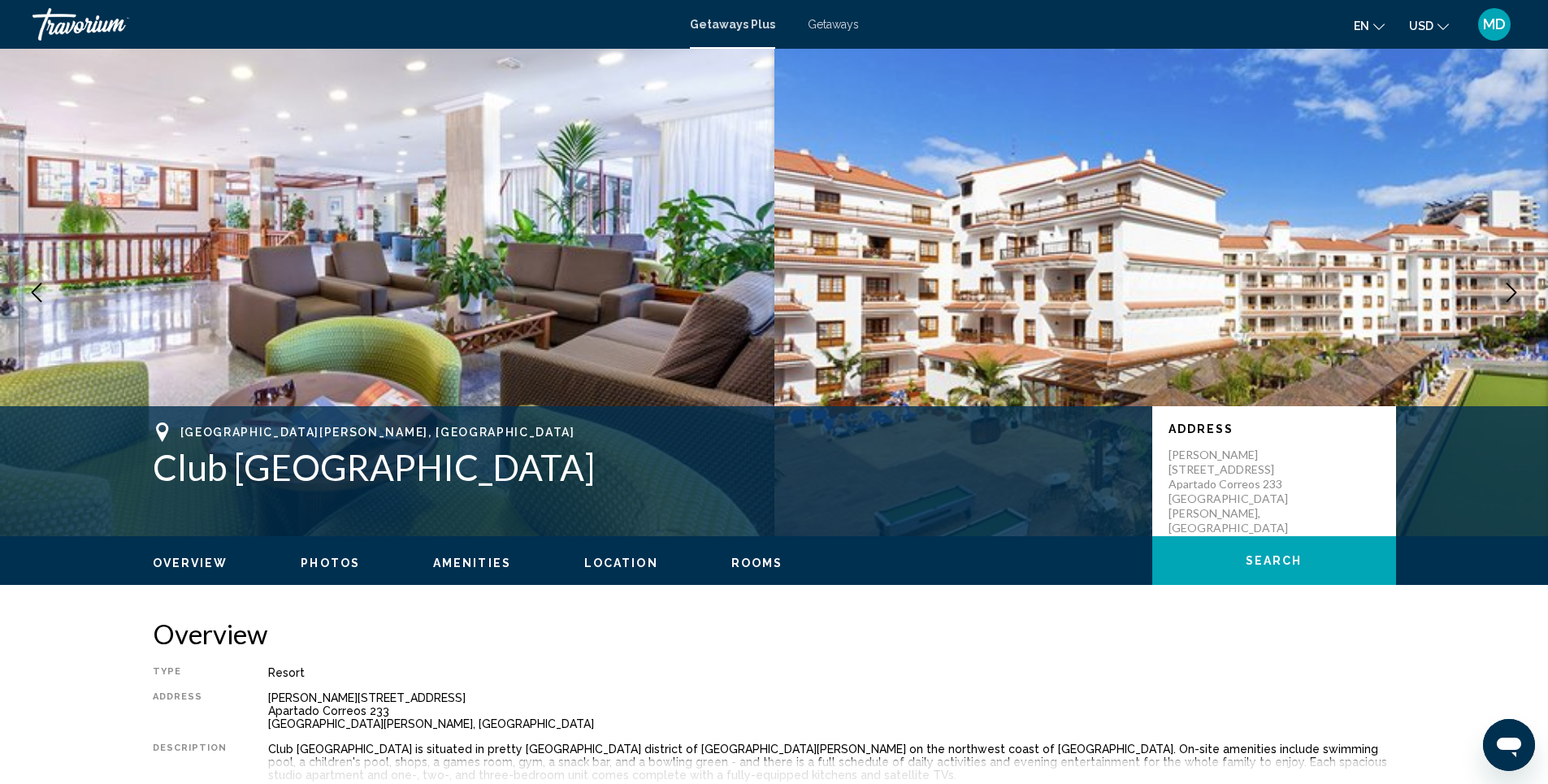
click at [310, 562] on span "Photos" at bounding box center [331, 562] width 59 height 13
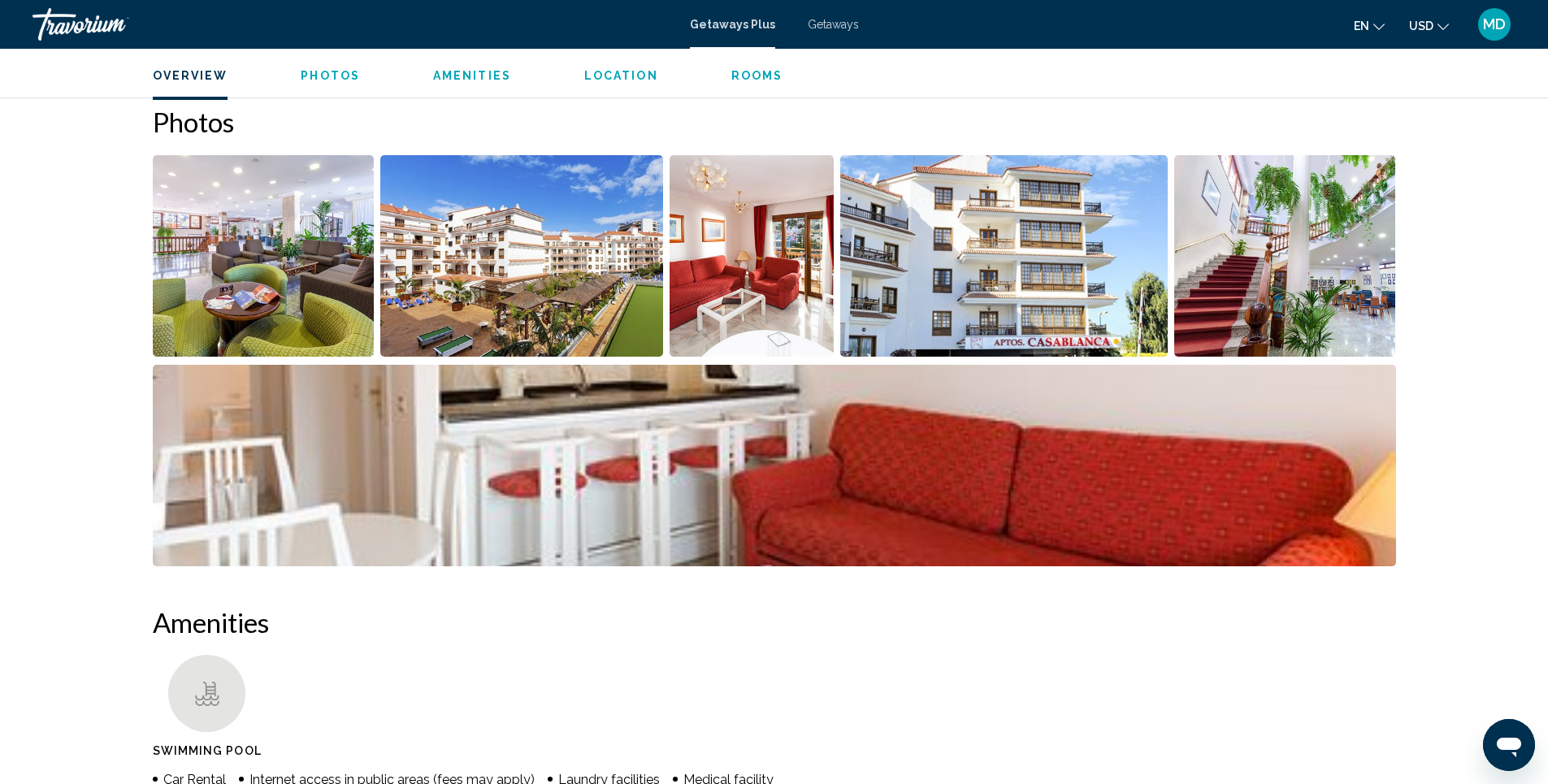
scroll to position [736, 0]
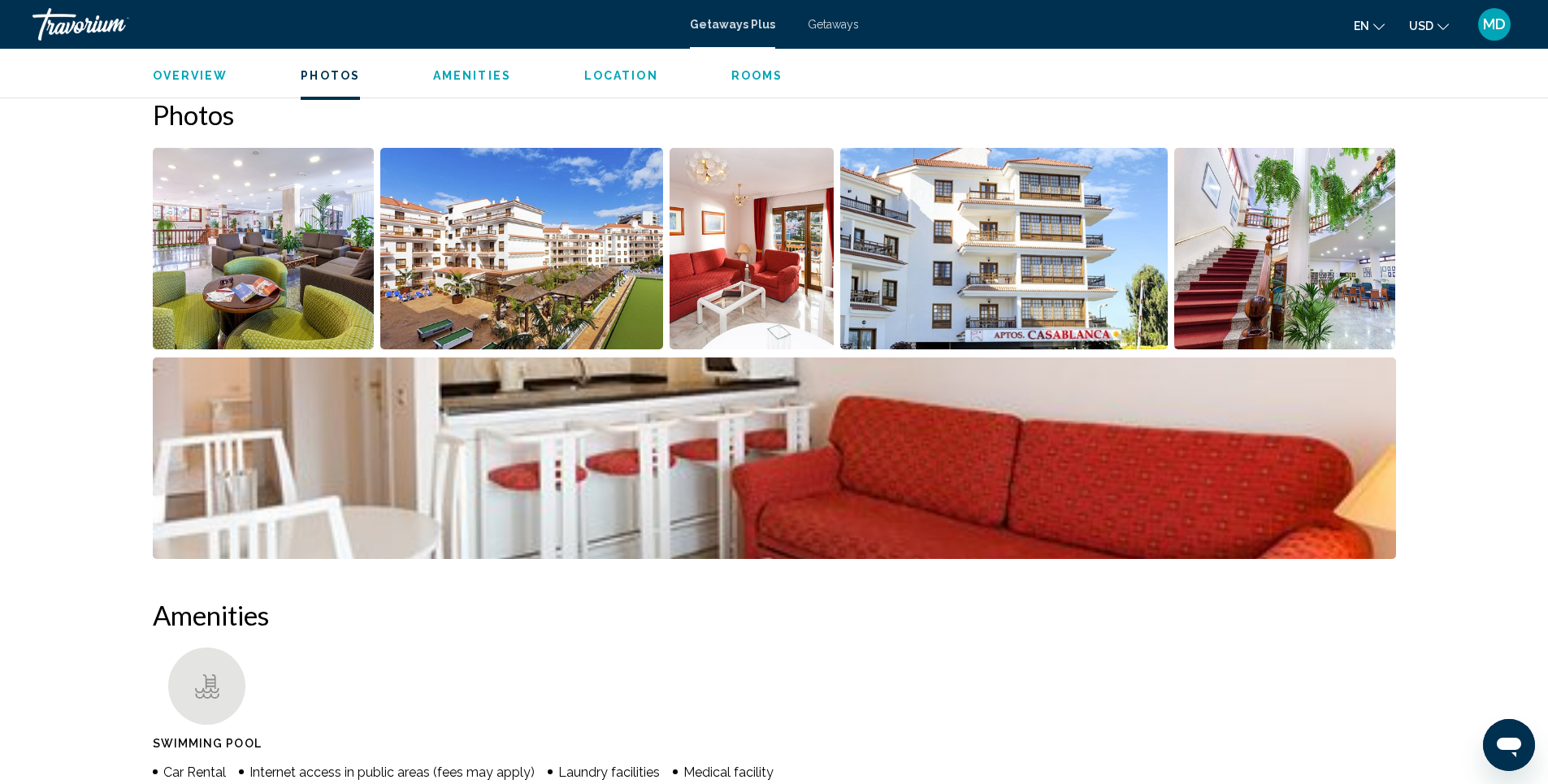
click at [222, 275] on img "Open full-screen image slider" at bounding box center [263, 248] width 222 height 201
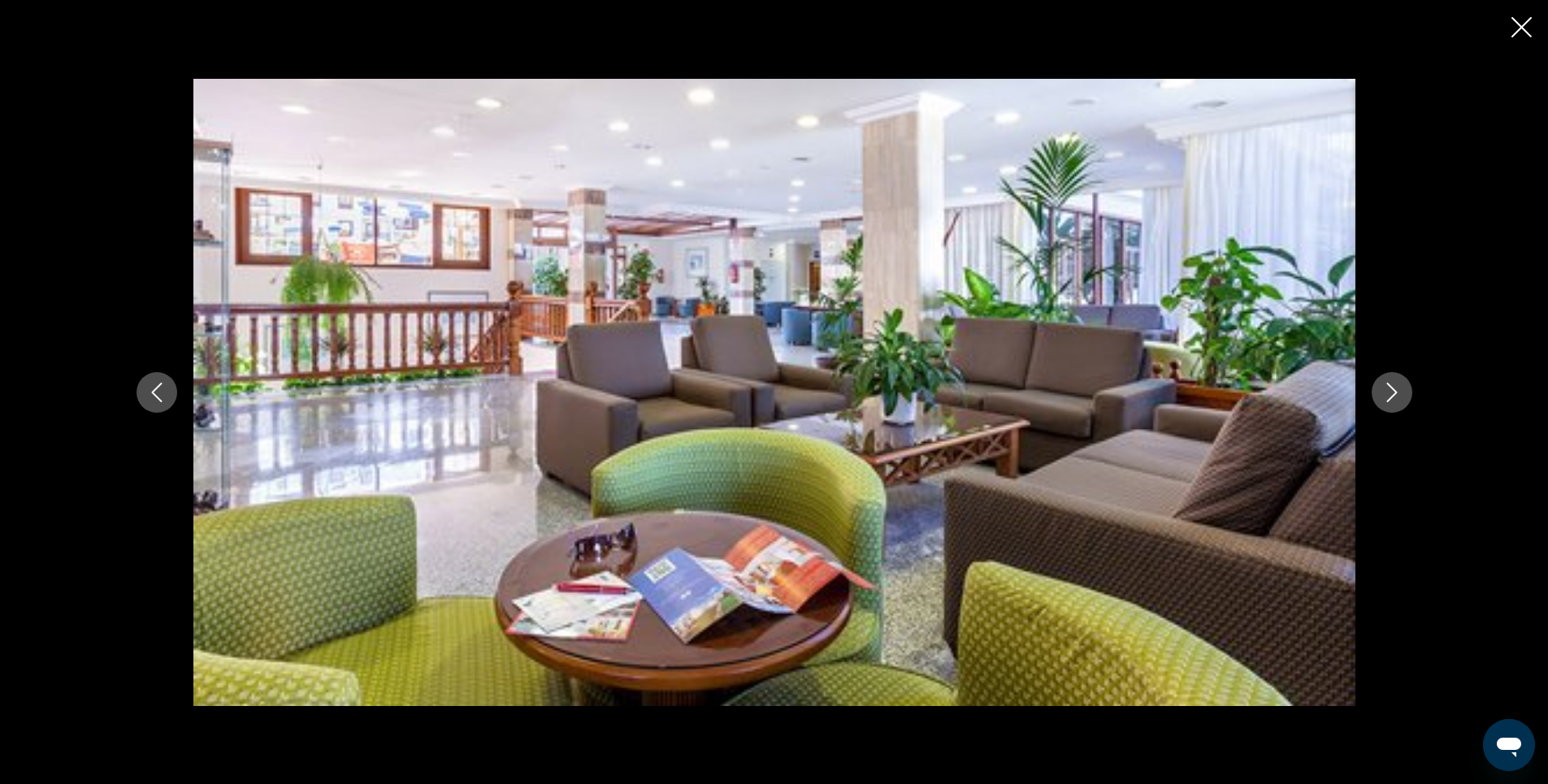
click at [1389, 390] on icon "Next image" at bounding box center [1392, 392] width 20 height 20
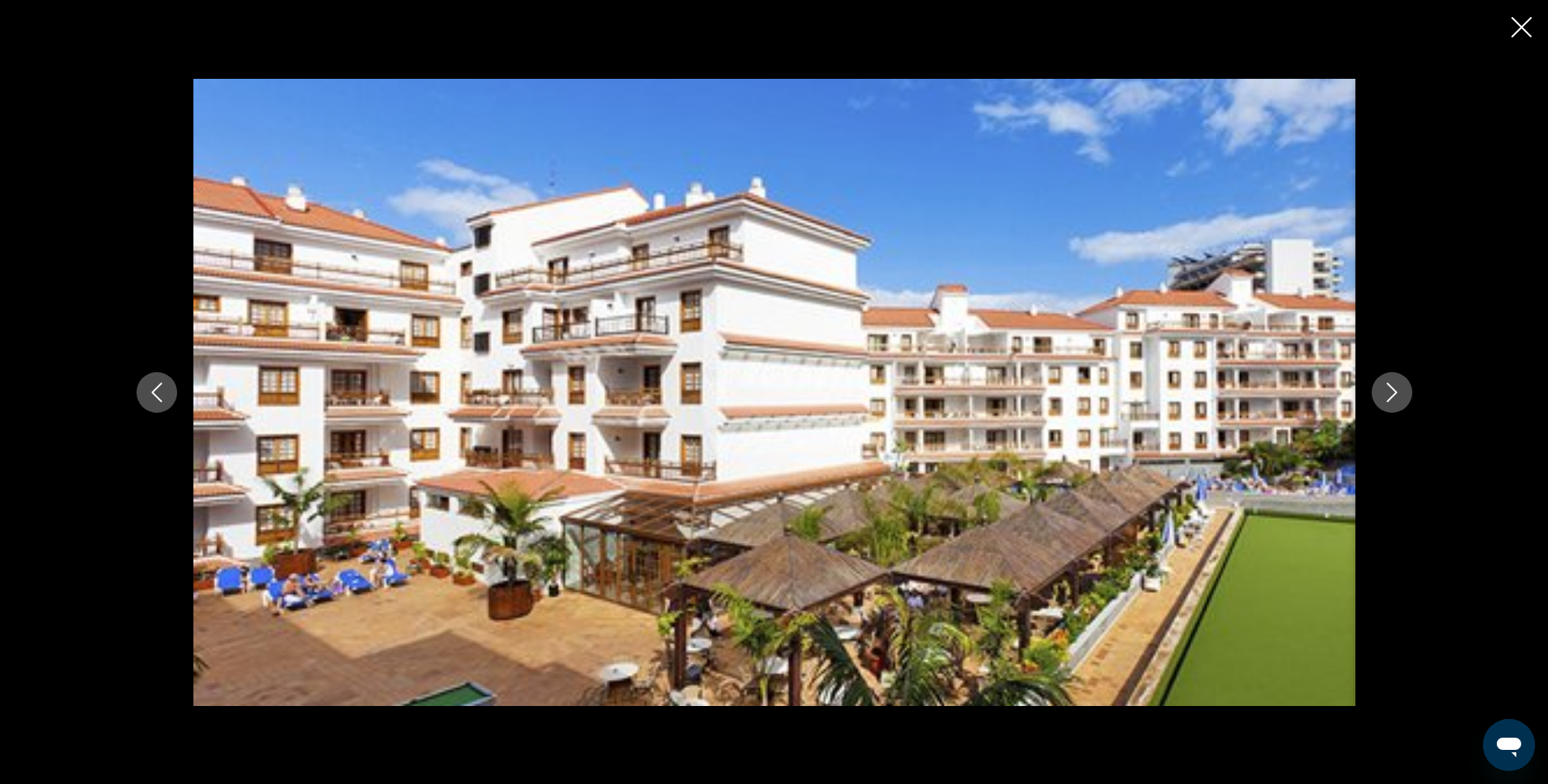
click at [1389, 390] on icon "Next image" at bounding box center [1392, 392] width 20 height 20
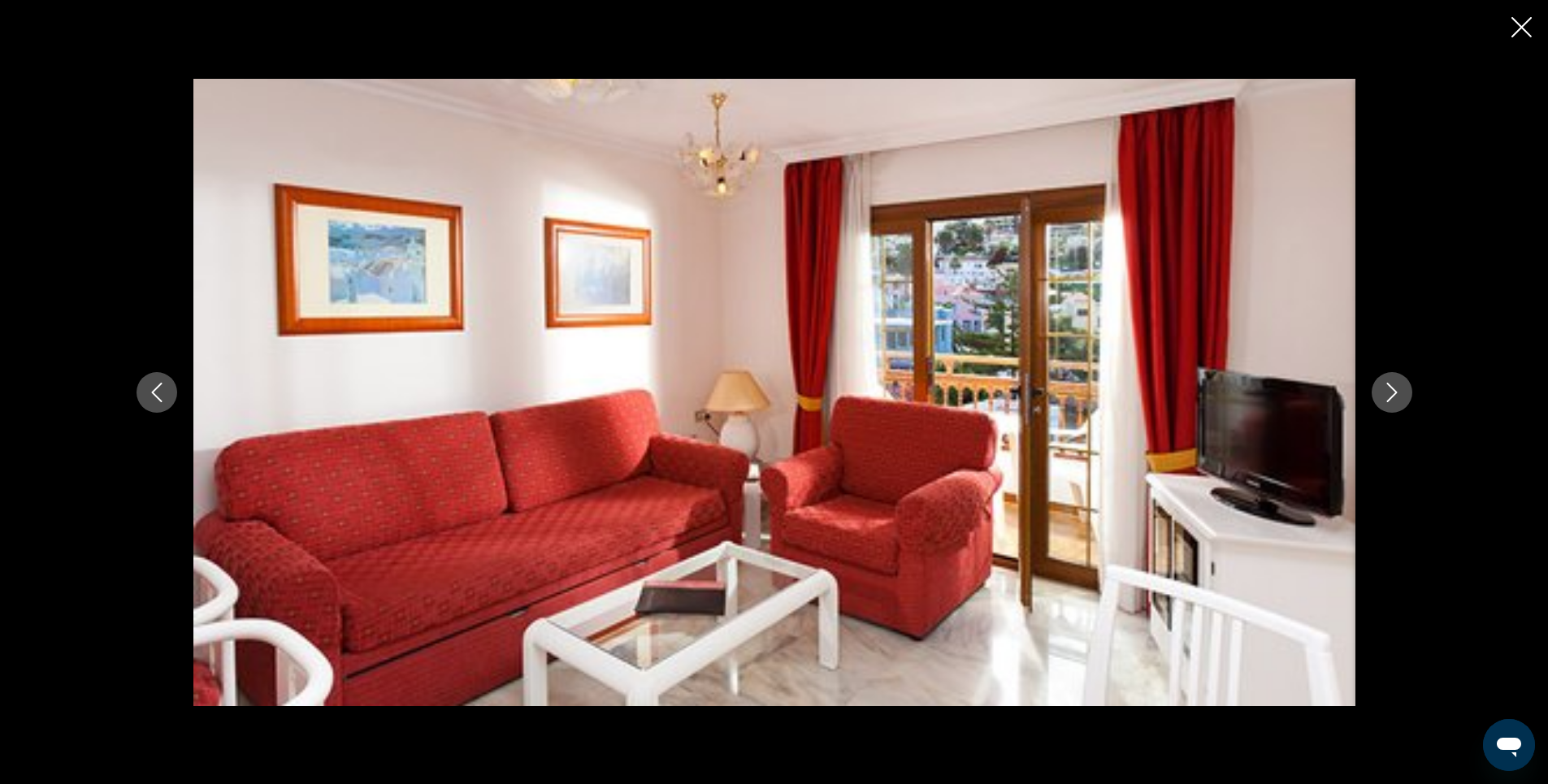
click at [1389, 390] on icon "Next image" at bounding box center [1392, 392] width 20 height 20
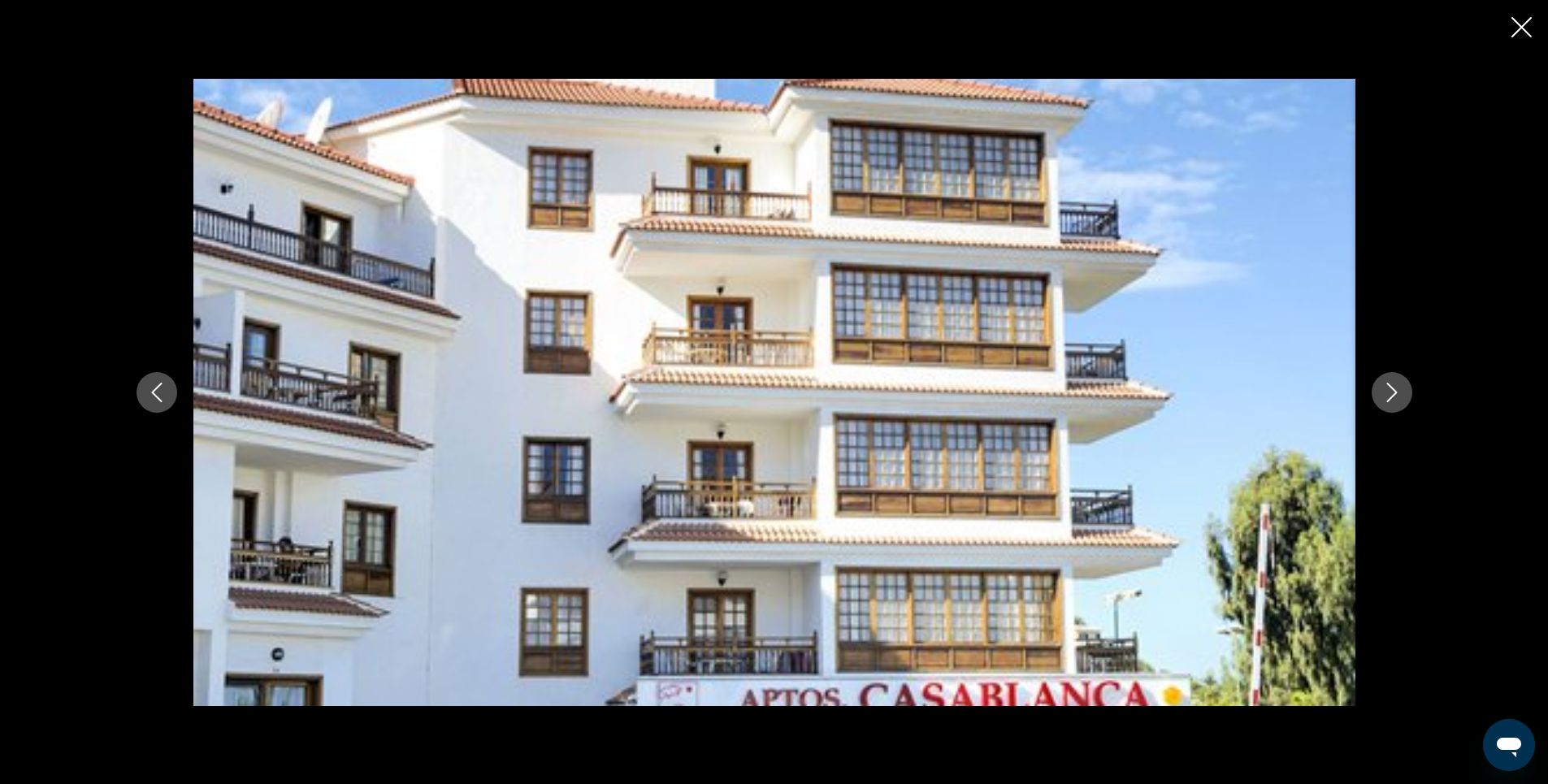
click at [1389, 390] on icon "Next image" at bounding box center [1392, 392] width 20 height 20
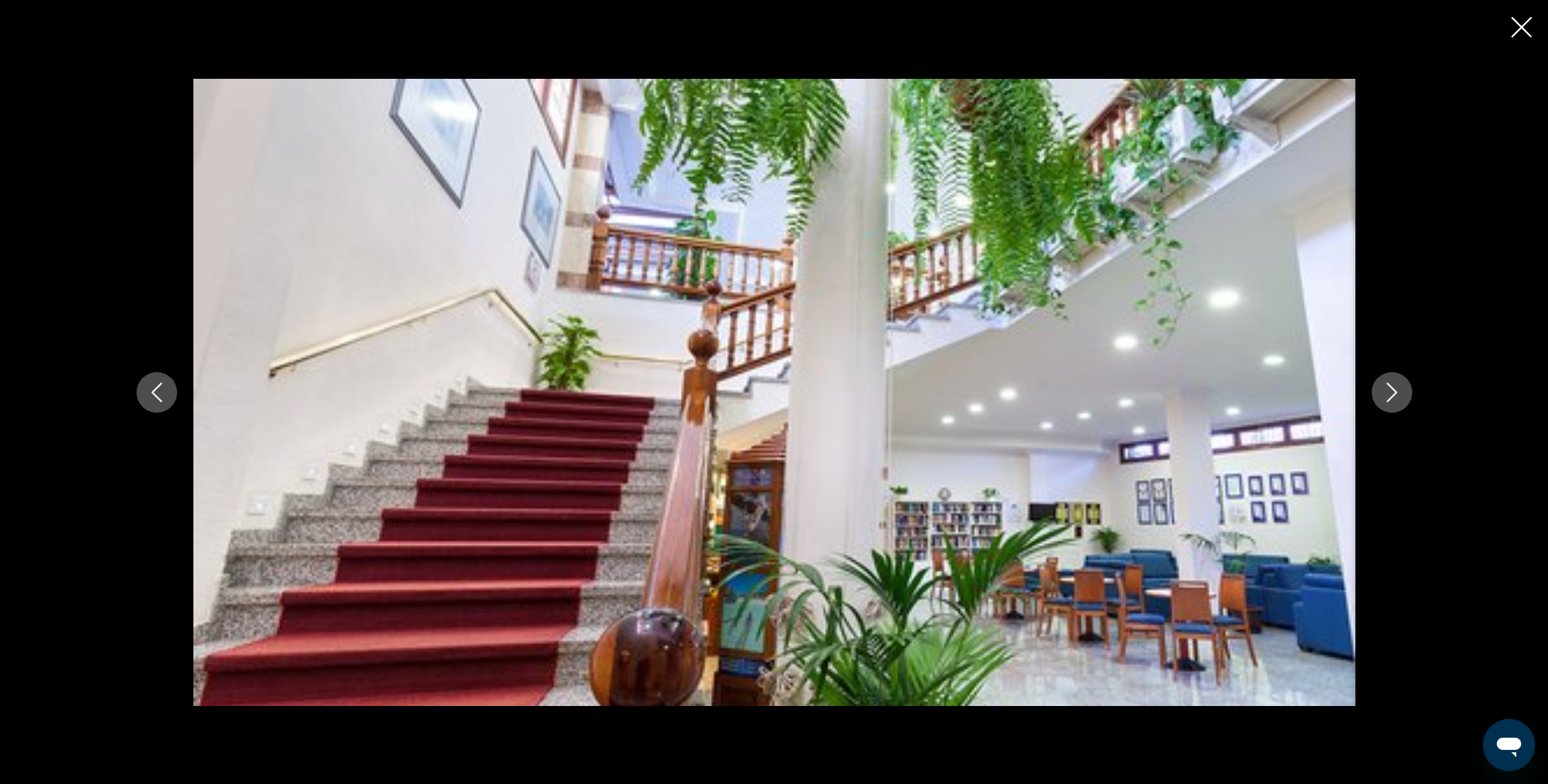
click at [1390, 394] on icon "Next image" at bounding box center [1392, 392] width 20 height 20
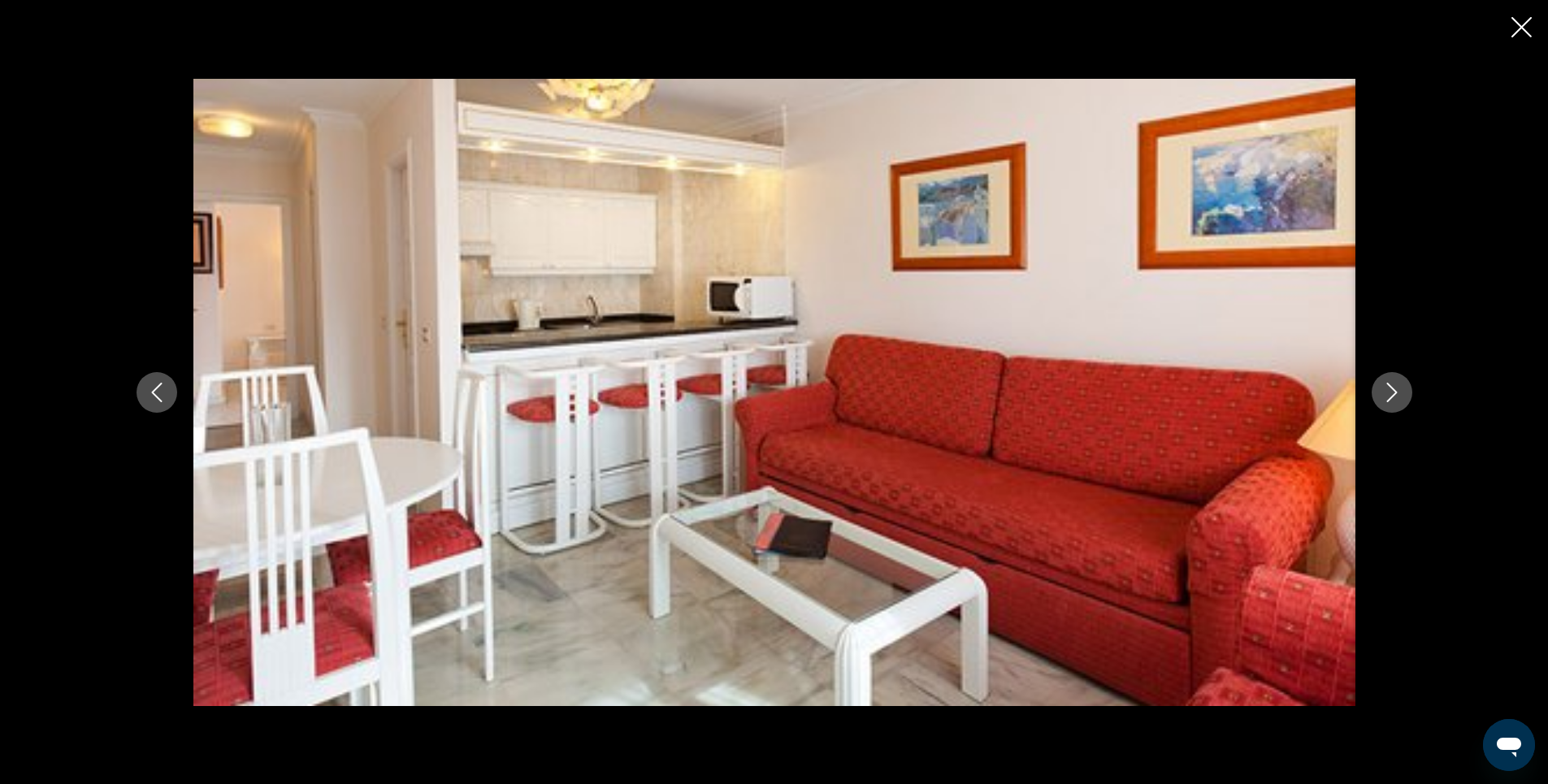
click at [1390, 394] on icon "Next image" at bounding box center [1392, 392] width 20 height 20
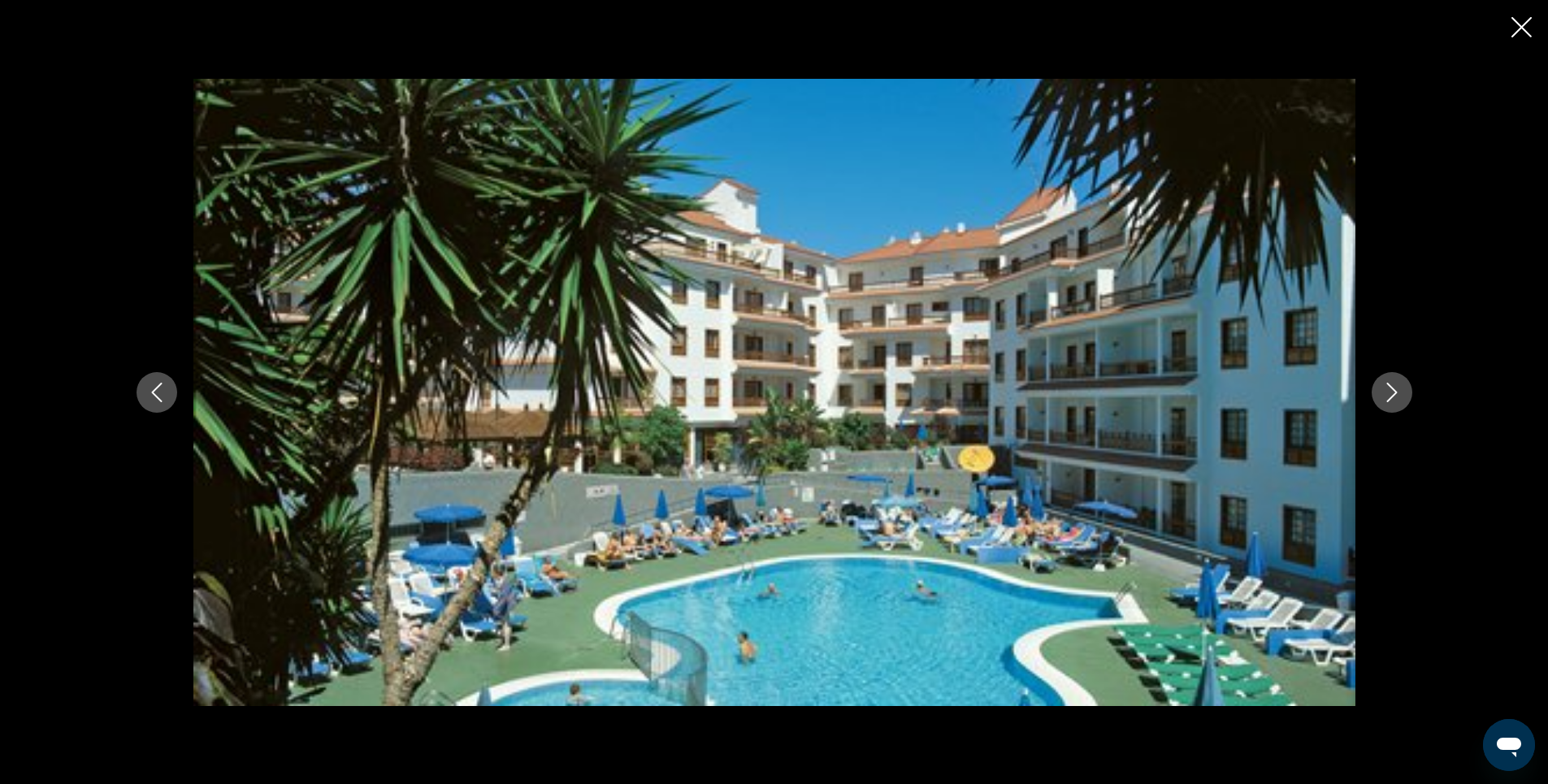
click at [1390, 394] on icon "Next image" at bounding box center [1392, 392] width 20 height 20
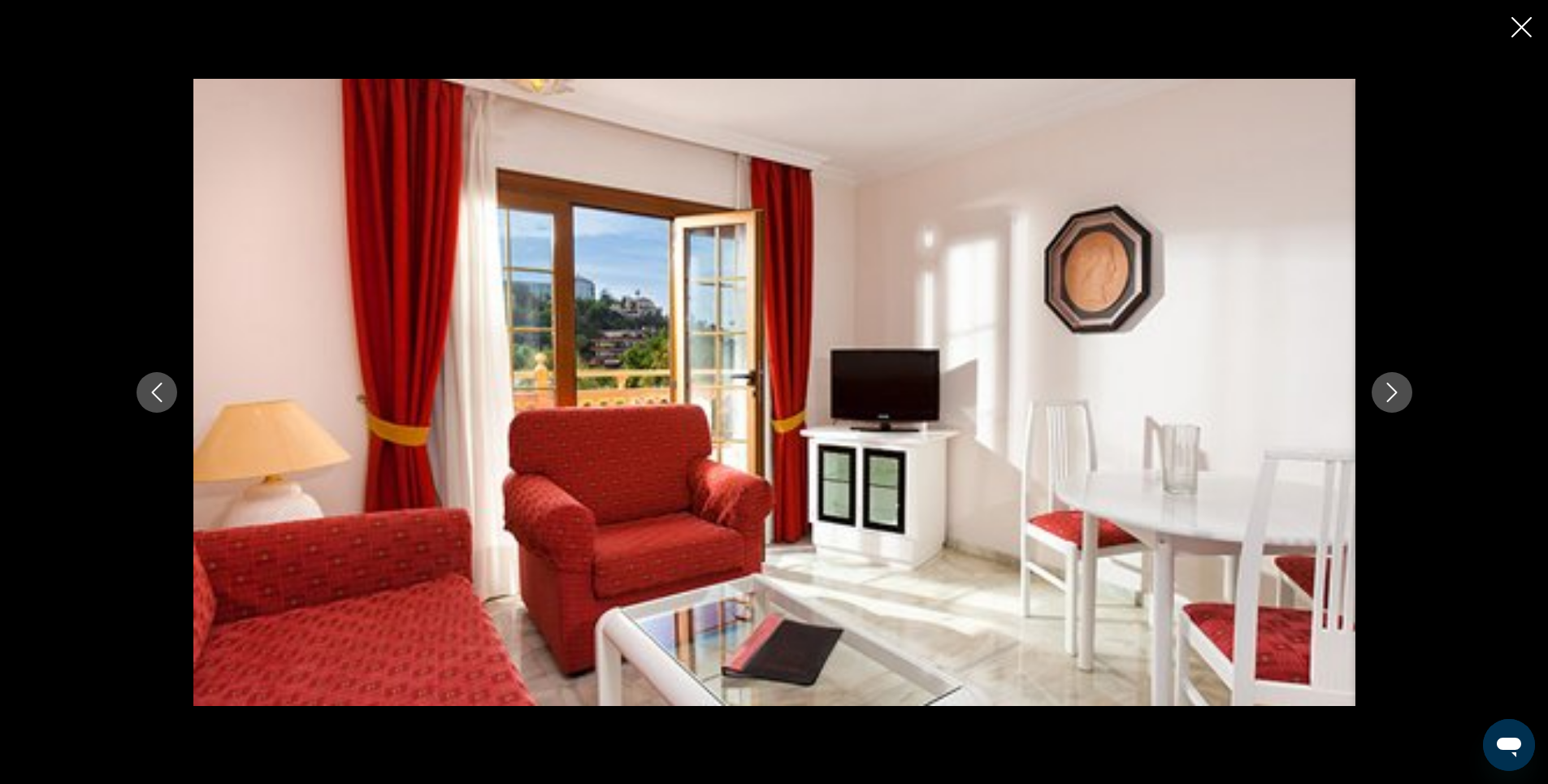
click at [1390, 394] on icon "Next image" at bounding box center [1392, 392] width 20 height 20
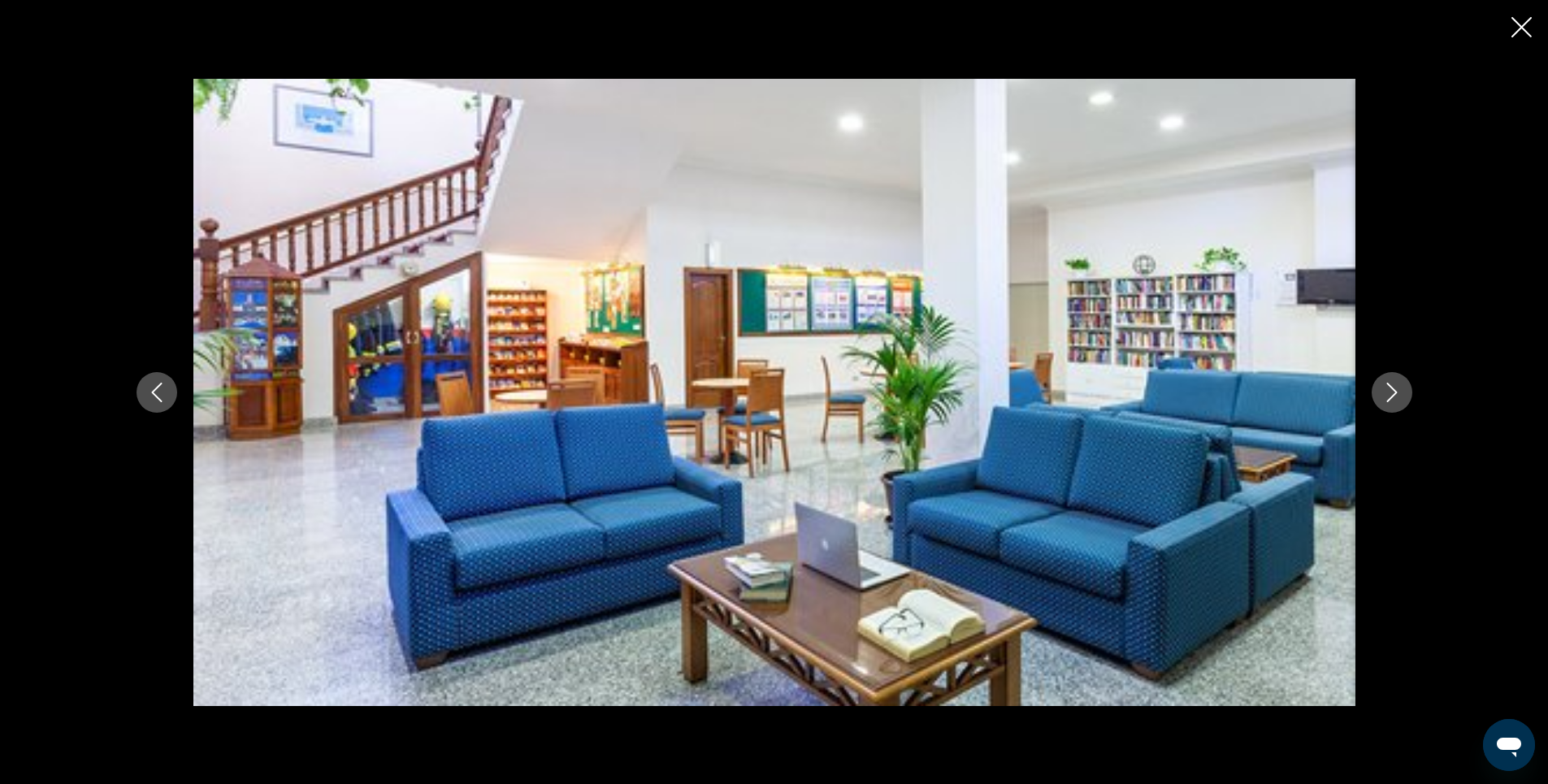
click at [1390, 394] on icon "Next image" at bounding box center [1392, 392] width 20 height 20
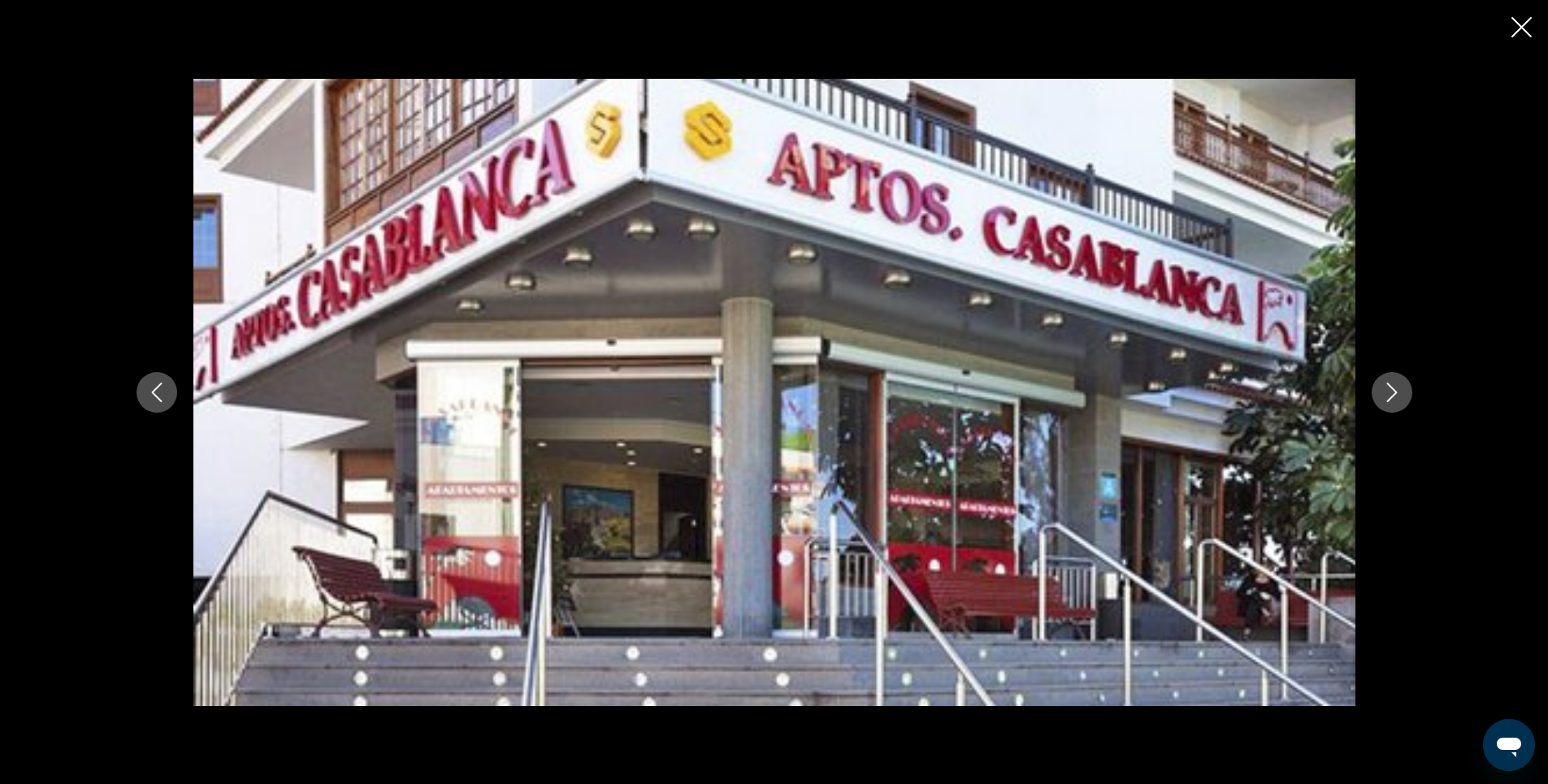
click at [1390, 394] on icon "Next image" at bounding box center [1392, 392] width 20 height 20
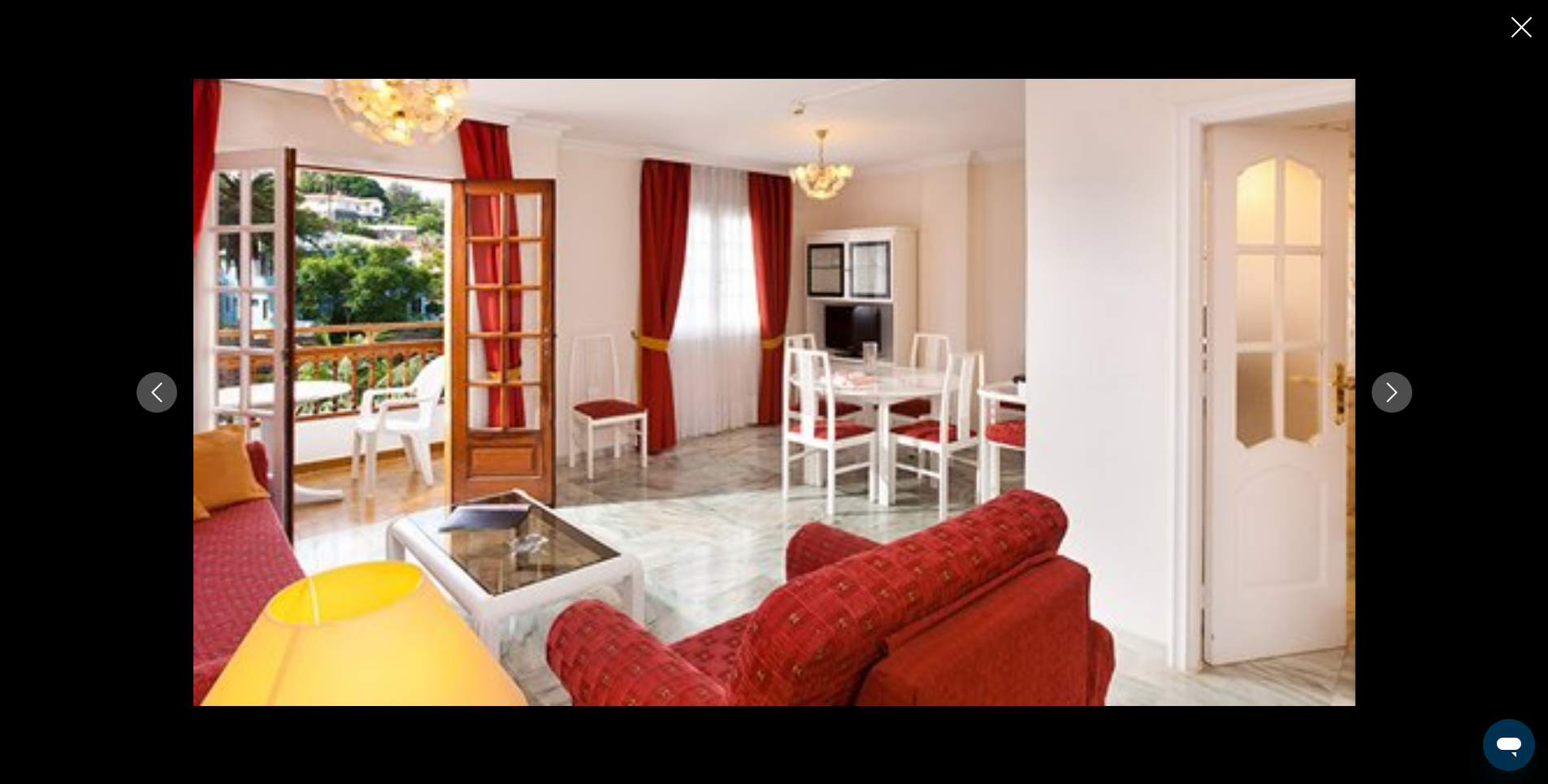
click at [1390, 394] on icon "Next image" at bounding box center [1392, 392] width 20 height 20
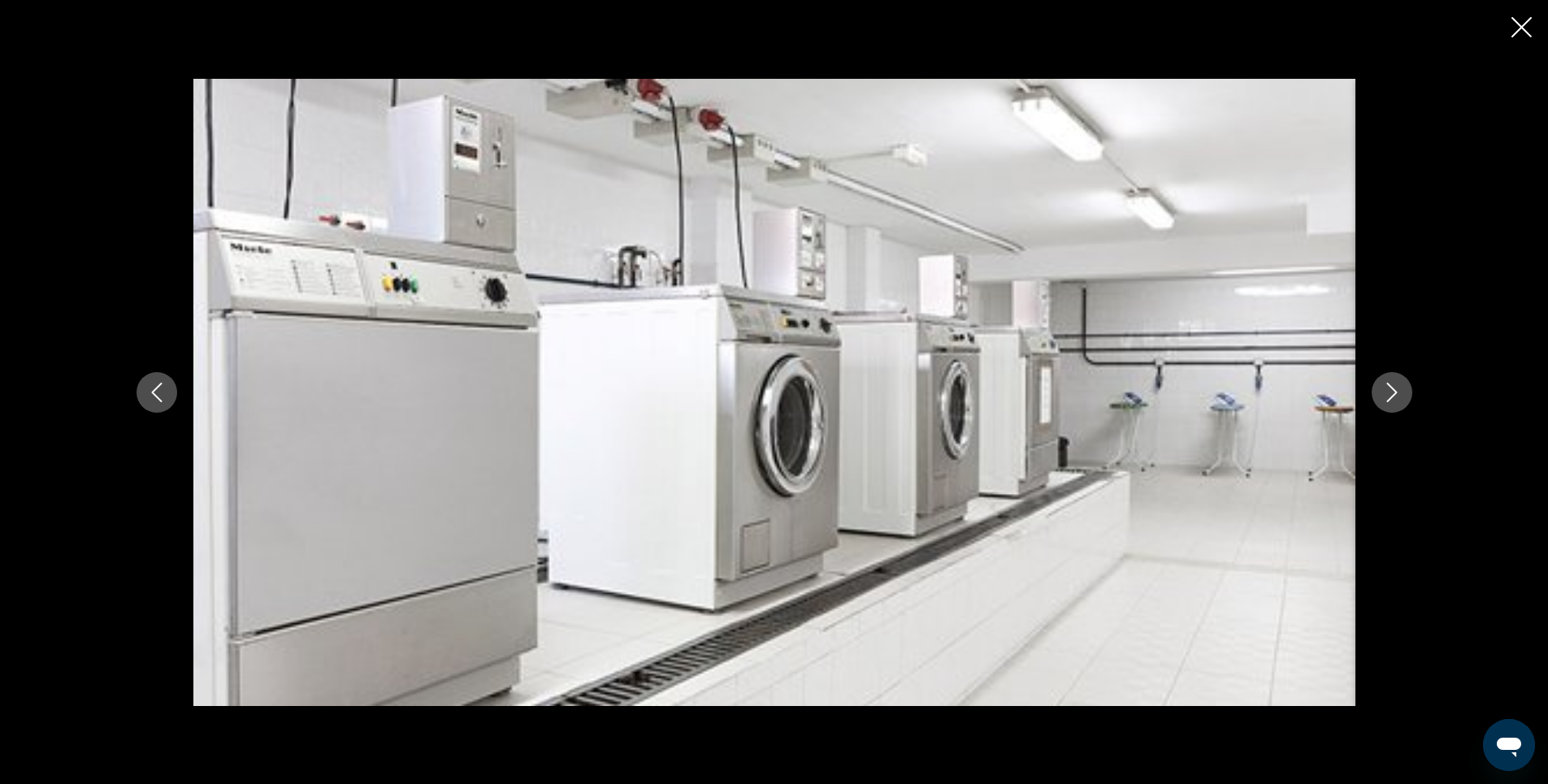
click at [1390, 394] on icon "Next image" at bounding box center [1392, 392] width 20 height 20
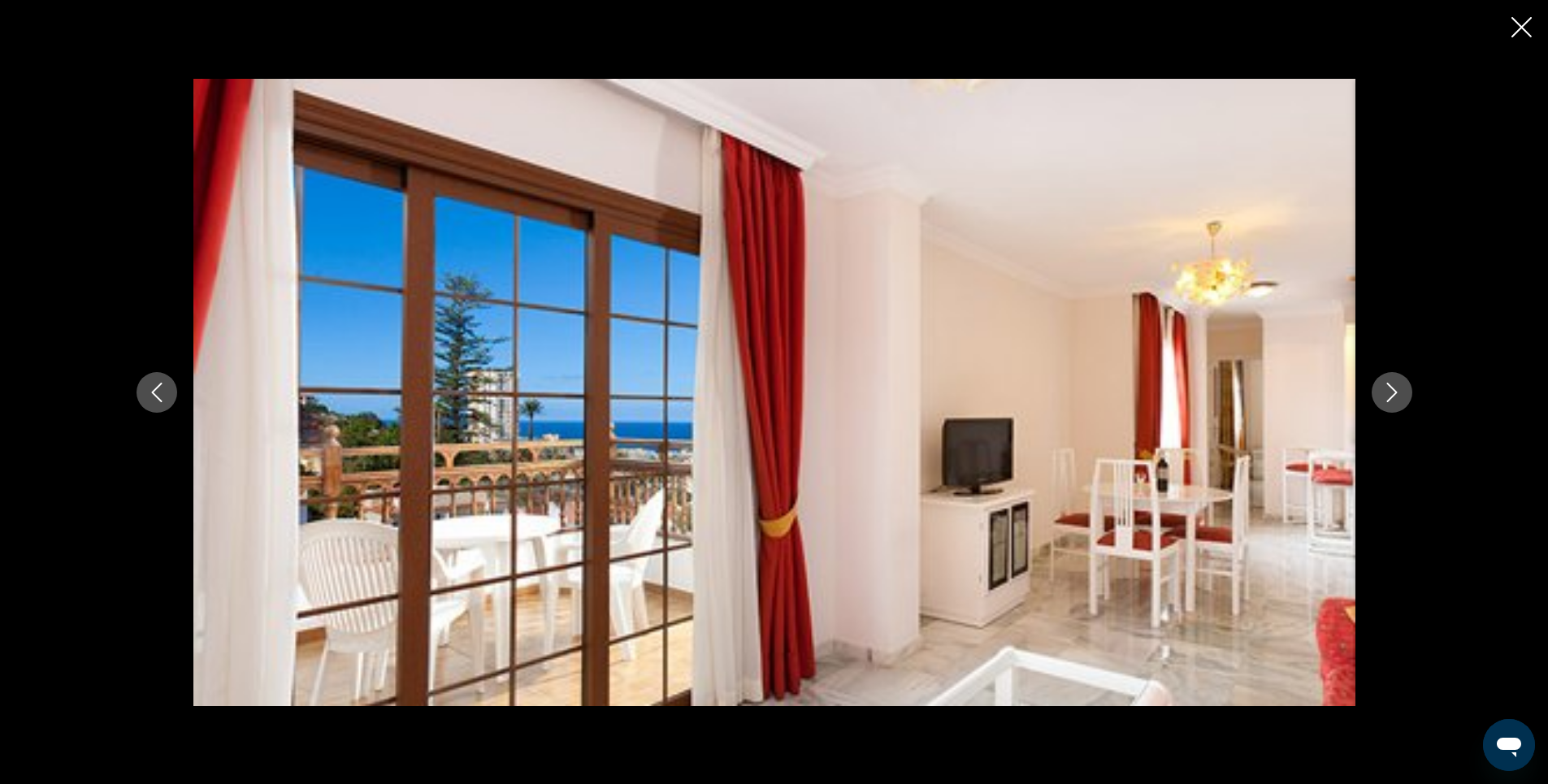
click at [1520, 24] on icon "Close slideshow" at bounding box center [1522, 27] width 20 height 20
